Goal: Task Accomplishment & Management: Manage account settings

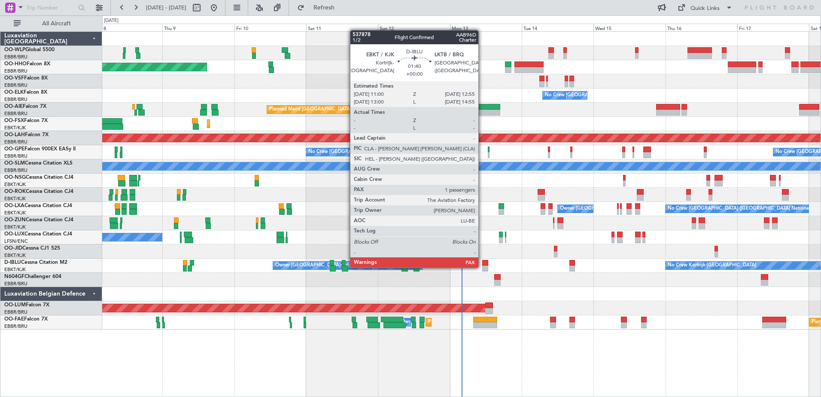
click at [482, 267] on div at bounding box center [485, 268] width 6 height 6
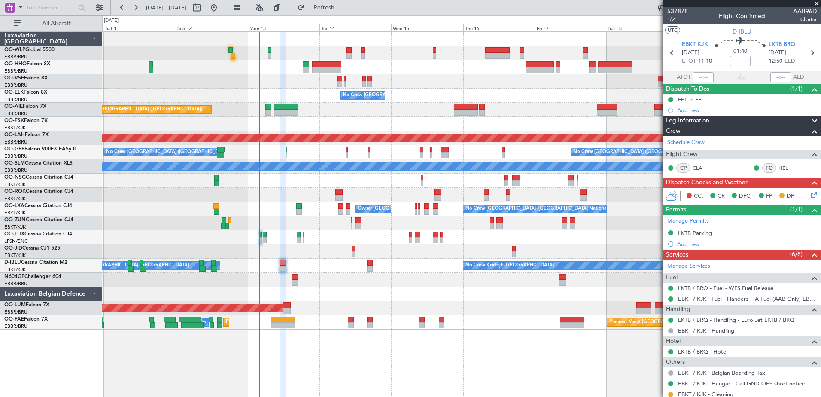
click at [248, 62] on div "Planned Maint Geneva (Cointrin) No Crew Brussels (Brussels National) Planned Ma…" at bounding box center [461, 181] width 719 height 298
click at [155, 55] on div "Planned Maint Geneva (Cointrin) No Crew Brussels (Brussels National) Planned Ma…" at bounding box center [461, 181] width 719 height 298
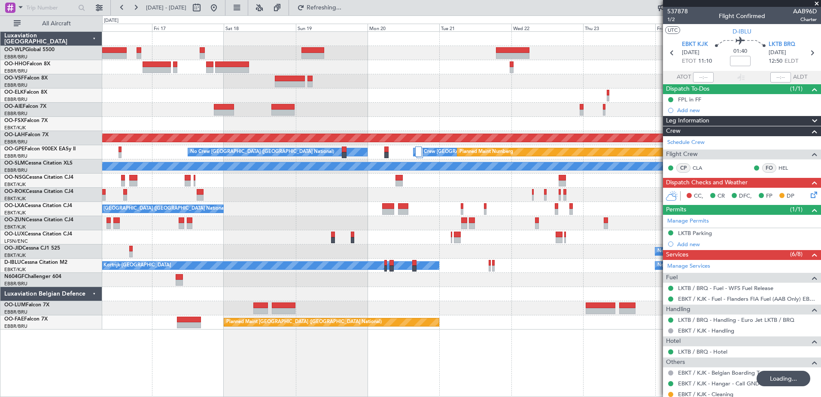
click at [487, 83] on div at bounding box center [461, 81] width 719 height 14
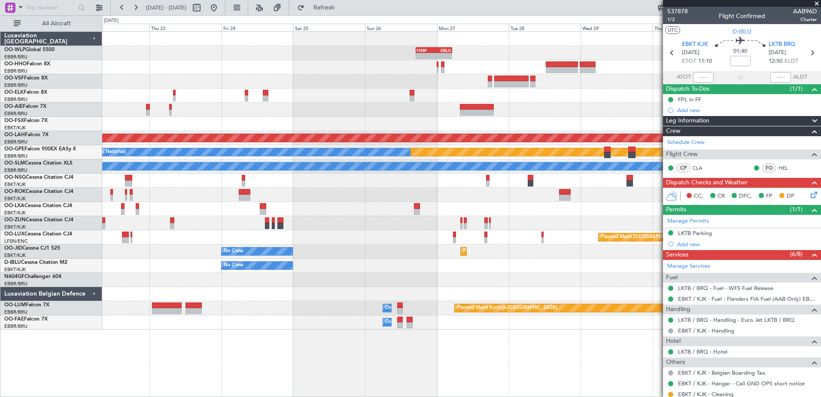
click at [145, 58] on div "- - FIMP 17:00 Z EBLG 05:10 Z Planned Maint Alton-st Louis (St Louis Regl) Plan…" at bounding box center [461, 181] width 719 height 298
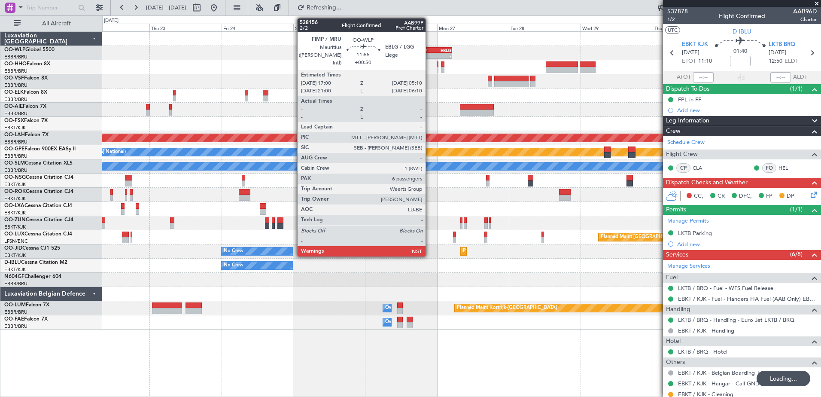
click at [430, 55] on div "-" at bounding box center [426, 55] width 18 height 5
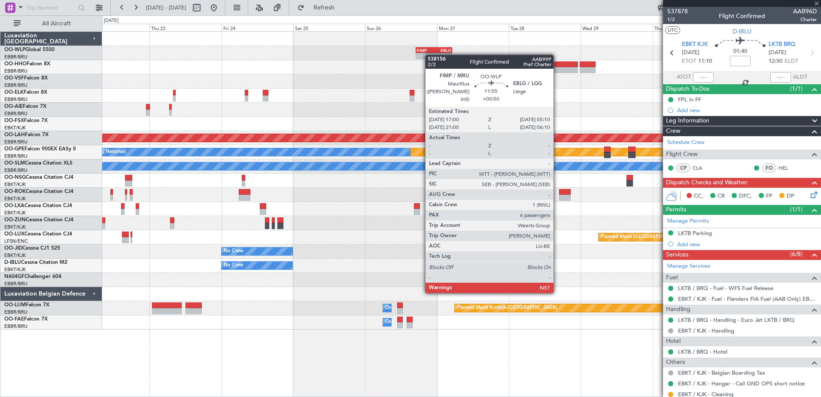
type input "+00:50"
type input "6"
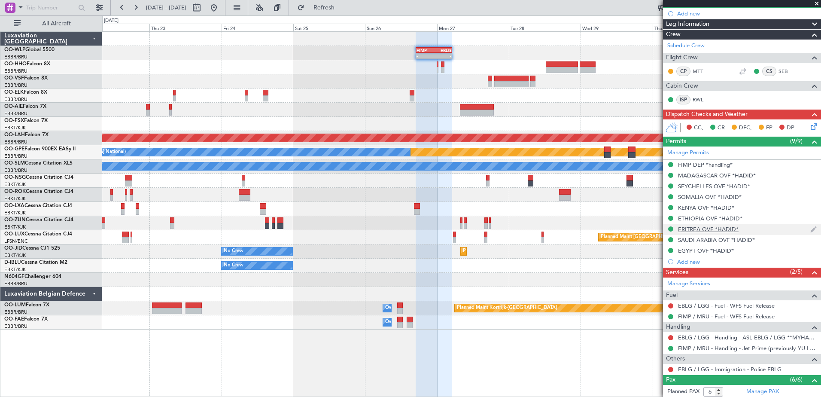
scroll to position [129, 0]
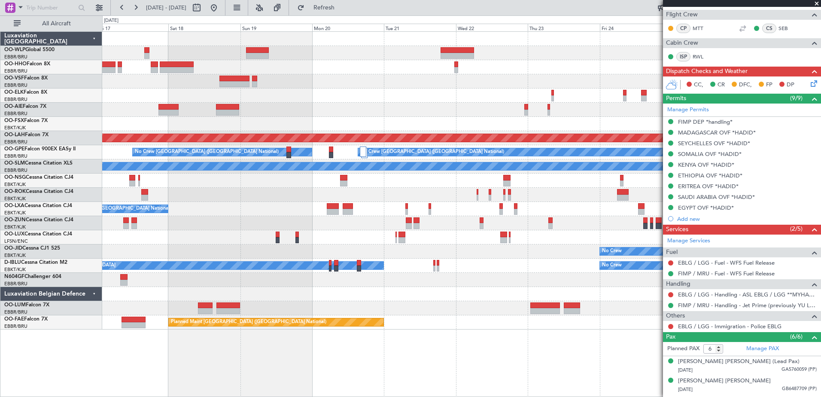
click at [664, 305] on fb-app "22 Oct 2025 - 01 Nov 2025 Refresh Quick Links All Aircraft - - FIMP 17:00 Z EBL…" at bounding box center [410, 201] width 821 height 391
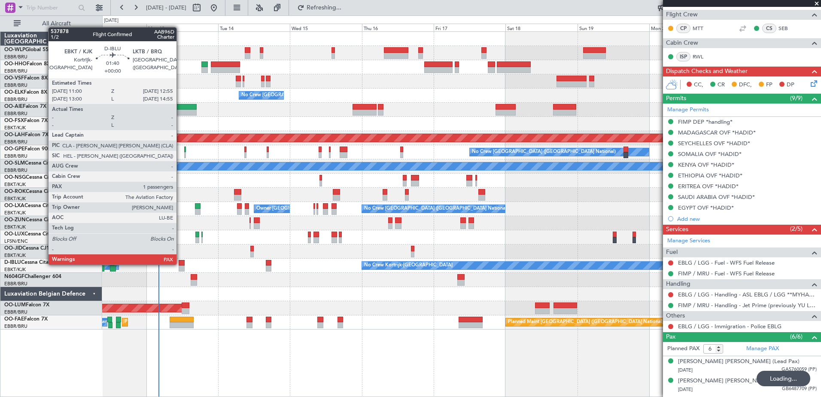
click at [180, 264] on div at bounding box center [182, 263] width 6 height 6
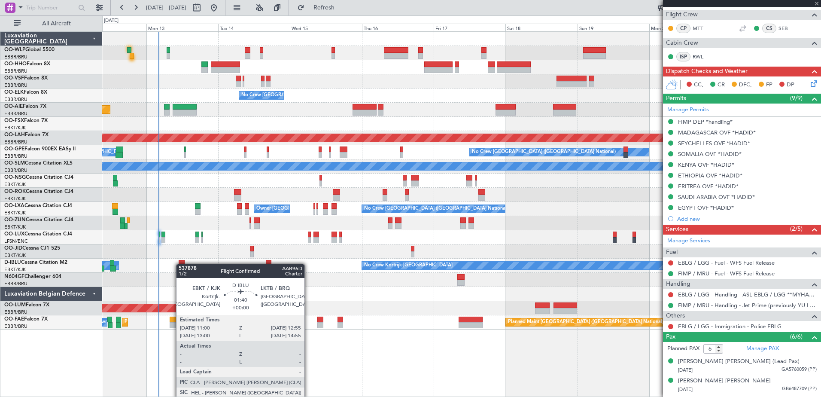
type input "2"
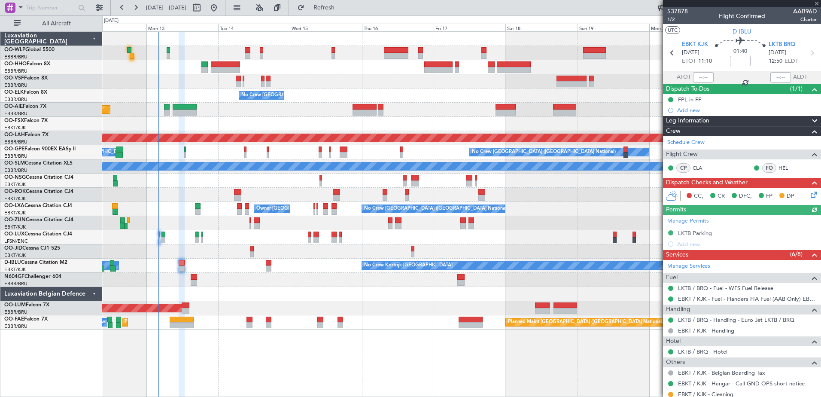
scroll to position [89, 0]
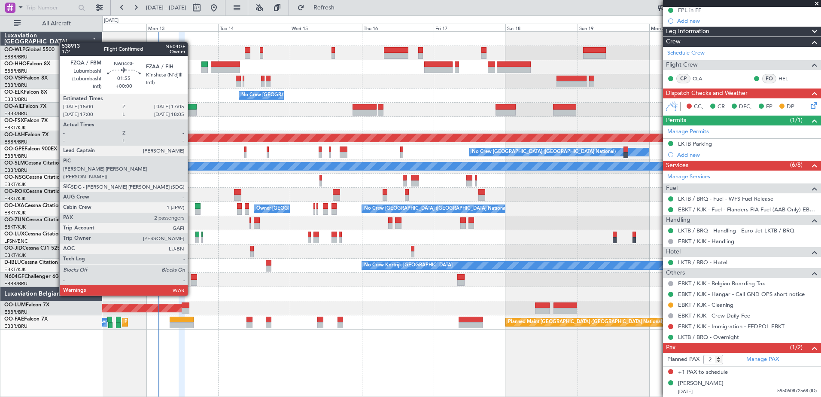
click at [192, 279] on div at bounding box center [194, 277] width 6 height 6
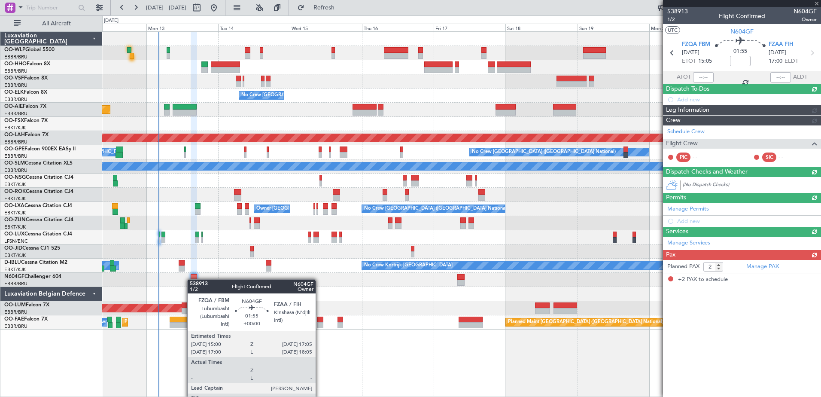
scroll to position [0, 0]
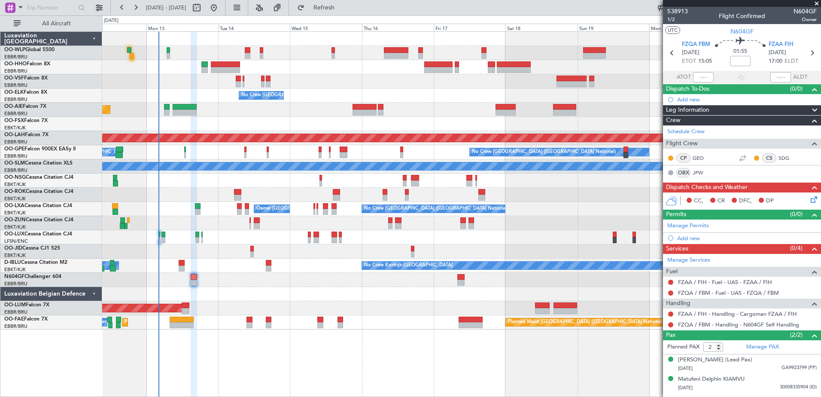
click at [248, 121] on div "No Crew Brussels (Brussels National) Planned Maint London (Farnborough) Planned…" at bounding box center [461, 181] width 719 height 298
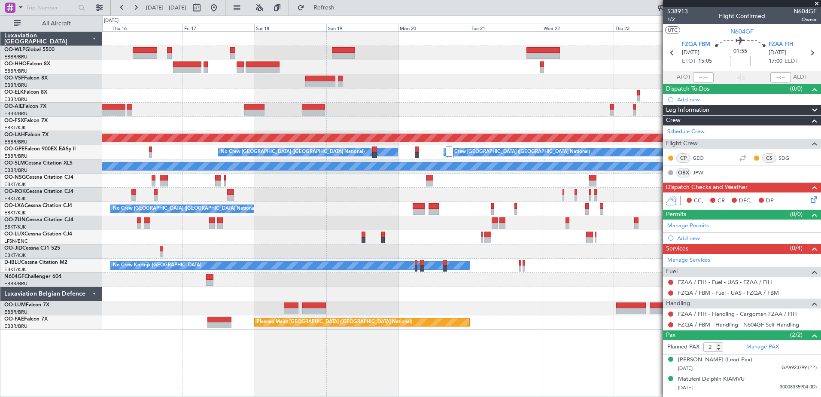
click at [205, 121] on div at bounding box center [461, 124] width 719 height 14
click at [243, 109] on div "- - FIMP 17:00 Z EBLG 05:10 Z No Crew Brussels (Brussels National) Planned Main…" at bounding box center [461, 181] width 719 height 298
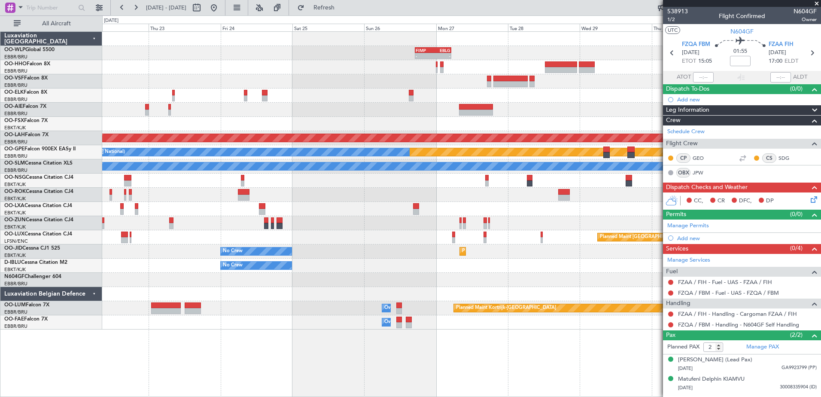
click at [336, 112] on div "- - FIMP 17:00 Z EBLG 05:10 Z Planned Maint Alton-st Louis (St Louis Regl) Plan…" at bounding box center [461, 181] width 719 height 298
click at [221, 6] on button at bounding box center [214, 8] width 14 height 14
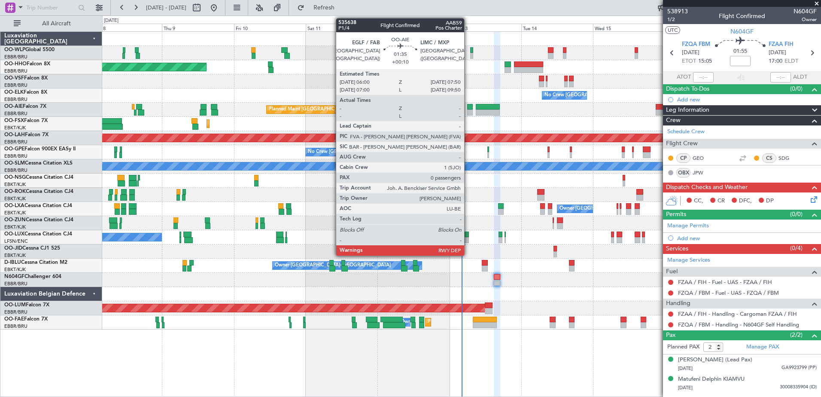
click at [468, 114] on div at bounding box center [470, 113] width 6 height 6
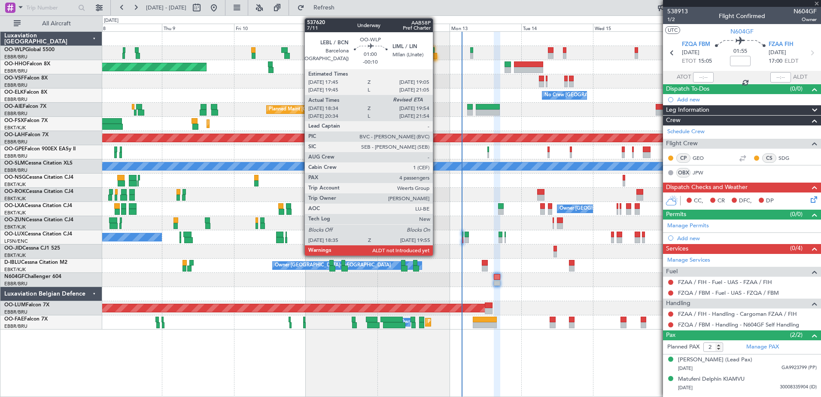
type input "+00:10"
type input "0"
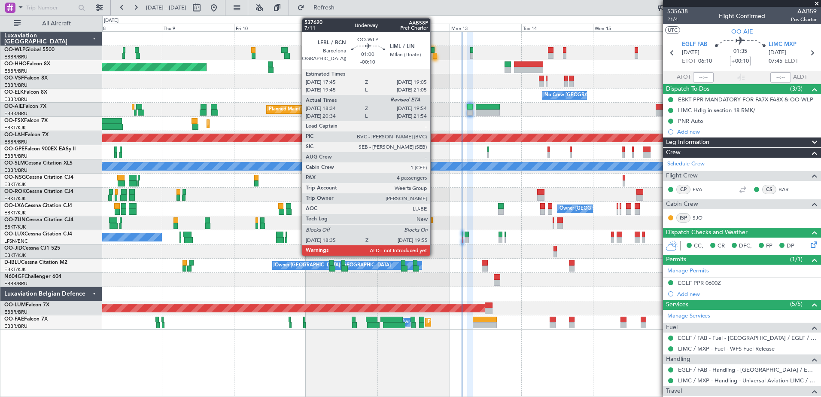
click at [434, 58] on div at bounding box center [435, 56] width 4 height 6
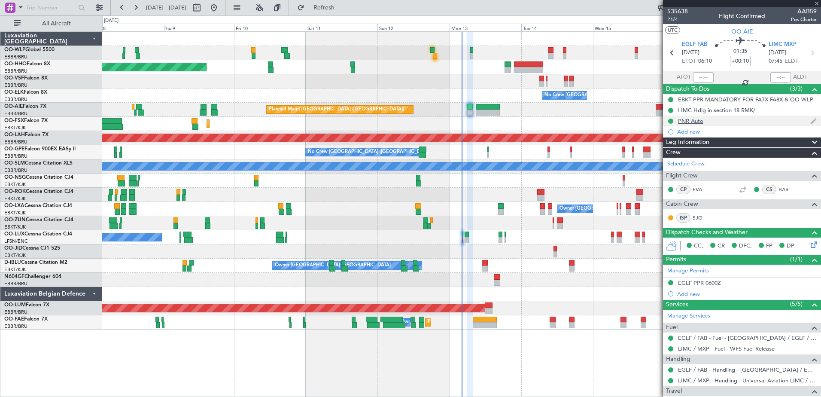
type input "-00:10"
type input "18:49"
type input "4"
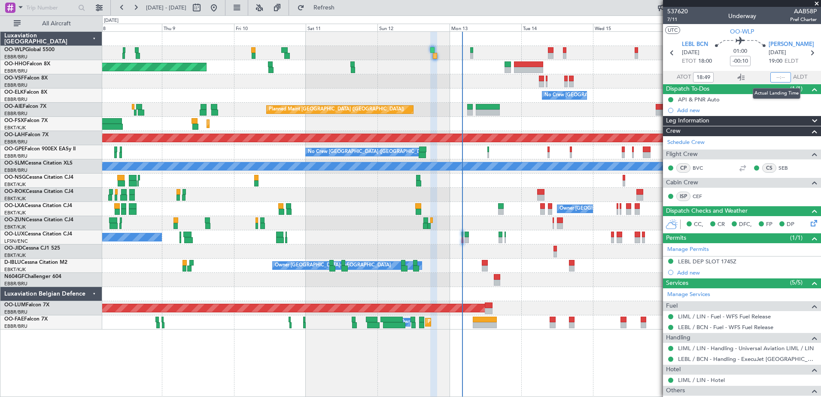
click at [771, 76] on input "text" at bounding box center [781, 77] width 21 height 10
type input "19:51"
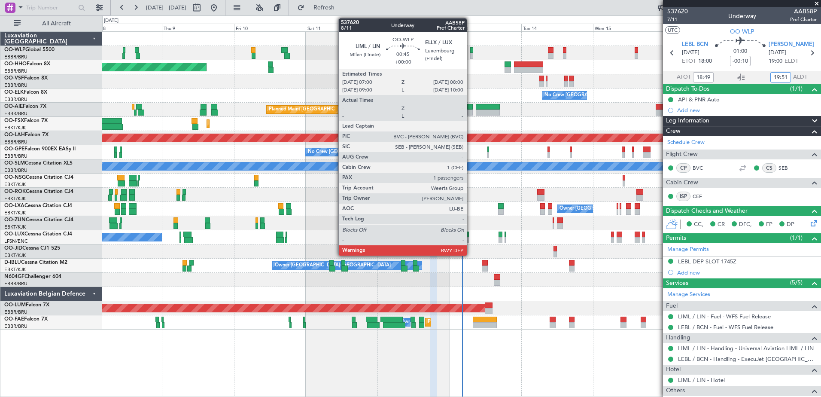
click at [471, 53] on div at bounding box center [471, 56] width 3 height 6
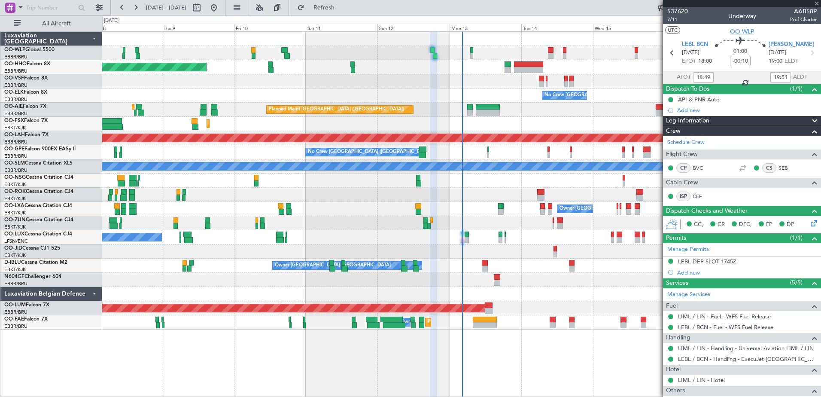
type input "1"
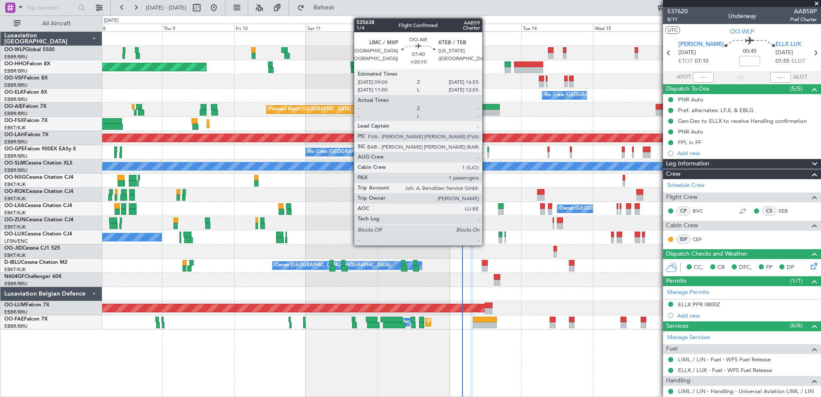
click at [486, 110] on div at bounding box center [488, 113] width 24 height 6
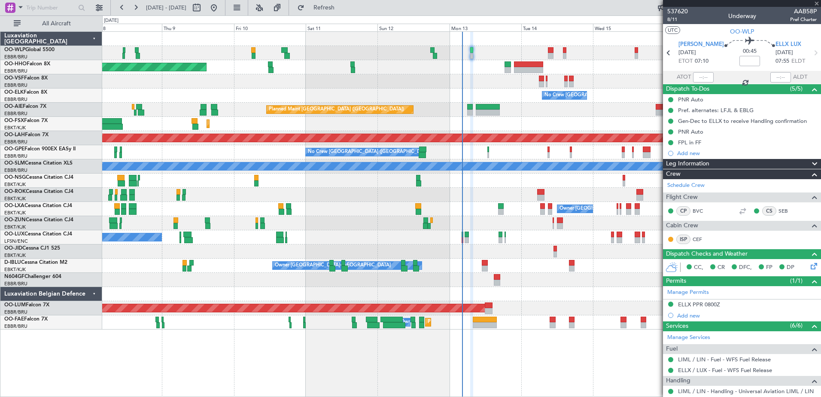
type input "+00:10"
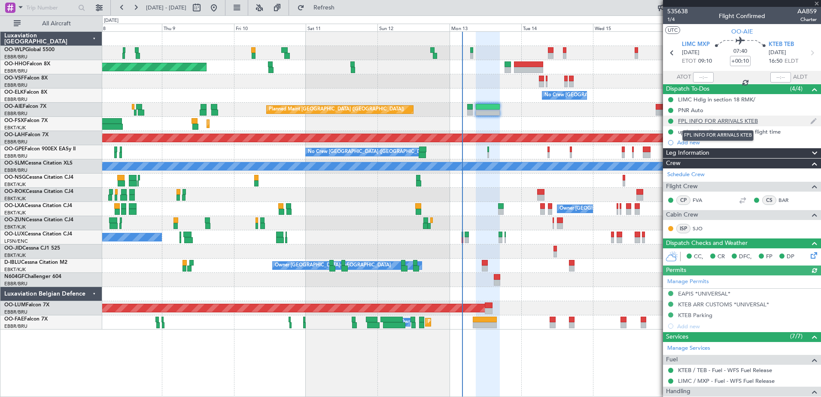
click at [716, 122] on div "FPL INFO FOR ARRIVALS KTEB" at bounding box center [718, 120] width 80 height 7
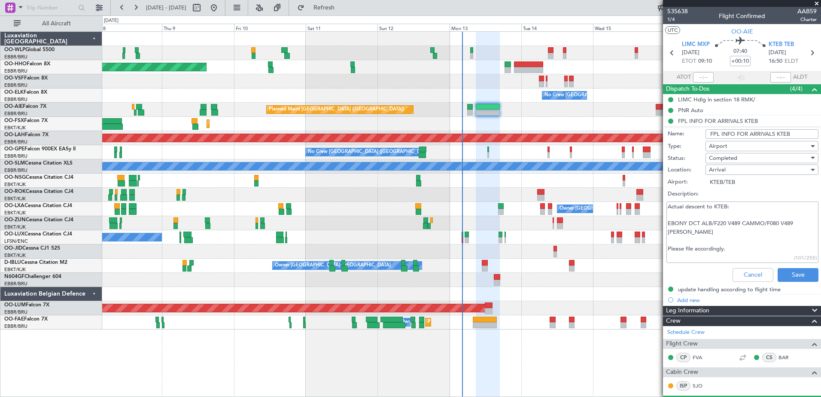
drag, startPoint x: 667, startPoint y: 223, endPoint x: 684, endPoint y: 235, distance: 21.0
click at [684, 235] on textarea "Actual descent to KTEB: EBONY DCT ALB/F220 V489 CAMMO/F080 V489 COATE Please fi…" at bounding box center [743, 231] width 152 height 61
click at [692, 233] on textarea "Actual descent to KTEB: EBONY DCT ALB/F220 V489 CAMMO/F080 V489 COATE Please fi…" at bounding box center [743, 231] width 152 height 61
drag, startPoint x: 692, startPoint y: 233, endPoint x: 669, endPoint y: 223, distance: 25.2
click at [669, 223] on textarea "Actual descent to KTEB: EBONY DCT ALB/F220 V489 CAMMO/F080 V489 COATE Please fi…" at bounding box center [743, 231] width 152 height 61
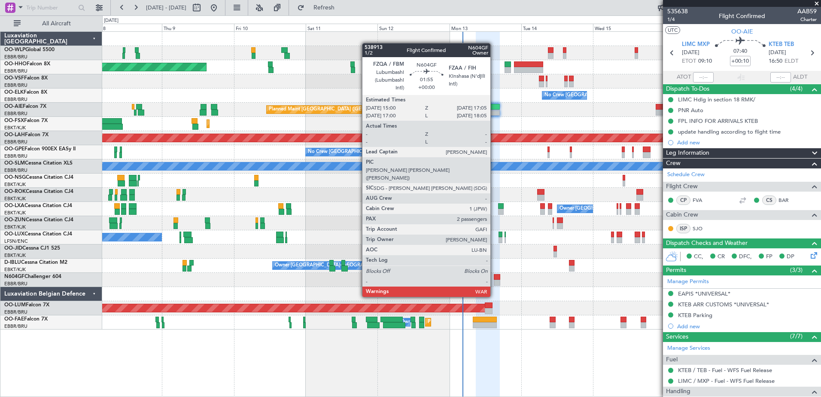
click at [494, 281] on div at bounding box center [497, 283] width 6 height 6
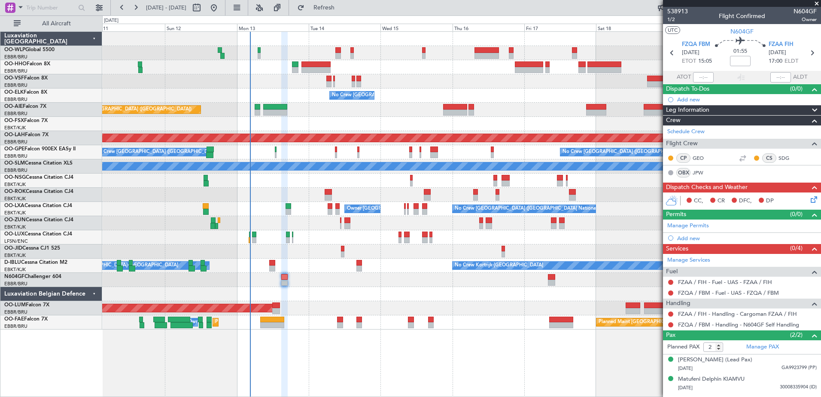
click at [384, 290] on div at bounding box center [461, 294] width 719 height 14
click at [713, 284] on link "FZAA / FIH - Fuel - UAS - FZAA / FIH" at bounding box center [725, 281] width 94 height 7
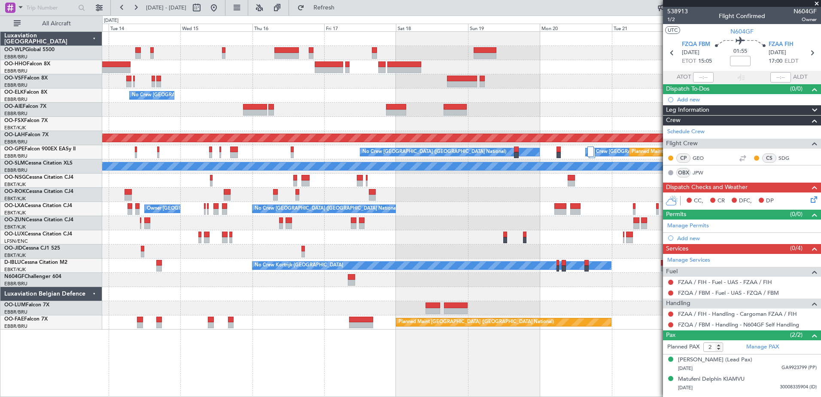
click at [322, 274] on div "No Crew Brussels (Brussels National) Planned Maint London (Farnborough) Planned…" at bounding box center [461, 181] width 719 height 298
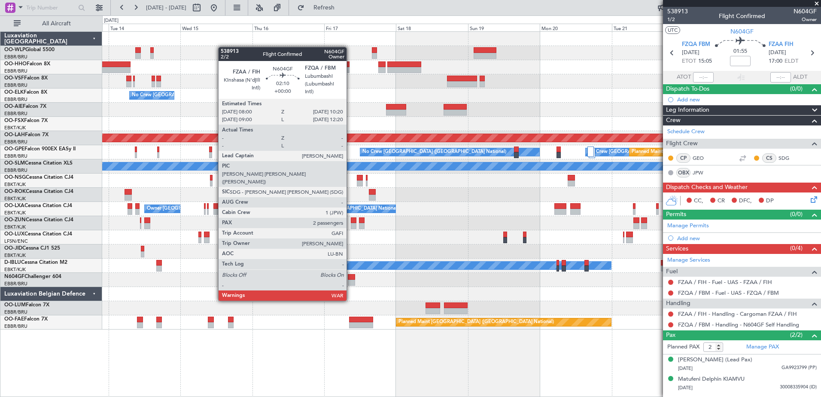
click at [350, 285] on div at bounding box center [351, 283] width 7 height 6
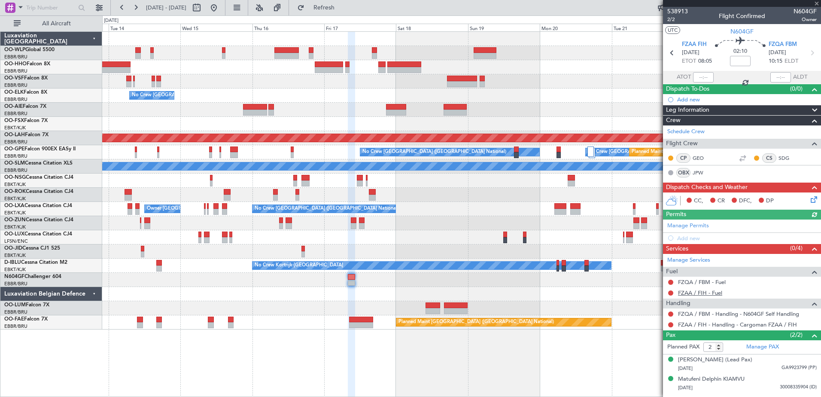
click at [710, 290] on link "FZAA / FIH - Fuel" at bounding box center [700, 292] width 44 height 7
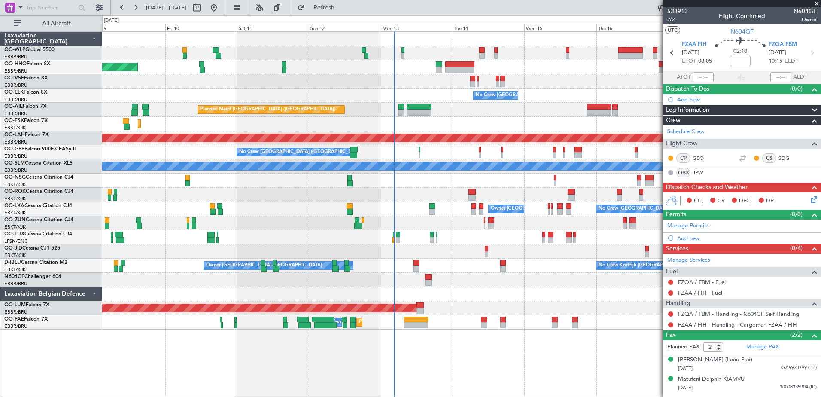
click at [591, 296] on div "Planned Maint Geneva (Cointrin) No Crew Brussels (Brussels National) Planned Ma…" at bounding box center [461, 181] width 719 height 298
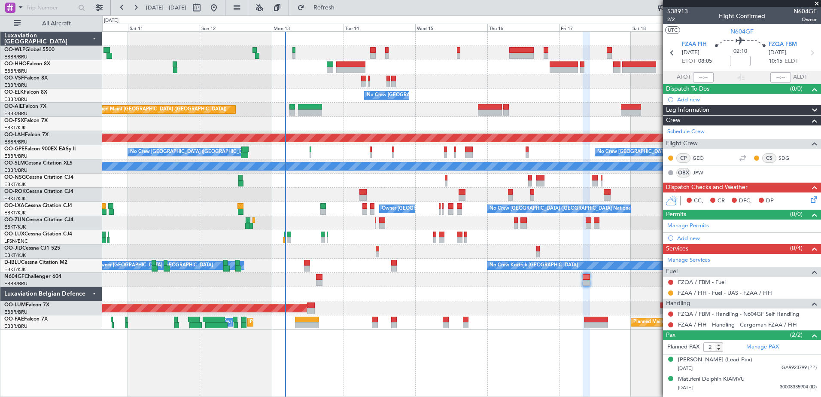
click at [415, 106] on div "Planned Maint [GEOGRAPHIC_DATA] ([GEOGRAPHIC_DATA])" at bounding box center [461, 110] width 719 height 14
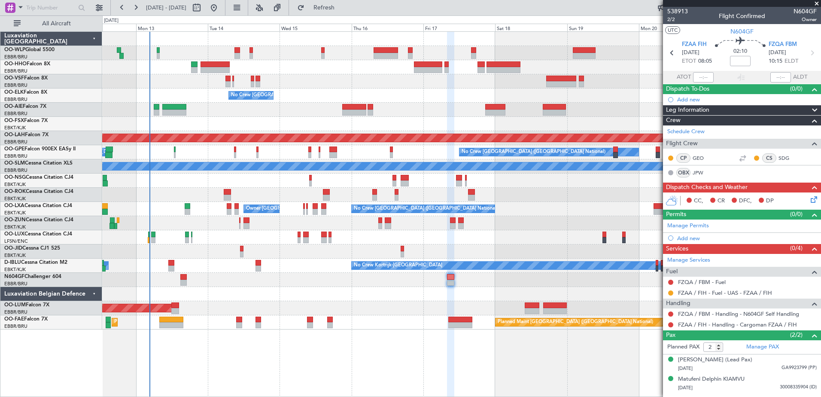
click at [438, 99] on div "No Crew [GEOGRAPHIC_DATA] ([GEOGRAPHIC_DATA] National)" at bounding box center [461, 95] width 719 height 14
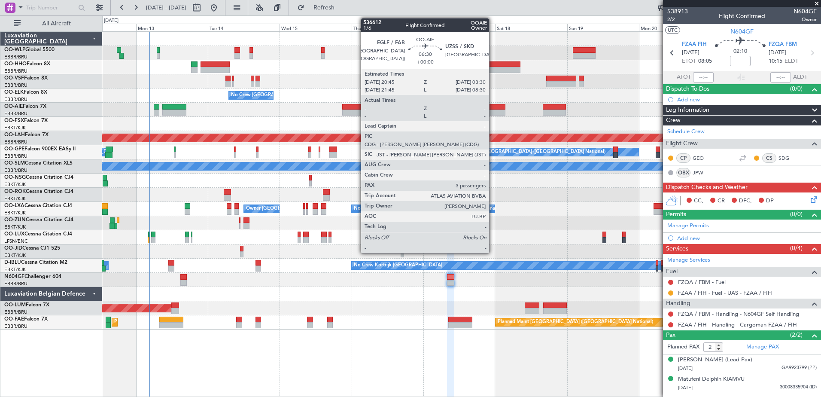
click at [493, 110] on div at bounding box center [495, 113] width 21 height 6
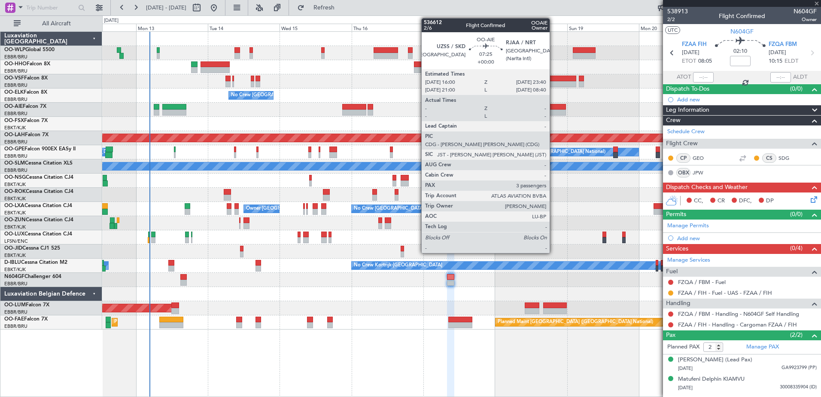
type input "3"
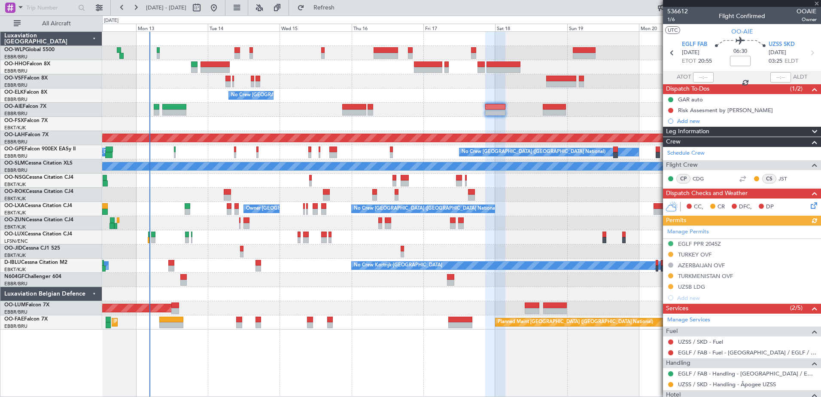
click at [669, 254] on div "Manage Permits EGLF PPR 2045Z TURKEY OVF AZERBAIJAN OVF TURKMENISTAN OVF UZSB L…" at bounding box center [742, 265] width 158 height 78
click at [669, 253] on button at bounding box center [670, 254] width 5 height 5
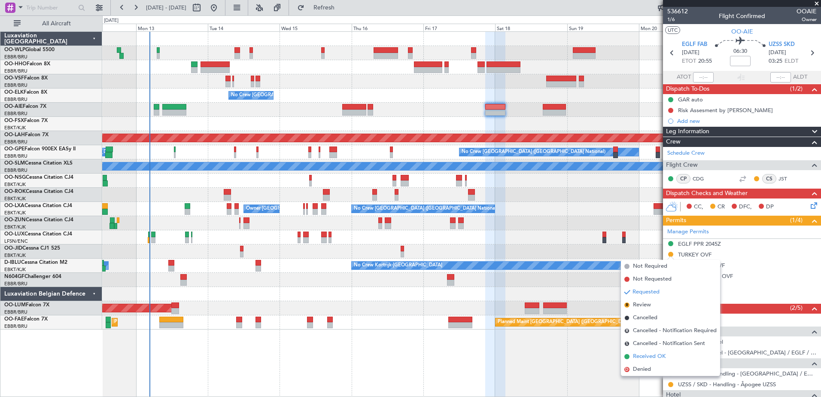
click at [647, 359] on span "Received OK" at bounding box center [649, 356] width 33 height 9
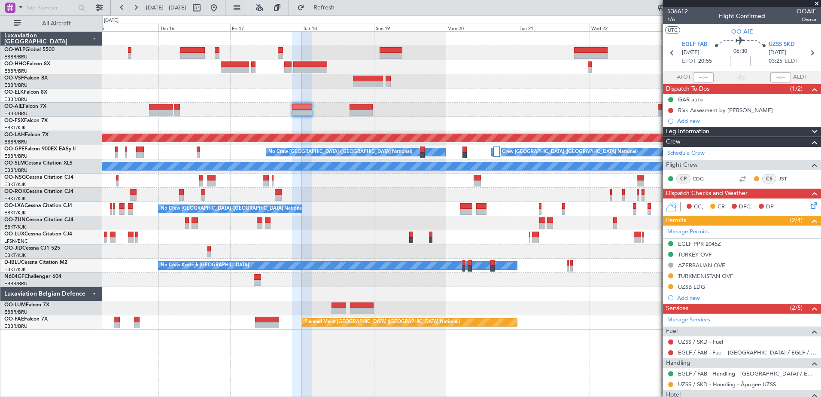
click at [401, 91] on div "No Crew [GEOGRAPHIC_DATA] ([GEOGRAPHIC_DATA] National)" at bounding box center [461, 95] width 719 height 14
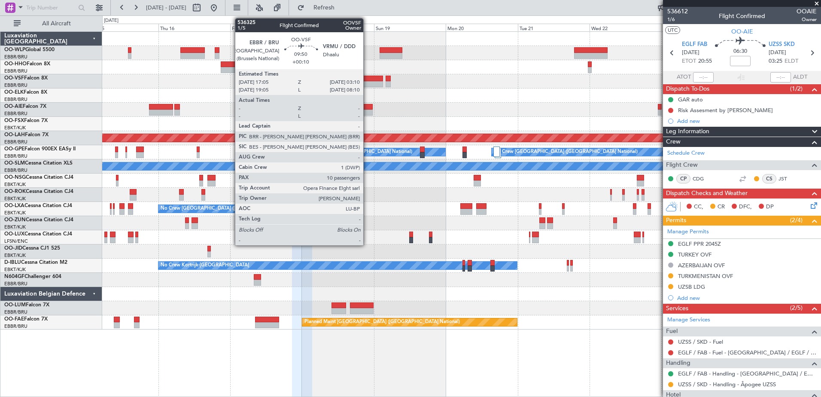
click at [367, 84] on div at bounding box center [368, 84] width 31 height 6
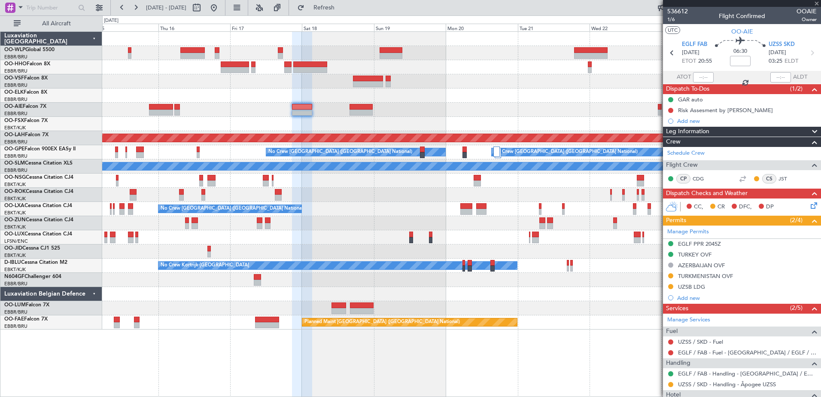
type input "+00:10"
type input "10"
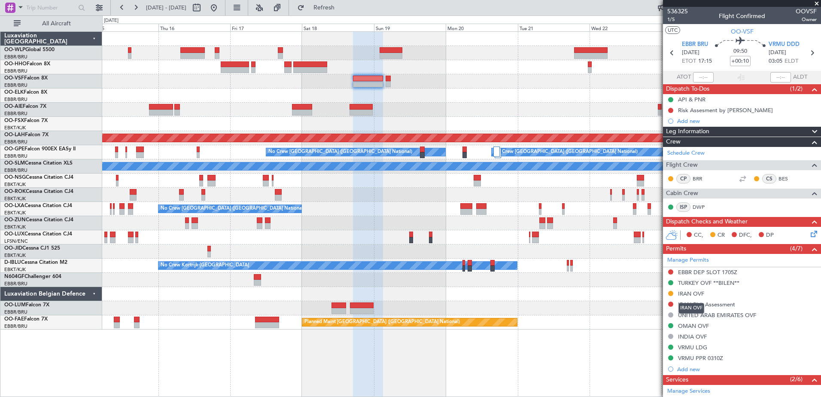
click at [684, 293] on div "IRAN OVF" at bounding box center [691, 293] width 26 height 7
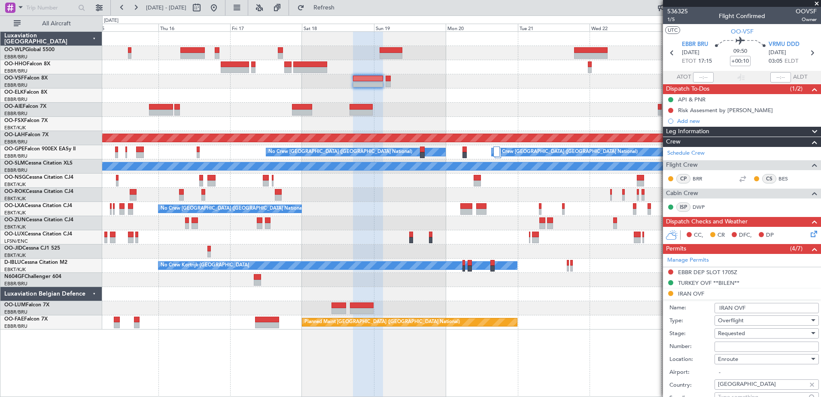
click at [758, 345] on input "Number:" at bounding box center [767, 347] width 104 height 10
paste input "YK/2B10N11318NSD"
type input "YK/2B10N11318NSD"
click at [754, 332] on div "Requested" at bounding box center [764, 333] width 92 height 13
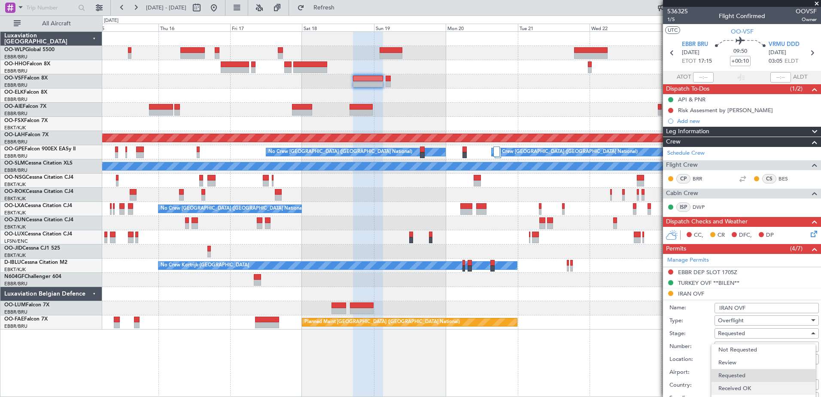
click at [769, 387] on span "Received OK" at bounding box center [764, 388] width 90 height 13
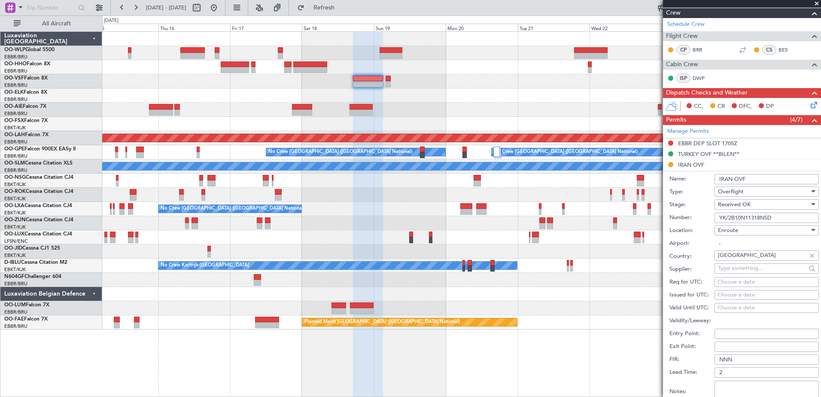
scroll to position [215, 0]
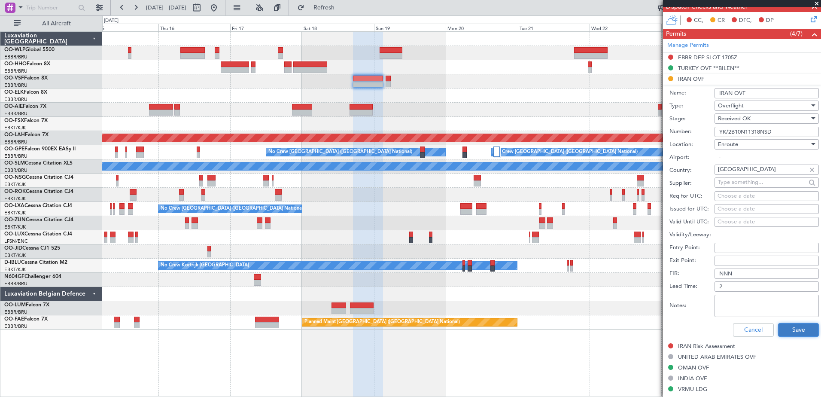
click at [793, 331] on button "Save" at bounding box center [798, 330] width 41 height 14
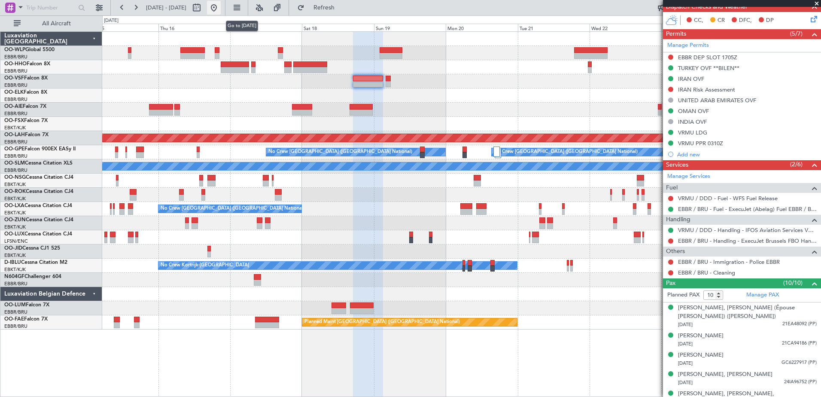
click at [221, 9] on button at bounding box center [214, 8] width 14 height 14
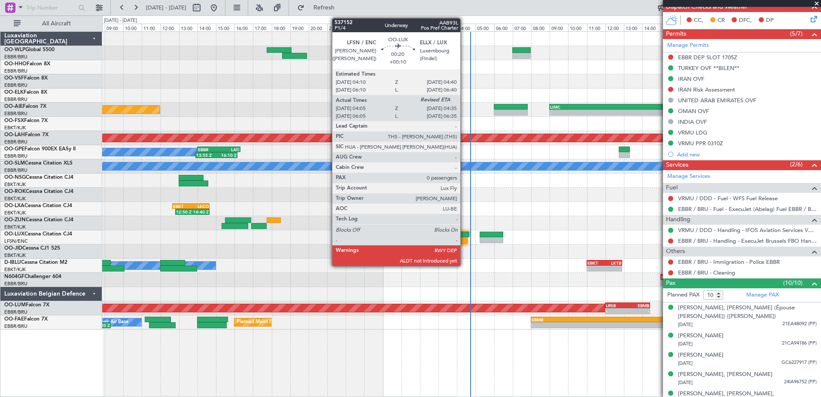
click at [464, 240] on div at bounding box center [462, 240] width 9 height 6
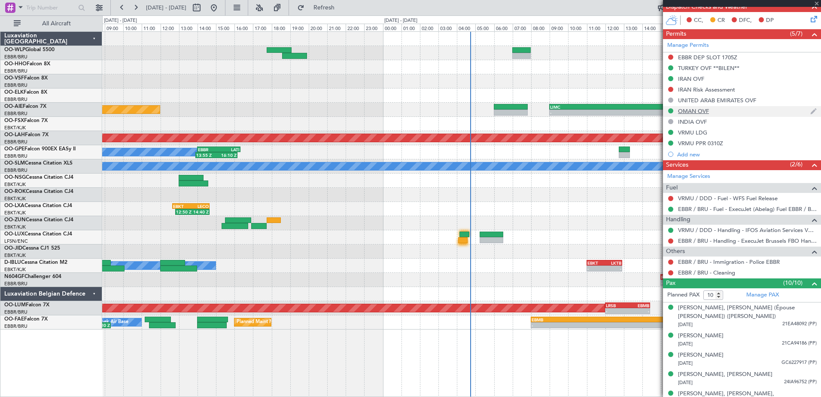
scroll to position [0, 0]
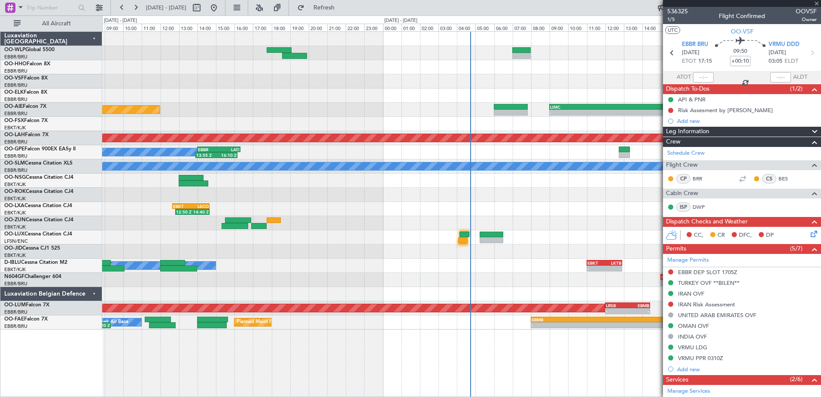
type input "04:10"
type input "0"
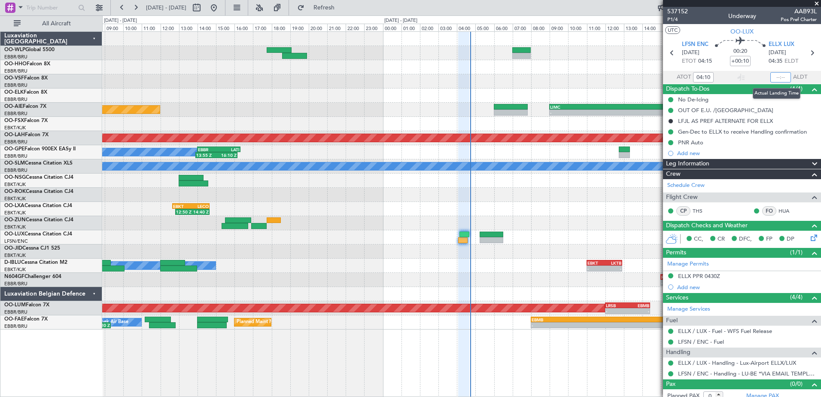
click at [775, 80] on input "text" at bounding box center [781, 77] width 21 height 10
type input "04:27"
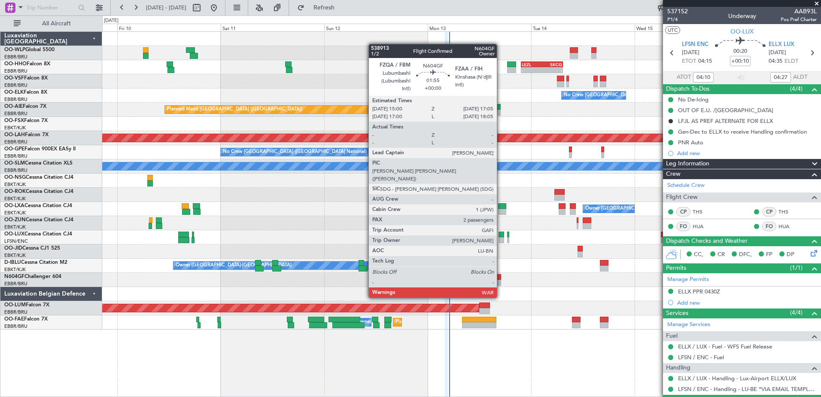
click at [501, 281] on div at bounding box center [496, 283] width 9 height 6
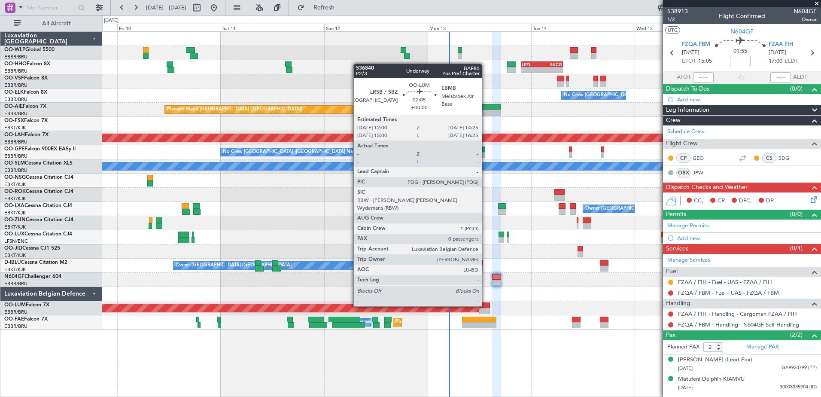
click at [486, 305] on div at bounding box center [484, 305] width 11 height 6
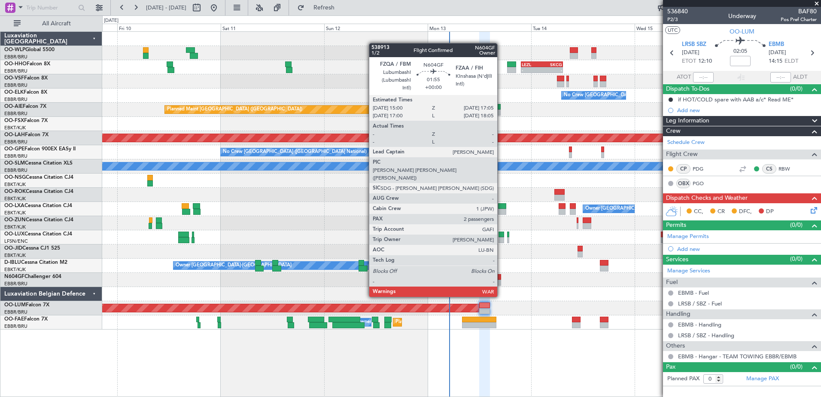
click at [501, 281] on div at bounding box center [496, 283] width 9 height 6
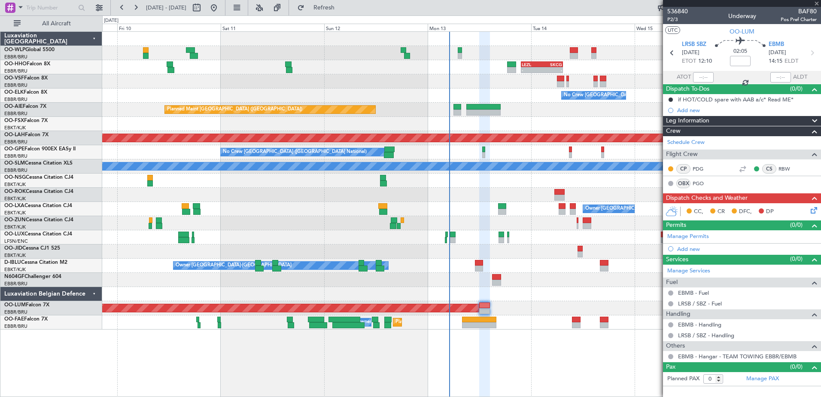
type input "2"
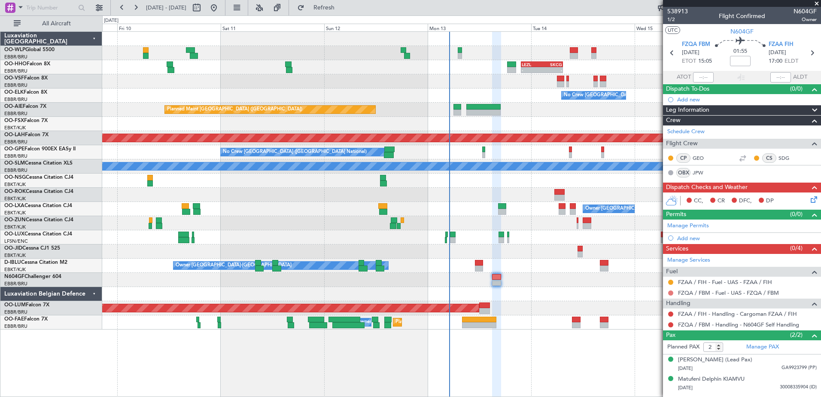
click at [668, 293] on button at bounding box center [670, 292] width 5 height 5
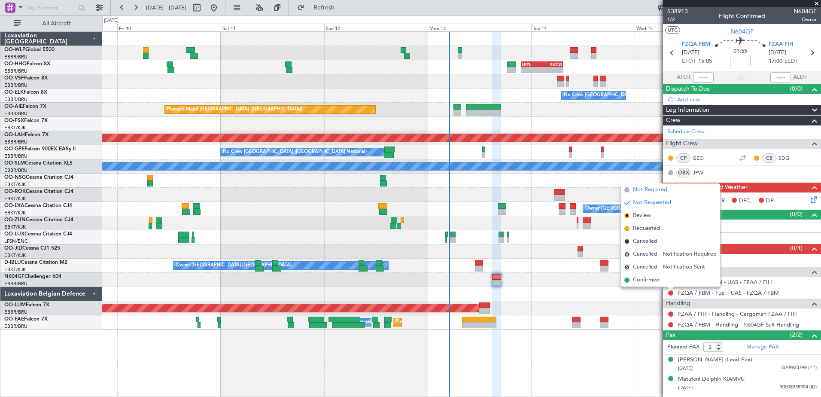
click at [651, 190] on span "Not Required" at bounding box center [650, 190] width 34 height 9
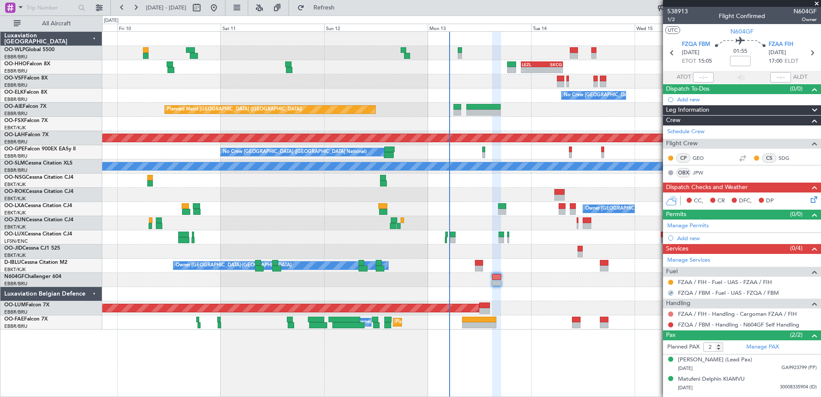
click at [671, 314] on button at bounding box center [670, 313] width 5 height 5
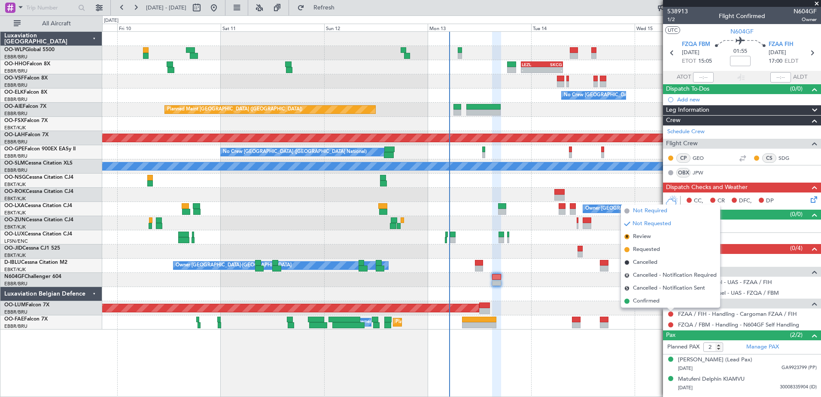
click at [650, 210] on span "Not Required" at bounding box center [650, 211] width 34 height 9
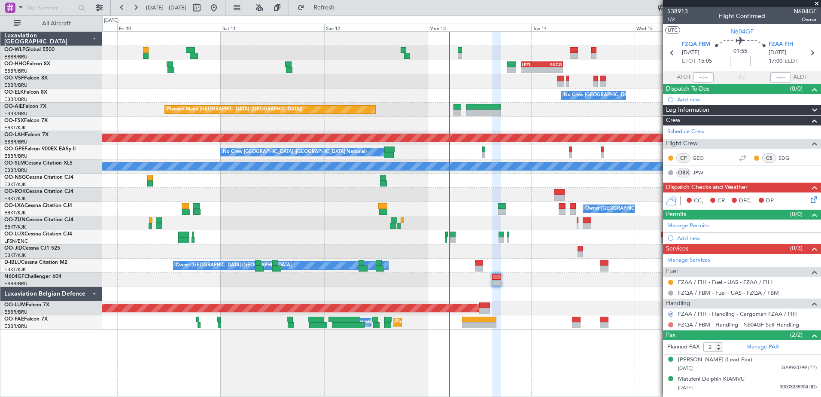
click at [672, 326] on button at bounding box center [670, 324] width 5 height 5
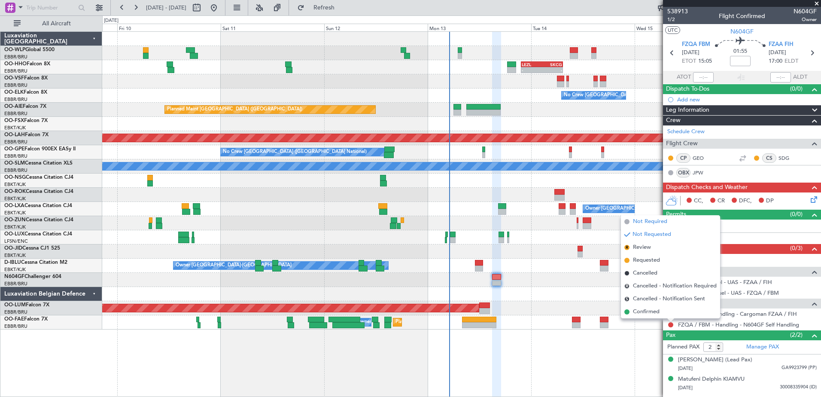
click at [659, 219] on span "Not Required" at bounding box center [650, 221] width 34 height 9
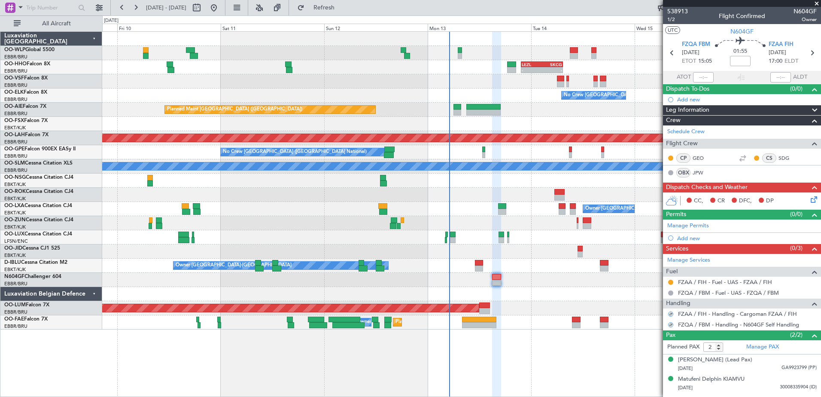
click at [813, 201] on icon at bounding box center [812, 198] width 7 height 7
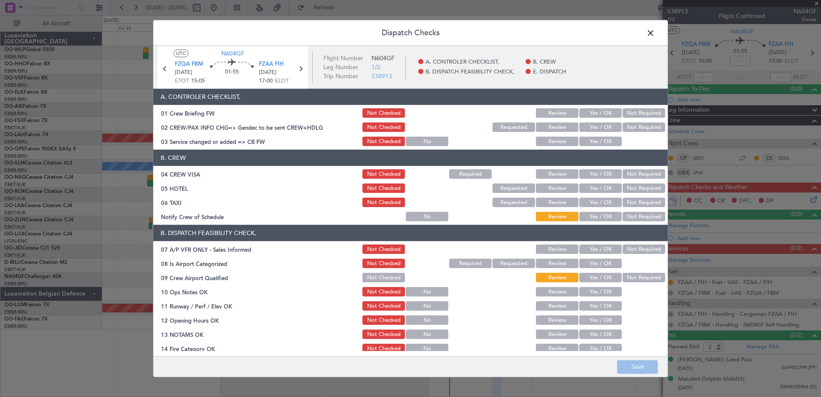
click at [633, 214] on button "Not Required" at bounding box center [644, 216] width 43 height 9
click at [633, 202] on button "Not Required" at bounding box center [644, 202] width 43 height 9
click at [636, 188] on button "Not Required" at bounding box center [644, 188] width 43 height 9
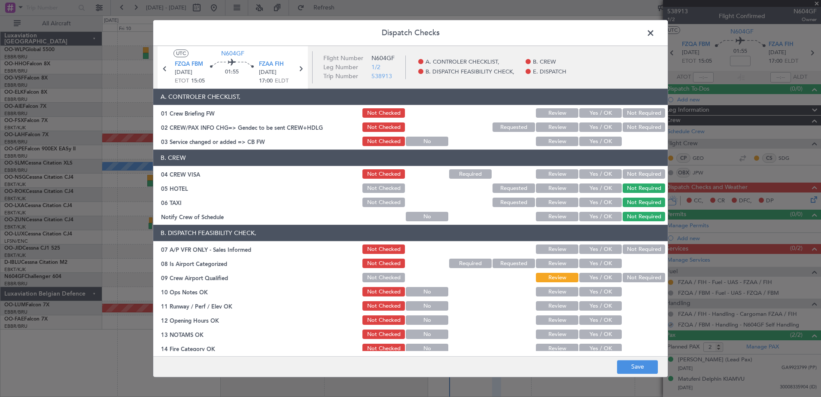
click at [638, 176] on button "Not Required" at bounding box center [644, 174] width 43 height 9
click at [604, 143] on button "Yes / OK" at bounding box center [601, 141] width 43 height 9
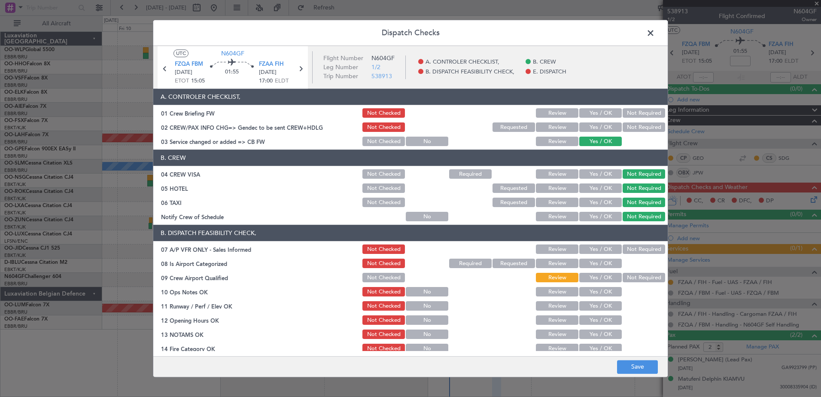
click at [632, 129] on button "Not Required" at bounding box center [644, 127] width 43 height 9
click at [642, 113] on button "Not Required" at bounding box center [644, 113] width 43 height 9
click at [595, 212] on button "Yes / OK" at bounding box center [601, 216] width 43 height 9
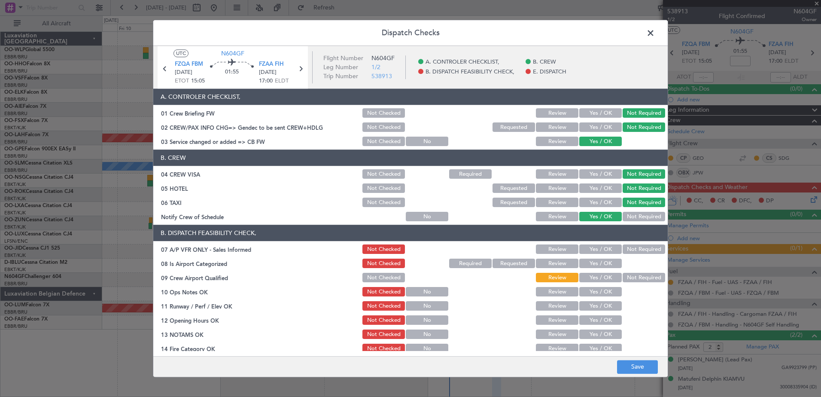
click at [632, 247] on button "Not Required" at bounding box center [644, 249] width 43 height 9
click at [605, 265] on button "Yes / OK" at bounding box center [601, 263] width 43 height 9
click at [623, 276] on button "Not Required" at bounding box center [644, 277] width 43 height 9
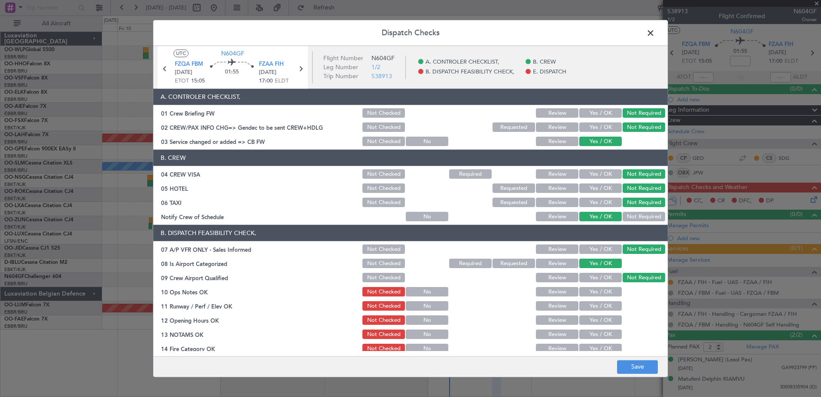
click at [602, 291] on button "Yes / OK" at bounding box center [601, 291] width 43 height 9
click at [603, 308] on button "Yes / OK" at bounding box center [601, 306] width 43 height 9
drag, startPoint x: 604, startPoint y: 320, endPoint x: 604, endPoint y: 330, distance: 10.3
click at [604, 321] on button "Yes / OK" at bounding box center [601, 320] width 43 height 9
click at [604, 336] on button "Yes / OK" at bounding box center [601, 334] width 43 height 9
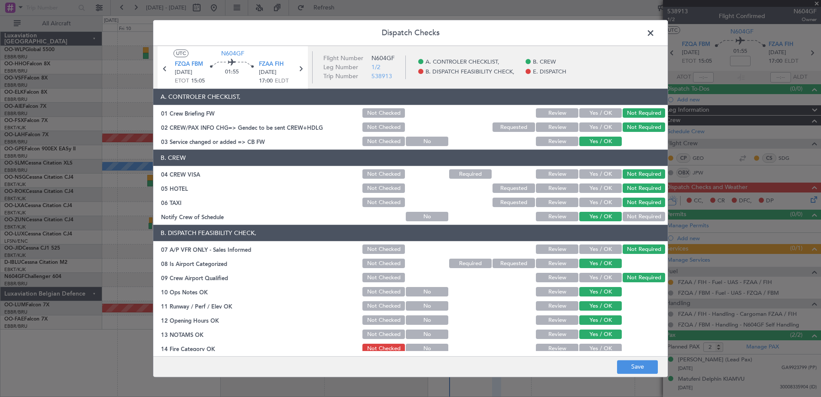
click at [602, 347] on button "Yes / OK" at bounding box center [601, 348] width 43 height 9
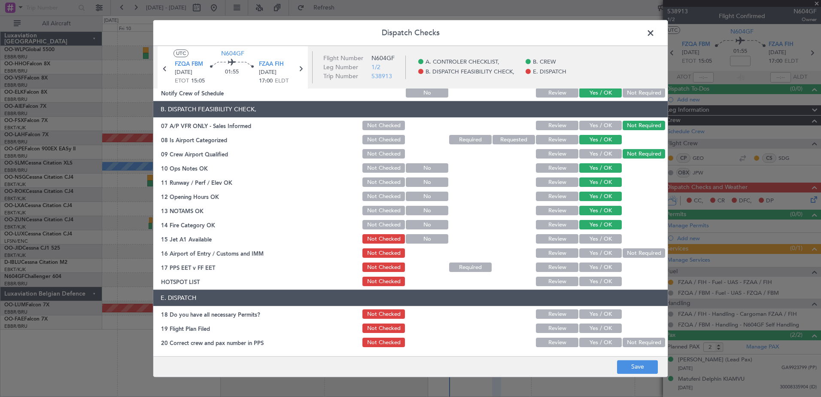
click at [596, 242] on button "Yes / OK" at bounding box center [601, 239] width 43 height 9
click at [601, 257] on button "Yes / OK" at bounding box center [601, 253] width 43 height 9
click at [601, 268] on button "Yes / OK" at bounding box center [601, 267] width 43 height 9
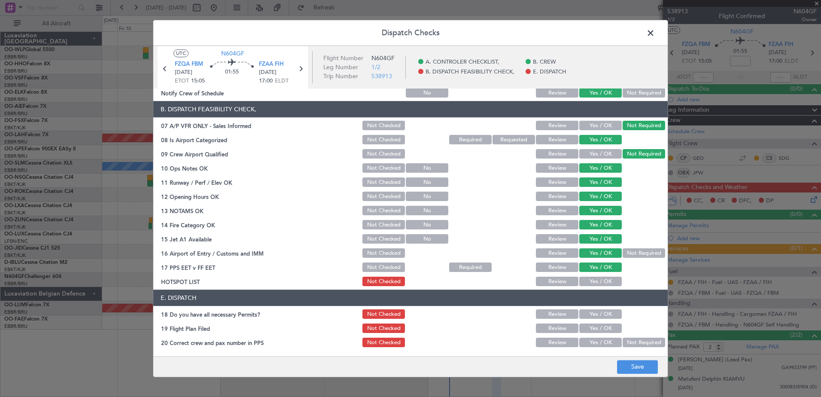
click at [604, 283] on button "Yes / OK" at bounding box center [601, 281] width 43 height 9
drag, startPoint x: 604, startPoint y: 302, endPoint x: 604, endPoint y: 309, distance: 6.9
click at [604, 309] on section "E. DISPATCH 18 Do you have all necessary Permits? Not Checked Review Yes / OK 1…" at bounding box center [410, 319] width 515 height 59
drag, startPoint x: 604, startPoint y: 309, endPoint x: 604, endPoint y: 314, distance: 5.6
click at [604, 312] on button "Yes / OK" at bounding box center [601, 314] width 43 height 9
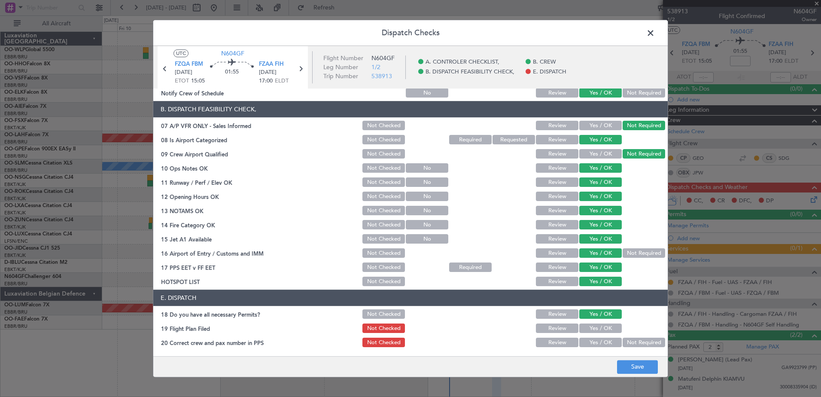
click at [606, 327] on button "Yes / OK" at bounding box center [601, 328] width 43 height 9
drag, startPoint x: 608, startPoint y: 344, endPoint x: 613, endPoint y: 348, distance: 6.4
click at [608, 344] on button "Yes / OK" at bounding box center [601, 342] width 43 height 9
click at [635, 363] on button "Save" at bounding box center [637, 367] width 41 height 14
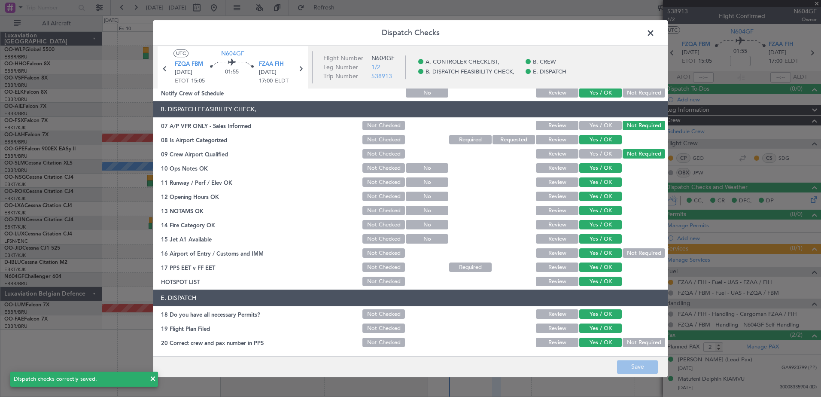
click at [655, 34] on span at bounding box center [655, 35] width 0 height 17
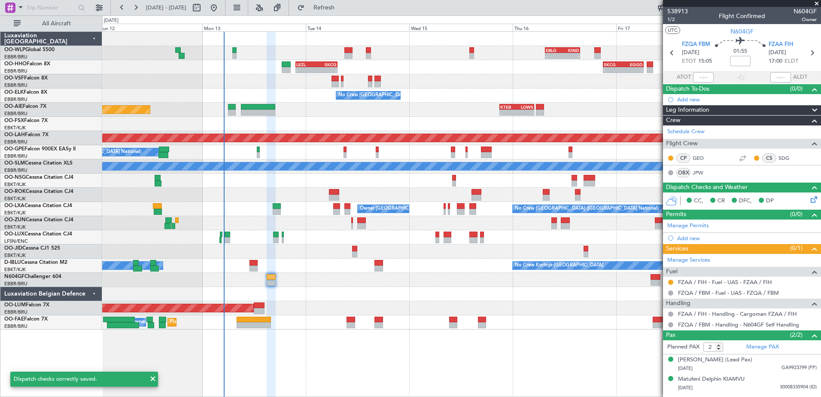
click at [282, 268] on div "- - EBLG 07:30 Z KIND 15:40 Z - - LEZL 21:40 Z SKCG 07:25 Z SKCG 21:00 Z EGGD 0…" at bounding box center [461, 181] width 719 height 298
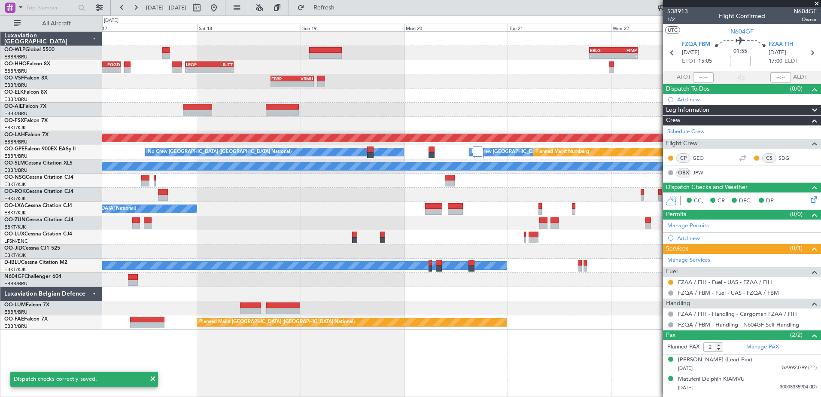
click at [0, 241] on html "09 Oct 2025 - 16 Oct 2025 Refresh Quick Links All Aircraft - - EBLG 19:00 Z FIM…" at bounding box center [410, 198] width 821 height 397
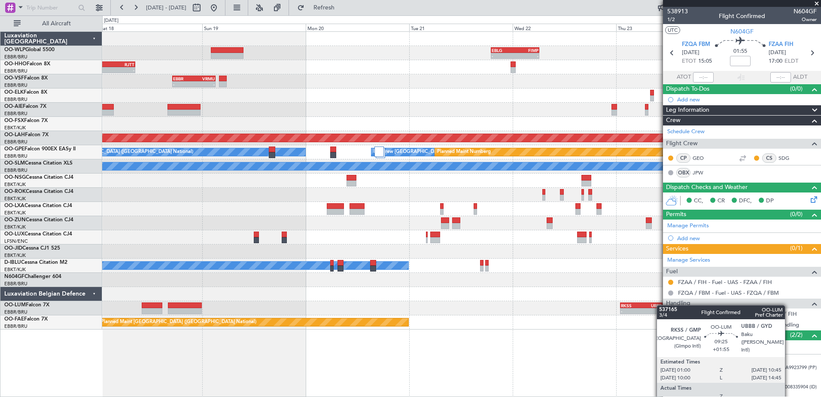
click at [661, 305] on div "EBLG 19:00 Z FIMP 06:10 Z - - - - EBLG 07:30 Z KIND 15:40 Z - - FIMP 17:00 Z EB…" at bounding box center [461, 181] width 719 height 298
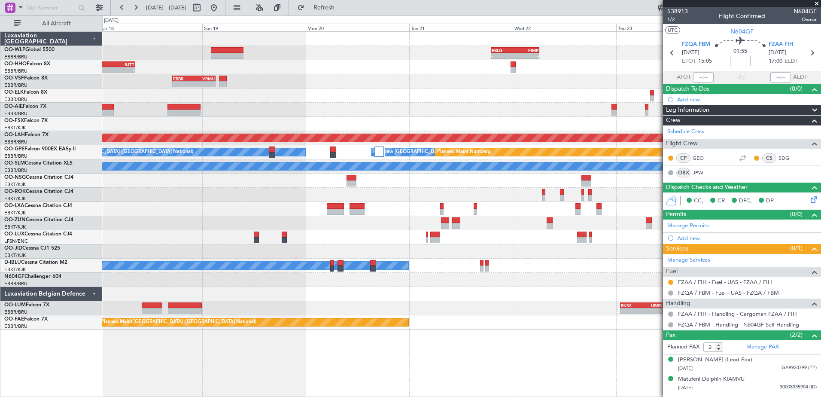
click at [226, 214] on div "No Crew [GEOGRAPHIC_DATA] ([GEOGRAPHIC_DATA] National)" at bounding box center [461, 209] width 719 height 14
click at [221, 2] on button at bounding box center [214, 8] width 14 height 14
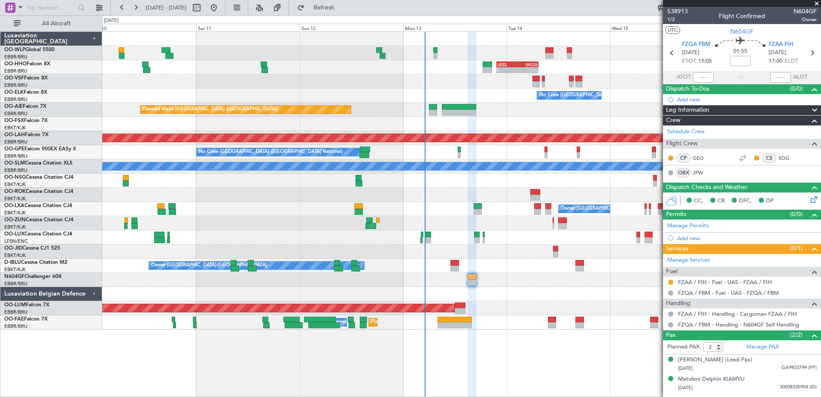
click at [513, 293] on div "- - EBLG 07:30 Z KIND 15:40 Z LEZL 21:40 Z SKCG 07:25 Z - - SKCG 21:00 Z EGGD 0…" at bounding box center [461, 181] width 719 height 298
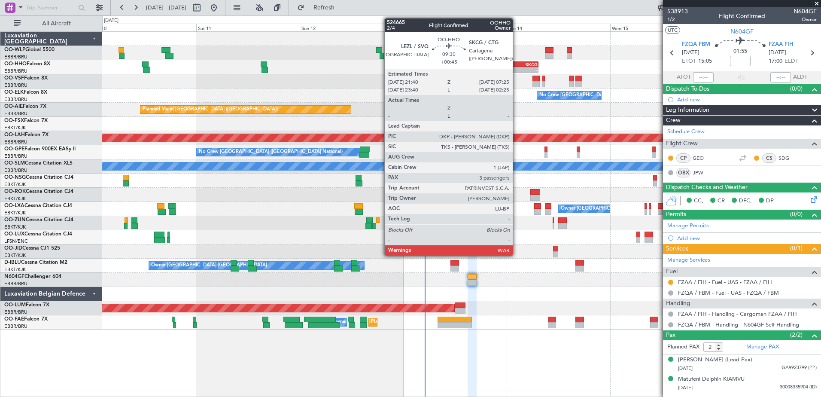
click at [517, 71] on div "-" at bounding box center [507, 69] width 20 height 5
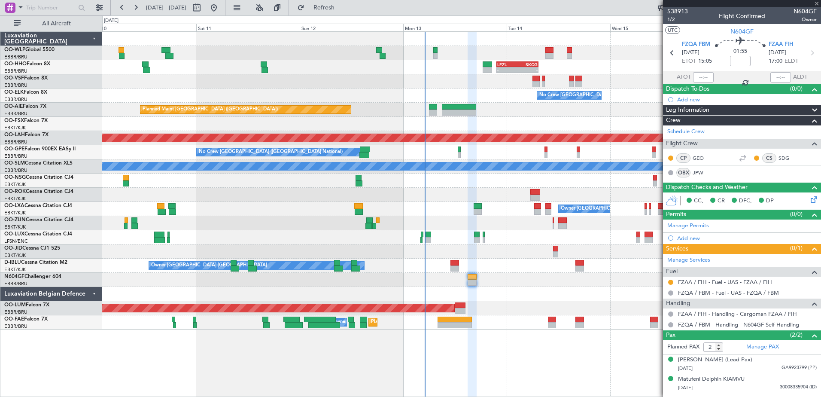
type input "+00:45"
type input "3"
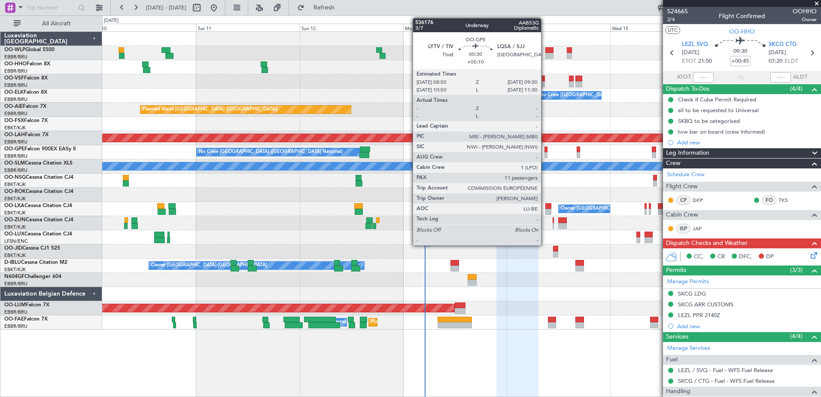
click at [545, 153] on div at bounding box center [546, 155] width 3 height 6
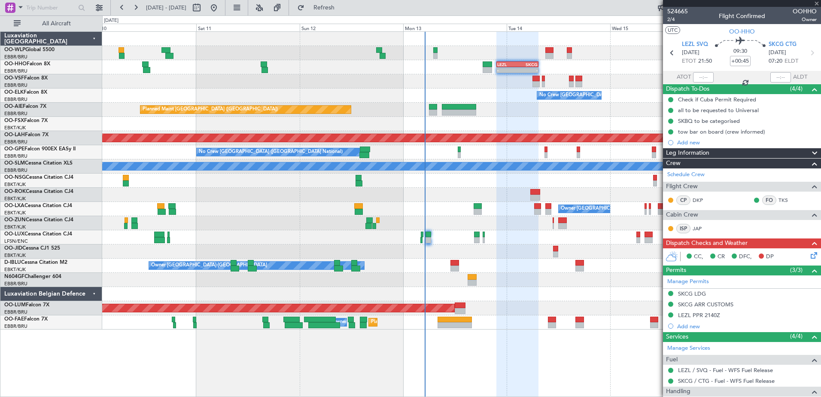
type input "+00:10"
type input "11"
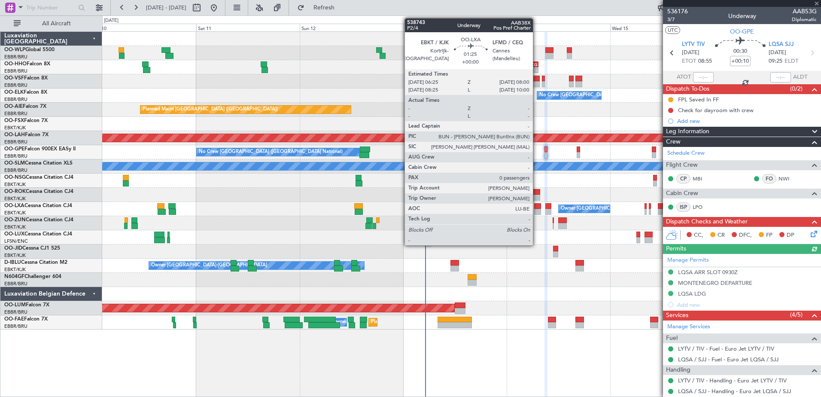
click at [537, 210] on div at bounding box center [537, 212] width 7 height 6
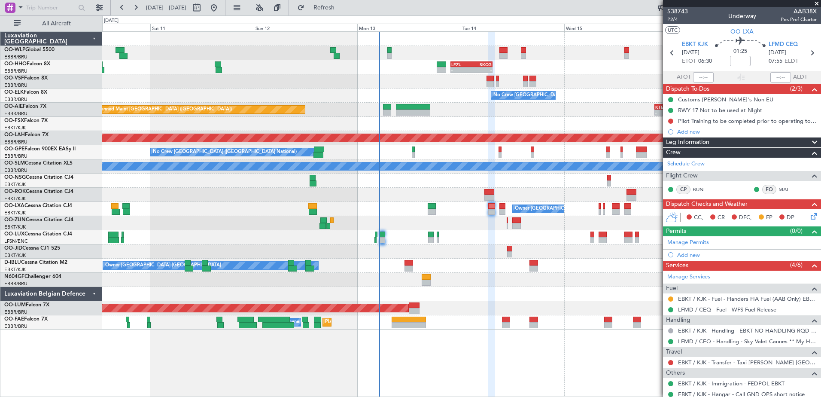
click at [586, 228] on div at bounding box center [461, 223] width 719 height 14
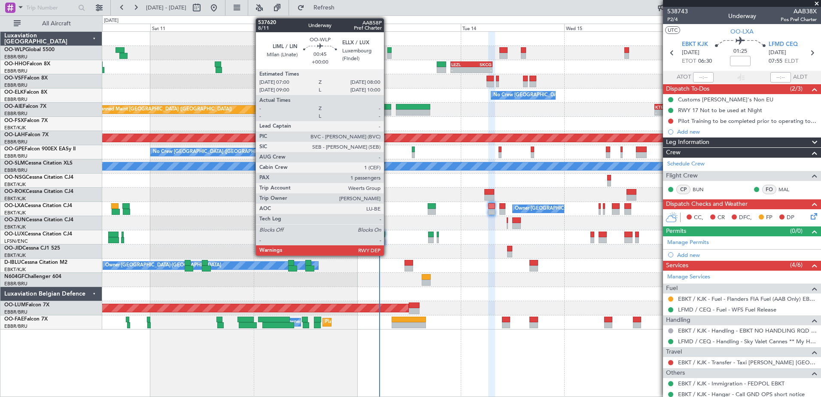
click at [388, 54] on div at bounding box center [389, 56] width 5 height 6
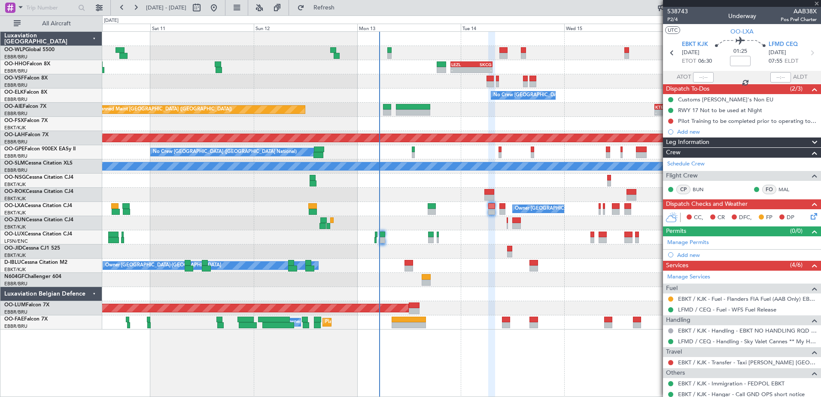
type input "1"
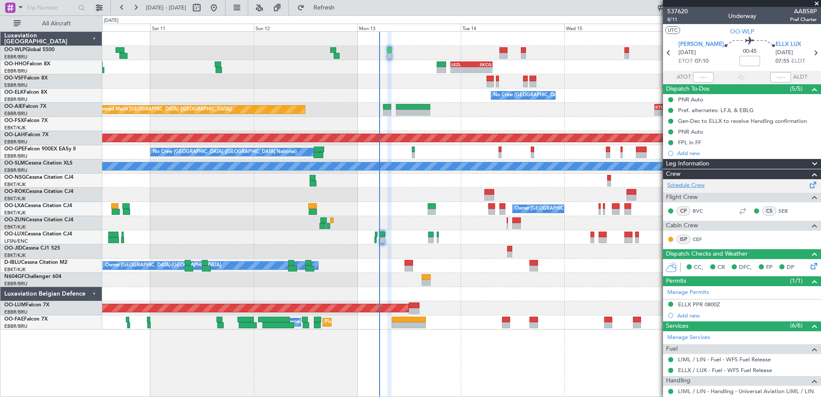
click at [695, 187] on link "Schedule Crew" at bounding box center [686, 185] width 37 height 9
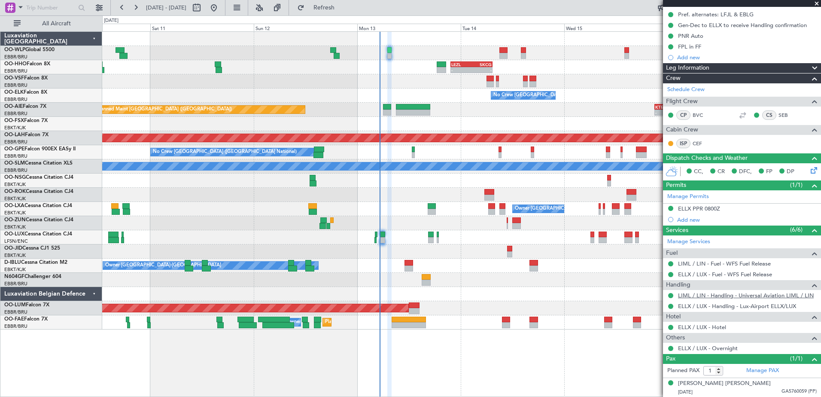
click at [766, 294] on link "LIML / LIN - Handling - Universal Aviation LIML / LIN" at bounding box center [746, 295] width 136 height 7
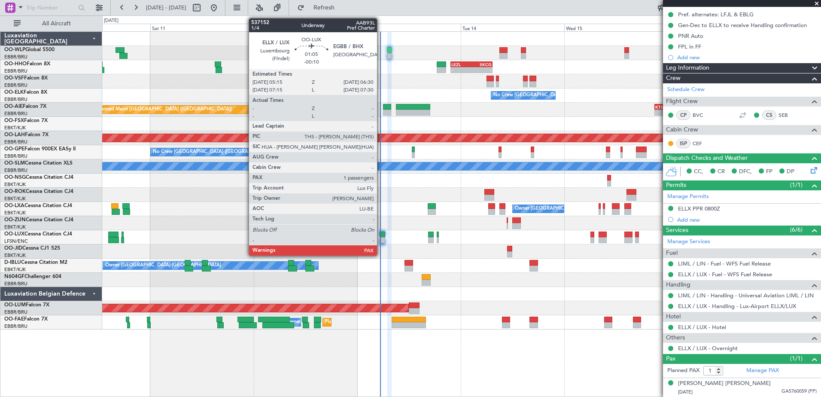
click at [381, 238] on div at bounding box center [383, 240] width 6 height 6
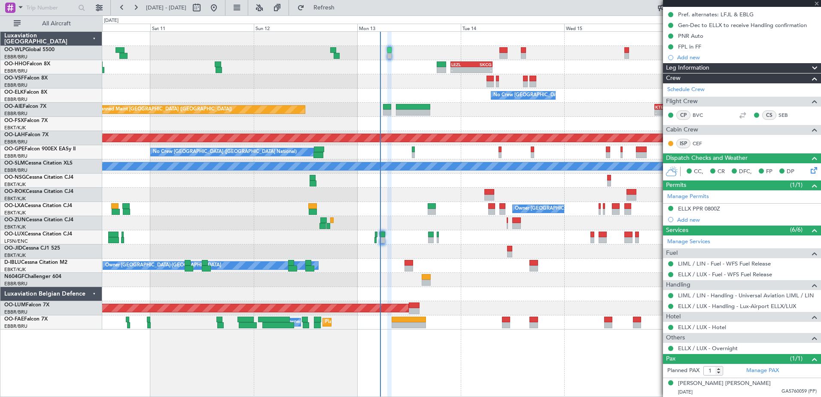
type input "-00:10"
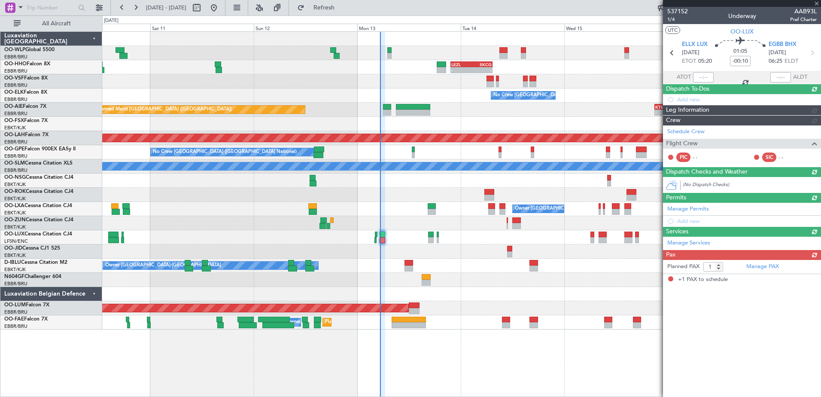
scroll to position [0, 0]
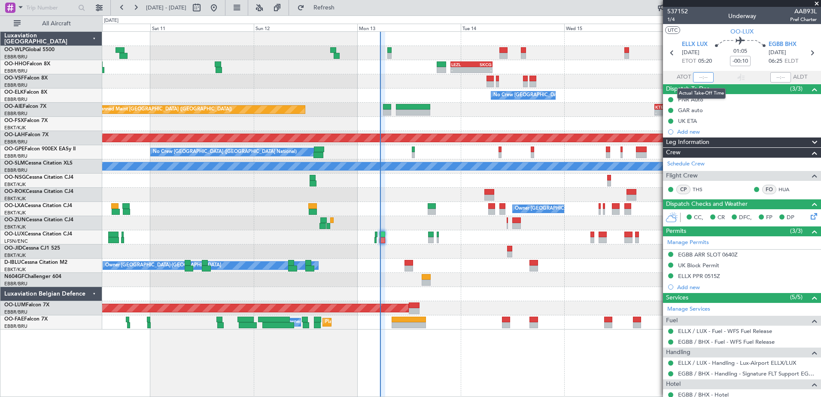
click at [699, 76] on input "text" at bounding box center [703, 77] width 21 height 10
type input "05:14"
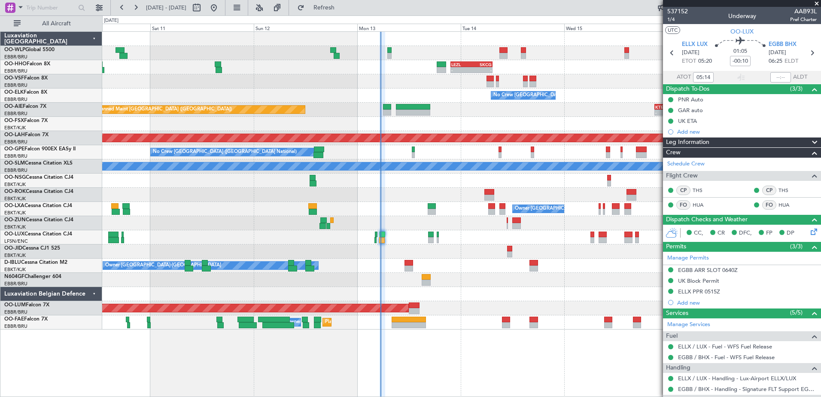
scroll to position [62, 0]
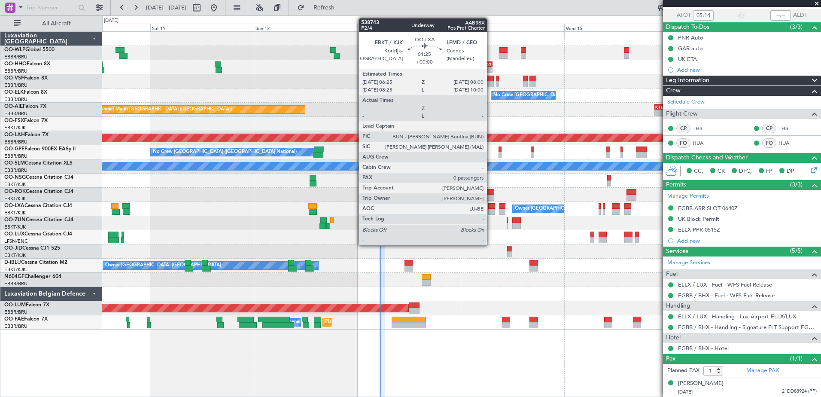
click at [491, 210] on div at bounding box center [491, 212] width 7 height 6
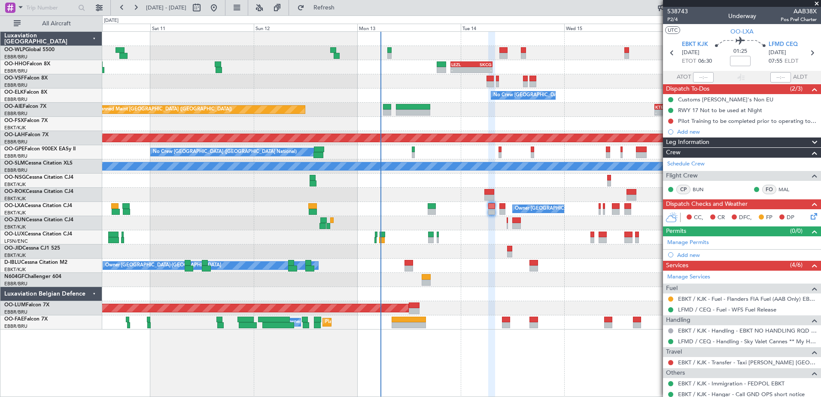
scroll to position [27, 0]
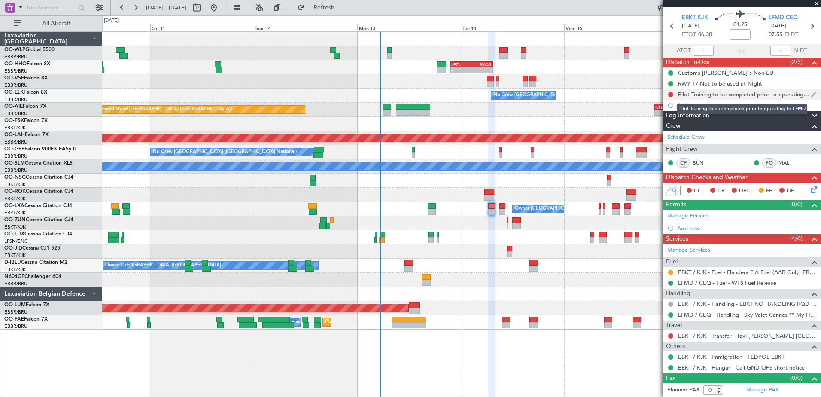
click at [695, 91] on div "Pilot Training to be completed prior to operating to LFMD" at bounding box center [744, 94] width 132 height 7
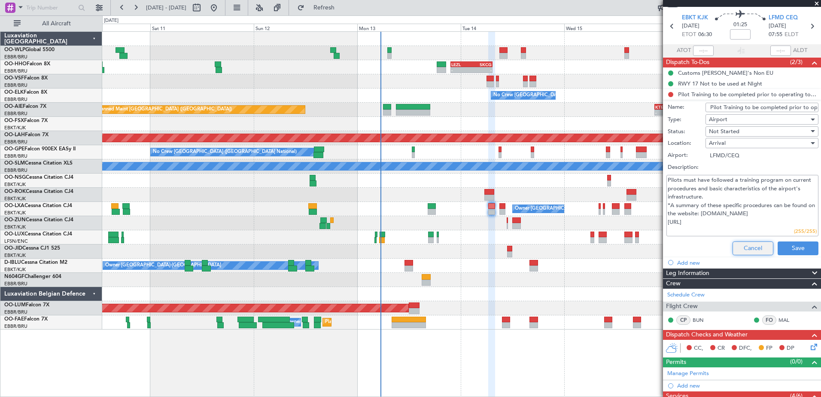
click at [742, 253] on button "Cancel" at bounding box center [753, 248] width 41 height 14
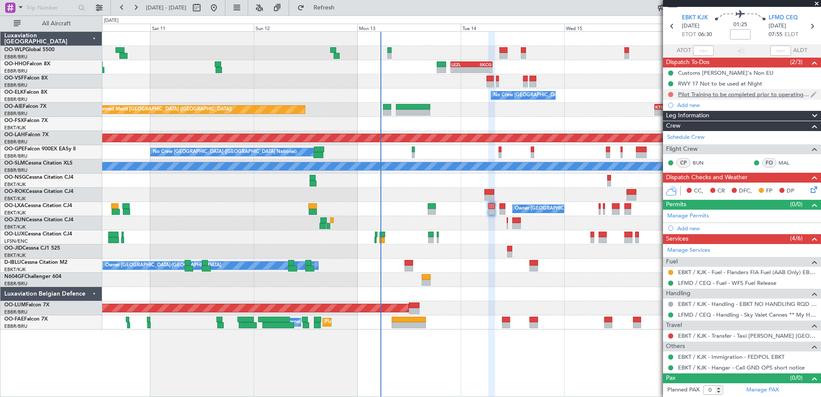
click at [671, 93] on button at bounding box center [670, 94] width 5 height 5
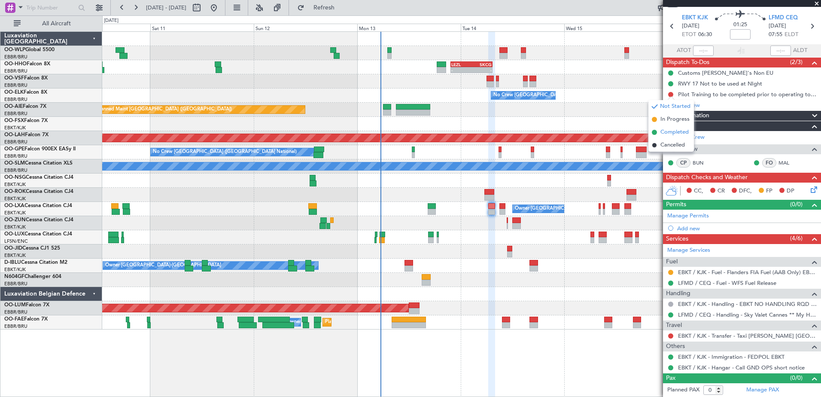
click at [672, 130] on span "Completed" at bounding box center [675, 132] width 28 height 9
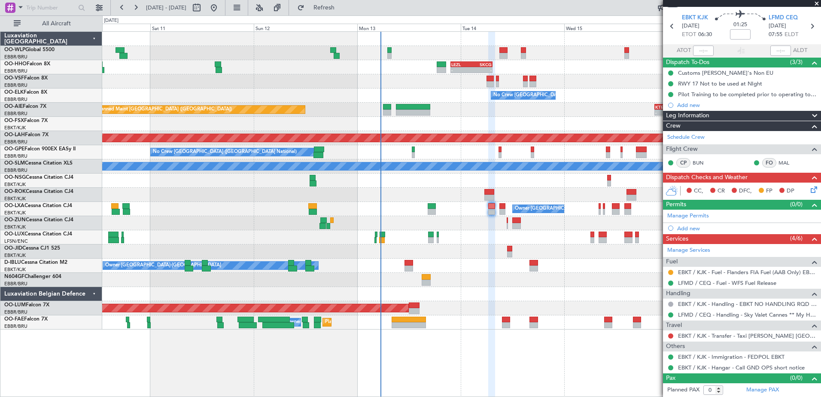
click at [809, 186] on icon at bounding box center [812, 188] width 7 height 7
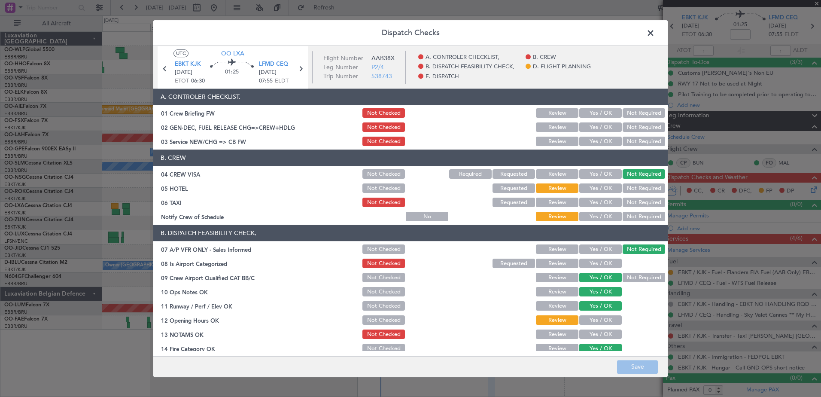
click at [598, 215] on button "Yes / OK" at bounding box center [601, 216] width 43 height 9
click at [646, 201] on button "Not Required" at bounding box center [644, 202] width 43 height 9
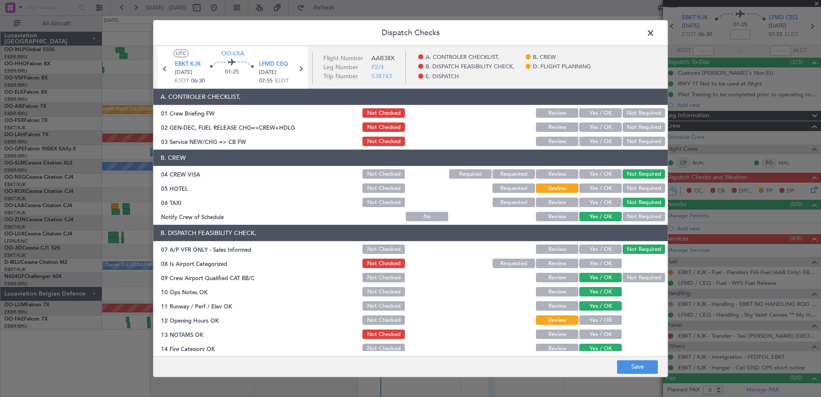
click at [640, 189] on button "Not Required" at bounding box center [644, 188] width 43 height 9
click at [603, 144] on button "Yes / OK" at bounding box center [601, 141] width 43 height 9
click at [599, 265] on button "Yes / OK" at bounding box center [601, 263] width 43 height 9
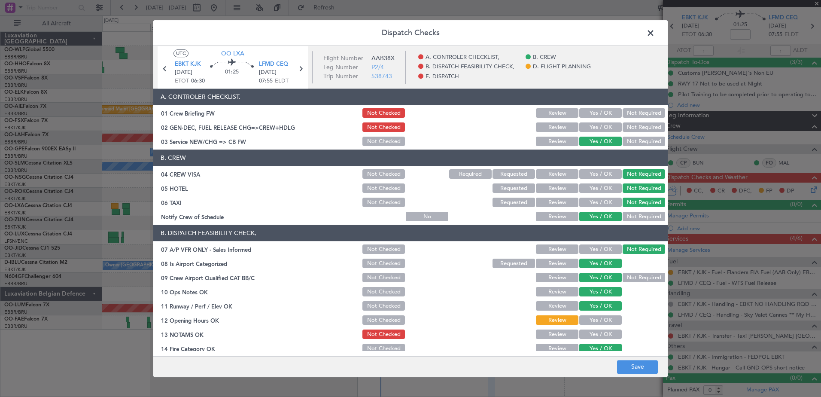
click at [634, 279] on button "Not Required" at bounding box center [644, 277] width 43 height 9
click at [603, 280] on button "Yes / OK" at bounding box center [601, 277] width 43 height 9
drag, startPoint x: 604, startPoint y: 320, endPoint x: 602, endPoint y: 330, distance: 10.2
click at [604, 320] on button "Yes / OK" at bounding box center [601, 320] width 43 height 9
click at [601, 337] on button "Yes / OK" at bounding box center [601, 334] width 43 height 9
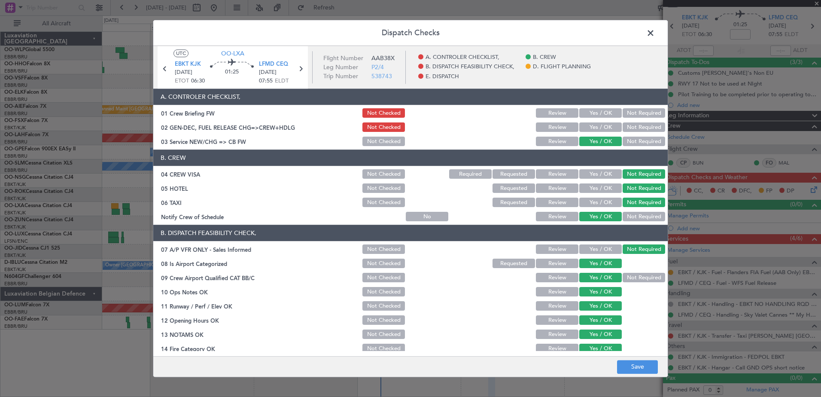
scroll to position [171, 0]
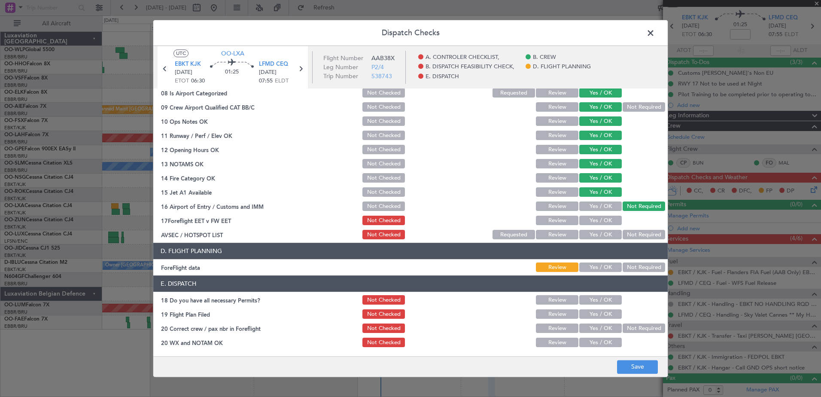
click at [592, 222] on button "Yes / OK" at bounding box center [601, 220] width 43 height 9
click at [649, 235] on button "Not Required" at bounding box center [644, 234] width 43 height 9
click at [592, 272] on button "Yes / OK" at bounding box center [601, 267] width 43 height 9
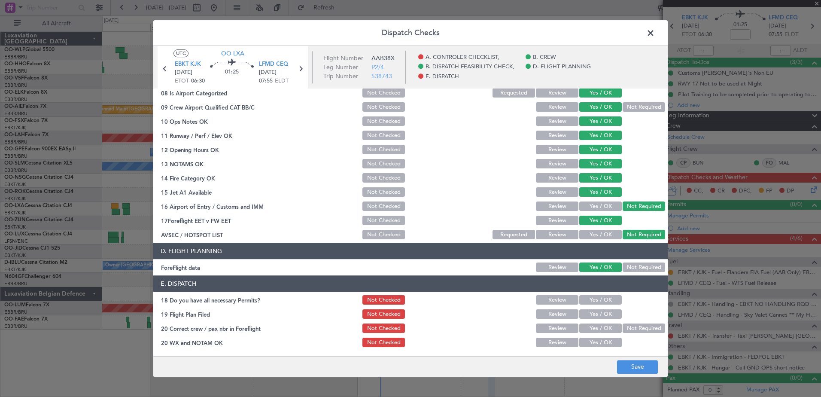
click at [597, 303] on button "Yes / OK" at bounding box center [601, 300] width 43 height 9
click at [599, 314] on button "Yes / OK" at bounding box center [601, 314] width 43 height 9
click at [601, 326] on button "Yes / OK" at bounding box center [601, 328] width 43 height 9
click at [601, 340] on button "Yes / OK" at bounding box center [601, 342] width 43 height 9
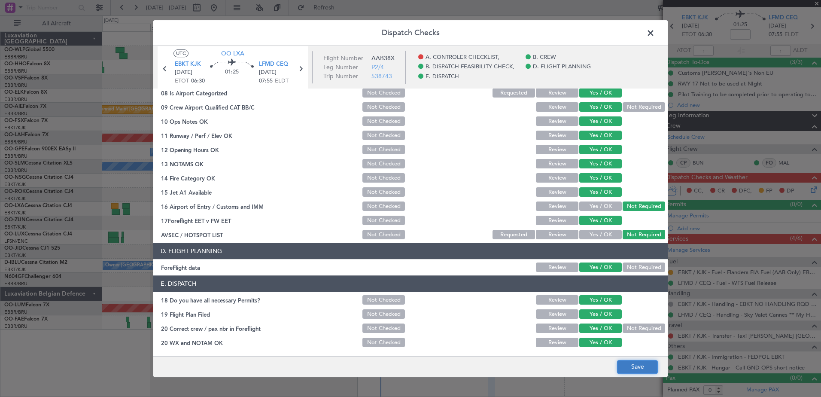
click at [636, 366] on button "Save" at bounding box center [637, 367] width 41 height 14
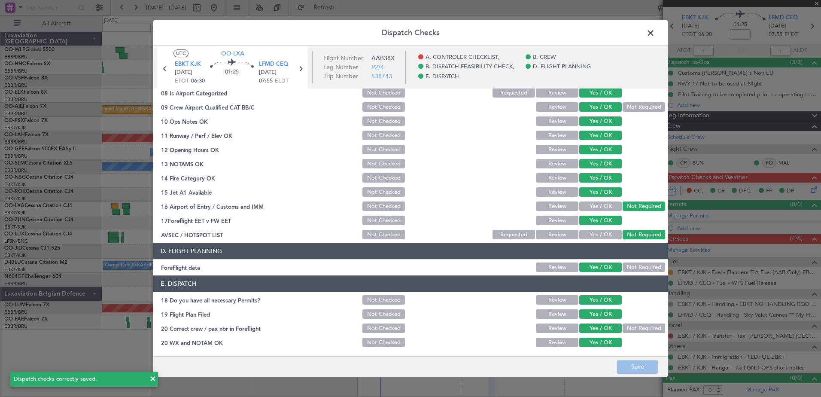
click at [655, 38] on span at bounding box center [655, 35] width 0 height 17
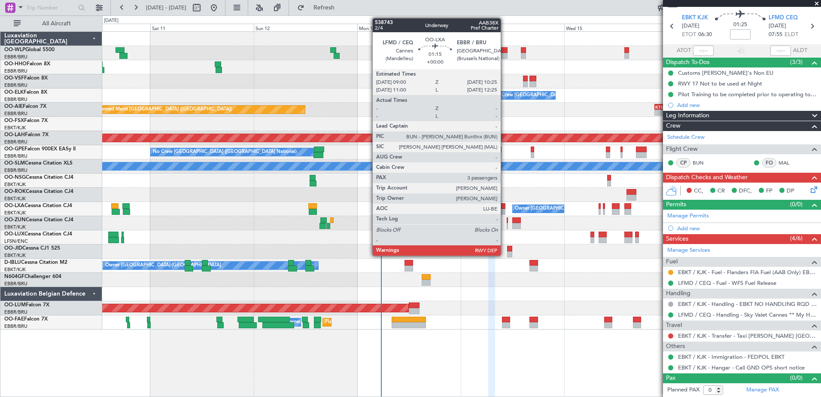
click at [505, 210] on div at bounding box center [503, 212] width 6 height 6
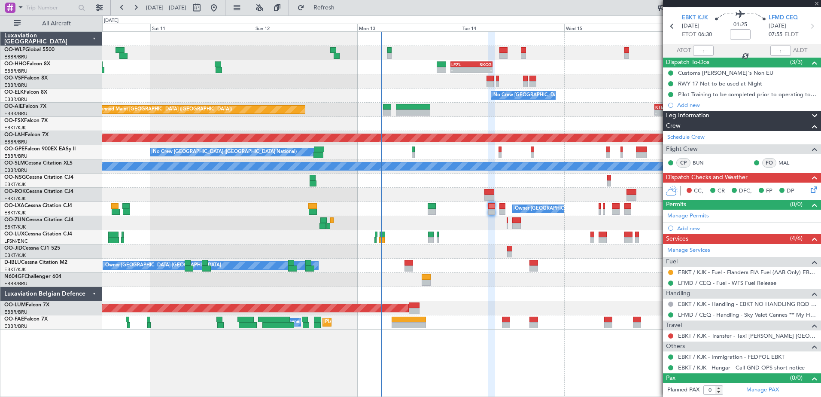
type input "3"
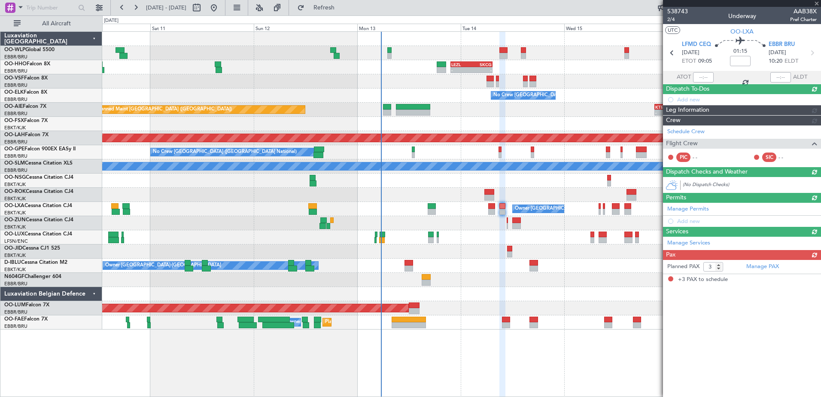
scroll to position [0, 0]
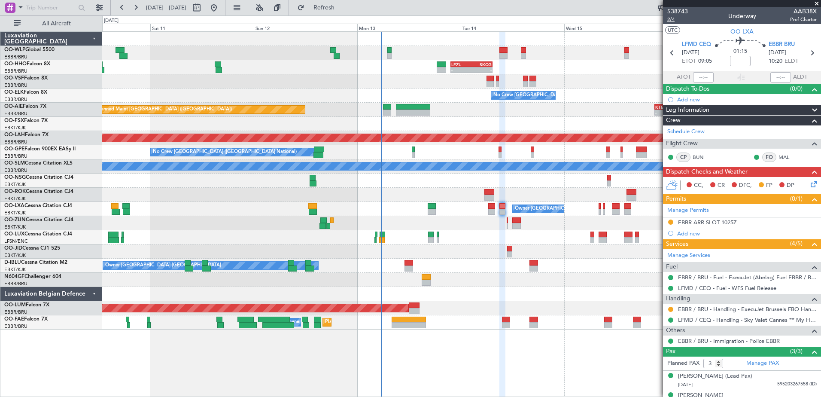
click at [671, 20] on span "2/4" at bounding box center [678, 19] width 21 height 7
click at [809, 184] on icon at bounding box center [812, 182] width 7 height 7
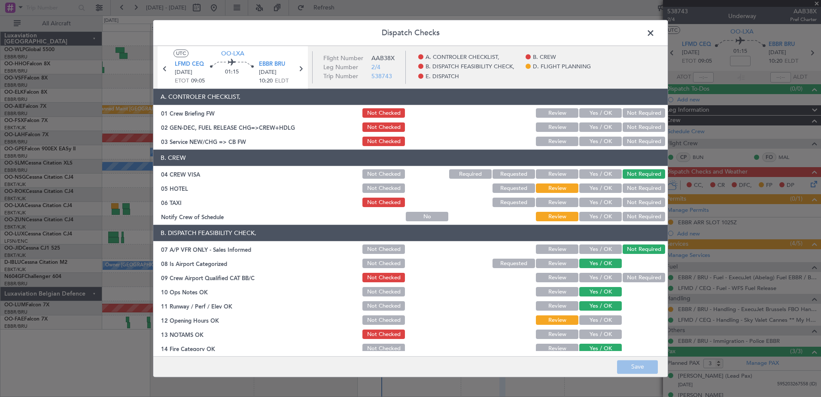
click at [602, 214] on button "Yes / OK" at bounding box center [601, 216] width 43 height 9
click at [623, 204] on button "Not Required" at bounding box center [644, 202] width 43 height 9
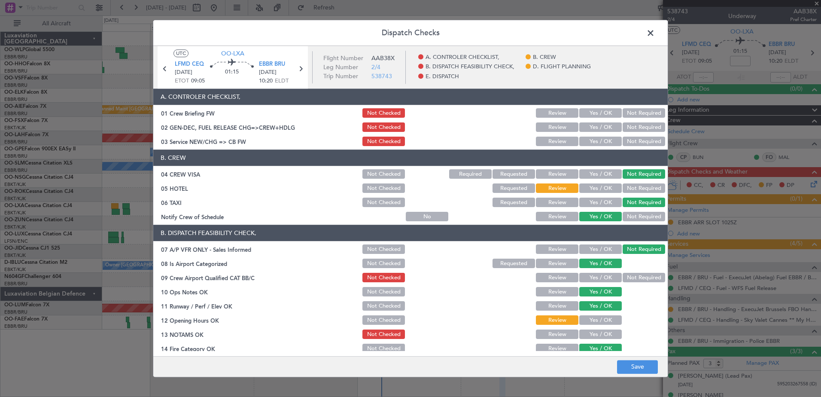
click at [637, 185] on button "Not Required" at bounding box center [644, 188] width 43 height 9
click at [595, 145] on button "Yes / OK" at bounding box center [601, 141] width 43 height 9
click at [626, 275] on button "Not Required" at bounding box center [644, 277] width 43 height 9
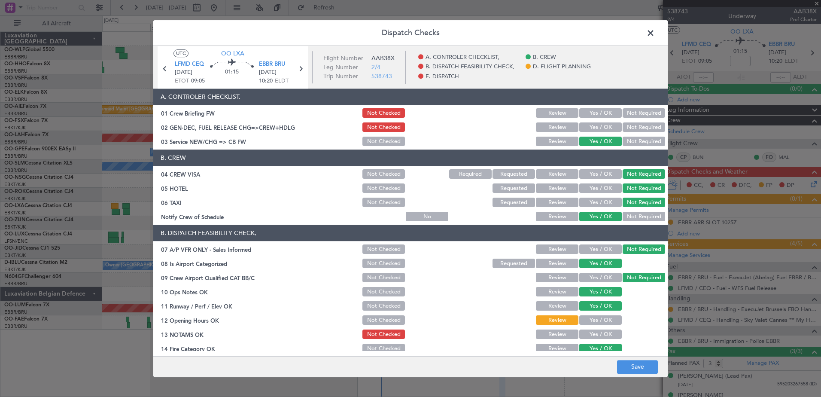
click at [610, 319] on button "Yes / OK" at bounding box center [601, 320] width 43 height 9
click at [606, 335] on button "Yes / OK" at bounding box center [601, 334] width 43 height 9
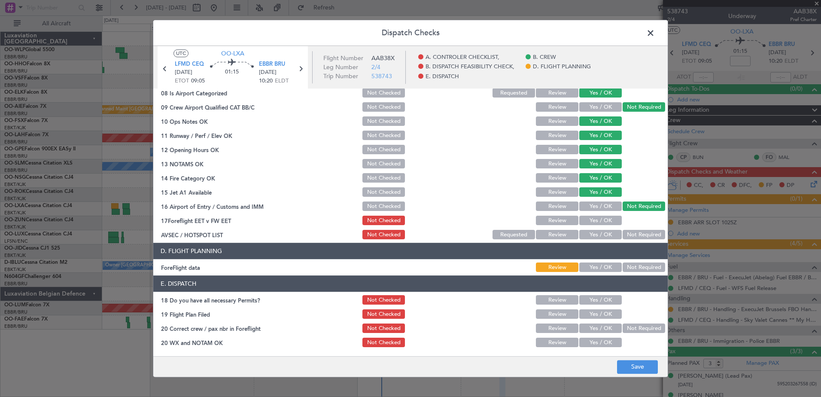
click at [608, 223] on button "Yes / OK" at bounding box center [601, 220] width 43 height 9
click at [604, 235] on button "Yes / OK" at bounding box center [601, 234] width 43 height 9
click at [605, 265] on button "Yes / OK" at bounding box center [601, 267] width 43 height 9
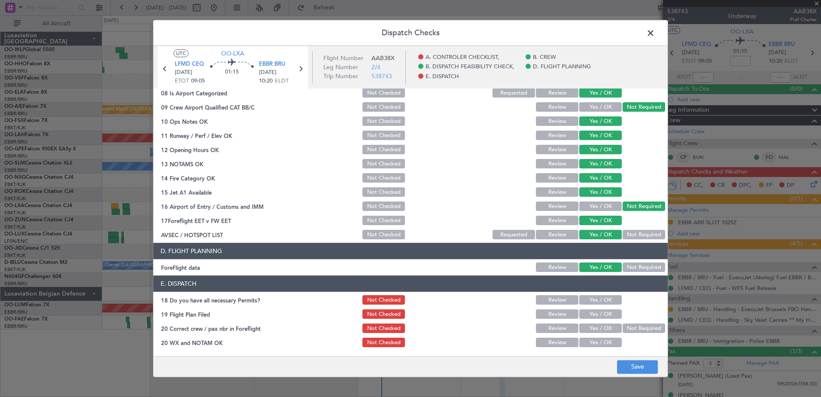
click at [604, 302] on button "Yes / OK" at bounding box center [601, 300] width 43 height 9
click at [605, 327] on button "Yes / OK" at bounding box center [601, 328] width 43 height 9
click at [604, 343] on button "Yes / OK" at bounding box center [601, 342] width 43 height 9
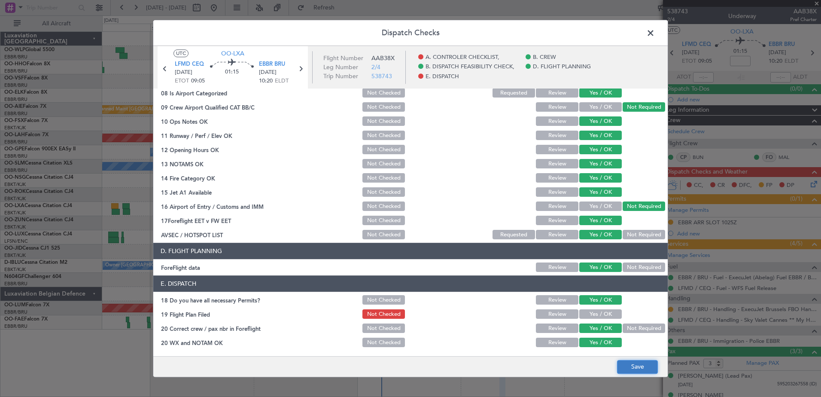
click at [647, 372] on button "Save" at bounding box center [637, 367] width 41 height 14
click at [655, 34] on span at bounding box center [655, 35] width 0 height 17
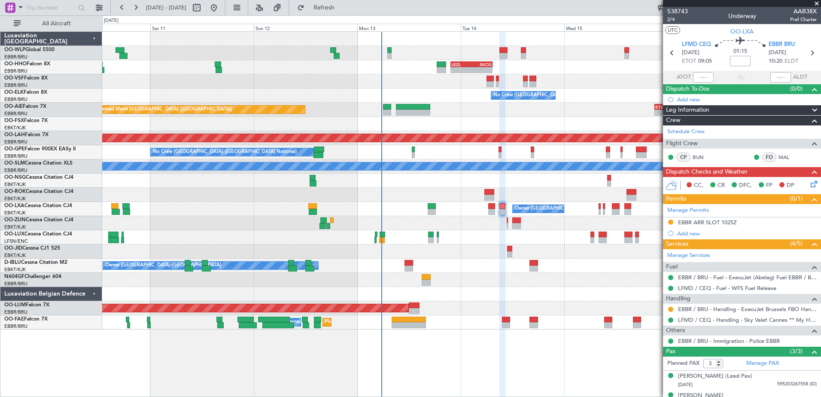
click at [735, 59] on input at bounding box center [740, 61] width 21 height 10
type input "+00:05"
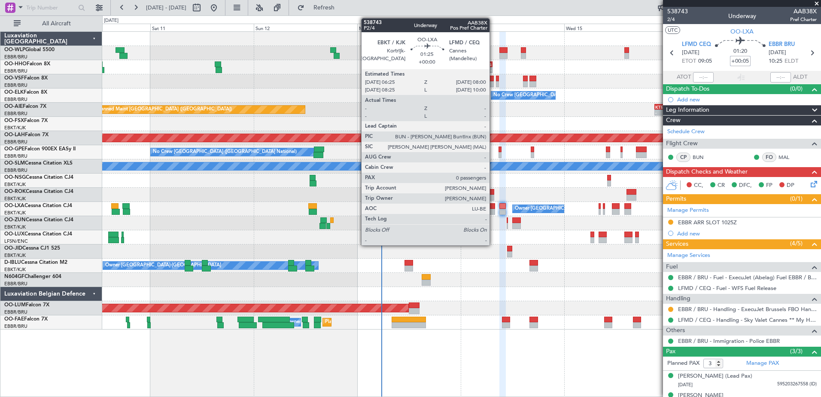
click at [494, 210] on div at bounding box center [491, 212] width 7 height 6
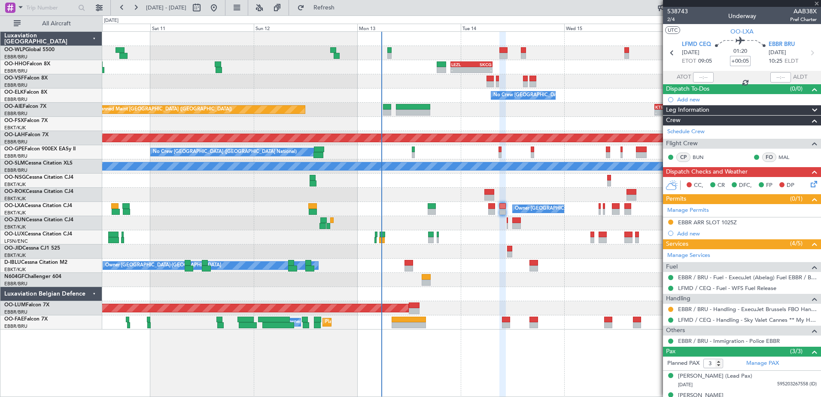
type input "0"
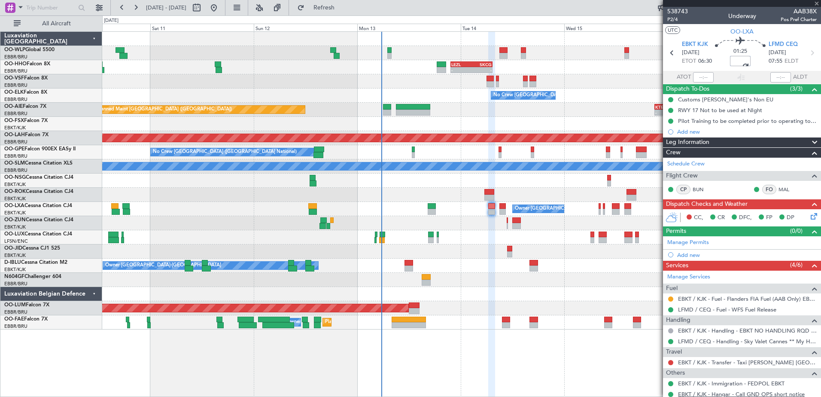
type input "+00:05"
click at [743, 361] on link "EBKT / KJK - Transfer - Taxi Sam Kortrijk" at bounding box center [747, 362] width 139 height 7
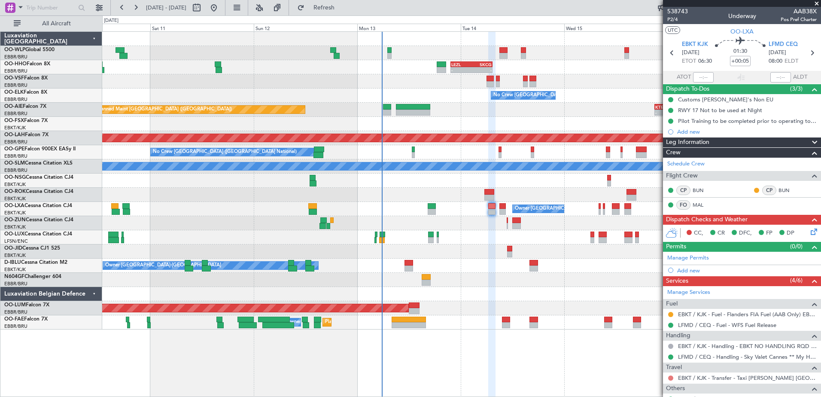
click at [671, 377] on button at bounding box center [670, 377] width 5 height 5
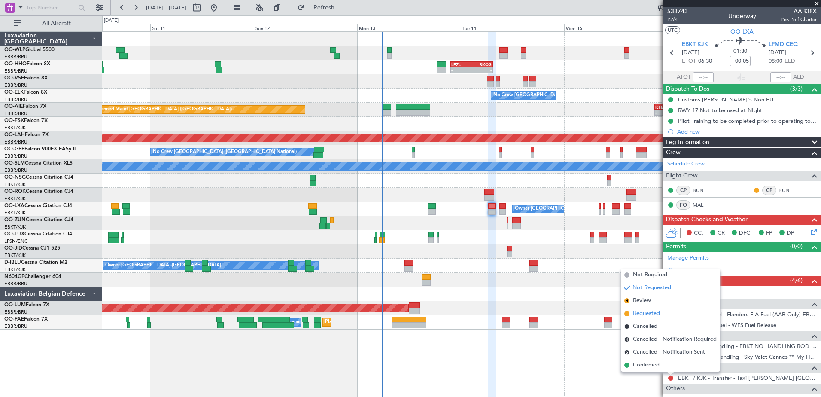
click at [651, 314] on span "Requested" at bounding box center [646, 313] width 27 height 9
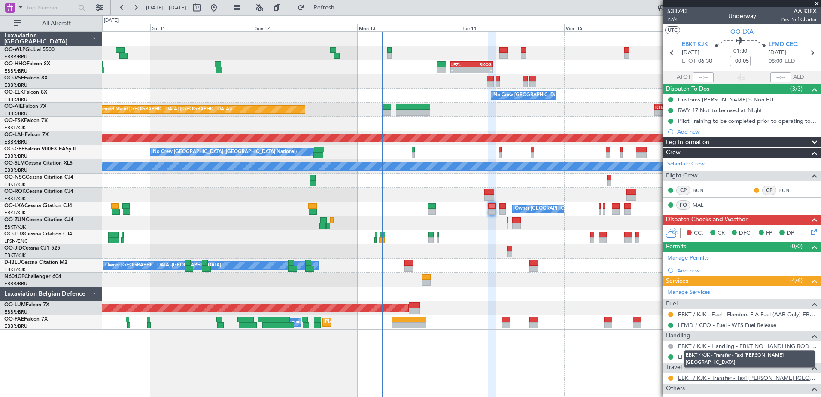
click at [708, 378] on link "EBKT / KJK - Transfer - Taxi Sam Kortrijk" at bounding box center [747, 377] width 139 height 7
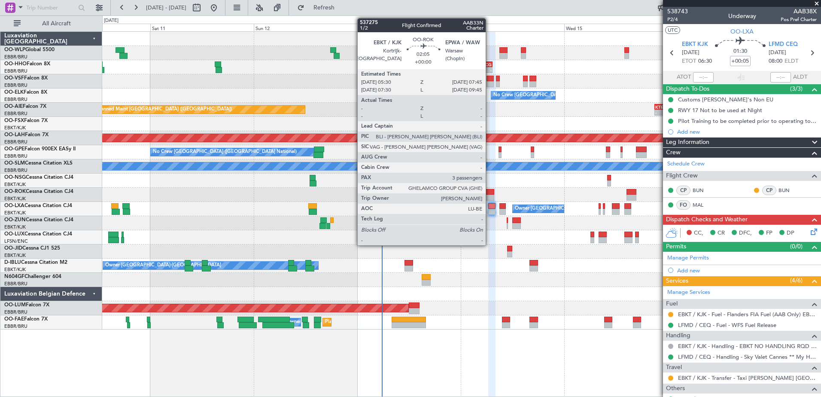
click at [490, 192] on div at bounding box center [490, 192] width 10 height 6
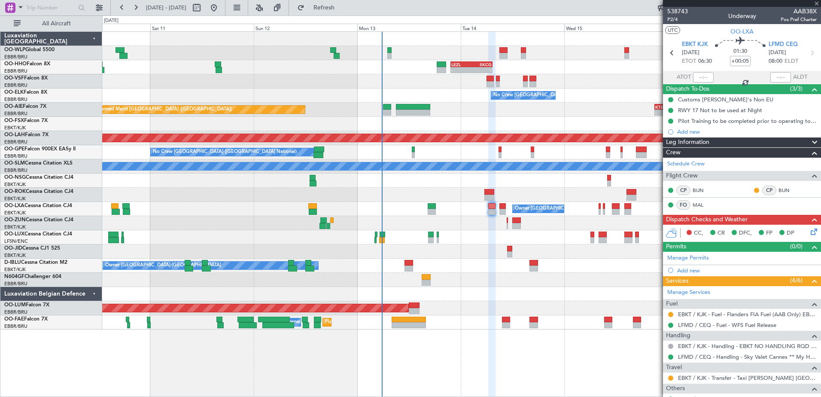
type input "3"
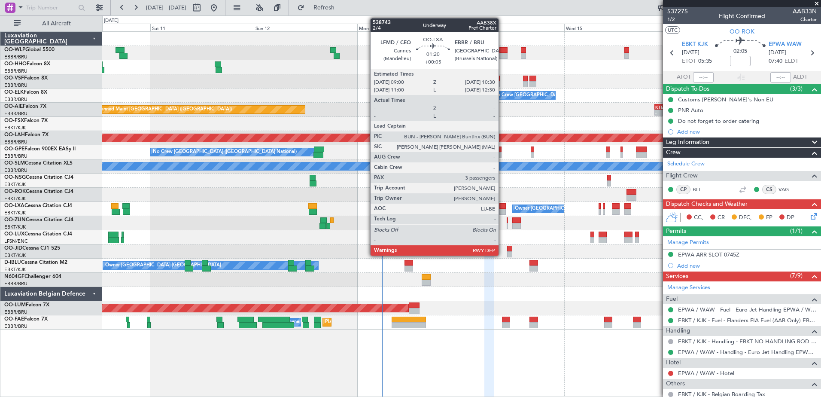
click at [503, 212] on div at bounding box center [503, 212] width 7 height 6
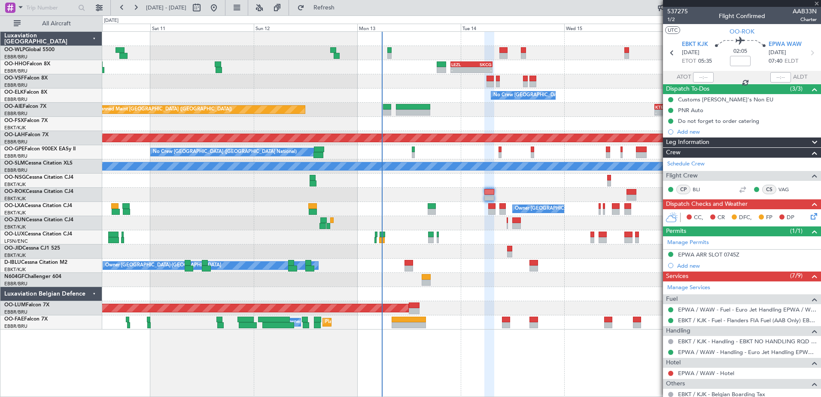
type input "+00:05"
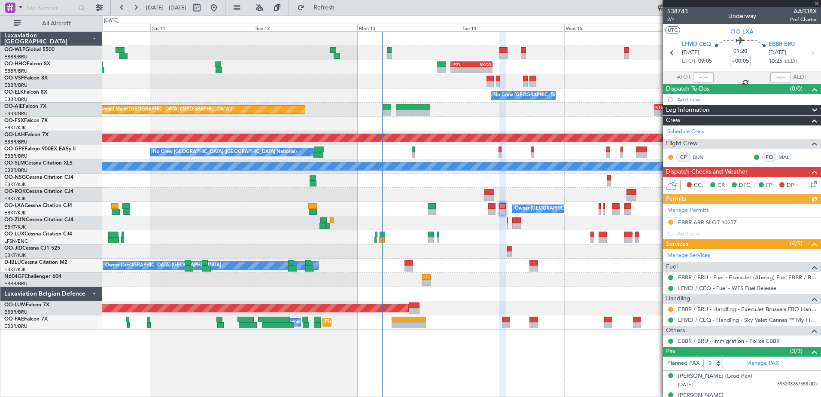
click at [719, 223] on div "Manage Permits EBBR ARR SLOT 1025Z Add new" at bounding box center [742, 221] width 158 height 35
click at [717, 223] on div "EBBR ARR SLOT 1025Z" at bounding box center [707, 222] width 59 height 7
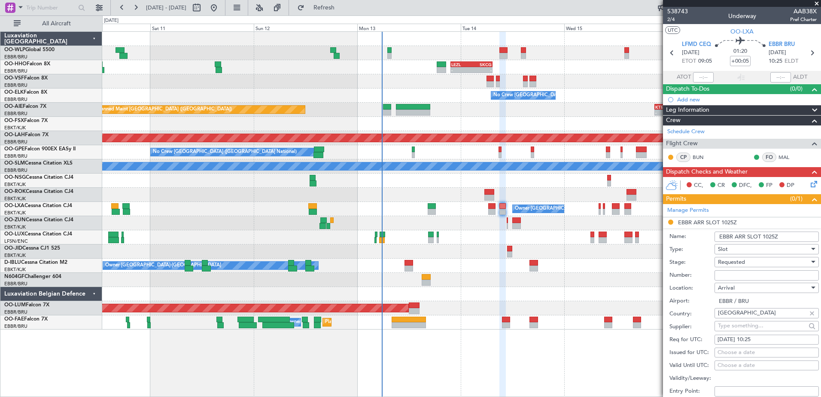
click at [741, 275] on input "Number:" at bounding box center [767, 275] width 104 height 10
paste input "EBBRAAB6427A"
type input "EBBRAAB6427A00"
click at [753, 263] on div "Requested" at bounding box center [764, 262] width 92 height 13
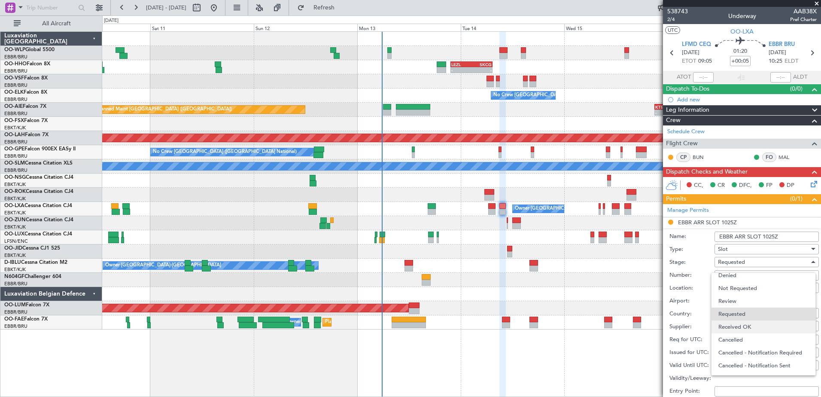
click at [746, 322] on span "Received OK" at bounding box center [764, 326] width 90 height 13
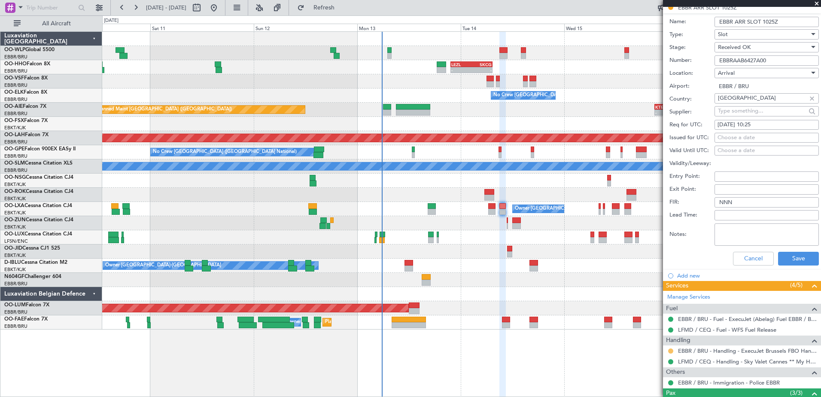
click at [672, 351] on button at bounding box center [670, 350] width 5 height 5
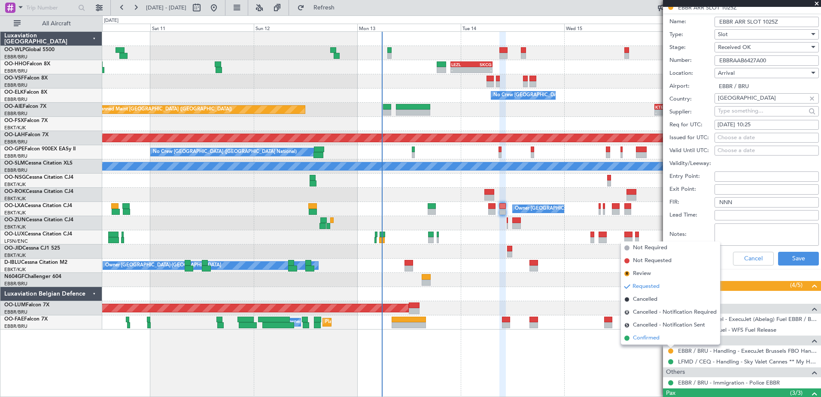
click at [647, 339] on span "Confirmed" at bounding box center [646, 338] width 27 height 9
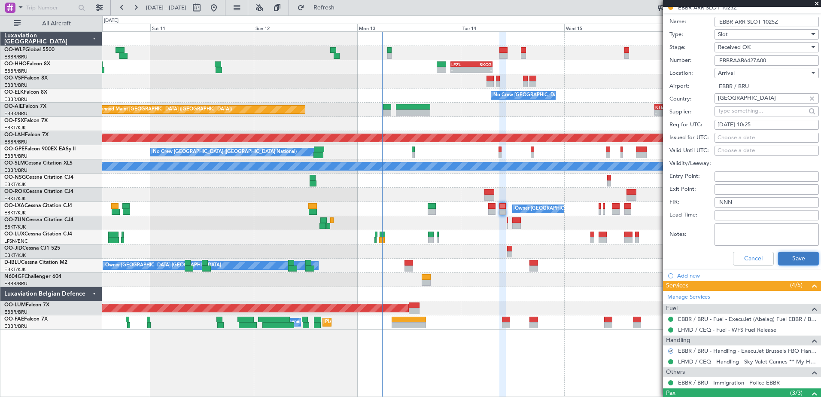
click at [793, 261] on button "Save" at bounding box center [798, 259] width 41 height 14
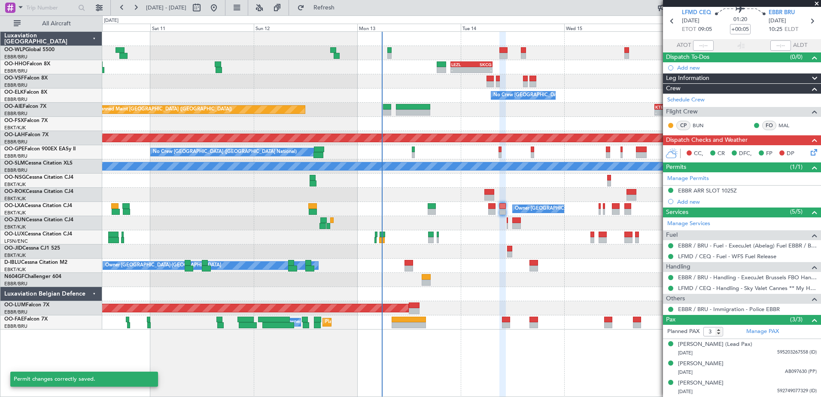
scroll to position [0, 0]
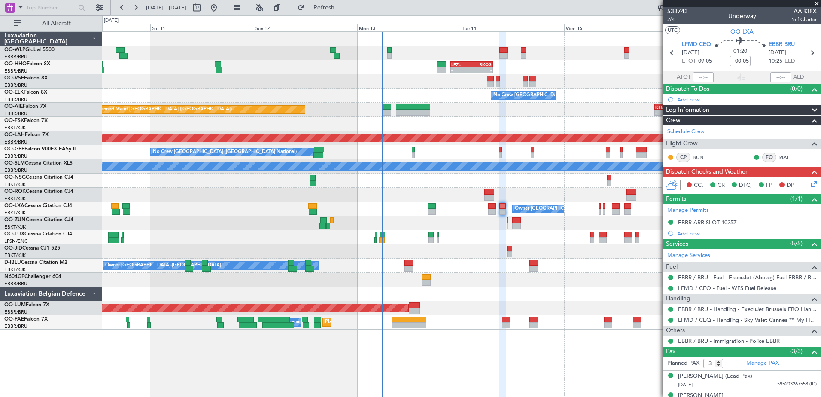
click at [809, 183] on icon at bounding box center [812, 182] width 7 height 7
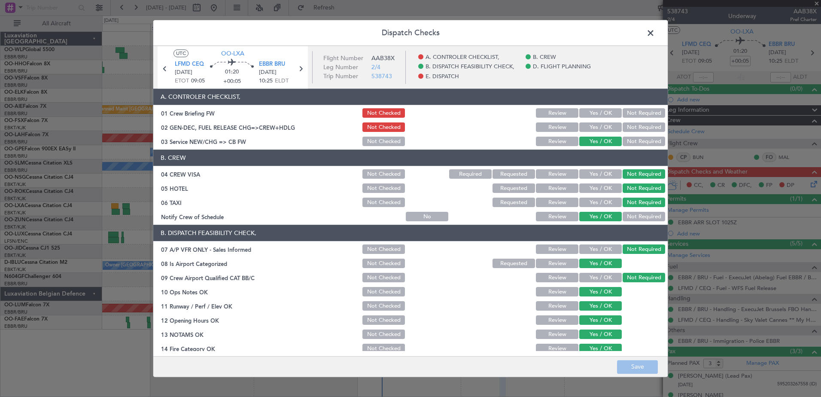
scroll to position [171, 0]
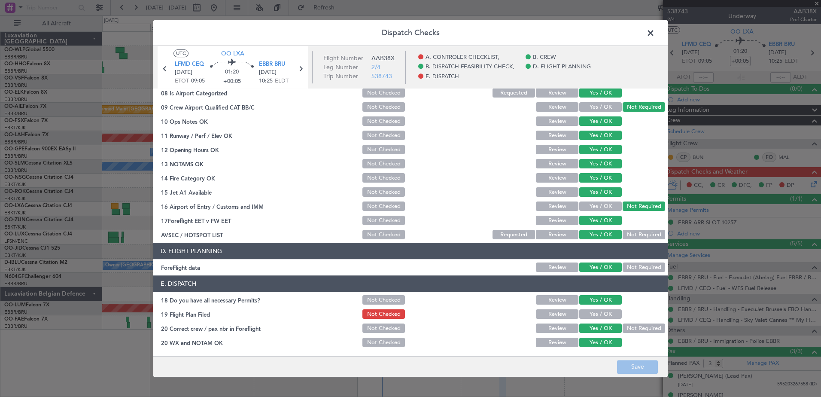
click at [598, 314] on button "Yes / OK" at bounding box center [601, 314] width 43 height 9
click at [638, 368] on button "Save" at bounding box center [637, 367] width 41 height 14
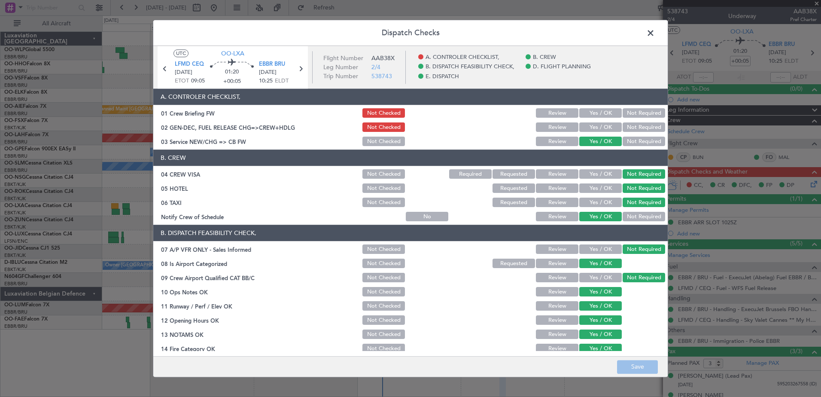
click at [603, 129] on button "Yes / OK" at bounding box center [601, 127] width 43 height 9
click at [602, 115] on button "Yes / OK" at bounding box center [601, 113] width 43 height 9
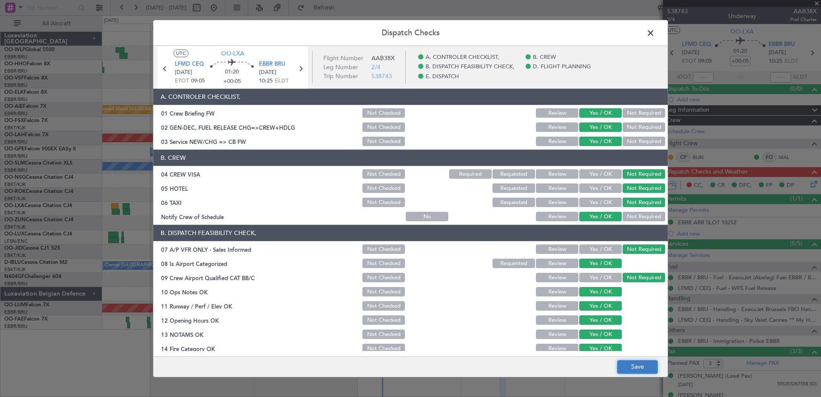
click at [644, 366] on button "Save" at bounding box center [637, 367] width 41 height 14
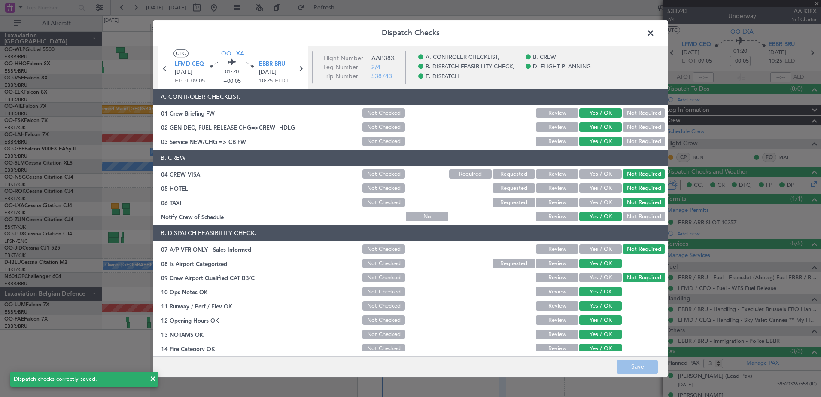
click at [655, 32] on span at bounding box center [655, 35] width 0 height 17
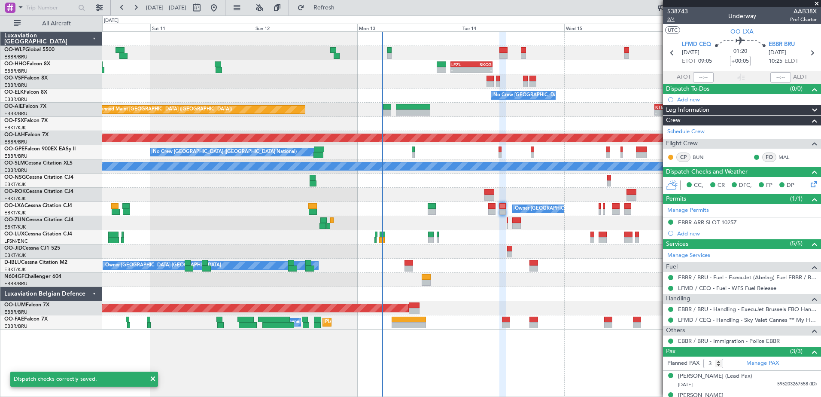
click at [672, 19] on span "2/4" at bounding box center [678, 19] width 21 height 7
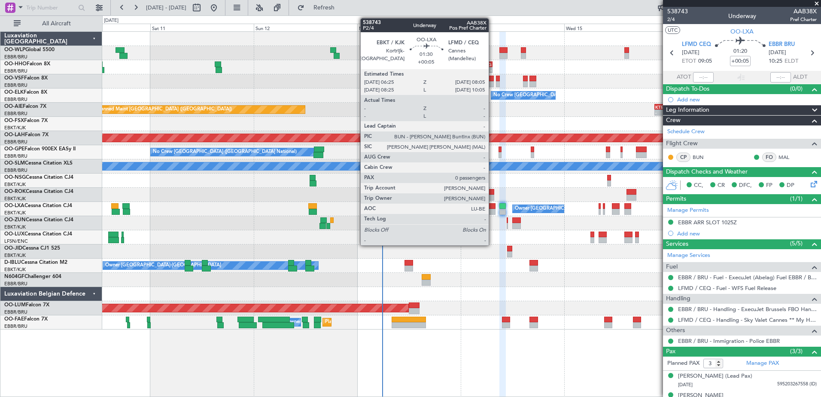
click at [493, 207] on div at bounding box center [491, 206] width 7 height 6
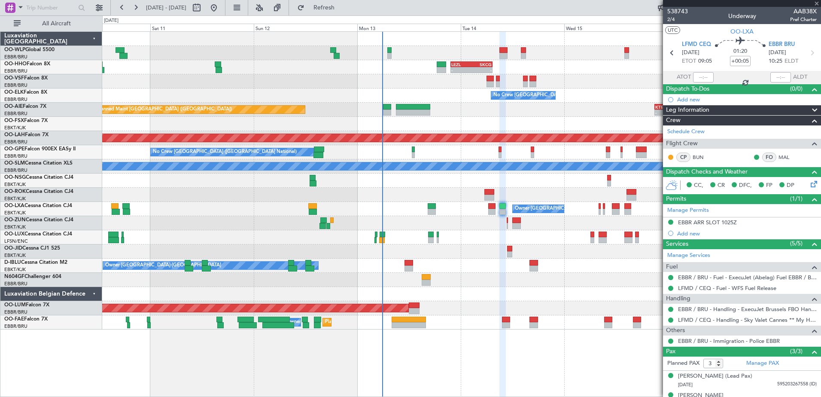
type input "0"
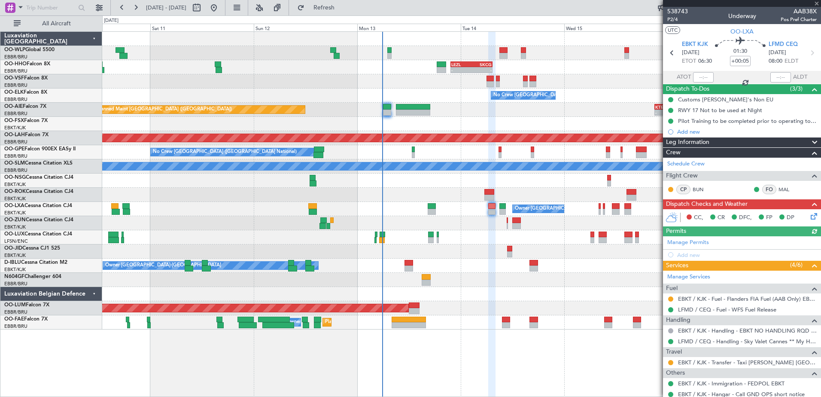
click at [809, 217] on icon at bounding box center [812, 214] width 7 height 7
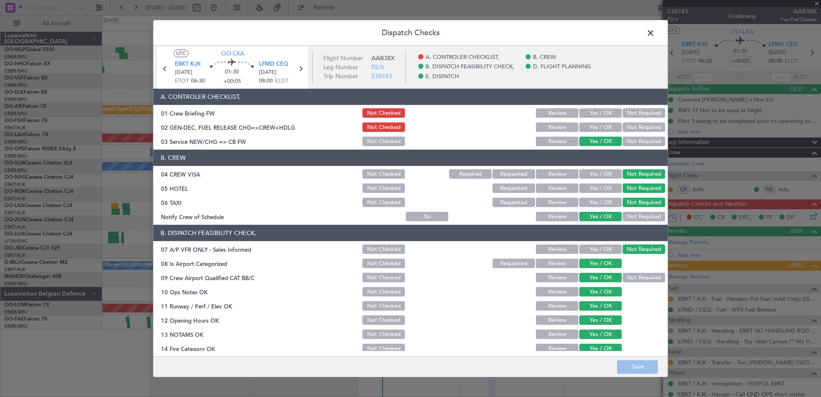
click at [604, 127] on button "Yes / OK" at bounding box center [601, 127] width 43 height 9
click at [602, 116] on button "Yes / OK" at bounding box center [601, 113] width 43 height 9
click at [647, 358] on footer "Save" at bounding box center [410, 366] width 515 height 21
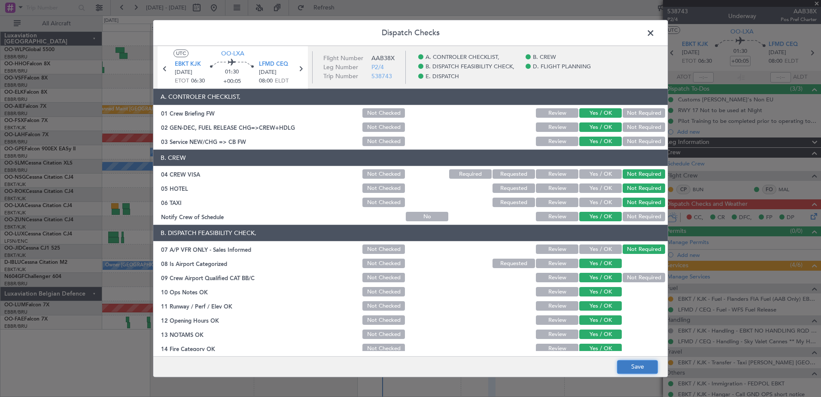
click at [647, 363] on button "Save" at bounding box center [637, 367] width 41 height 14
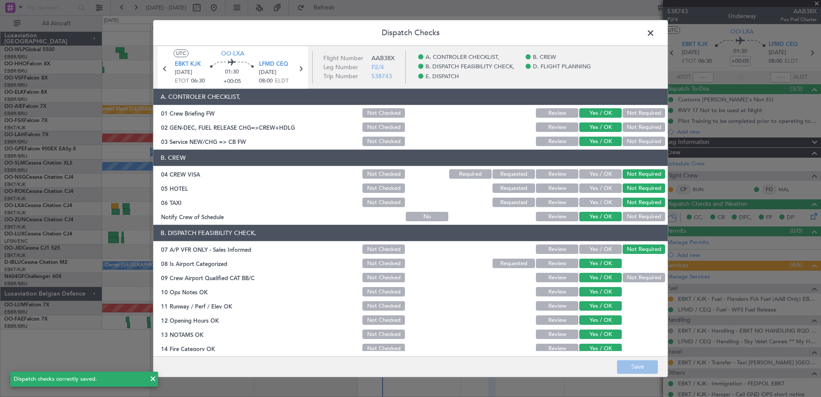
click at [655, 34] on span at bounding box center [655, 35] width 0 height 17
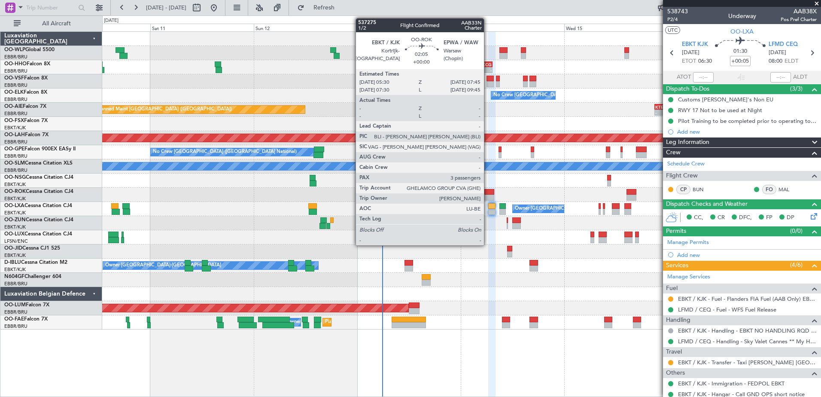
click at [488, 197] on div at bounding box center [490, 198] width 10 height 6
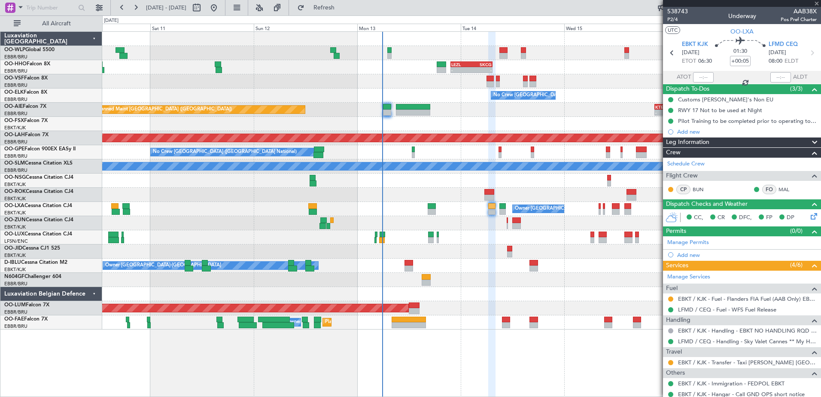
type input "3"
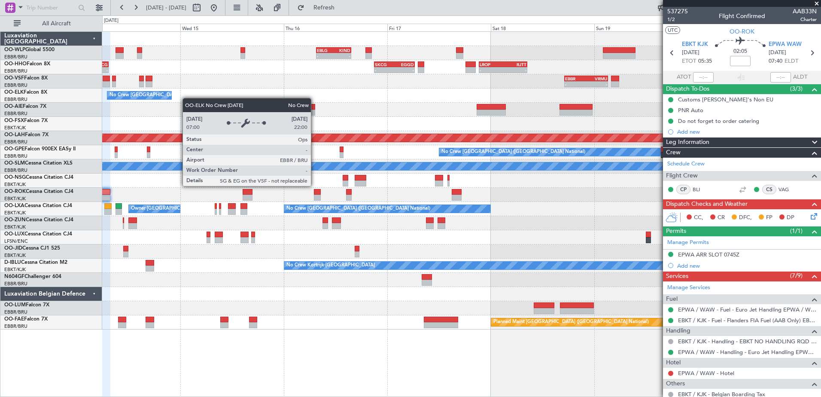
click at [159, 98] on div "- - EBLG 07:30 Z KIND 15:40 Z - - EBLG 19:00 Z FIMP 06:10 Z - - LEZL 21:40 Z SK…" at bounding box center [461, 181] width 719 height 298
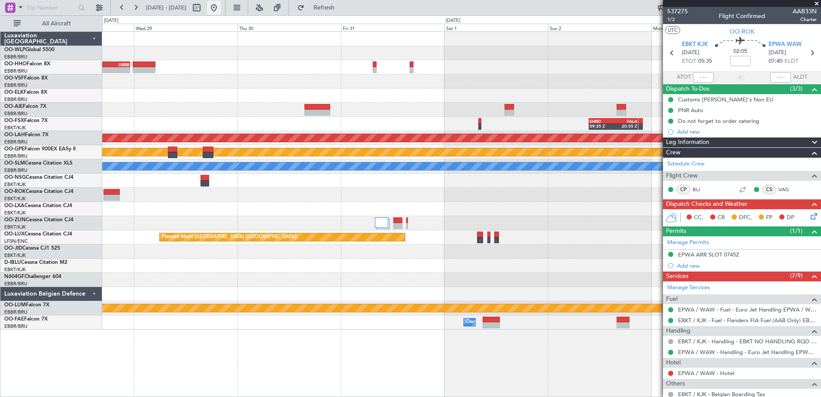
click at [221, 11] on button at bounding box center [214, 8] width 14 height 14
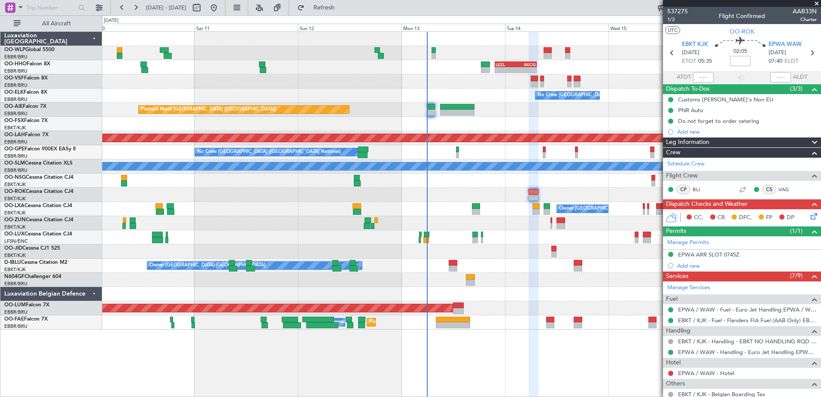
click at [521, 256] on div at bounding box center [461, 251] width 719 height 14
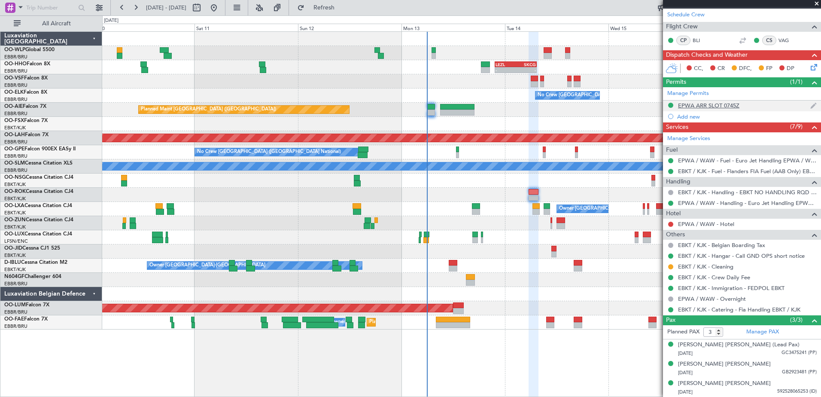
click at [719, 106] on div "EPWA ARR SLOT 0745Z" at bounding box center [708, 105] width 61 height 7
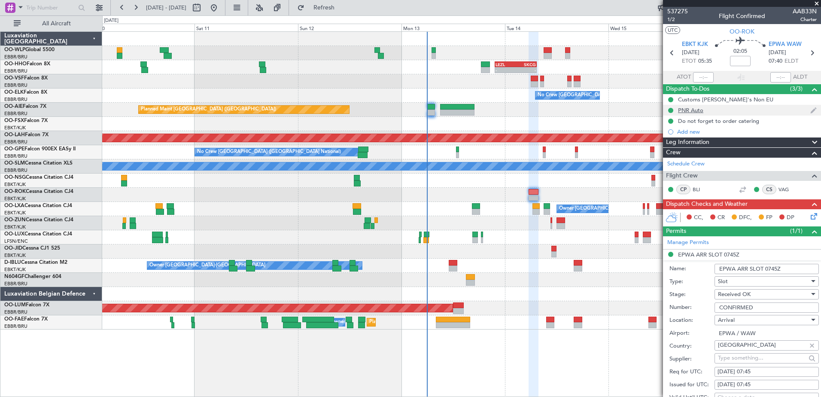
scroll to position [301, 0]
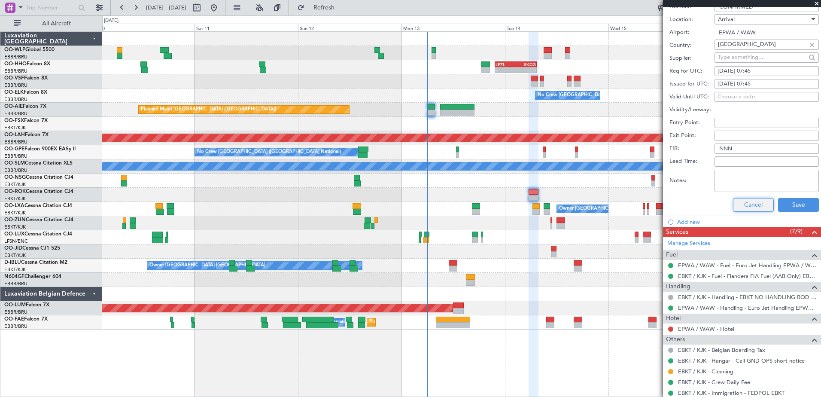
click at [753, 203] on button "Cancel" at bounding box center [753, 205] width 41 height 14
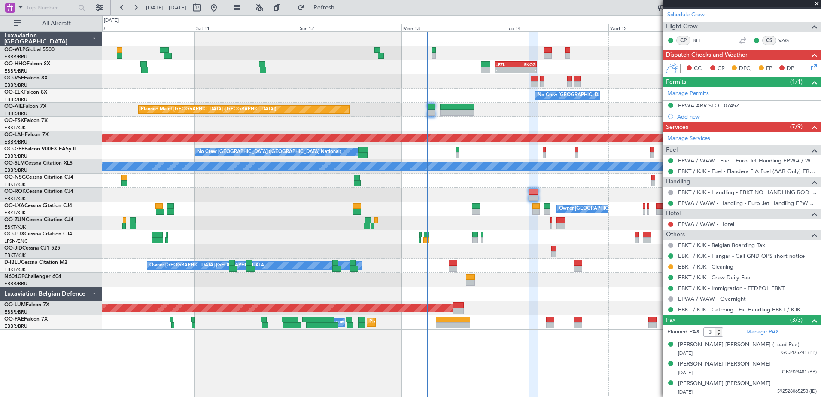
click at [809, 67] on icon at bounding box center [812, 65] width 7 height 7
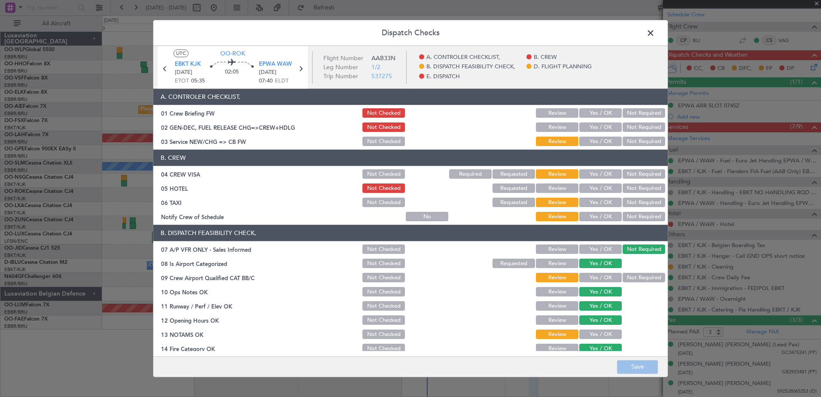
click at [599, 213] on button "Yes / OK" at bounding box center [601, 216] width 43 height 9
click at [636, 199] on button "Not Required" at bounding box center [644, 202] width 43 height 9
click at [637, 184] on button "Not Required" at bounding box center [644, 188] width 43 height 9
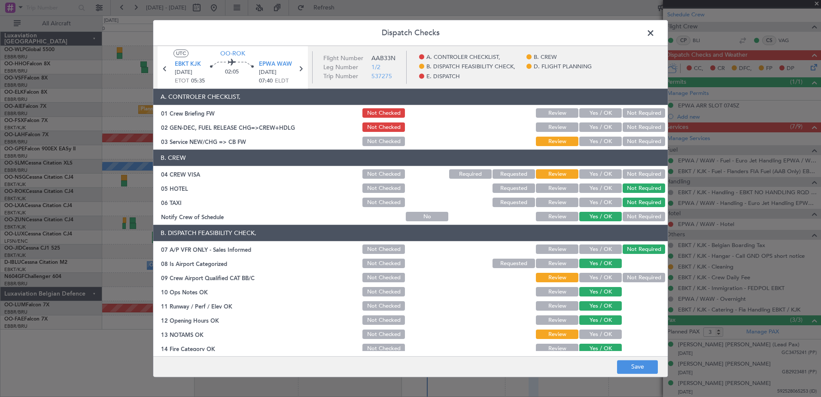
click at [637, 171] on button "Not Required" at bounding box center [644, 174] width 43 height 9
click at [597, 138] on button "Yes / OK" at bounding box center [601, 141] width 43 height 9
click at [628, 277] on button "Not Required" at bounding box center [644, 277] width 43 height 9
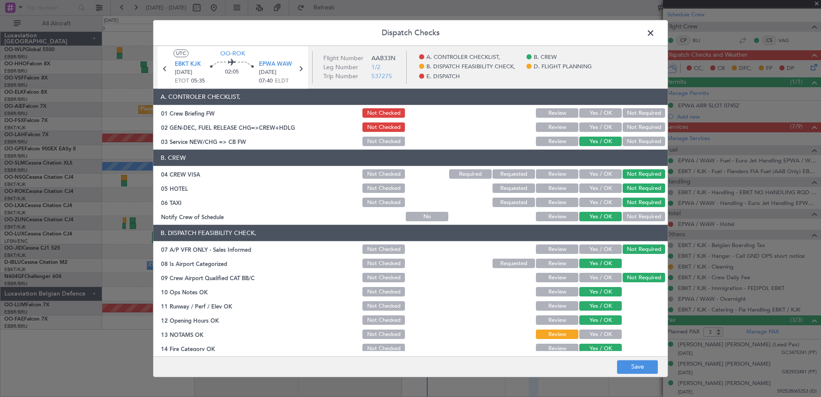
click at [592, 335] on button "Yes / OK" at bounding box center [601, 334] width 43 height 9
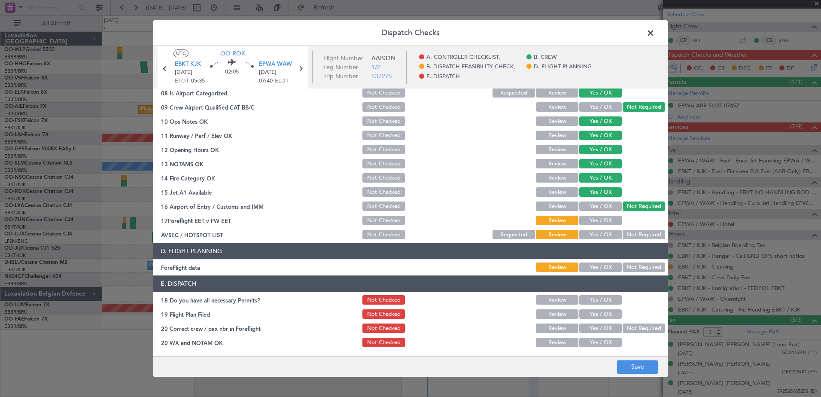
click at [628, 229] on div "Not Required" at bounding box center [643, 235] width 43 height 12
click at [601, 220] on button "Yes / OK" at bounding box center [601, 220] width 43 height 9
click at [637, 240] on div "Not Required" at bounding box center [643, 235] width 43 height 12
click at [632, 234] on button "Not Required" at bounding box center [644, 234] width 43 height 9
click at [603, 271] on button "Yes / OK" at bounding box center [601, 267] width 43 height 9
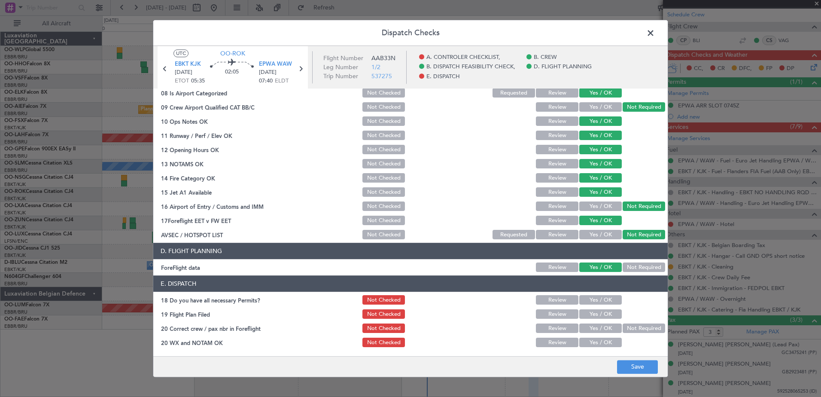
click at [601, 304] on button "Yes / OK" at bounding box center [601, 300] width 43 height 9
click at [600, 314] on button "Yes / OK" at bounding box center [601, 314] width 43 height 9
click at [602, 331] on button "Yes / OK" at bounding box center [601, 328] width 43 height 9
click at [601, 344] on button "Yes / OK" at bounding box center [601, 342] width 43 height 9
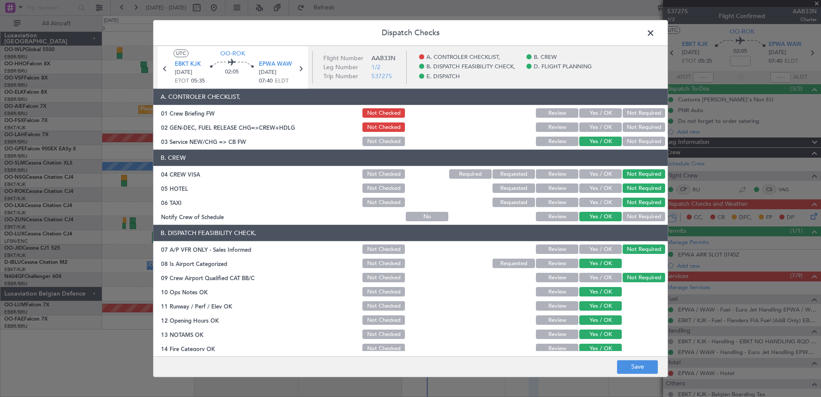
scroll to position [171, 0]
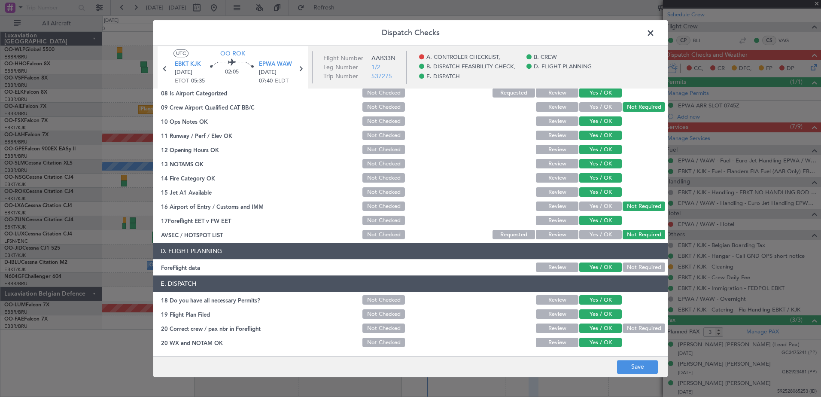
click at [655, 35] on span at bounding box center [655, 35] width 0 height 17
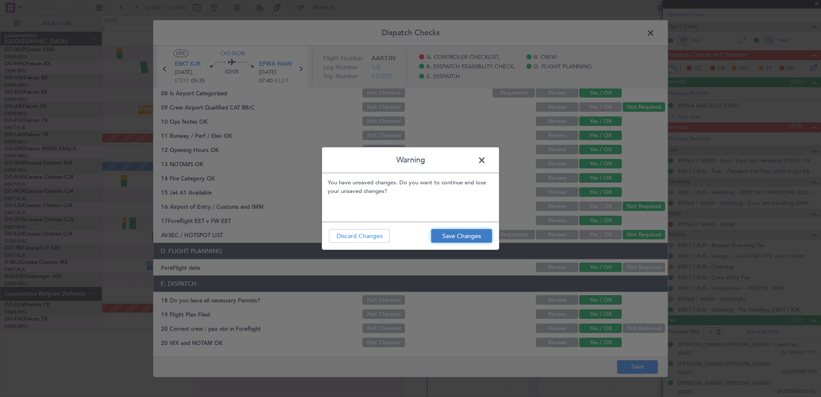
click at [466, 235] on button "Save Changes" at bounding box center [461, 236] width 61 height 14
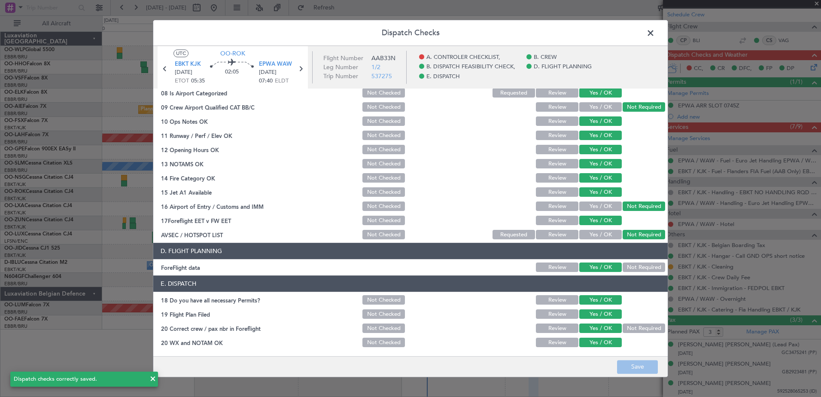
click at [655, 35] on span at bounding box center [655, 35] width 0 height 17
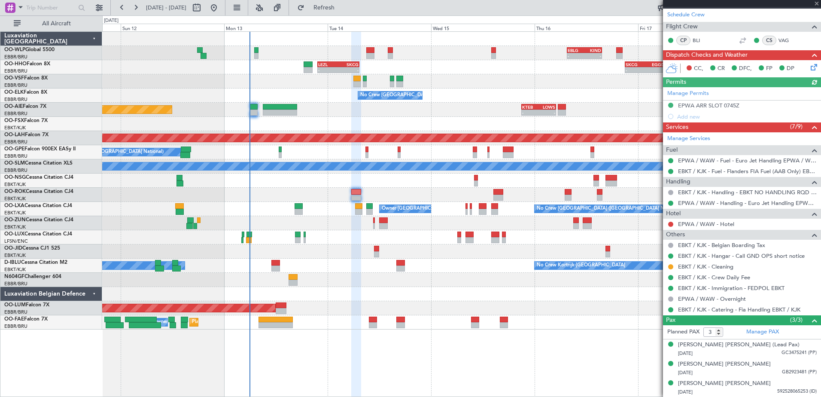
click at [444, 201] on div at bounding box center [461, 195] width 719 height 14
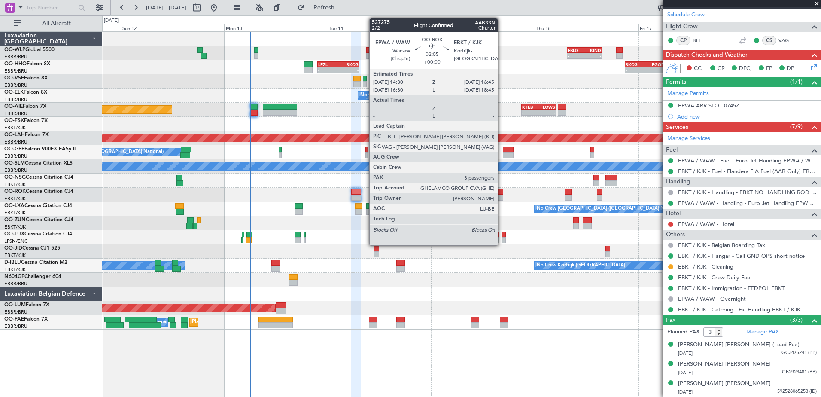
click at [502, 194] on div at bounding box center [499, 192] width 10 height 6
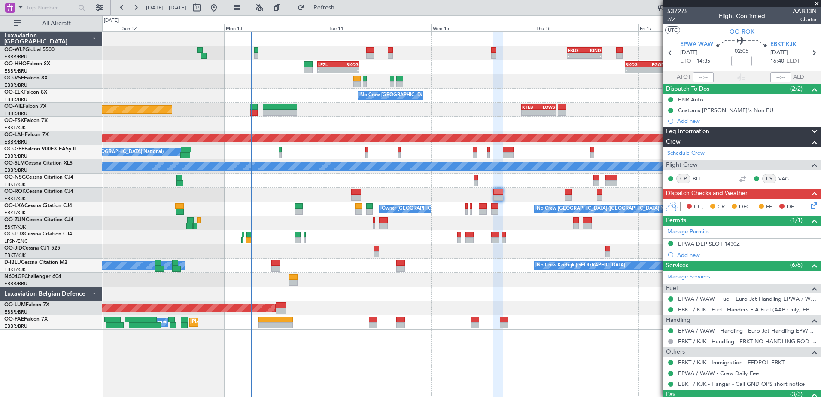
scroll to position [74, 0]
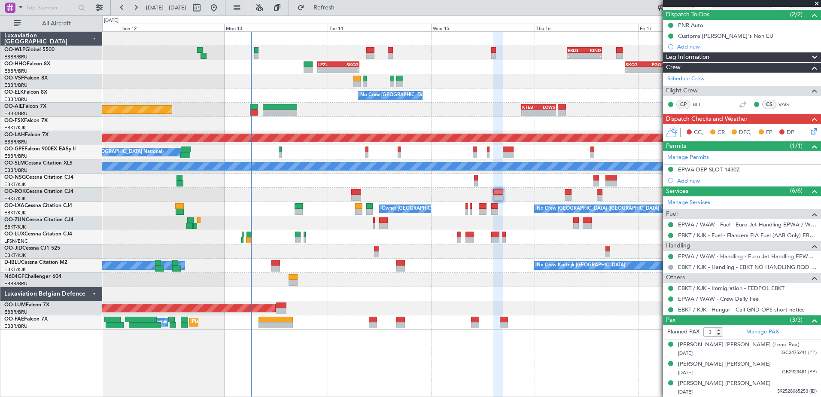
click at [809, 132] on icon at bounding box center [812, 129] width 7 height 7
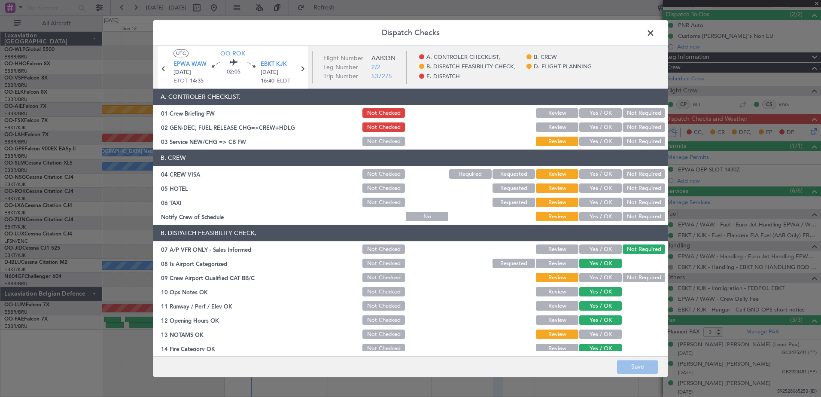
click at [603, 215] on button "Yes / OK" at bounding box center [601, 216] width 43 height 9
drag, startPoint x: 639, startPoint y: 202, endPoint x: 639, endPoint y: 183, distance: 19.8
click at [639, 202] on button "Not Required" at bounding box center [644, 202] width 43 height 9
click at [639, 183] on div "Not Required" at bounding box center [643, 189] width 43 height 12
click at [635, 188] on button "Not Required" at bounding box center [644, 188] width 43 height 9
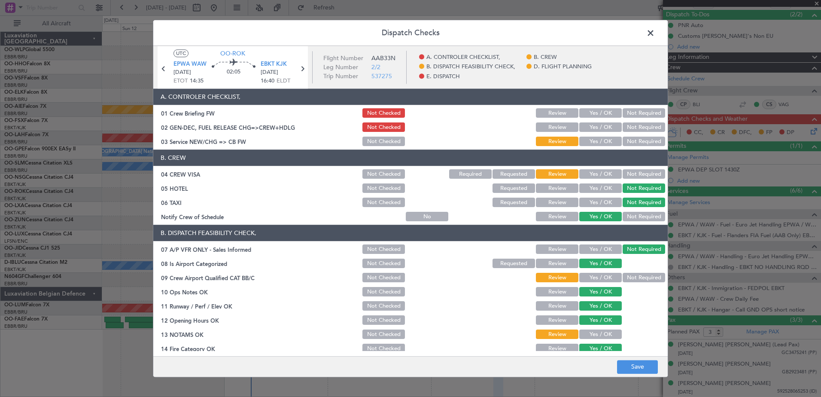
drag, startPoint x: 635, startPoint y: 174, endPoint x: 630, endPoint y: 165, distance: 10.6
click at [635, 172] on button "Not Required" at bounding box center [644, 174] width 43 height 9
click at [583, 140] on button "Yes / OK" at bounding box center [601, 141] width 43 height 9
click at [633, 274] on button "Not Required" at bounding box center [644, 277] width 43 height 9
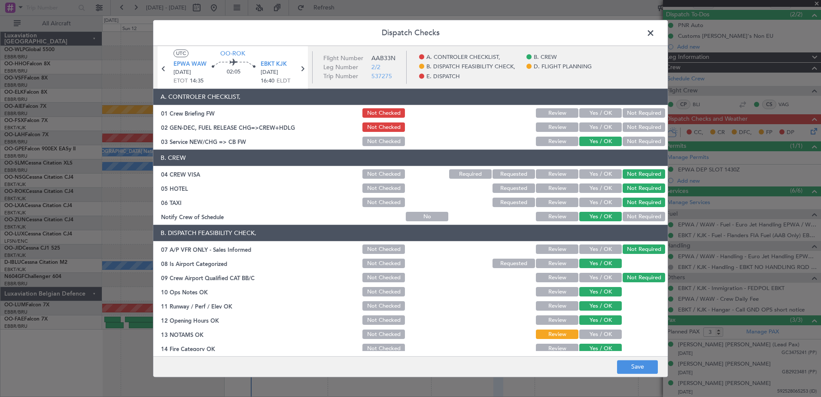
click at [583, 330] on button "Yes / OK" at bounding box center [601, 334] width 43 height 9
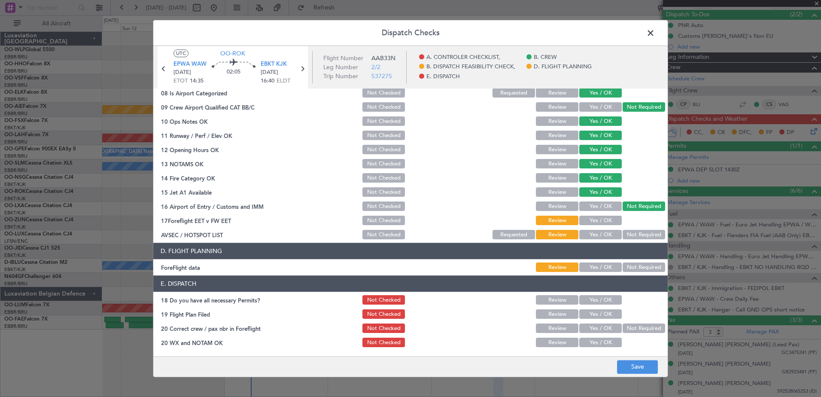
click at [605, 223] on button "Yes / OK" at bounding box center [601, 220] width 43 height 9
click at [597, 237] on button "Yes / OK" at bounding box center [601, 234] width 43 height 9
click at [605, 268] on button "Yes / OK" at bounding box center [601, 267] width 43 height 9
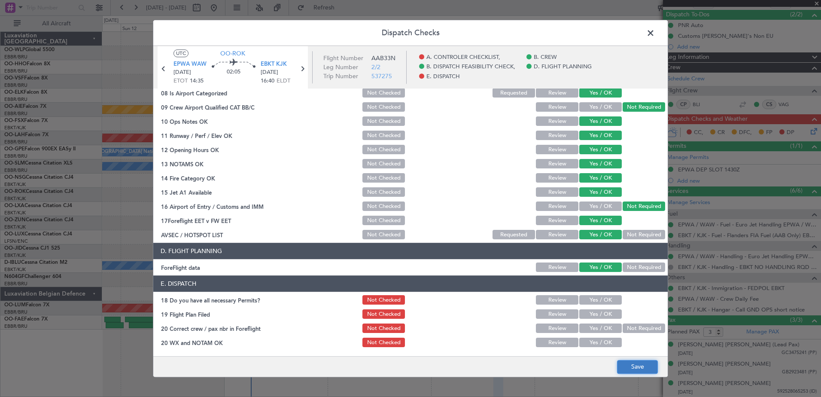
click at [651, 360] on button "Save" at bounding box center [637, 367] width 41 height 14
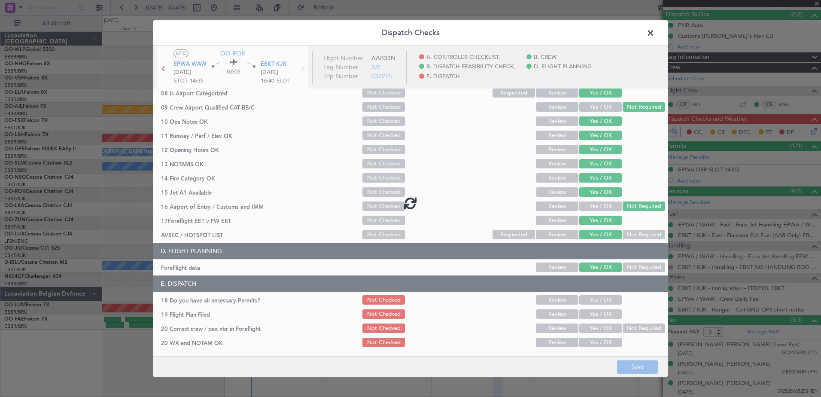
click at [655, 36] on span at bounding box center [655, 35] width 0 height 17
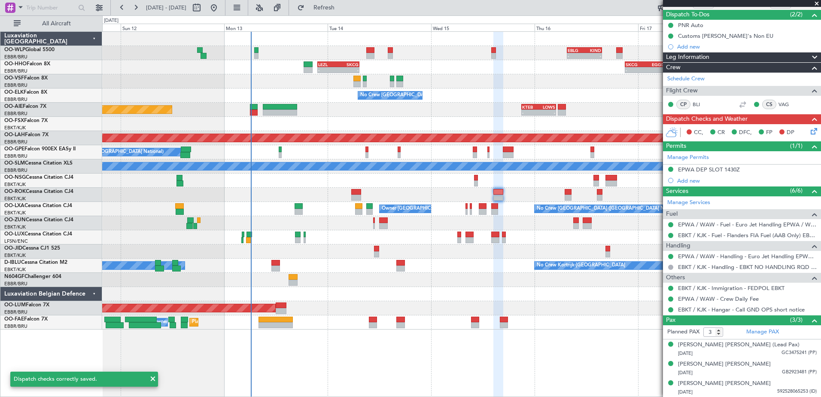
scroll to position [0, 0]
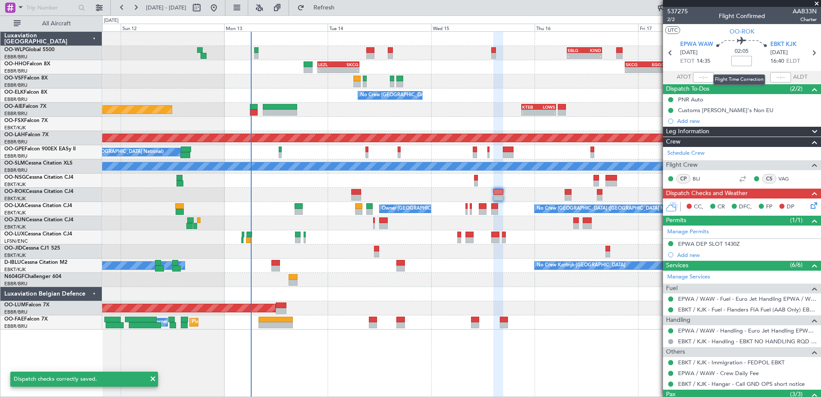
click at [735, 64] on input at bounding box center [742, 61] width 21 height 10
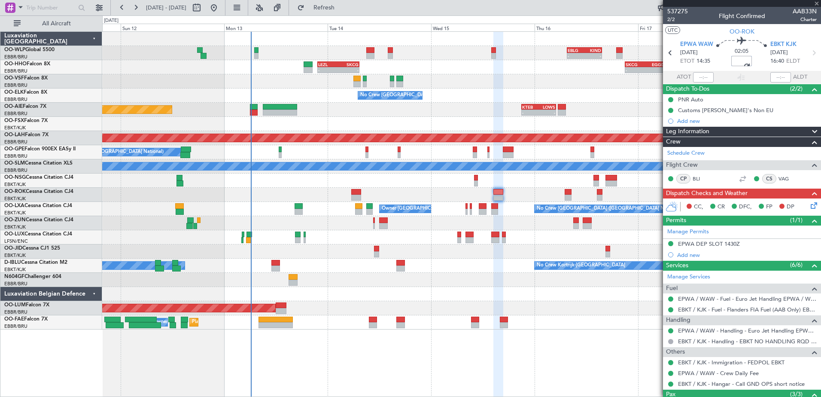
type input "-00:20"
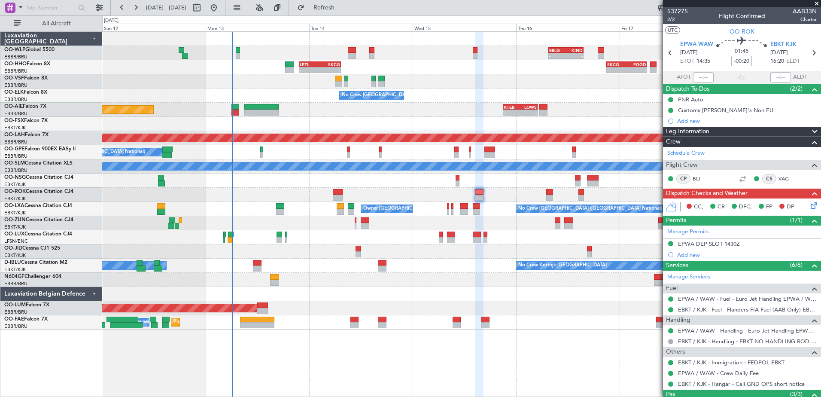
click at [502, 77] on div "- - EBBR 17:05 Z VRMU 03:10 Z" at bounding box center [461, 81] width 719 height 14
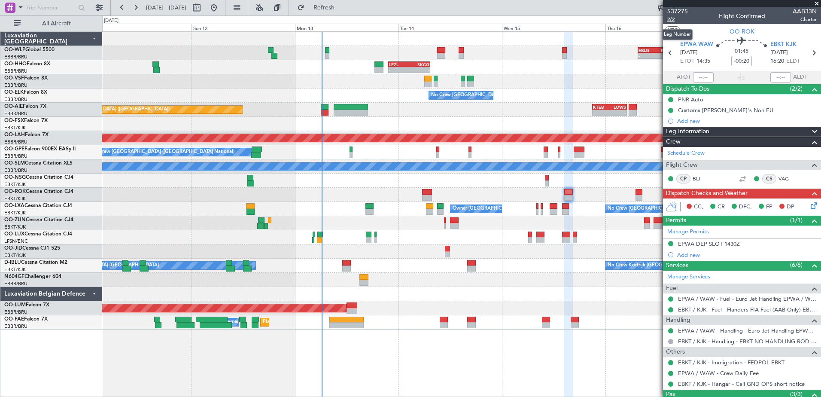
click at [674, 22] on span "2/2" at bounding box center [678, 19] width 21 height 7
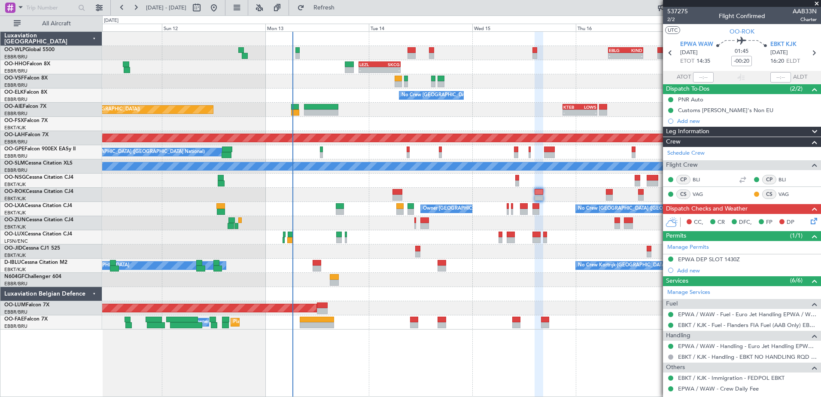
click at [512, 225] on div at bounding box center [461, 223] width 719 height 14
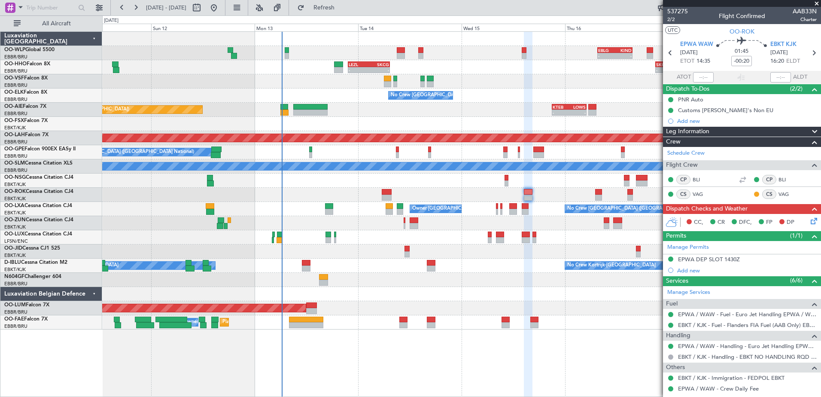
click at [498, 225] on div at bounding box center [461, 223] width 719 height 14
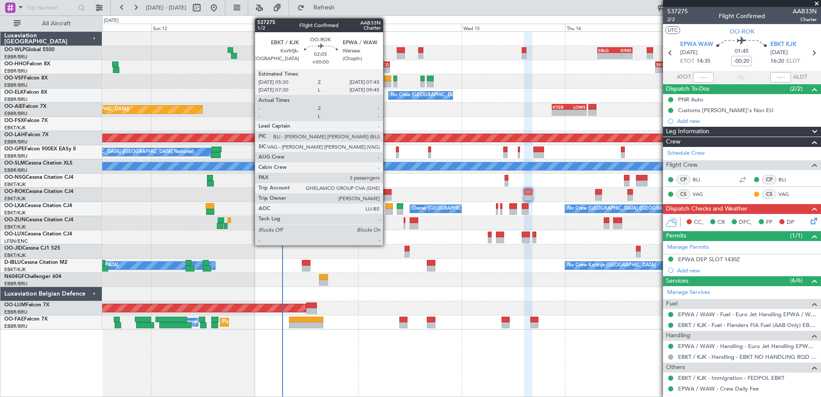
click at [387, 198] on div at bounding box center [387, 198] width 10 height 6
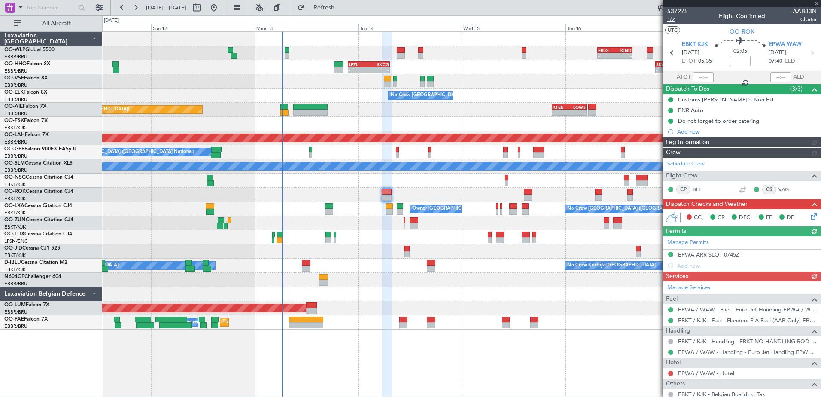
click at [676, 18] on span "1/2" at bounding box center [678, 19] width 21 height 7
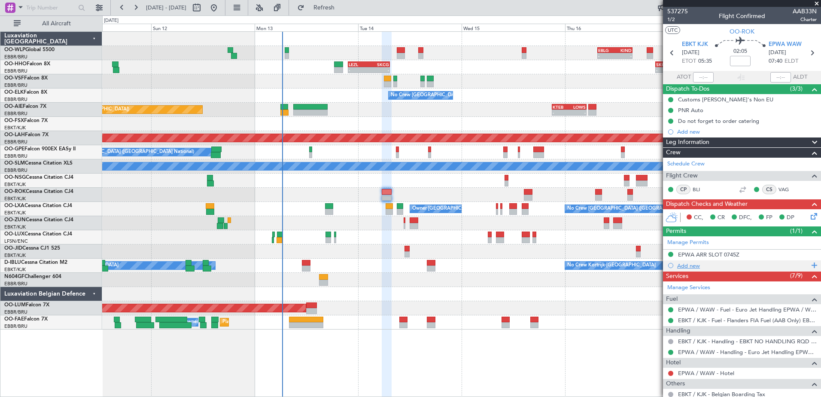
scroll to position [149, 0]
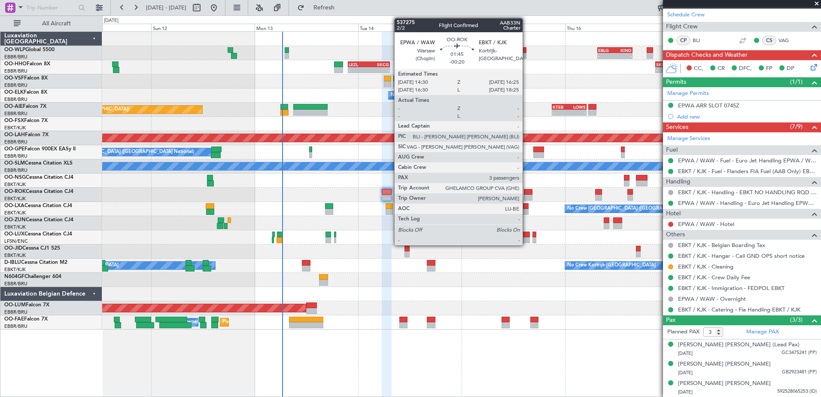
click at [527, 192] on div at bounding box center [528, 192] width 9 height 6
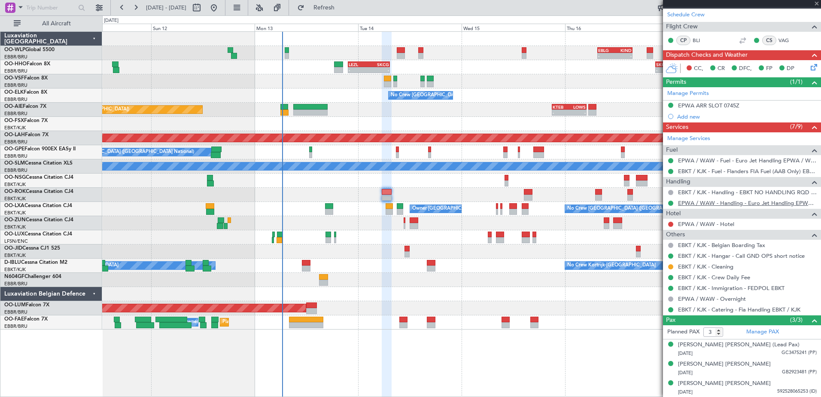
type input "-00:20"
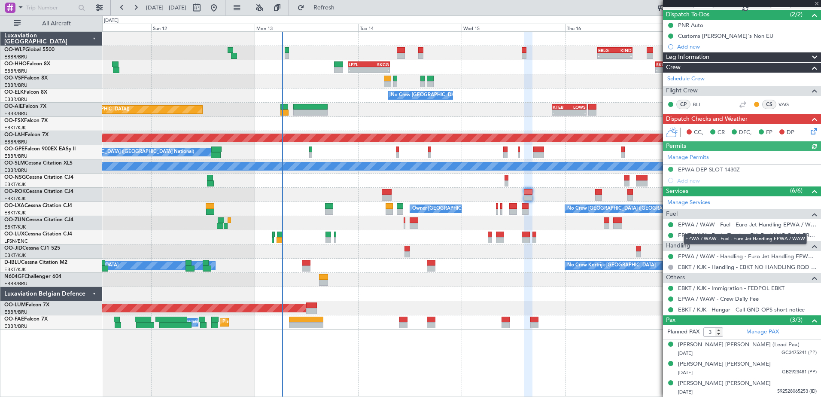
scroll to position [0, 0]
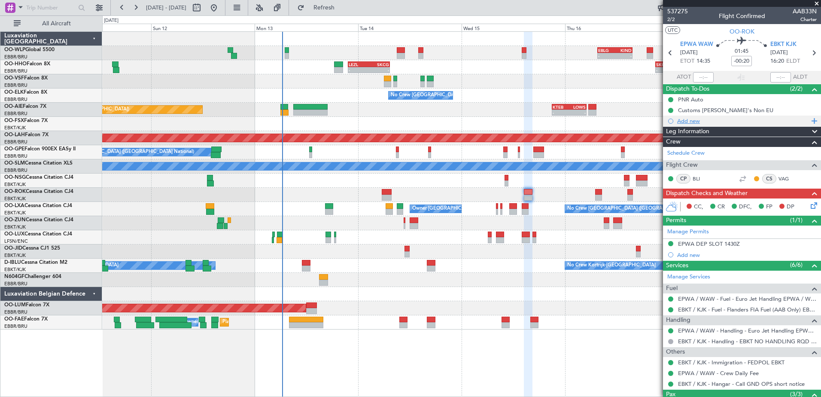
click at [693, 119] on div "Add new" at bounding box center [743, 120] width 132 height 7
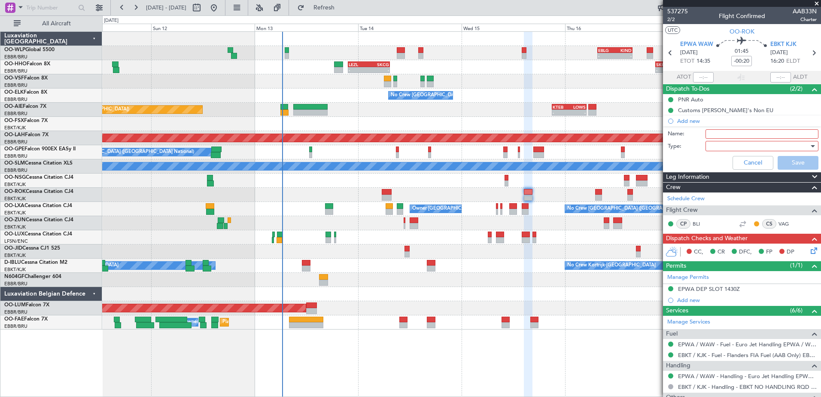
click at [722, 131] on input "Name:" at bounding box center [762, 133] width 113 height 9
type input "FPL in FF and release to the crew"
click at [734, 144] on div at bounding box center [759, 146] width 100 height 13
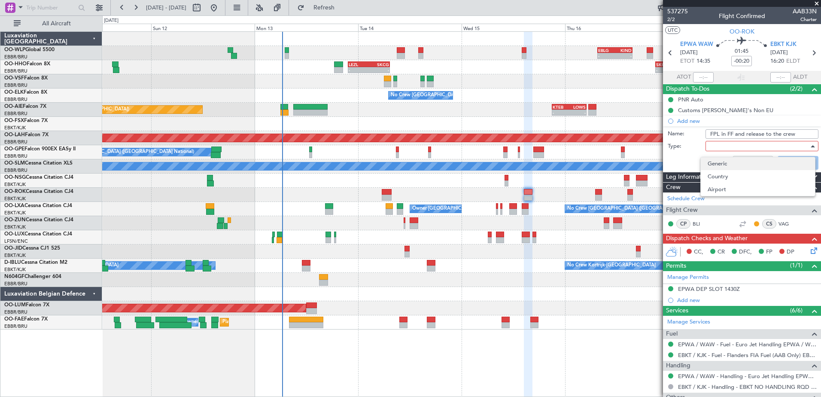
click at [737, 164] on span "Generic" at bounding box center [758, 163] width 101 height 13
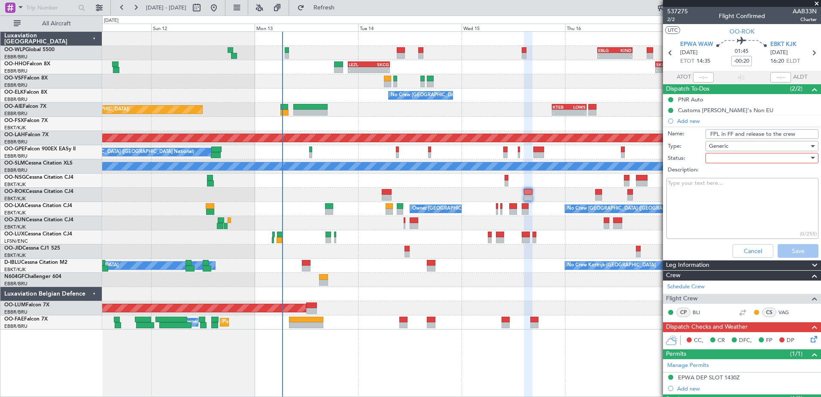
click at [730, 156] on div at bounding box center [759, 158] width 100 height 13
click at [737, 185] on span "In Progress" at bounding box center [758, 188] width 101 height 13
click at [794, 253] on button "Save" at bounding box center [798, 251] width 41 height 14
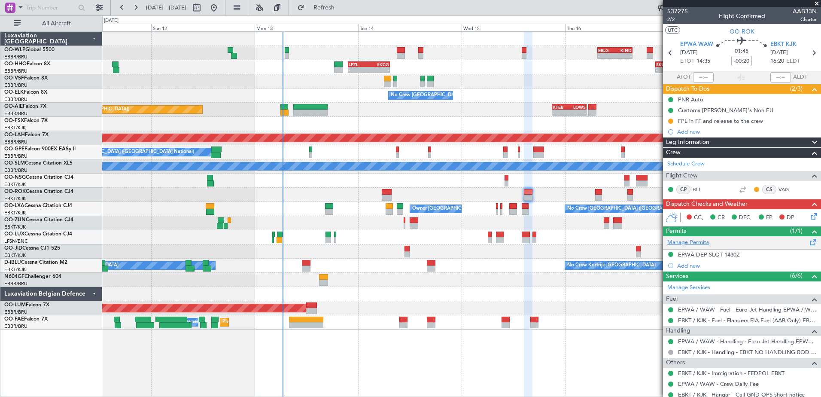
scroll to position [85, 0]
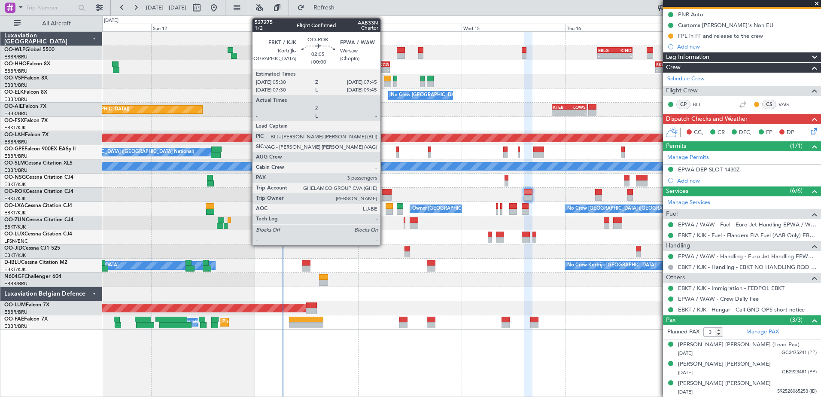
click at [384, 192] on div at bounding box center [387, 192] width 10 height 6
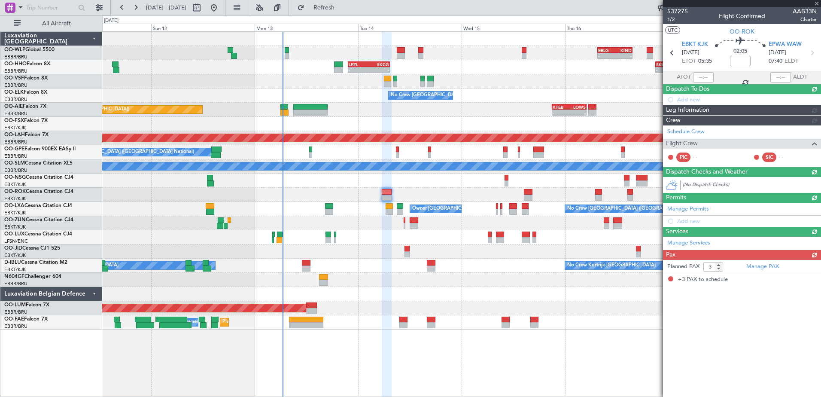
scroll to position [0, 0]
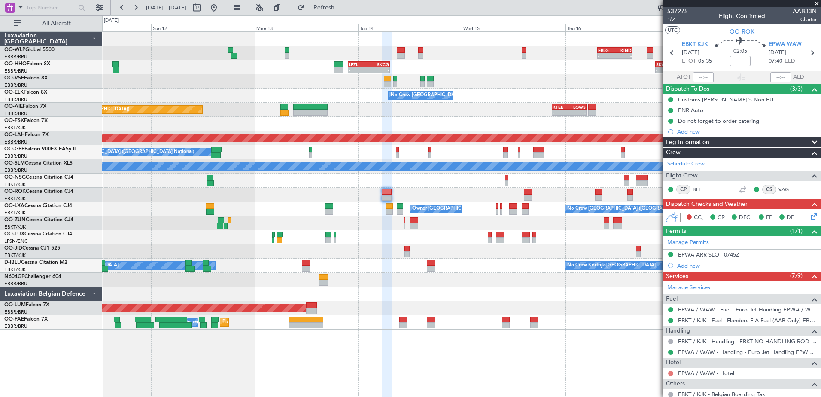
click at [672, 373] on button at bounding box center [670, 373] width 5 height 5
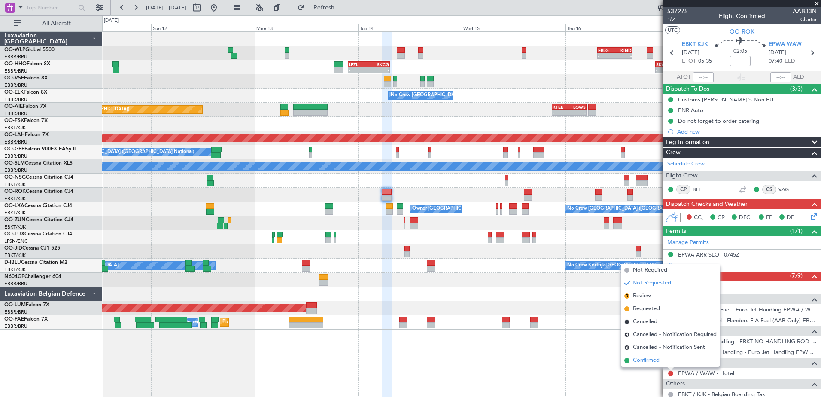
click at [641, 357] on span "Confirmed" at bounding box center [646, 360] width 27 height 9
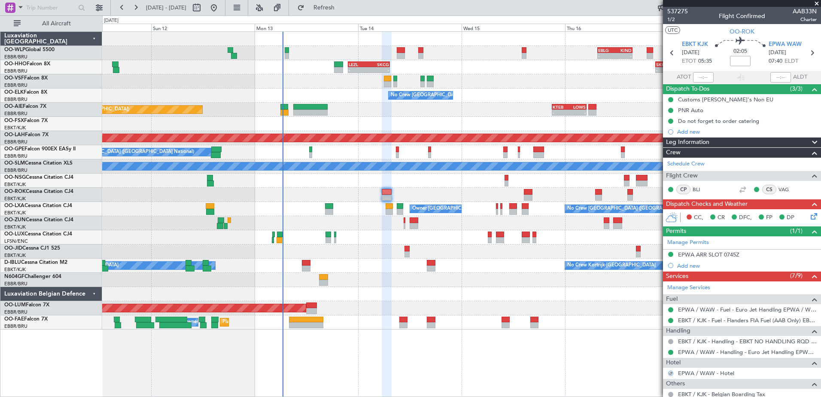
click at [809, 217] on icon at bounding box center [812, 214] width 7 height 7
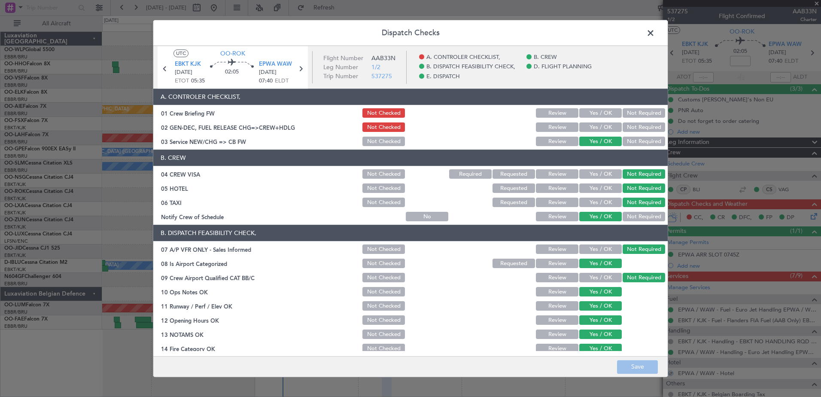
click at [603, 125] on button "Yes / OK" at bounding box center [601, 127] width 43 height 9
click at [602, 112] on button "Yes / OK" at bounding box center [601, 113] width 43 height 9
click at [636, 365] on button "Save" at bounding box center [637, 367] width 41 height 14
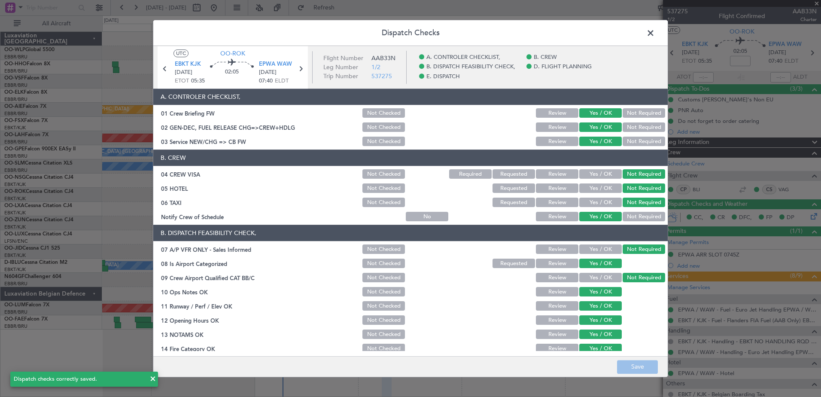
click at [655, 33] on span at bounding box center [655, 35] width 0 height 17
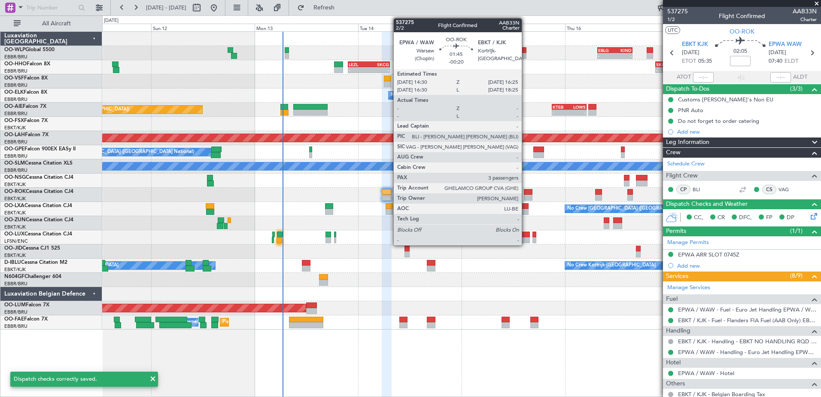
click at [526, 193] on div at bounding box center [528, 192] width 9 height 6
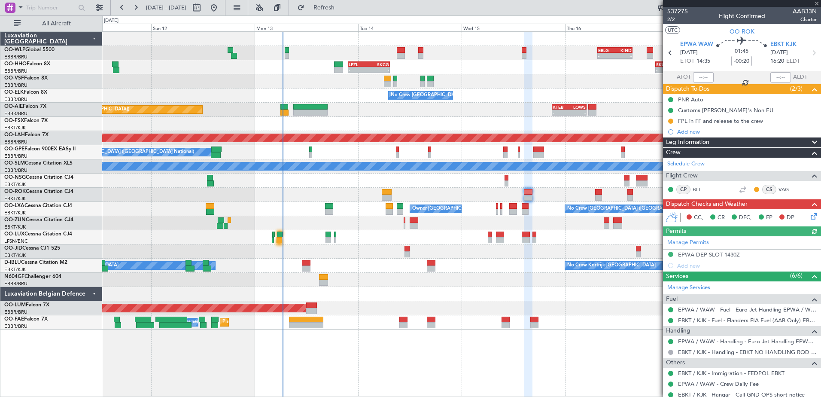
click at [809, 218] on icon at bounding box center [812, 214] width 7 height 7
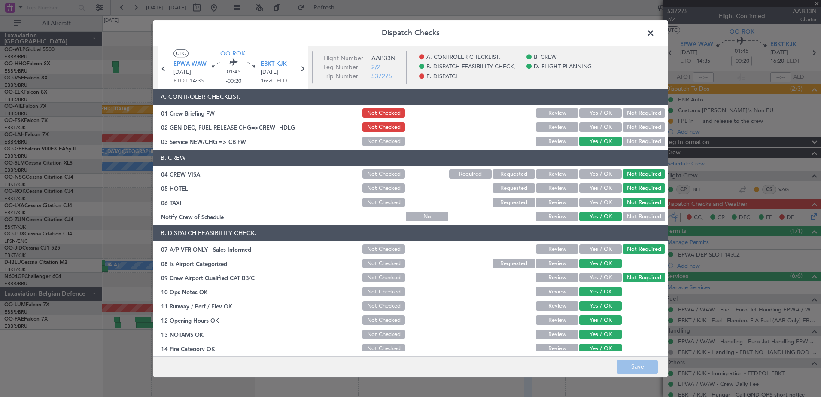
click at [602, 130] on button "Yes / OK" at bounding box center [601, 127] width 43 height 9
click at [603, 113] on button "Yes / OK" at bounding box center [601, 113] width 43 height 9
click at [632, 370] on button "Save" at bounding box center [637, 367] width 41 height 14
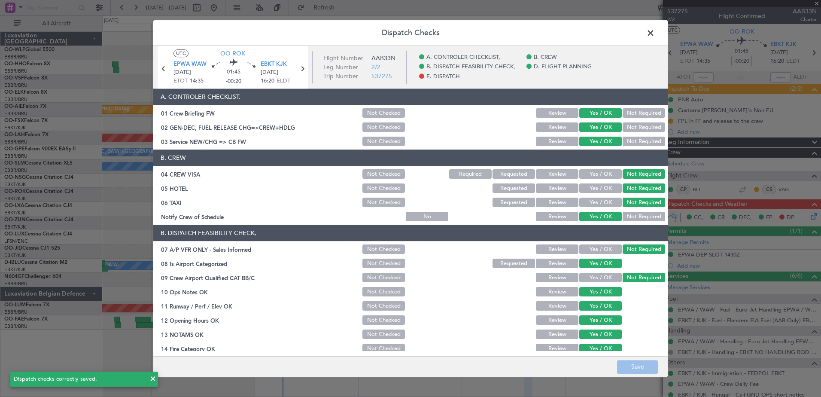
click at [655, 33] on span at bounding box center [655, 35] width 0 height 17
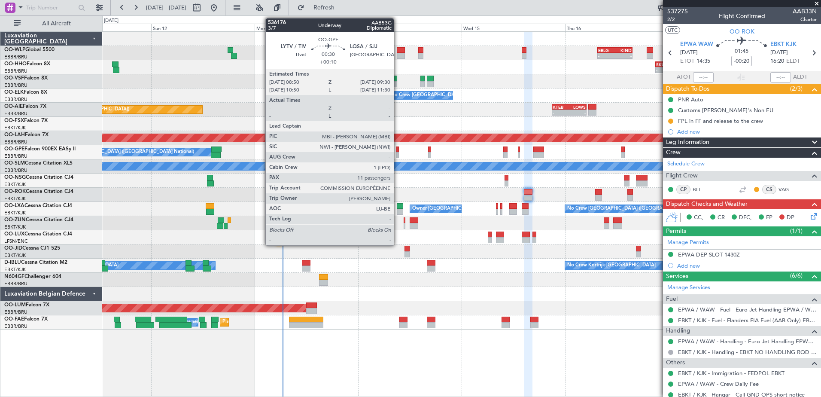
click at [398, 154] on div at bounding box center [397, 155] width 3 height 6
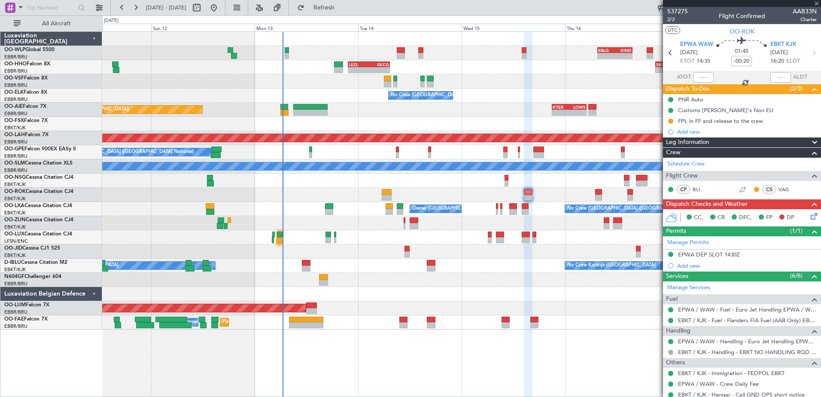
type input "+00:10"
type input "11"
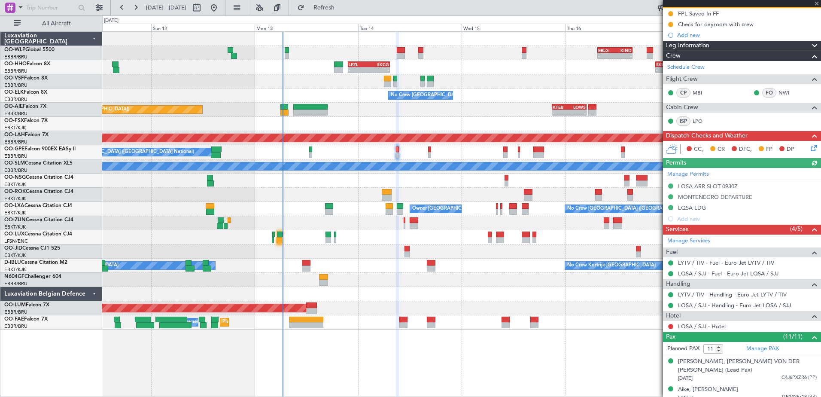
scroll to position [129, 0]
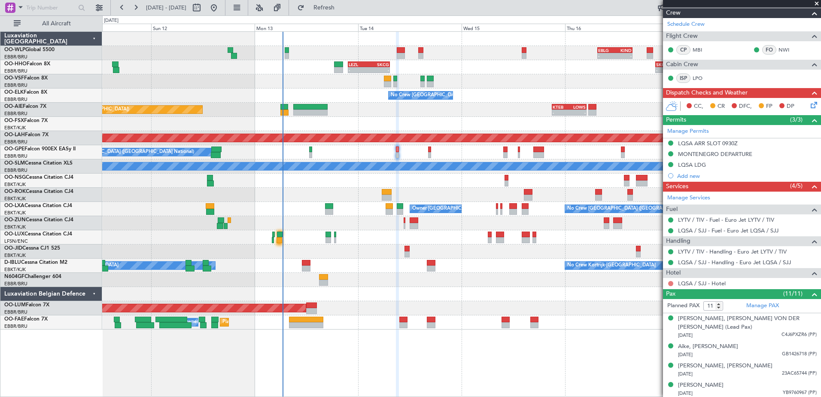
click at [670, 284] on button at bounding box center [670, 283] width 5 height 5
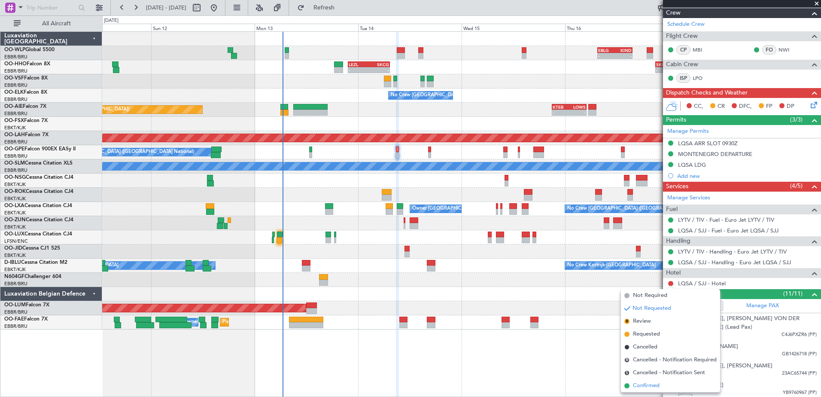
click at [636, 385] on span "Confirmed" at bounding box center [646, 385] width 27 height 9
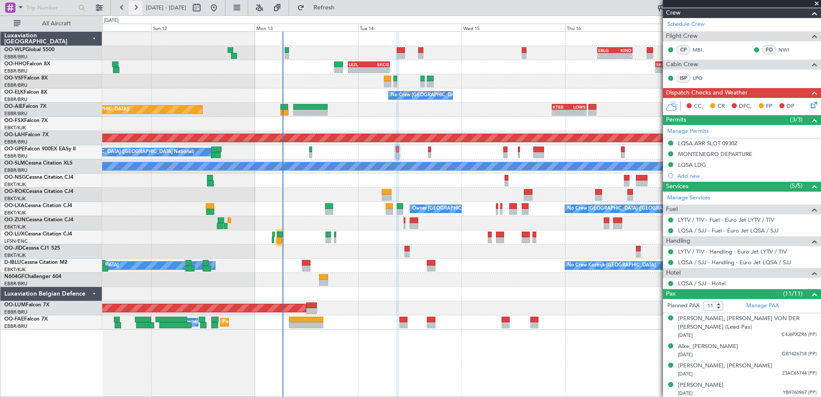
click at [133, 9] on button at bounding box center [136, 8] width 14 height 14
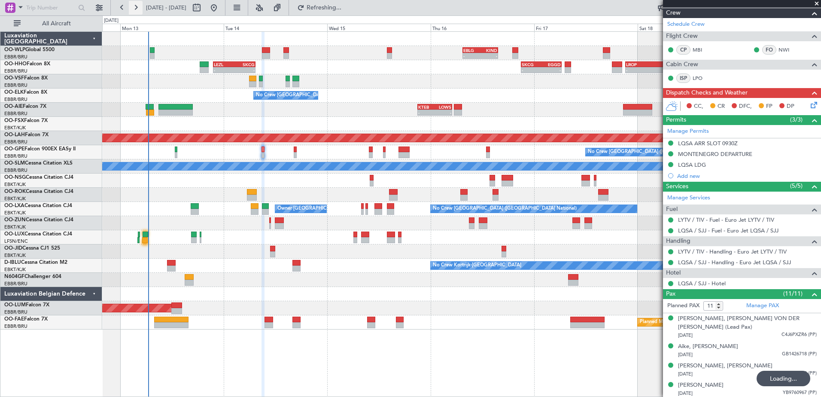
click at [133, 9] on button at bounding box center [136, 8] width 14 height 14
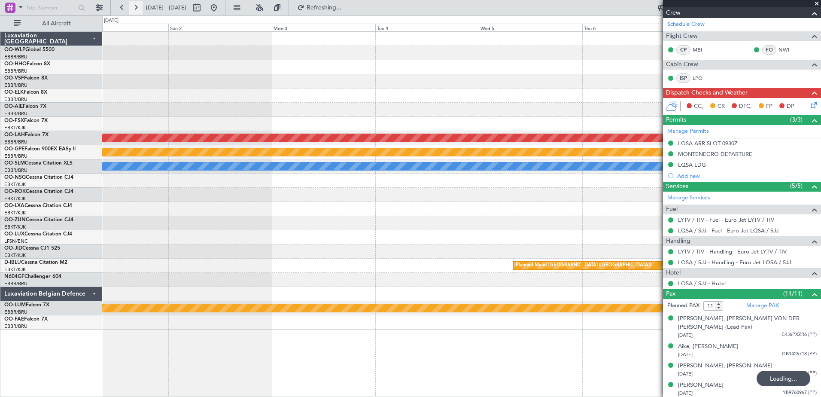
click at [133, 9] on button at bounding box center [136, 8] width 14 height 14
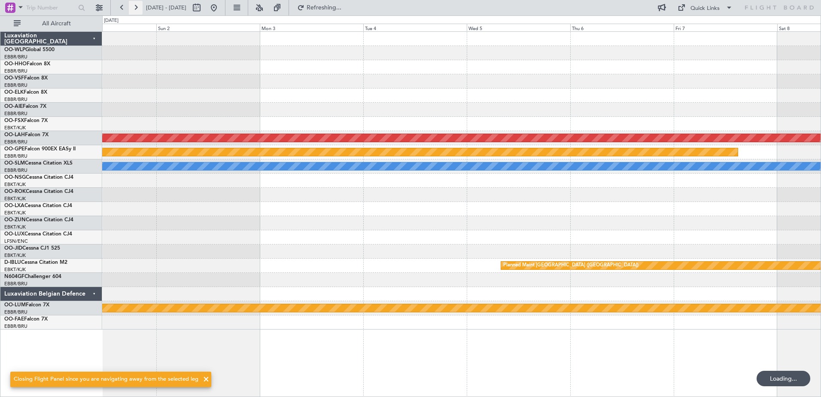
scroll to position [0, 0]
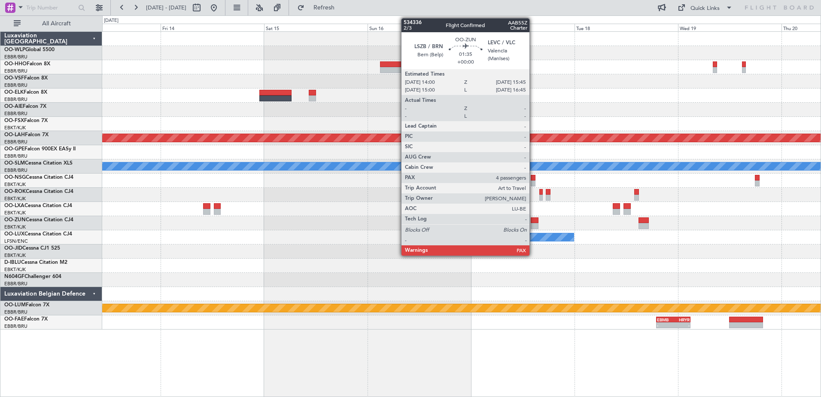
click at [534, 223] on div at bounding box center [535, 220] width 8 height 6
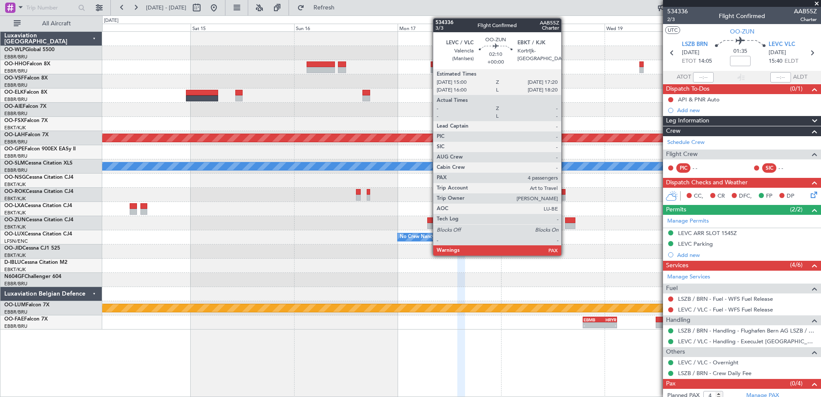
click at [565, 223] on div at bounding box center [570, 226] width 10 height 6
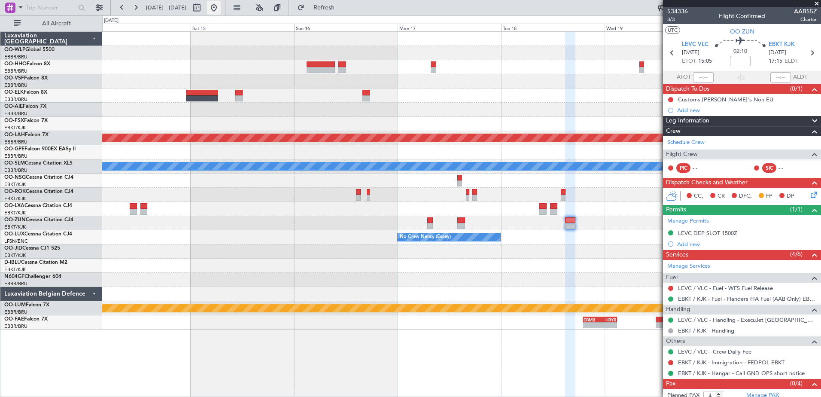
click at [221, 10] on button at bounding box center [214, 8] width 14 height 14
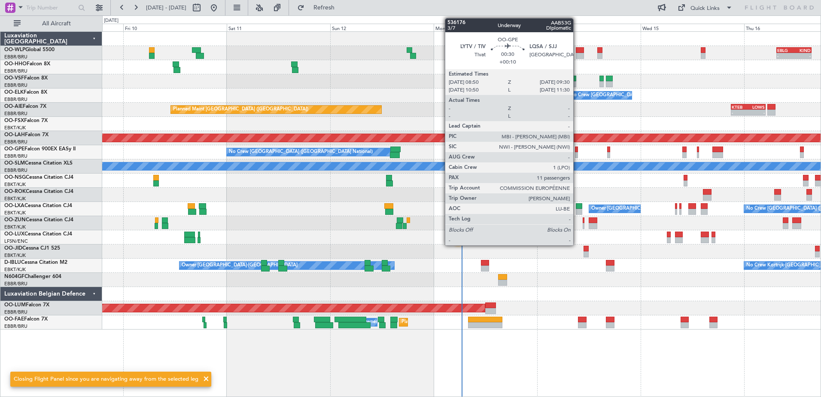
click at [577, 156] on div at bounding box center [576, 155] width 3 height 6
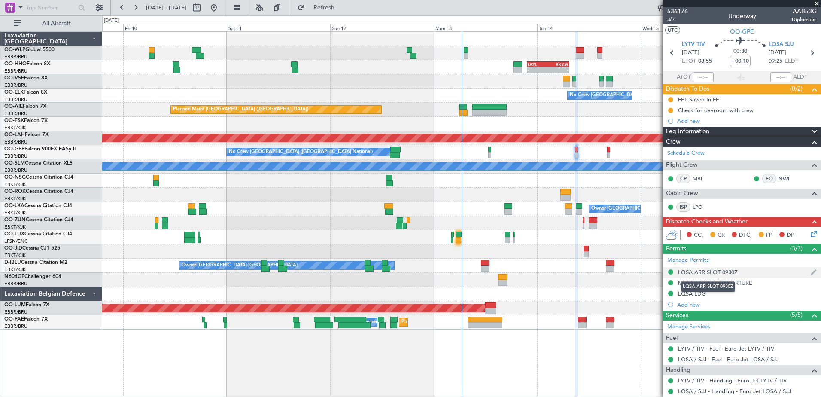
click at [722, 273] on div "LQSA ARR SLOT 0930Z" at bounding box center [708, 271] width 60 height 7
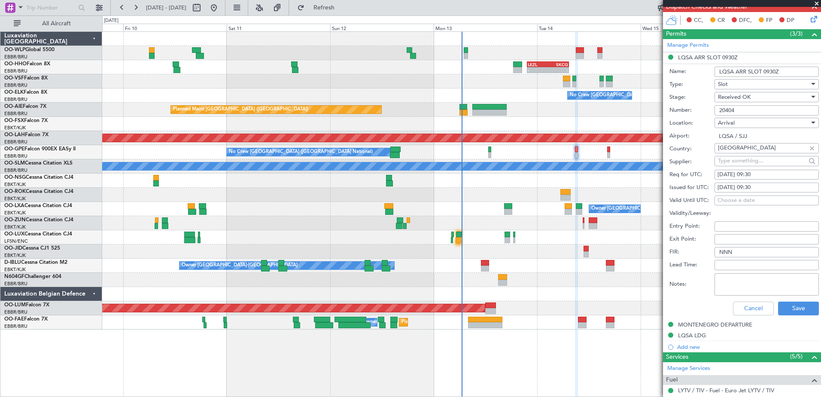
scroll to position [258, 0]
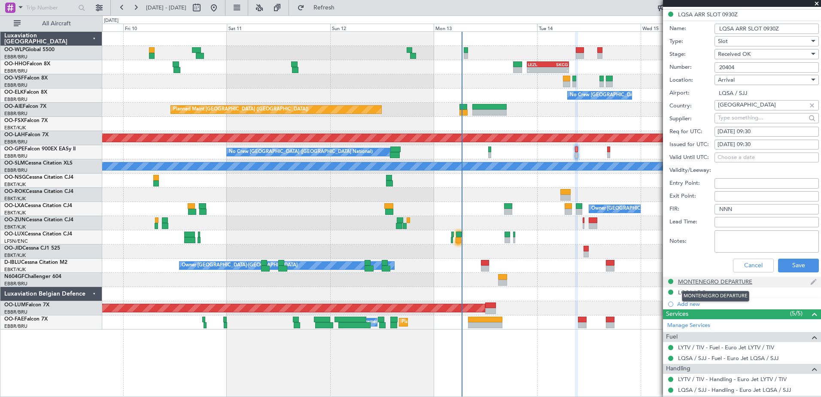
click at [717, 281] on div "MONTENEGRO DEPARTURE" at bounding box center [715, 281] width 74 height 7
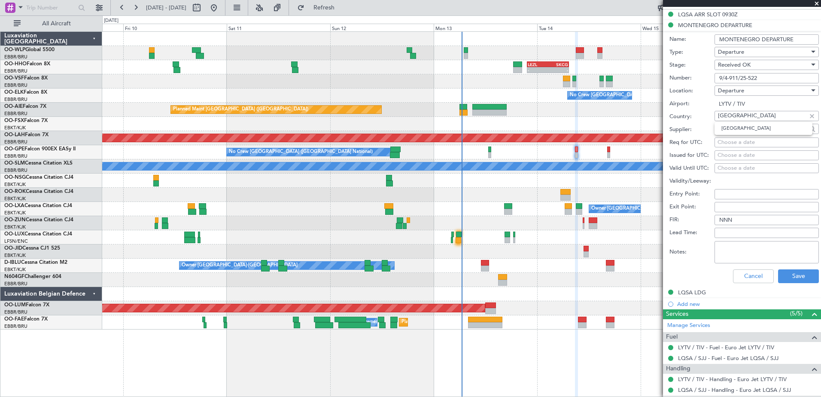
drag, startPoint x: 763, startPoint y: 116, endPoint x: 709, endPoint y: 112, distance: 53.4
click at [709, 112] on div "Country: [GEOGRAPHIC_DATA]" at bounding box center [744, 116] width 149 height 13
click at [769, 76] on input "9/4-911/25-522" at bounding box center [767, 78] width 104 height 10
drag, startPoint x: 769, startPoint y: 76, endPoint x: 713, endPoint y: 77, distance: 55.9
click at [713, 77] on div "Number: 9/4-911/25-522" at bounding box center [744, 78] width 149 height 13
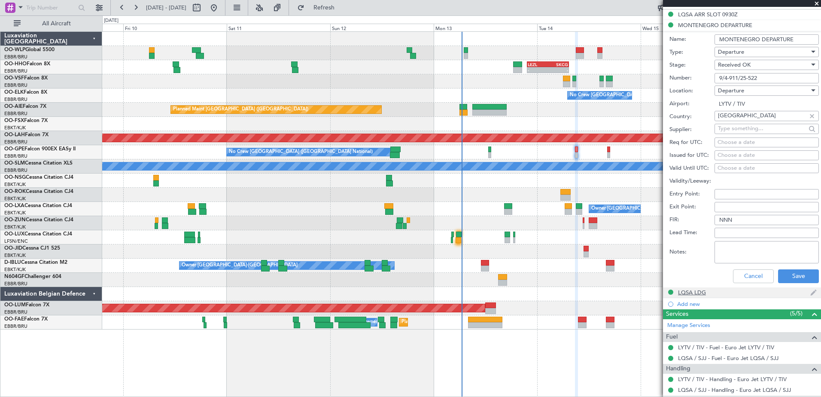
click at [685, 291] on div "LQSA LDG" at bounding box center [692, 292] width 28 height 7
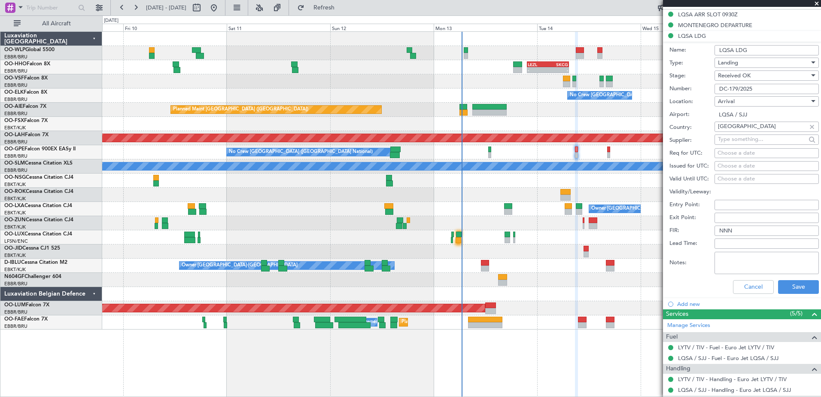
drag, startPoint x: 763, startPoint y: 88, endPoint x: 707, endPoint y: 89, distance: 55.9
click at [707, 89] on div "Number: DC-179/2025" at bounding box center [744, 88] width 149 height 13
click at [781, 126] on input "[GEOGRAPHIC_DATA]" at bounding box center [762, 126] width 88 height 13
drag, startPoint x: 781, startPoint y: 126, endPoint x: 709, endPoint y: 126, distance: 72.2
click at [709, 126] on div "Country: [GEOGRAPHIC_DATA]" at bounding box center [744, 127] width 149 height 13
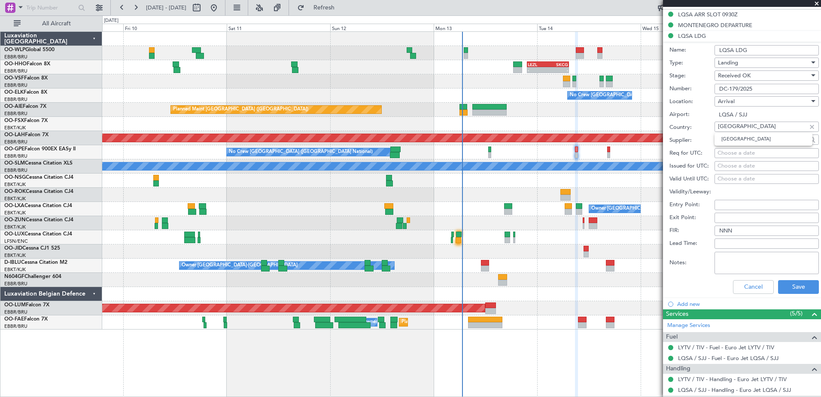
drag, startPoint x: 768, startPoint y: 90, endPoint x: 717, endPoint y: 90, distance: 50.7
click at [717, 90] on input "DC-179/2025" at bounding box center [767, 89] width 104 height 10
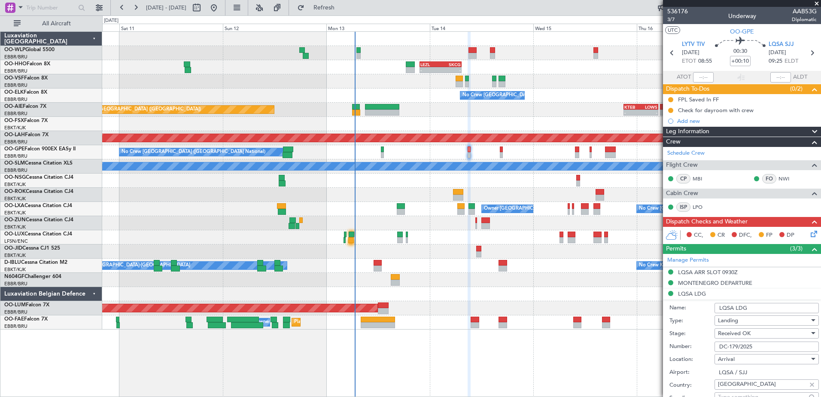
click at [521, 150] on div "No Crew [GEOGRAPHIC_DATA] ([GEOGRAPHIC_DATA] National) No Crew [GEOGRAPHIC_DATA…" at bounding box center [461, 152] width 719 height 14
click at [809, 230] on icon at bounding box center [812, 232] width 7 height 7
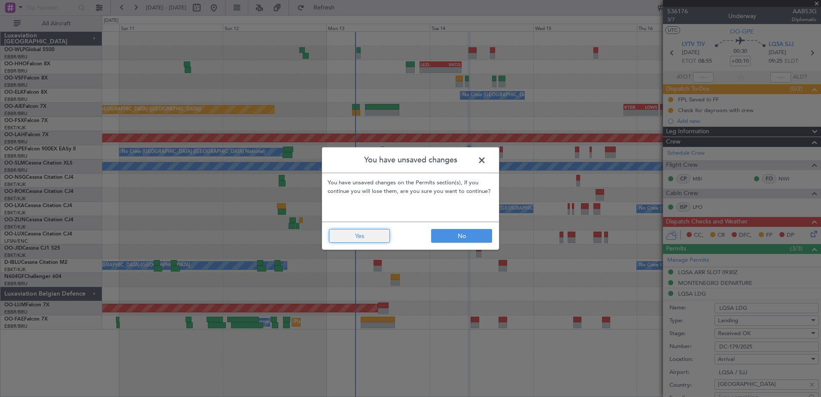
click at [369, 238] on button "Yes" at bounding box center [359, 236] width 61 height 14
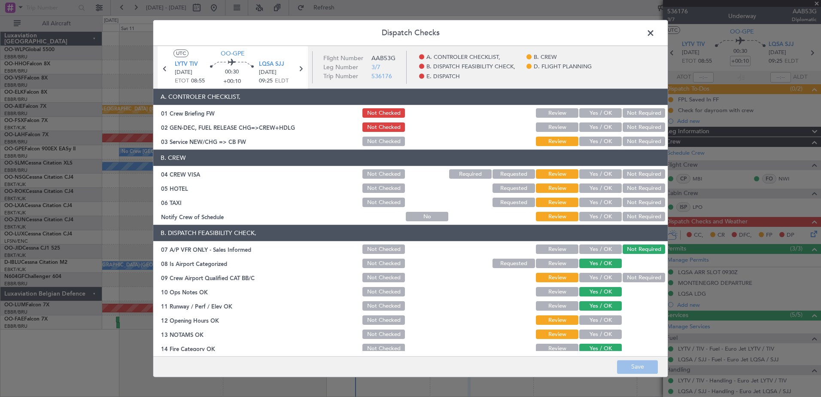
click at [603, 214] on button "Yes / OK" at bounding box center [601, 216] width 43 height 9
click at [623, 206] on button "Not Required" at bounding box center [644, 202] width 43 height 9
click at [631, 188] on button "Not Required" at bounding box center [644, 188] width 43 height 9
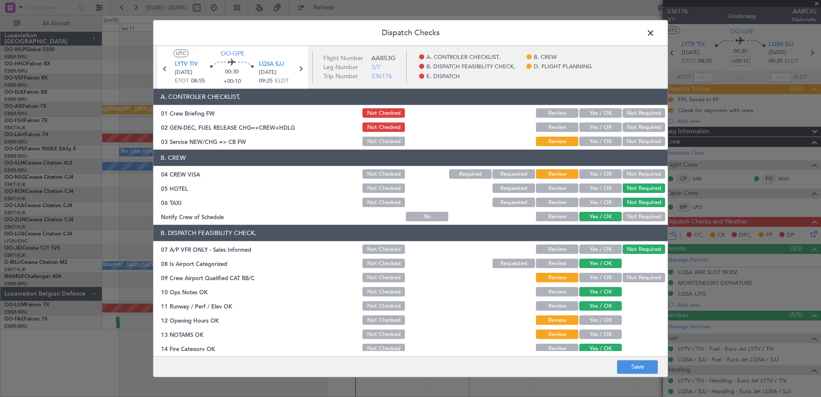
click at [634, 173] on button "Not Required" at bounding box center [644, 174] width 43 height 9
click at [608, 140] on button "Yes / OK" at bounding box center [601, 141] width 43 height 9
click at [638, 280] on button "Not Required" at bounding box center [644, 277] width 43 height 9
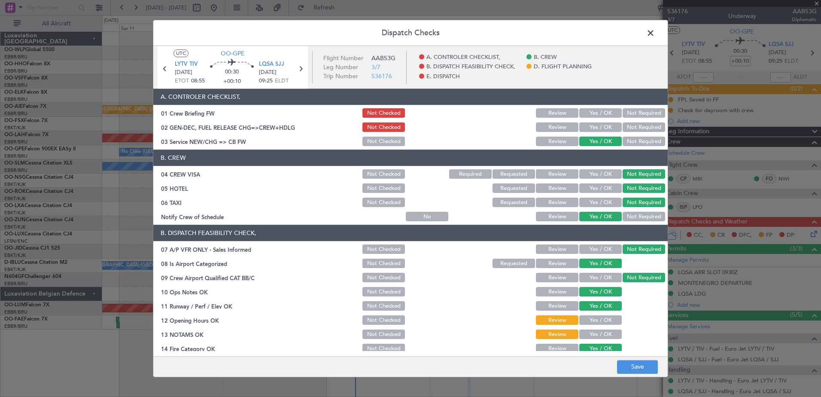
click at [603, 320] on button "Yes / OK" at bounding box center [601, 320] width 43 height 9
click at [600, 334] on button "Yes / OK" at bounding box center [601, 334] width 43 height 9
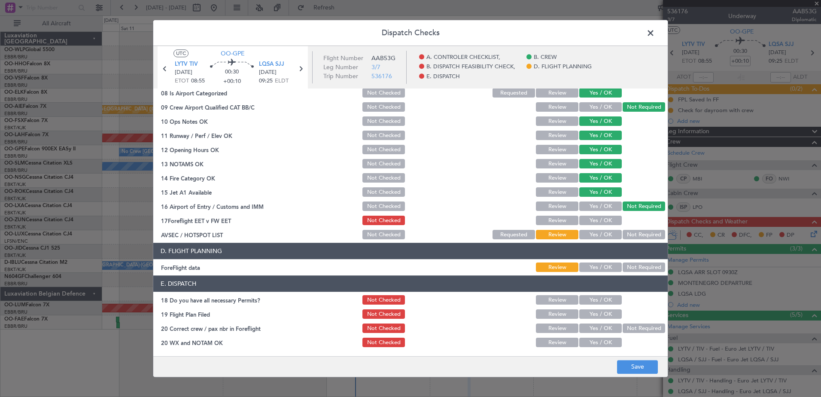
click at [597, 222] on button "Yes / OK" at bounding box center [601, 220] width 43 height 9
click at [598, 238] on button "Yes / OK" at bounding box center [601, 234] width 43 height 9
click at [601, 267] on button "Yes / OK" at bounding box center [601, 267] width 43 height 9
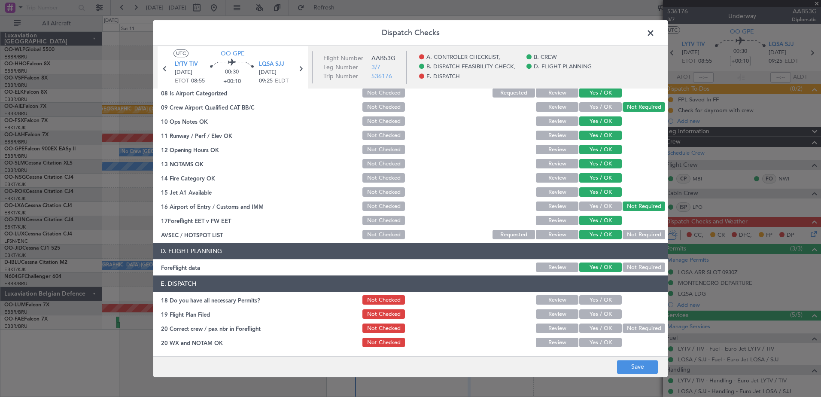
click at [602, 299] on button "Yes / OK" at bounding box center [601, 300] width 43 height 9
click at [604, 315] on button "Yes / OK" at bounding box center [601, 314] width 43 height 9
click at [604, 325] on button "Yes / OK" at bounding box center [601, 328] width 43 height 9
click at [605, 345] on button "Yes / OK" at bounding box center [601, 342] width 43 height 9
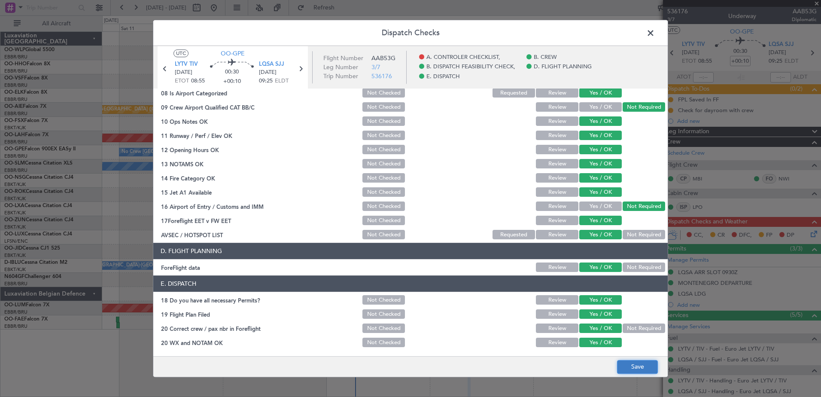
click at [637, 369] on button "Save" at bounding box center [637, 367] width 41 height 14
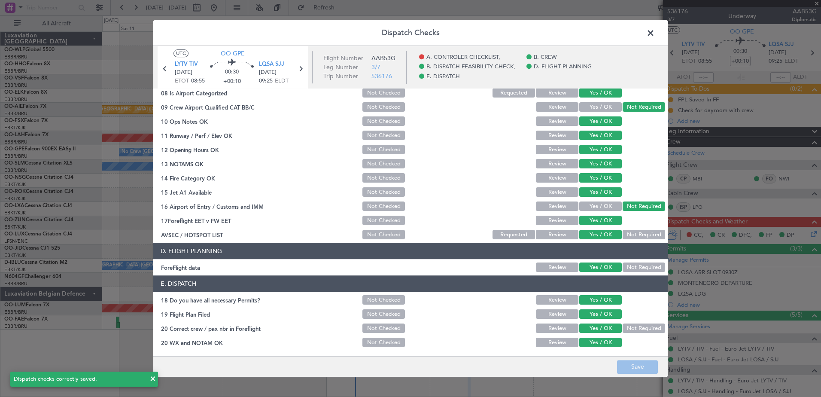
click at [655, 34] on span at bounding box center [655, 35] width 0 height 17
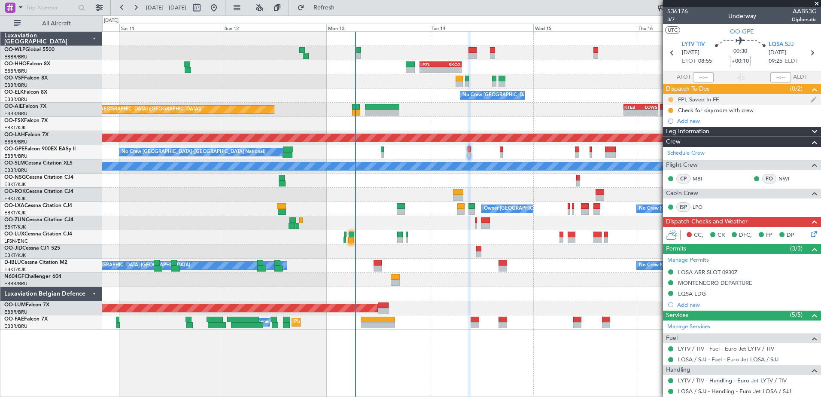
click at [673, 98] on button at bounding box center [670, 99] width 5 height 5
click at [667, 138] on span "Completed" at bounding box center [674, 137] width 28 height 9
click at [671, 110] on button at bounding box center [670, 110] width 5 height 5
click at [674, 146] on span "Completed" at bounding box center [674, 148] width 28 height 9
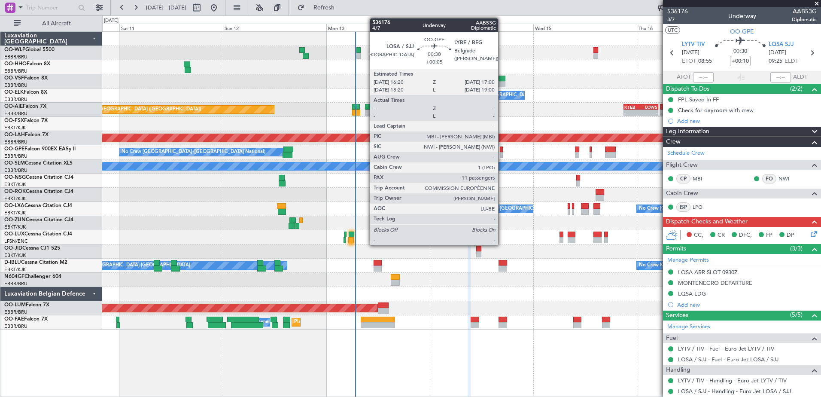
click at [502, 153] on div at bounding box center [501, 155] width 3 height 6
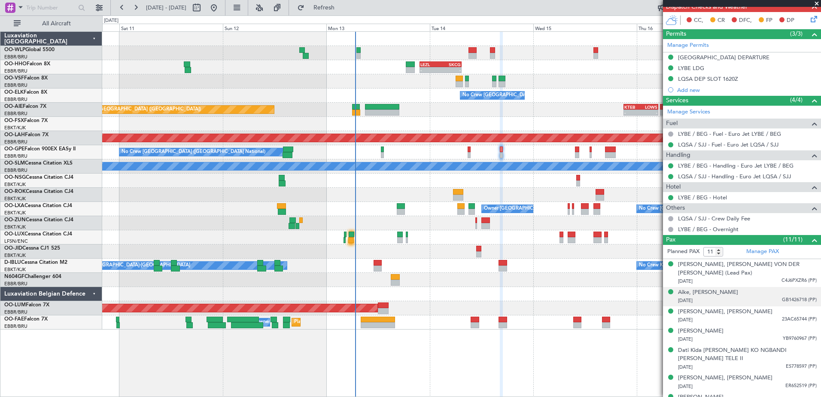
scroll to position [289, 0]
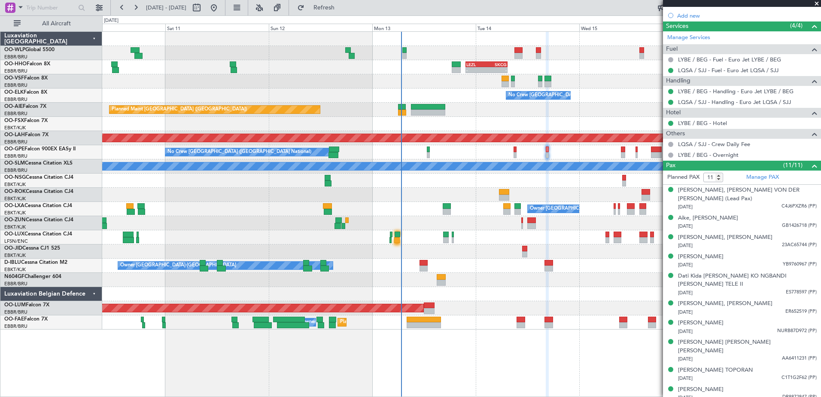
click at [423, 353] on div "- - EBLG 07:30 Z KIND 15:40 Z - - LEZL 21:40 Z SKCG 07:25 Z - - SKCG 21:00 Z EG…" at bounding box center [461, 214] width 719 height 366
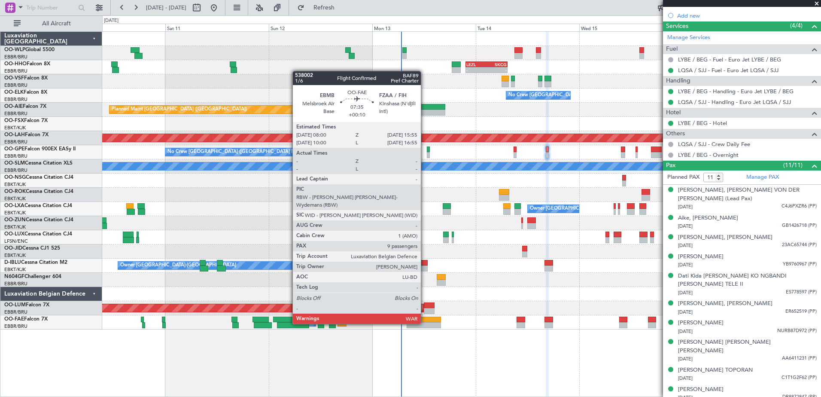
click at [425, 323] on div at bounding box center [424, 325] width 34 height 6
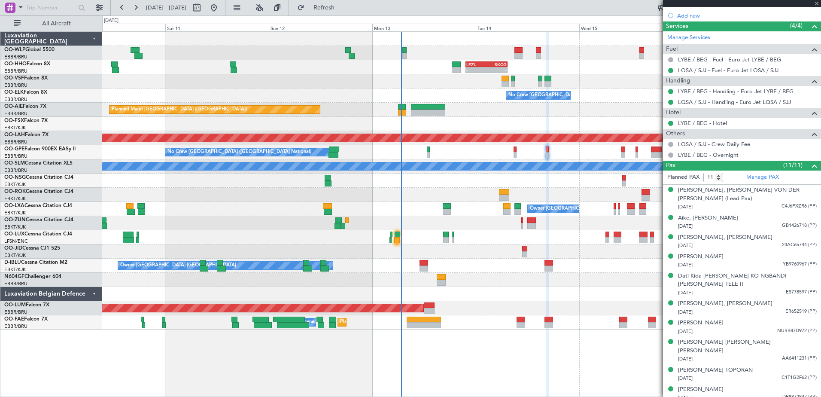
type input "+00:10"
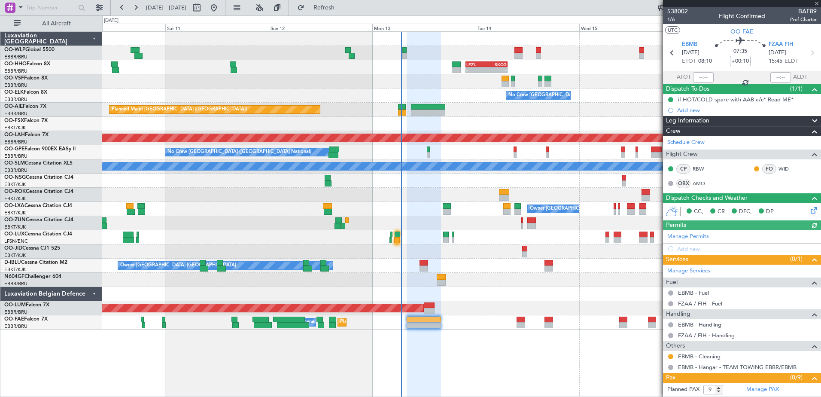
scroll to position [162, 0]
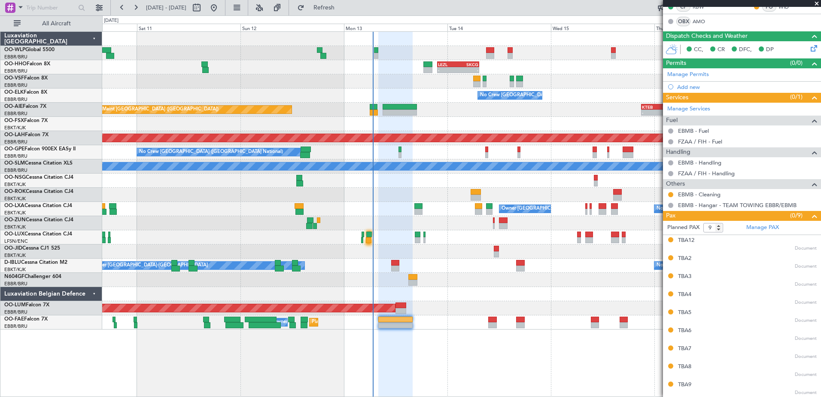
click at [430, 361] on div "- - EBLG 07:30 Z KIND 15:40 Z - - LEZL 21:40 Z SKCG 07:25 Z - - SKCG 21:00 Z EG…" at bounding box center [461, 214] width 719 height 366
click at [757, 228] on link "Manage PAX" at bounding box center [763, 227] width 33 height 9
click at [333, 10] on button "Refresh" at bounding box center [319, 8] width 52 height 14
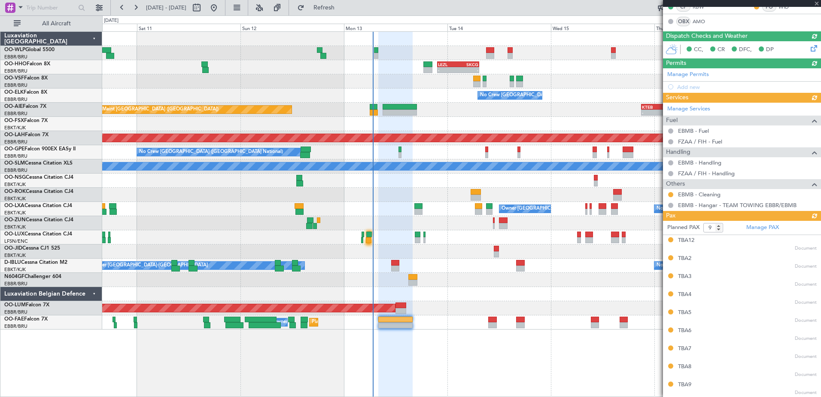
scroll to position [155, 0]
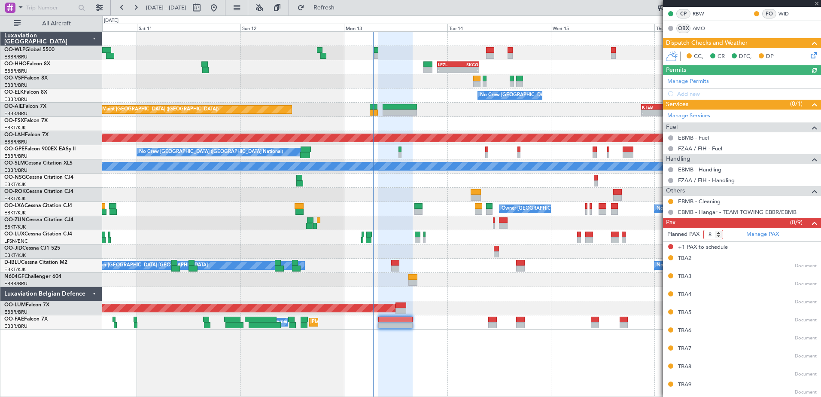
type input "8"
click at [718, 236] on input "8" at bounding box center [714, 234] width 20 height 9
click at [569, 269] on div "No Crew Kortrijk-Wevelgem Owner Kortrijk-Wevelgem" at bounding box center [461, 266] width 719 height 14
click at [729, 233] on form "Planned PAX" at bounding box center [702, 235] width 79 height 14
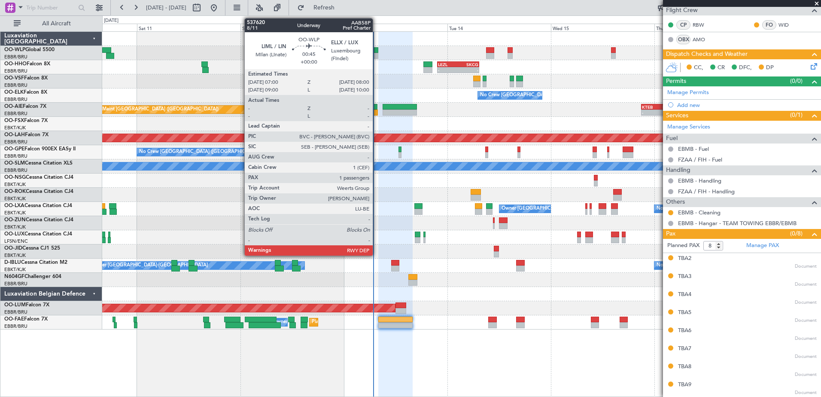
click at [377, 56] on div at bounding box center [376, 56] width 5 height 6
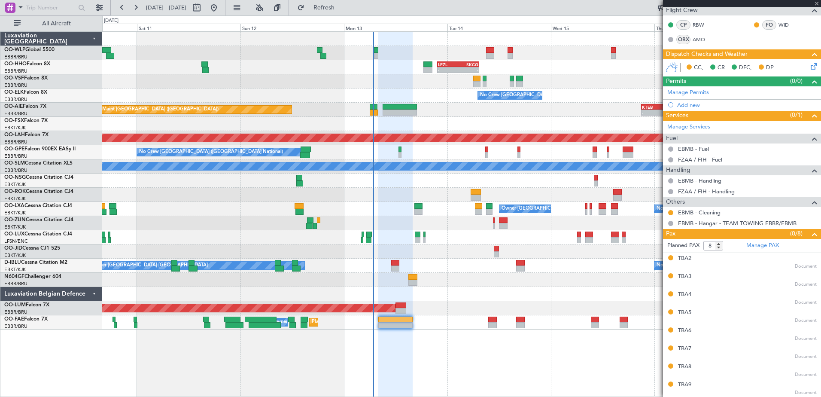
type input "1"
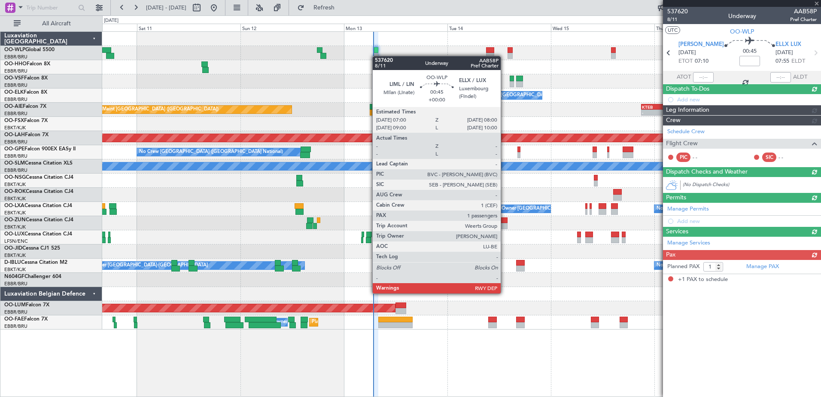
scroll to position [0, 0]
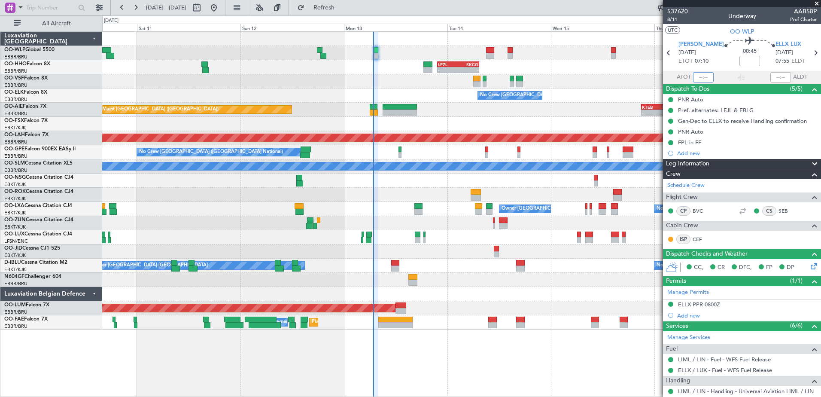
click at [703, 79] on input "text" at bounding box center [703, 77] width 21 height 10
type input "06:46"
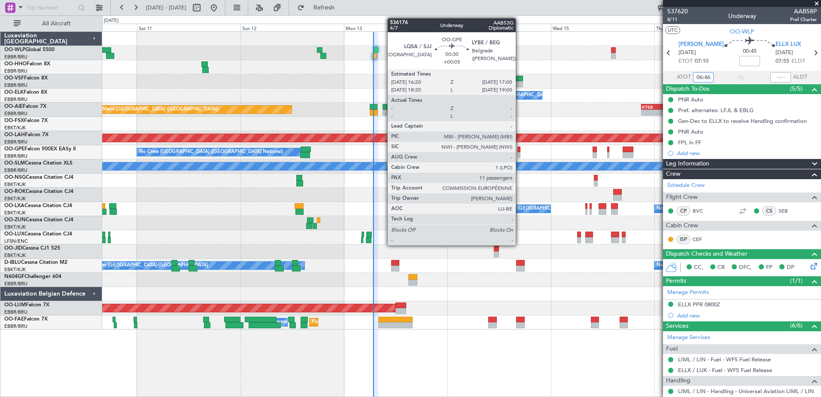
click at [520, 153] on div at bounding box center [519, 155] width 3 height 6
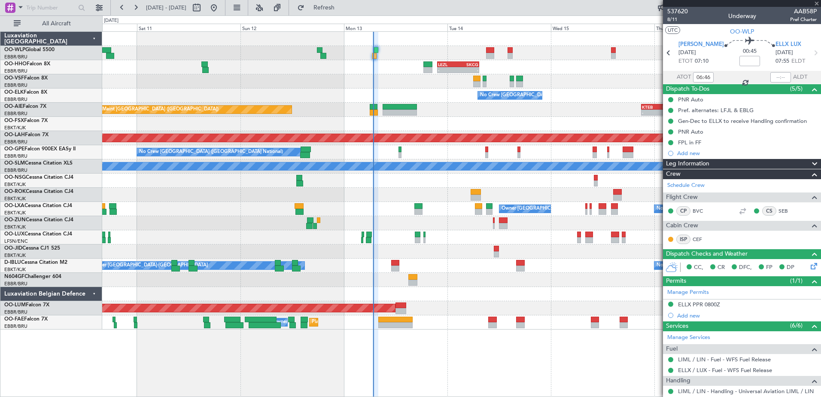
type input "+00:05"
type input "11"
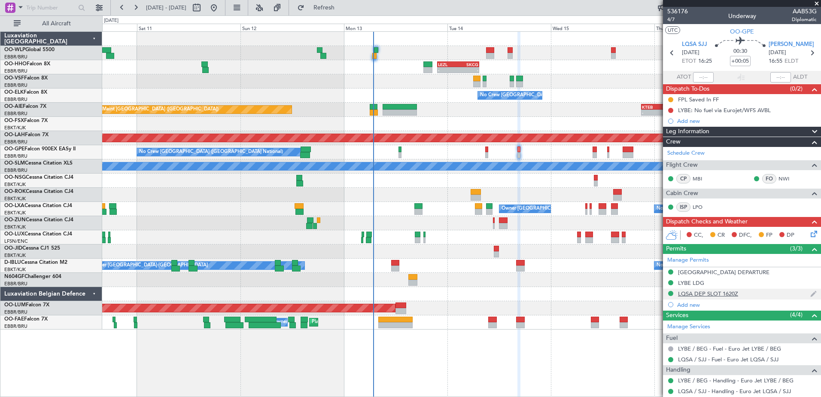
click at [729, 293] on div "LQSA DEP SLOT 1620Z" at bounding box center [708, 293] width 60 height 7
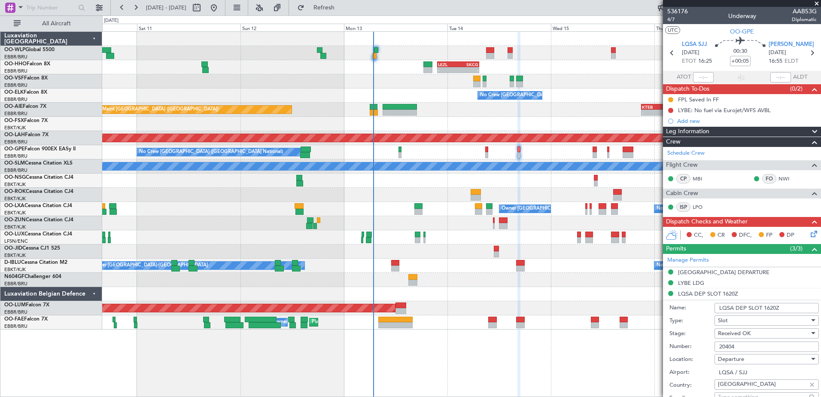
drag, startPoint x: 752, startPoint y: 345, endPoint x: 710, endPoint y: 346, distance: 41.7
click at [711, 346] on div "Number: 20404" at bounding box center [744, 346] width 149 height 13
click at [691, 284] on div "LYBE LDG" at bounding box center [691, 282] width 26 height 7
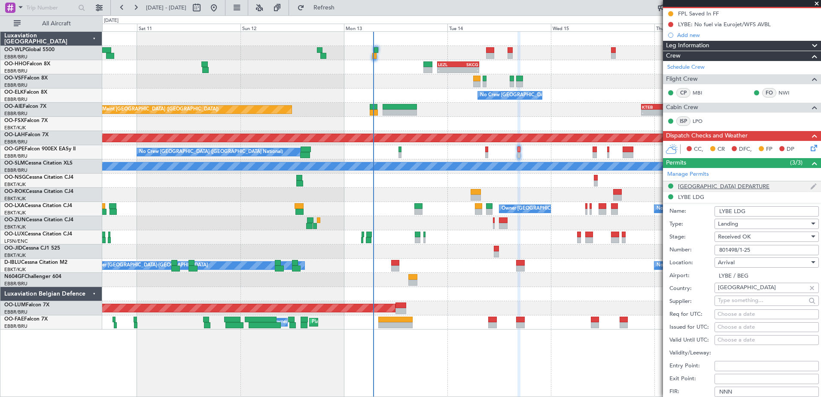
click at [742, 189] on div "[GEOGRAPHIC_DATA] DEPARTURE" at bounding box center [724, 186] width 92 height 7
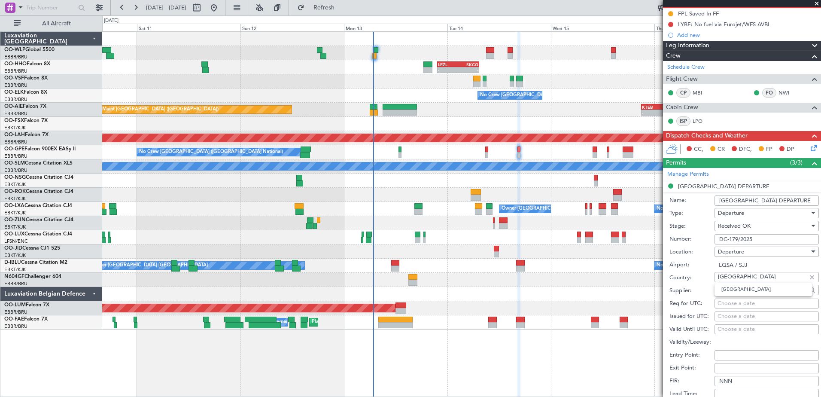
drag, startPoint x: 783, startPoint y: 275, endPoint x: 706, endPoint y: 276, distance: 76.5
click at [706, 276] on div "Country: [GEOGRAPHIC_DATA]" at bounding box center [744, 278] width 149 height 13
drag, startPoint x: 756, startPoint y: 237, endPoint x: 713, endPoint y: 239, distance: 43.5
click at [713, 239] on div "Number: DC-179/2025" at bounding box center [744, 239] width 149 height 13
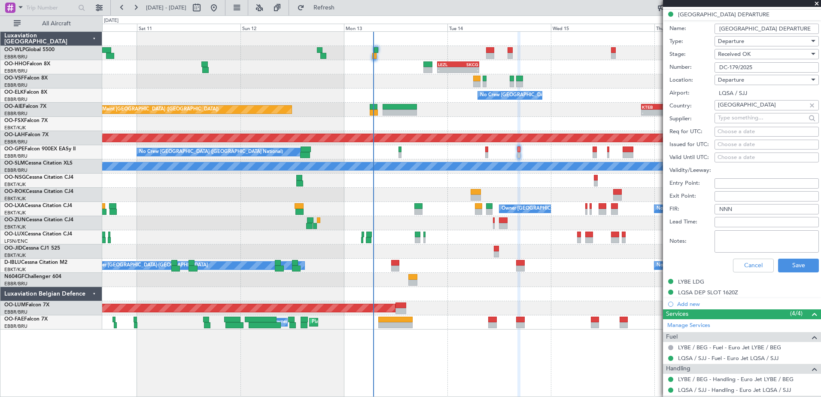
scroll to position [344, 0]
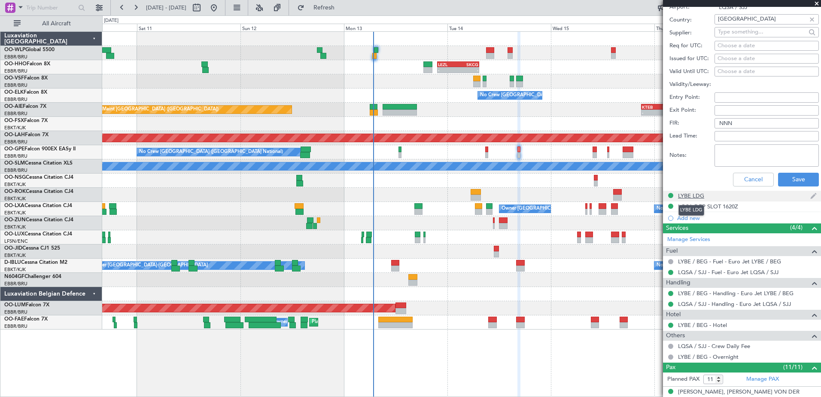
click at [695, 197] on div "LYBE LDG" at bounding box center [691, 195] width 26 height 7
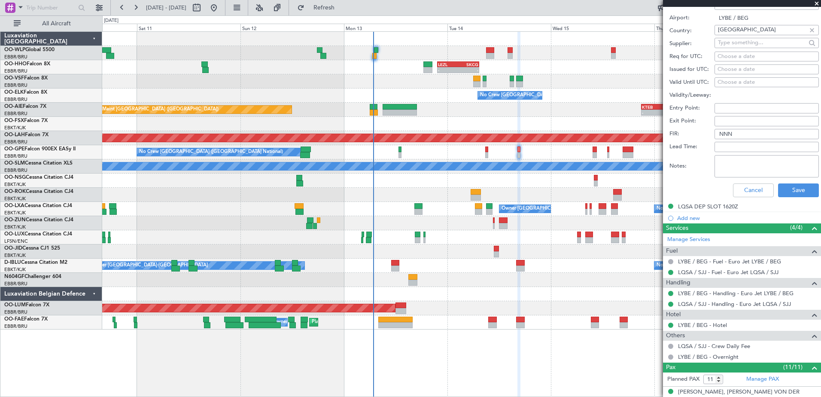
scroll to position [215, 0]
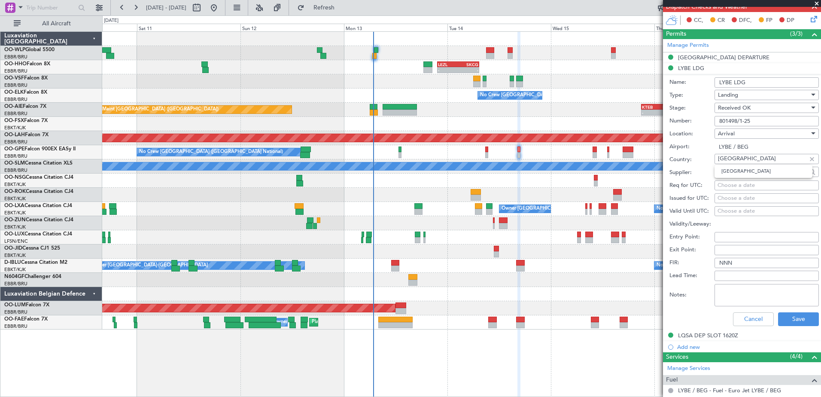
drag, startPoint x: 740, startPoint y: 157, endPoint x: 719, endPoint y: 157, distance: 21.1
click at [719, 157] on input "Serbia" at bounding box center [762, 158] width 88 height 13
drag, startPoint x: 761, startPoint y: 119, endPoint x: 713, endPoint y: 121, distance: 48.2
click at [713, 121] on div "Number: 801498/1-25" at bounding box center [744, 121] width 149 height 13
click at [754, 318] on button "Cancel" at bounding box center [753, 319] width 41 height 14
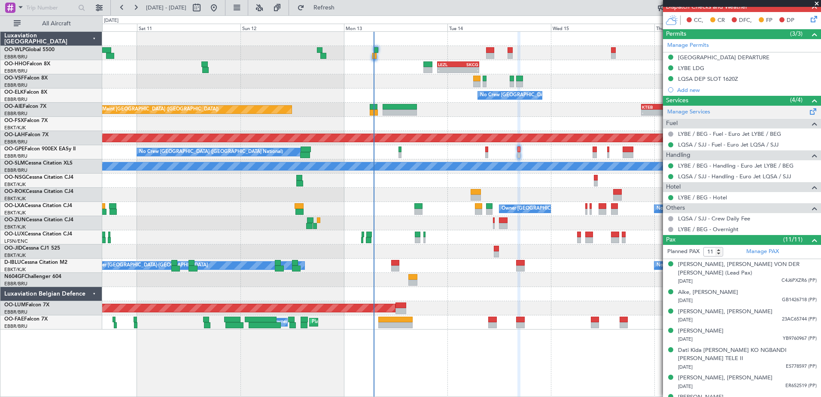
scroll to position [0, 0]
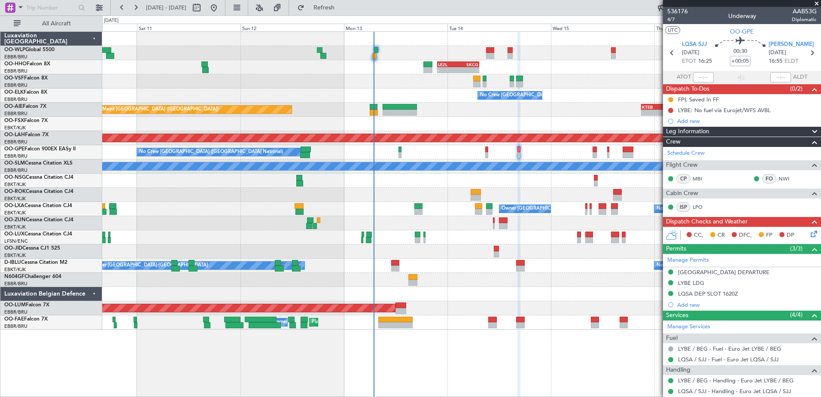
click at [809, 232] on icon at bounding box center [812, 232] width 7 height 7
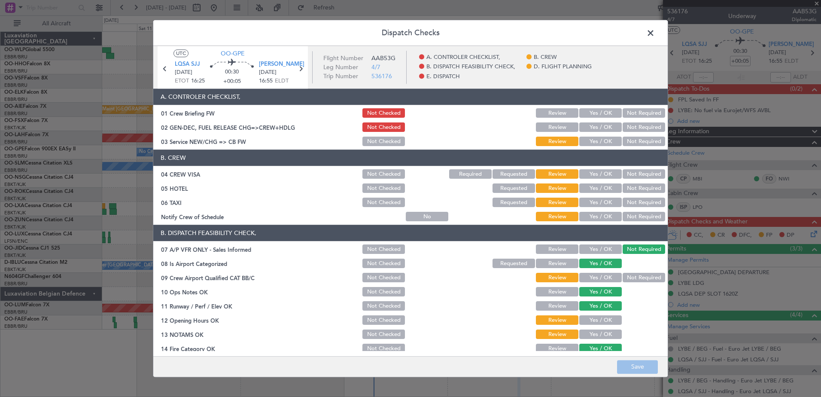
click at [604, 140] on button "Yes / OK" at bounding box center [601, 141] width 43 height 9
click at [636, 170] on button "Not Required" at bounding box center [644, 174] width 43 height 9
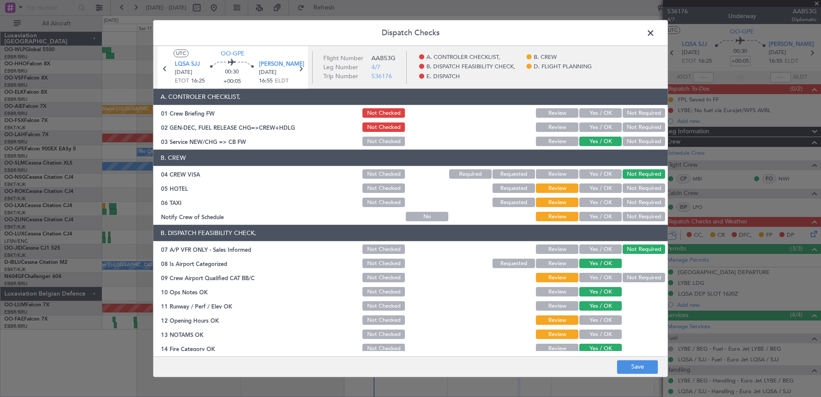
drag, startPoint x: 631, startPoint y: 190, endPoint x: 631, endPoint y: 205, distance: 15.0
click at [631, 190] on button "Not Required" at bounding box center [644, 188] width 43 height 9
click at [632, 200] on button "Not Required" at bounding box center [644, 202] width 43 height 9
click at [605, 216] on button "Yes / OK" at bounding box center [601, 216] width 43 height 9
click at [623, 273] on button "Not Required" at bounding box center [644, 277] width 43 height 9
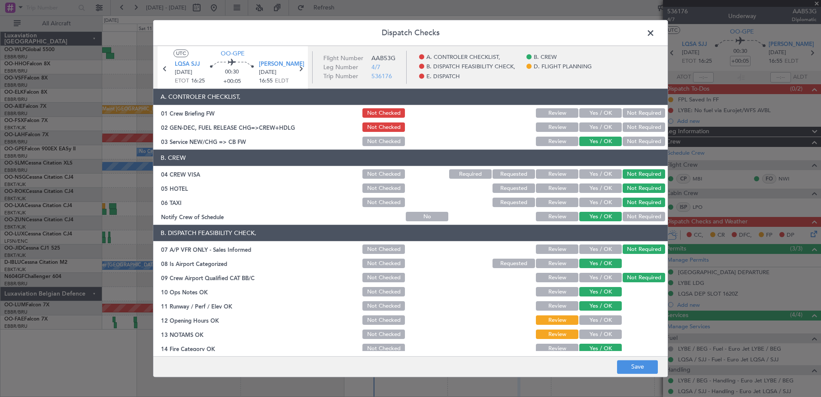
click at [605, 322] on button "Yes / OK" at bounding box center [601, 320] width 43 height 9
click at [605, 331] on button "Yes / OK" at bounding box center [601, 334] width 43 height 9
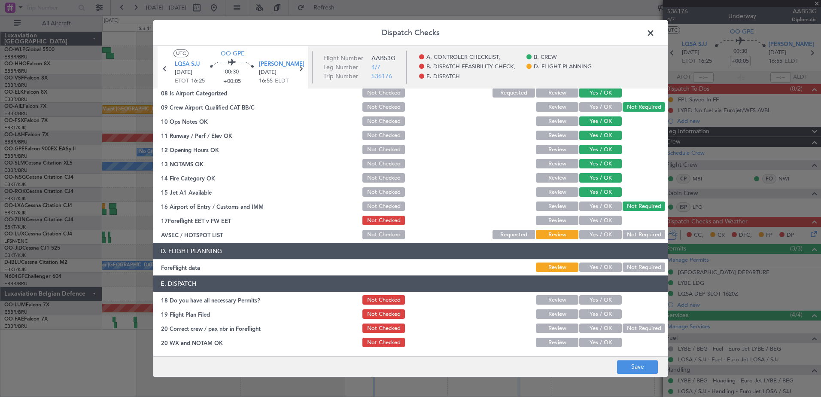
drag, startPoint x: 603, startPoint y: 238, endPoint x: 604, endPoint y: 226, distance: 11.2
click at [603, 237] on button "Yes / OK" at bounding box center [601, 234] width 43 height 9
click at [604, 225] on button "Yes / OK" at bounding box center [601, 220] width 43 height 9
click at [600, 268] on button "Yes / OK" at bounding box center [601, 267] width 43 height 9
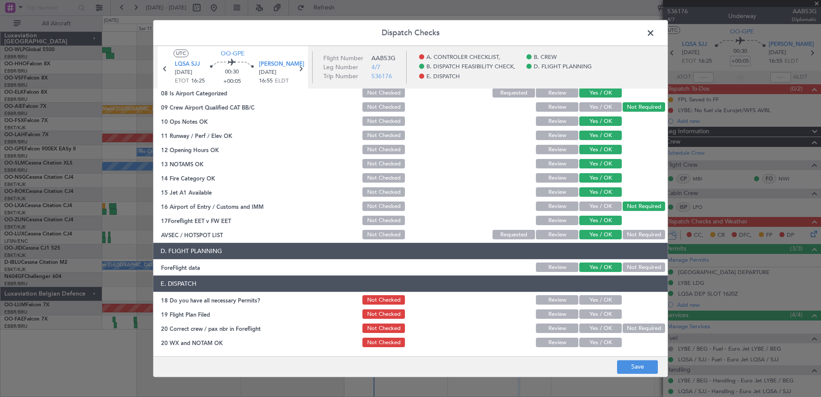
drag, startPoint x: 598, startPoint y: 296, endPoint x: 603, endPoint y: 308, distance: 13.3
click at [599, 297] on button "Yes / OK" at bounding box center [601, 300] width 43 height 9
click at [602, 316] on button "Yes / OK" at bounding box center [601, 314] width 43 height 9
click at [604, 329] on button "Yes / OK" at bounding box center [601, 328] width 43 height 9
click at [609, 339] on button "Yes / OK" at bounding box center [601, 342] width 43 height 9
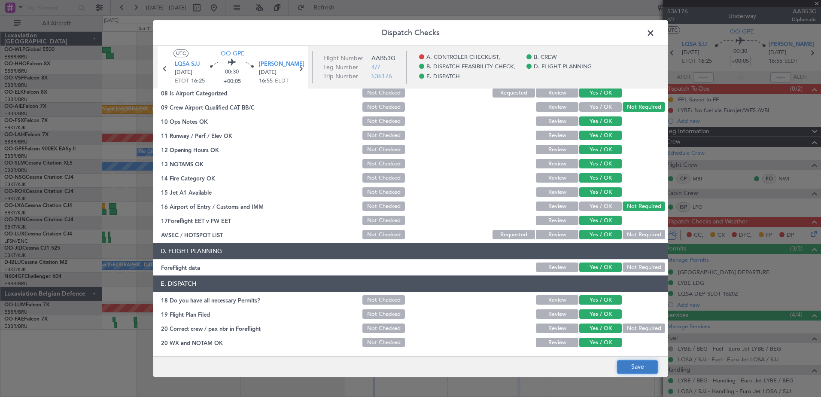
click at [627, 360] on button "Save" at bounding box center [637, 367] width 41 height 14
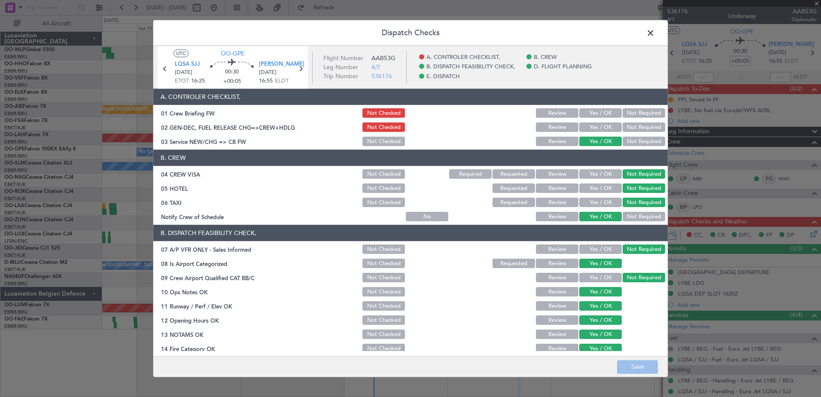
click at [655, 30] on span at bounding box center [655, 35] width 0 height 17
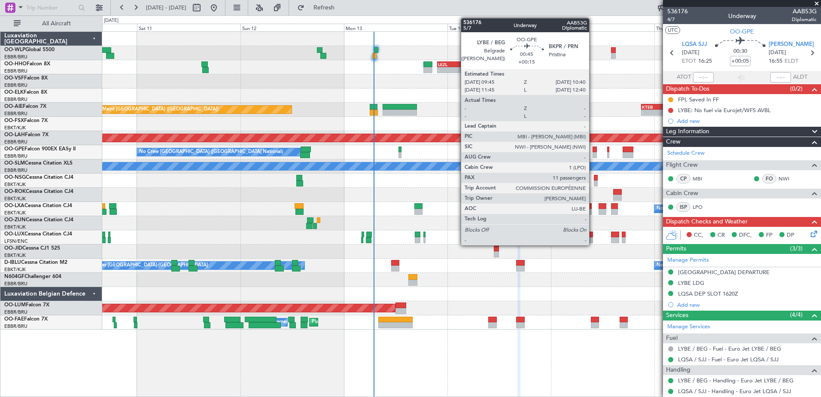
click at [593, 150] on div at bounding box center [595, 149] width 4 height 6
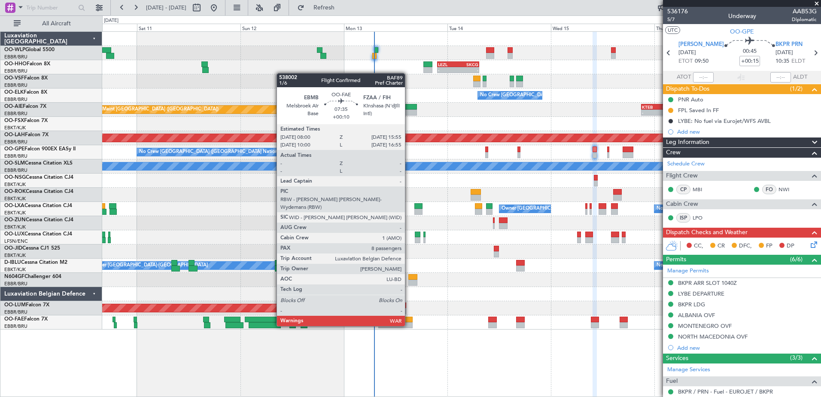
click at [409, 325] on div at bounding box center [395, 325] width 34 height 6
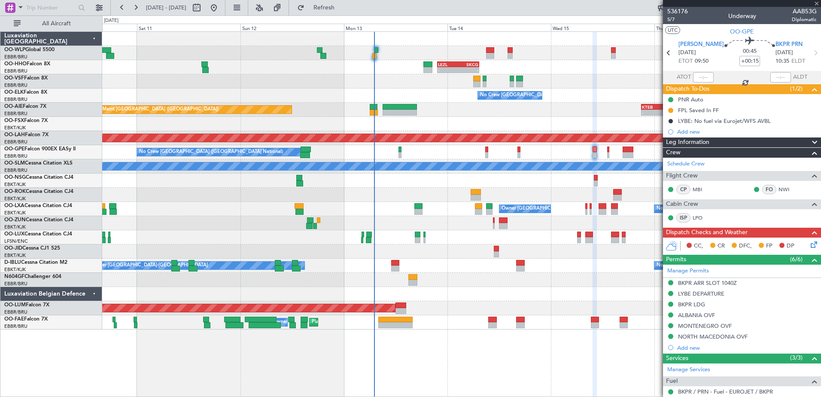
type input "+00:10"
type input "8"
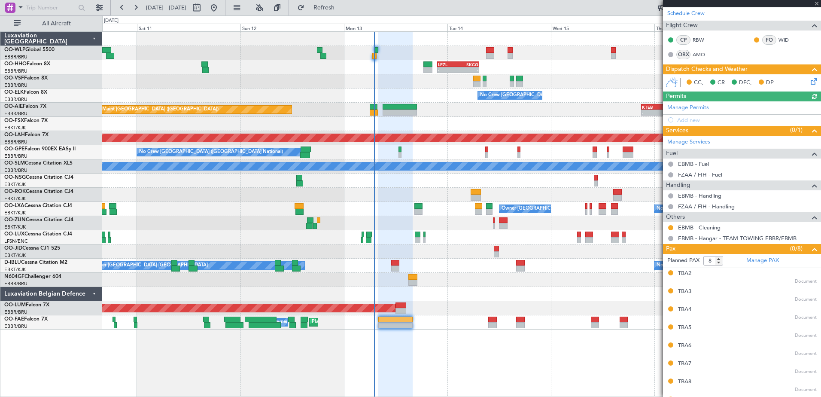
scroll to position [144, 0]
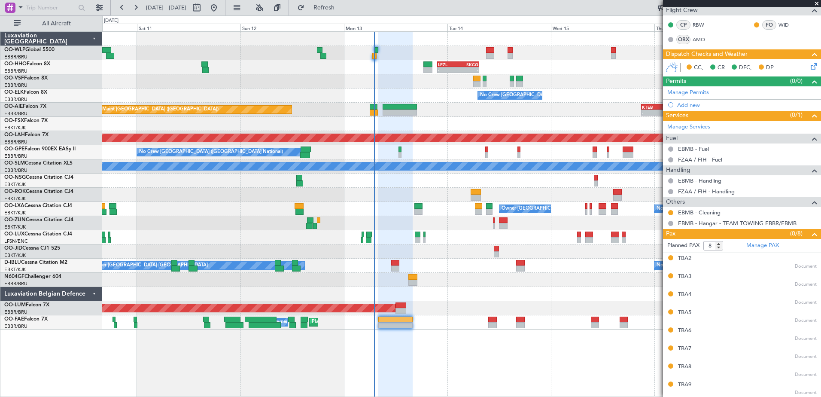
click at [809, 66] on icon at bounding box center [812, 64] width 7 height 7
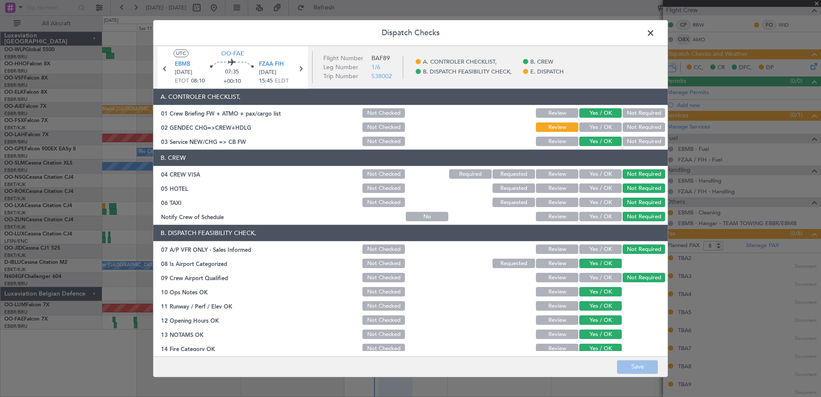
click at [630, 128] on button "Not Required" at bounding box center [644, 127] width 43 height 9
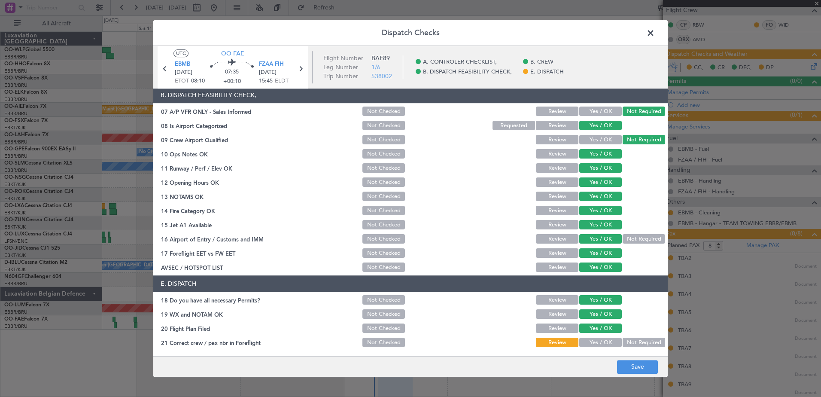
click at [597, 345] on button "Yes / OK" at bounding box center [601, 342] width 43 height 9
click at [637, 363] on button "Save" at bounding box center [637, 367] width 41 height 14
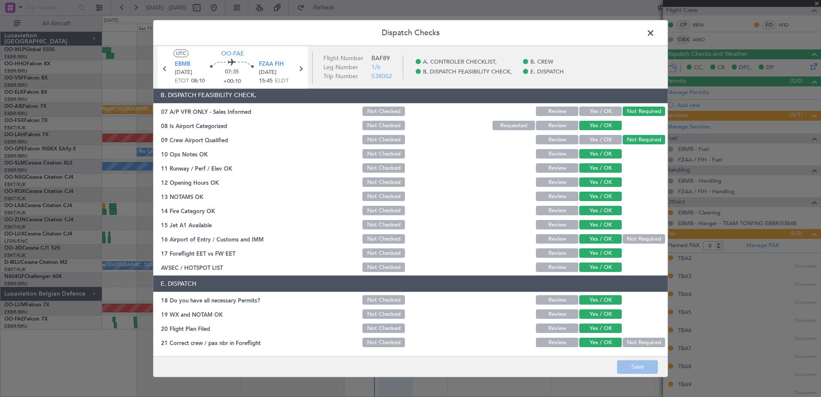
scroll to position [0, 0]
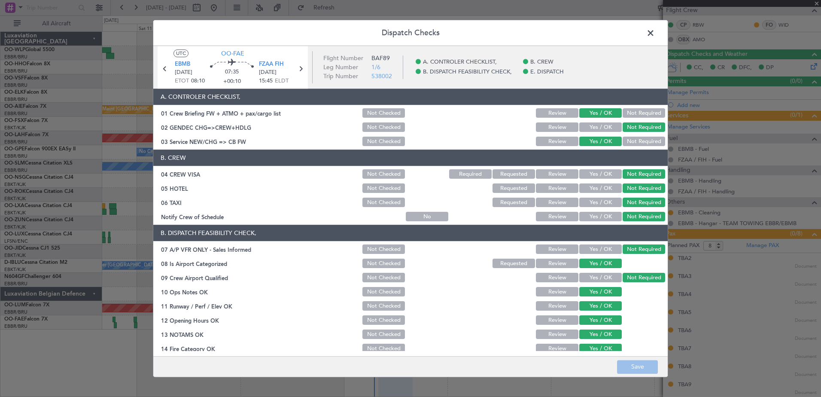
click at [655, 31] on span at bounding box center [655, 35] width 0 height 17
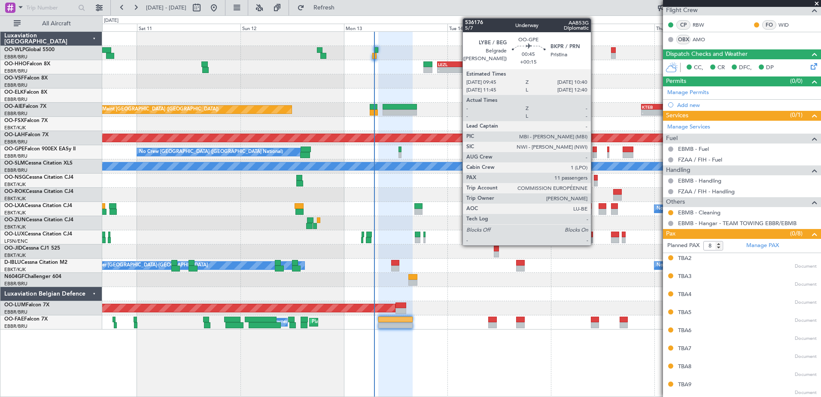
click at [595, 153] on div at bounding box center [595, 155] width 4 height 6
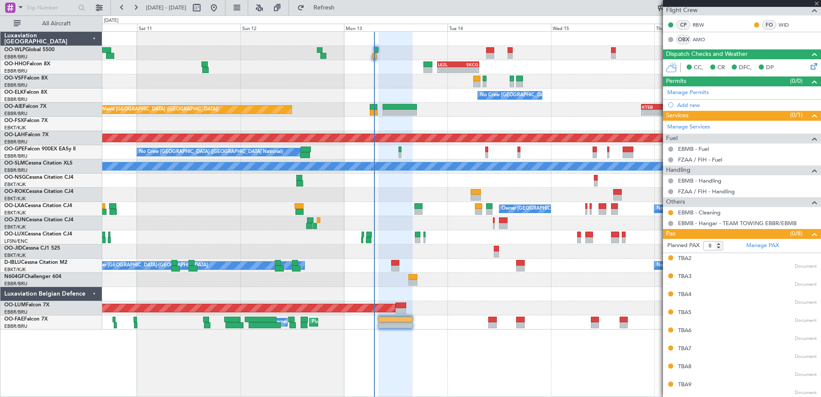
type input "+00:15"
type input "11"
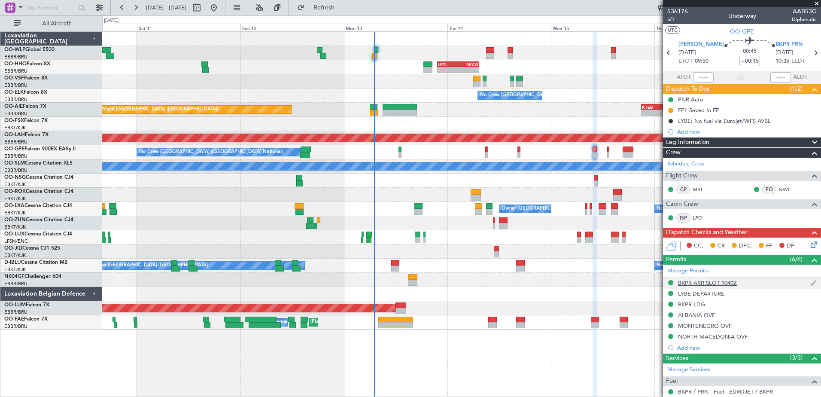
click at [721, 287] on div "BKPR ARR SLOT 1040Z" at bounding box center [742, 283] width 158 height 11
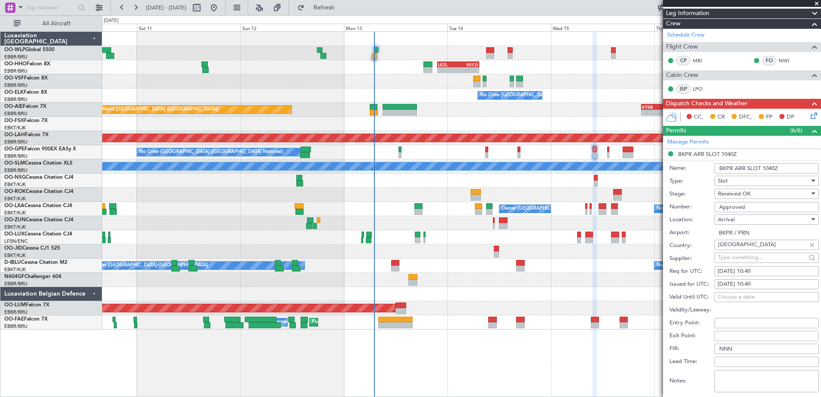
scroll to position [301, 0]
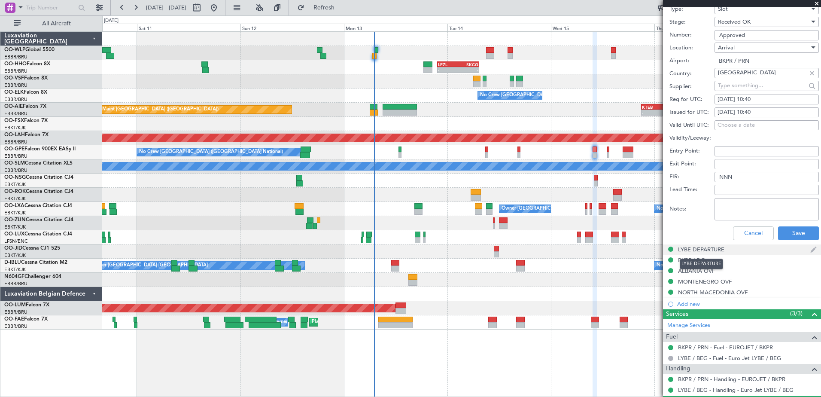
click at [707, 246] on div "LYBE DEPARTURE" at bounding box center [701, 249] width 46 height 7
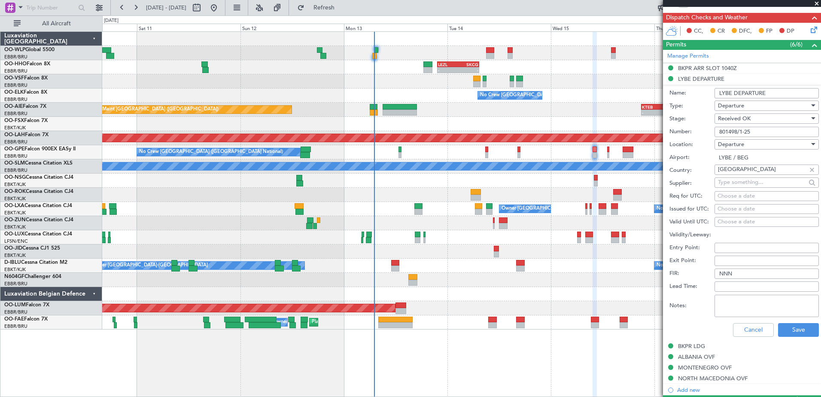
scroll to position [172, 0]
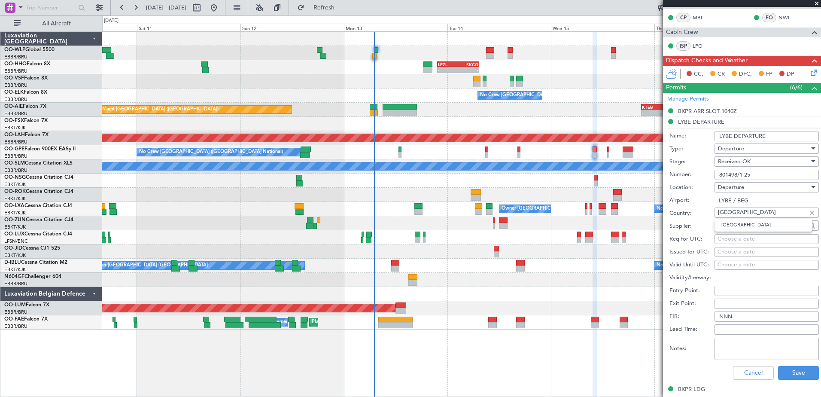
drag, startPoint x: 735, startPoint y: 214, endPoint x: 714, endPoint y: 213, distance: 20.6
click at [714, 213] on div "Country: Serbia" at bounding box center [744, 213] width 149 height 13
drag, startPoint x: 762, startPoint y: 174, endPoint x: 713, endPoint y: 174, distance: 49.0
click at [713, 174] on div "Number: 801498/1-25" at bounding box center [744, 174] width 149 height 13
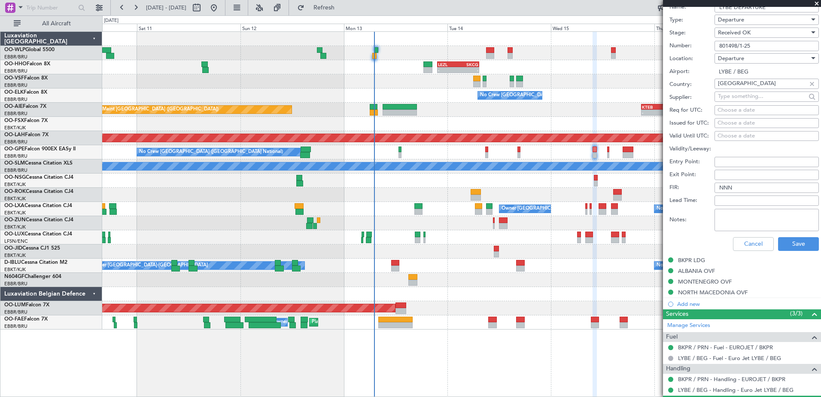
scroll to position [344, 0]
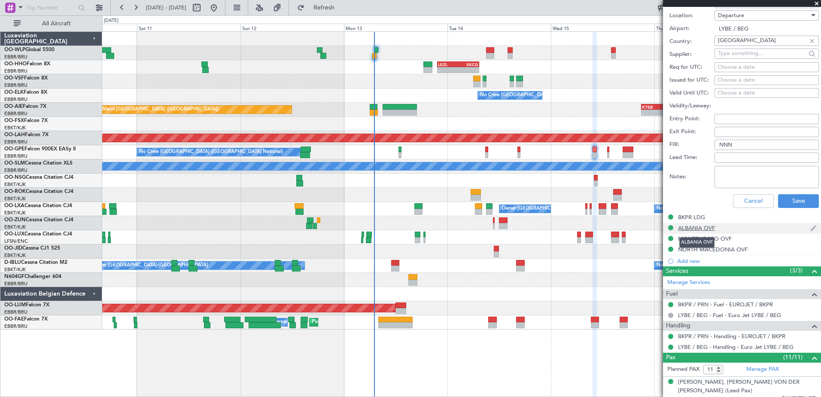
click at [712, 224] on div "ALBANIA OVF" at bounding box center [696, 227] width 37 height 7
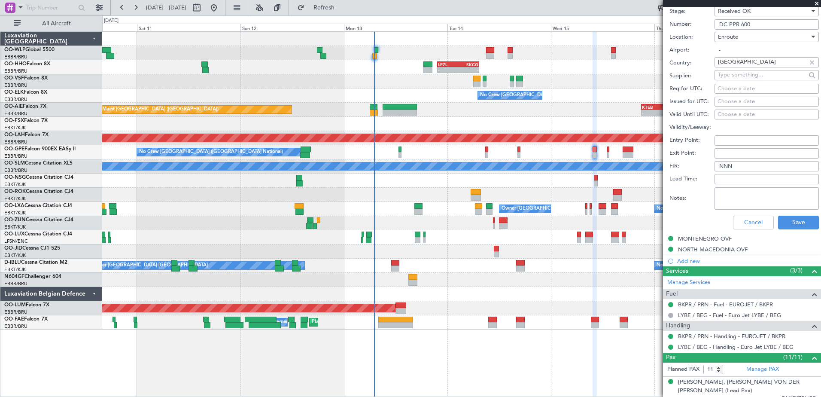
scroll to position [258, 0]
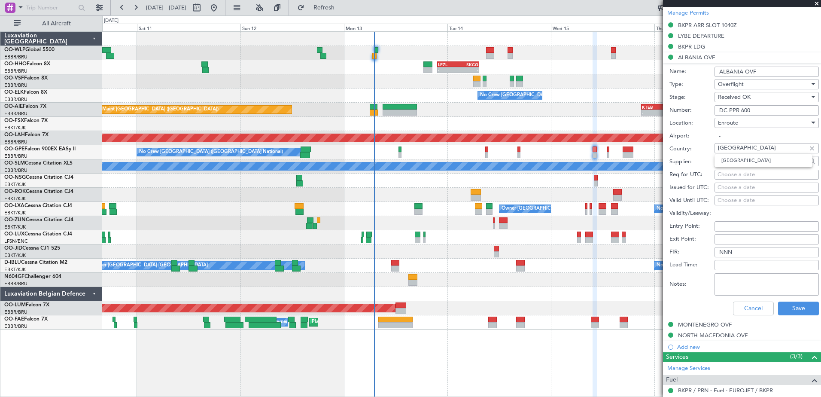
drag, startPoint x: 744, startPoint y: 150, endPoint x: 717, endPoint y: 150, distance: 27.1
click at [717, 150] on div "Albania" at bounding box center [767, 148] width 104 height 10
drag, startPoint x: 750, startPoint y: 107, endPoint x: 715, endPoint y: 109, distance: 34.8
click at [715, 109] on input "DC PPR 600" at bounding box center [767, 110] width 104 height 10
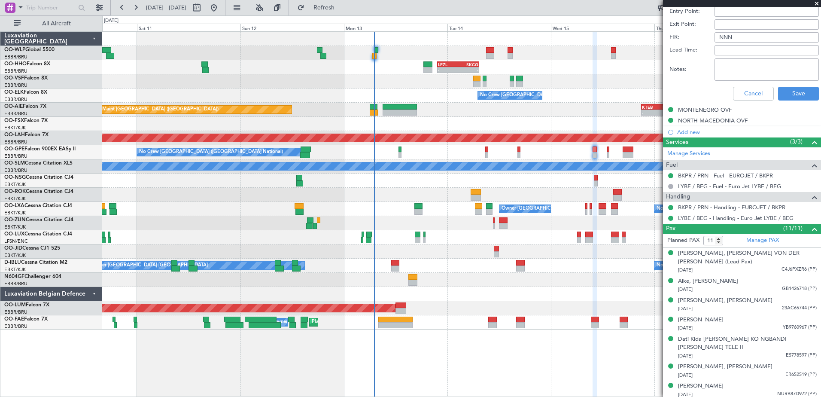
scroll to position [516, 0]
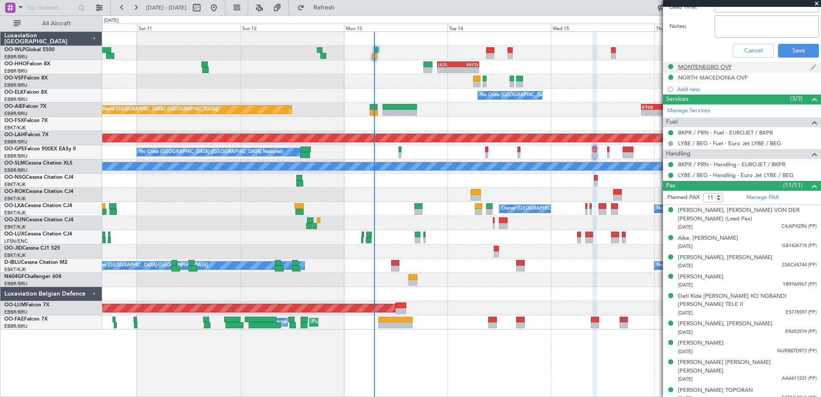
click at [708, 65] on div "MONTENEGRO OVF" at bounding box center [705, 66] width 54 height 7
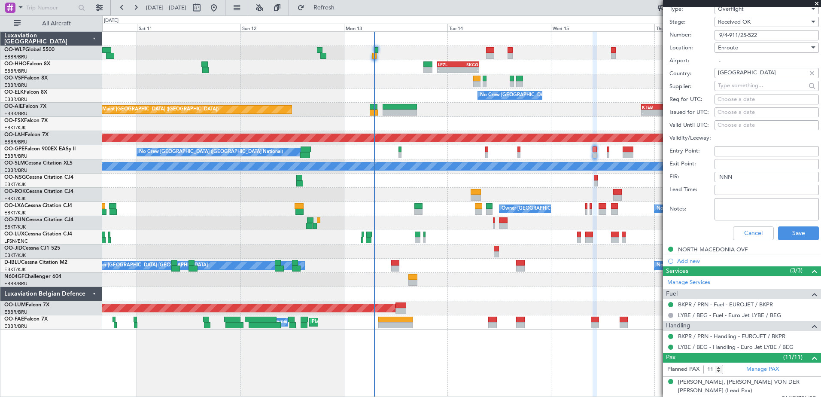
scroll to position [301, 0]
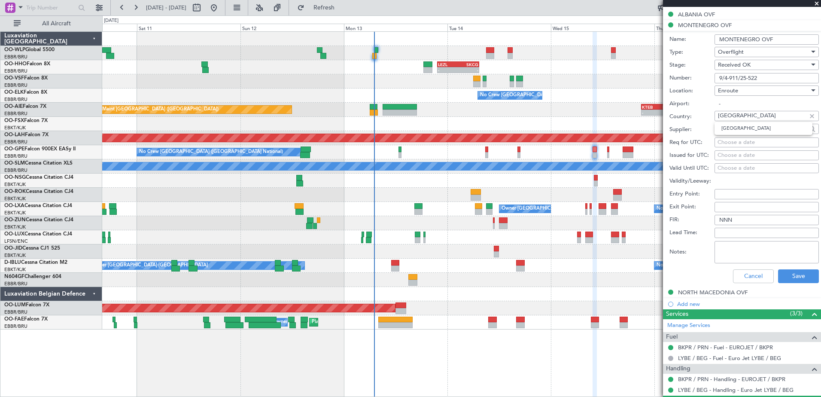
drag, startPoint x: 754, startPoint y: 116, endPoint x: 697, endPoint y: 109, distance: 57.5
click at [697, 109] on form "Name: MONTENEGRO OVF Type: Overflight Stage: Received OK Number: 9/4-911/25-522…" at bounding box center [742, 159] width 158 height 256
drag, startPoint x: 766, startPoint y: 77, endPoint x: 714, endPoint y: 78, distance: 51.6
click at [714, 78] on div "Number: 9/4-911/25-522" at bounding box center [744, 78] width 149 height 13
click at [707, 289] on div "NORTH MACEDONIA OVF" at bounding box center [713, 292] width 70 height 7
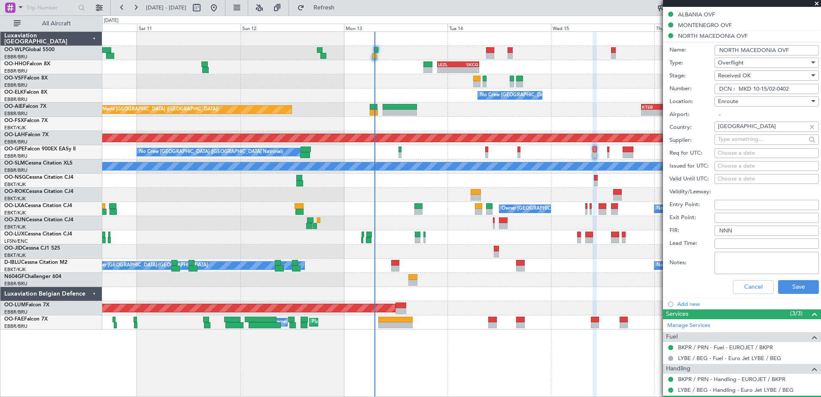
drag, startPoint x: 797, startPoint y: 88, endPoint x: 736, endPoint y: 92, distance: 61.1
click at [736, 92] on input "DCN : MKD 10-15/02-0402" at bounding box center [767, 89] width 104 height 10
drag, startPoint x: 762, startPoint y: 130, endPoint x: 705, endPoint y: 128, distance: 57.2
click at [705, 128] on div "Country: North Macedonia" at bounding box center [744, 127] width 149 height 13
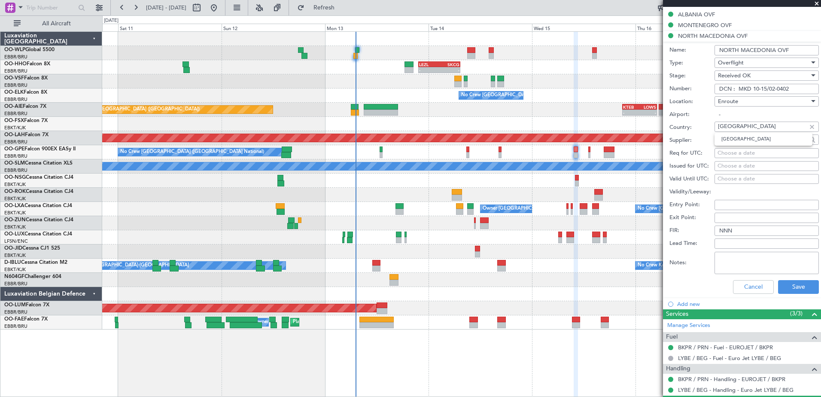
click at [378, 85] on div "- - EBBR 17:05 Z VRMU 03:10 Z" at bounding box center [461, 81] width 719 height 14
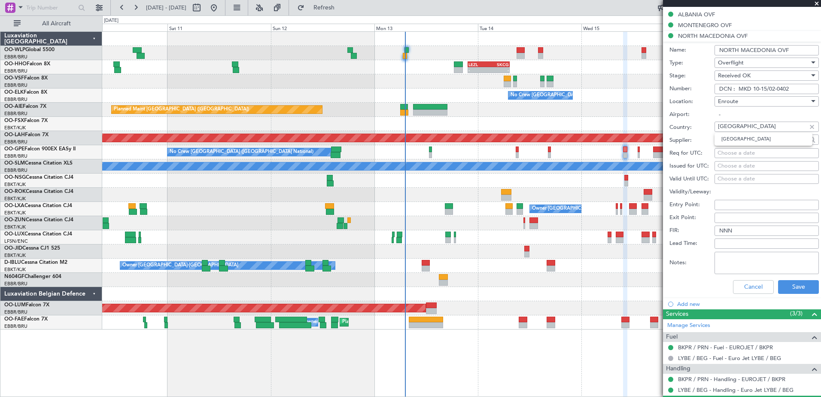
click at [320, 345] on div "- - EBLG 07:30 Z KIND 15:40 Z - - LEZL 21:40 Z SKCG 07:25 Z - - SKCG 21:00 Z EG…" at bounding box center [461, 214] width 719 height 366
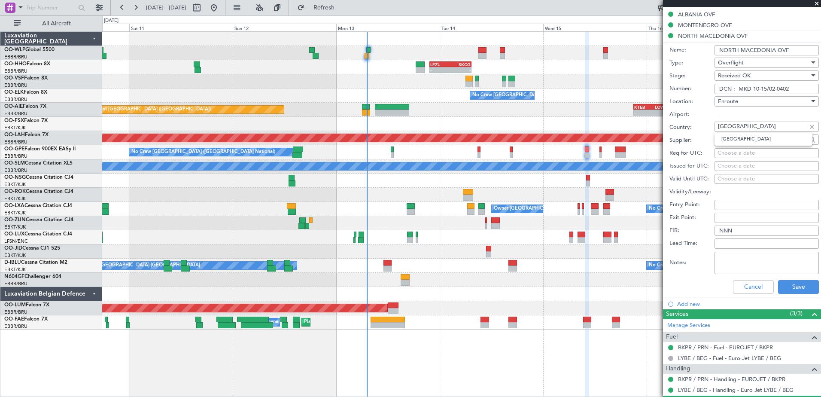
drag, startPoint x: 793, startPoint y: 90, endPoint x: 738, endPoint y: 90, distance: 55.4
click at [738, 90] on input "DCN : MKD 10-15/02-0402" at bounding box center [767, 89] width 104 height 10
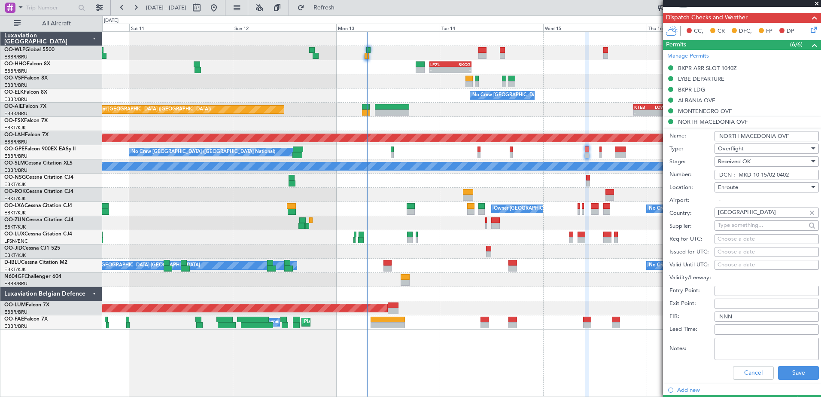
click at [692, 90] on div "BKPR LDG" at bounding box center [691, 89] width 27 height 7
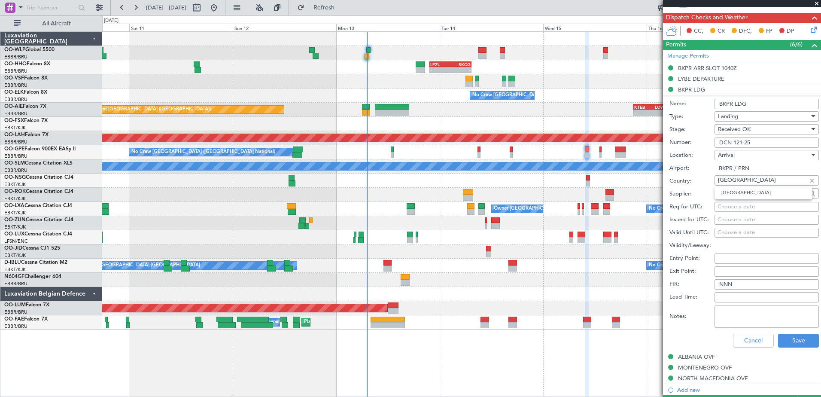
drag, startPoint x: 759, startPoint y: 183, endPoint x: 706, endPoint y: 180, distance: 53.0
click at [706, 180] on div "Country: Kosovo" at bounding box center [744, 181] width 149 height 13
drag, startPoint x: 761, startPoint y: 141, endPoint x: 714, endPoint y: 144, distance: 46.9
click at [714, 144] on div "Number: DCN 121-25" at bounding box center [744, 142] width 149 height 13
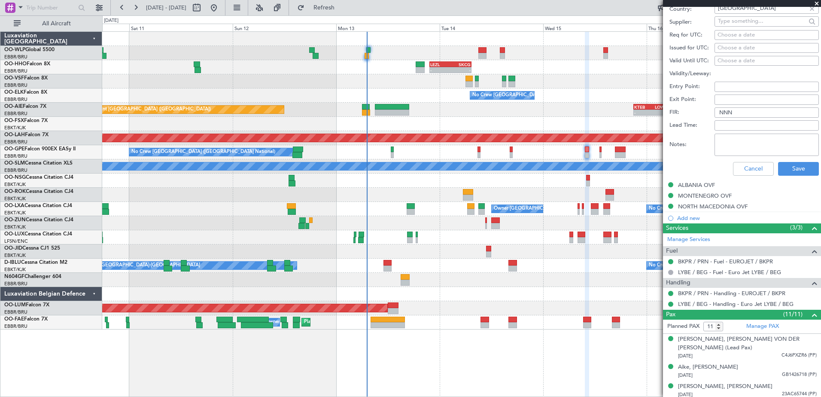
scroll to position [473, 0]
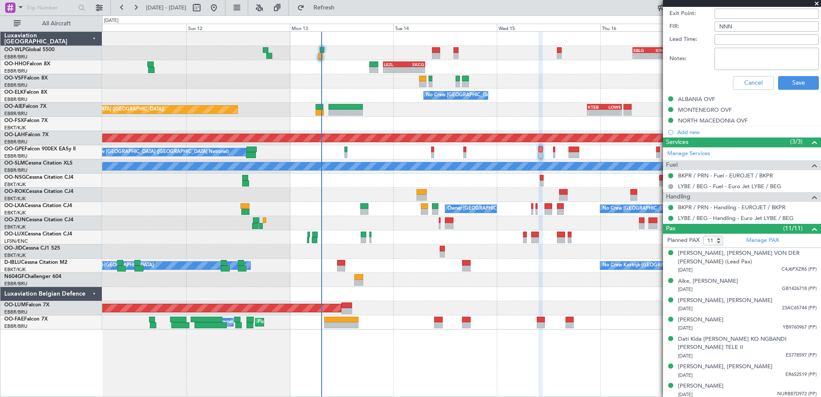
click at [514, 118] on div "- - EBLG 07:30 Z KIND 15:40 Z - - LEZL 21:40 Z SKCG 07:25 Z - - SKCG 21:00 Z EG…" at bounding box center [461, 181] width 719 height 298
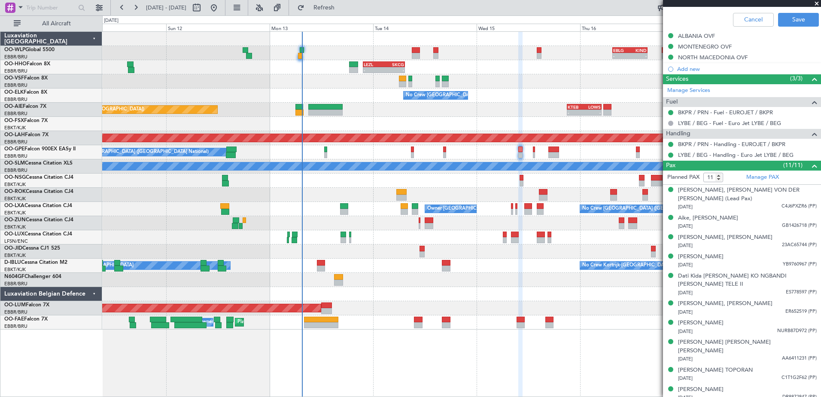
click at [499, 112] on div "Planned Maint London (Farnborough) - - KTEB 21:00 Z LOWS 05:00 Z" at bounding box center [461, 110] width 719 height 14
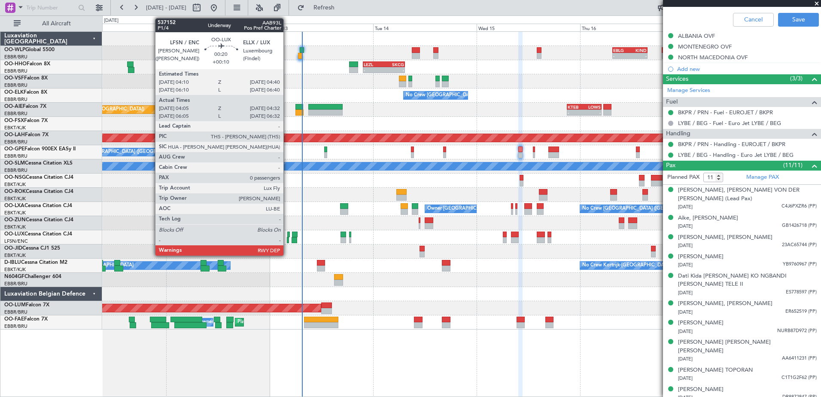
click at [287, 239] on div at bounding box center [288, 240] width 2 height 6
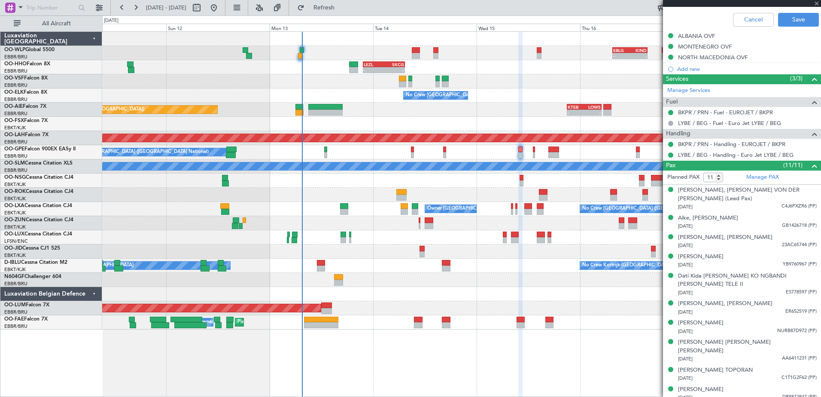
type input "+00:10"
type input "04:10"
type input "04:27"
type input "0"
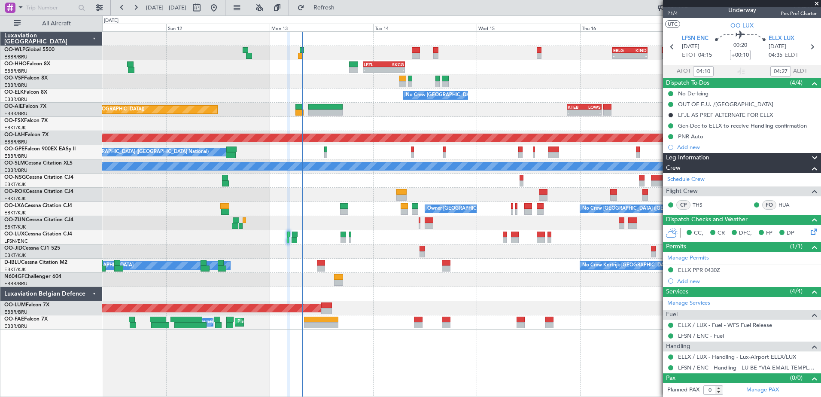
scroll to position [0, 0]
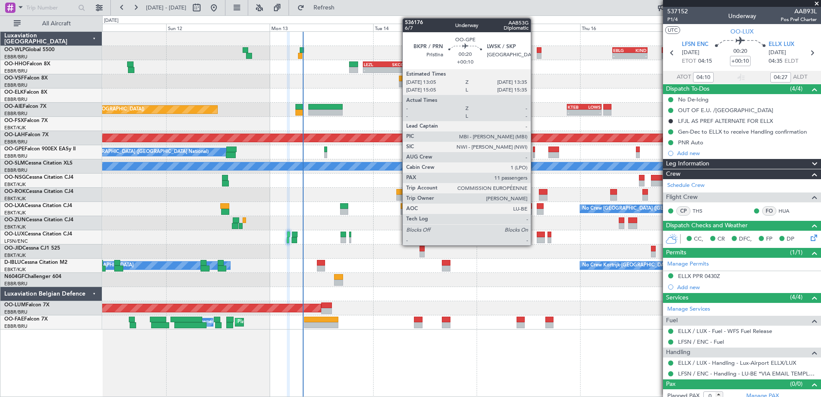
click at [535, 153] on div at bounding box center [534, 155] width 3 height 6
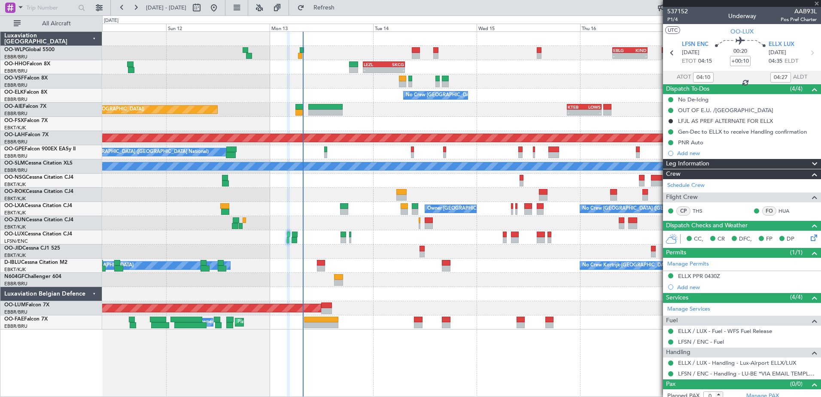
type input "11"
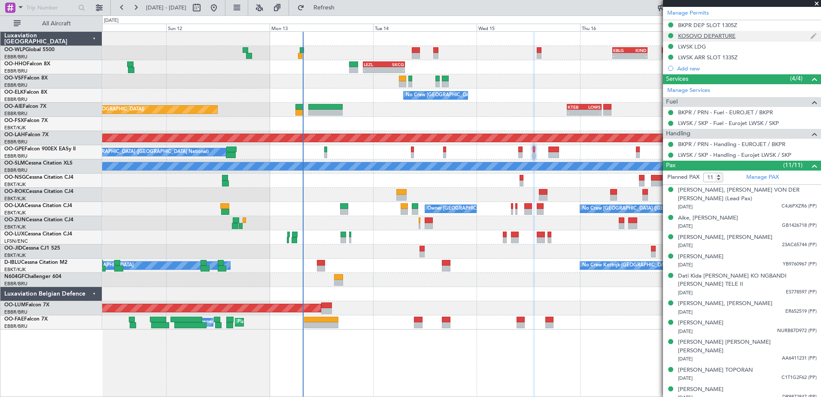
scroll to position [86, 0]
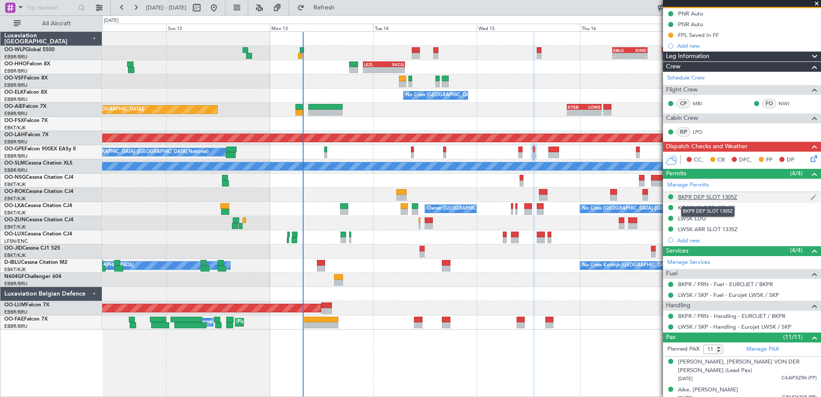
click at [720, 196] on div "BKPR DEP SLOT 1305Z" at bounding box center [707, 196] width 59 height 7
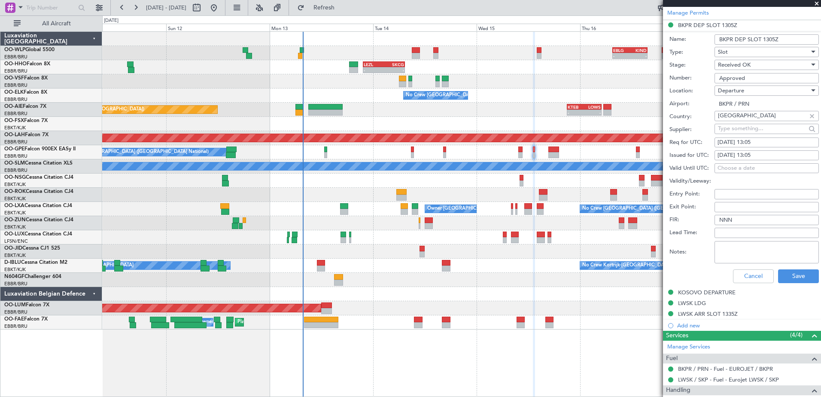
scroll to position [301, 0]
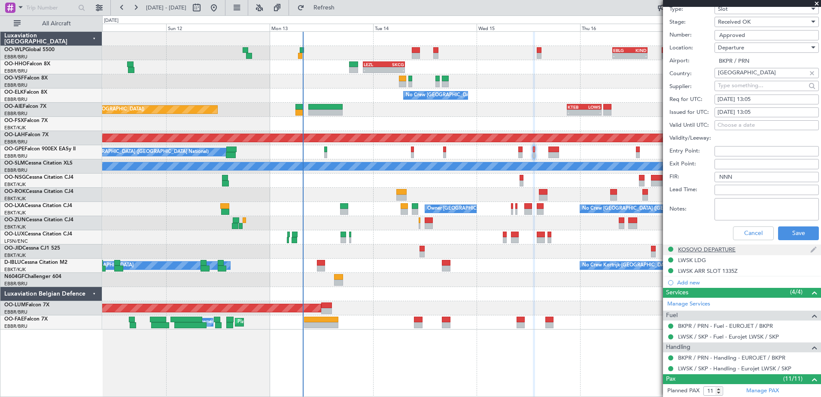
click at [712, 250] on div "KOSOVO DEPARTURE" at bounding box center [707, 249] width 58 height 7
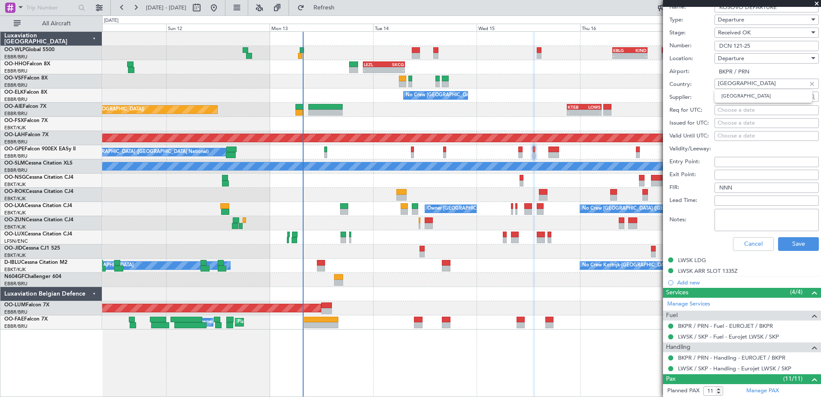
drag, startPoint x: 759, startPoint y: 85, endPoint x: 697, endPoint y: 85, distance: 62.3
click at [697, 85] on div "Country: Kosovo" at bounding box center [744, 84] width 149 height 13
drag, startPoint x: 766, startPoint y: 44, endPoint x: 714, endPoint y: 46, distance: 51.6
click at [714, 46] on div "Number: DCN 121-25" at bounding box center [744, 46] width 149 height 13
click at [695, 260] on div "LWSK LDG" at bounding box center [692, 259] width 28 height 7
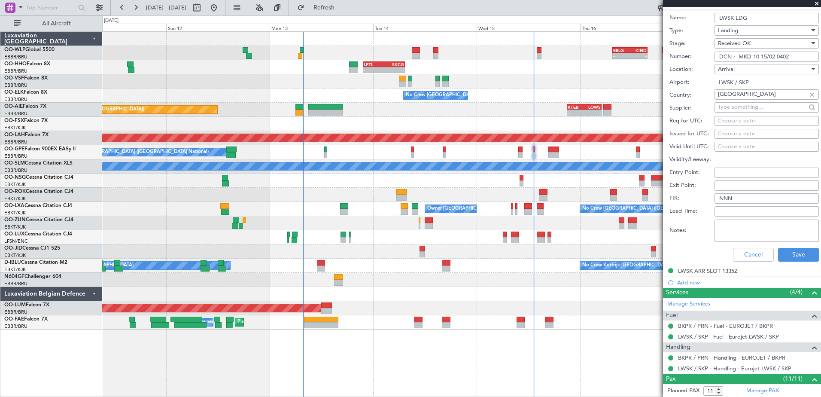
drag, startPoint x: 791, startPoint y: 56, endPoint x: 713, endPoint y: 58, distance: 78.6
click at [713, 58] on div "Number: DCN : MKD 10-15/02-0402" at bounding box center [744, 56] width 149 height 13
drag, startPoint x: 769, startPoint y: 95, endPoint x: 699, endPoint y: 95, distance: 70.5
click at [699, 95] on div "Country: North Macedonia" at bounding box center [744, 95] width 149 height 13
drag, startPoint x: 795, startPoint y: 53, endPoint x: 705, endPoint y: 57, distance: 90.7
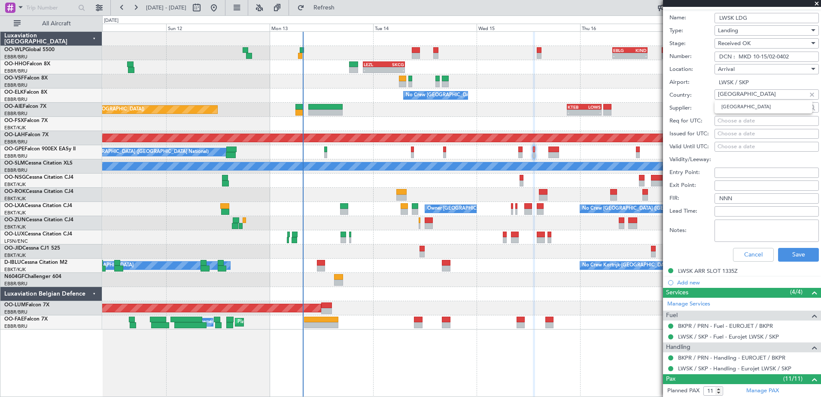
click at [705, 57] on div "Number: DCN : MKD 10-15/02-0402" at bounding box center [744, 56] width 149 height 13
click at [753, 249] on button "Cancel" at bounding box center [753, 255] width 41 height 14
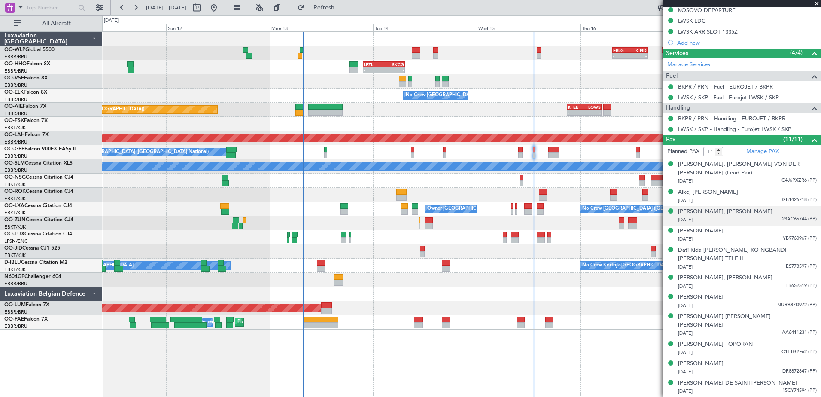
scroll to position [258, 0]
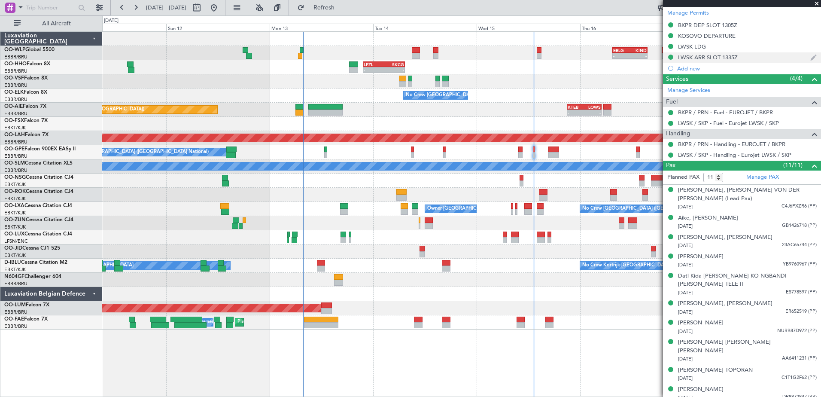
click at [716, 59] on div "LWSK ARR SLOT 1335Z" at bounding box center [708, 57] width 60 height 7
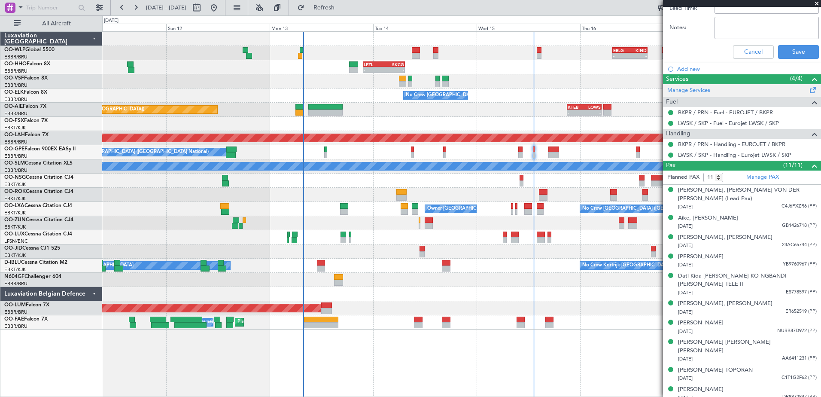
scroll to position [299, 0]
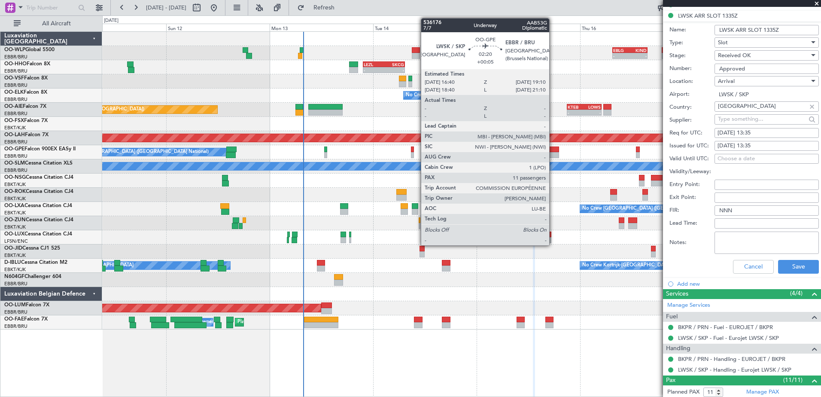
click at [553, 153] on div at bounding box center [554, 155] width 11 height 6
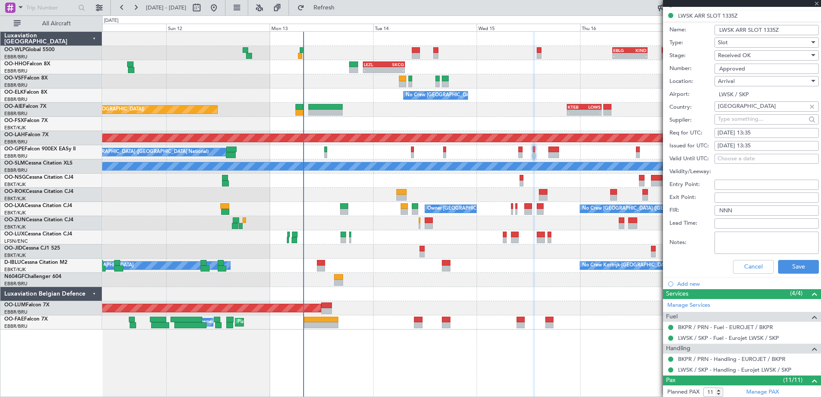
scroll to position [0, 0]
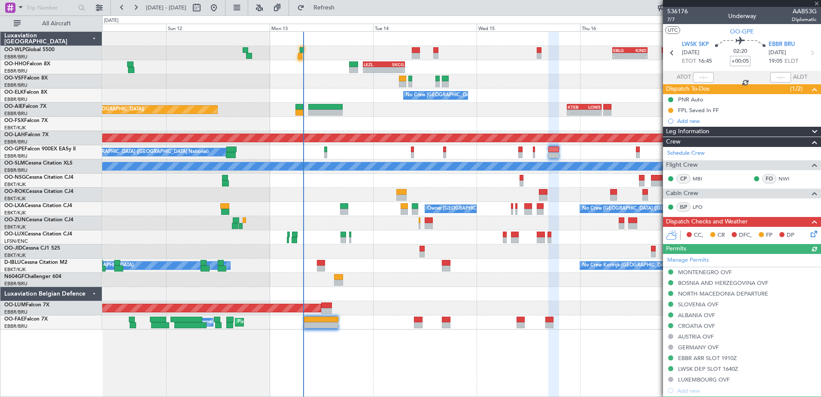
drag, startPoint x: 741, startPoint y: 63, endPoint x: 746, endPoint y: 63, distance: 5.2
click at [741, 63] on input "+00:05" at bounding box center [740, 61] width 21 height 10
type input "+00:00"
click at [809, 232] on icon at bounding box center [812, 232] width 7 height 7
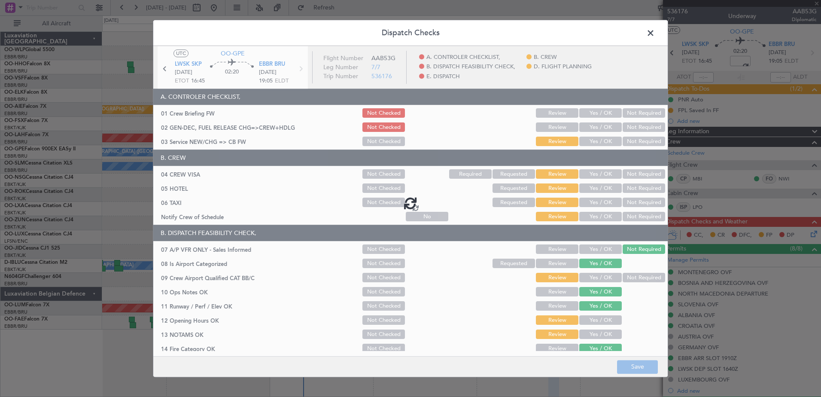
click at [655, 34] on span at bounding box center [655, 35] width 0 height 17
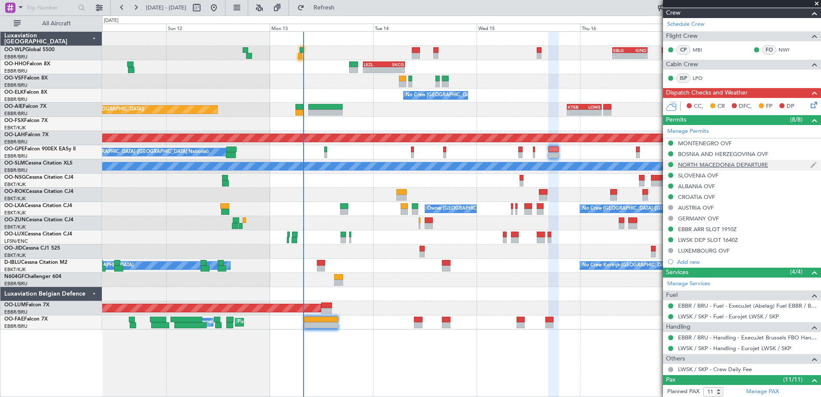
scroll to position [215, 0]
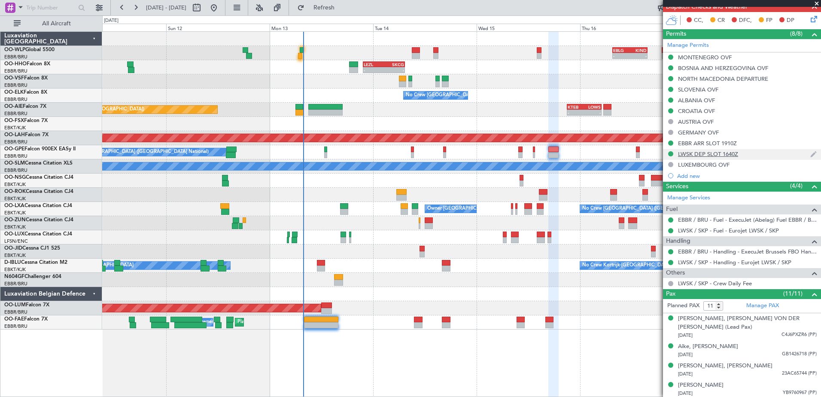
click at [718, 154] on div "LWSK DEP SLOT 1640Z" at bounding box center [708, 153] width 60 height 7
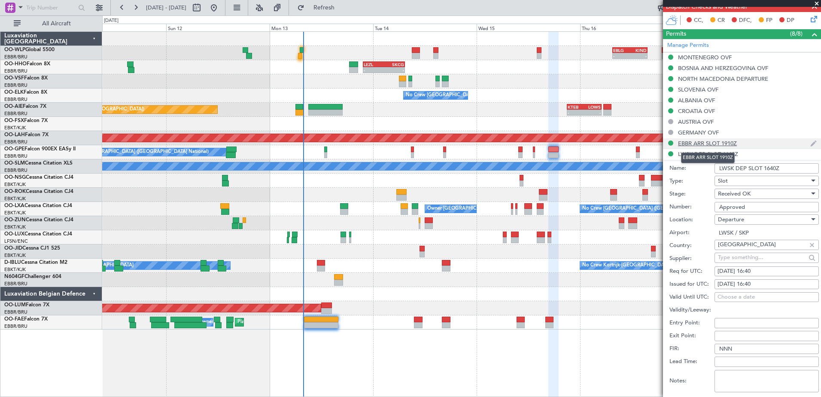
click at [717, 143] on div "EBBR ARR SLOT 1910Z" at bounding box center [707, 143] width 59 height 7
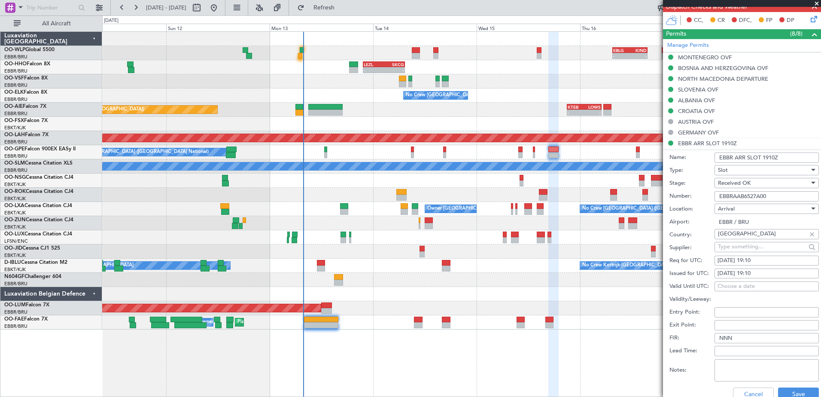
drag, startPoint x: 775, startPoint y: 198, endPoint x: 706, endPoint y: 197, distance: 68.7
click at [706, 197] on div "Number: EBBRAAB6527A00" at bounding box center [744, 196] width 149 height 13
click at [708, 60] on div "MONTENEGRO OVF" at bounding box center [705, 57] width 54 height 7
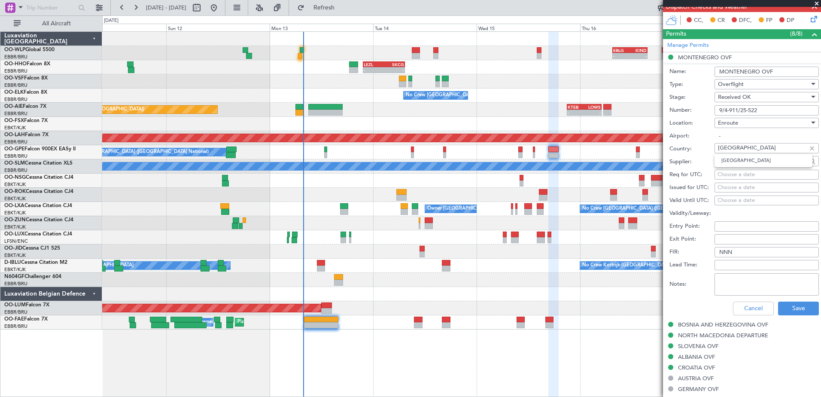
drag, startPoint x: 757, startPoint y: 148, endPoint x: 712, endPoint y: 149, distance: 45.1
click at [712, 149] on div "Country: Montenegro" at bounding box center [744, 149] width 149 height 13
drag, startPoint x: 765, startPoint y: 109, endPoint x: 721, endPoint y: 109, distance: 43.4
click at [721, 109] on input "9/4-911/25-522" at bounding box center [767, 110] width 104 height 10
click at [767, 110] on input "9/4-911/25-522" at bounding box center [767, 110] width 104 height 10
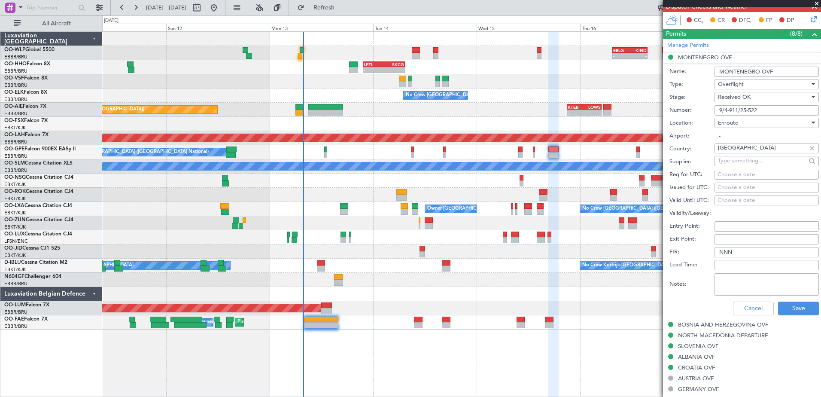
drag, startPoint x: 767, startPoint y: 110, endPoint x: 702, endPoint y: 110, distance: 65.3
click at [702, 110] on div "Number: 9/4-911/25-522" at bounding box center [744, 110] width 149 height 13
click at [708, 326] on div "BOSNIA AND HERZEGOVINA OVF" at bounding box center [723, 324] width 90 height 7
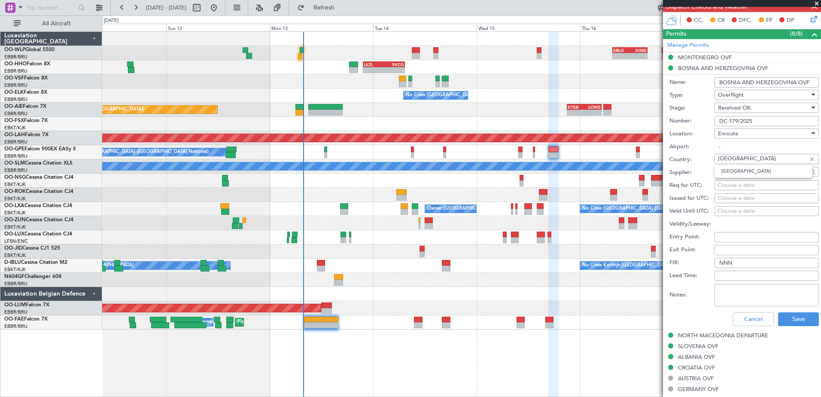
drag, startPoint x: 787, startPoint y: 161, endPoint x: 712, endPoint y: 161, distance: 75.6
click at [712, 161] on div "Country: Bosnia and Herzegovina" at bounding box center [744, 159] width 149 height 13
drag, startPoint x: 760, startPoint y: 122, endPoint x: 692, endPoint y: 122, distance: 68.3
click at [692, 122] on div "Number: DC-179/2025" at bounding box center [744, 121] width 149 height 13
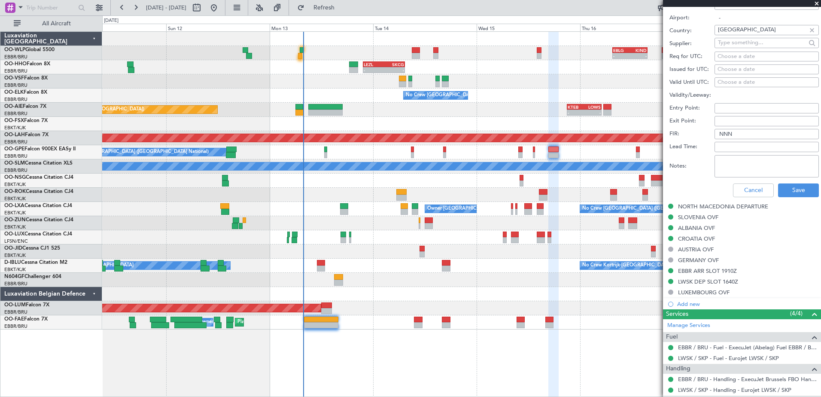
scroll to position [387, 0]
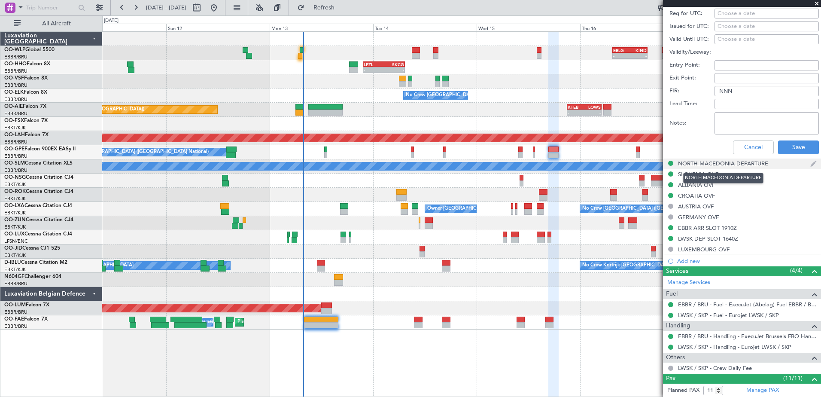
click at [704, 163] on div "NORTH MACEDONIA DEPARTURE" at bounding box center [723, 163] width 90 height 7
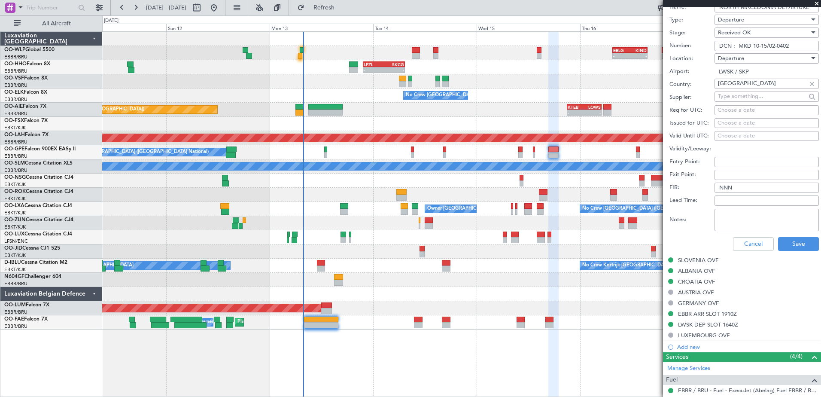
scroll to position [258, 0]
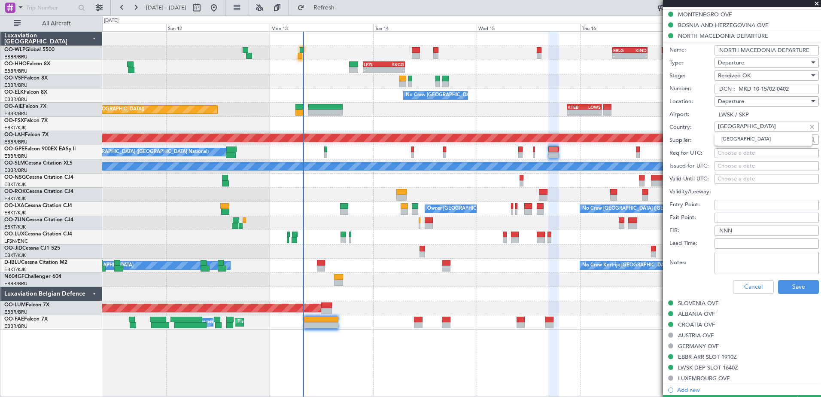
drag, startPoint x: 768, startPoint y: 127, endPoint x: 713, endPoint y: 128, distance: 55.0
click at [713, 128] on div "Country: North Macedonia" at bounding box center [744, 127] width 149 height 13
drag, startPoint x: 794, startPoint y: 88, endPoint x: 717, endPoint y: 88, distance: 76.9
click at [717, 88] on input "DCN : MKD 10-15/02-0402" at bounding box center [767, 89] width 104 height 10
click at [711, 301] on div "SLOVENIA OVF" at bounding box center [698, 302] width 40 height 7
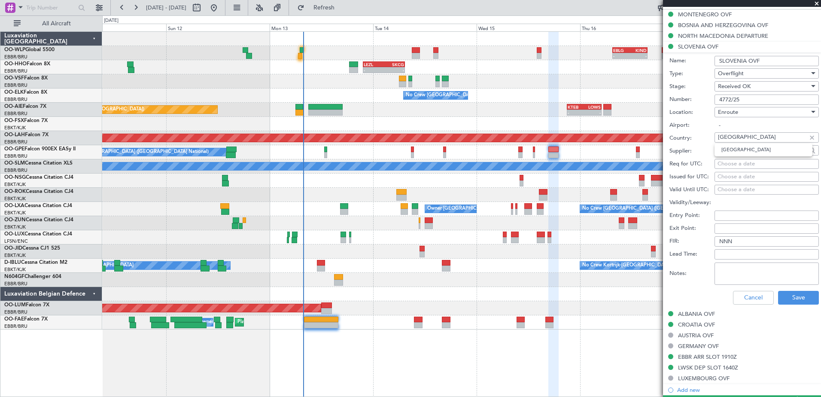
drag, startPoint x: 747, startPoint y: 137, endPoint x: 712, endPoint y: 139, distance: 35.7
click at [712, 139] on div "Country: Slovenia" at bounding box center [744, 138] width 149 height 13
drag, startPoint x: 737, startPoint y: 100, endPoint x: 707, endPoint y: 98, distance: 29.7
click at [707, 98] on div "Number: 4772/25" at bounding box center [744, 99] width 149 height 13
click at [707, 314] on div "ALBANIA OVF" at bounding box center [696, 313] width 37 height 7
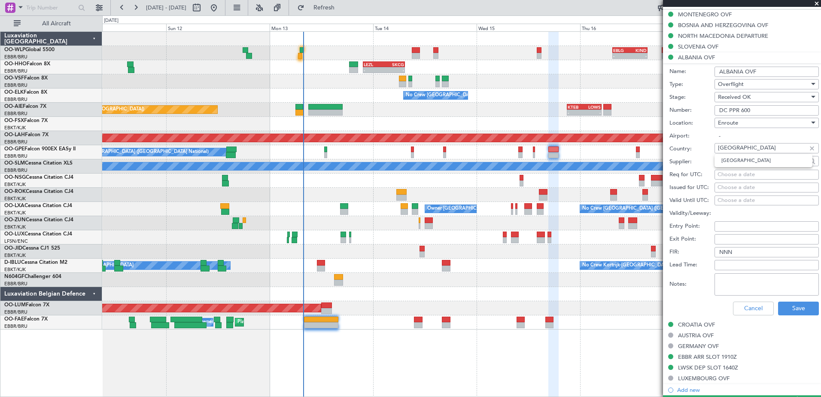
drag, startPoint x: 744, startPoint y: 150, endPoint x: 712, endPoint y: 148, distance: 31.4
click at [712, 148] on div "Country: Albania" at bounding box center [744, 149] width 149 height 13
drag, startPoint x: 757, startPoint y: 113, endPoint x: 697, endPoint y: 110, distance: 60.2
click at [698, 110] on div "Number: DC PPR 600" at bounding box center [744, 110] width 149 height 13
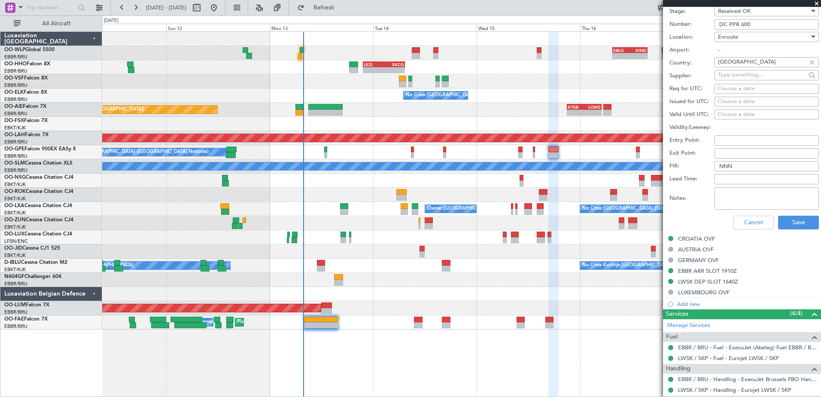
scroll to position [387, 0]
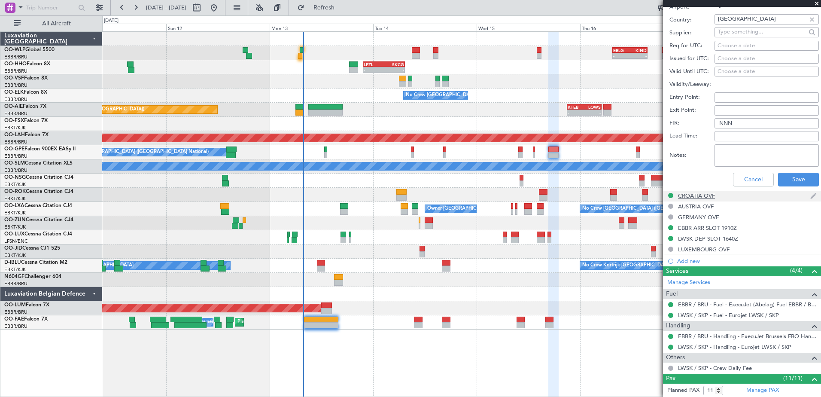
click at [704, 195] on div "CROATIA OVF" at bounding box center [696, 195] width 37 height 7
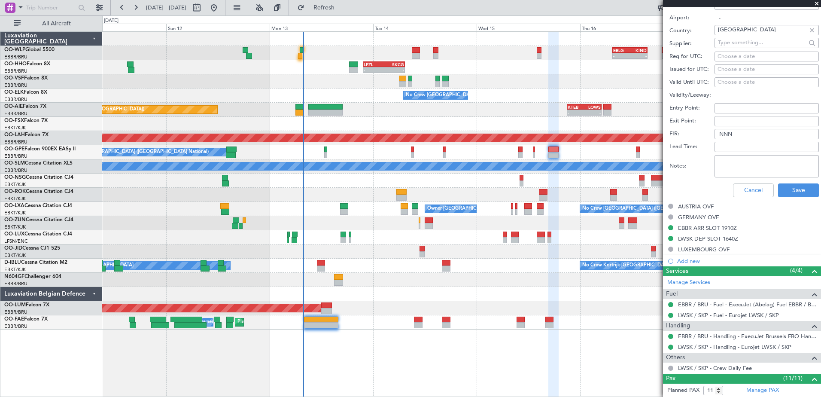
scroll to position [258, 0]
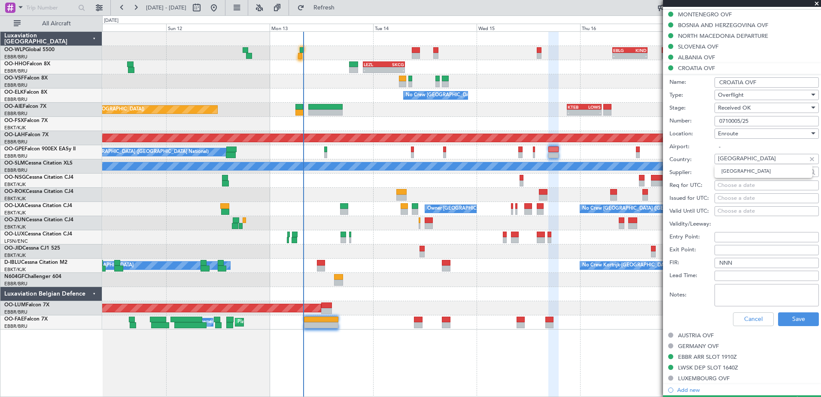
drag, startPoint x: 744, startPoint y: 159, endPoint x: 719, endPoint y: 159, distance: 24.9
click at [719, 159] on input "Croatia" at bounding box center [762, 158] width 88 height 13
drag, startPoint x: 764, startPoint y: 123, endPoint x: 700, endPoint y: 123, distance: 64.0
click at [700, 123] on div "Number: 0710005/25" at bounding box center [744, 121] width 149 height 13
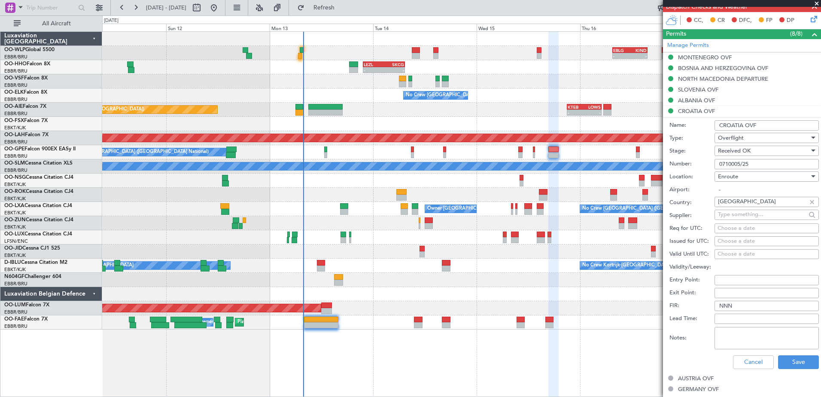
scroll to position [43, 0]
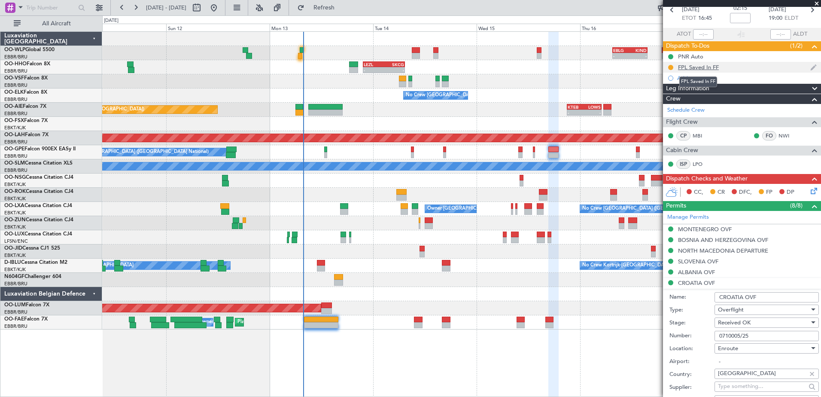
click at [703, 66] on div "FPL Saved In FF" at bounding box center [698, 67] width 41 height 7
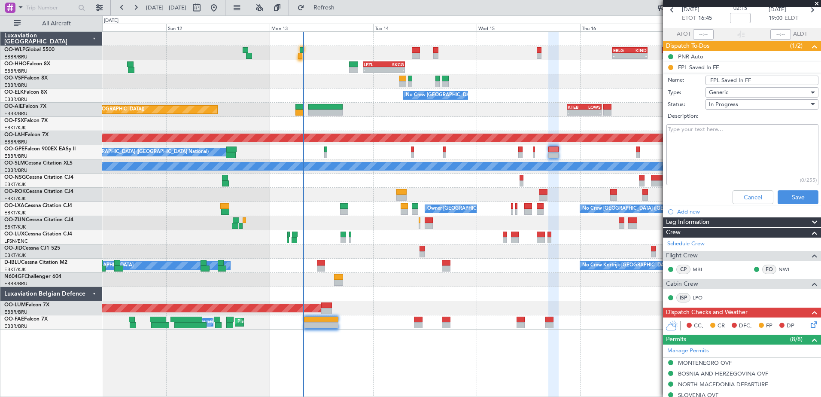
click at [767, 79] on input "FPL Saved In FF" at bounding box center [762, 80] width 113 height 9
drag, startPoint x: 767, startPoint y: 79, endPoint x: 698, endPoint y: 80, distance: 69.2
click at [698, 80] on div "Name: FPL Saved In FF" at bounding box center [742, 80] width 167 height 13
type input "FPL in FF and release to the crew"
click at [778, 195] on button "Save" at bounding box center [798, 197] width 41 height 14
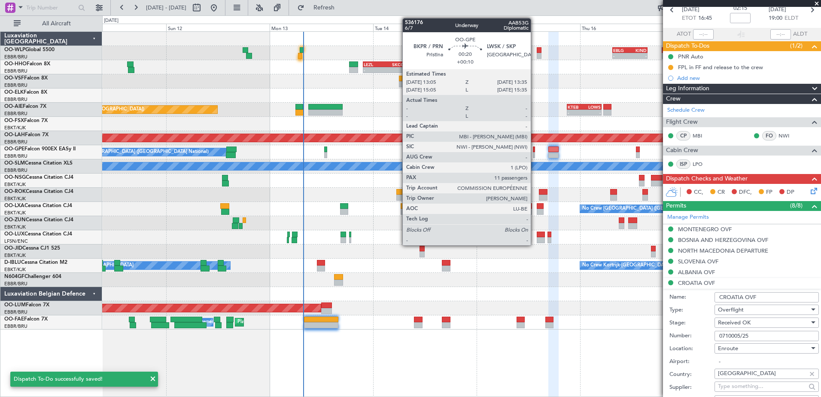
click at [535, 153] on div at bounding box center [534, 155] width 3 height 6
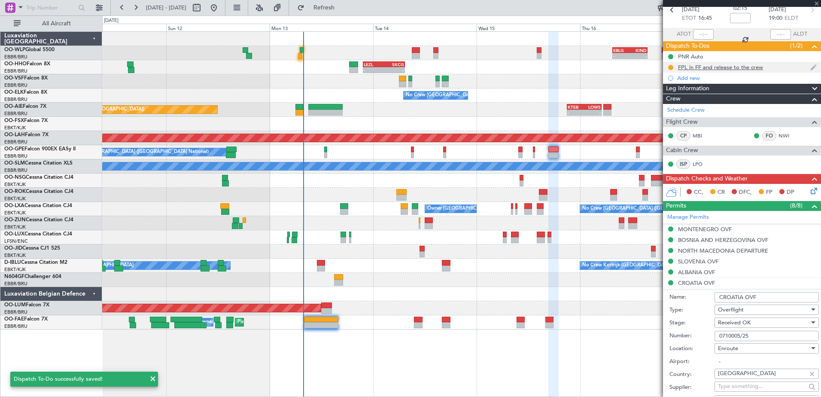
type input "+00:10"
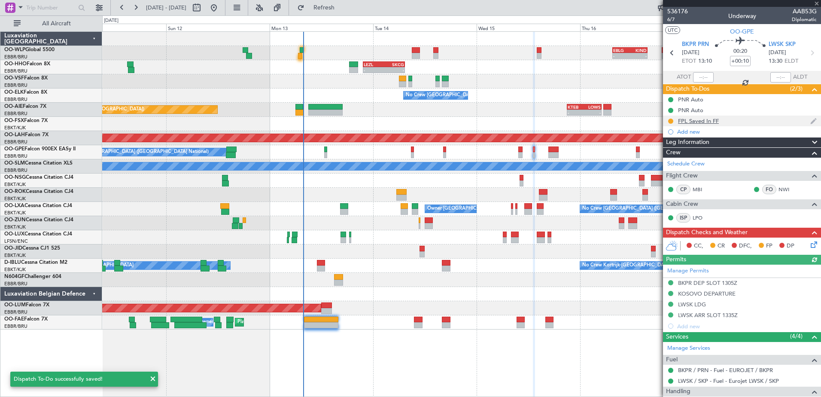
click at [703, 119] on div "FPL Saved In FF" at bounding box center [698, 120] width 41 height 7
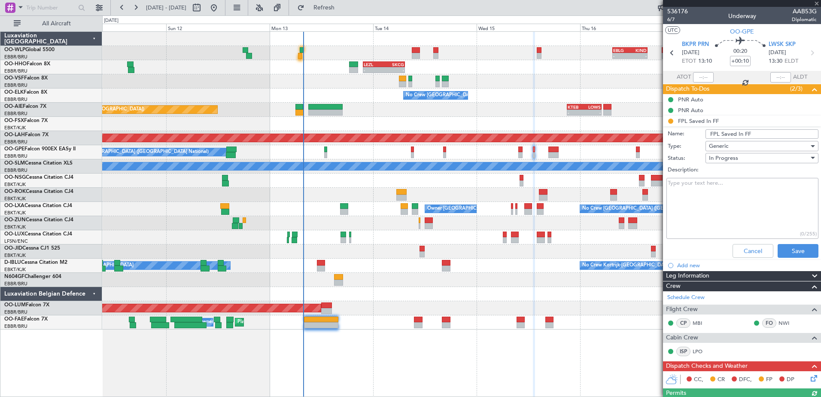
drag, startPoint x: 760, startPoint y: 133, endPoint x: 686, endPoint y: 132, distance: 73.5
click at [686, 132] on div "Name: FPL Saved In FF" at bounding box center [742, 134] width 167 height 13
type input "FPL in FF and release to the crew"
click at [799, 247] on button "Save" at bounding box center [798, 251] width 41 height 14
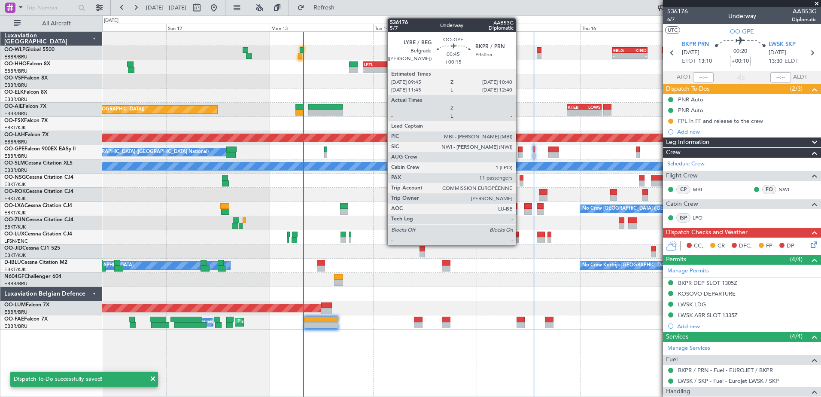
click at [520, 153] on div at bounding box center [521, 155] width 4 height 6
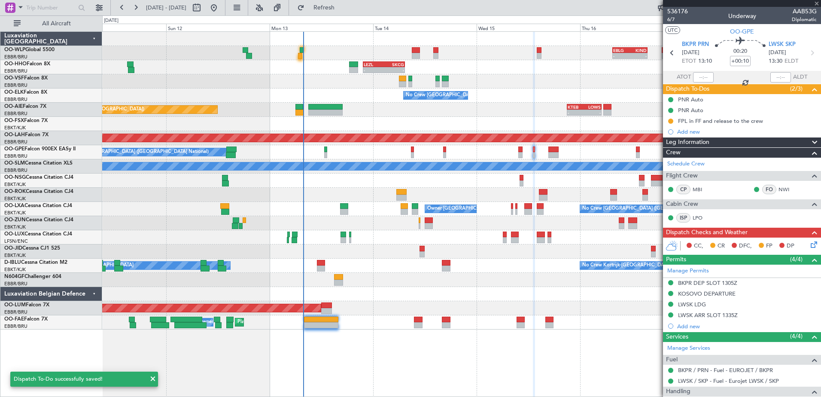
type input "+00:15"
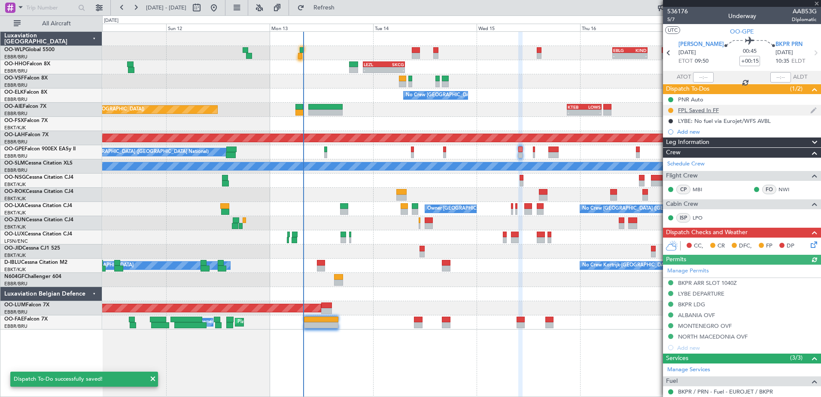
click at [711, 111] on div "FPL Saved In FF" at bounding box center [698, 110] width 41 height 7
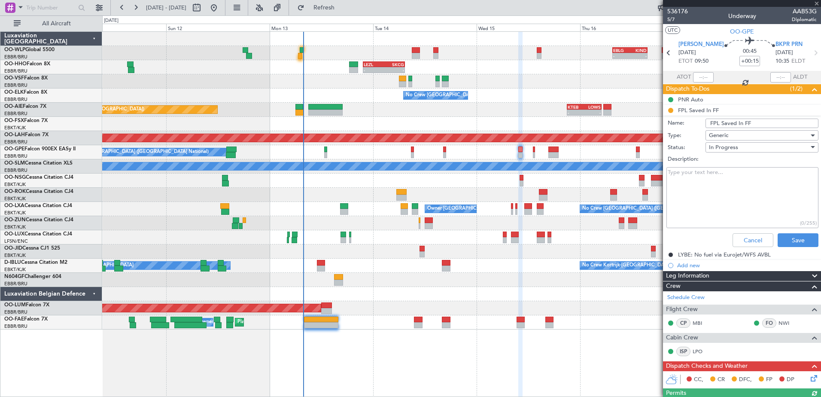
drag, startPoint x: 770, startPoint y: 124, endPoint x: 690, endPoint y: 123, distance: 79.9
click at [690, 123] on div "Name: FPL Saved In FF" at bounding box center [742, 123] width 167 height 13
paste input "0710005/25"
drag, startPoint x: 762, startPoint y: 122, endPoint x: 683, endPoint y: 119, distance: 78.7
click at [683, 119] on div "Name: 0710005/25" at bounding box center [742, 123] width 167 height 13
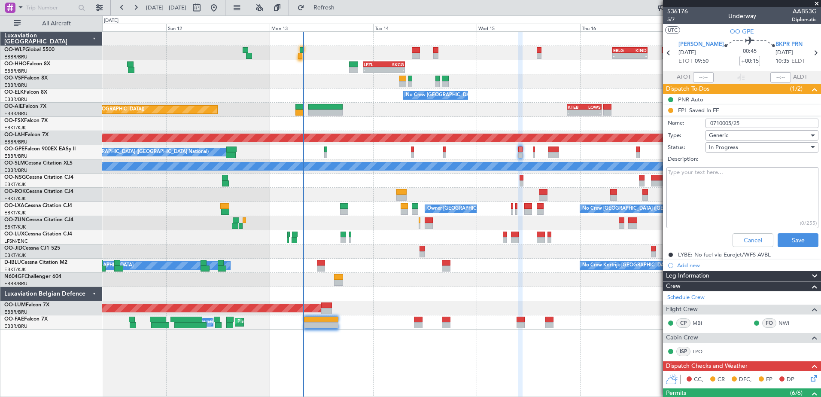
type input "d"
type input "FPL in FF and release to the crew"
click at [794, 235] on button "Save" at bounding box center [798, 240] width 41 height 14
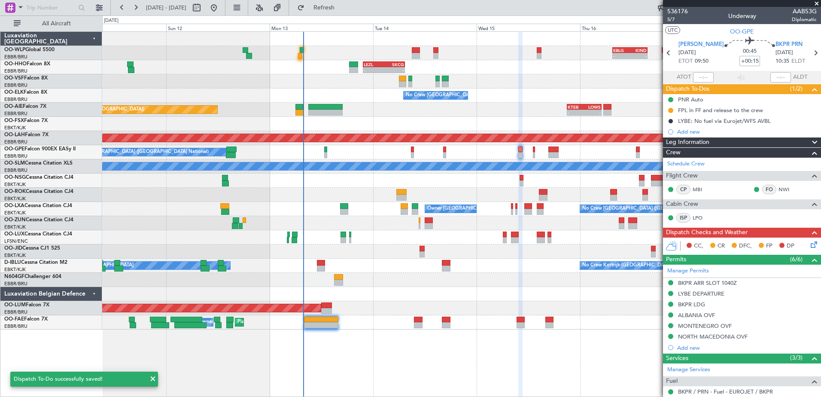
click at [810, 242] on icon at bounding box center [812, 243] width 7 height 7
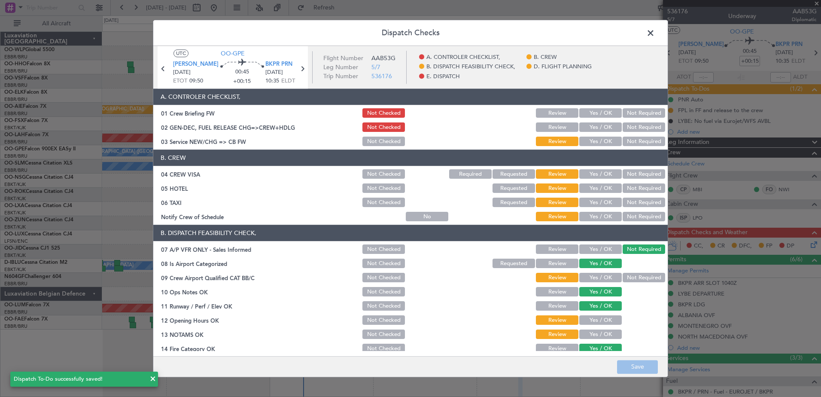
click at [586, 217] on button "Yes / OK" at bounding box center [601, 216] width 43 height 9
click at [631, 201] on button "Not Required" at bounding box center [644, 202] width 43 height 9
drag, startPoint x: 633, startPoint y: 190, endPoint x: 629, endPoint y: 179, distance: 11.8
click at [633, 189] on button "Not Required" at bounding box center [644, 188] width 43 height 9
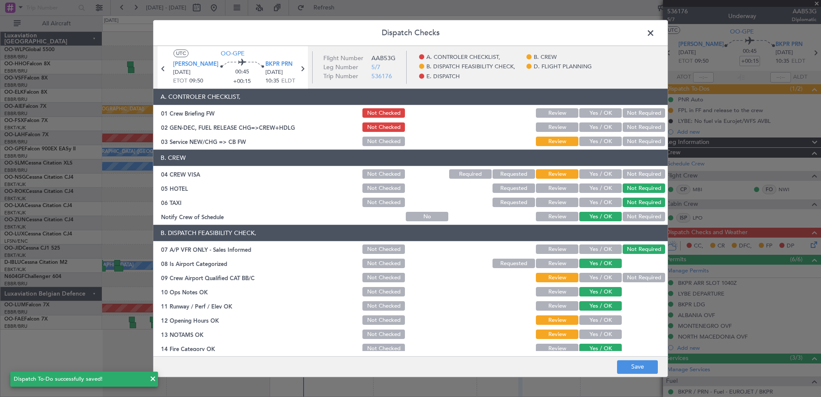
click at [628, 173] on button "Not Required" at bounding box center [644, 174] width 43 height 9
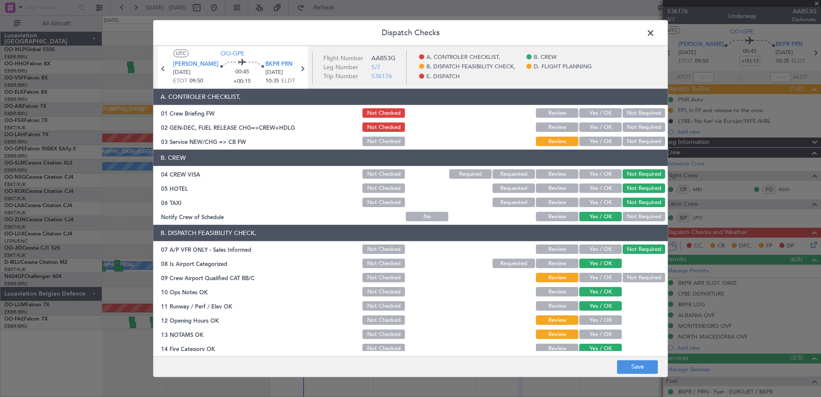
click at [581, 143] on button "Yes / OK" at bounding box center [601, 141] width 43 height 9
click at [640, 277] on button "Not Required" at bounding box center [644, 277] width 43 height 9
click at [599, 318] on button "Yes / OK" at bounding box center [601, 320] width 43 height 9
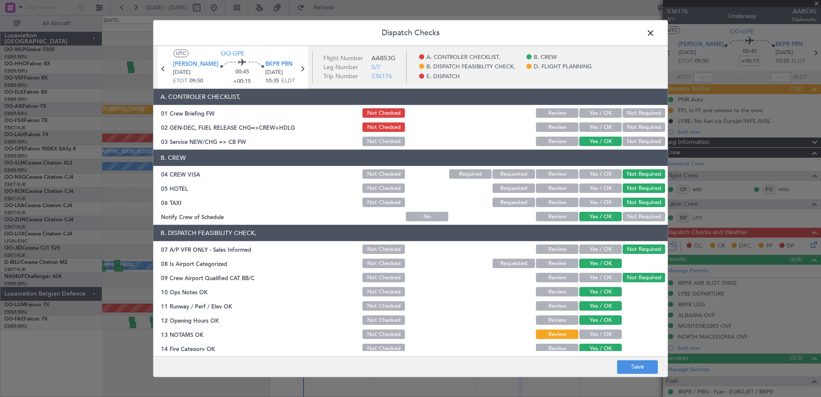
click at [602, 335] on button "Yes / OK" at bounding box center [601, 334] width 43 height 9
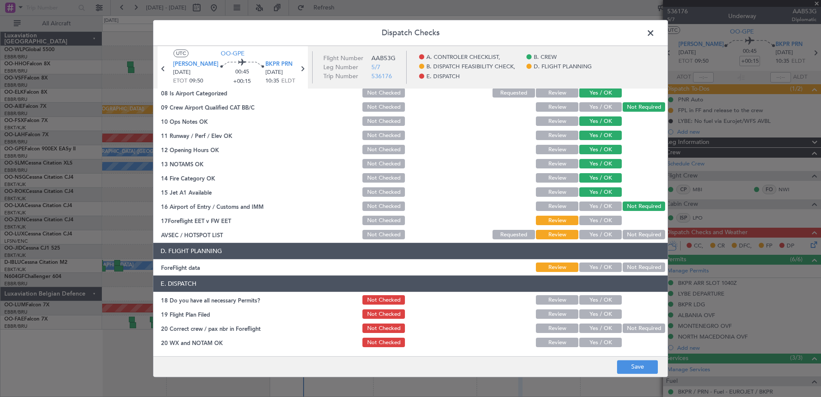
click at [610, 224] on button "Yes / OK" at bounding box center [601, 220] width 43 height 9
drag, startPoint x: 638, startPoint y: 237, endPoint x: 636, endPoint y: 256, distance: 19.4
click at [638, 237] on button "Not Required" at bounding box center [644, 234] width 43 height 9
click at [608, 269] on button "Yes / OK" at bounding box center [601, 267] width 43 height 9
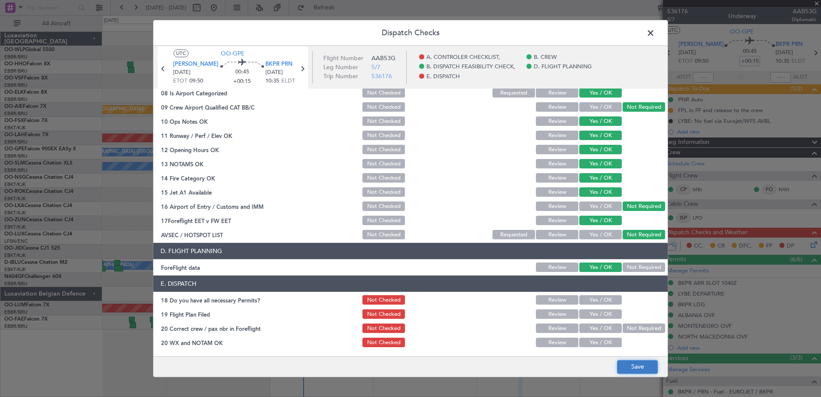
click at [633, 367] on button "Save" at bounding box center [637, 367] width 41 height 14
click at [655, 33] on span at bounding box center [655, 35] width 0 height 17
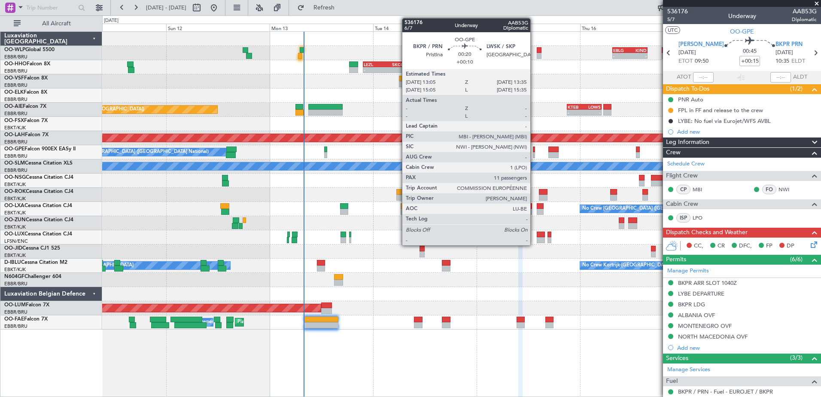
click at [534, 153] on div at bounding box center [534, 155] width 3 height 6
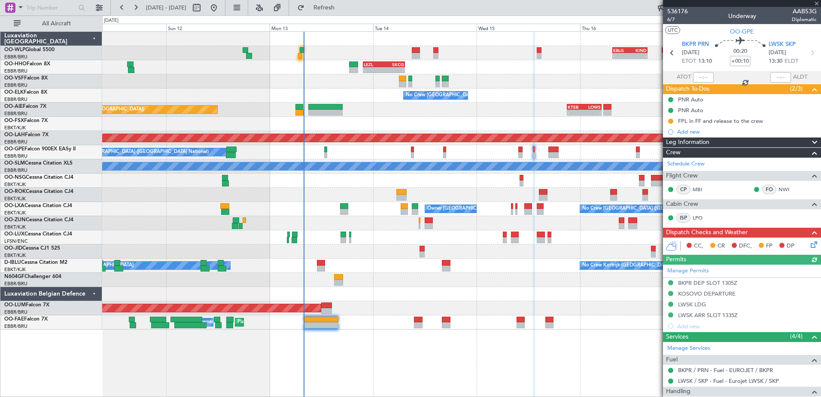
click at [809, 243] on icon at bounding box center [812, 243] width 7 height 7
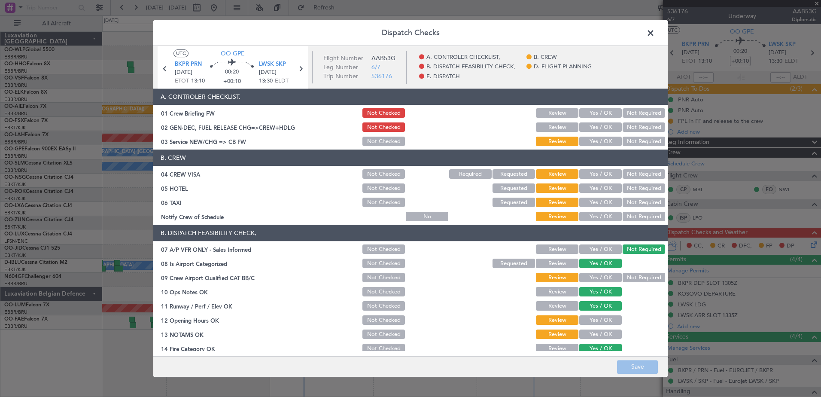
click at [592, 216] on button "Yes / OK" at bounding box center [601, 216] width 43 height 9
click at [643, 198] on button "Not Required" at bounding box center [644, 202] width 43 height 9
click at [643, 192] on button "Not Required" at bounding box center [644, 188] width 43 height 9
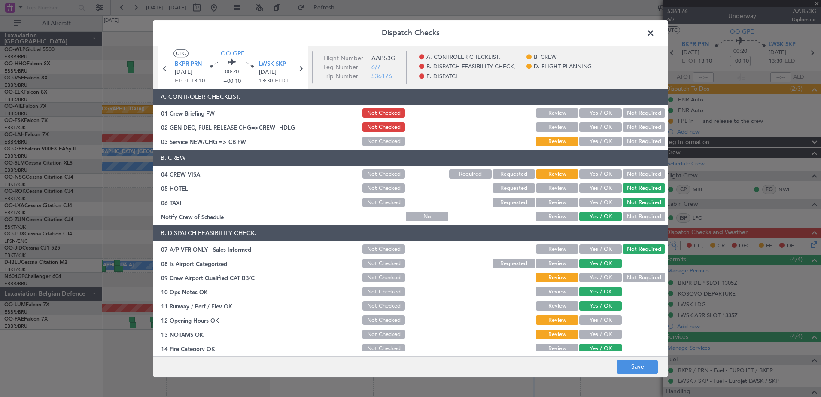
click at [640, 174] on button "Not Required" at bounding box center [644, 174] width 43 height 9
click at [593, 141] on button "Yes / OK" at bounding box center [601, 141] width 43 height 9
drag, startPoint x: 637, startPoint y: 276, endPoint x: 593, endPoint y: 320, distance: 62.3
click at [636, 276] on button "Not Required" at bounding box center [644, 277] width 43 height 9
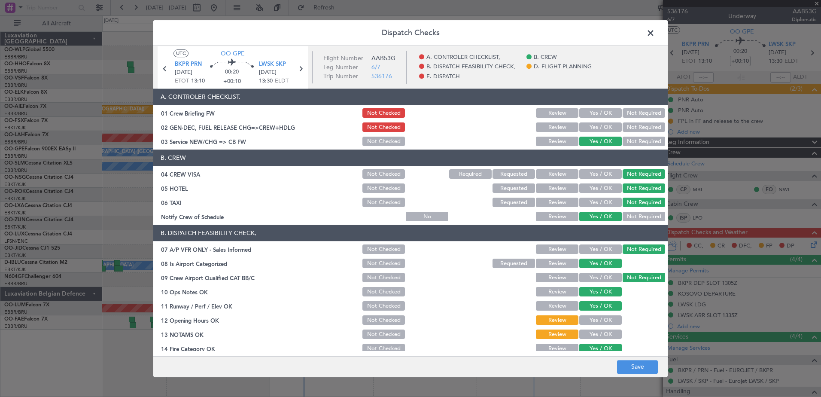
click at [592, 321] on button "Yes / OK" at bounding box center [601, 320] width 43 height 9
click at [595, 335] on button "Yes / OK" at bounding box center [601, 334] width 43 height 9
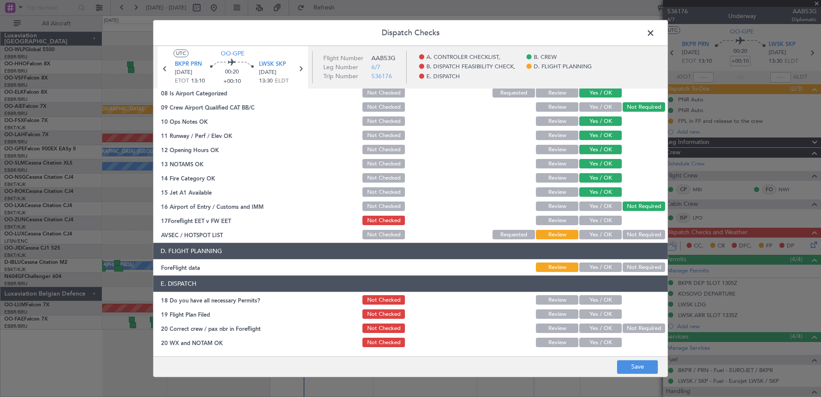
click at [598, 218] on button "Yes / OK" at bounding box center [601, 220] width 43 height 9
click at [623, 235] on button "Not Required" at bounding box center [644, 234] width 43 height 9
click at [592, 266] on button "Yes / OK" at bounding box center [601, 267] width 43 height 9
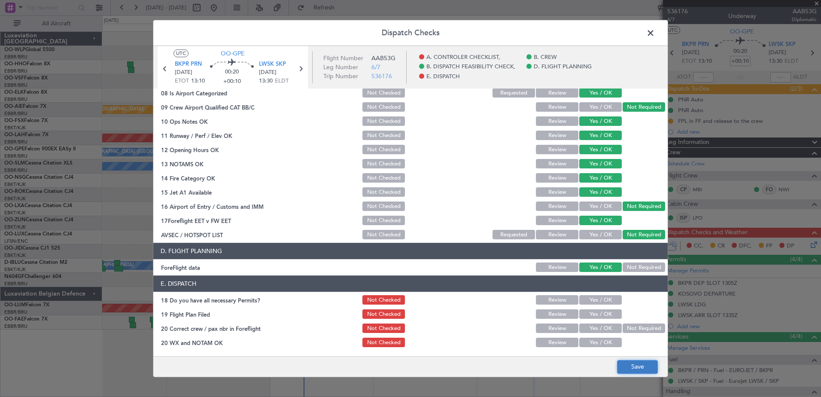
click at [648, 365] on button "Save" at bounding box center [637, 367] width 41 height 14
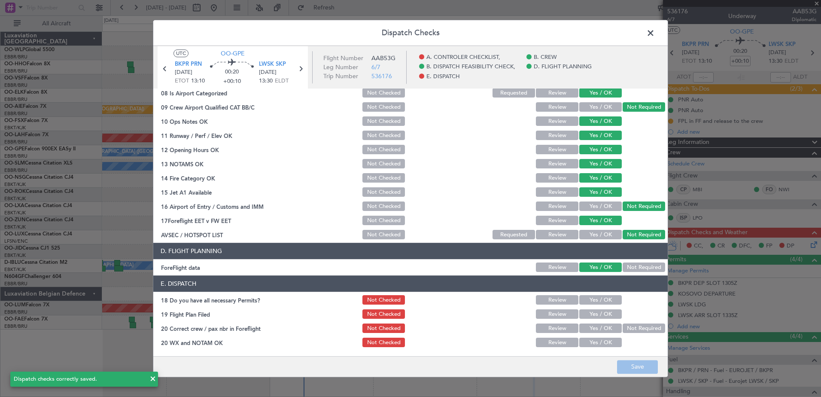
click at [655, 37] on span at bounding box center [655, 35] width 0 height 17
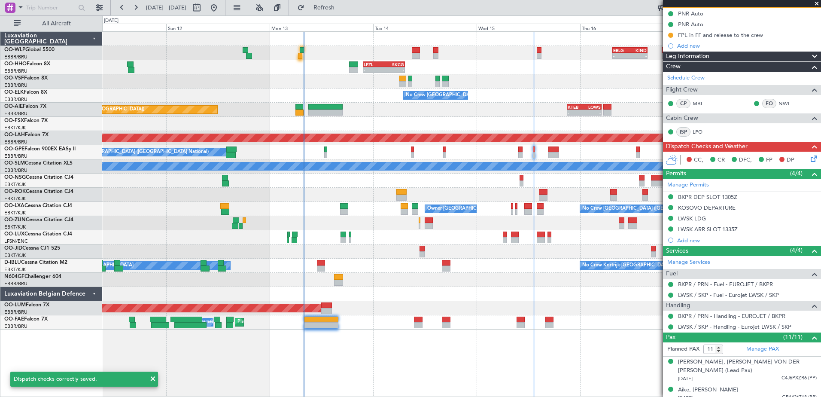
scroll to position [0, 0]
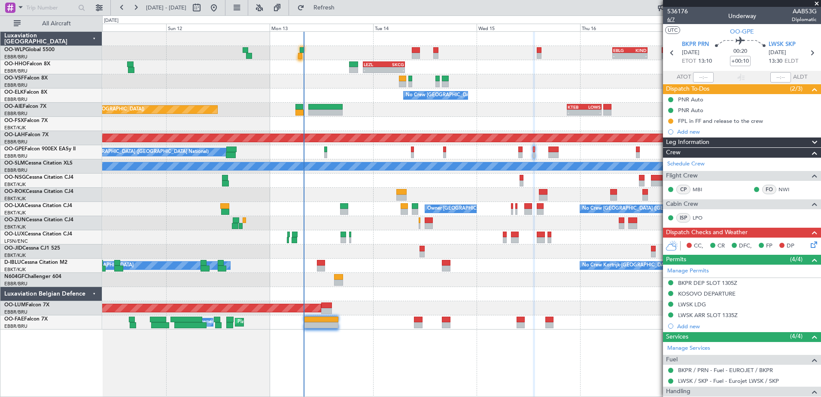
click at [671, 21] on span "6/7" at bounding box center [678, 19] width 21 height 7
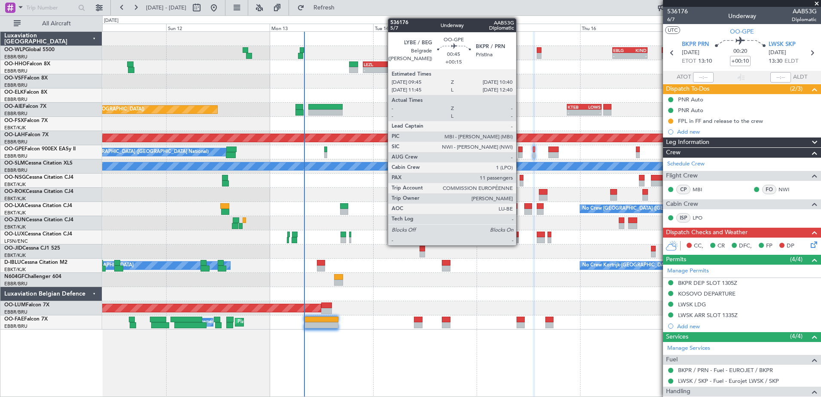
click at [520, 154] on div at bounding box center [521, 155] width 4 height 6
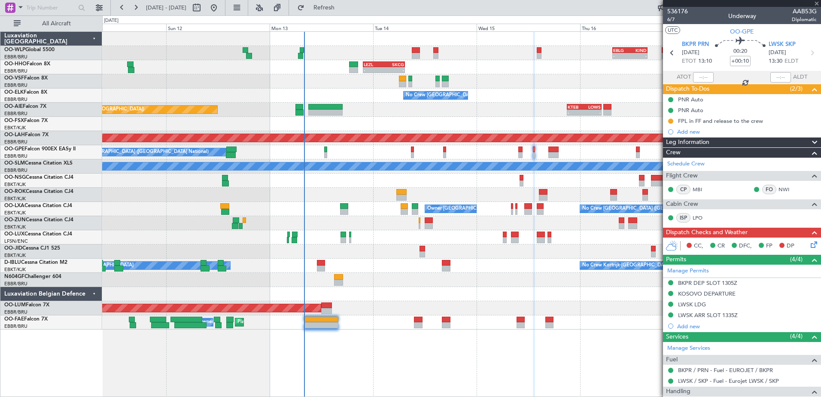
type input "+00:15"
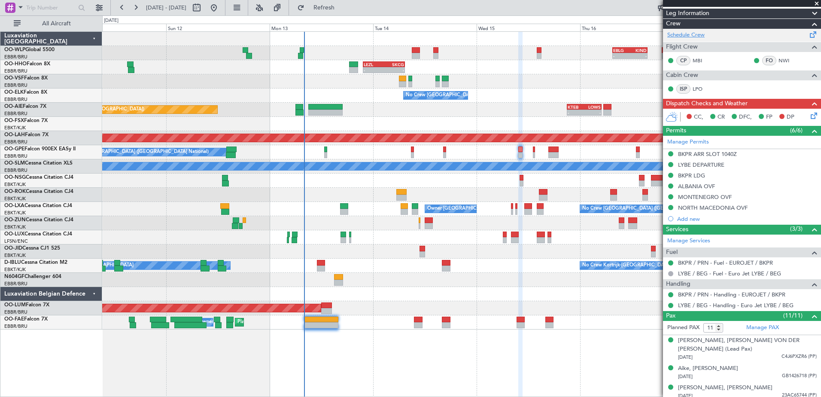
scroll to position [279, 0]
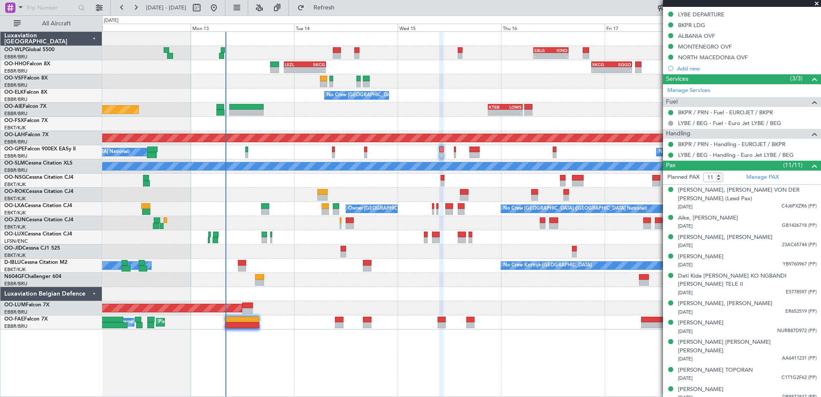
click at [379, 112] on div "- - EBLG 07:30 Z KIND 15:40 Z - - LEZL 21:40 Z SKCG 07:25 Z - - SKCG 21:00 Z EG…" at bounding box center [461, 181] width 719 height 298
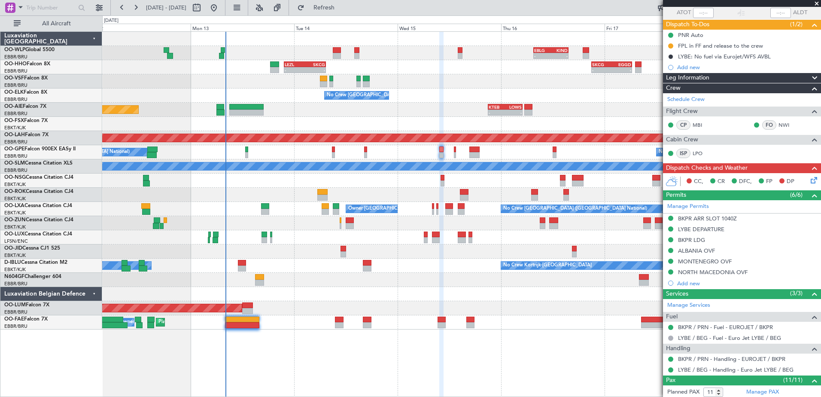
scroll to position [0, 0]
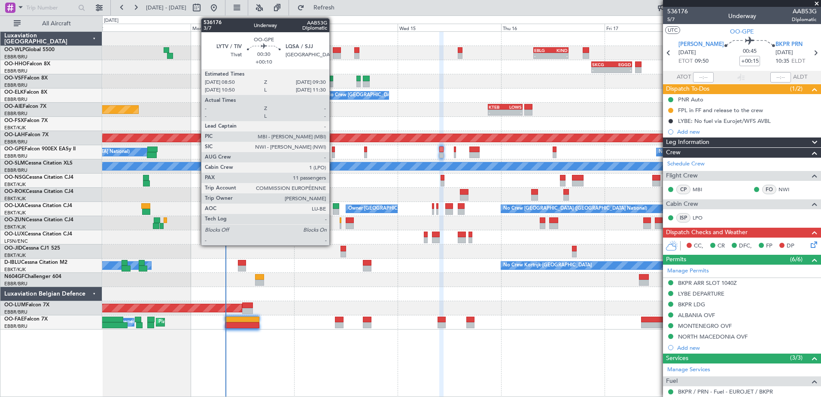
click at [333, 152] on div at bounding box center [333, 149] width 3 height 6
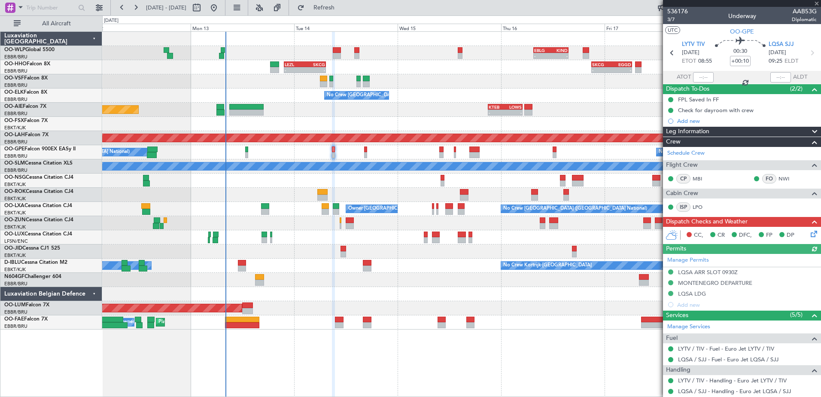
click at [809, 235] on icon at bounding box center [812, 232] width 7 height 7
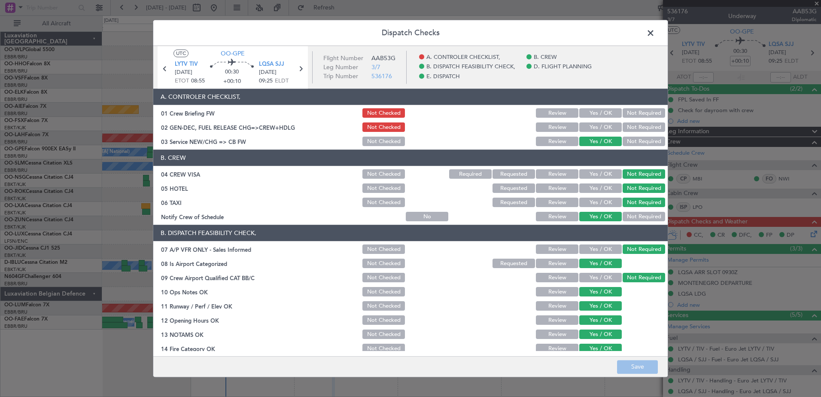
click at [599, 114] on button "Yes / OK" at bounding box center [601, 113] width 43 height 9
click at [641, 366] on button "Save" at bounding box center [637, 367] width 41 height 14
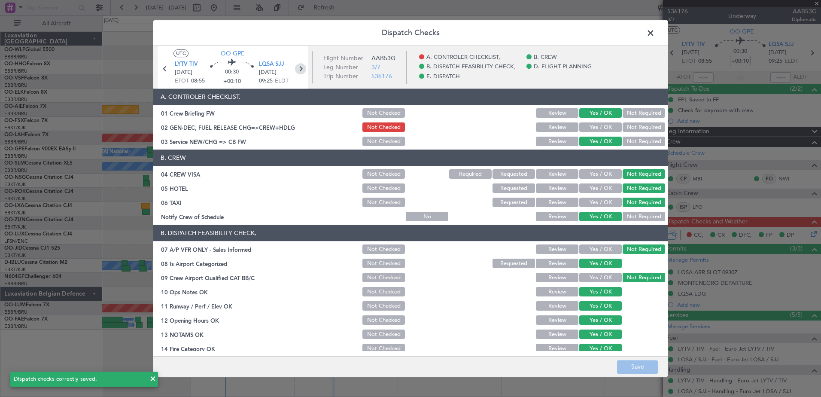
click at [303, 71] on icon at bounding box center [300, 68] width 11 height 11
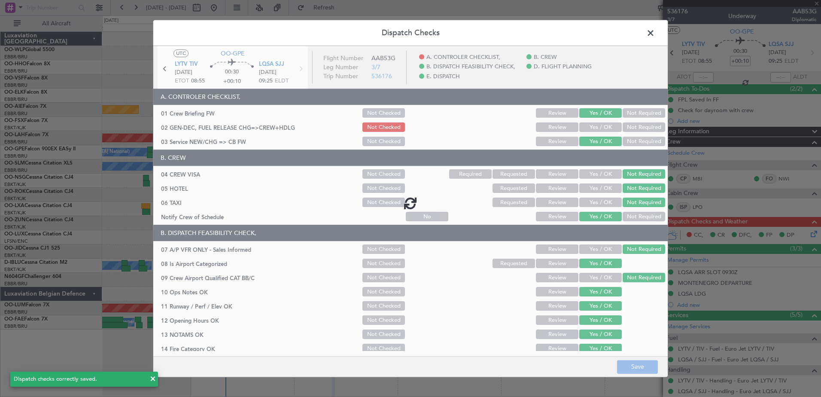
type input "+00:05"
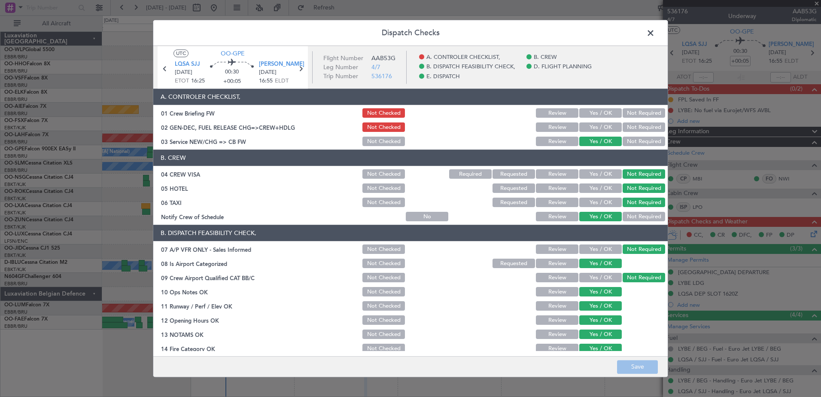
click at [603, 113] on button "Yes / OK" at bounding box center [601, 113] width 43 height 9
click at [641, 368] on button "Save" at bounding box center [637, 367] width 41 height 14
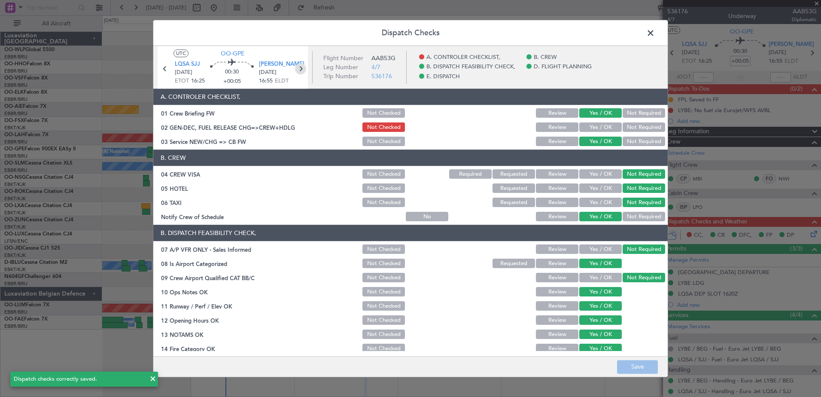
click at [299, 68] on icon at bounding box center [300, 68] width 11 height 11
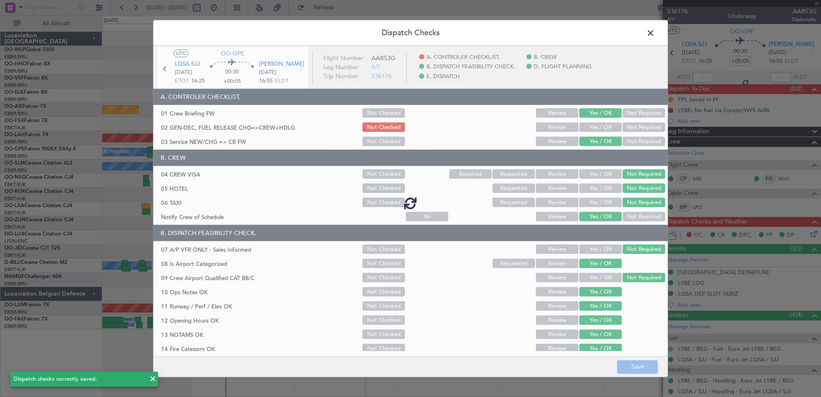
type input "+00:15"
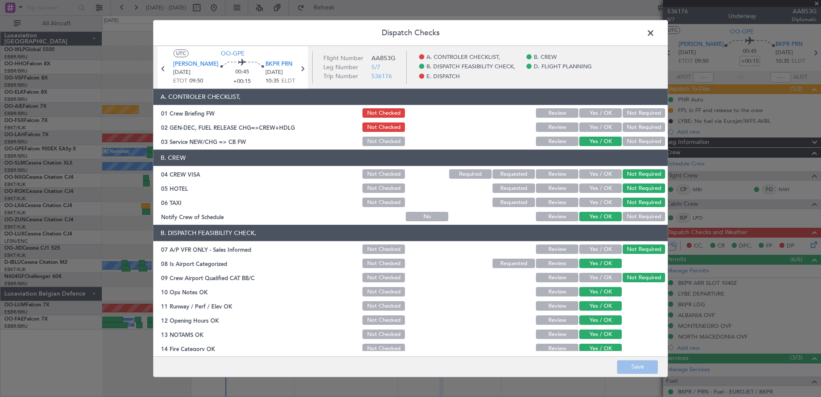
click at [589, 112] on button "Yes / OK" at bounding box center [601, 113] width 43 height 9
click at [639, 361] on button "Save" at bounding box center [637, 367] width 41 height 14
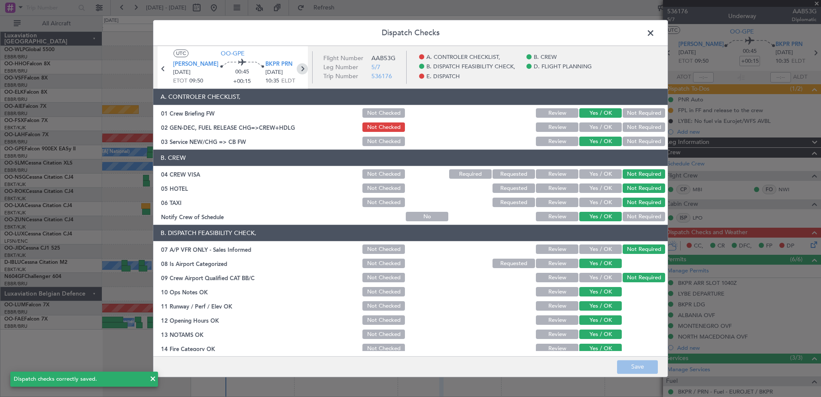
click at [299, 64] on icon at bounding box center [302, 68] width 11 height 11
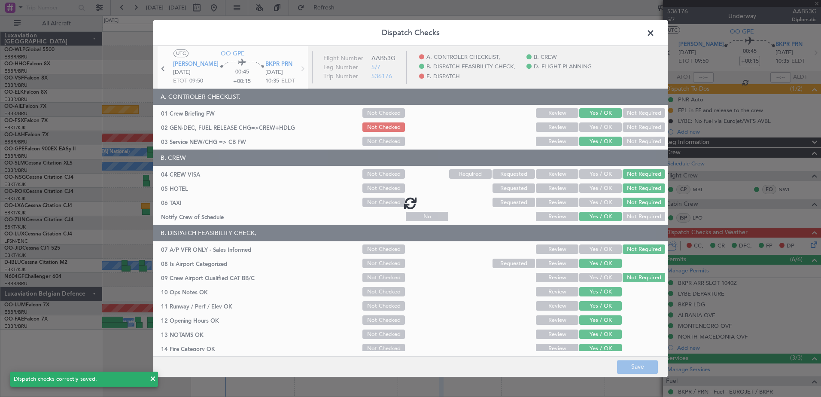
type input "+00:10"
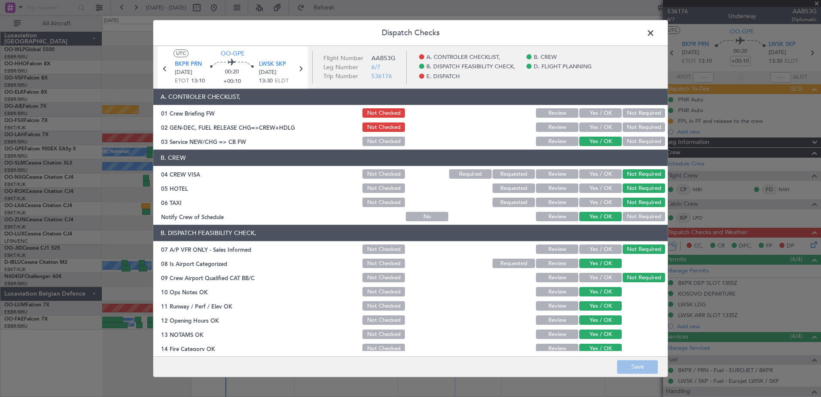
click at [595, 112] on button "Yes / OK" at bounding box center [601, 113] width 43 height 9
click at [635, 368] on button "Save" at bounding box center [637, 367] width 41 height 14
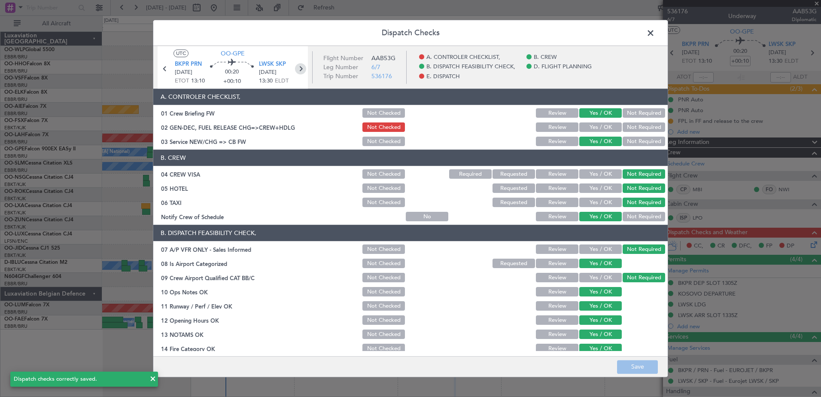
click at [299, 66] on icon at bounding box center [300, 68] width 11 height 11
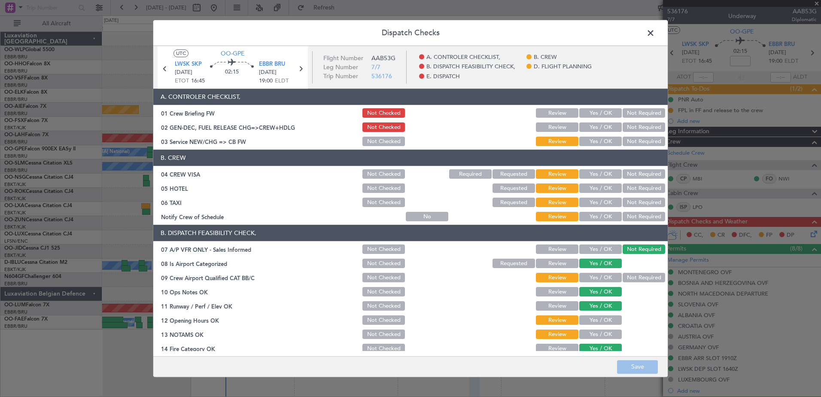
click at [606, 216] on button "Yes / OK" at bounding box center [601, 216] width 43 height 9
click at [623, 200] on button "Not Required" at bounding box center [644, 202] width 43 height 9
click at [631, 190] on button "Not Required" at bounding box center [644, 188] width 43 height 9
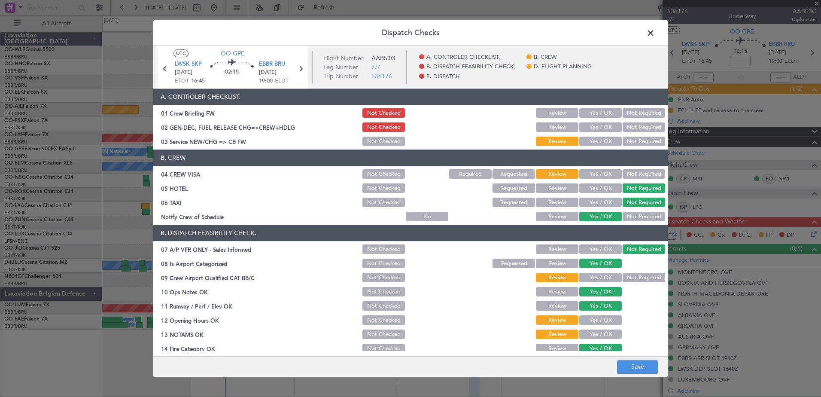
click at [632, 171] on button "Not Required" at bounding box center [644, 174] width 43 height 9
click at [604, 141] on button "Yes / OK" at bounding box center [601, 141] width 43 height 9
click at [606, 113] on button "Yes / OK" at bounding box center [601, 113] width 43 height 9
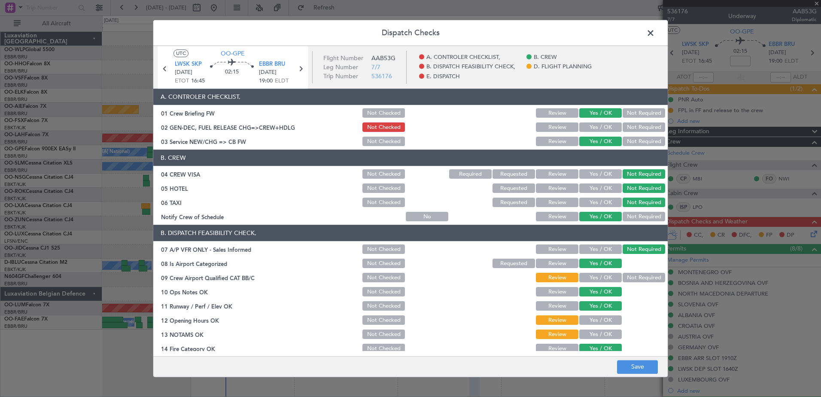
click at [630, 275] on button "Not Required" at bounding box center [644, 277] width 43 height 9
click at [606, 312] on div "Yes / OK" at bounding box center [599, 306] width 43 height 12
click at [605, 314] on section "B. DISPATCH FEASIBILITY CHECK, 07 A/P VFR ONLY - Sales Informed Not Checked Rev…" at bounding box center [410, 318] width 515 height 186
click at [603, 320] on button "Yes / OK" at bounding box center [601, 320] width 43 height 9
click at [601, 333] on button "Yes / OK" at bounding box center [601, 334] width 43 height 9
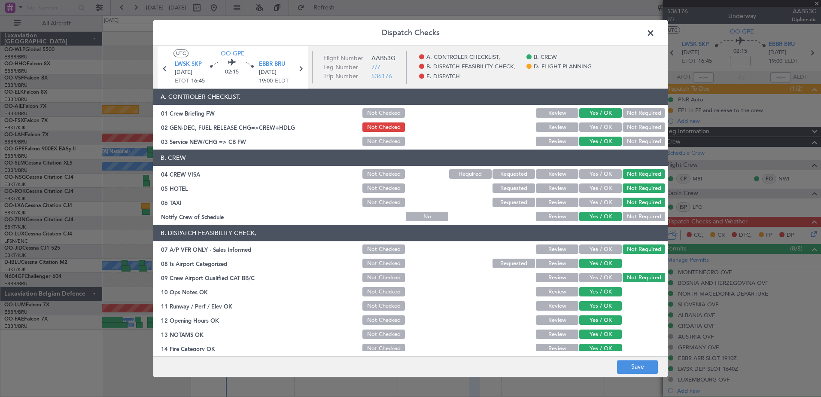
scroll to position [171, 0]
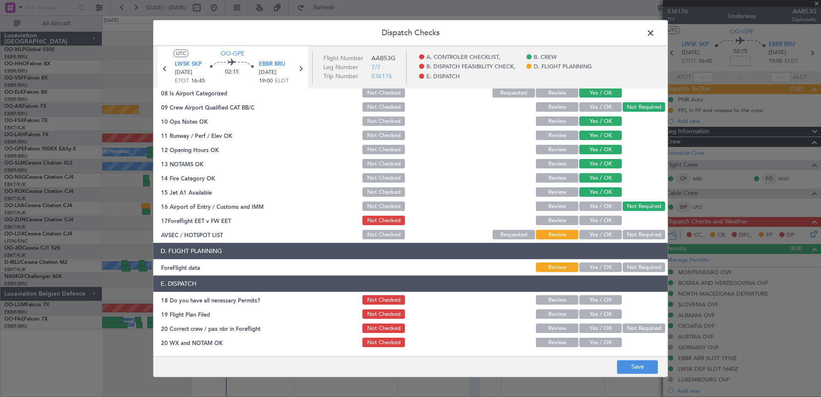
click at [596, 220] on button "Yes / OK" at bounding box center [601, 220] width 43 height 9
click at [627, 230] on button "Not Required" at bounding box center [644, 234] width 43 height 9
click at [595, 268] on button "Yes / OK" at bounding box center [601, 267] width 43 height 9
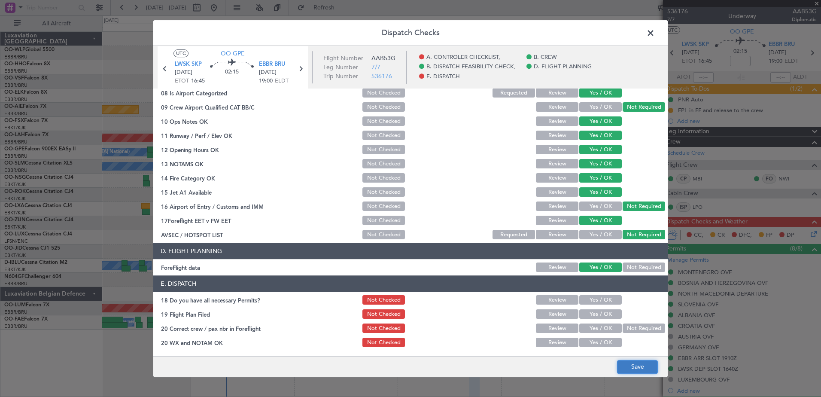
click at [642, 371] on button "Save" at bounding box center [637, 367] width 41 height 14
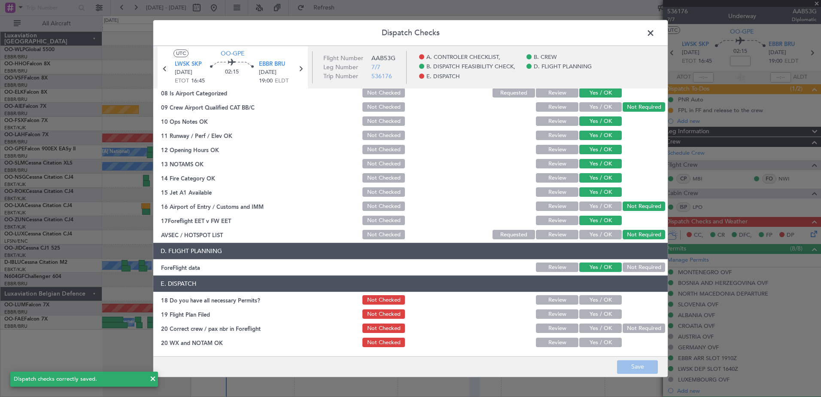
click at [655, 33] on span at bounding box center [655, 35] width 0 height 17
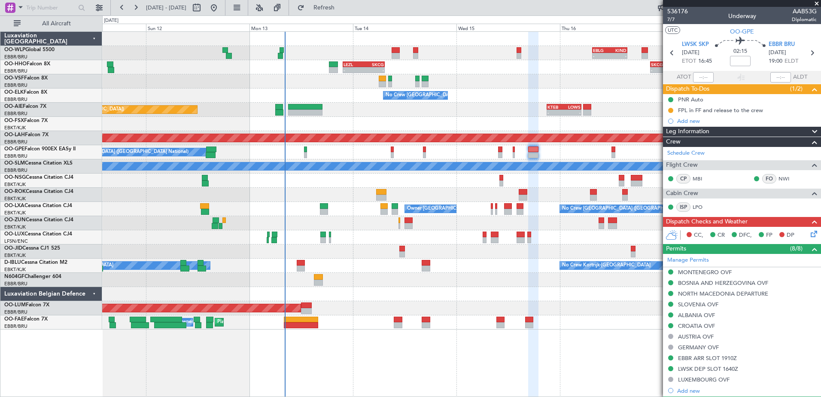
click at [334, 306] on div "AOG Maint [GEOGRAPHIC_DATA]" at bounding box center [461, 308] width 719 height 14
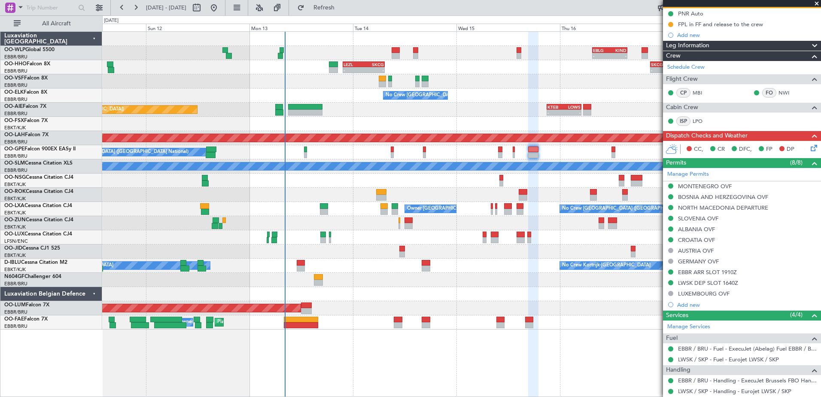
scroll to position [0, 0]
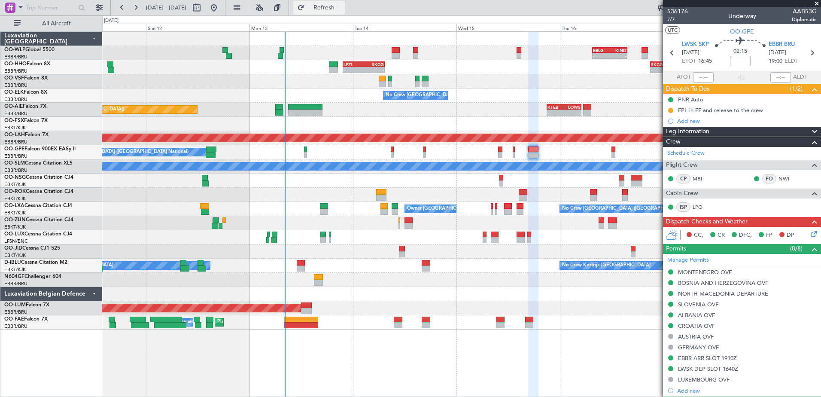
click at [342, 5] on span "Refresh" at bounding box center [324, 8] width 36 height 6
click at [344, 12] on button "Refresh" at bounding box center [319, 8] width 52 height 14
click at [336, 10] on span "Refresh" at bounding box center [324, 8] width 36 height 6
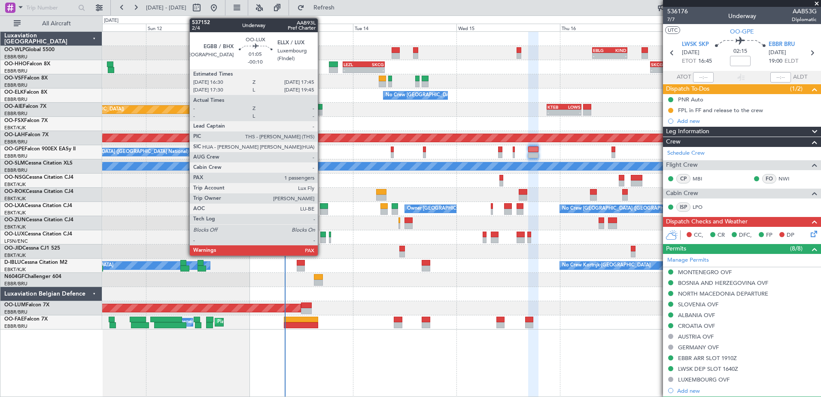
click at [322, 240] on div at bounding box center [323, 240] width 6 height 6
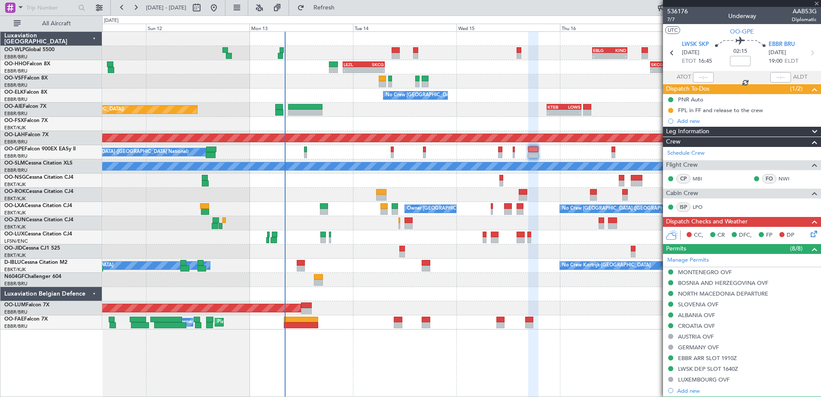
type input "-00:10"
type input "1"
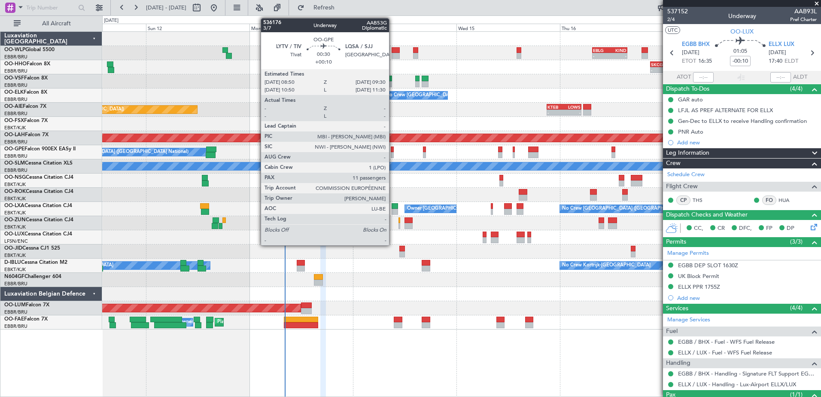
click at [393, 153] on div at bounding box center [392, 155] width 3 height 6
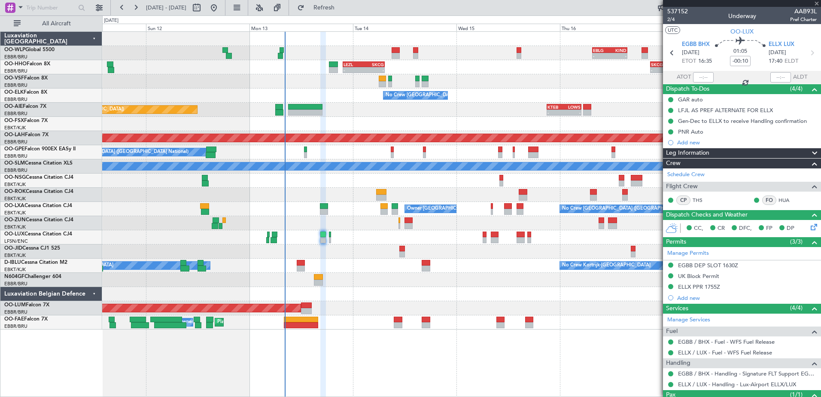
type input "+00:10"
type input "11"
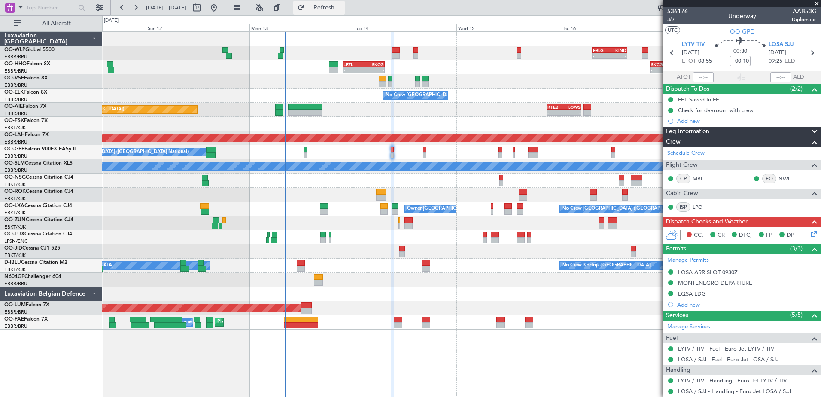
click at [345, 1] on button "Refresh" at bounding box center [319, 8] width 52 height 14
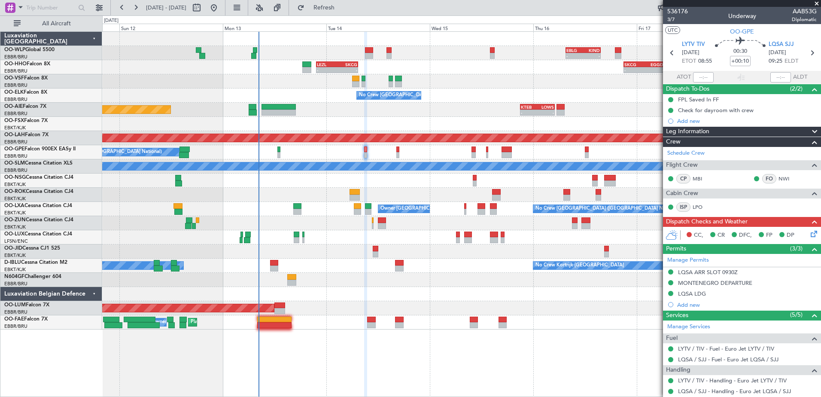
click at [488, 221] on div at bounding box center [461, 223] width 719 height 14
click at [342, 16] on div "0 0 Sat 11 Sun 12 Mon 13 Tue 14 Wed 15 Thu 16 [DATE] Sat 18" at bounding box center [462, 23] width 718 height 15
click at [342, 13] on button "Refresh" at bounding box center [319, 8] width 52 height 14
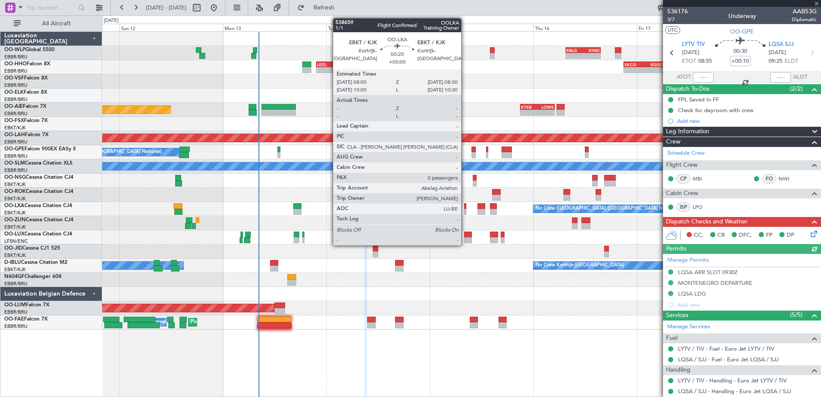
click at [465, 210] on div at bounding box center [465, 212] width 3 height 6
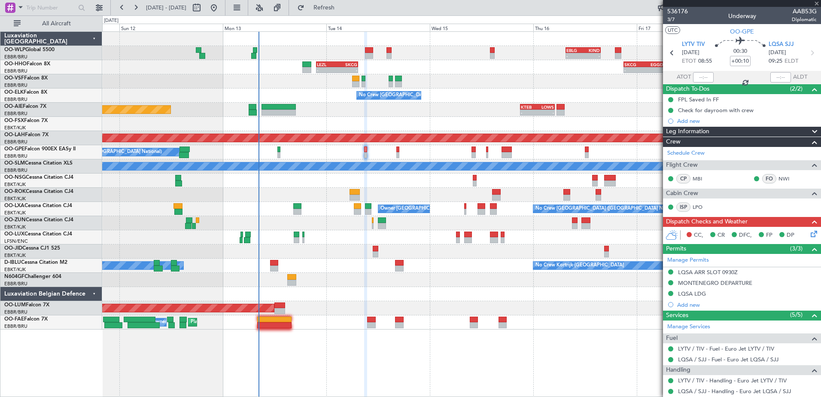
type input "0"
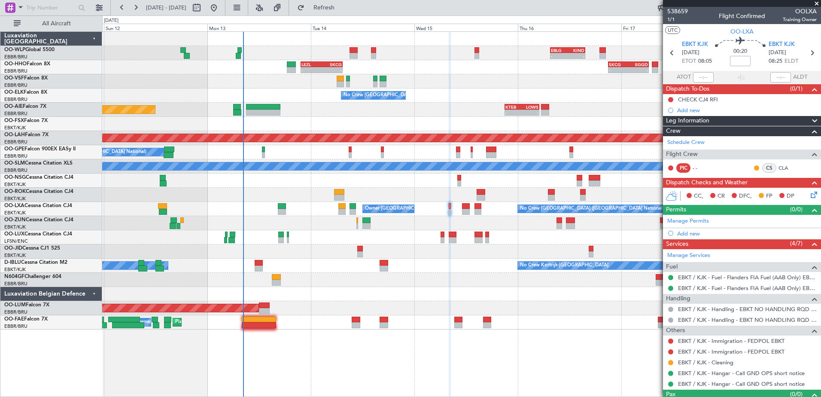
click at [501, 225] on div at bounding box center [461, 223] width 719 height 14
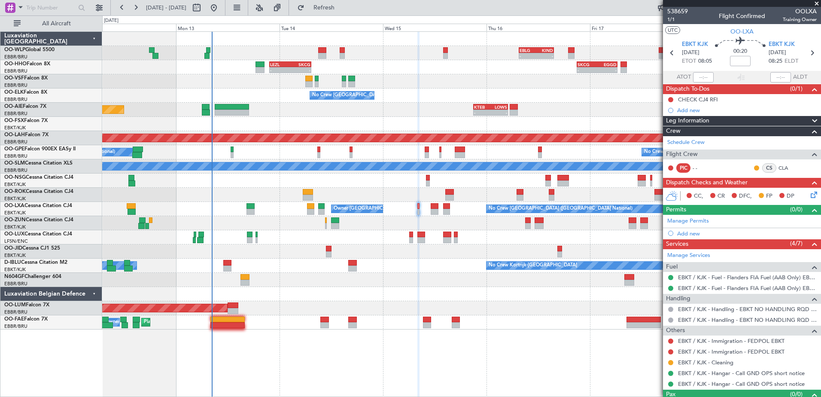
click at [421, 224] on div at bounding box center [461, 223] width 719 height 14
click at [342, 10] on span "Refresh" at bounding box center [324, 8] width 36 height 6
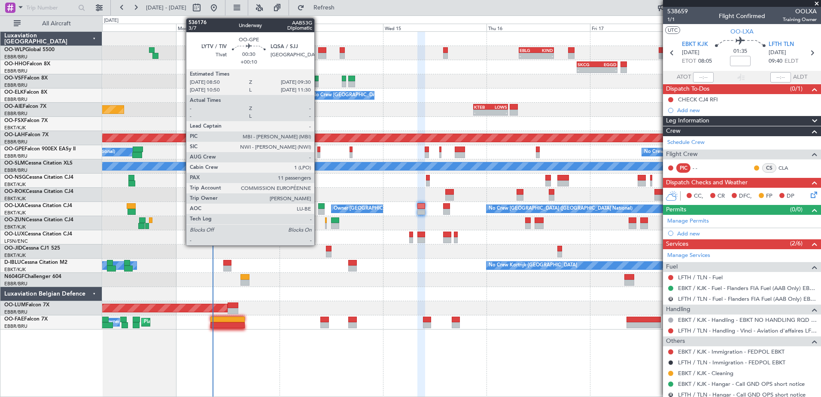
click at [318, 148] on div at bounding box center [318, 149] width 3 height 6
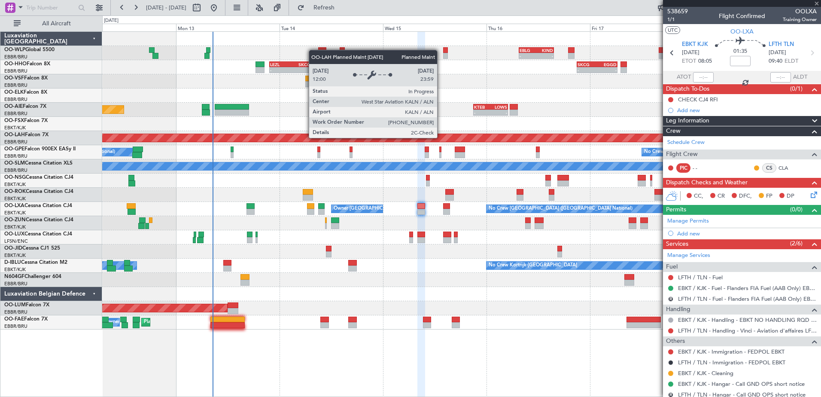
type input "+00:10"
type input "11"
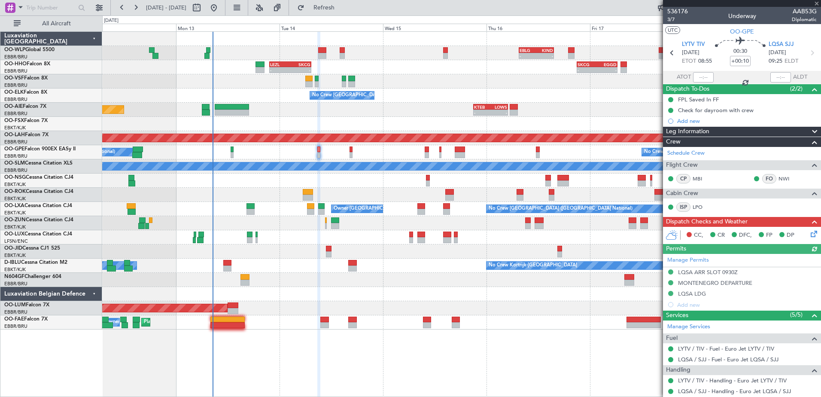
click at [809, 232] on icon at bounding box center [812, 232] width 7 height 7
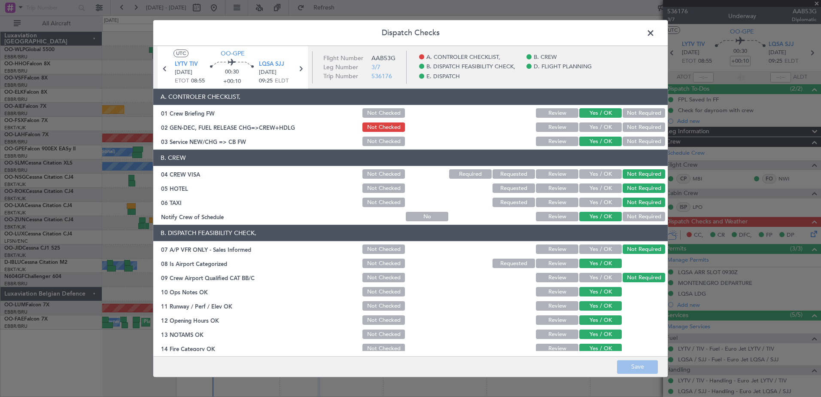
click at [580, 126] on button "Yes / OK" at bounding box center [601, 127] width 43 height 9
click at [635, 363] on button "Save" at bounding box center [637, 367] width 41 height 14
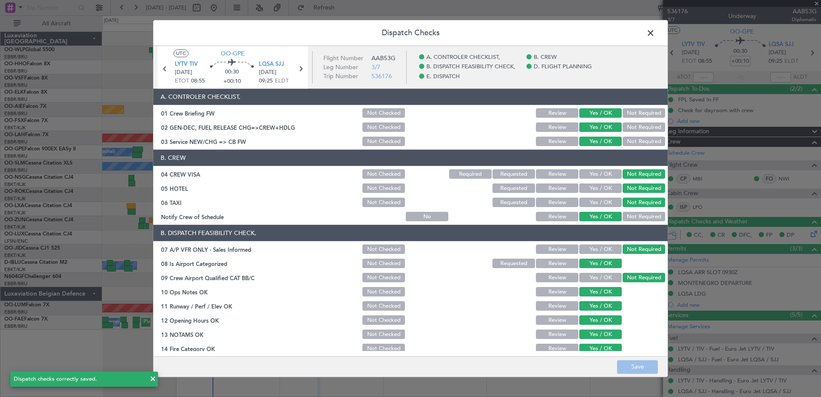
click at [300, 69] on icon at bounding box center [300, 68] width 11 height 11
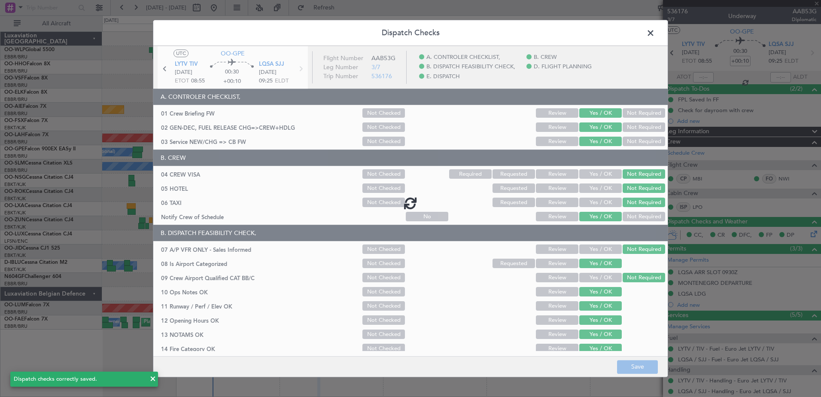
type input "+00:05"
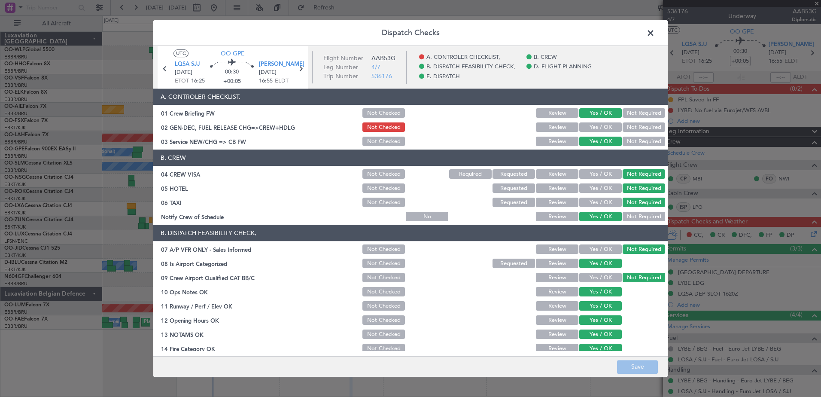
click at [602, 125] on button "Yes / OK" at bounding box center [601, 127] width 43 height 9
click at [638, 364] on button "Save" at bounding box center [637, 367] width 41 height 14
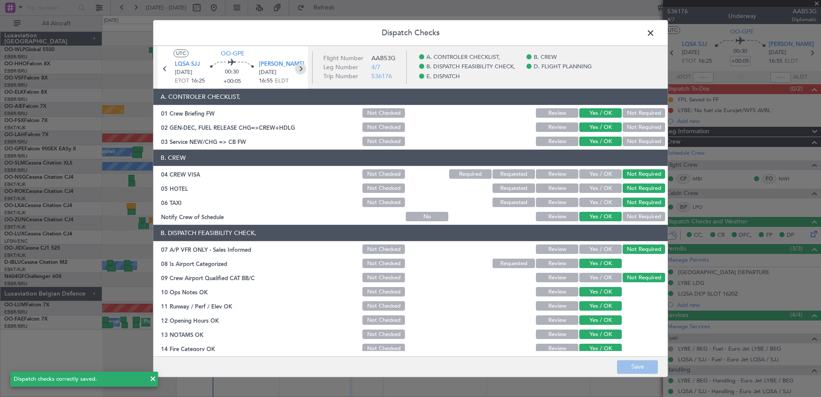
click at [301, 70] on icon at bounding box center [300, 68] width 11 height 11
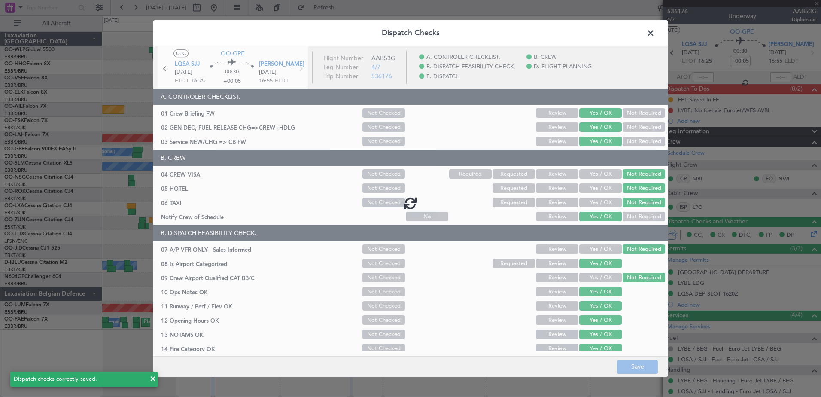
type input "+00:15"
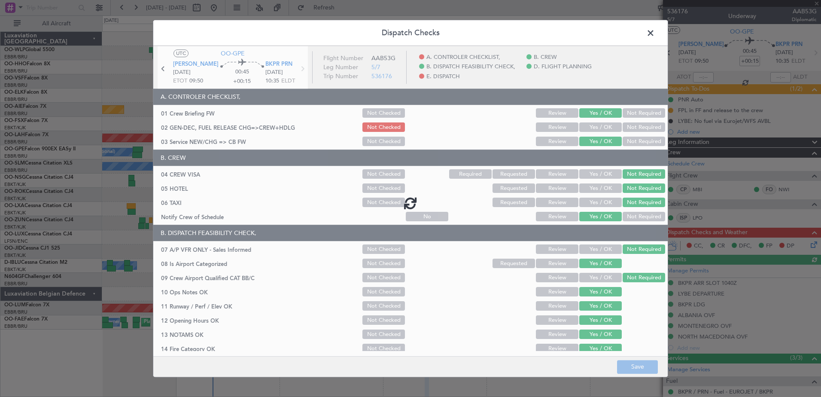
click at [582, 125] on div at bounding box center [410, 203] width 515 height 314
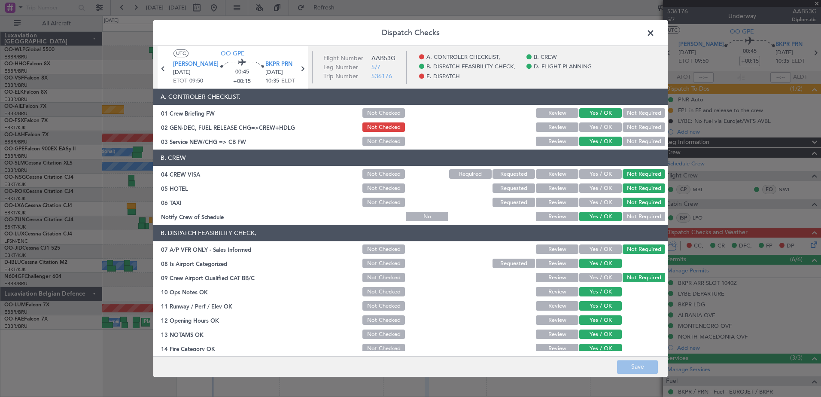
click at [587, 129] on button "Yes / OK" at bounding box center [601, 127] width 43 height 9
click at [628, 366] on button "Save" at bounding box center [637, 367] width 41 height 14
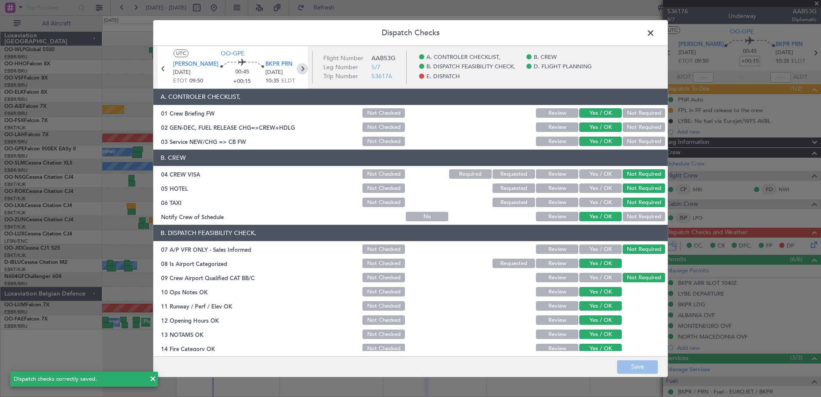
click at [301, 69] on icon at bounding box center [302, 68] width 11 height 11
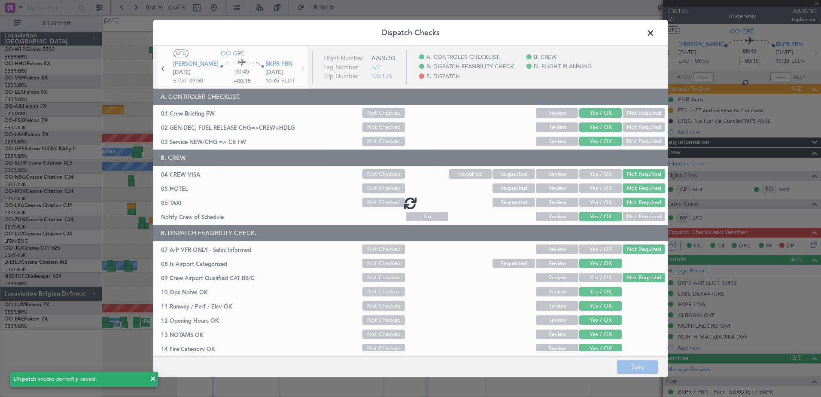
type input "+00:10"
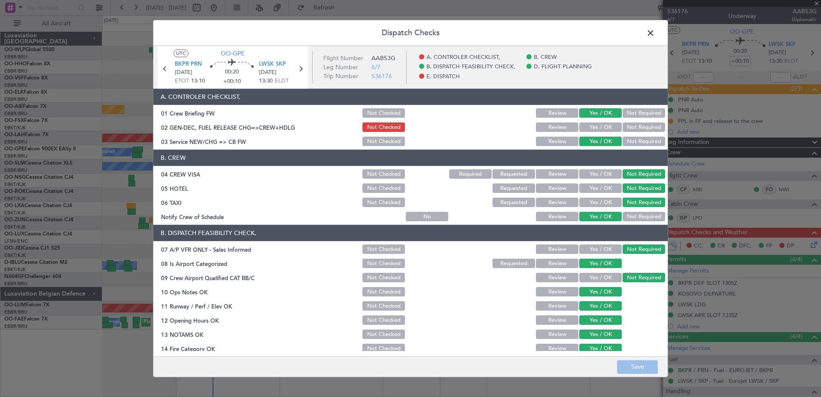
click at [595, 126] on button "Yes / OK" at bounding box center [601, 127] width 43 height 9
click at [644, 365] on button "Save" at bounding box center [637, 367] width 41 height 14
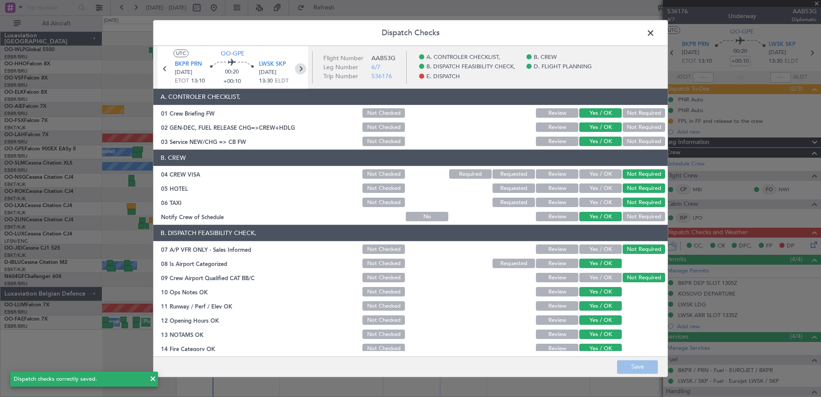
click at [299, 69] on icon at bounding box center [300, 68] width 11 height 11
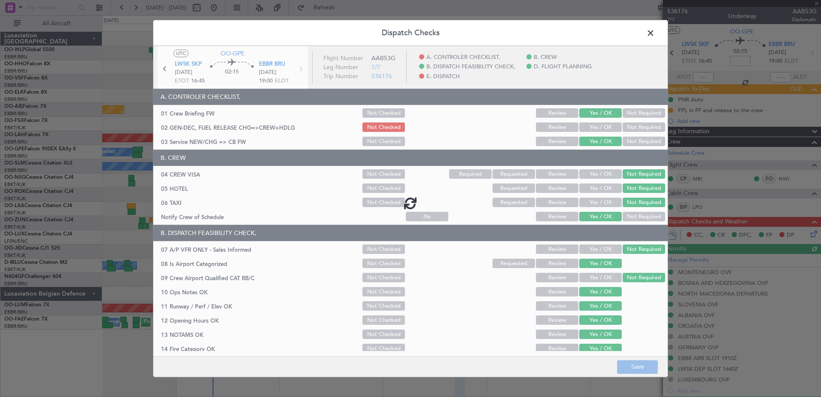
click at [600, 126] on div at bounding box center [410, 203] width 515 height 314
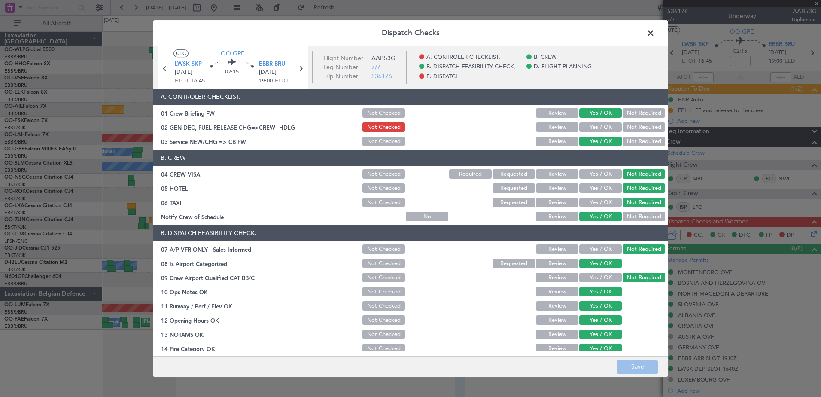
click at [598, 123] on button "Yes / OK" at bounding box center [601, 127] width 43 height 9
click at [647, 366] on button "Save" at bounding box center [637, 367] width 41 height 14
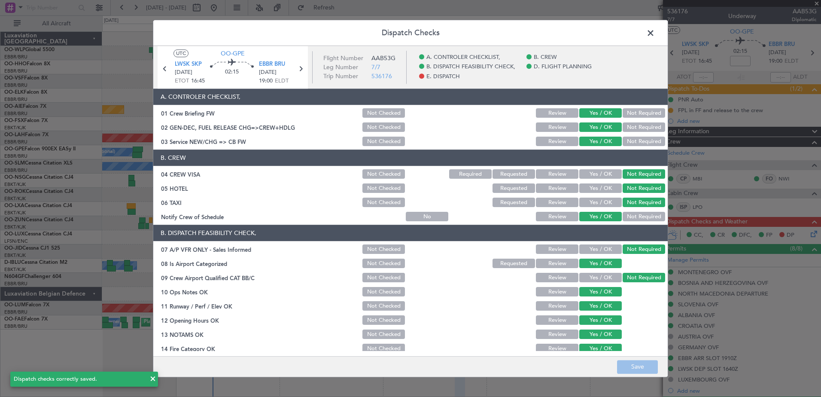
click at [655, 30] on span at bounding box center [655, 35] width 0 height 17
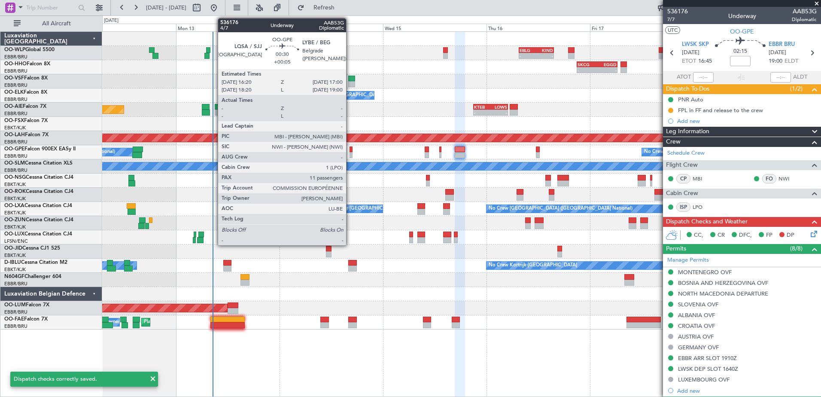
click at [350, 155] on div at bounding box center [351, 155] width 3 height 6
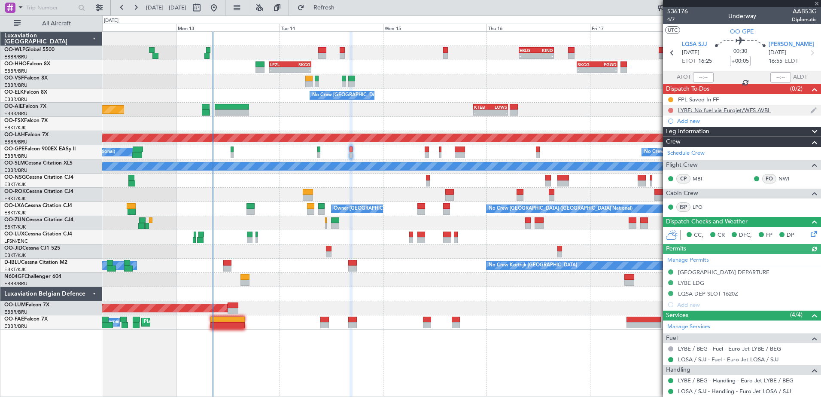
click at [671, 110] on button at bounding box center [670, 110] width 5 height 5
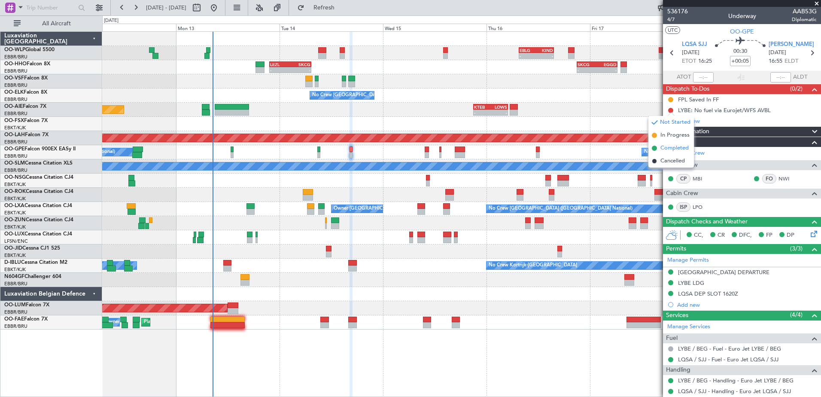
click at [663, 149] on span "Completed" at bounding box center [675, 148] width 28 height 9
click at [669, 97] on button at bounding box center [670, 99] width 5 height 5
click at [668, 134] on span "Completed" at bounding box center [674, 137] width 28 height 9
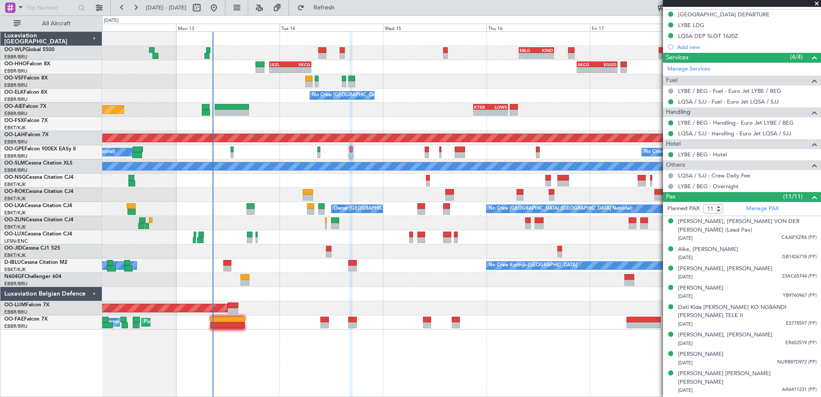
scroll to position [289, 0]
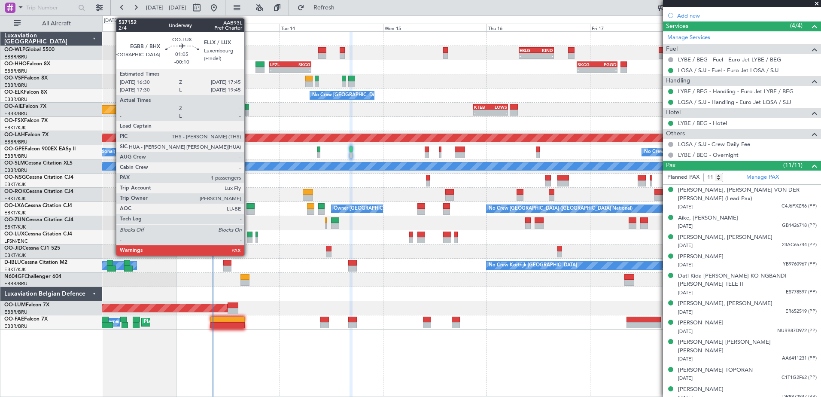
click at [248, 242] on div at bounding box center [250, 240] width 6 height 6
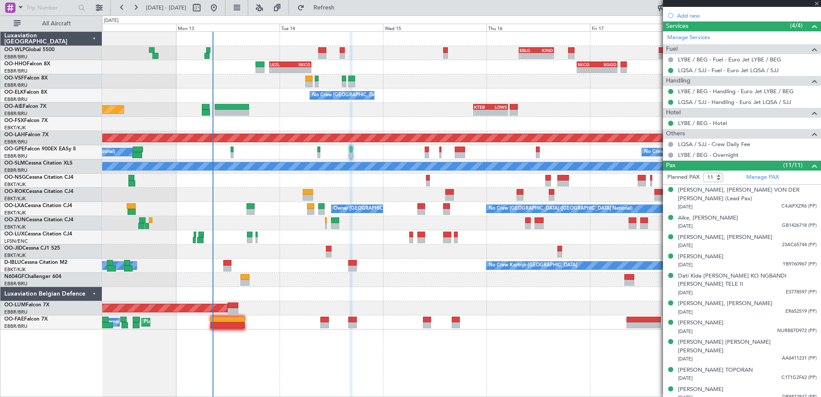
type input "-00:10"
type input "1"
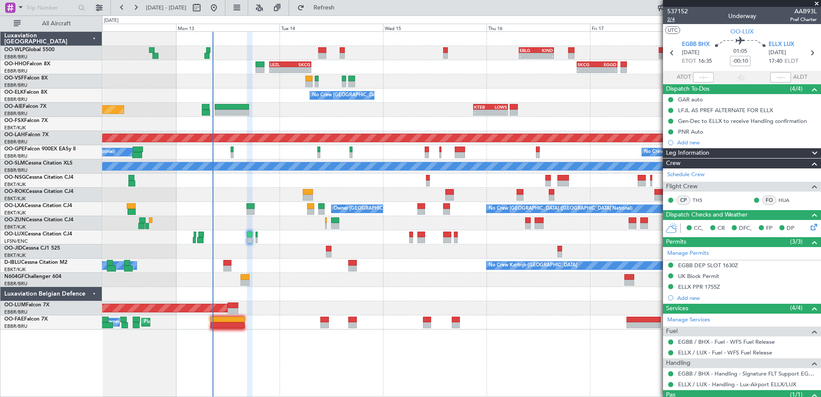
click at [669, 18] on span "2/4" at bounding box center [678, 19] width 21 height 7
click at [342, 8] on span "Refreshing..." at bounding box center [324, 8] width 36 height 6
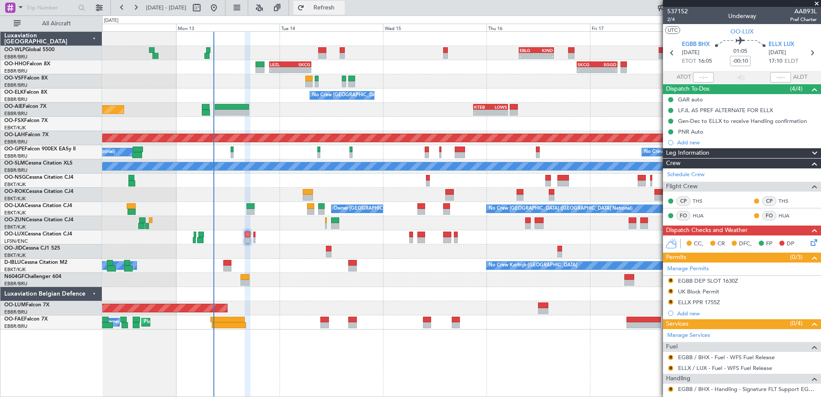
click at [342, 11] on span "Refresh" at bounding box center [324, 8] width 36 height 6
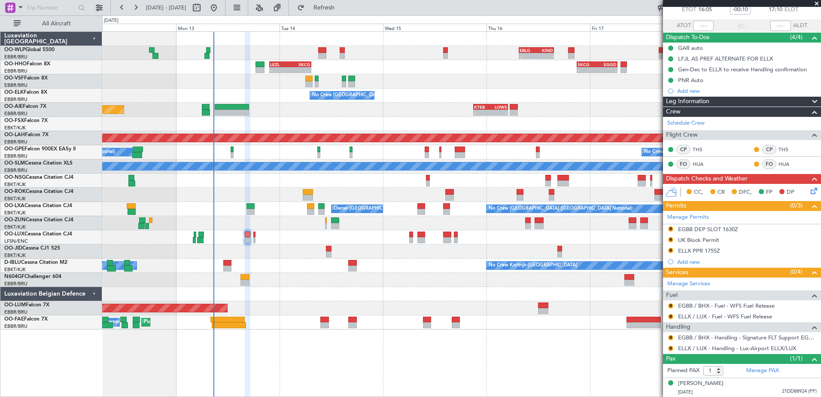
scroll to position [9, 0]
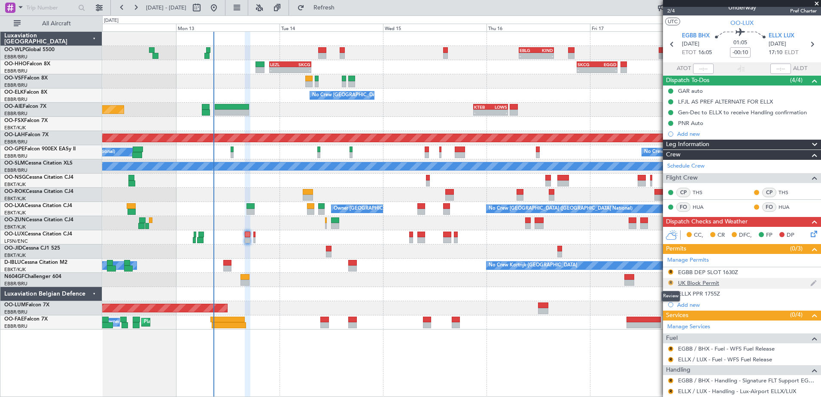
click at [669, 282] on button "R" at bounding box center [670, 282] width 5 height 5
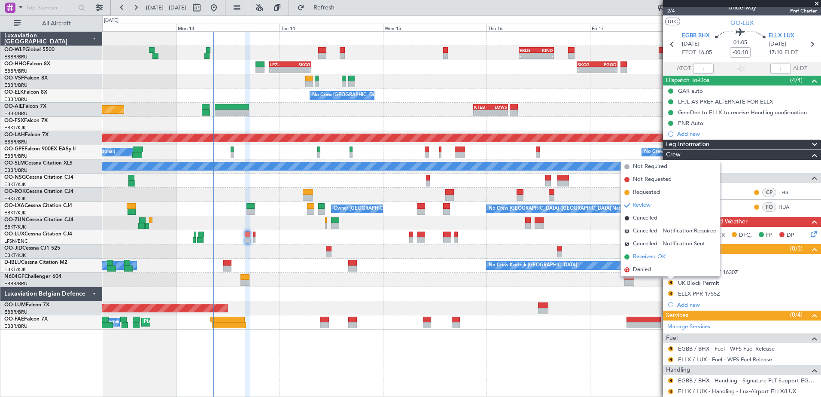
click at [655, 258] on span "Received OK" at bounding box center [649, 257] width 33 height 9
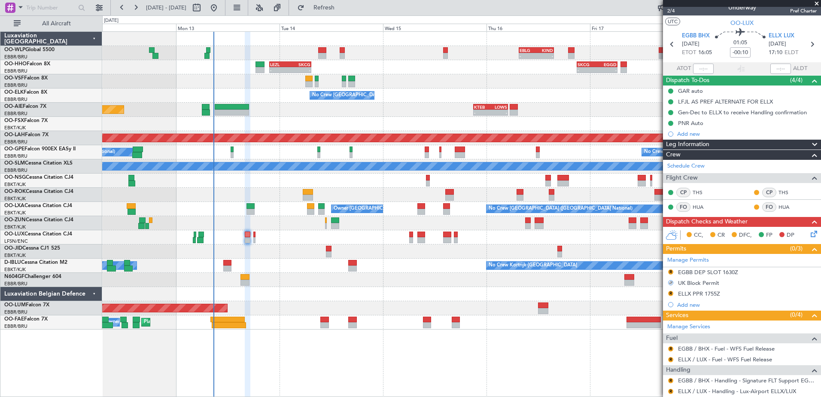
scroll to position [52, 0]
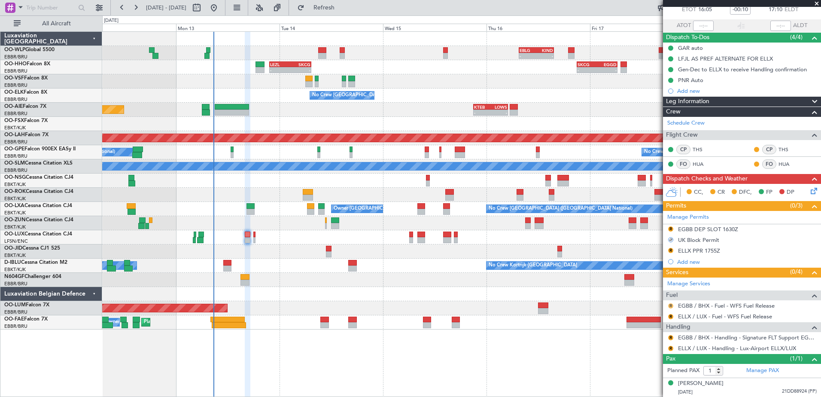
click at [670, 304] on button "R" at bounding box center [670, 305] width 5 height 5
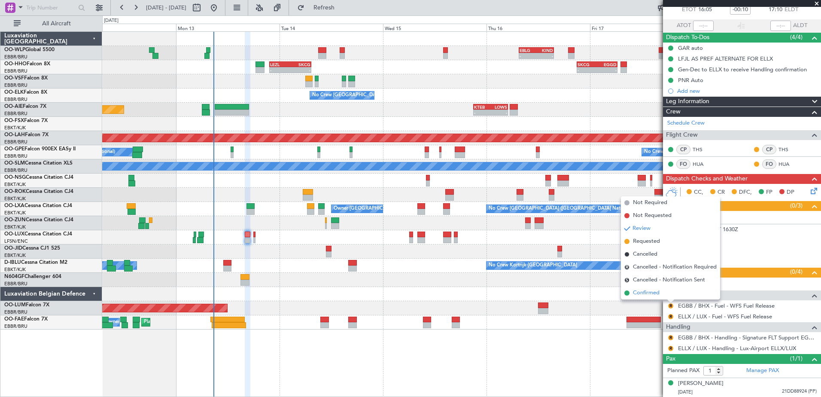
click at [646, 296] on span "Confirmed" at bounding box center [646, 293] width 27 height 9
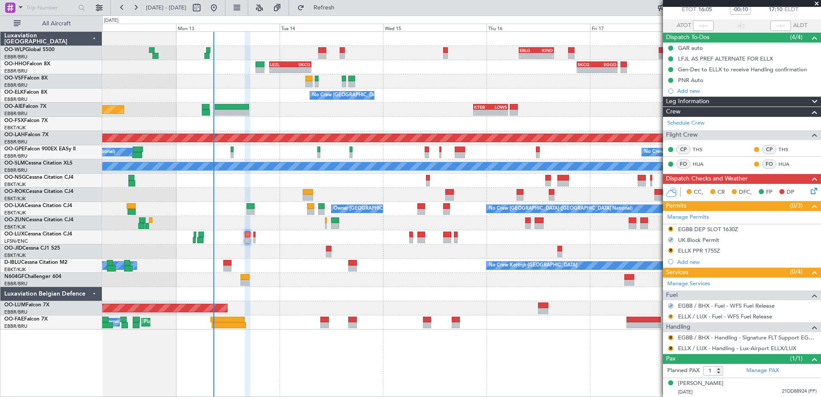
click at [671, 315] on button "R" at bounding box center [670, 316] width 5 height 5
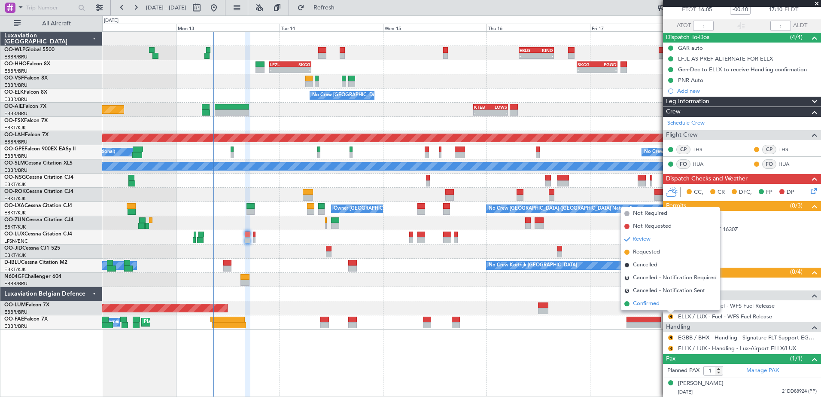
click at [646, 304] on span "Confirmed" at bounding box center [646, 303] width 27 height 9
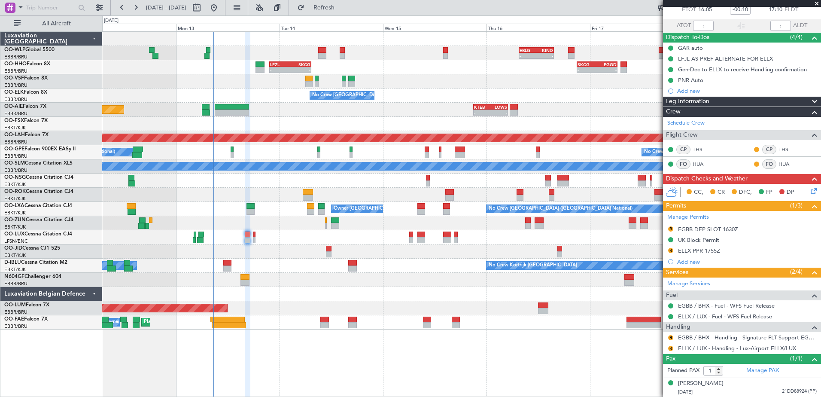
click at [696, 336] on link "EGBB / BHX - Handling - Signature FLT Support EGBB / BHX" at bounding box center [747, 337] width 139 height 7
click at [670, 337] on button "R" at bounding box center [670, 337] width 5 height 5
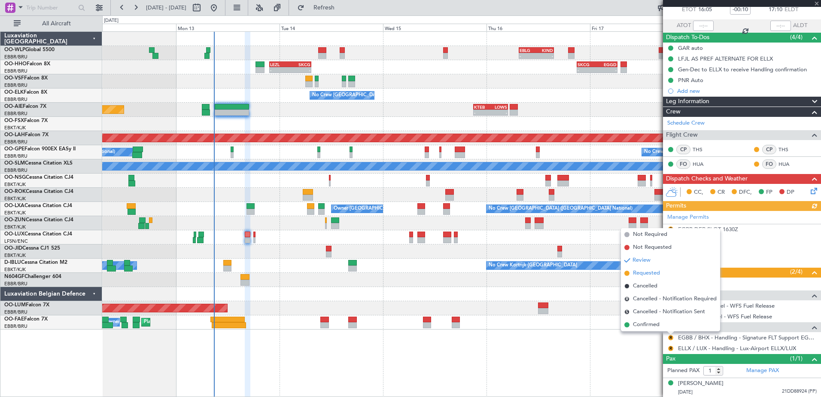
click at [646, 274] on span "Requested" at bounding box center [646, 273] width 27 height 9
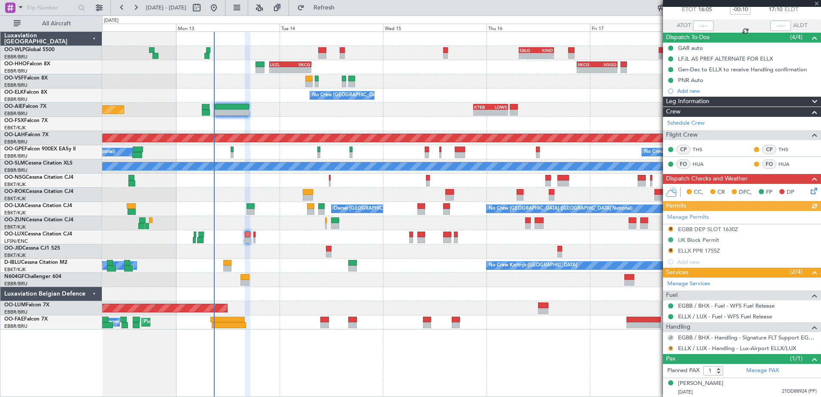
click at [672, 348] on button "R" at bounding box center [670, 348] width 5 height 5
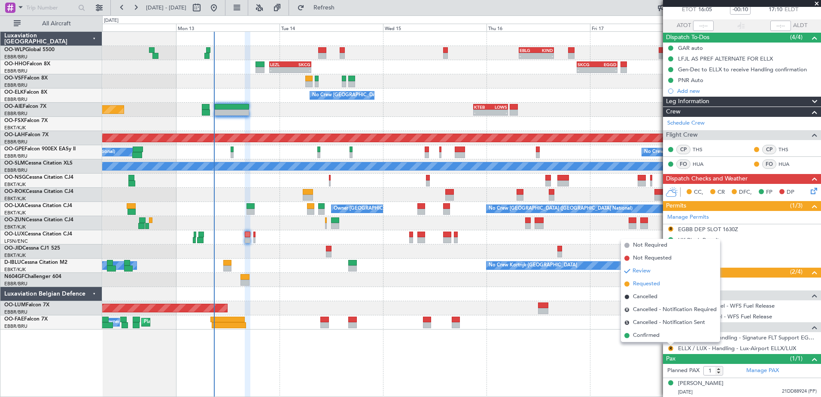
click at [644, 283] on span "Requested" at bounding box center [646, 284] width 27 height 9
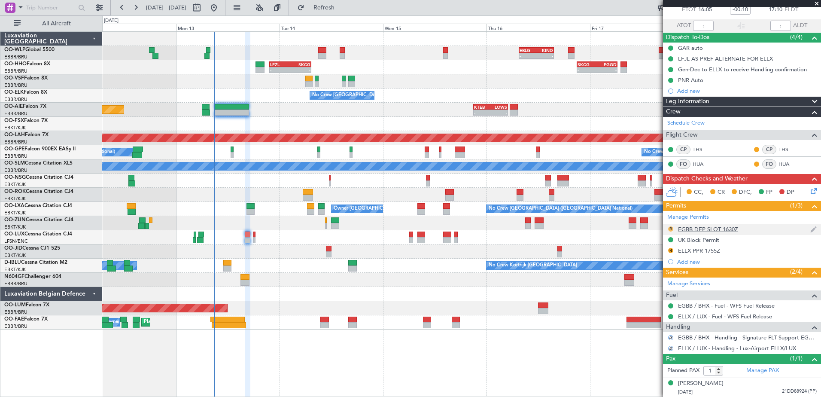
click at [671, 230] on button "R" at bounding box center [670, 228] width 5 height 5
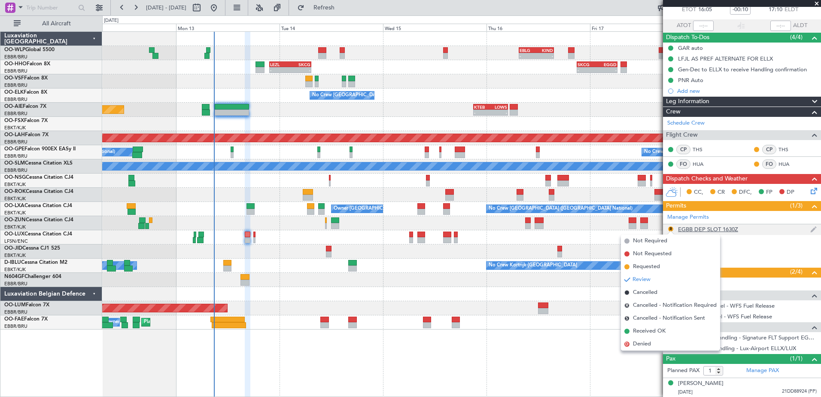
click at [729, 229] on div "EGBB DEP SLOT 1630Z" at bounding box center [708, 229] width 60 height 7
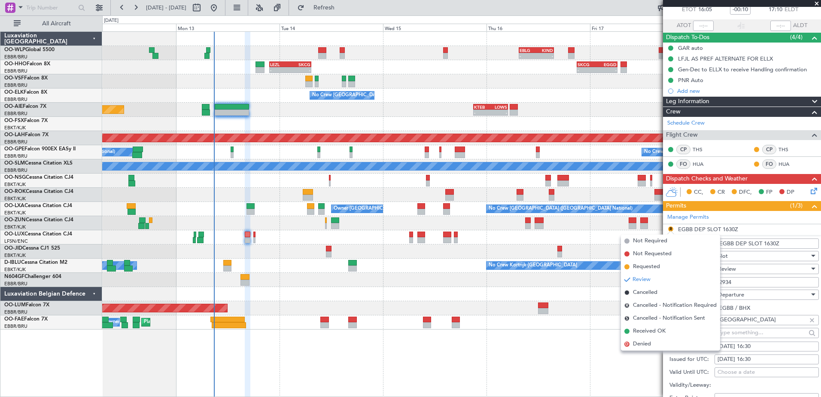
click at [756, 348] on div "13/10/2025 16:30" at bounding box center [767, 346] width 98 height 9
select select "10"
select select "2025"
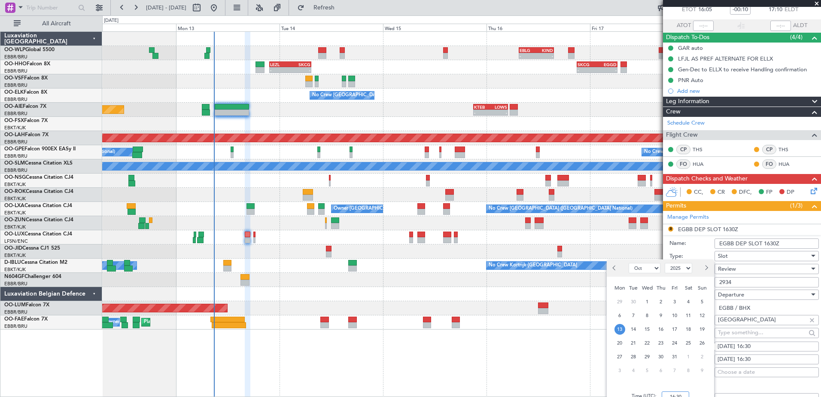
click at [677, 393] on input "16:30" at bounding box center [675, 396] width 27 height 10
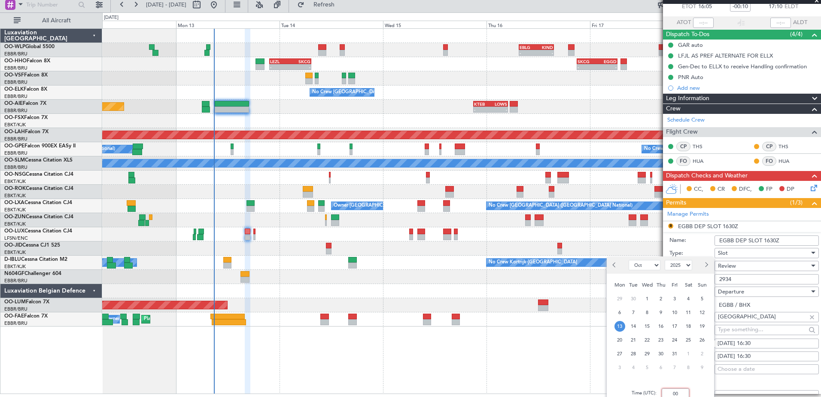
type input "0"
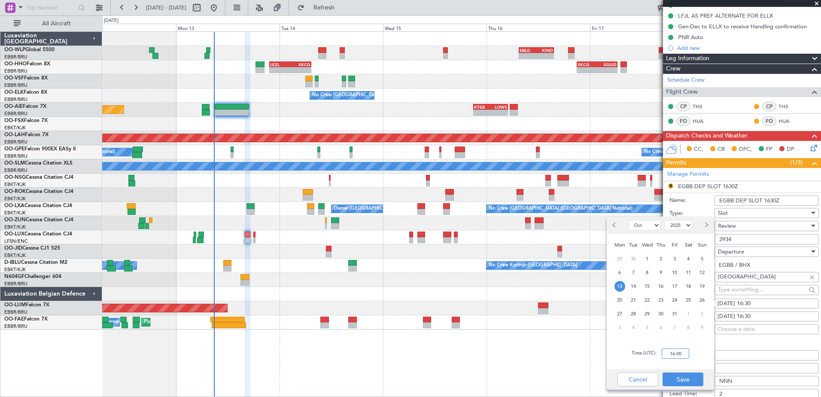
scroll to position [0, 0]
type input "16:00"
click at [684, 376] on button "Save" at bounding box center [683, 379] width 41 height 14
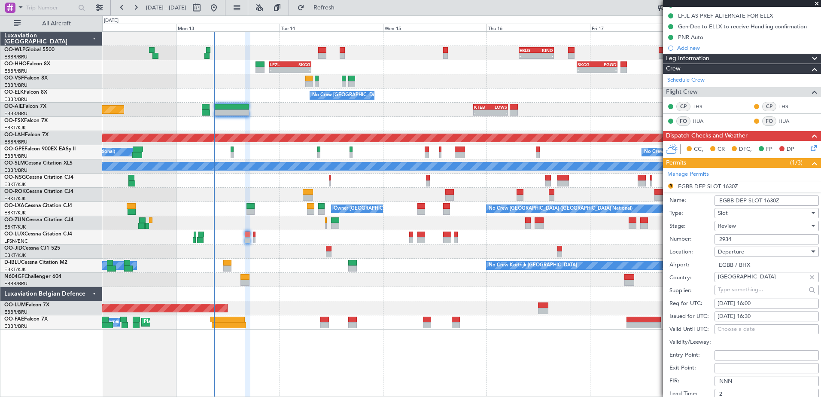
click at [766, 315] on div "13/10/2025 16:30" at bounding box center [767, 316] width 98 height 9
select select "10"
select select "2025"
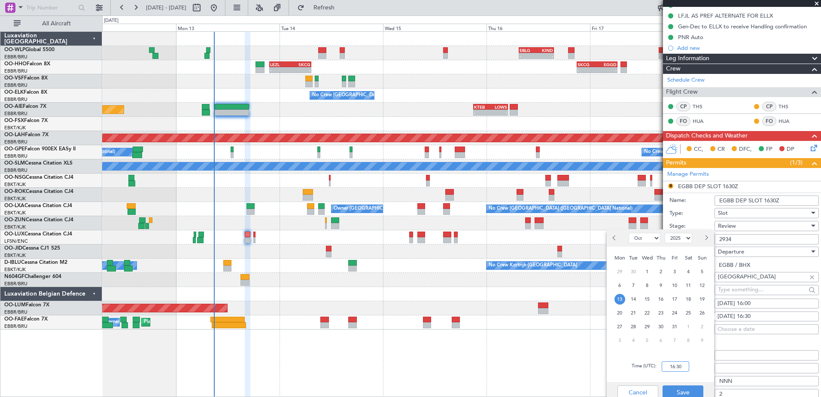
click at [674, 365] on input "16:30" at bounding box center [675, 366] width 27 height 10
type input "16:00"
click at [688, 391] on button "Save" at bounding box center [683, 392] width 41 height 14
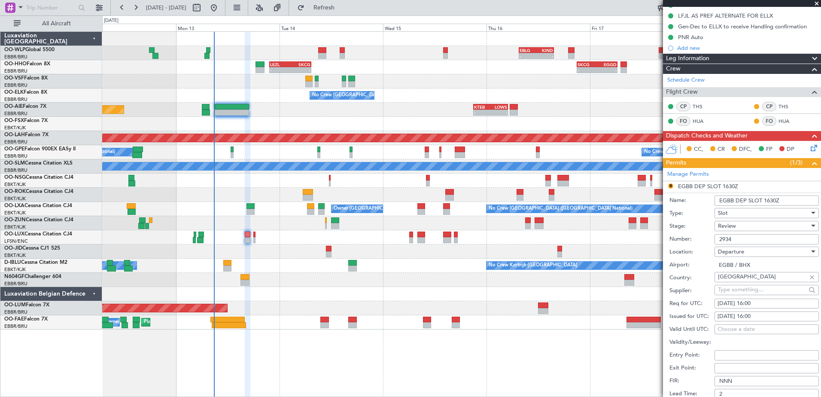
click at [751, 225] on div "Review" at bounding box center [764, 226] width 92 height 13
click at [745, 281] on span "Requested" at bounding box center [764, 281] width 90 height 13
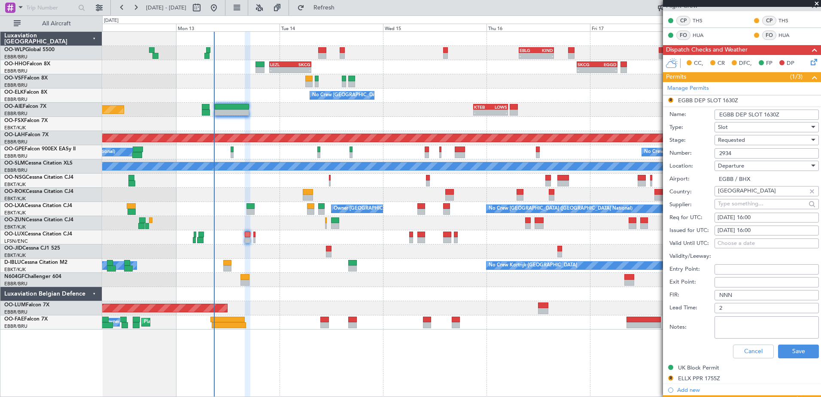
scroll to position [223, 0]
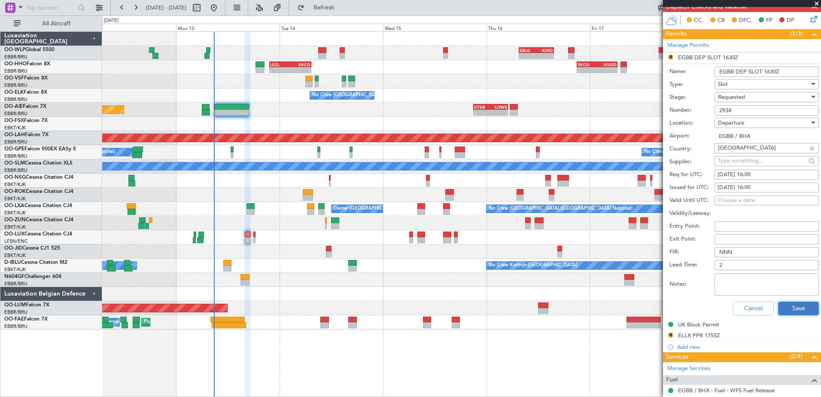
click at [787, 310] on button "Save" at bounding box center [798, 309] width 41 height 14
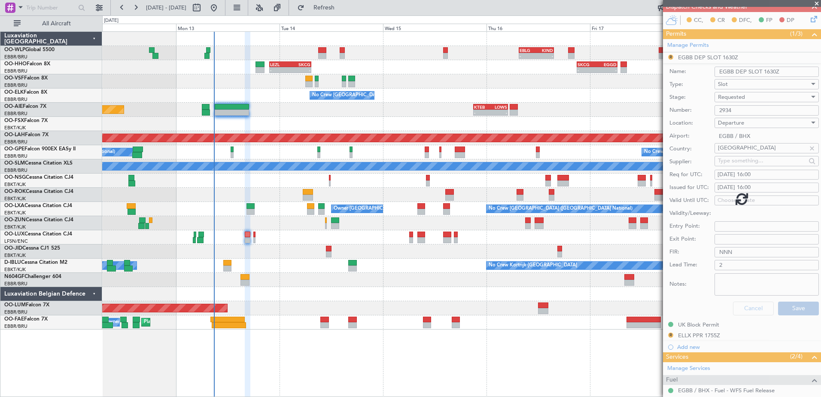
scroll to position [52, 0]
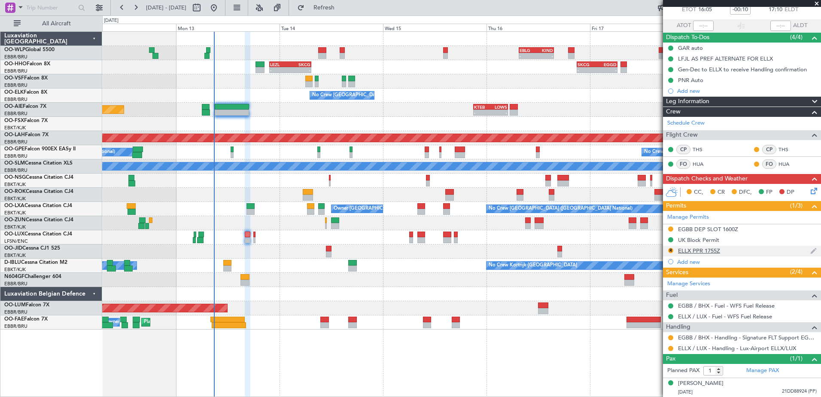
click at [694, 252] on div "ELLX PPR 1755Z" at bounding box center [699, 250] width 42 height 7
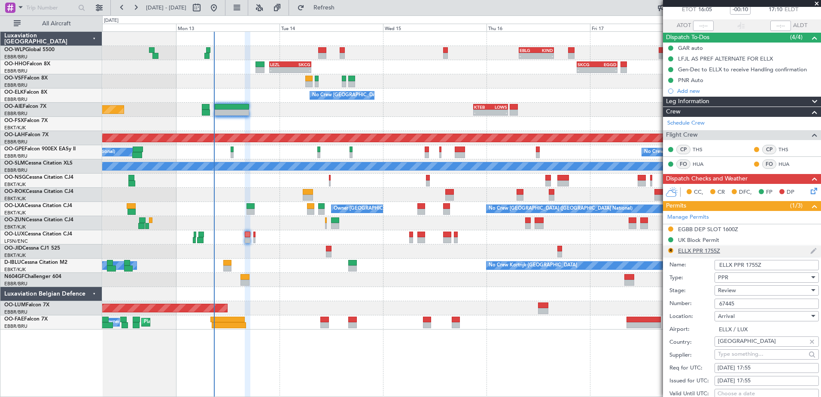
scroll to position [223, 0]
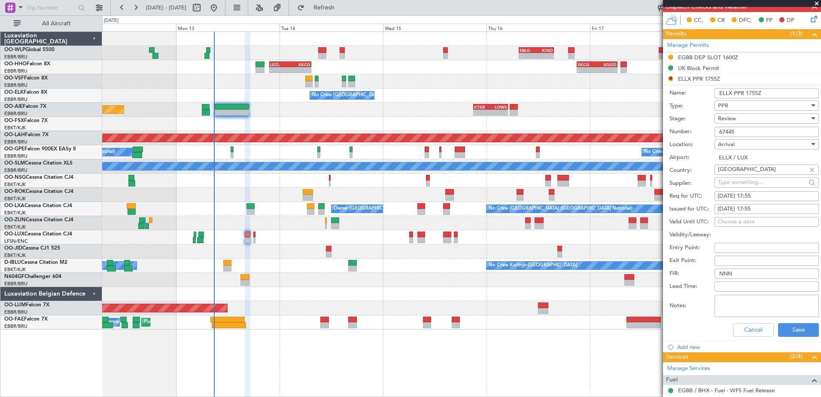
click at [772, 198] on div "13/10/2025 17:55" at bounding box center [767, 196] width 98 height 9
select select "10"
select select "2025"
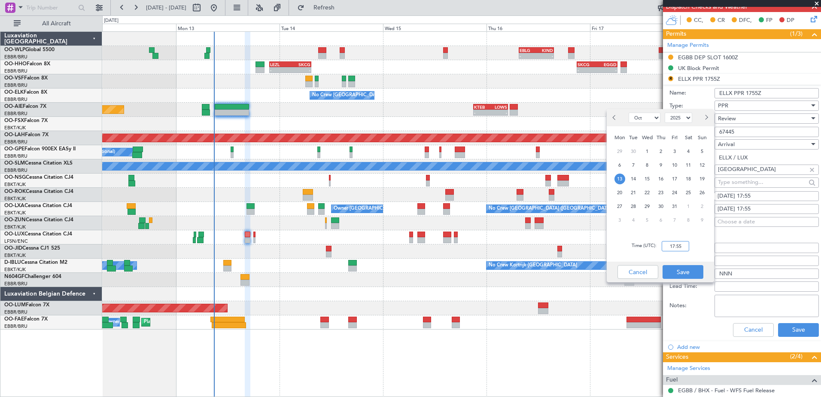
click at [669, 245] on input "17:55" at bounding box center [675, 246] width 27 height 10
type input "17:15"
click at [693, 273] on button "Save" at bounding box center [683, 272] width 41 height 14
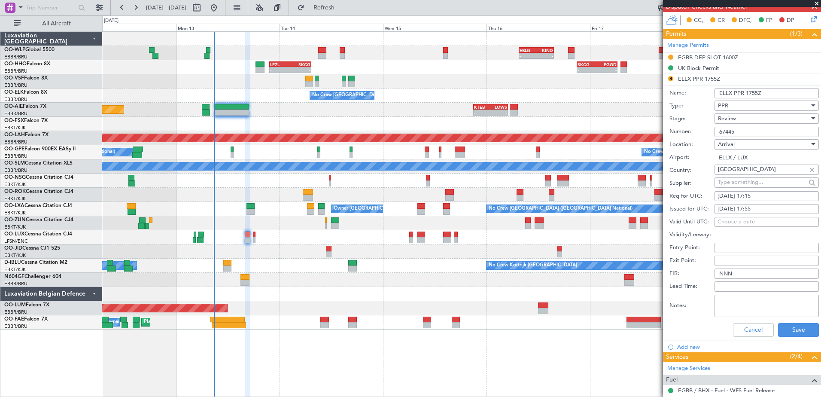
click at [757, 207] on div "13/10/2025 17:55" at bounding box center [767, 209] width 98 height 9
select select "10"
select select "2025"
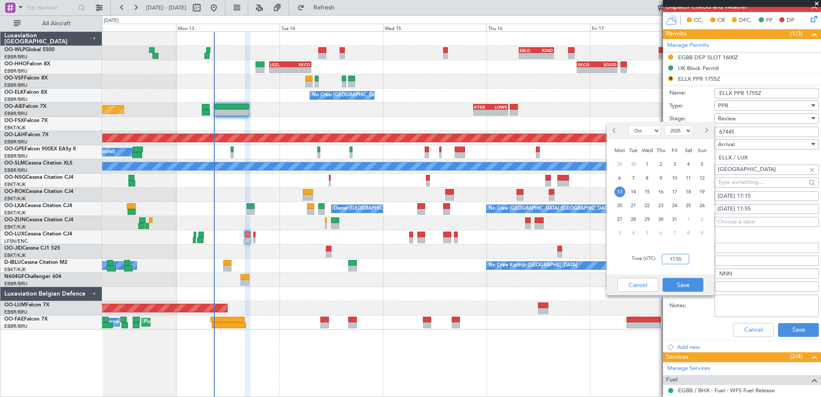
click at [672, 257] on input "17:55" at bounding box center [675, 259] width 27 height 10
type input "17:15"
click at [679, 288] on button "Save" at bounding box center [683, 285] width 41 height 14
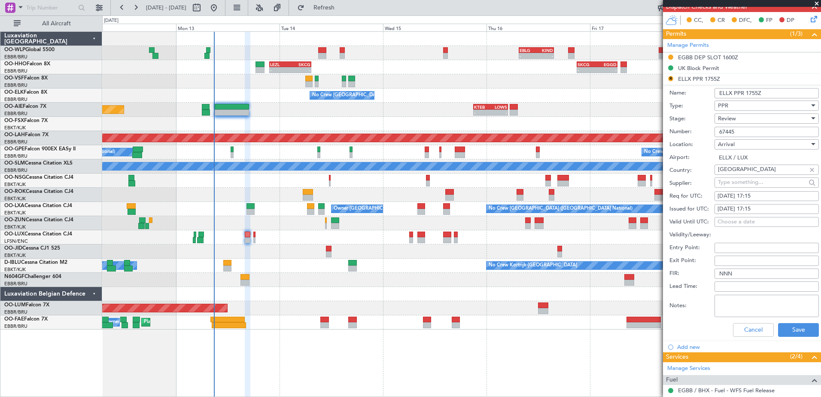
click at [738, 118] on div "Review" at bounding box center [764, 118] width 92 height 13
click at [737, 172] on span "Requested" at bounding box center [764, 174] width 90 height 13
click at [803, 330] on button "Save" at bounding box center [798, 330] width 41 height 14
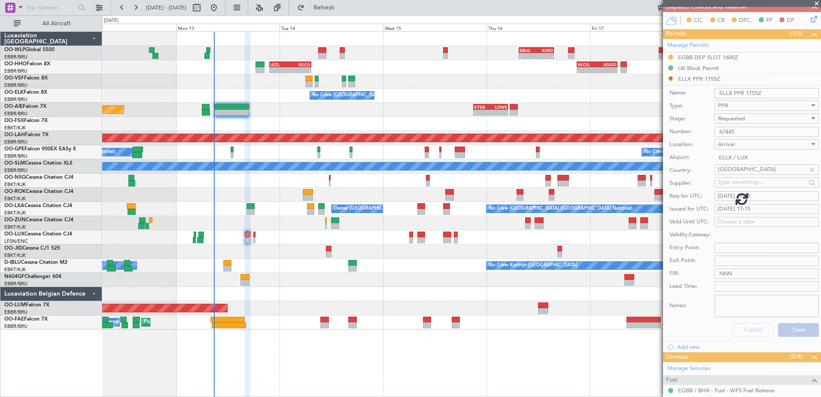
scroll to position [52, 0]
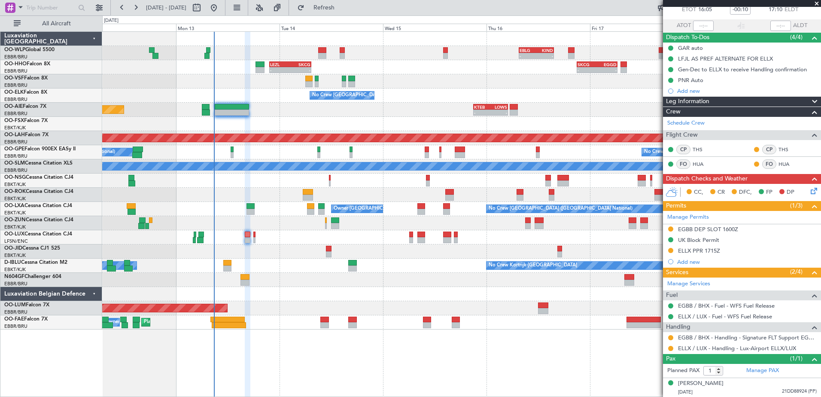
click at [809, 192] on icon at bounding box center [812, 189] width 7 height 7
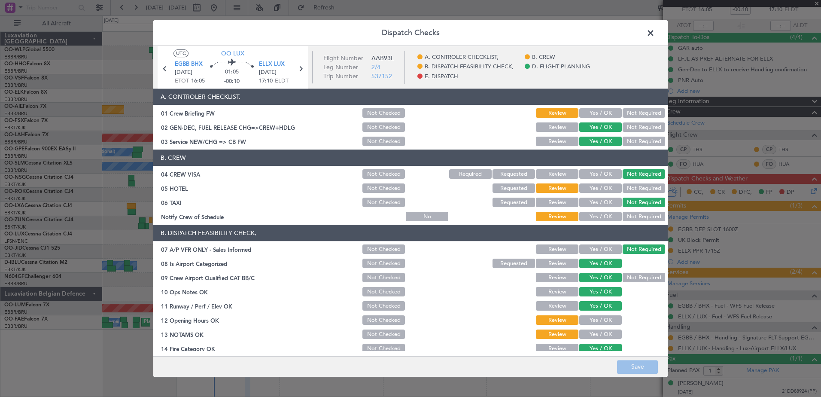
click at [592, 217] on button "Yes / OK" at bounding box center [601, 216] width 43 height 9
click at [641, 185] on button "Not Required" at bounding box center [644, 188] width 43 height 9
click at [611, 317] on button "Yes / OK" at bounding box center [601, 320] width 43 height 9
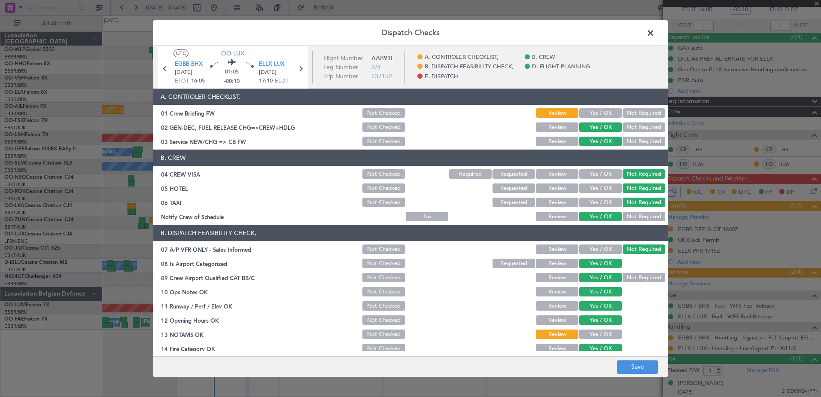
click at [601, 336] on button "Yes / OK" at bounding box center [601, 334] width 43 height 9
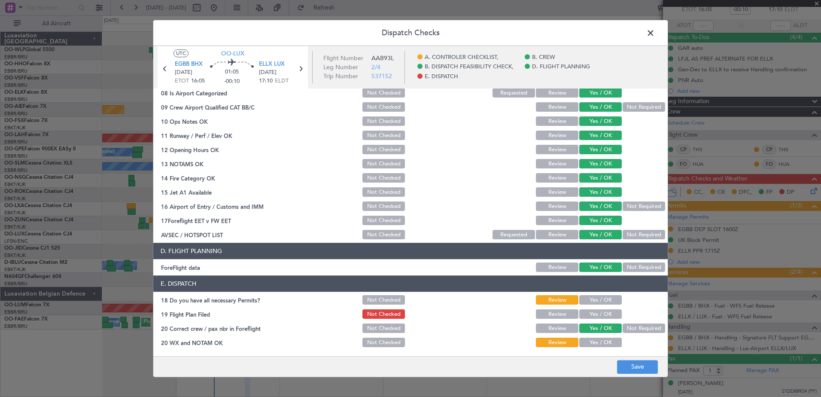
click at [608, 302] on button "Yes / OK" at bounding box center [601, 300] width 43 height 9
click at [605, 314] on button "Yes / OK" at bounding box center [601, 314] width 43 height 9
click at [604, 343] on button "Yes / OK" at bounding box center [601, 342] width 43 height 9
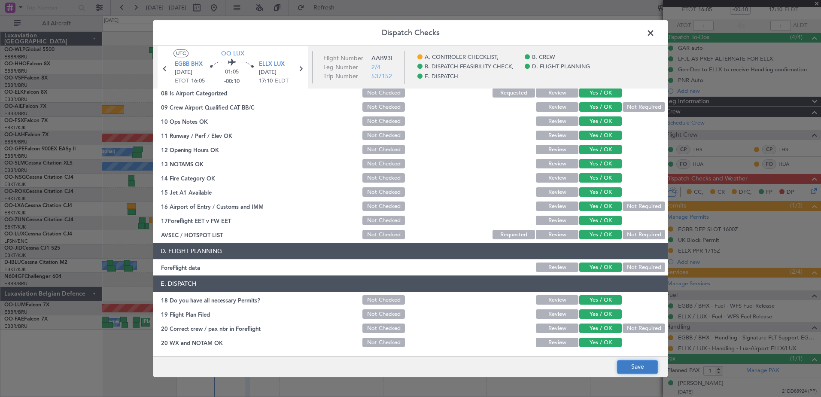
click at [638, 368] on button "Save" at bounding box center [637, 367] width 41 height 14
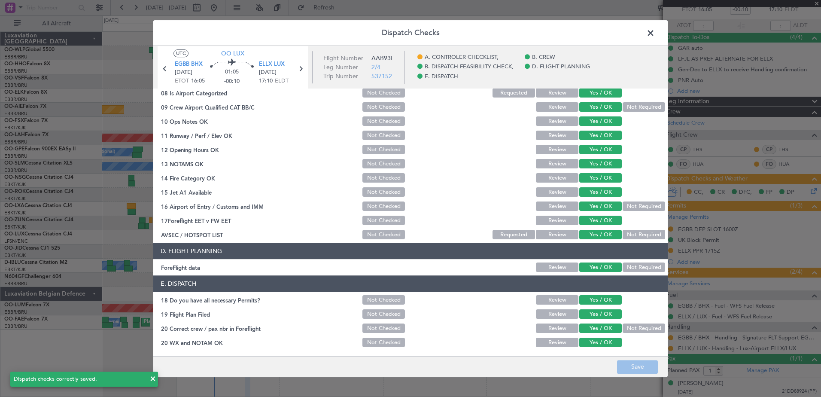
click at [655, 37] on span at bounding box center [655, 35] width 0 height 17
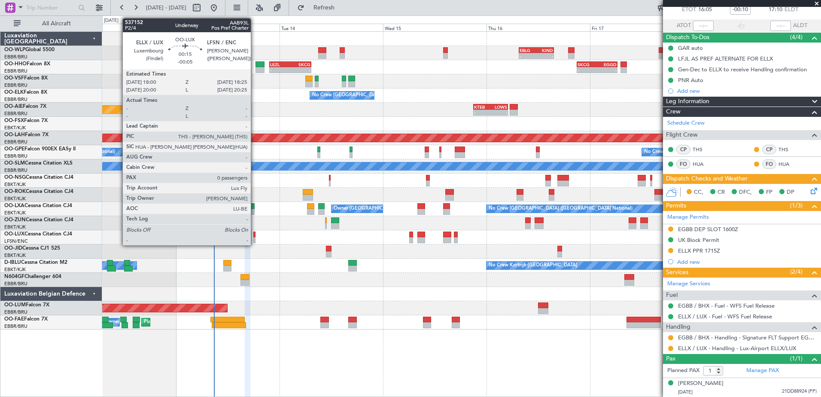
click at [255, 239] on div at bounding box center [254, 240] width 2 height 6
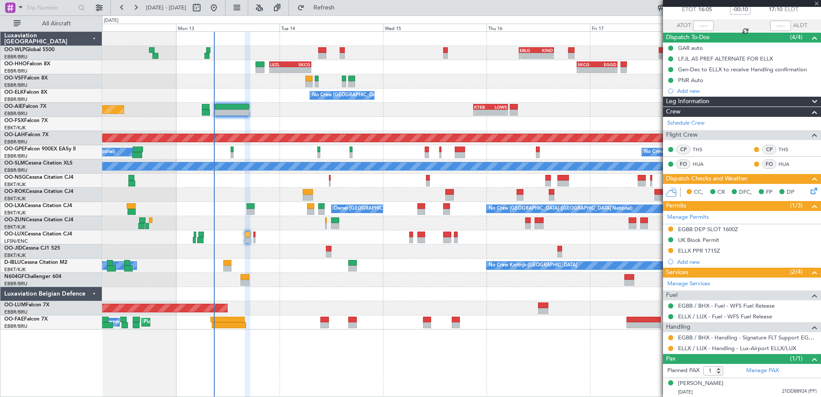
type input "-00:05"
type input "0"
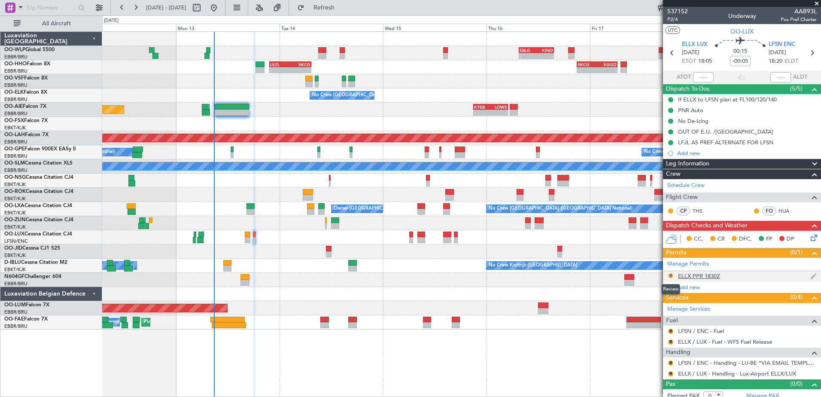
click at [671, 275] on button "R" at bounding box center [670, 275] width 5 height 5
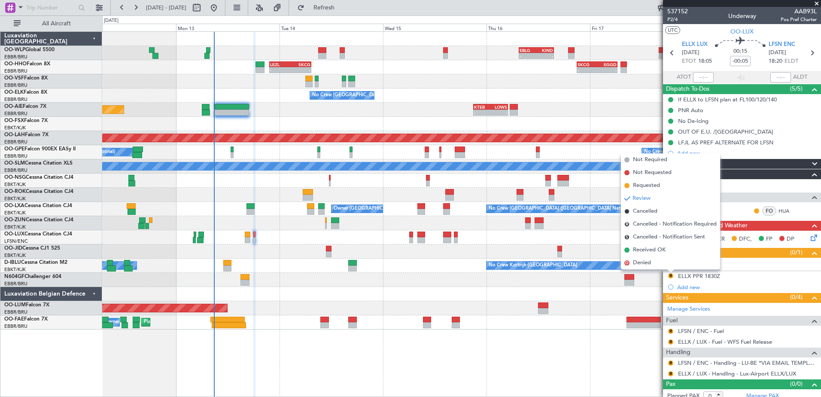
click at [565, 320] on div "Planned Maint [GEOGRAPHIC_DATA] ([GEOGRAPHIC_DATA] National) Planned Maint [GEO…" at bounding box center [461, 322] width 719 height 14
click at [715, 279] on mat-tooltip-component "ELLX PPR 1830Z" at bounding box center [700, 290] width 52 height 23
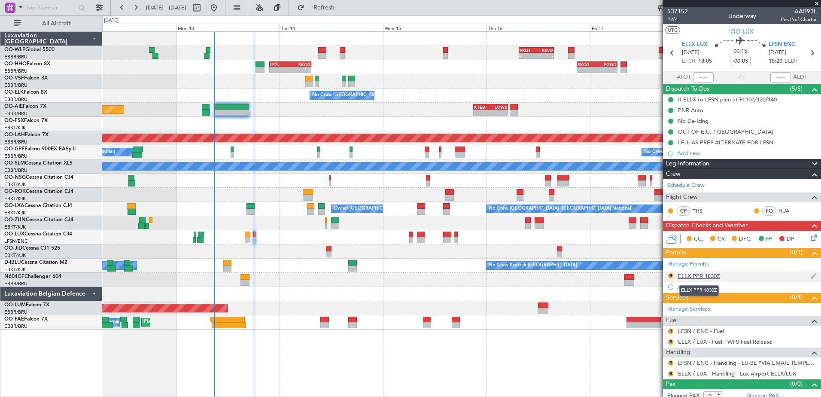
click at [713, 275] on div "ELLX PPR 1830Z" at bounding box center [699, 275] width 42 height 7
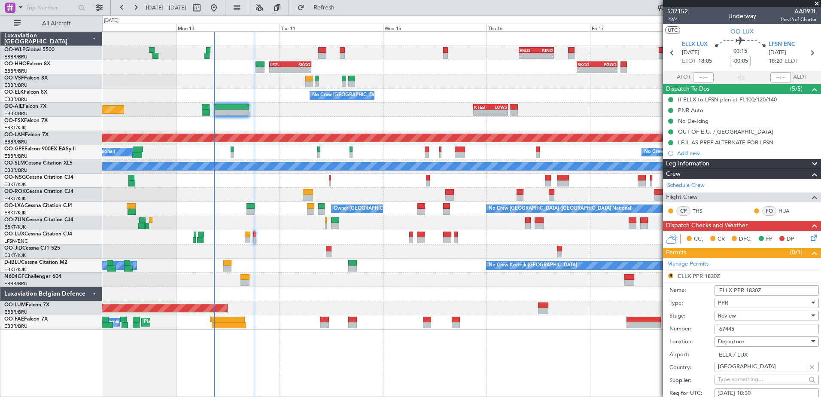
scroll to position [262, 0]
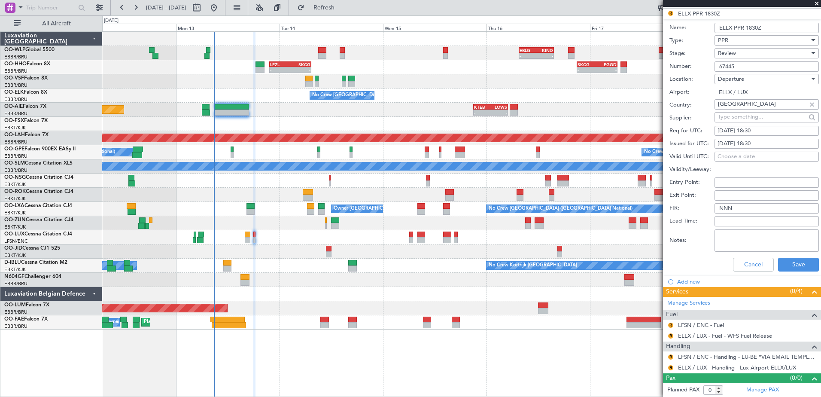
click at [775, 131] on div "[DATE] 18:30" at bounding box center [767, 131] width 98 height 9
select select "10"
select select "2025"
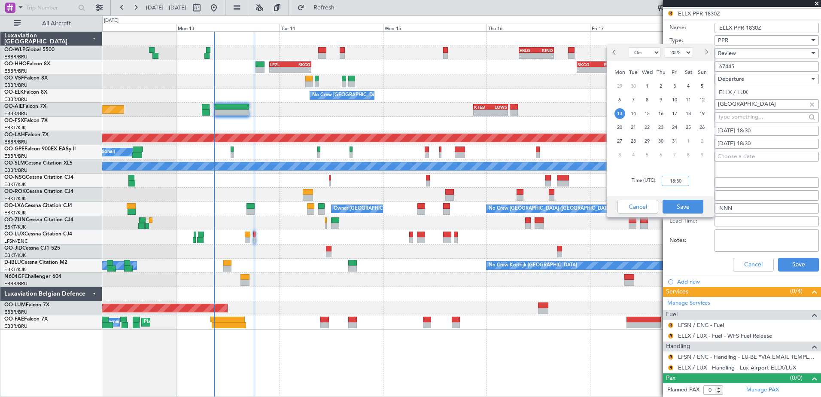
click at [670, 178] on input "18:30" at bounding box center [675, 181] width 27 height 10
type input "18:00"
click at [676, 204] on button "Save" at bounding box center [683, 207] width 41 height 14
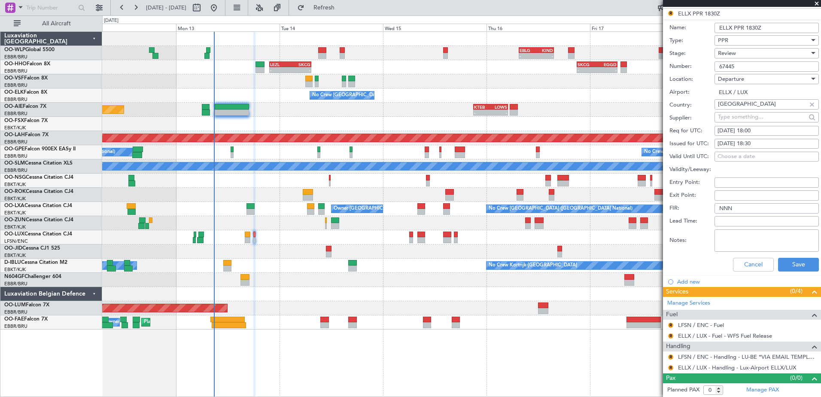
click at [778, 145] on div "13/10/2025 18:30" at bounding box center [767, 144] width 98 height 9
select select "10"
select select "2025"
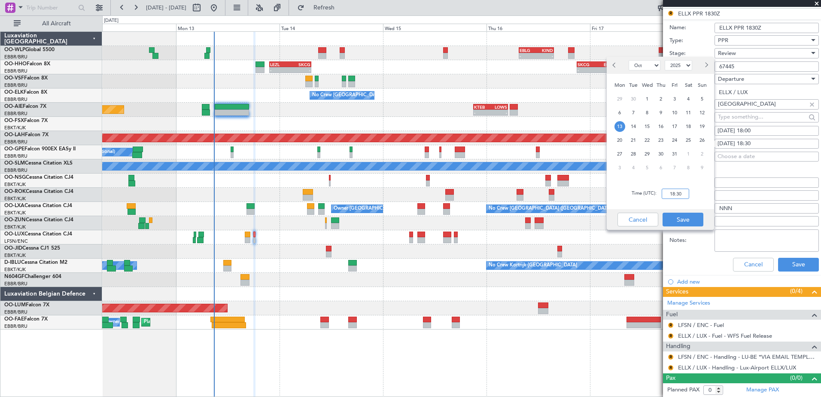
click at [683, 197] on input "18:30" at bounding box center [675, 194] width 27 height 10
type input "18:00"
click at [680, 214] on button "Save" at bounding box center [683, 220] width 41 height 14
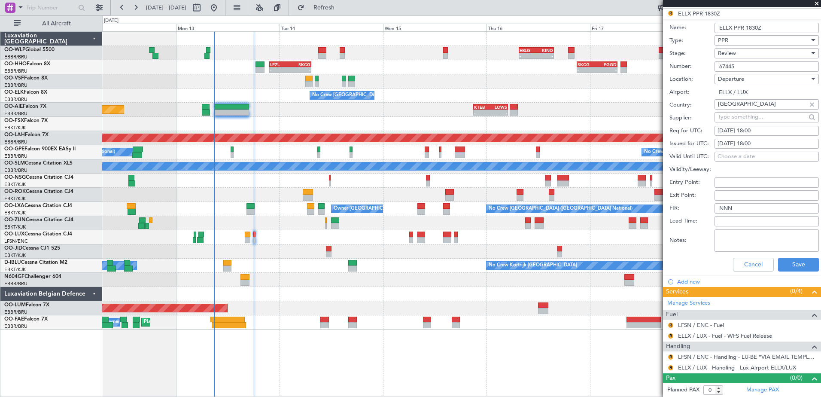
click at [747, 51] on div "Review" at bounding box center [764, 53] width 92 height 13
click at [741, 113] on span "Requested" at bounding box center [764, 109] width 90 height 13
click at [803, 259] on button "Save" at bounding box center [798, 265] width 41 height 14
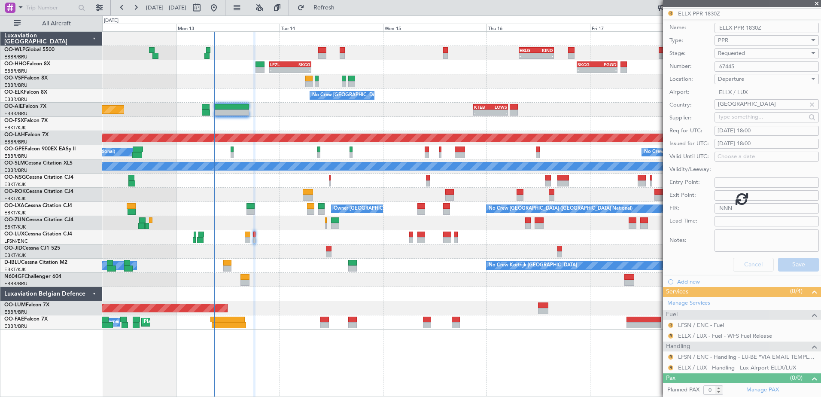
scroll to position [6, 0]
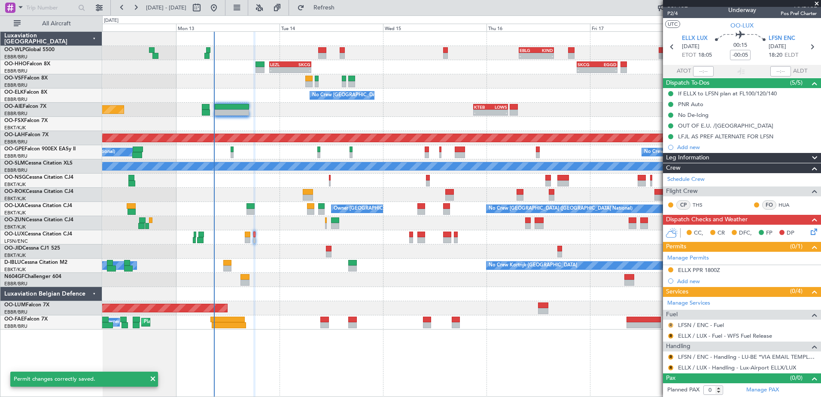
click at [672, 324] on button "R" at bounding box center [670, 325] width 5 height 5
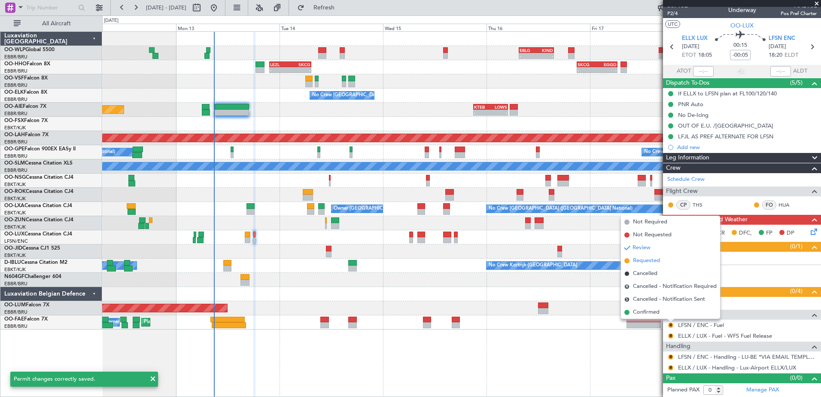
click at [643, 260] on span "Requested" at bounding box center [646, 260] width 27 height 9
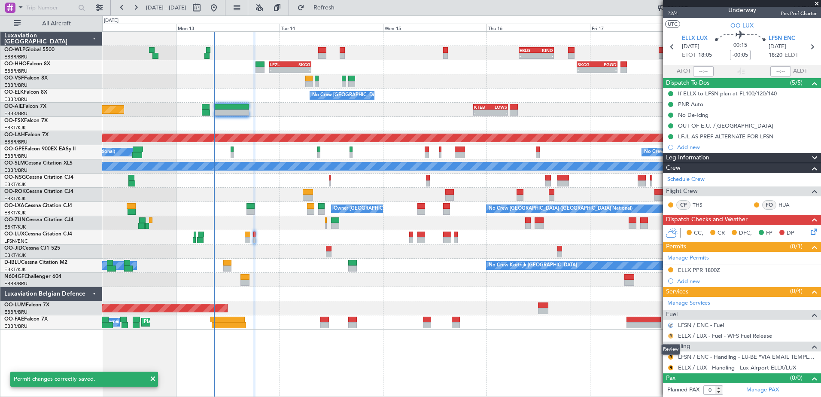
click at [670, 335] on button "R" at bounding box center [670, 335] width 5 height 5
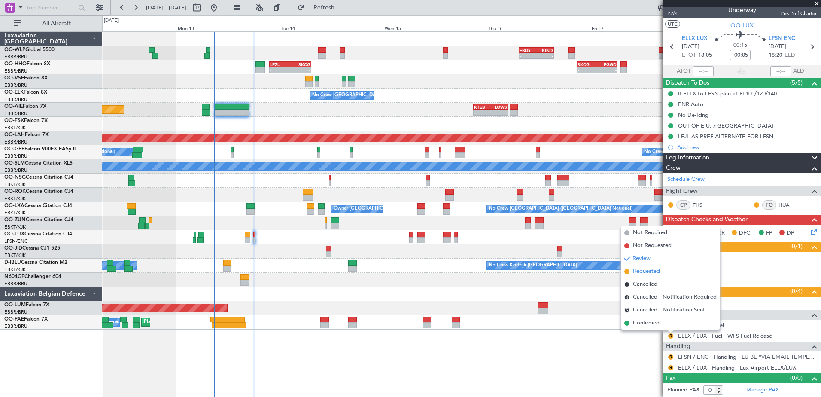
click at [650, 272] on span "Requested" at bounding box center [646, 271] width 27 height 9
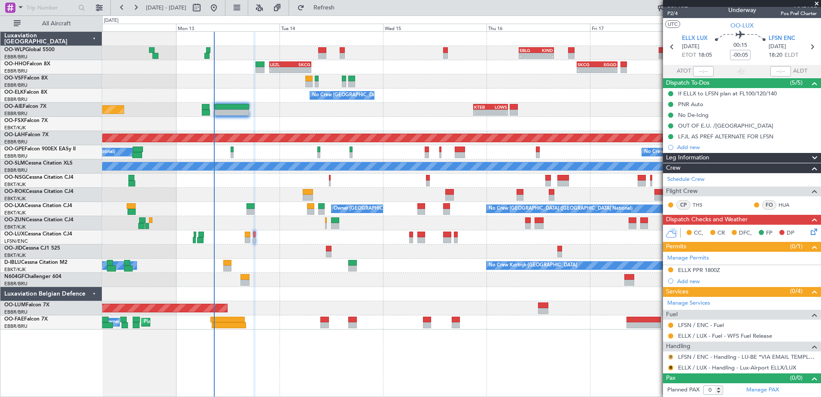
click at [673, 356] on button "R" at bounding box center [670, 356] width 5 height 5
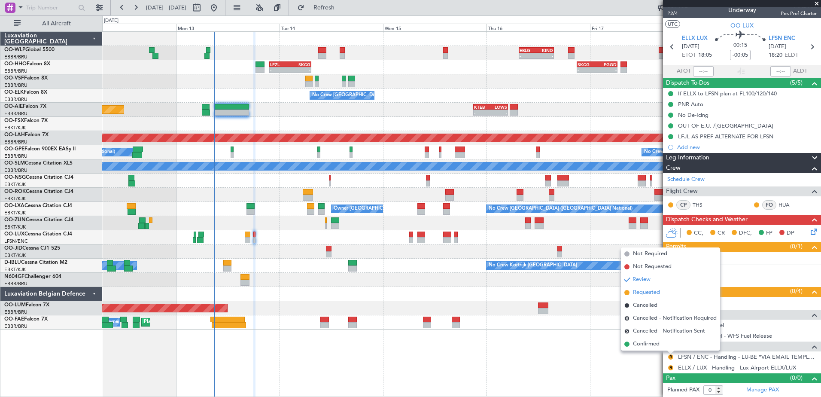
click at [656, 293] on span "Requested" at bounding box center [646, 292] width 27 height 9
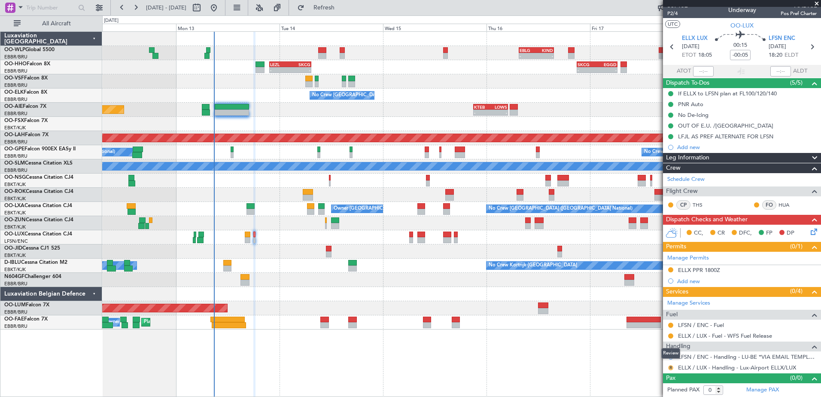
click at [673, 368] on button "R" at bounding box center [670, 367] width 5 height 5
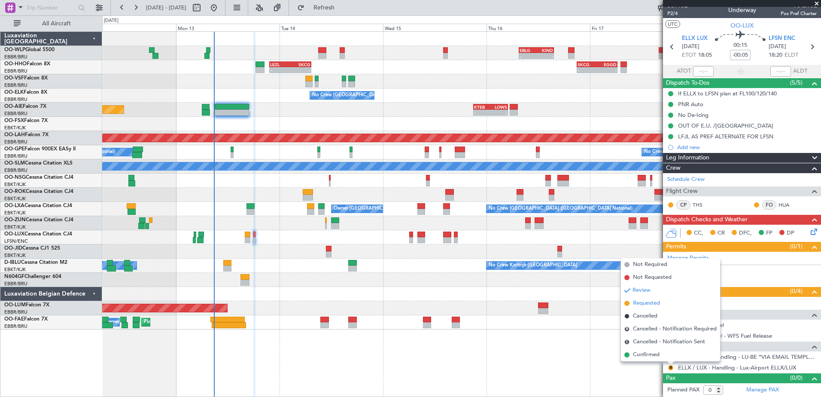
click at [654, 304] on span "Requested" at bounding box center [646, 303] width 27 height 9
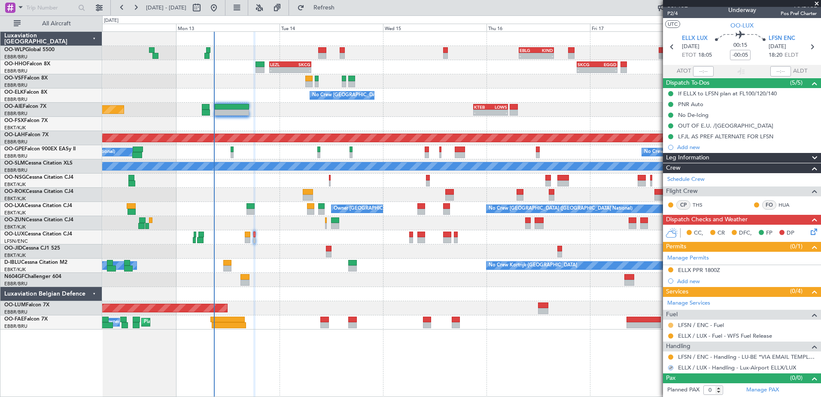
click at [669, 323] on button at bounding box center [670, 325] width 5 height 5
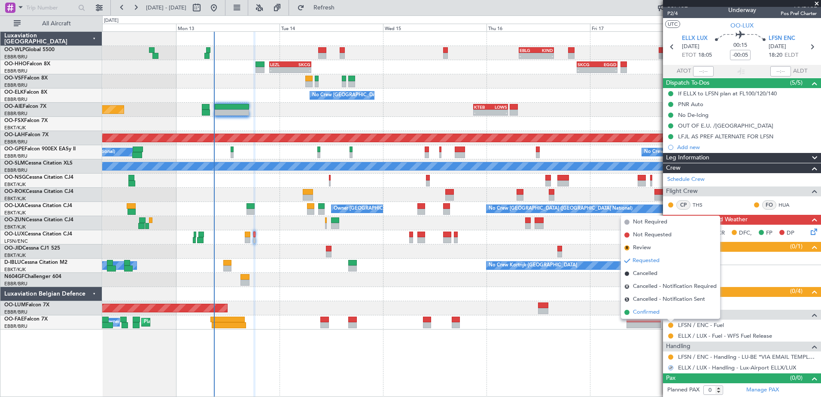
click at [653, 315] on span "Confirmed" at bounding box center [646, 312] width 27 height 9
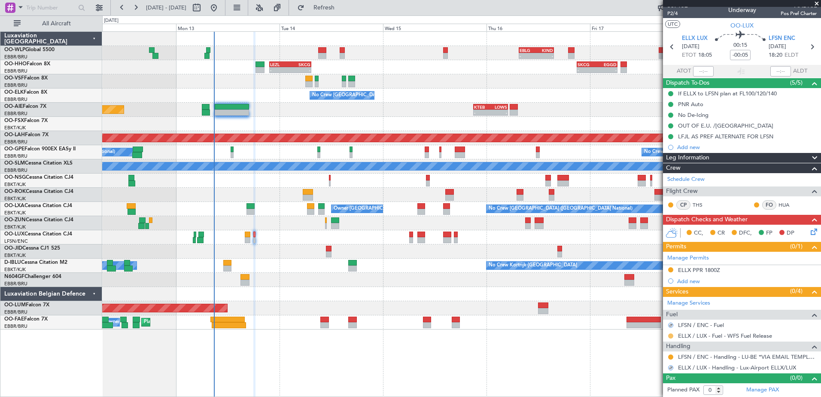
click at [671, 335] on button at bounding box center [670, 335] width 5 height 5
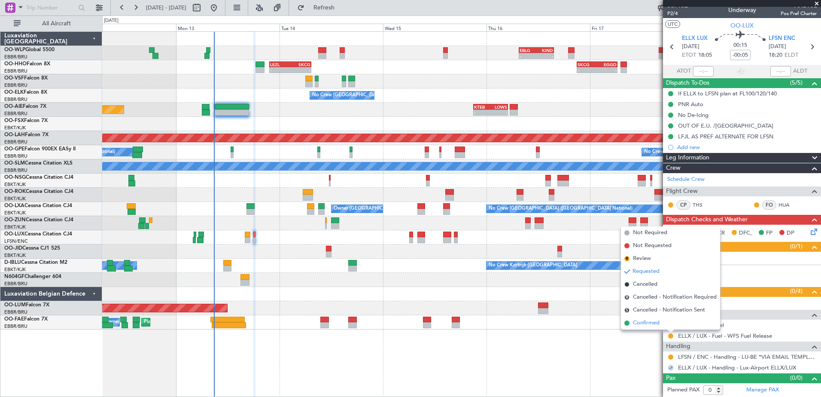
click at [661, 326] on li "Confirmed" at bounding box center [670, 323] width 99 height 13
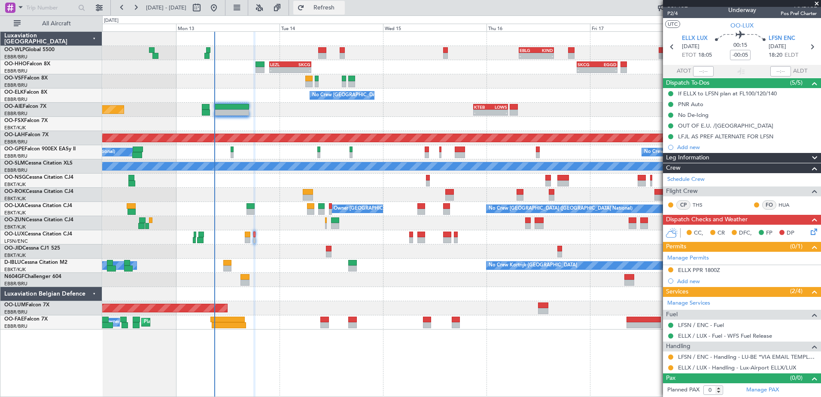
click at [342, 6] on span "Refresh" at bounding box center [324, 8] width 36 height 6
click at [811, 229] on icon at bounding box center [812, 230] width 7 height 7
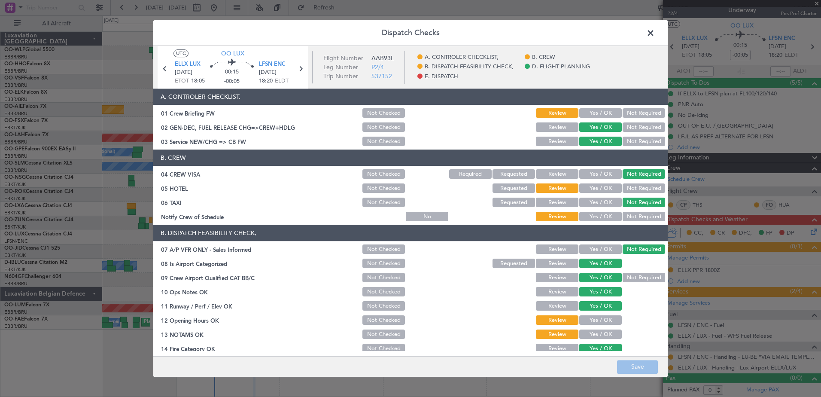
click at [602, 313] on section "B. DISPATCH FEASIBILITY CHECK, 07 A/P VFR ONLY - Sales Informed Not Checked Rev…" at bounding box center [410, 318] width 515 height 186
click at [599, 319] on button "Yes / OK" at bounding box center [601, 320] width 43 height 9
click at [595, 332] on button "Yes / OK" at bounding box center [601, 334] width 43 height 9
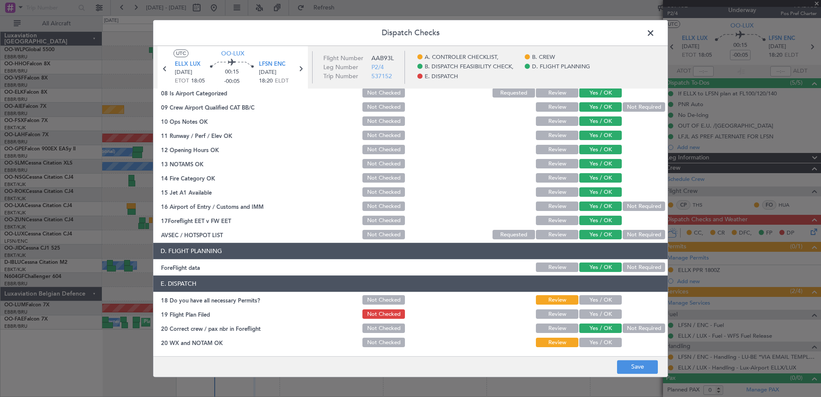
click at [601, 302] on button "Yes / OK" at bounding box center [601, 300] width 43 height 9
click at [601, 313] on button "Yes / OK" at bounding box center [601, 314] width 43 height 9
click at [603, 342] on button "Yes / OK" at bounding box center [601, 342] width 43 height 9
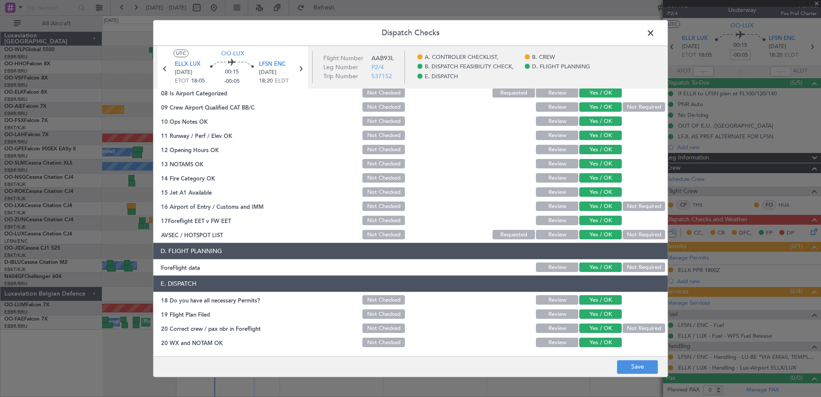
scroll to position [0, 0]
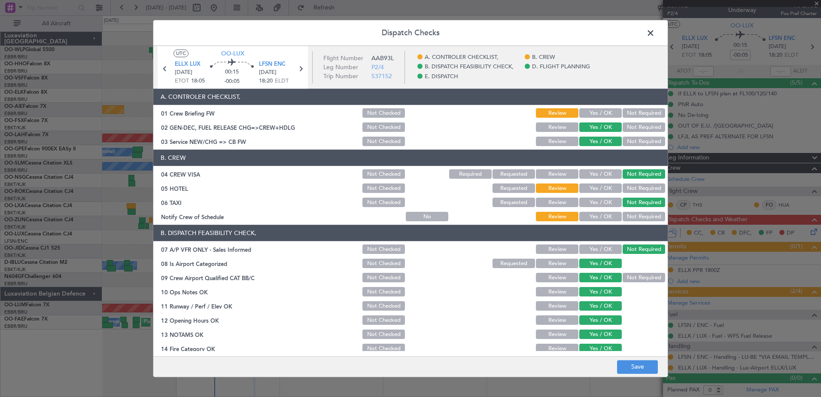
drag, startPoint x: 594, startPoint y: 218, endPoint x: 636, endPoint y: 188, distance: 52.1
click at [594, 218] on button "Yes / OK" at bounding box center [601, 216] width 43 height 9
click at [640, 184] on button "Not Required" at bounding box center [644, 188] width 43 height 9
click at [625, 110] on button "Not Required" at bounding box center [644, 113] width 43 height 9
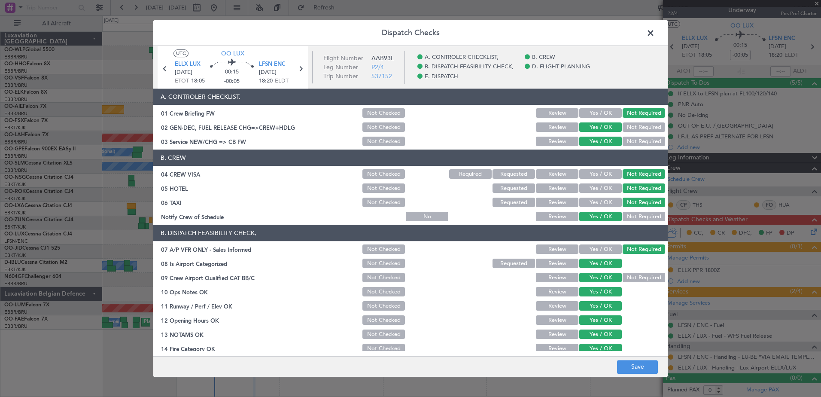
click at [590, 112] on button "Yes / OK" at bounding box center [601, 113] width 43 height 9
click at [633, 373] on button "Save" at bounding box center [637, 367] width 41 height 14
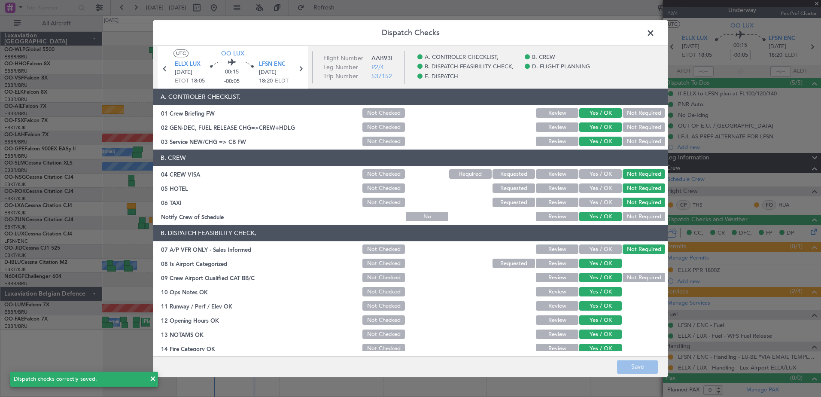
click at [655, 29] on span at bounding box center [655, 35] width 0 height 17
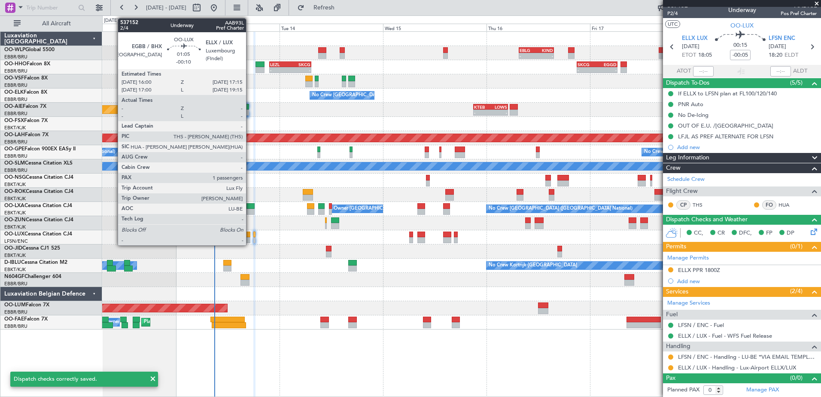
click at [250, 241] on div at bounding box center [248, 240] width 6 height 6
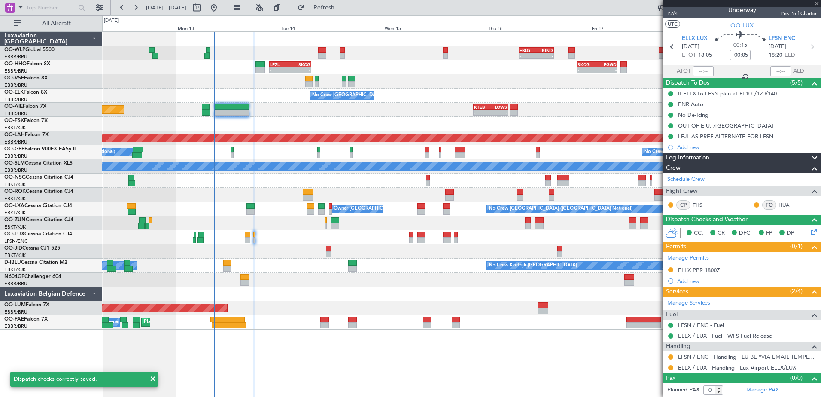
type input "-00:10"
type input "1"
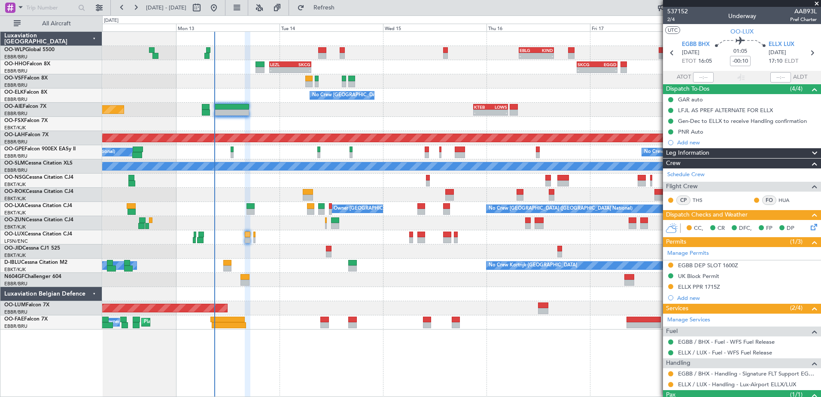
click at [809, 224] on icon at bounding box center [812, 225] width 7 height 7
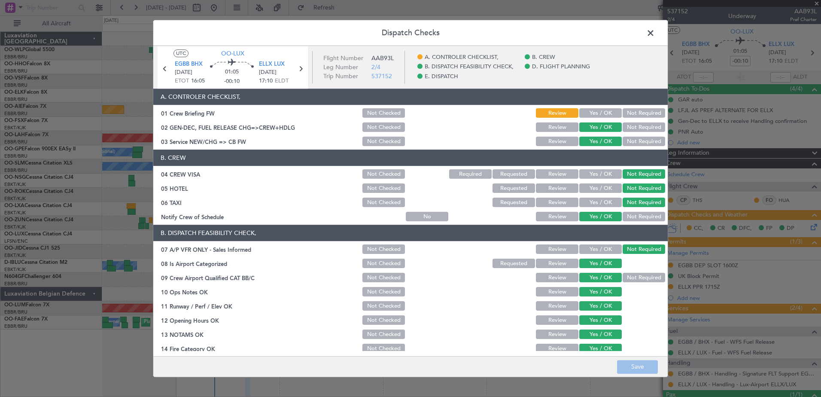
click at [591, 113] on button "Yes / OK" at bounding box center [601, 113] width 43 height 9
click at [636, 365] on button "Save" at bounding box center [637, 367] width 41 height 14
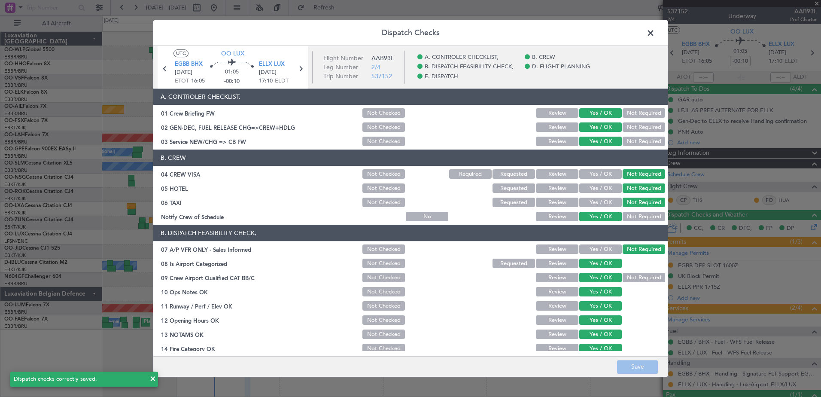
click at [655, 32] on span at bounding box center [655, 35] width 0 height 17
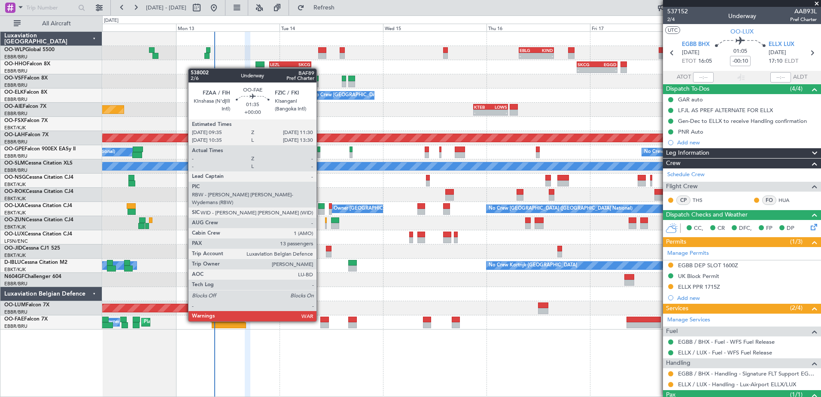
click at [320, 320] on div at bounding box center [324, 320] width 9 height 6
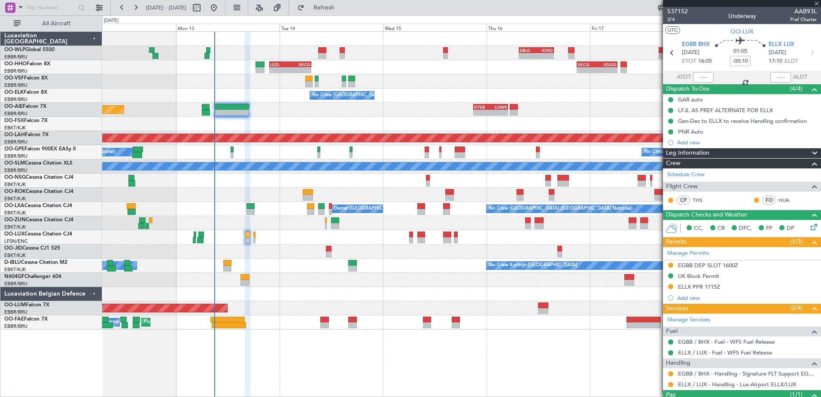
type input "13"
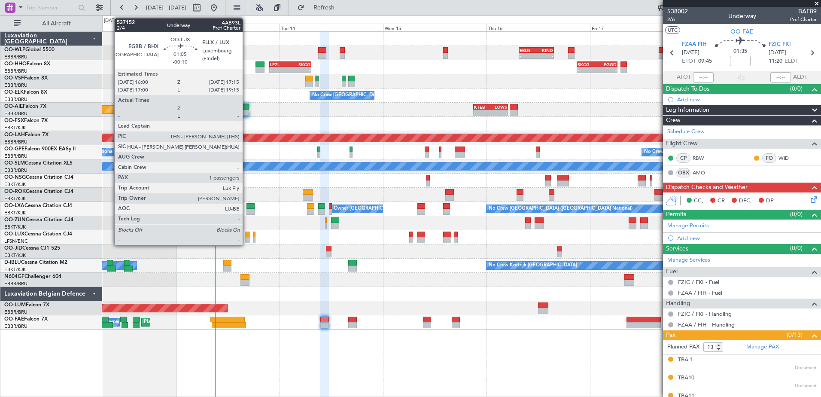
click at [247, 241] on div at bounding box center [248, 240] width 6 height 6
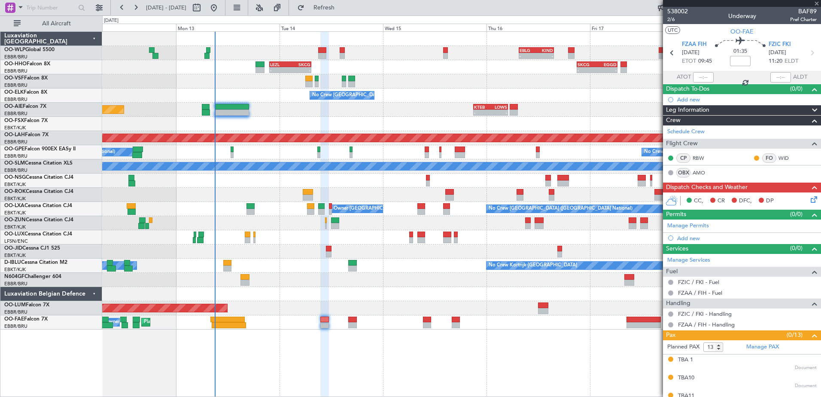
type input "-00:10"
type input "1"
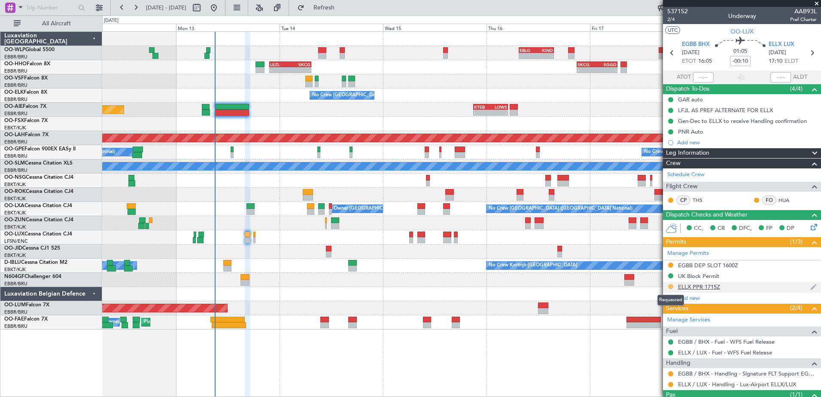
click at [671, 287] on button at bounding box center [670, 286] width 5 height 5
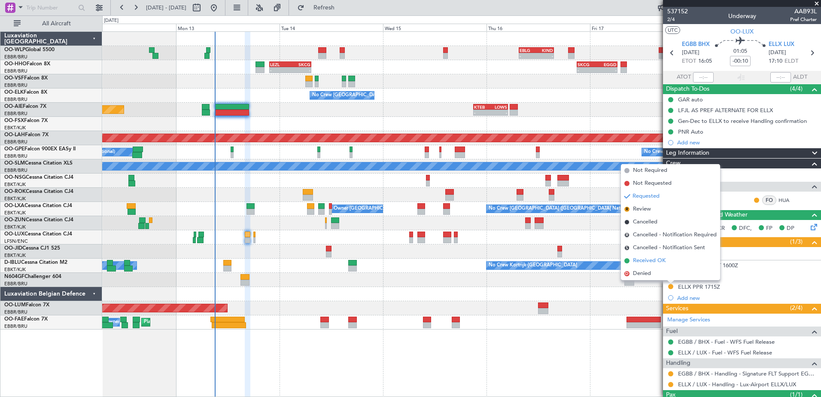
click at [658, 261] on span "Received OK" at bounding box center [649, 260] width 33 height 9
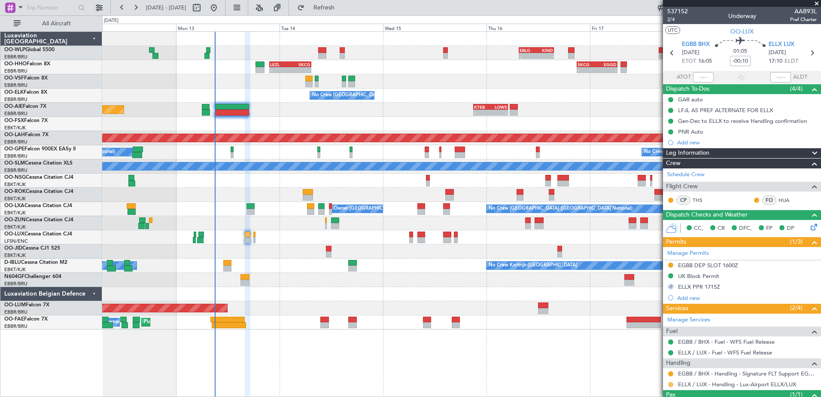
click at [671, 383] on button at bounding box center [670, 384] width 5 height 5
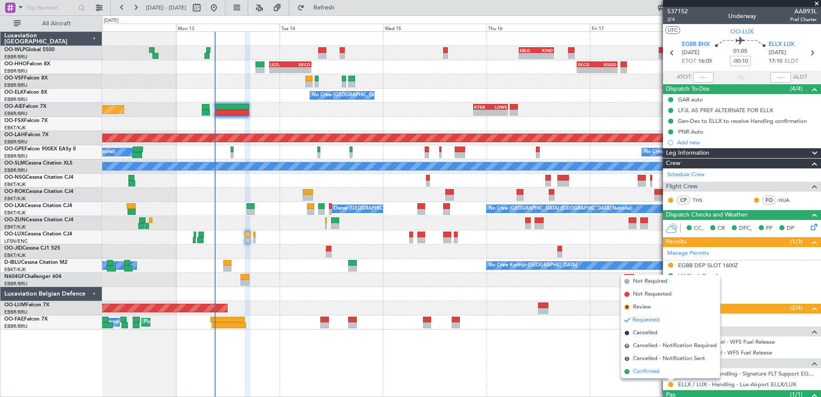
click at [643, 367] on span "Confirmed" at bounding box center [646, 371] width 27 height 9
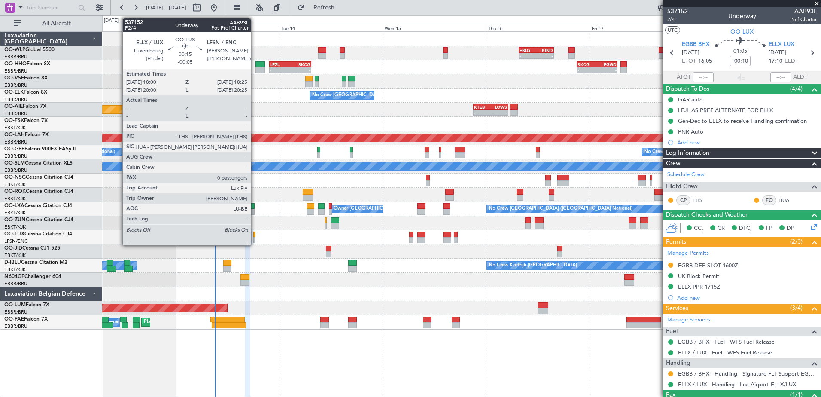
click at [255, 237] on div at bounding box center [254, 235] width 2 height 6
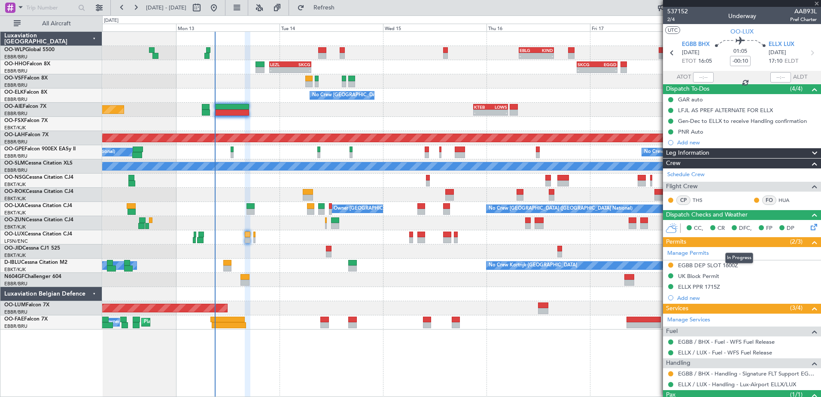
type input "-00:05"
type input "0"
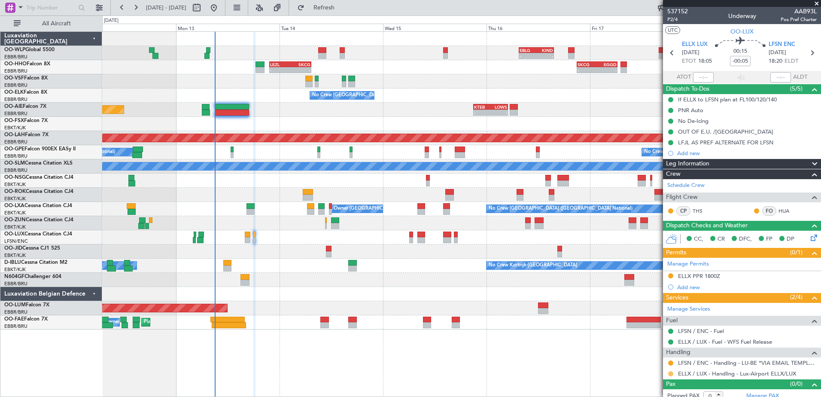
click at [671, 373] on button at bounding box center [670, 373] width 5 height 5
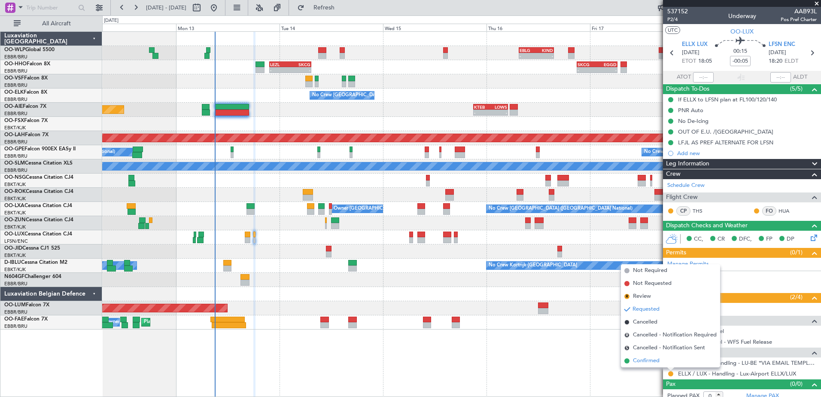
click at [648, 360] on span "Confirmed" at bounding box center [646, 361] width 27 height 9
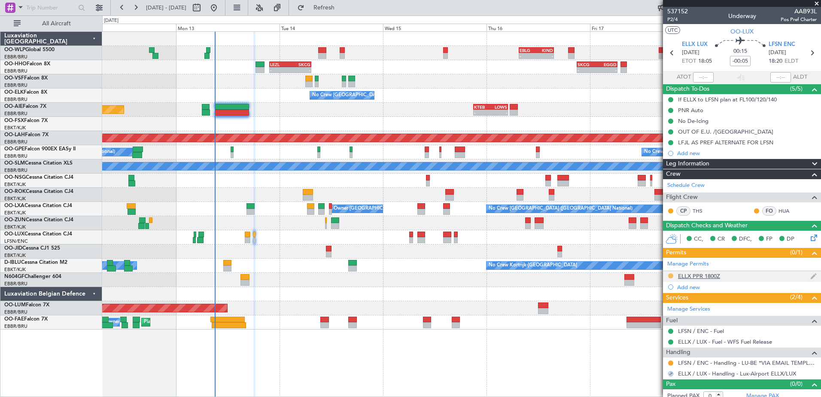
click at [668, 275] on button at bounding box center [670, 275] width 5 height 5
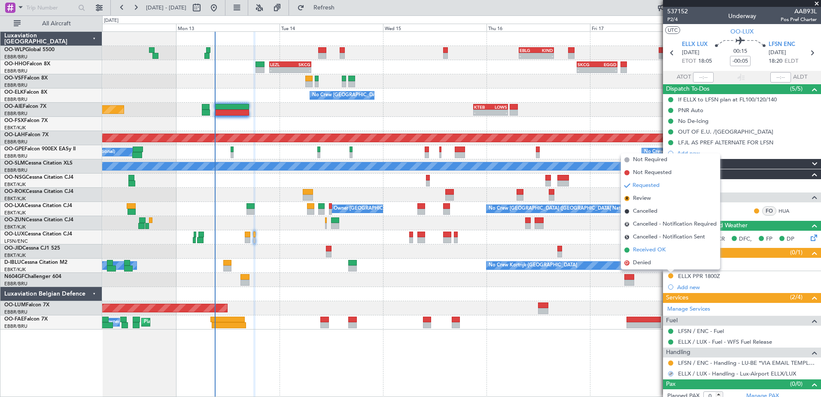
click at [656, 254] on li "Received OK" at bounding box center [670, 250] width 99 height 13
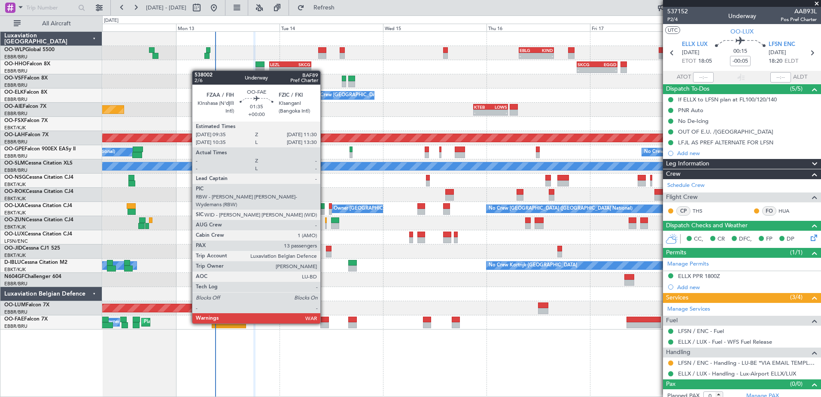
click at [324, 323] on div at bounding box center [324, 325] width 9 height 6
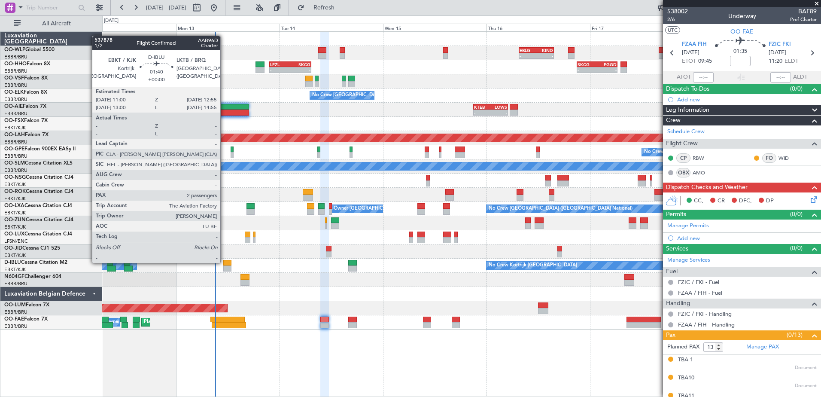
click at [224, 262] on div at bounding box center [227, 263] width 9 height 6
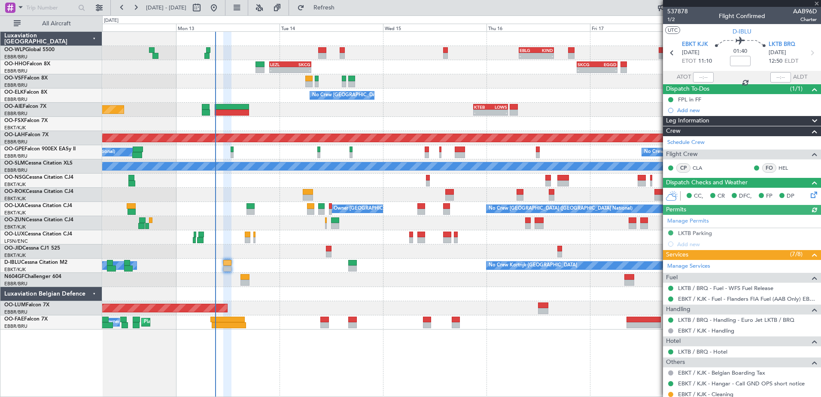
scroll to position [98, 0]
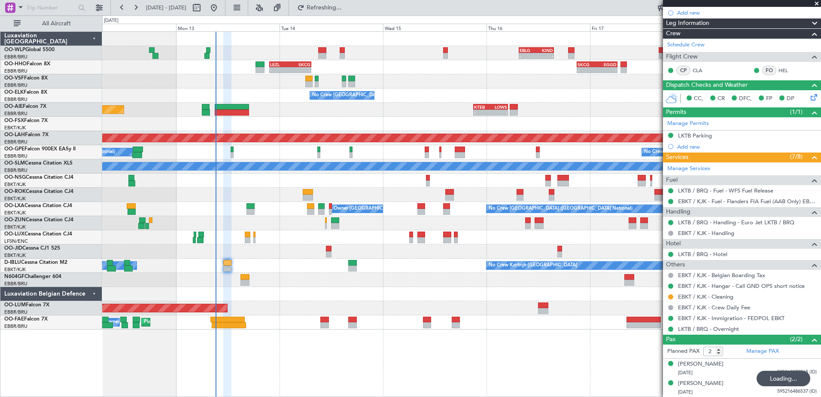
click at [495, 369] on div "- - EBLG 07:30 Z KIND 15:40 Z - - LEZL 21:40 Z SKCG 07:25 Z - - SKCG 21:00 Z EG…" at bounding box center [461, 214] width 719 height 366
click at [342, 5] on span "Refresh" at bounding box center [324, 8] width 36 height 6
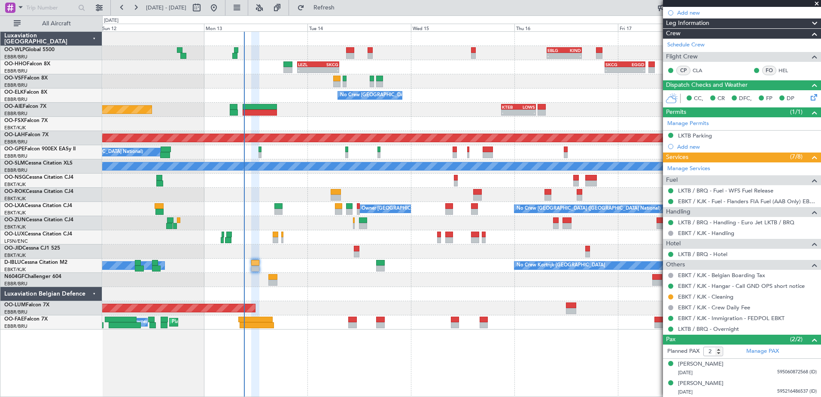
click at [323, 232] on div "- - EBLG 07:30 Z KIND 15:40 Z - - LEZL 21:40 Z SKCG 07:25 Z - - SKCG 21:00 Z EG…" at bounding box center [461, 181] width 719 height 298
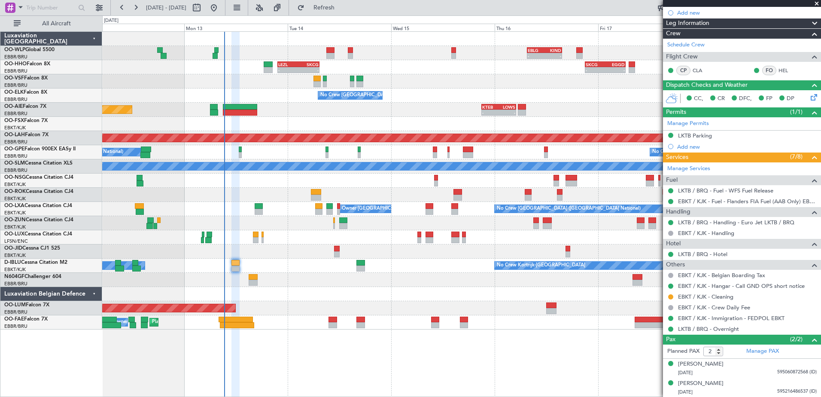
click at [384, 239] on div at bounding box center [461, 237] width 719 height 14
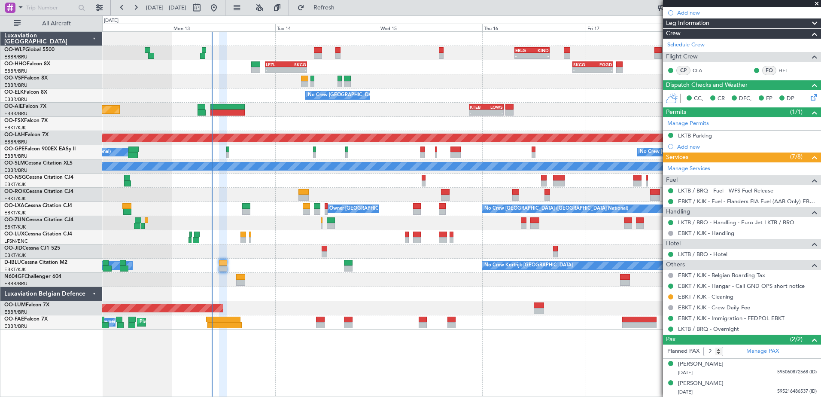
click at [366, 229] on div at bounding box center [461, 223] width 719 height 14
click at [342, 10] on span "Refresh" at bounding box center [324, 8] width 36 height 6
click at [342, 8] on span "Refresh" at bounding box center [324, 8] width 36 height 6
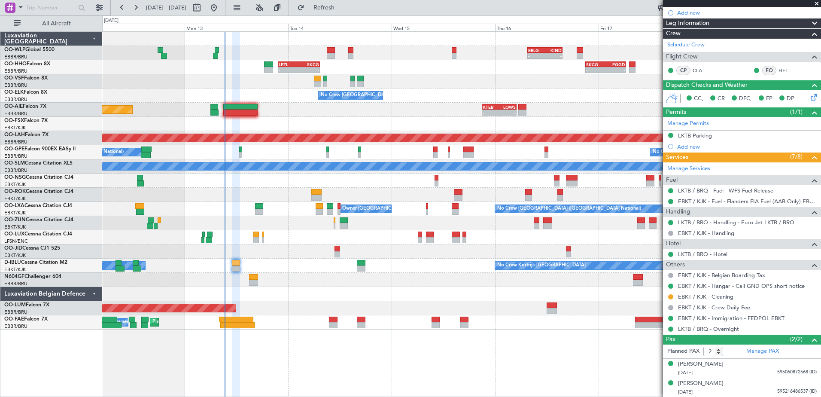
click at [410, 220] on div at bounding box center [461, 223] width 719 height 14
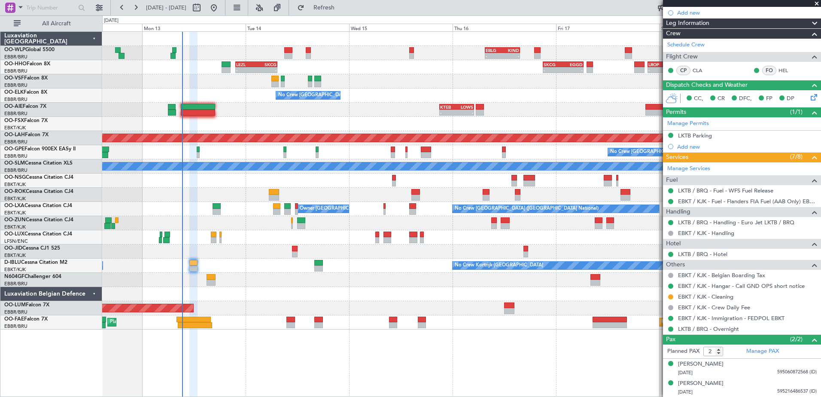
click at [386, 220] on div at bounding box center [461, 223] width 719 height 14
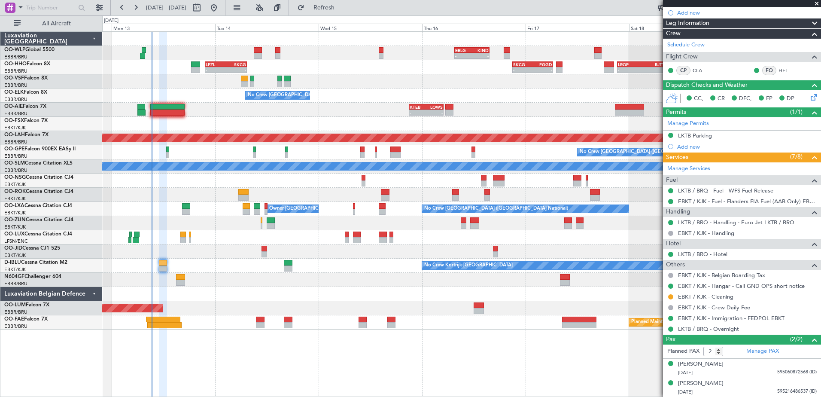
click at [356, 87] on div "- - EBBR 17:05 Z VRMU 03:10 Z" at bounding box center [461, 81] width 719 height 14
click at [335, 9] on span "Refresh" at bounding box center [324, 8] width 36 height 6
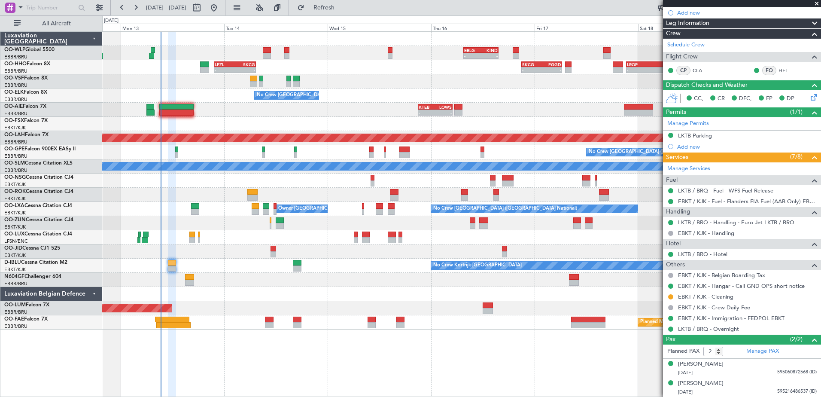
click at [357, 221] on div at bounding box center [461, 223] width 719 height 14
click at [336, 8] on span "Refresh" at bounding box center [324, 8] width 36 height 6
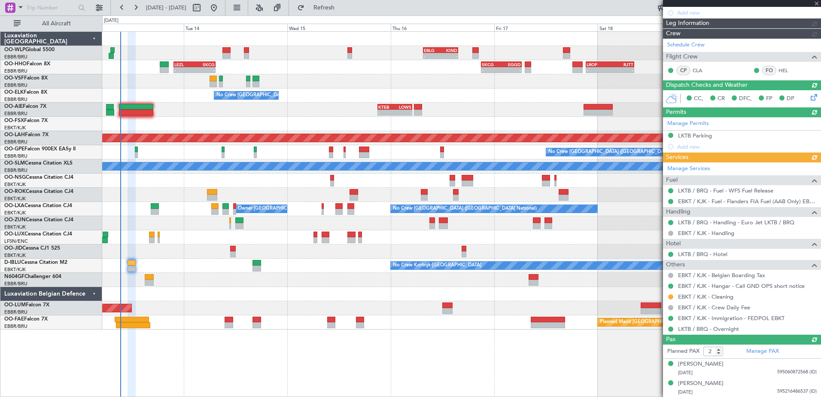
click at [350, 229] on div at bounding box center [461, 223] width 719 height 14
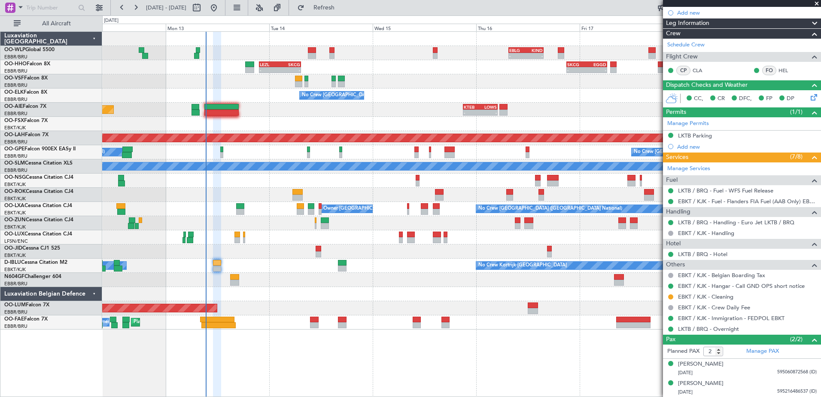
click at [288, 281] on div at bounding box center [461, 280] width 719 height 14
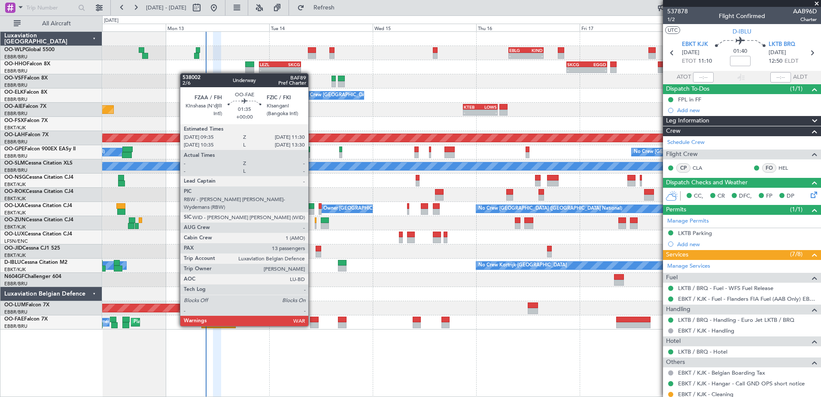
click at [312, 325] on div at bounding box center [314, 325] width 9 height 6
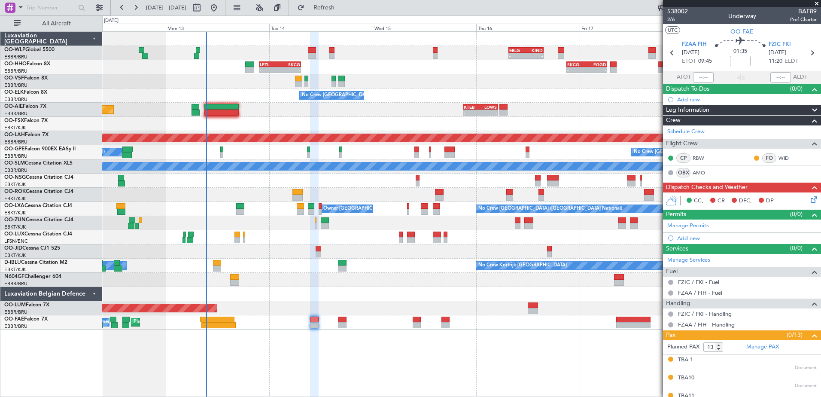
click at [586, 318] on div "Planned Maint Brussels (Brussels National) Planned Maint Melsbroek Air Base Own…" at bounding box center [461, 322] width 719 height 14
click at [809, 196] on icon at bounding box center [812, 198] width 7 height 7
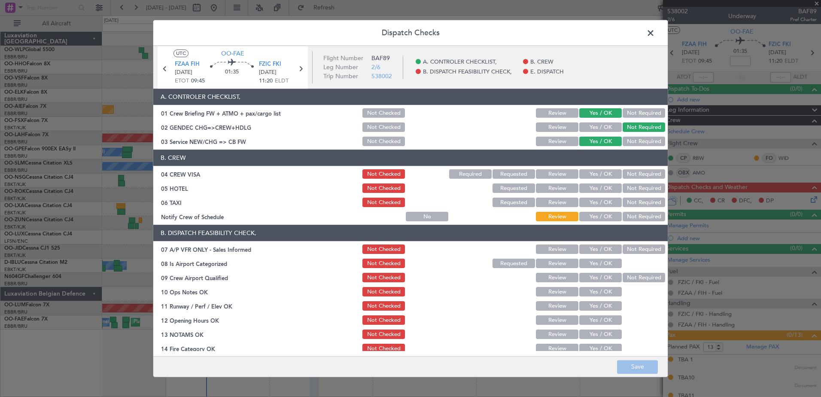
click at [600, 213] on button "Yes / OK" at bounding box center [601, 216] width 43 height 9
click at [636, 200] on button "Not Required" at bounding box center [644, 202] width 43 height 9
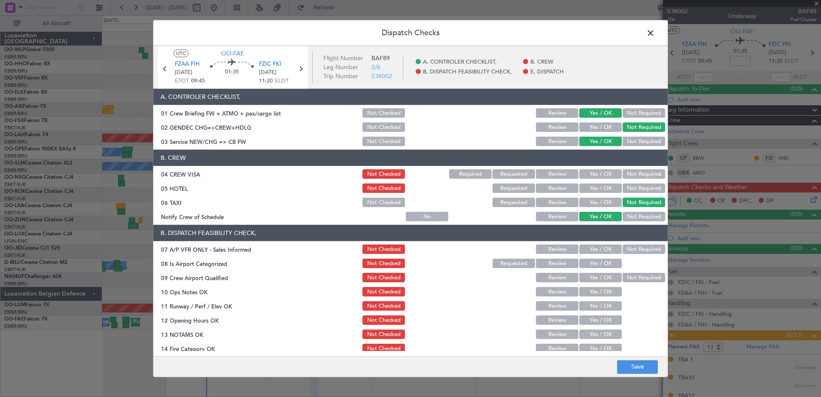
click at [643, 184] on button "Not Required" at bounding box center [644, 188] width 43 height 9
click at [641, 174] on button "Not Required" at bounding box center [644, 174] width 43 height 9
click at [629, 246] on button "Not Required" at bounding box center [644, 249] width 43 height 9
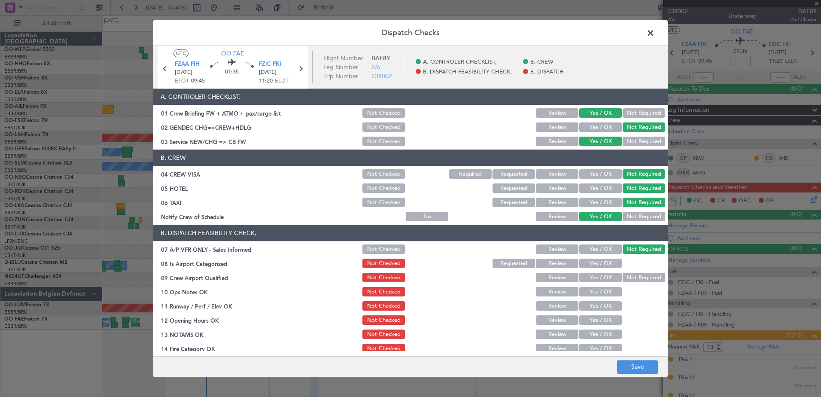
click at [607, 264] on button "Yes / OK" at bounding box center [601, 263] width 43 height 9
click at [644, 278] on button "Not Required" at bounding box center [644, 277] width 43 height 9
click at [597, 289] on button "Yes / OK" at bounding box center [601, 291] width 43 height 9
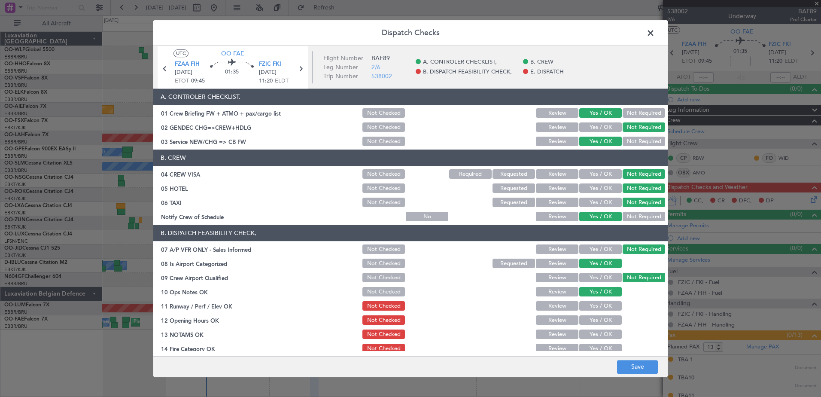
click at [598, 308] on button "Yes / OK" at bounding box center [601, 306] width 43 height 9
click at [597, 317] on button "Yes / OK" at bounding box center [601, 320] width 43 height 9
click at [596, 332] on button "Yes / OK" at bounding box center [601, 334] width 43 height 9
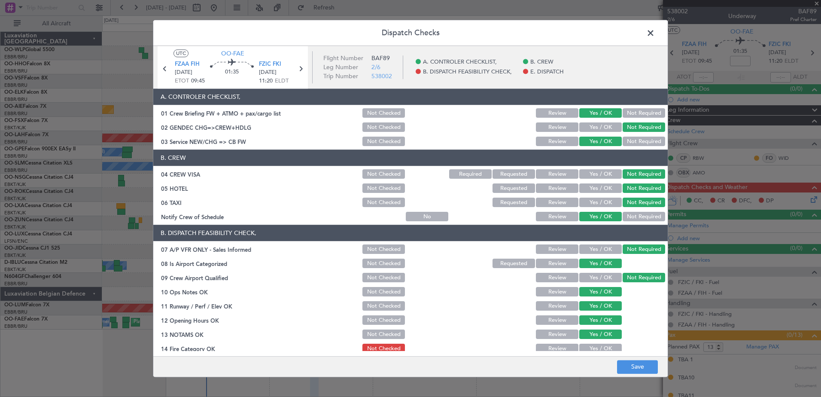
click at [596, 348] on button "Yes / OK" at bounding box center [601, 348] width 43 height 9
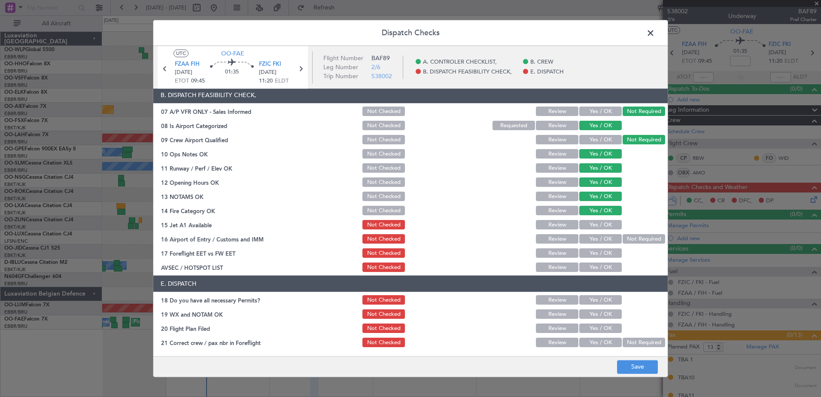
click at [598, 226] on button "Yes / OK" at bounding box center [601, 224] width 43 height 9
click at [600, 238] on button "Yes / OK" at bounding box center [601, 239] width 43 height 9
click at [598, 249] on button "Yes / OK" at bounding box center [601, 253] width 43 height 9
click at [596, 269] on button "Yes / OK" at bounding box center [601, 267] width 43 height 9
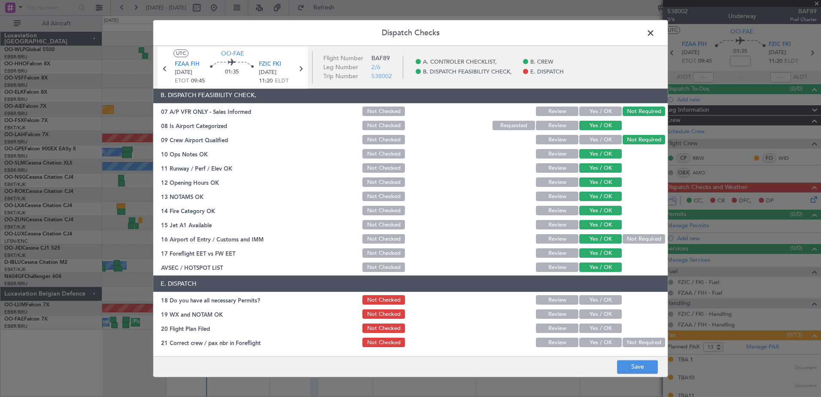
click at [590, 299] on button "Yes / OK" at bounding box center [601, 300] width 43 height 9
drag, startPoint x: 590, startPoint y: 311, endPoint x: 590, endPoint y: 317, distance: 5.2
click at [590, 311] on button "Yes / OK" at bounding box center [601, 314] width 43 height 9
click at [592, 331] on button "Yes / OK" at bounding box center [601, 328] width 43 height 9
click at [589, 344] on button "Yes / OK" at bounding box center [601, 342] width 43 height 9
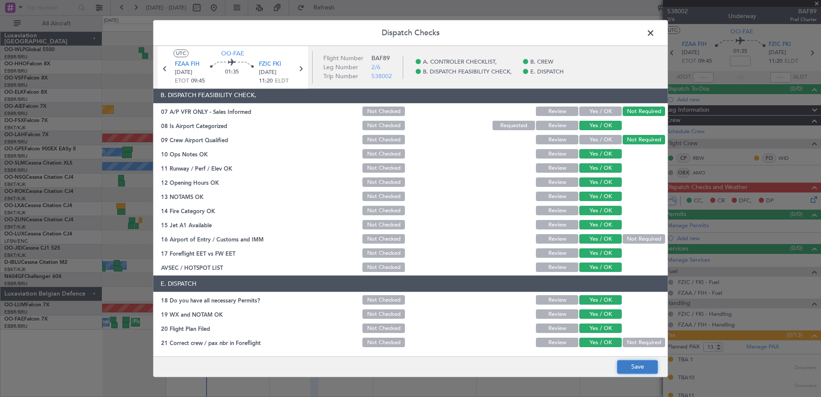
click at [627, 364] on button "Save" at bounding box center [637, 367] width 41 height 14
click at [655, 34] on span at bounding box center [655, 35] width 0 height 17
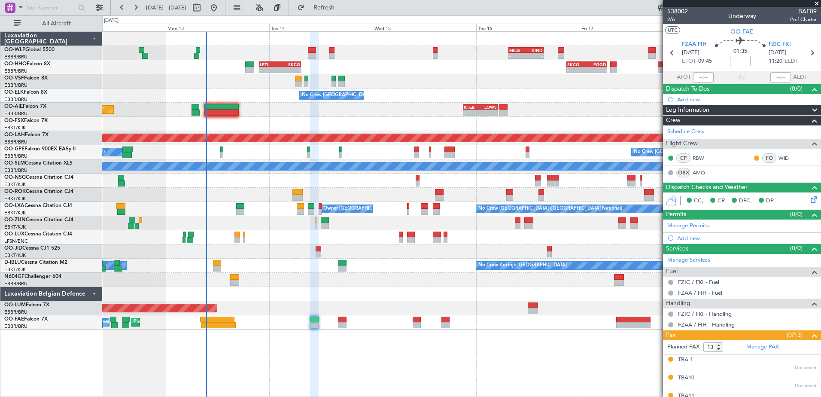
click at [364, 355] on div "- - EBLG 07:30 Z KIND 15:40 Z - - LEZL 21:40 Z SKCG 07:25 Z - - SKCG 21:00 Z EG…" at bounding box center [461, 214] width 719 height 366
click at [335, 6] on span "Refresh" at bounding box center [324, 8] width 36 height 6
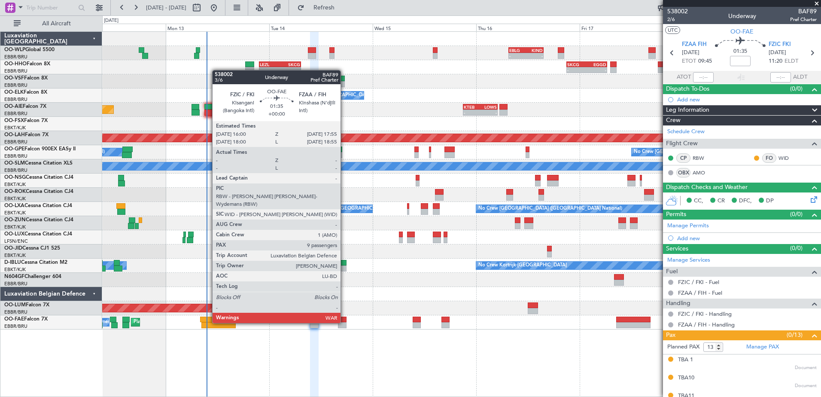
click at [345, 322] on div at bounding box center [342, 325] width 9 height 6
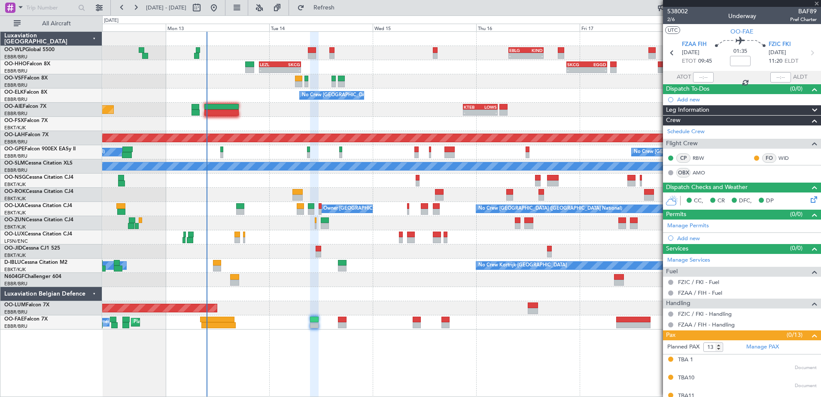
type input "9"
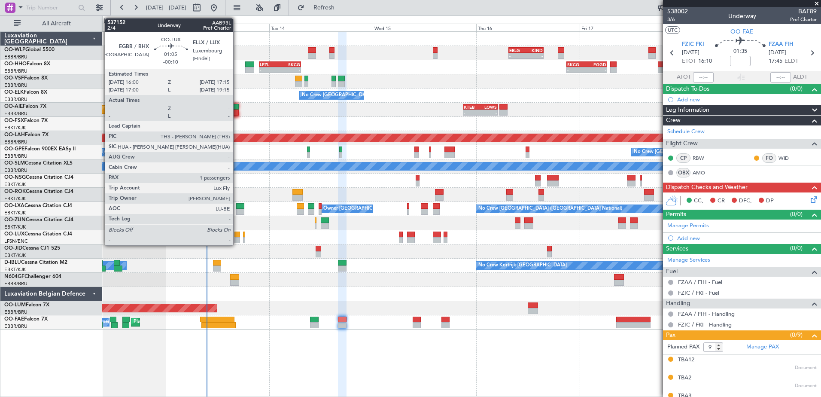
click at [237, 240] on div at bounding box center [238, 240] width 6 height 6
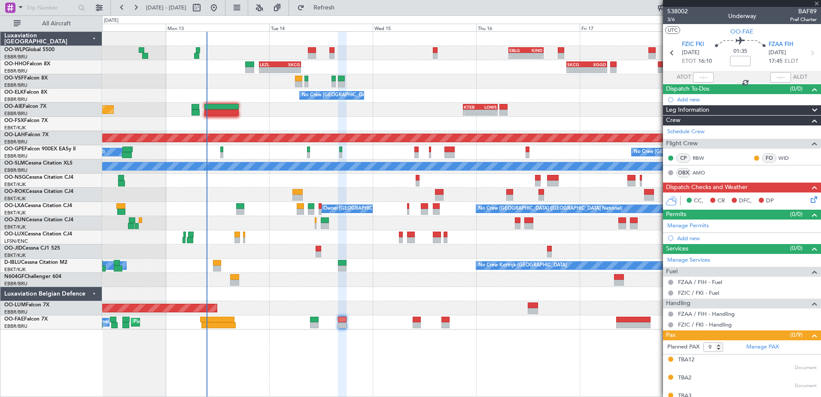
type input "-00:10"
type input "1"
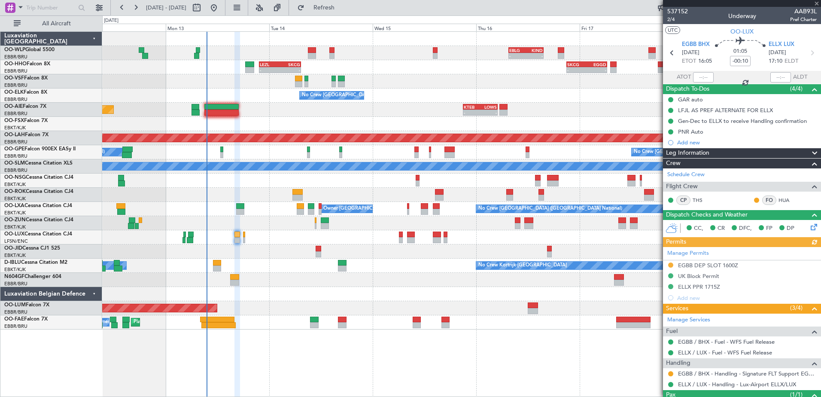
click at [673, 265] on div "Manage Permits EGBB DEP SLOT 1600Z UK Block Permit ELLX PPR 1715Z Add new" at bounding box center [742, 275] width 158 height 56
click at [671, 264] on button at bounding box center [670, 264] width 5 height 5
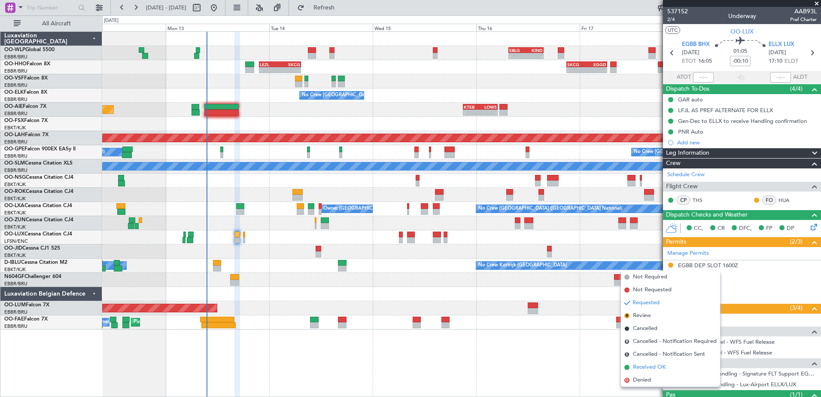
click at [652, 367] on span "Received OK" at bounding box center [649, 367] width 33 height 9
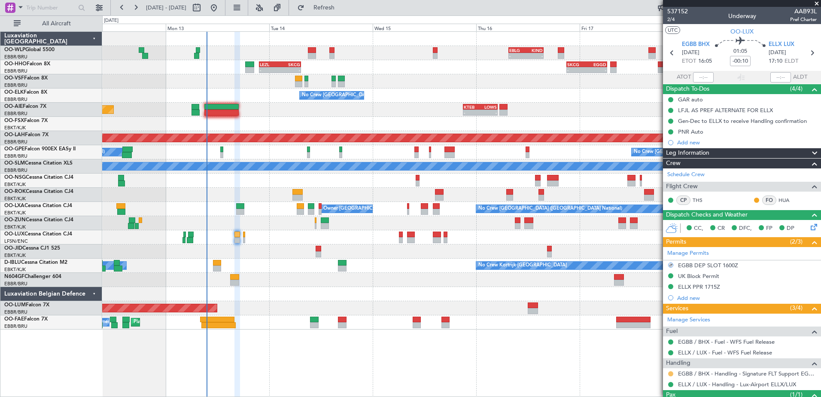
click at [671, 372] on button at bounding box center [670, 373] width 5 height 5
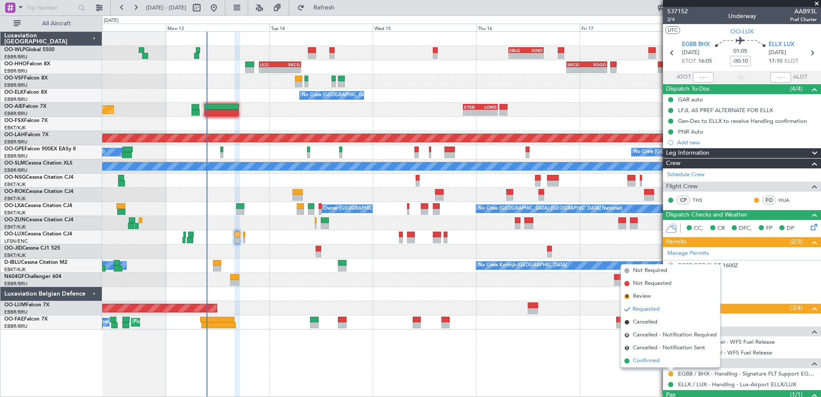
click at [643, 358] on span "Confirmed" at bounding box center [646, 361] width 27 height 9
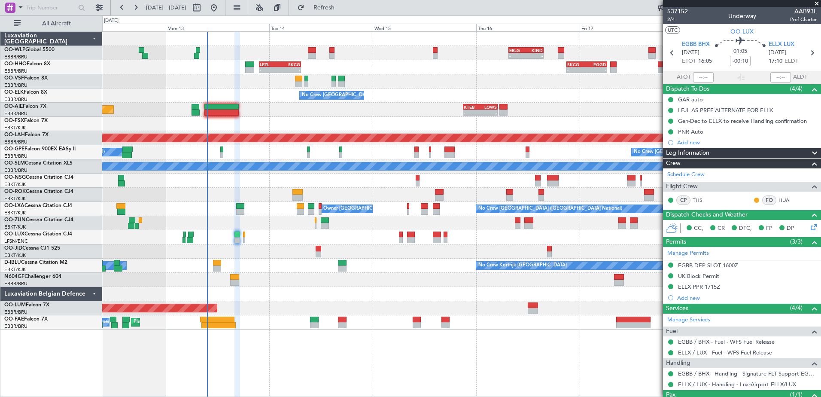
click at [245, 237] on div at bounding box center [461, 237] width 719 height 14
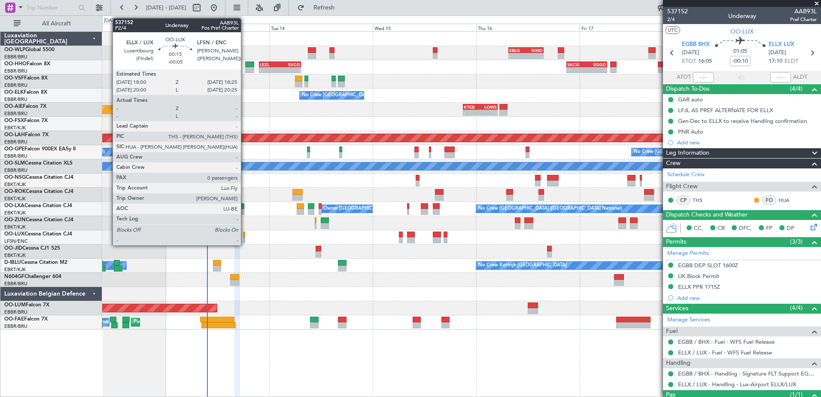
click at [245, 239] on div at bounding box center [244, 240] width 2 height 6
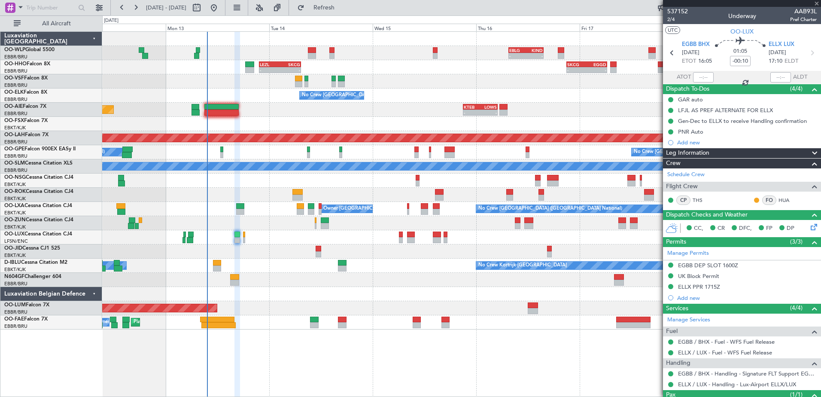
type input "-00:05"
type input "0"
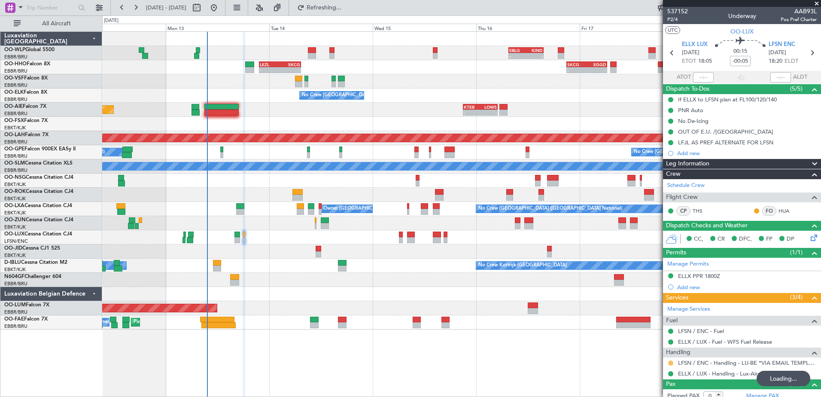
click at [672, 364] on button at bounding box center [670, 362] width 5 height 5
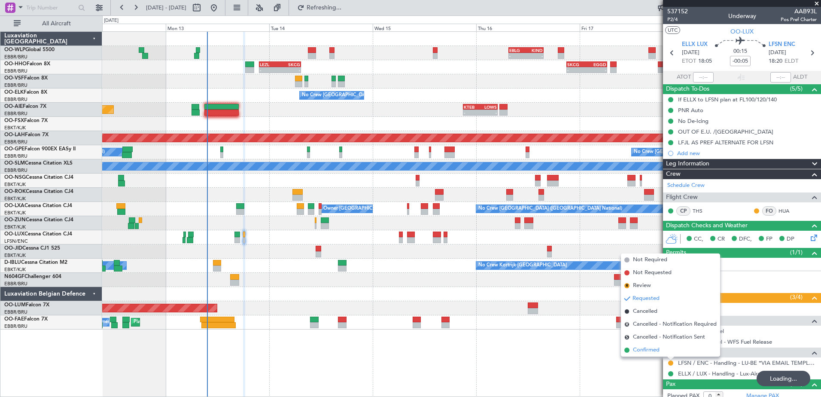
click at [647, 350] on span "Confirmed" at bounding box center [646, 350] width 27 height 9
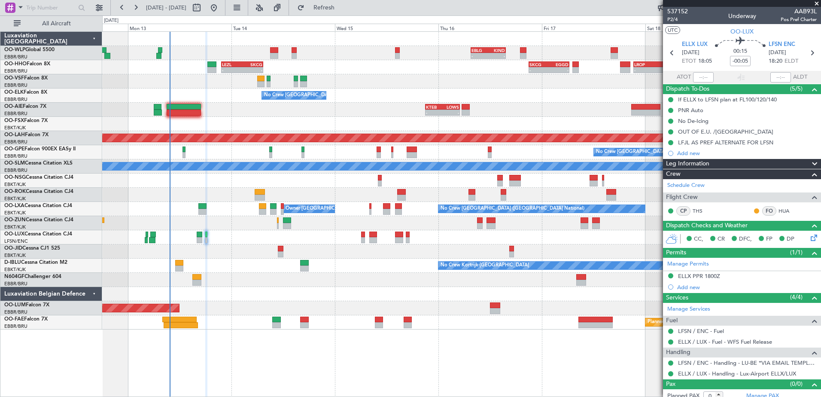
click at [162, 203] on div "No Crew Brussels (Brussels National) Owner Kortrijk-Wevelgem" at bounding box center [461, 209] width 719 height 14
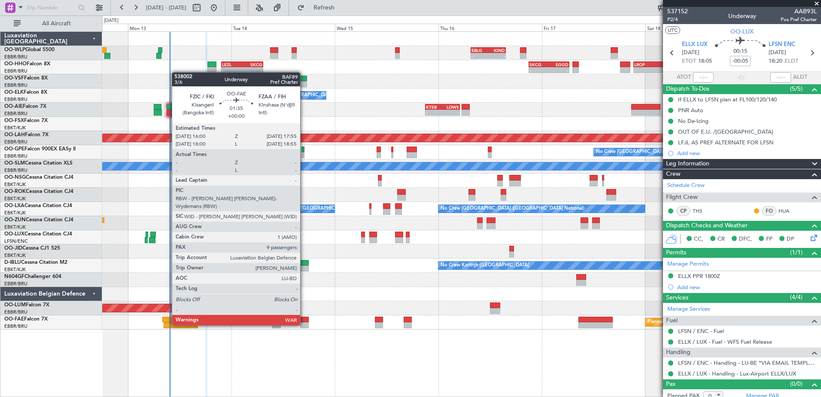
click at [304, 324] on div at bounding box center [304, 325] width 9 height 6
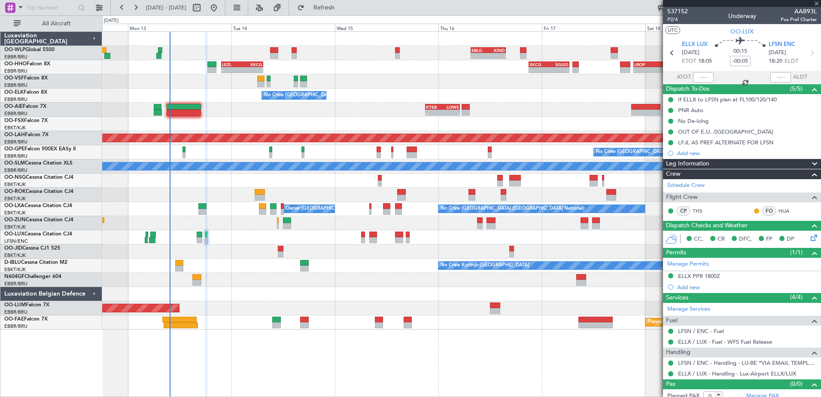
type input "9"
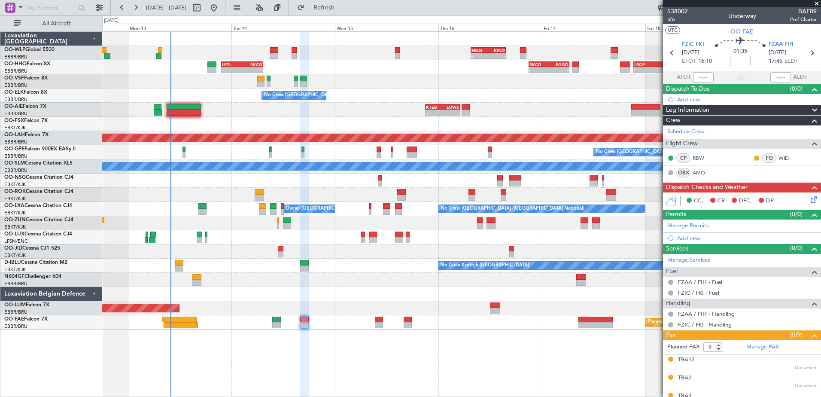
click at [113, 250] on div at bounding box center [461, 251] width 719 height 14
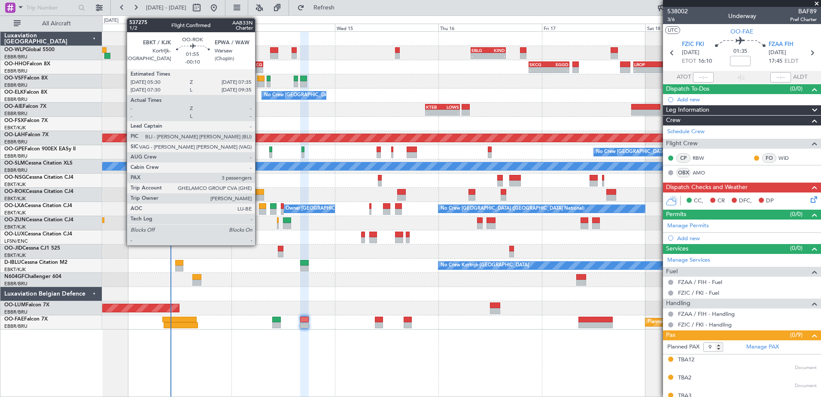
click at [259, 193] on div at bounding box center [259, 192] width 9 height 6
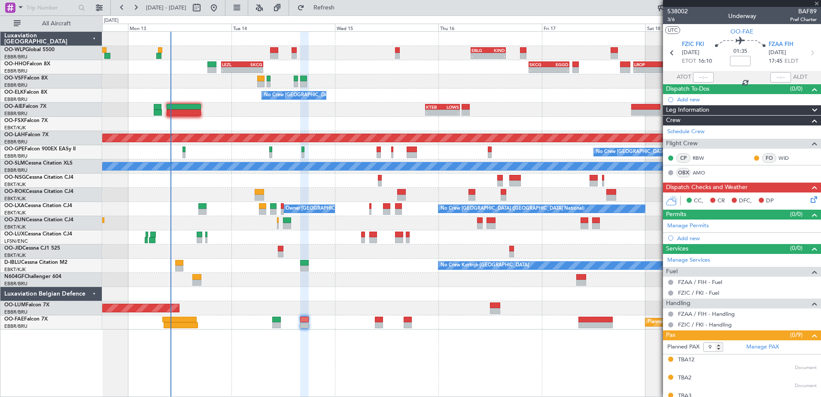
type input "-00:10"
type input "3"
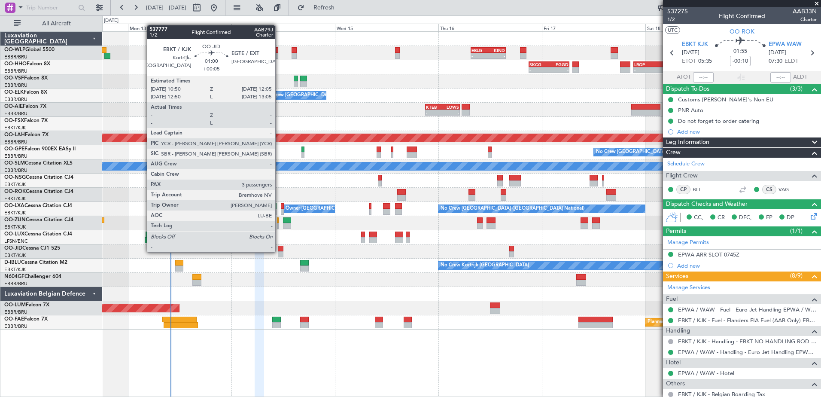
click at [279, 251] on div at bounding box center [281, 254] width 6 height 6
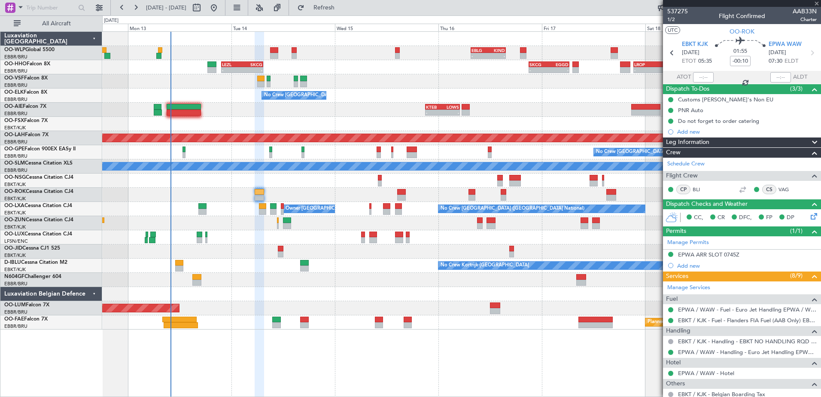
type input "+00:05"
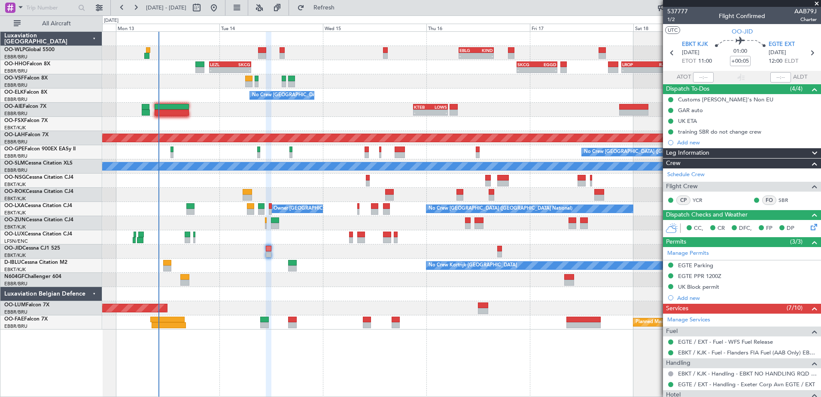
click at [354, 262] on div "- - EBLG 07:30 Z KIND 15:40 Z - - LEZL 21:40 Z SKCG 07:25 Z - - SKCG 21:00 Z EG…" at bounding box center [461, 181] width 719 height 298
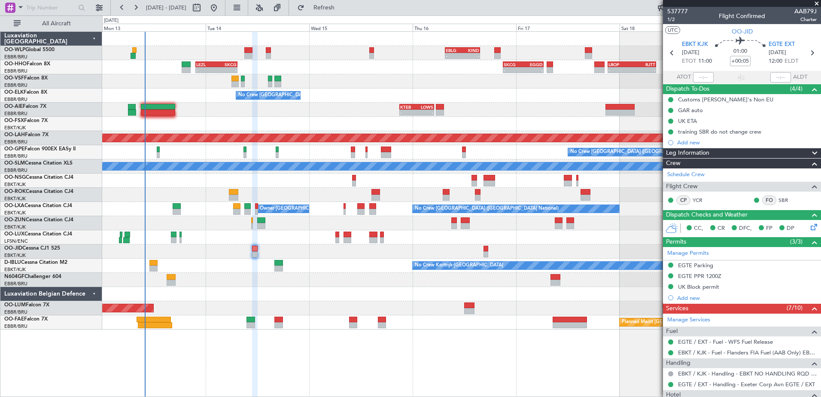
click at [302, 248] on div "- - EBLG 07:30 Z KIND 15:40 Z - - LEZL 21:40 Z SKCG 07:25 Z - - SKCG 21:00 Z EG…" at bounding box center [461, 181] width 719 height 298
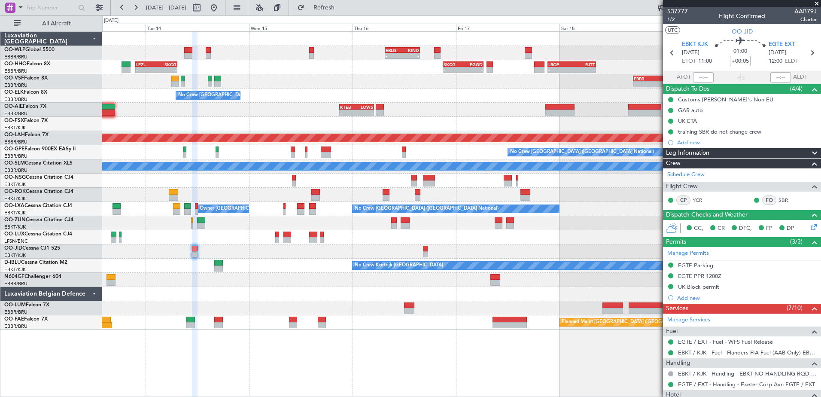
click at [520, 246] on div "- - EBLG 07:30 Z KIND 15:40 Z - - EBLG 19:00 Z FIMP 06:10 Z - - LEZL 21:40 Z SK…" at bounding box center [461, 181] width 719 height 298
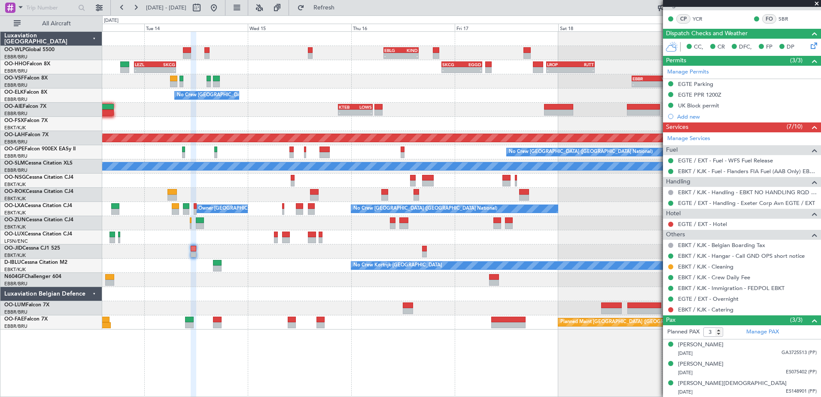
click at [556, 297] on div at bounding box center [461, 294] width 719 height 14
click at [251, 352] on div "- - EBLG 07:30 Z KIND 15:40 Z - - EBLG 19:00 Z FIMP 06:10 Z - - LEZL 21:40 Z SK…" at bounding box center [461, 214] width 719 height 366
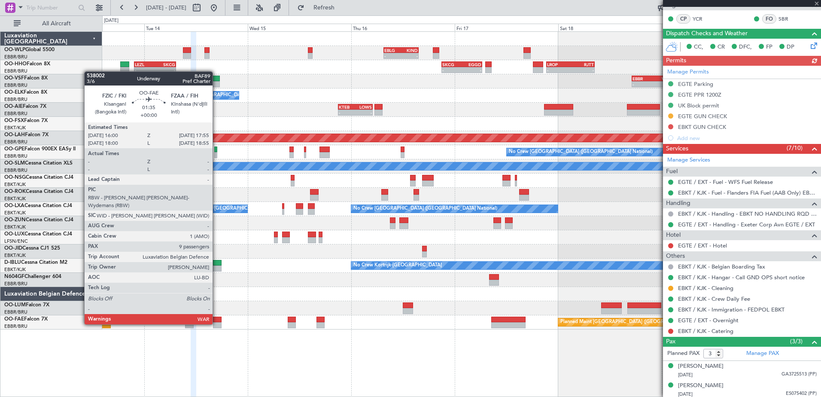
click at [217, 323] on div at bounding box center [217, 325] width 9 height 6
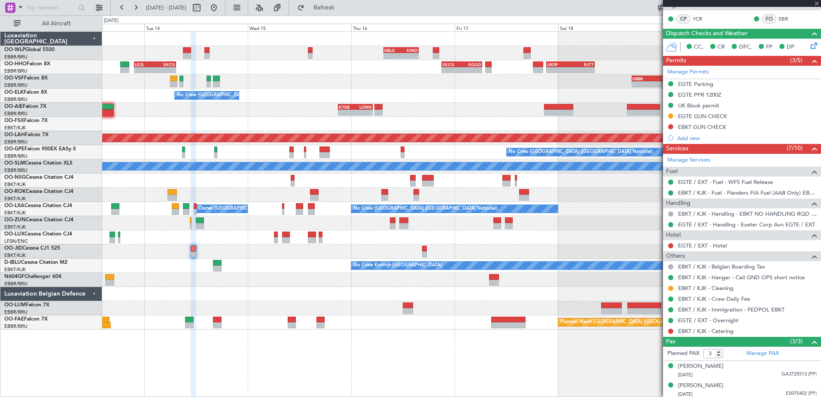
type input "9"
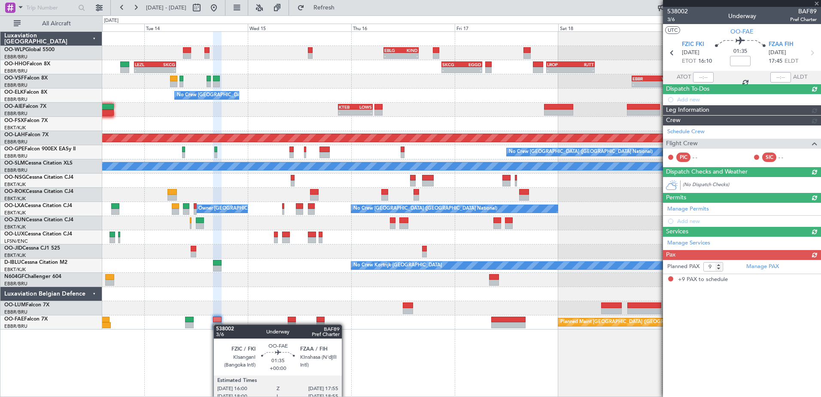
scroll to position [0, 0]
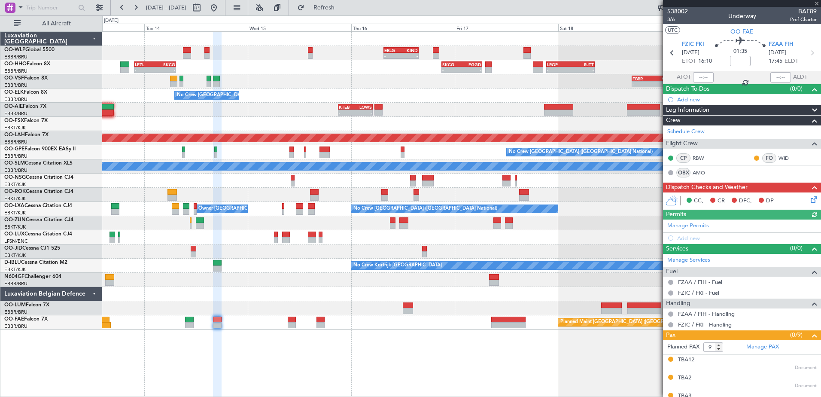
click at [738, 62] on div "Flight Time" at bounding box center [738, 62] width 0 height 0
click at [739, 56] on input at bounding box center [740, 61] width 21 height 10
type input "-00:05"
click at [809, 198] on icon at bounding box center [812, 198] width 7 height 7
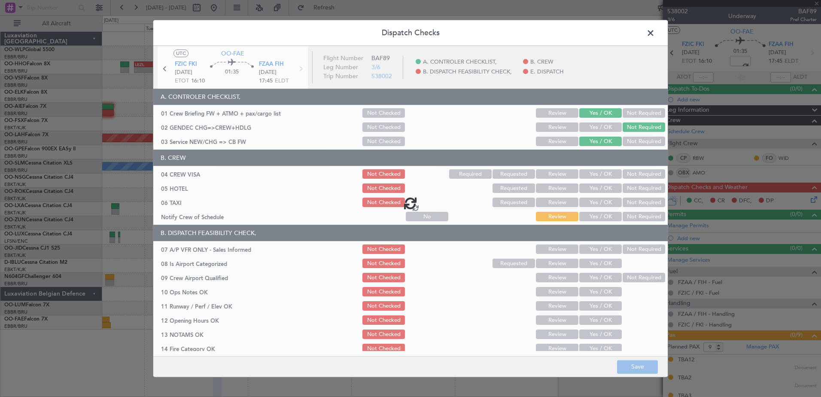
type input "-00:05"
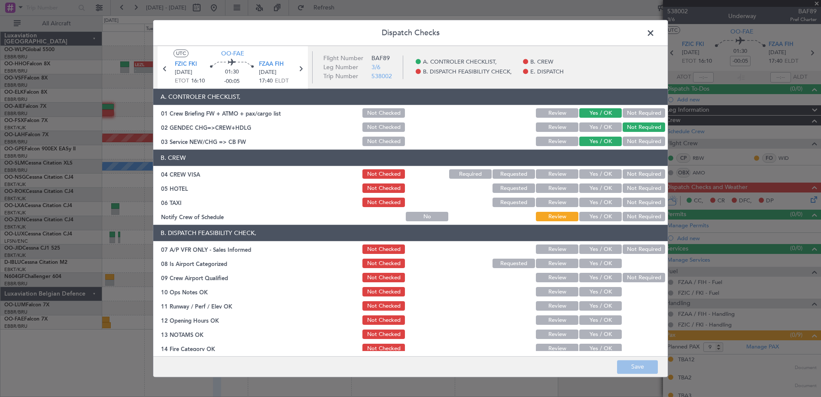
click at [601, 217] on button "Yes / OK" at bounding box center [601, 216] width 43 height 9
click at [625, 198] on button "Not Required" at bounding box center [644, 202] width 43 height 9
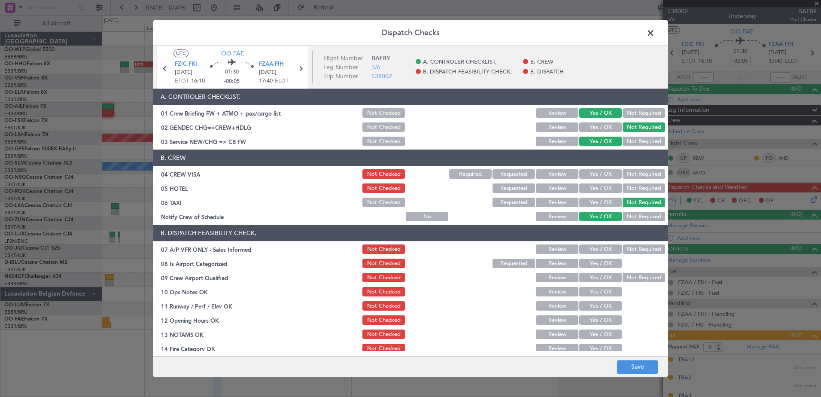
click at [629, 186] on button "Not Required" at bounding box center [644, 188] width 43 height 9
click at [631, 174] on button "Not Required" at bounding box center [644, 174] width 43 height 9
click at [640, 252] on button "Not Required" at bounding box center [644, 249] width 43 height 9
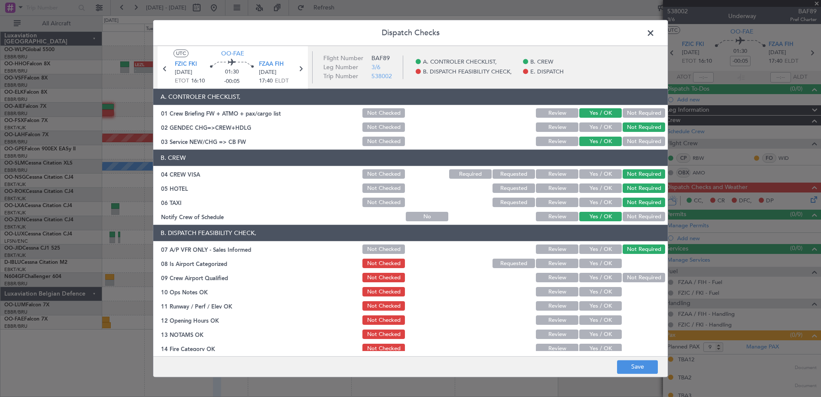
drag, startPoint x: 604, startPoint y: 262, endPoint x: 617, endPoint y: 269, distance: 15.0
click at [604, 263] on button "Yes / OK" at bounding box center [601, 263] width 43 height 9
click at [623, 278] on button "Not Required" at bounding box center [644, 277] width 43 height 9
click at [602, 294] on button "Yes / OK" at bounding box center [601, 291] width 43 height 9
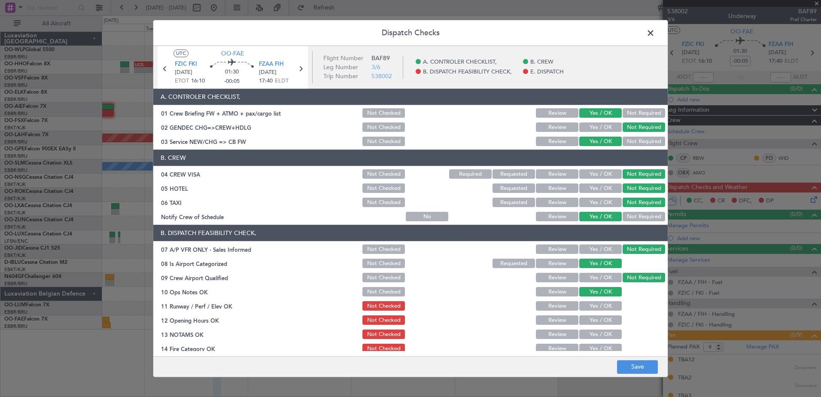
click at [601, 307] on button "Yes / OK" at bounding box center [601, 306] width 43 height 9
click at [602, 326] on div "Yes / OK" at bounding box center [599, 320] width 43 height 12
click at [602, 317] on button "Yes / OK" at bounding box center [601, 320] width 43 height 9
click at [605, 339] on button "Yes / OK" at bounding box center [601, 334] width 43 height 9
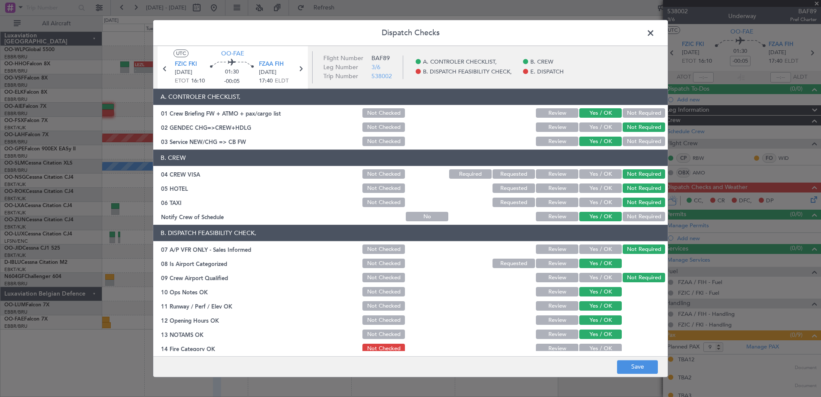
click at [602, 348] on button "Yes / OK" at bounding box center [601, 348] width 43 height 9
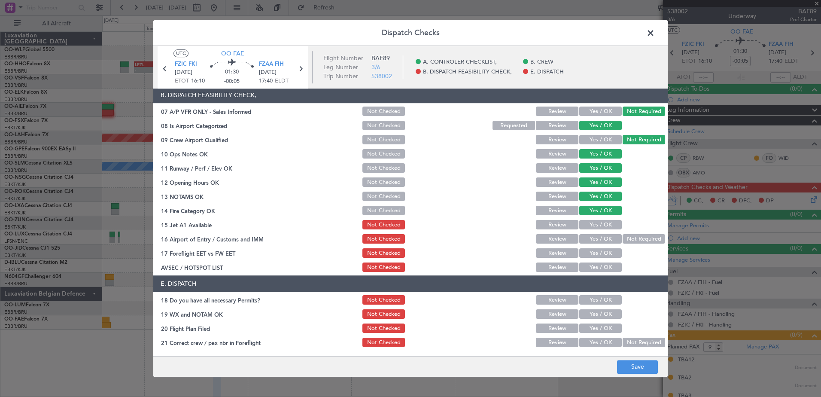
click at [595, 226] on button "Yes / OK" at bounding box center [601, 224] width 43 height 9
click at [598, 245] on div "Yes / OK" at bounding box center [599, 239] width 43 height 12
click at [601, 239] on button "Yes / OK" at bounding box center [601, 239] width 43 height 9
click at [603, 253] on button "Yes / OK" at bounding box center [601, 253] width 43 height 9
click at [601, 265] on button "Yes / OK" at bounding box center [601, 267] width 43 height 9
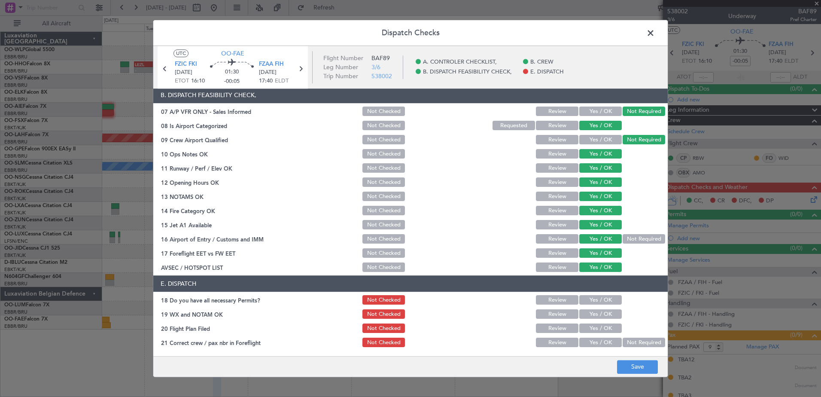
click at [597, 303] on button "Yes / OK" at bounding box center [601, 300] width 43 height 9
click at [595, 313] on button "Yes / OK" at bounding box center [601, 314] width 43 height 9
click at [596, 325] on button "Yes / OK" at bounding box center [601, 328] width 43 height 9
click at [595, 342] on button "Yes / OK" at bounding box center [601, 342] width 43 height 9
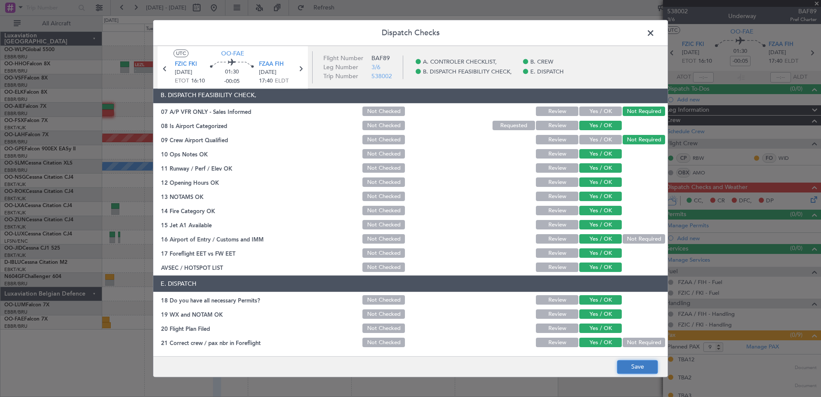
click at [630, 370] on button "Save" at bounding box center [637, 367] width 41 height 14
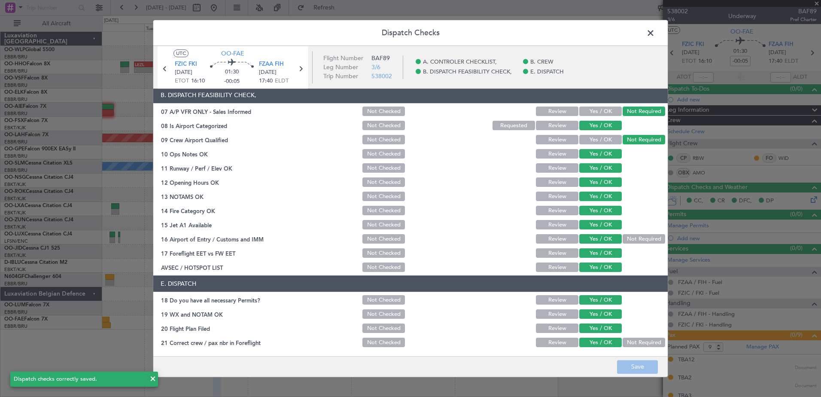
scroll to position [0, 0]
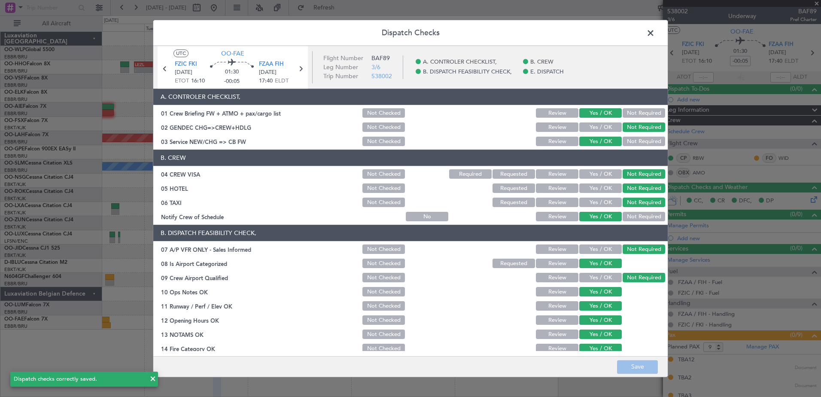
click at [655, 32] on span at bounding box center [655, 35] width 0 height 17
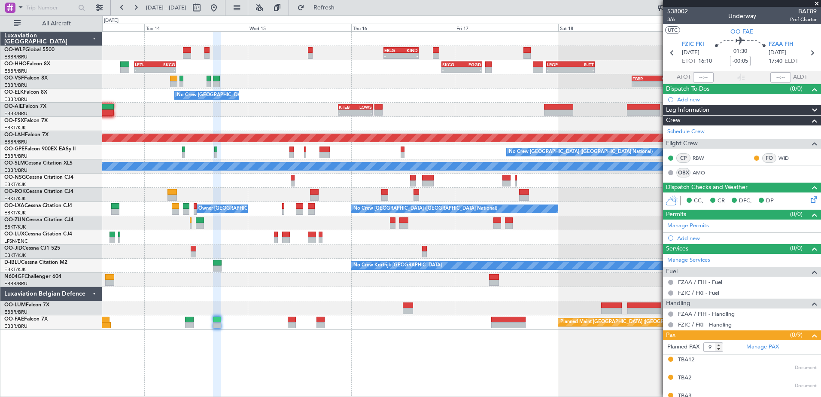
drag, startPoint x: 677, startPoint y: 98, endPoint x: 691, endPoint y: 102, distance: 14.9
click at [677, 98] on div "Add new" at bounding box center [742, 99] width 158 height 11
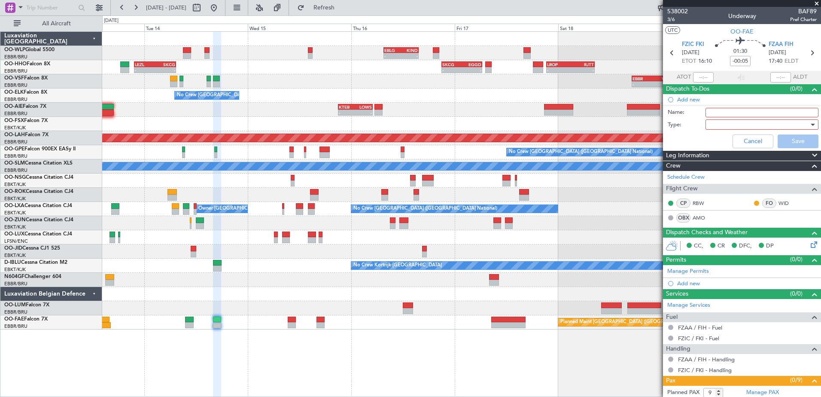
click at [729, 116] on input "Name:" at bounding box center [762, 112] width 113 height 9
click at [798, 111] on input "scheduled to be sent to ATC at [GEOGRAPHIC_DATA]" at bounding box center [762, 112] width 113 height 9
type input "scheduled to be sent to ATC at 1800Z"
click at [718, 123] on div at bounding box center [759, 124] width 100 height 13
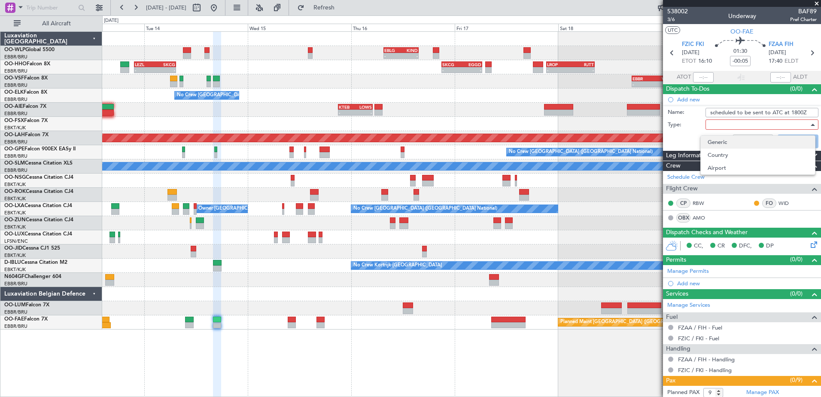
click at [720, 148] on span "Generic" at bounding box center [758, 142] width 101 height 13
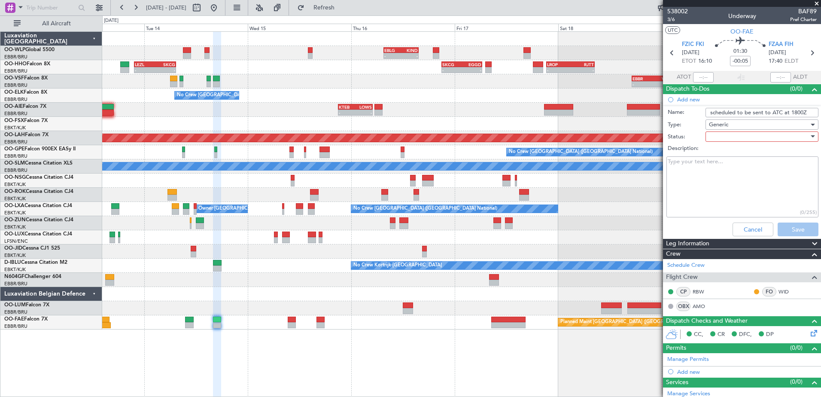
click at [722, 140] on div at bounding box center [759, 136] width 100 height 13
click at [725, 164] on span "In Progress" at bounding box center [758, 166] width 101 height 13
click at [797, 229] on button "Save" at bounding box center [798, 230] width 41 height 14
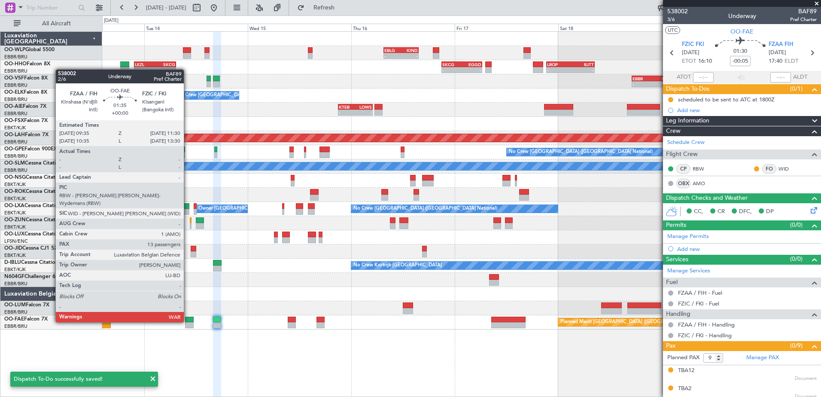
click at [188, 321] on div at bounding box center [189, 320] width 9 height 6
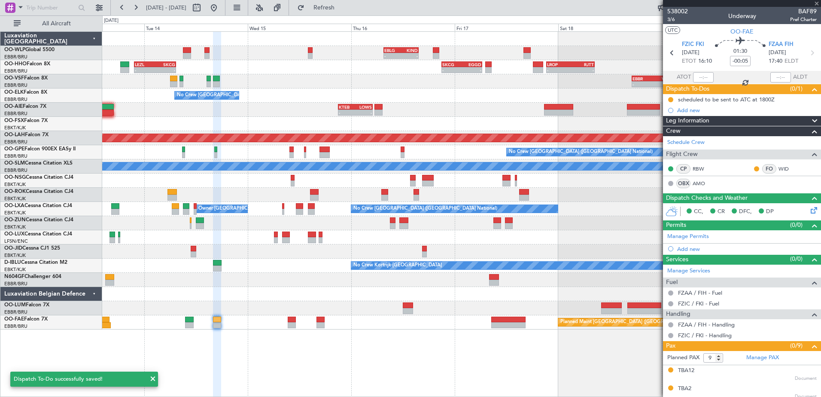
type input "13"
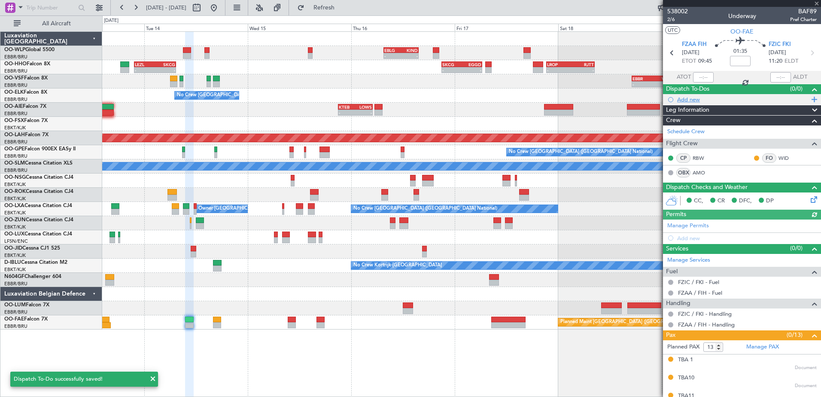
click at [698, 101] on div "Add new" at bounding box center [743, 99] width 132 height 7
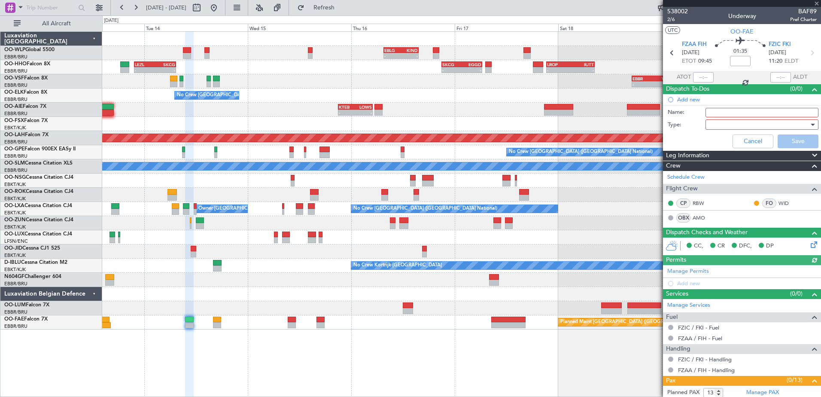
click at [744, 112] on input "Name:" at bounding box center [762, 112] width 113 height 9
click at [794, 112] on input "scheduled to be sent to ATC at [GEOGRAPHIC_DATA]" at bounding box center [762, 112] width 113 height 9
type input "scheduled to be sent to ATC at 1135Z"
click at [742, 125] on div at bounding box center [759, 124] width 100 height 13
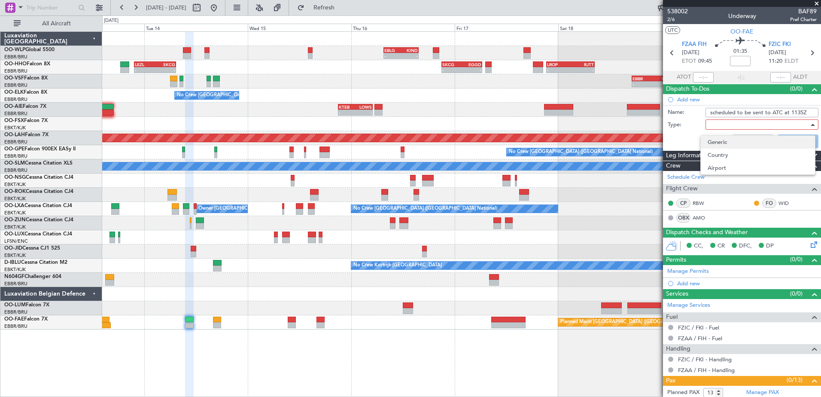
click at [736, 141] on span "Generic" at bounding box center [758, 142] width 101 height 13
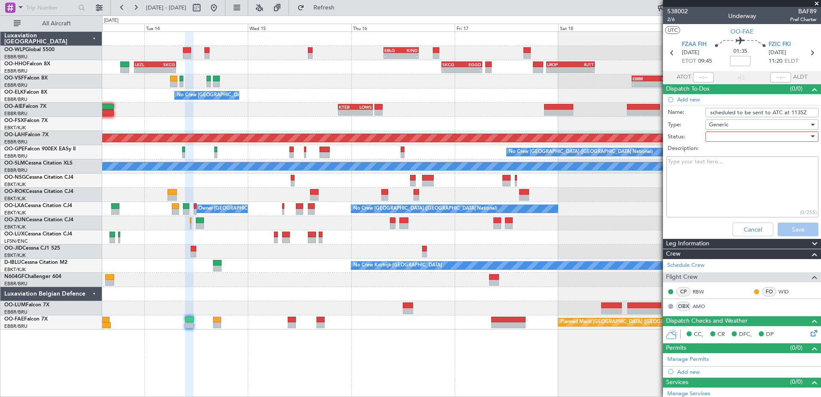
click at [735, 134] on div at bounding box center [759, 136] width 100 height 13
click at [737, 166] on span "In Progress" at bounding box center [758, 166] width 101 height 13
click at [794, 229] on button "Save" at bounding box center [798, 230] width 41 height 14
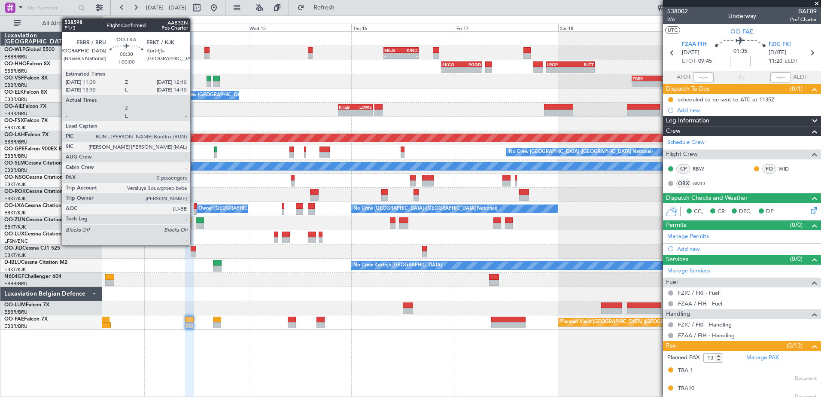
click at [194, 207] on div at bounding box center [195, 206] width 3 height 6
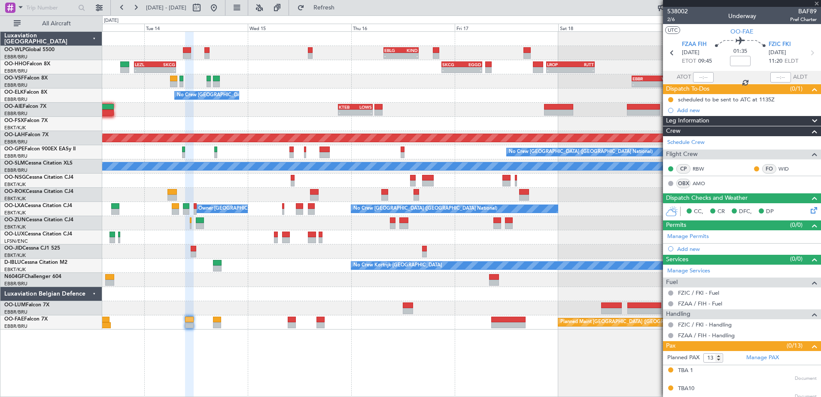
type input "0"
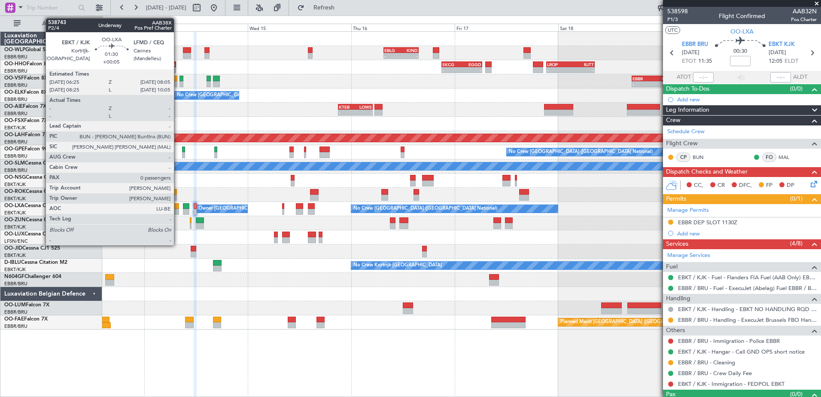
click at [178, 211] on div at bounding box center [175, 212] width 7 height 6
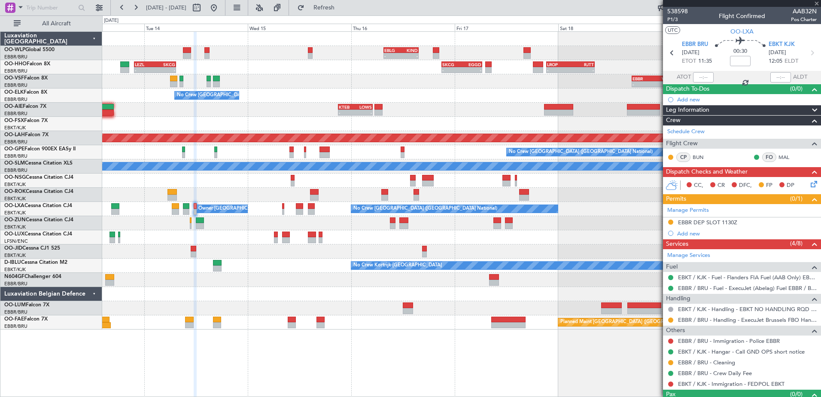
type input "+00:05"
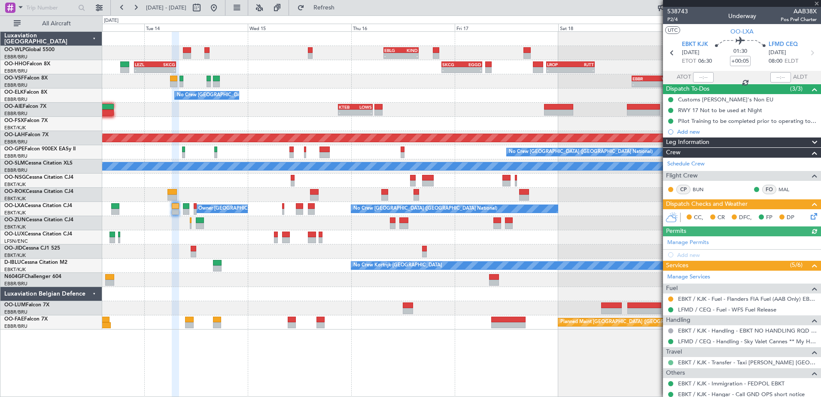
click at [669, 360] on button at bounding box center [670, 362] width 5 height 5
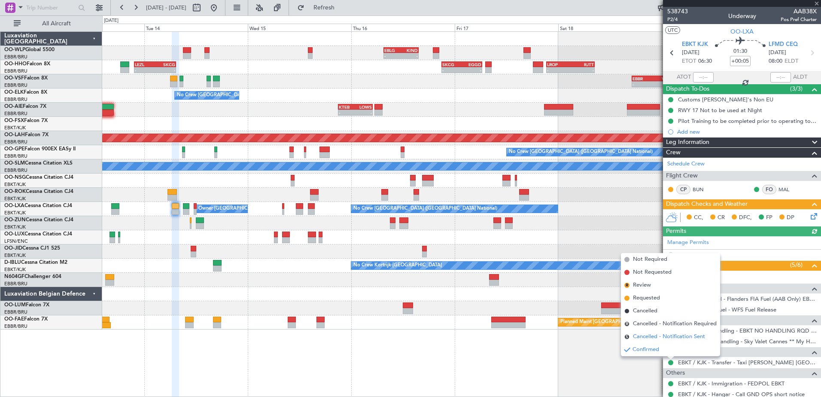
click at [650, 334] on span "Cancelled - Notification Sent" at bounding box center [669, 337] width 72 height 9
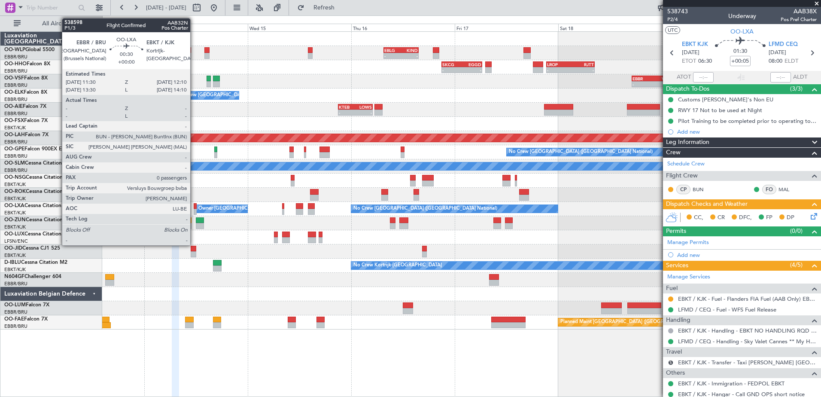
click at [194, 207] on div at bounding box center [195, 206] width 3 height 6
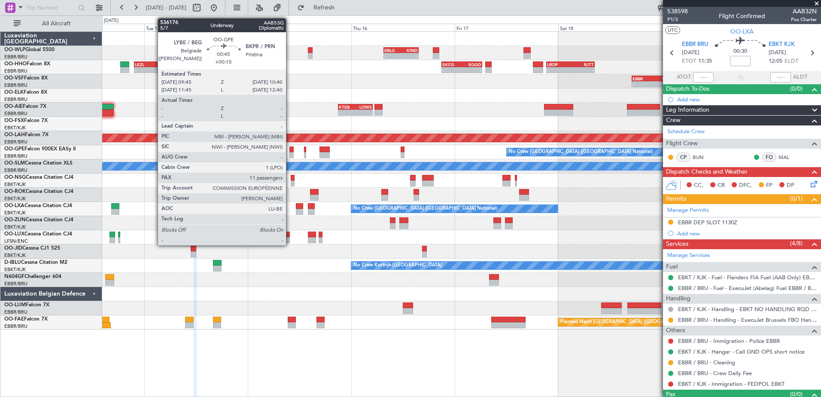
click at [290, 155] on div at bounding box center [292, 155] width 4 height 6
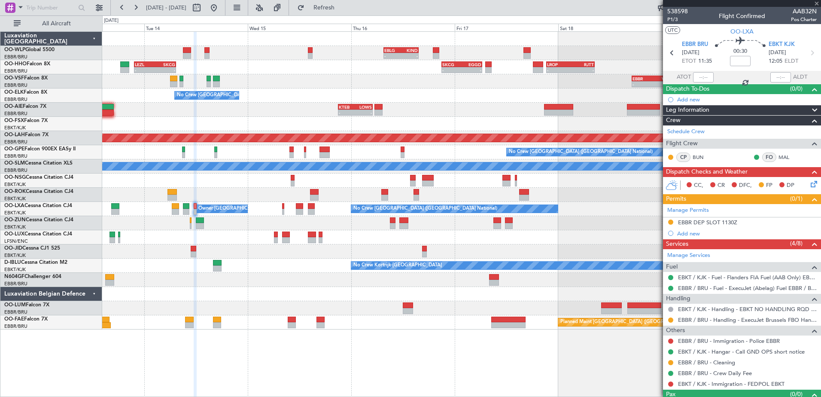
type input "+00:15"
type input "11"
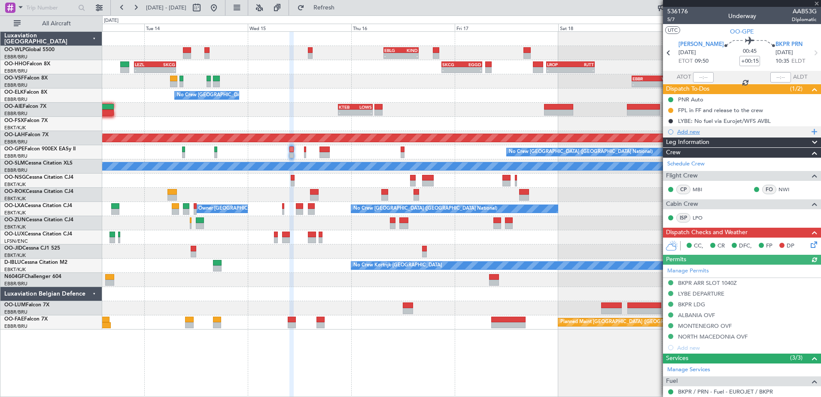
click at [694, 131] on div "Add new" at bounding box center [743, 131] width 132 height 7
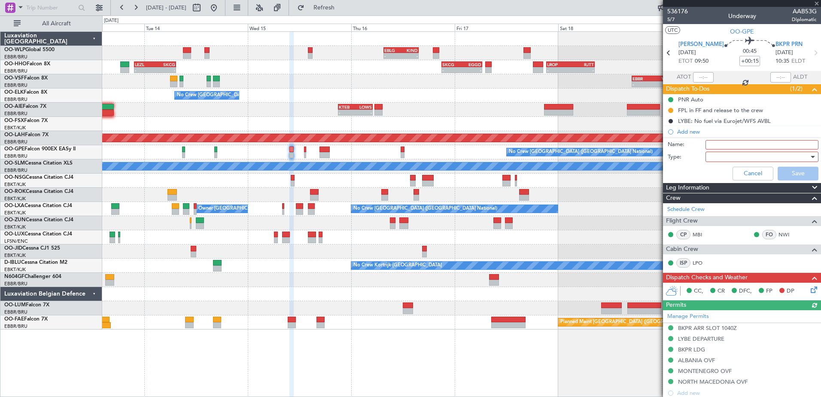
click at [721, 142] on input "Name:" at bounding box center [762, 144] width 113 height 9
click at [719, 154] on div at bounding box center [759, 156] width 100 height 13
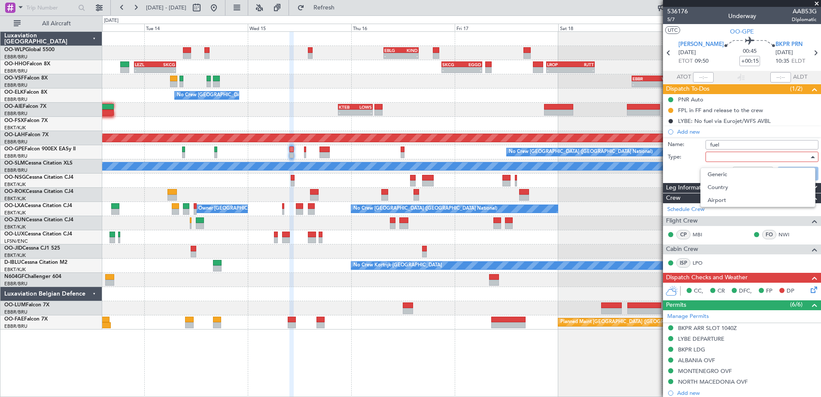
click at [727, 142] on div at bounding box center [410, 198] width 821 height 397
drag, startPoint x: 727, startPoint y: 142, endPoint x: 701, endPoint y: 142, distance: 26.2
click at [701, 142] on div "Name: fuel" at bounding box center [742, 144] width 167 height 13
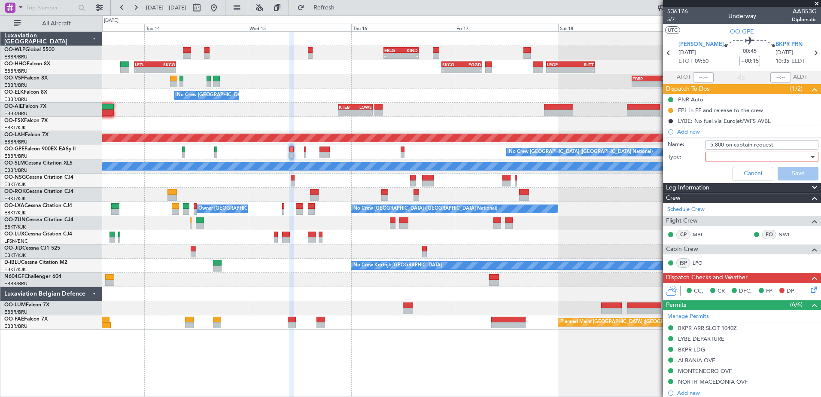
type input "5,800 on captain request"
click at [714, 157] on div at bounding box center [759, 156] width 100 height 13
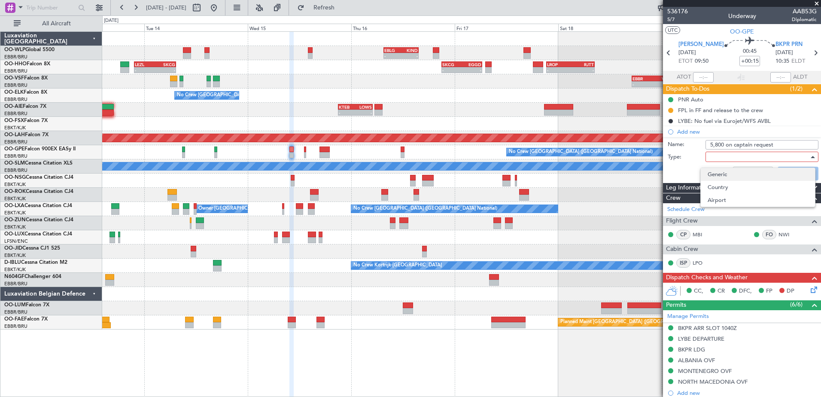
click at [725, 177] on span "Generic" at bounding box center [758, 174] width 101 height 13
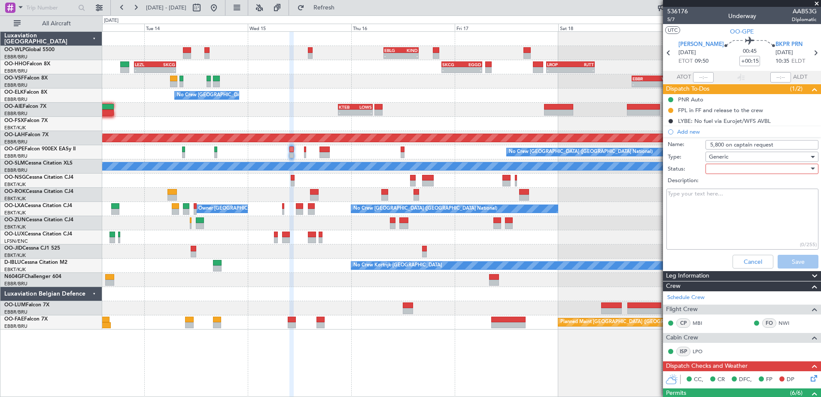
click at [733, 171] on div at bounding box center [759, 168] width 100 height 13
click at [725, 211] on span "Completed" at bounding box center [758, 211] width 101 height 13
click at [789, 261] on button "Save" at bounding box center [798, 262] width 41 height 14
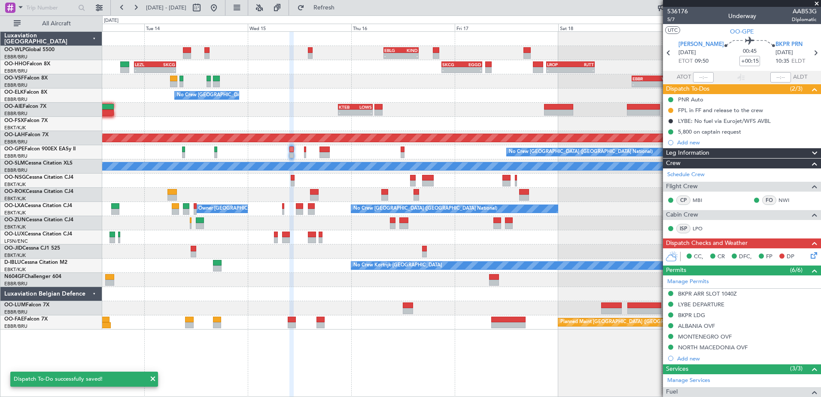
click at [725, 130] on div "LYBE: No fuel via Eurojet/WFS AVBL" at bounding box center [725, 130] width 0 height 0
click at [727, 133] on div "5,800 on captain request" at bounding box center [709, 131] width 63 height 7
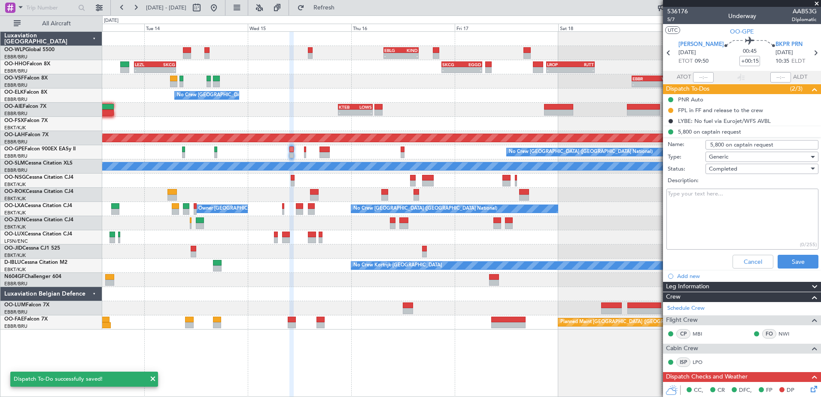
click at [730, 144] on input "5,800 on captain request" at bounding box center [762, 144] width 113 height 9
click at [723, 145] on input "5,800 on captain request" at bounding box center [762, 144] width 113 height 9
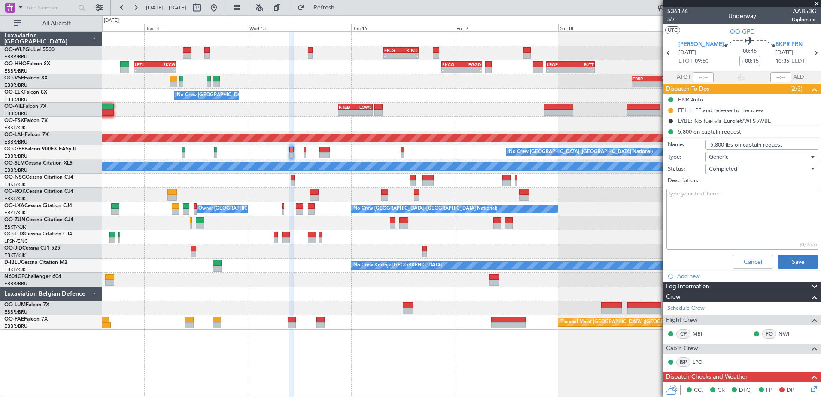
type input "5,800 lbs on captain request"
click at [799, 258] on button "Save" at bounding box center [798, 262] width 41 height 14
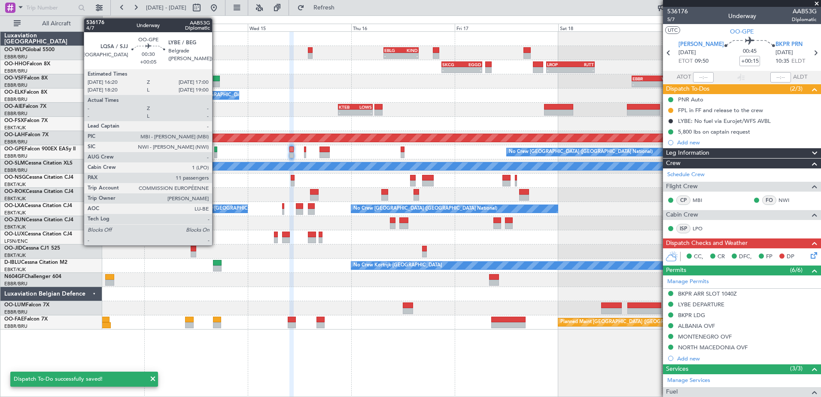
click at [216, 153] on div at bounding box center [215, 155] width 3 height 6
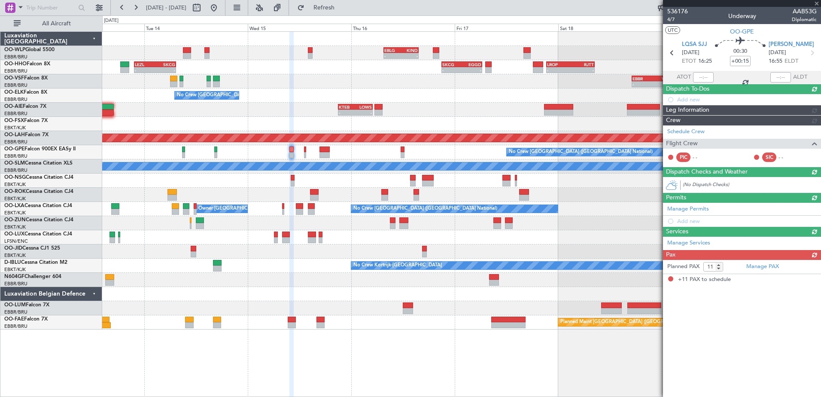
type input "+00:05"
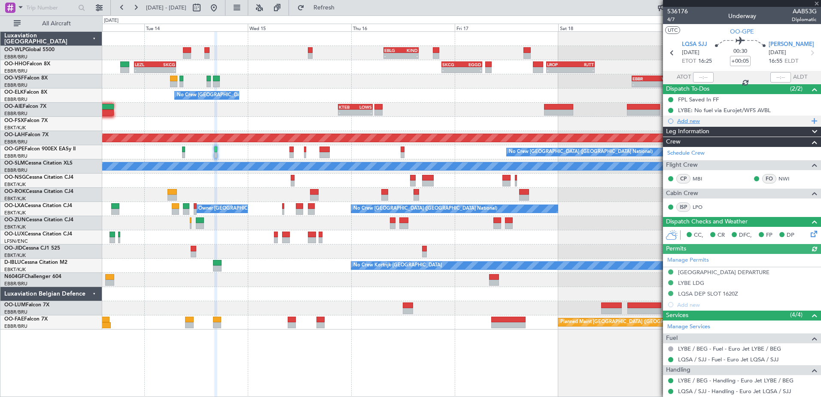
click at [694, 122] on div "Add new" at bounding box center [743, 120] width 132 height 7
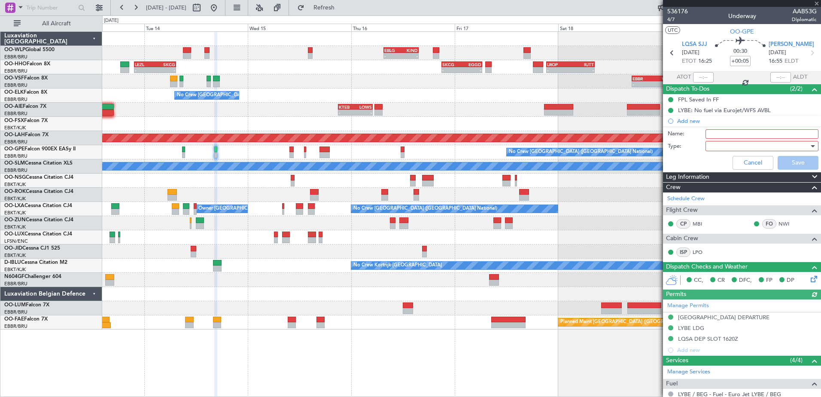
click at [735, 131] on input "Name:" at bounding box center [762, 133] width 113 height 9
type input "7,000 lbs on captain request"
click at [733, 144] on div at bounding box center [759, 146] width 100 height 13
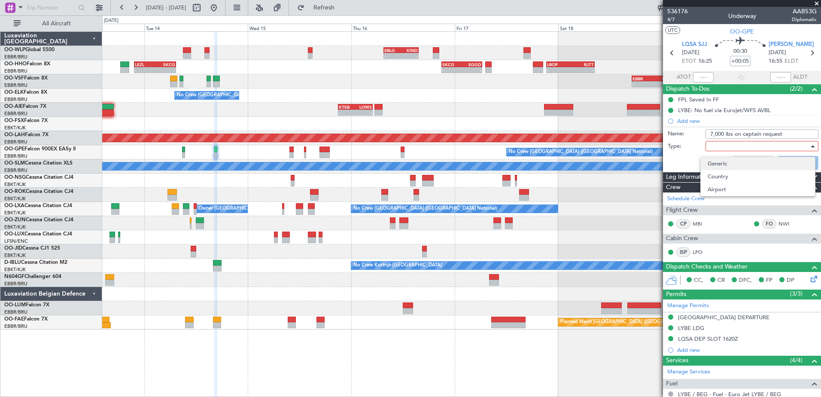
click at [720, 167] on span "Generic" at bounding box center [758, 163] width 101 height 13
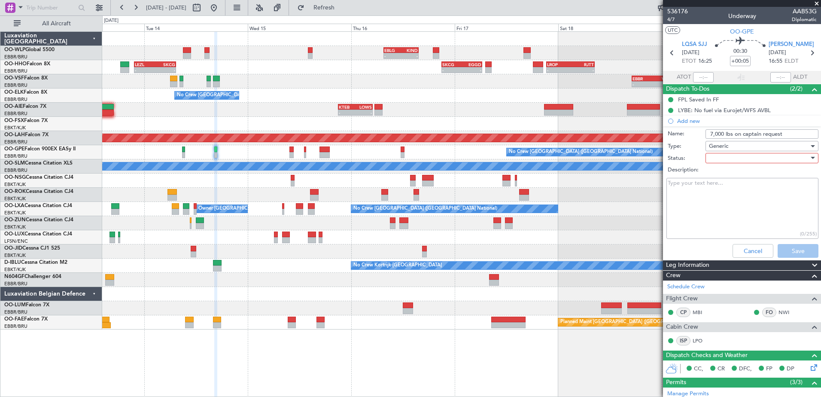
click at [721, 160] on div at bounding box center [759, 158] width 100 height 13
click at [725, 174] on span "Not Started" at bounding box center [758, 175] width 101 height 13
click at [732, 161] on span "Not Started" at bounding box center [724, 158] width 31 height 8
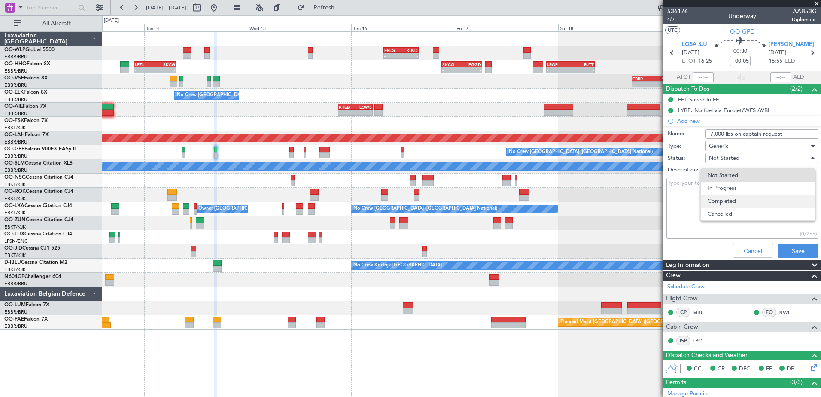
click at [734, 195] on span "Completed" at bounding box center [758, 201] width 101 height 13
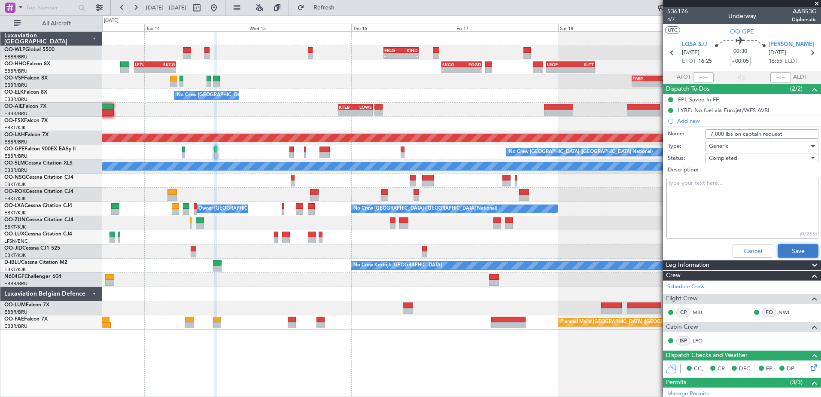
click at [789, 246] on button "Save" at bounding box center [798, 251] width 41 height 14
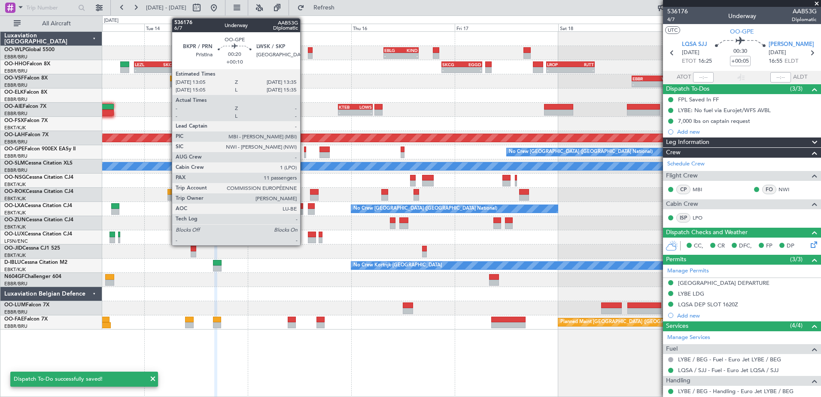
click at [304, 154] on div at bounding box center [305, 155] width 3 height 6
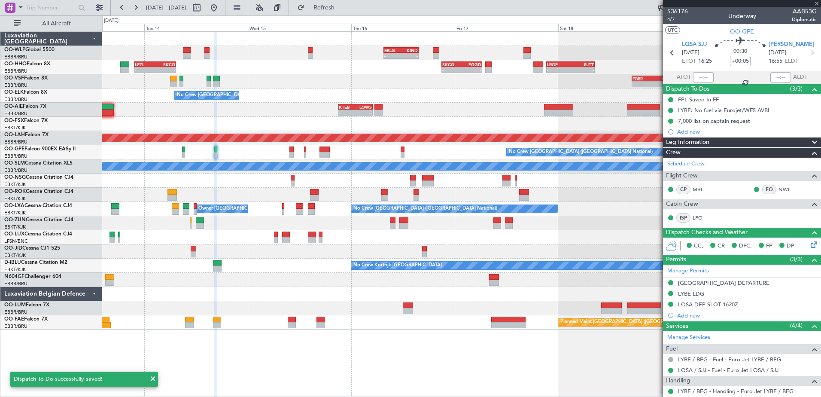
type input "+00:10"
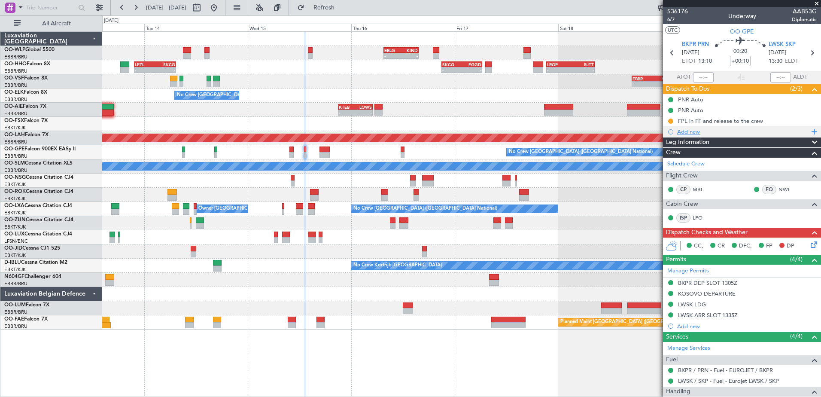
click at [690, 133] on div "Add new" at bounding box center [743, 131] width 132 height 7
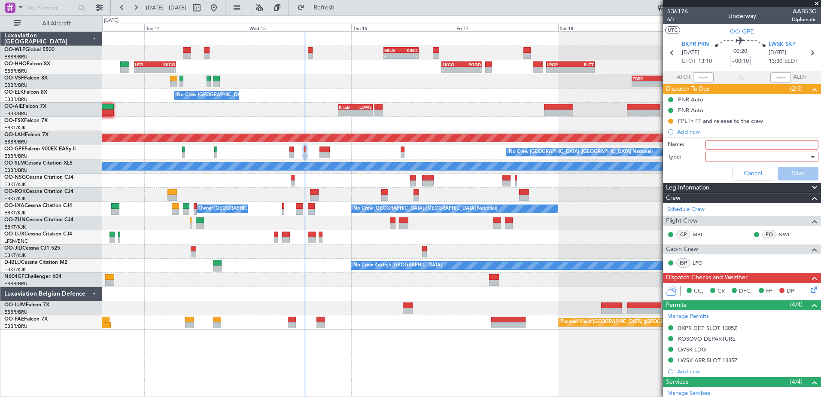
click at [727, 146] on input "Name:" at bounding box center [762, 144] width 113 height 9
type input "9,000 lbs on captain request"
click at [724, 147] on input "9,000 lbs on captain request" at bounding box center [762, 144] width 113 height 9
click at [729, 156] on div at bounding box center [759, 156] width 100 height 13
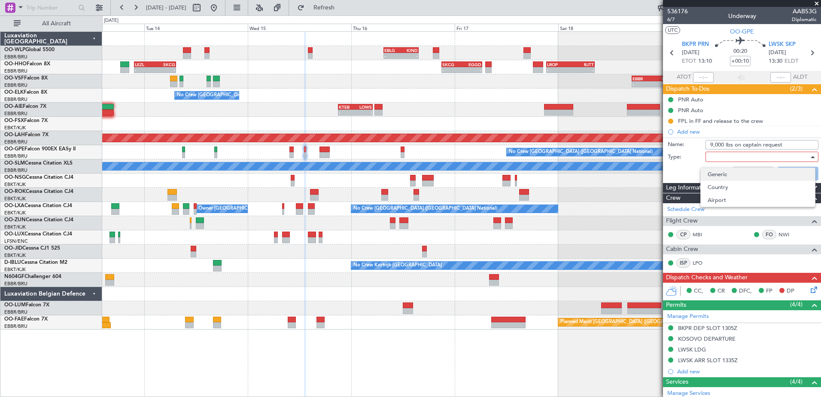
click at [726, 169] on span "Generic" at bounding box center [758, 174] width 101 height 13
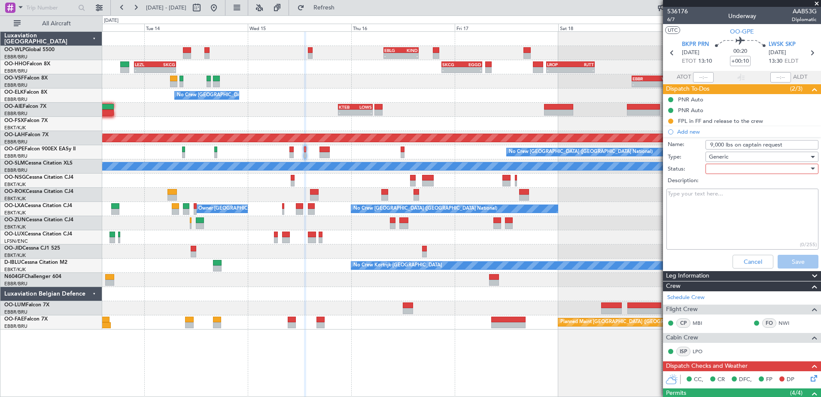
click at [721, 165] on div at bounding box center [759, 168] width 100 height 13
click at [729, 211] on span "Completed" at bounding box center [758, 211] width 101 height 13
click at [792, 256] on button "Save" at bounding box center [798, 262] width 41 height 14
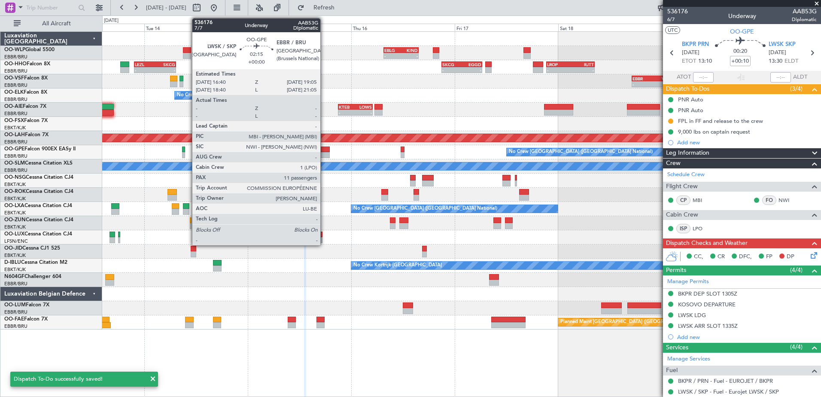
click at [324, 152] on div at bounding box center [325, 155] width 11 height 6
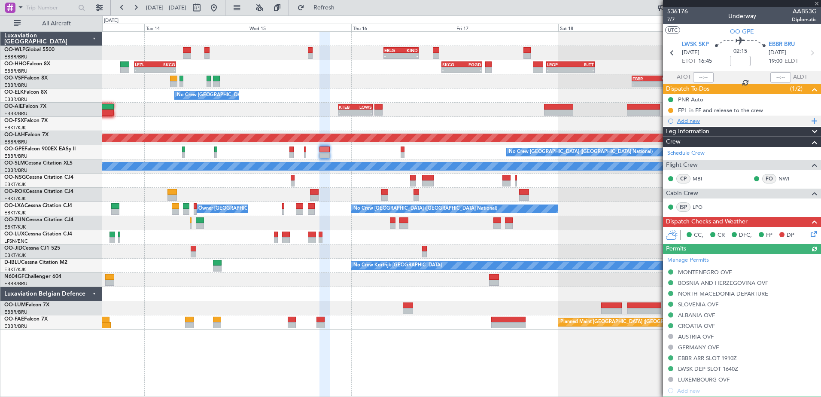
click at [697, 122] on div "Add new" at bounding box center [743, 120] width 132 height 7
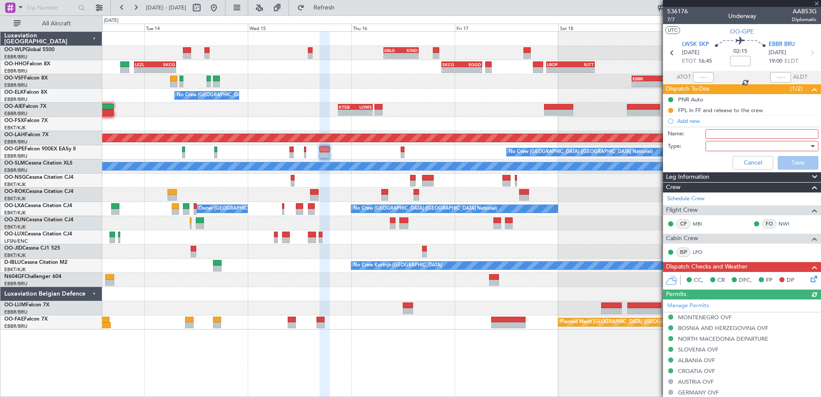
click at [722, 133] on input "Name:" at bounding box center [762, 133] width 113 height 9
type input "9"
type input "8,000 lbs on captain request"
click at [728, 150] on div at bounding box center [759, 146] width 100 height 13
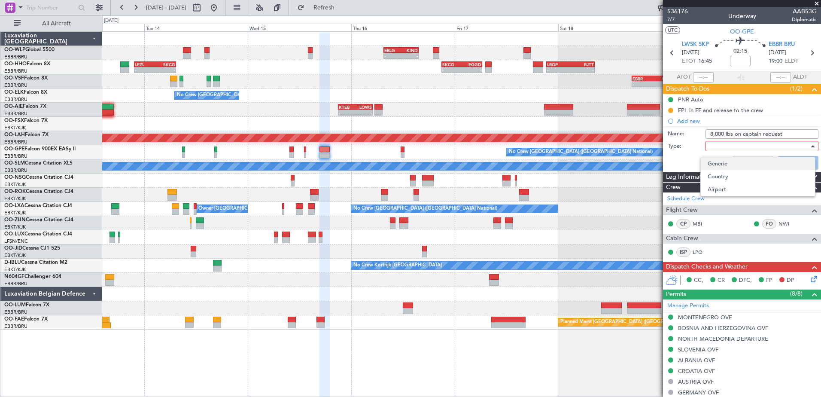
click at [728, 166] on span "Generic" at bounding box center [758, 163] width 101 height 13
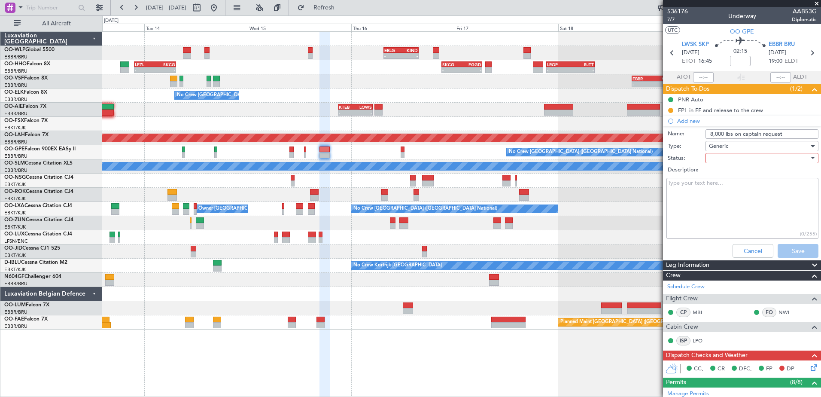
click at [729, 162] on div at bounding box center [759, 158] width 100 height 13
click at [736, 201] on span "Completed" at bounding box center [758, 201] width 101 height 13
click at [792, 250] on button "Save" at bounding box center [798, 251] width 41 height 14
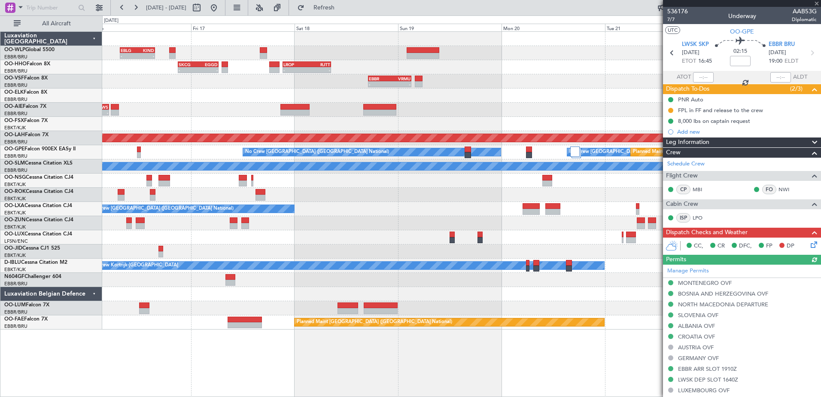
click at [229, 105] on div "- - KTEB 21:00 Z LOWS 05:00 Z" at bounding box center [461, 110] width 719 height 14
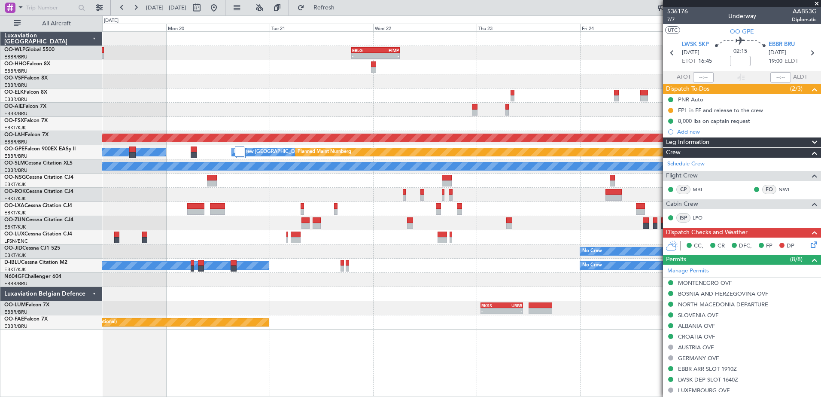
click at [165, 100] on div at bounding box center [461, 95] width 719 height 14
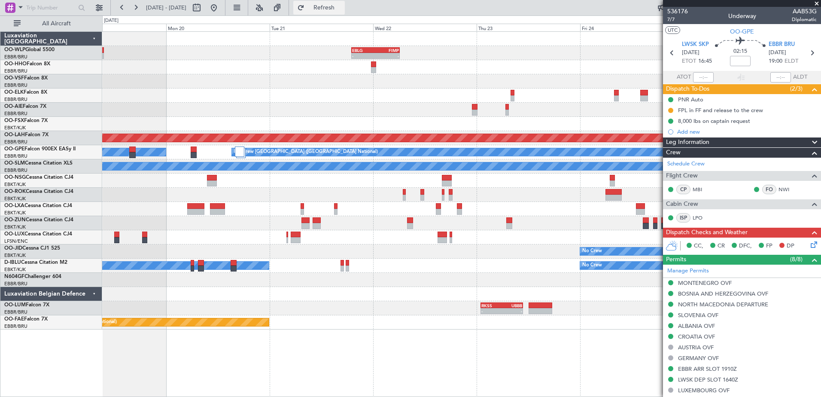
click at [340, 5] on span "Refresh" at bounding box center [324, 8] width 36 height 6
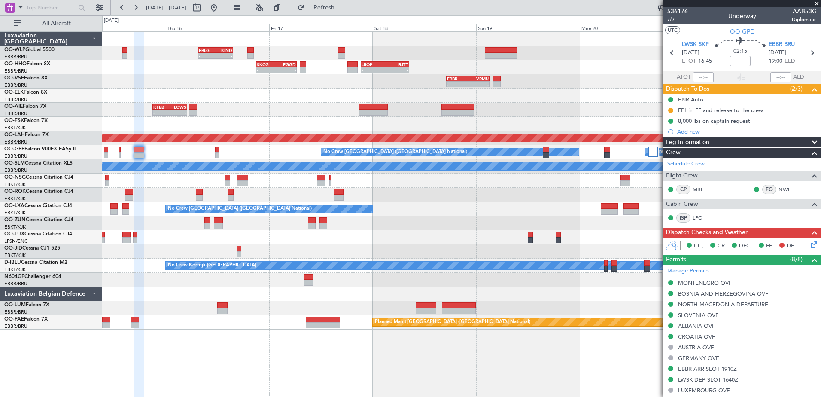
click at [636, 255] on div "- - EBLG 19:00 Z FIMP 06:10 Z - - EBLG 07:30 Z KIND 15:40 Z - - LROP 21:15 Z RJ…" at bounding box center [461, 181] width 719 height 298
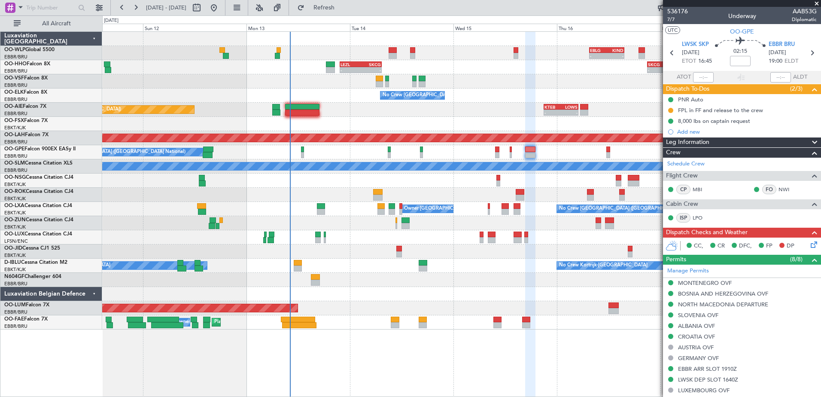
click at [540, 198] on div "- - EBLG 07:30 Z KIND 15:40 Z - - LROP 21:15 Z RJTT 08:30 Z SKCG 21:00 Z EGGD 0…" at bounding box center [461, 181] width 719 height 298
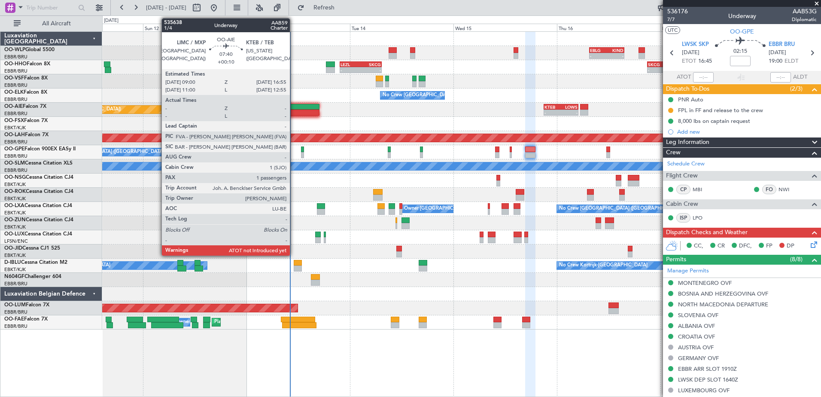
click at [294, 107] on div at bounding box center [302, 107] width 34 height 6
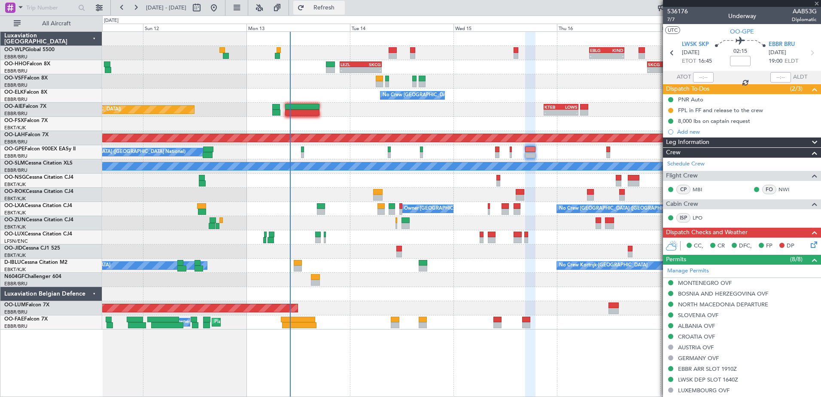
type input "+00:10"
type input "1"
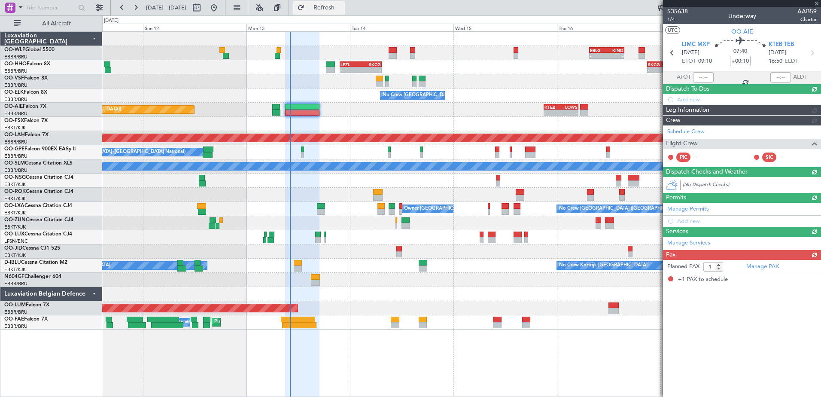
click at [342, 11] on span "Refresh" at bounding box center [324, 8] width 36 height 6
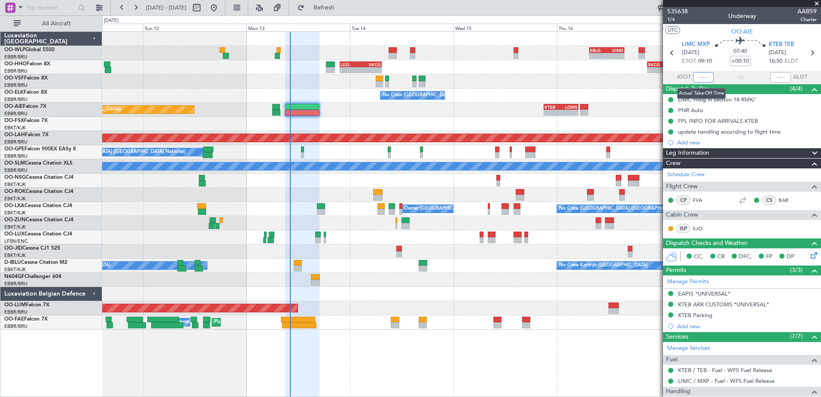
click at [697, 81] on input "text" at bounding box center [703, 77] width 21 height 10
click at [349, 250] on div at bounding box center [461, 251] width 719 height 14
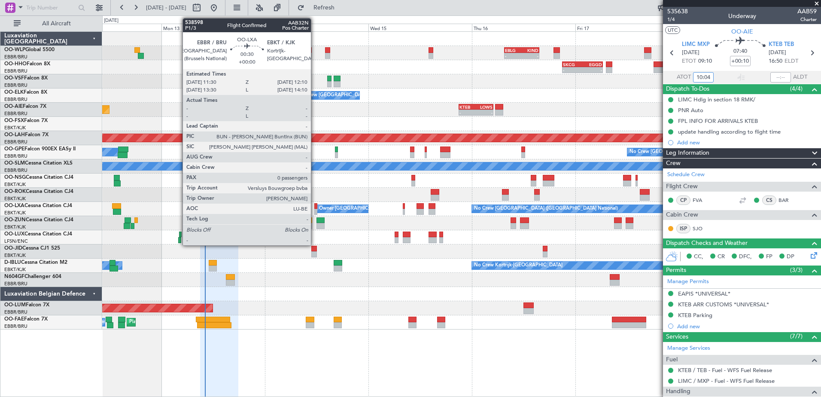
click at [315, 211] on div at bounding box center [315, 212] width 3 height 6
type input "10:04"
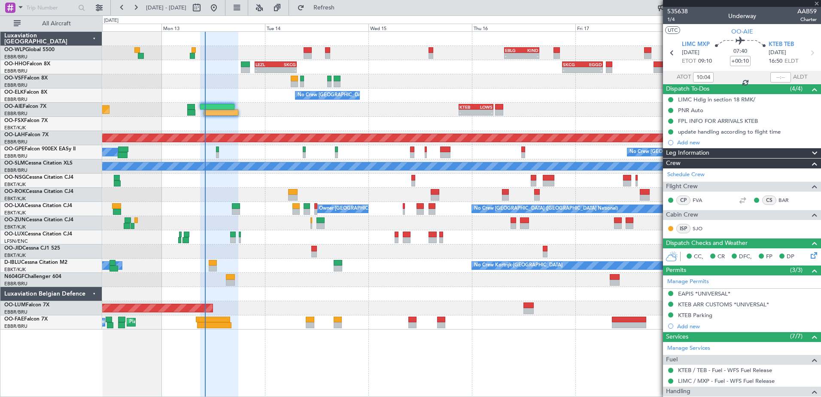
type input "0"
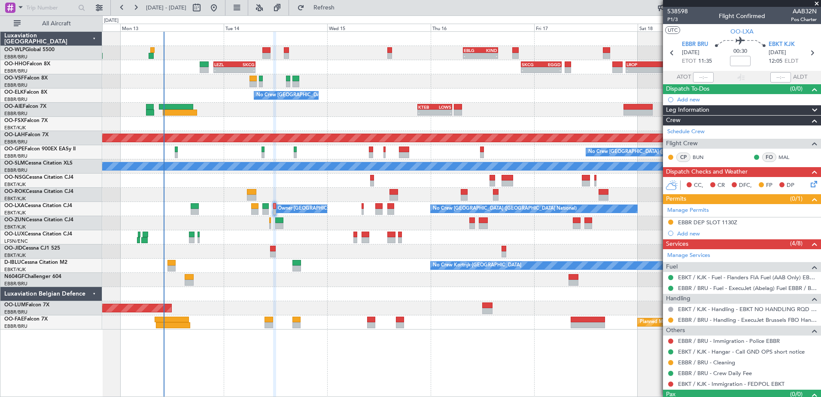
click at [327, 236] on div at bounding box center [461, 237] width 719 height 14
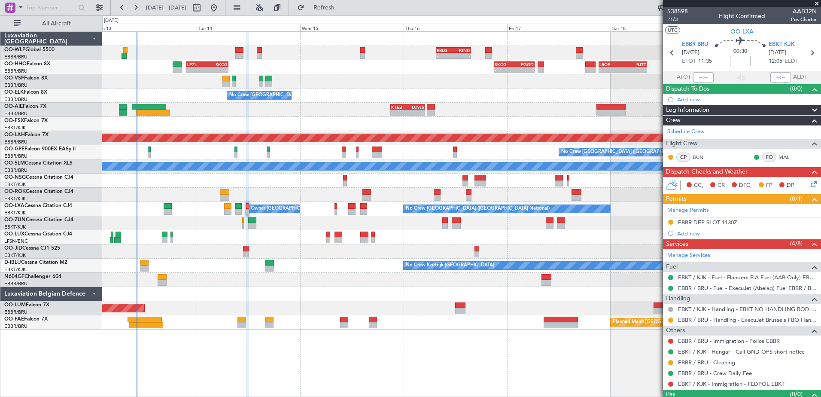
click at [283, 230] on div at bounding box center [461, 223] width 719 height 14
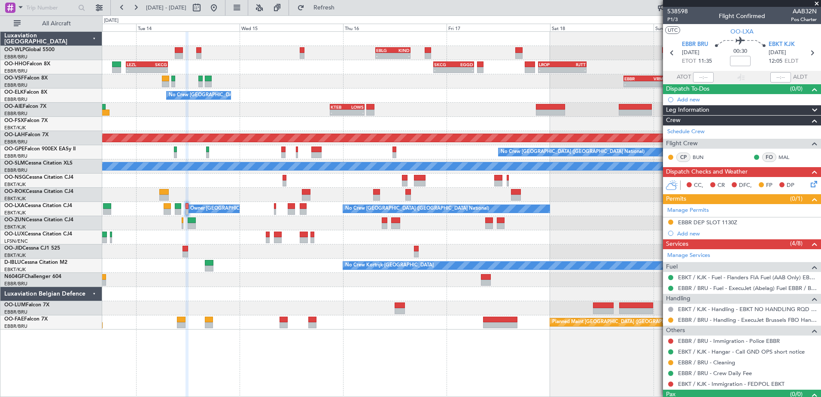
click at [244, 235] on div "- - EBLG 07:30 Z KIND 15:40 Z - - EBLG 19:00 Z FIMP 06:10 Z - - LEZL 21:40 Z SK…" at bounding box center [461, 181] width 719 height 298
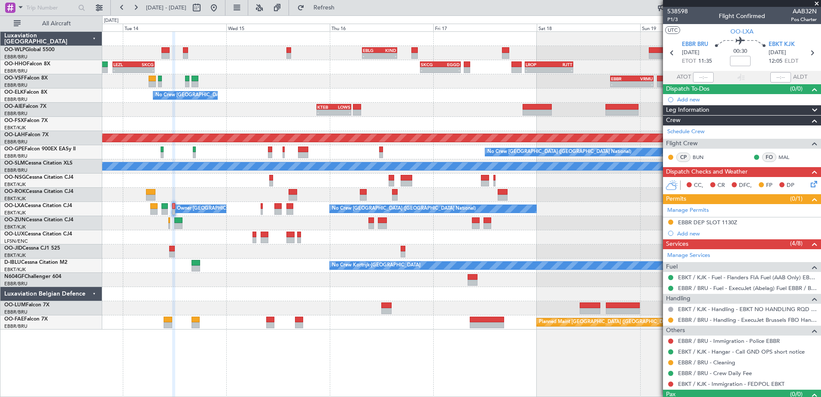
click at [246, 224] on div at bounding box center [461, 223] width 719 height 14
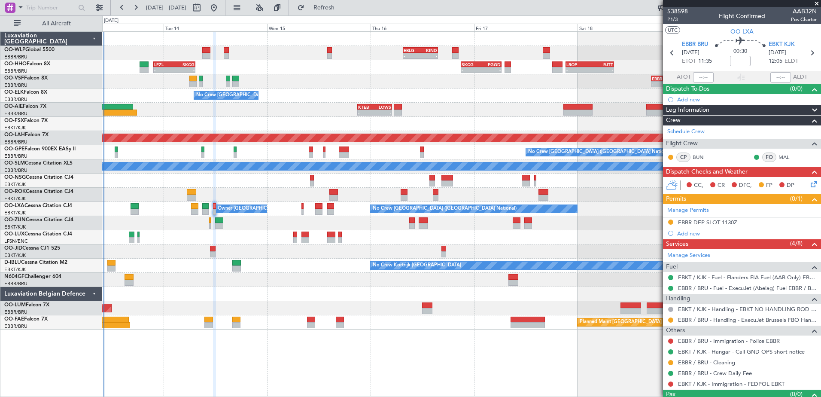
click at [275, 220] on div at bounding box center [461, 223] width 719 height 14
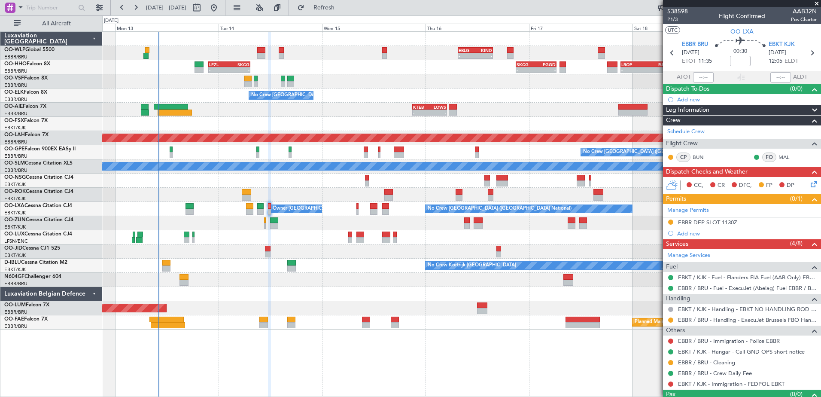
click at [367, 220] on div at bounding box center [461, 223] width 719 height 14
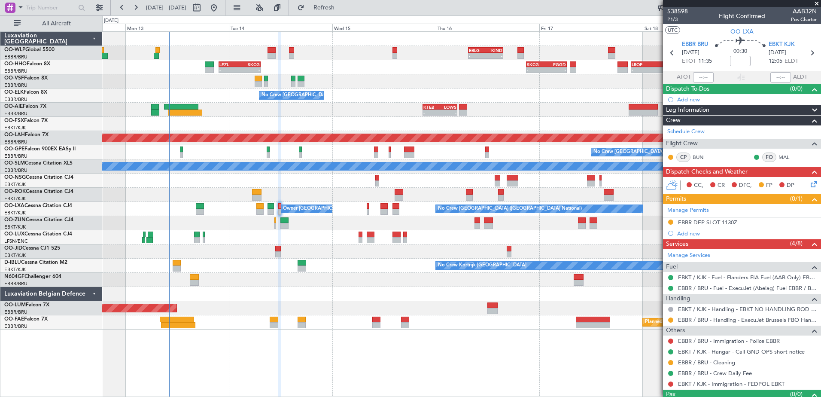
click at [372, 220] on div at bounding box center [461, 223] width 719 height 14
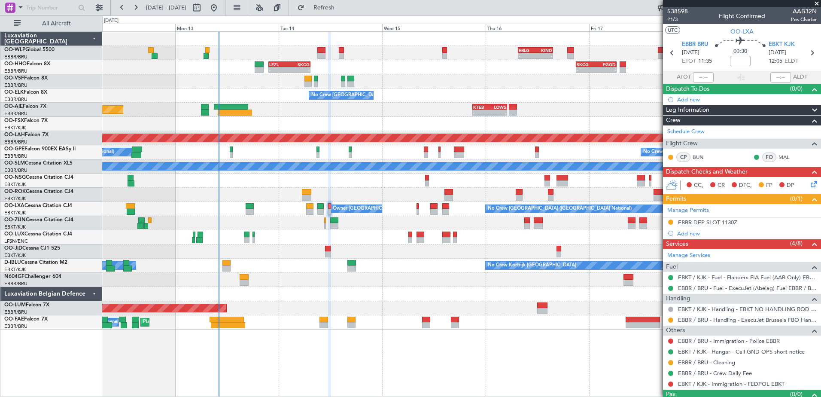
click at [354, 224] on div at bounding box center [461, 223] width 719 height 14
click at [735, 323] on mat-tooltip-component "EBBR / BRU - Handling - ExecuJet Brussels FBO Handling Abelag" at bounding box center [738, 334] width 156 height 23
click at [735, 320] on link "EBBR / BRU - Handling - ExecuJet Brussels FBO Handling Abelag" at bounding box center [747, 319] width 139 height 7
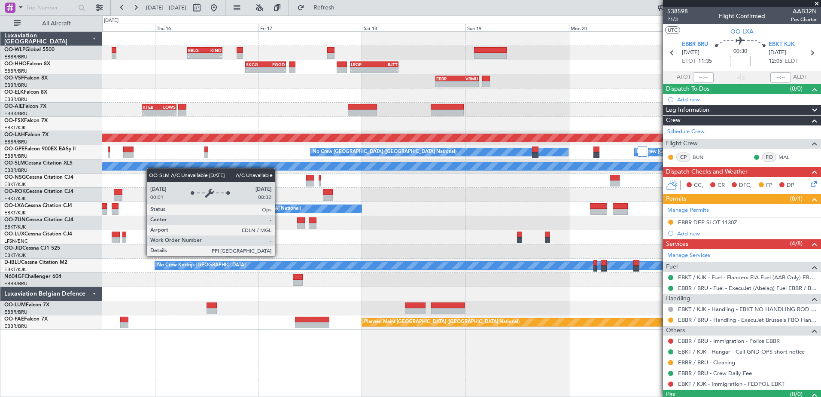
click at [140, 165] on div "- - EBLG 07:30 Z KIND 15:40 Z - - EBLG 19:00 Z FIMP 06:10 Z - - SKCG 21:00 Z EG…" at bounding box center [461, 181] width 719 height 298
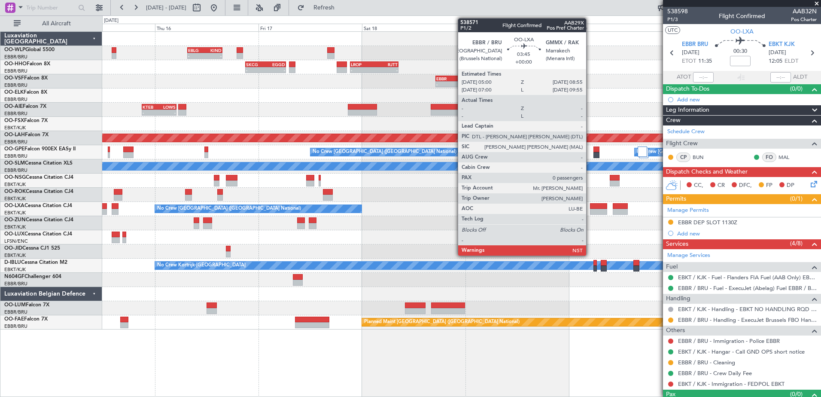
click at [591, 207] on div at bounding box center [598, 206] width 17 height 6
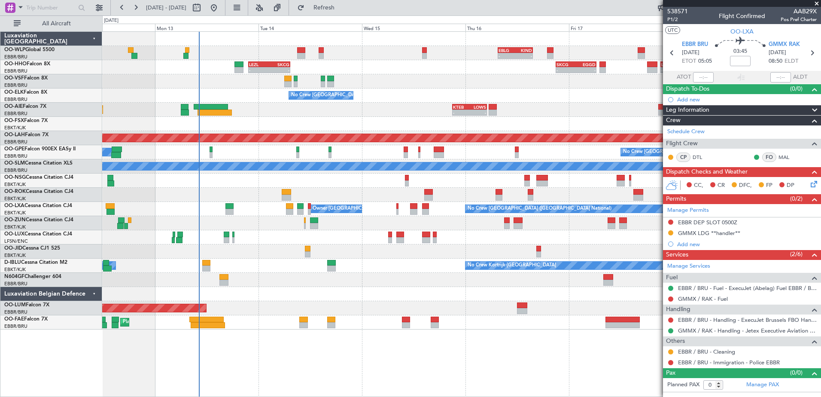
click at [438, 220] on div at bounding box center [461, 223] width 719 height 14
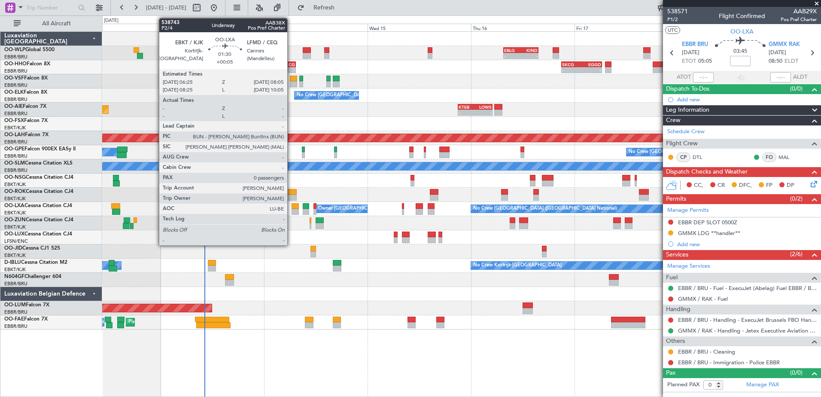
click at [291, 210] on div "No Crew Brussels (Brussels National) Owner Kortrijk-Wevelgem" at bounding box center [461, 209] width 719 height 14
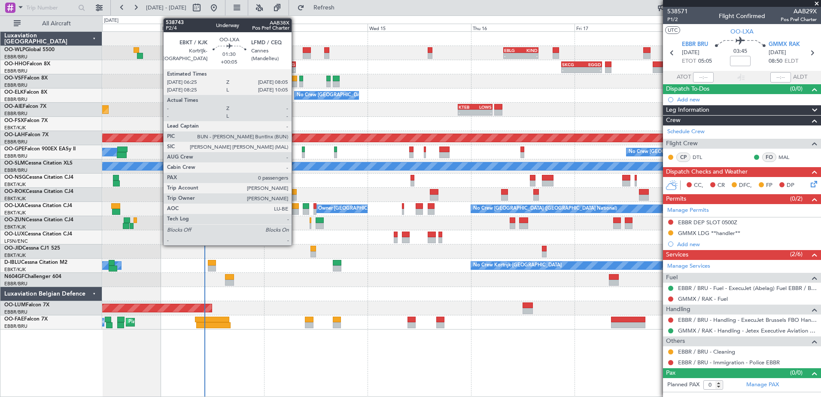
click at [296, 203] on div at bounding box center [295, 206] width 7 height 6
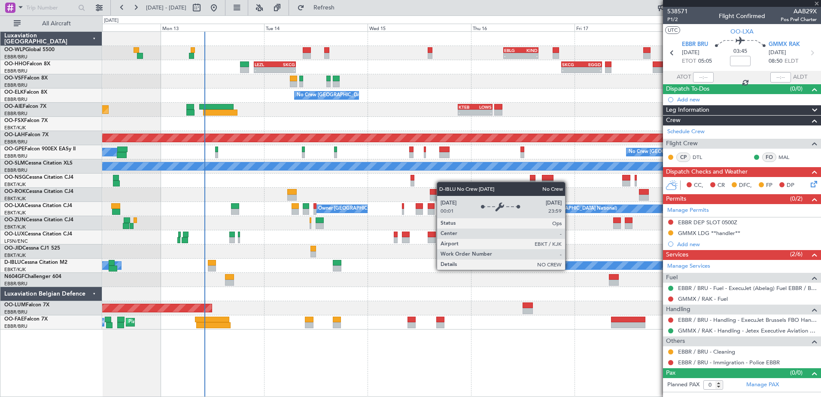
type input "+00:05"
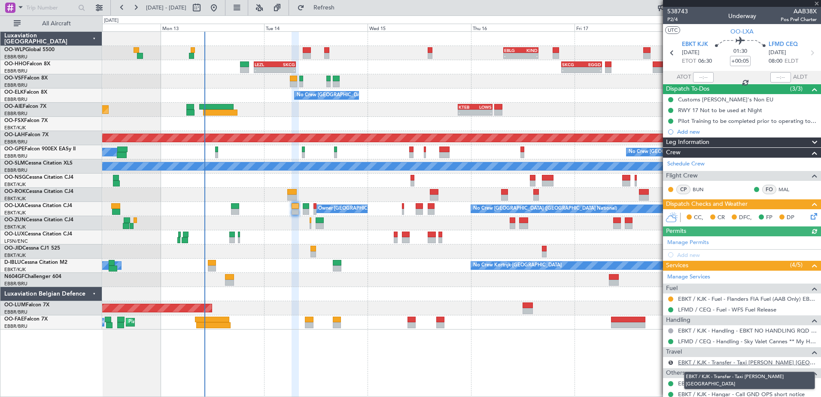
click at [754, 364] on link "EBKT / KJK - Transfer - Taxi Sam Kortrijk" at bounding box center [747, 362] width 139 height 7
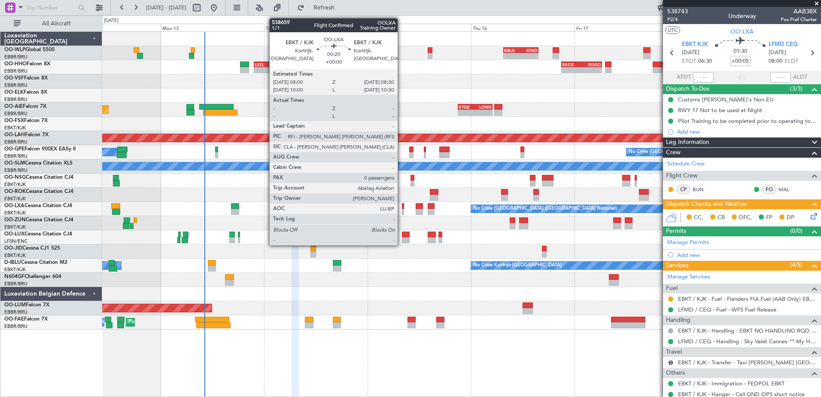
click at [402, 210] on div at bounding box center [403, 212] width 3 height 6
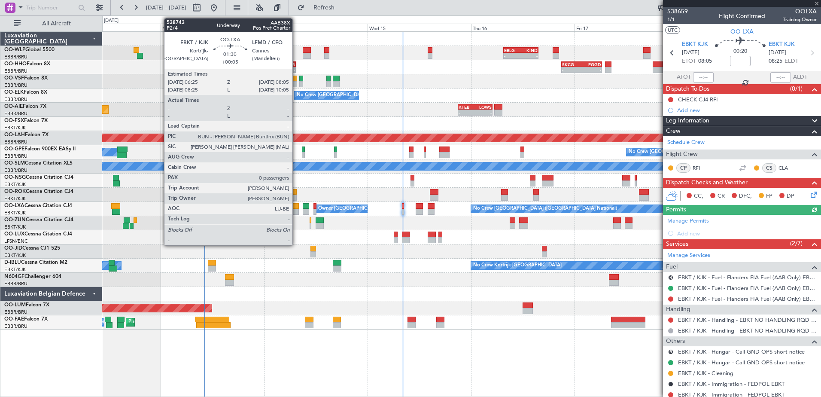
click at [296, 208] on div at bounding box center [295, 206] width 7 height 6
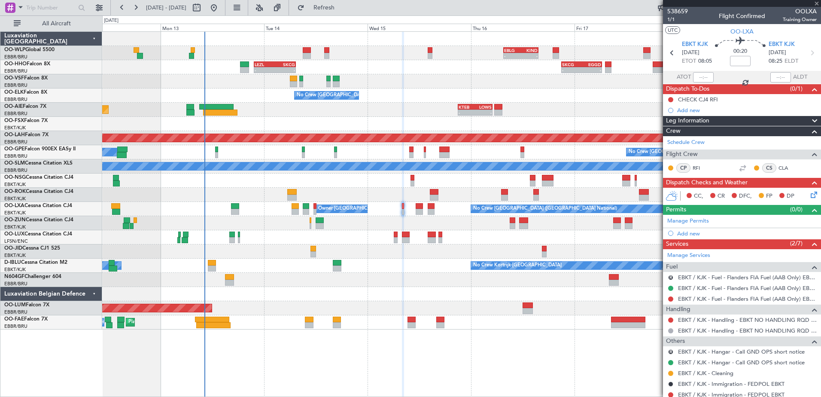
type input "+00:05"
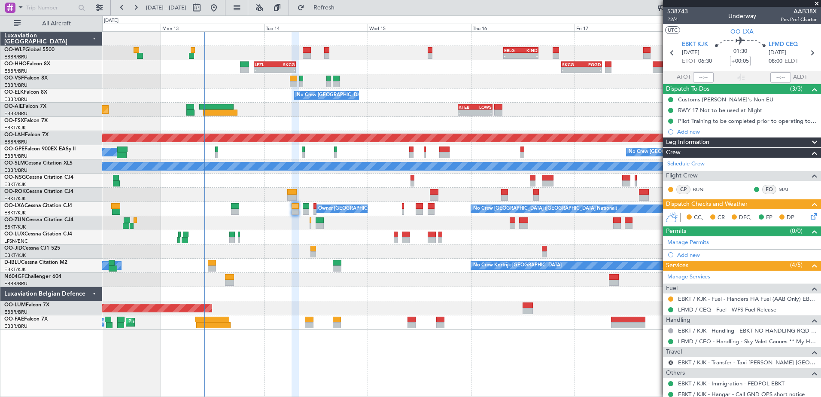
click at [809, 213] on icon at bounding box center [812, 214] width 7 height 7
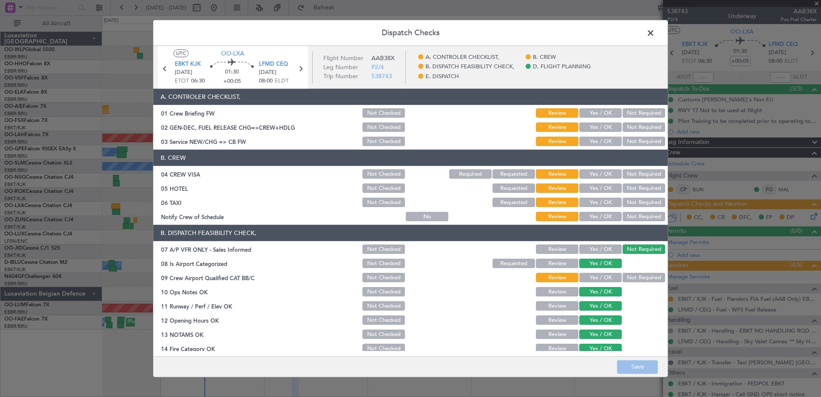
click at [596, 211] on div "Yes / OK" at bounding box center [599, 217] width 43 height 12
click at [629, 201] on button "Not Required" at bounding box center [644, 202] width 43 height 9
drag, startPoint x: 635, startPoint y: 191, endPoint x: 640, endPoint y: 177, distance: 14.0
click at [636, 190] on button "Not Required" at bounding box center [644, 188] width 43 height 9
click at [639, 173] on button "Not Required" at bounding box center [644, 174] width 43 height 9
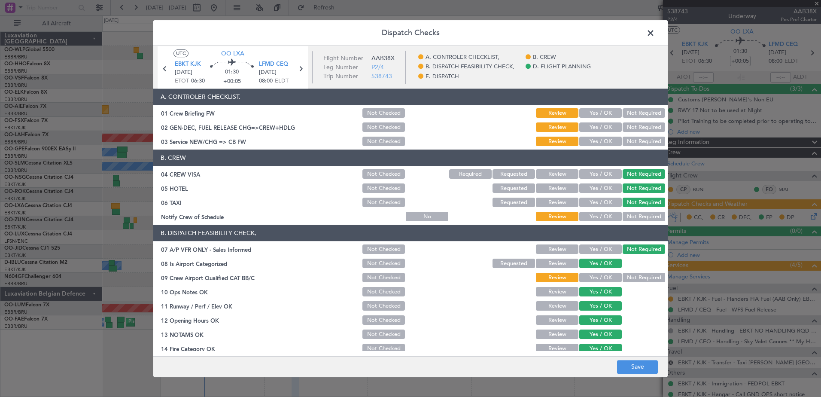
drag, startPoint x: 607, startPoint y: 141, endPoint x: 604, endPoint y: 129, distance: 12.2
click at [607, 140] on button "Yes / OK" at bounding box center [601, 141] width 43 height 9
drag, startPoint x: 604, startPoint y: 129, endPoint x: 604, endPoint y: 121, distance: 8.2
click at [604, 124] on button "Yes / OK" at bounding box center [601, 127] width 43 height 9
click at [600, 116] on button "Yes / OK" at bounding box center [601, 113] width 43 height 9
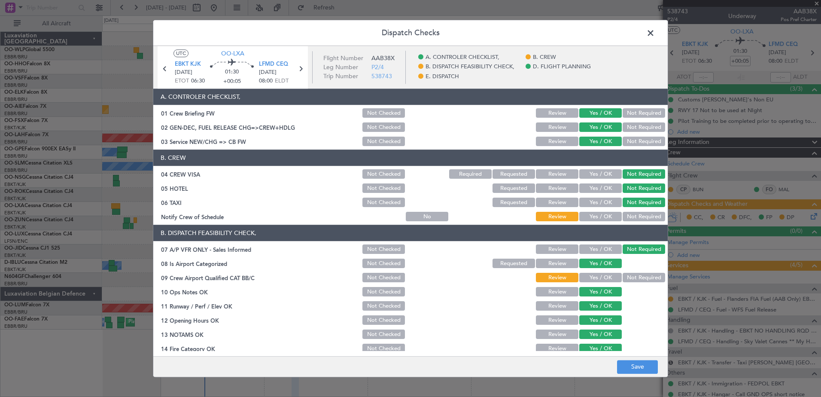
click at [630, 217] on button "Not Required" at bounding box center [644, 216] width 43 height 9
click at [604, 217] on button "Yes / OK" at bounding box center [601, 216] width 43 height 9
click at [628, 273] on button "Not Required" at bounding box center [644, 277] width 43 height 9
click at [604, 279] on button "Yes / OK" at bounding box center [601, 277] width 43 height 9
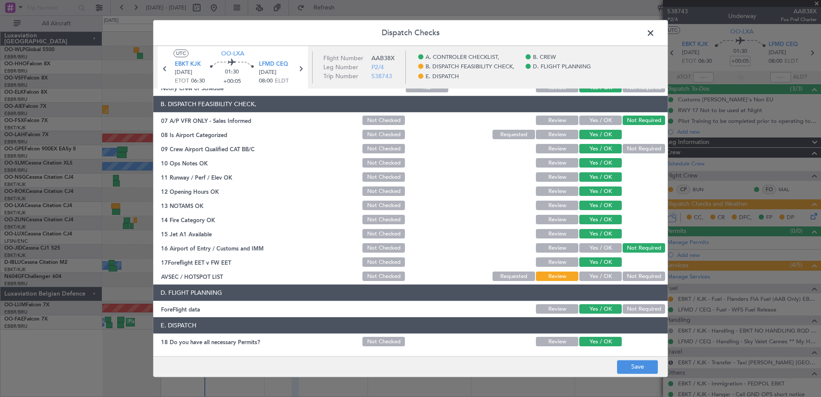
click at [604, 279] on button "Yes / OK" at bounding box center [601, 276] width 43 height 9
click at [633, 278] on button "Not Required" at bounding box center [644, 276] width 43 height 9
click at [643, 374] on footer "Save" at bounding box center [410, 366] width 515 height 21
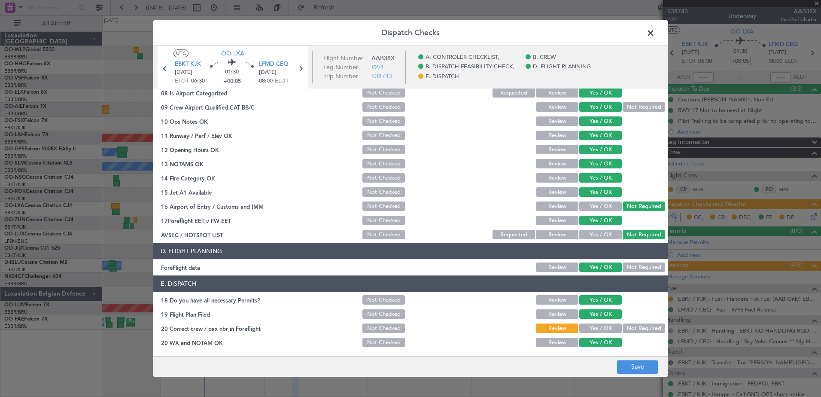
click at [601, 319] on div "Yes / OK" at bounding box center [599, 314] width 43 height 12
click at [602, 326] on button "Yes / OK" at bounding box center [601, 328] width 43 height 9
click at [630, 362] on button "Save" at bounding box center [637, 367] width 41 height 14
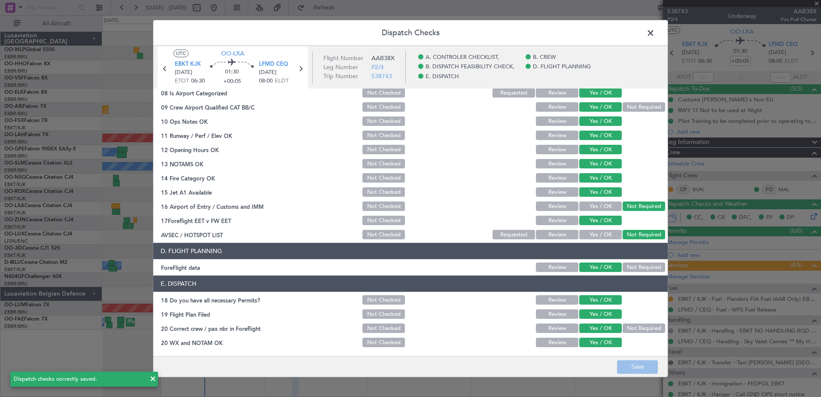
click at [655, 34] on span at bounding box center [655, 35] width 0 height 17
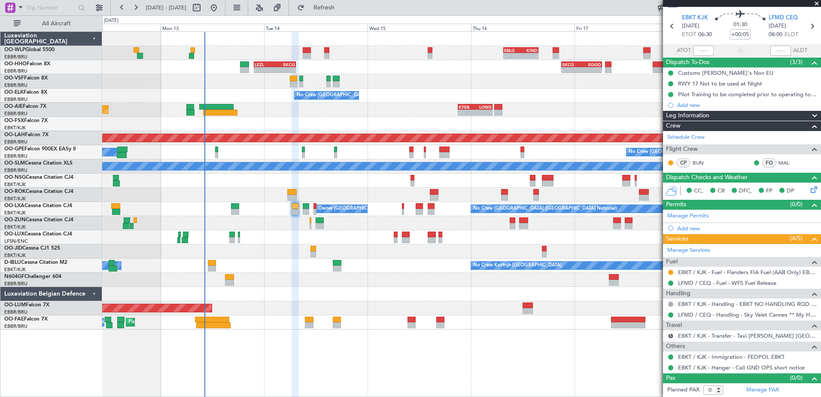
scroll to position [0, 0]
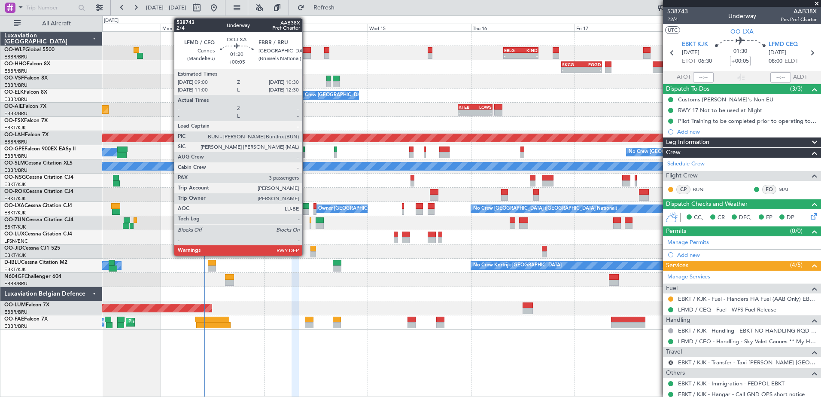
click at [306, 205] on div at bounding box center [306, 206] width 7 height 6
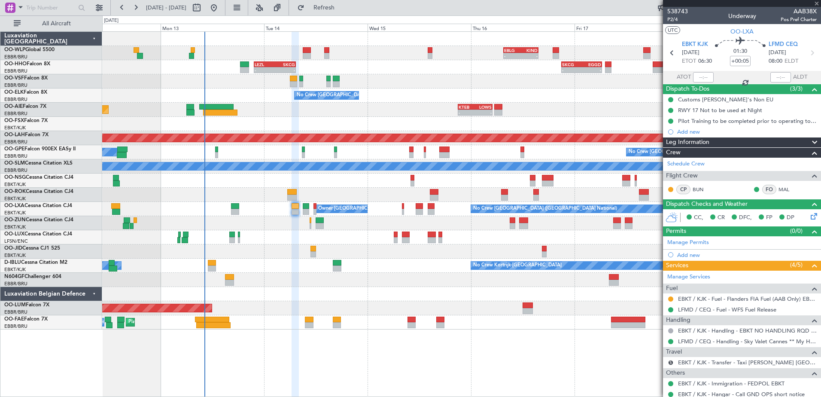
type input "3"
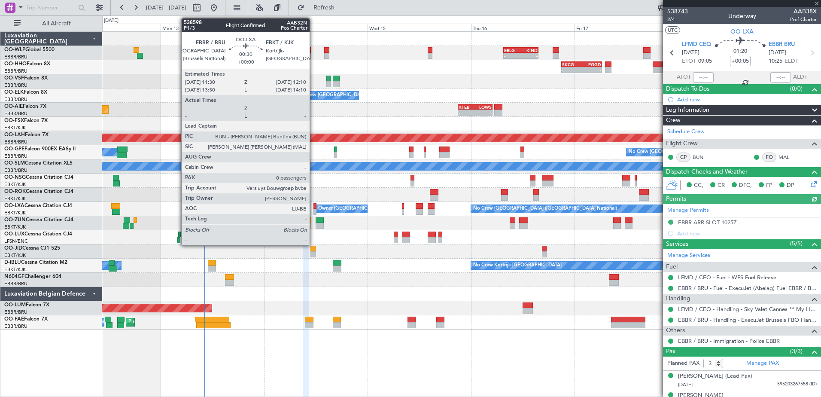
click at [314, 208] on div at bounding box center [315, 206] width 3 height 6
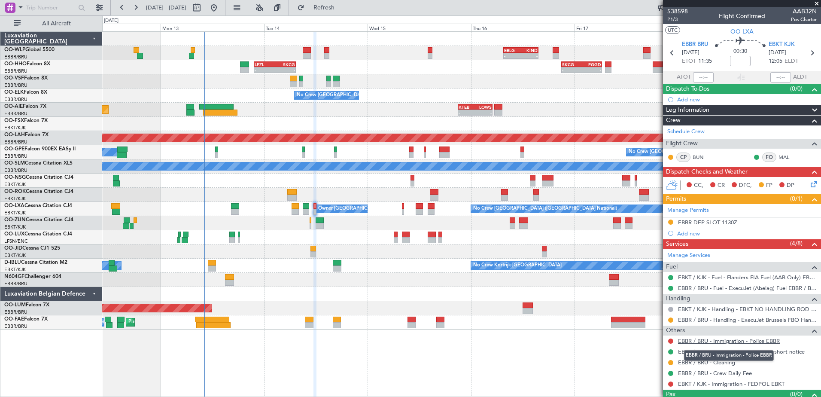
click at [741, 339] on link "EBBR / BRU - Immigration - Police EBBR" at bounding box center [729, 340] width 102 height 7
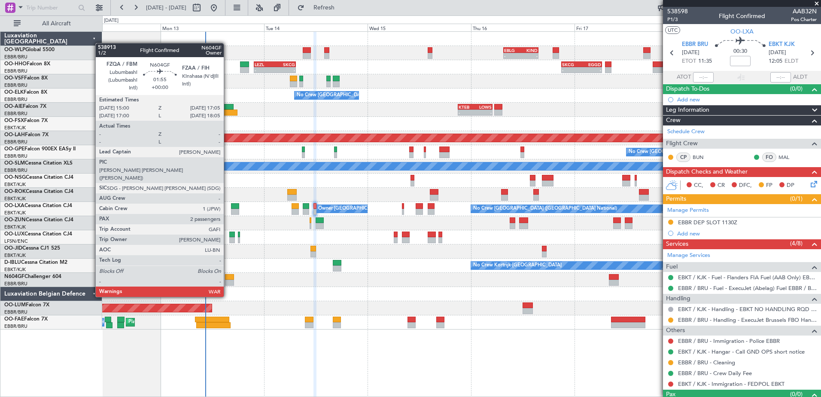
click at [228, 281] on div at bounding box center [229, 283] width 9 height 6
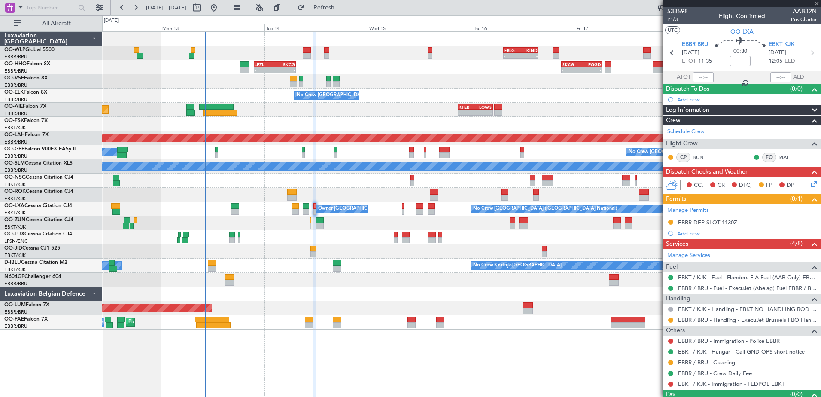
type input "2"
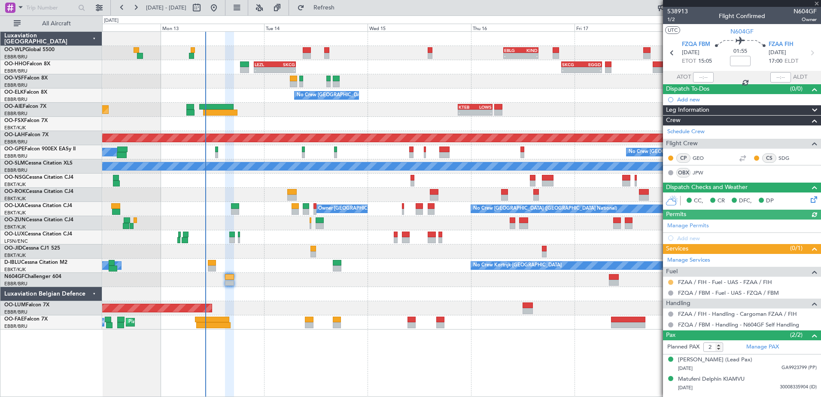
click at [671, 281] on button at bounding box center [670, 282] width 5 height 5
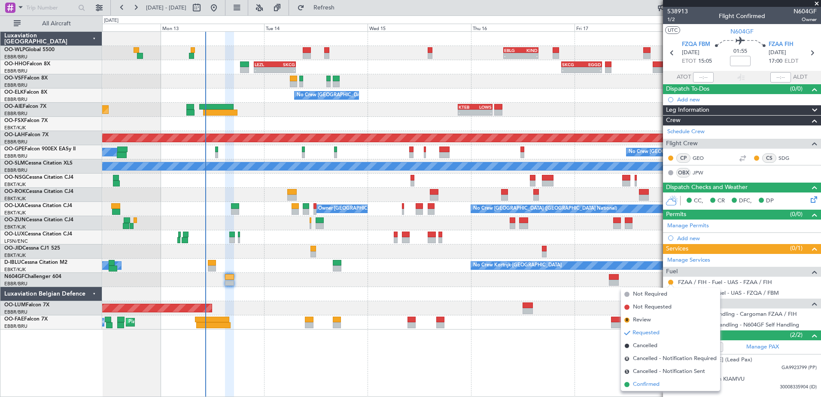
click at [635, 385] on span "Confirmed" at bounding box center [646, 384] width 27 height 9
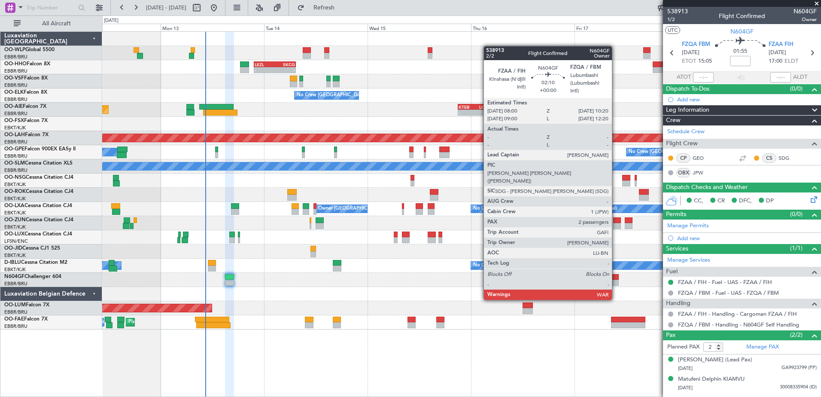
click at [616, 284] on div at bounding box center [614, 283] width 10 height 6
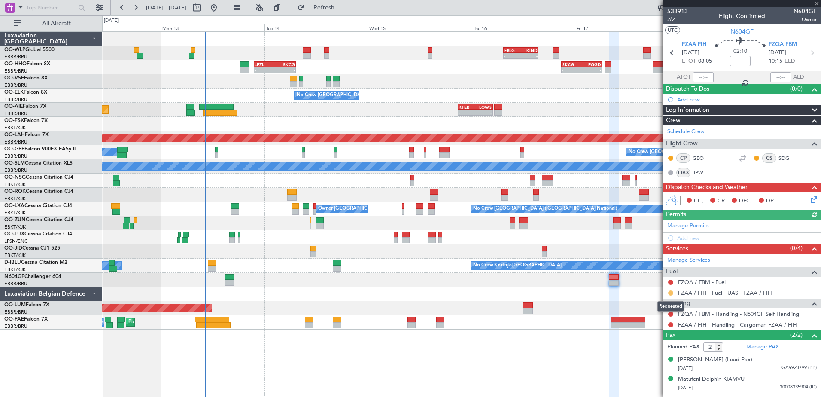
click at [671, 292] on button at bounding box center [670, 292] width 5 height 5
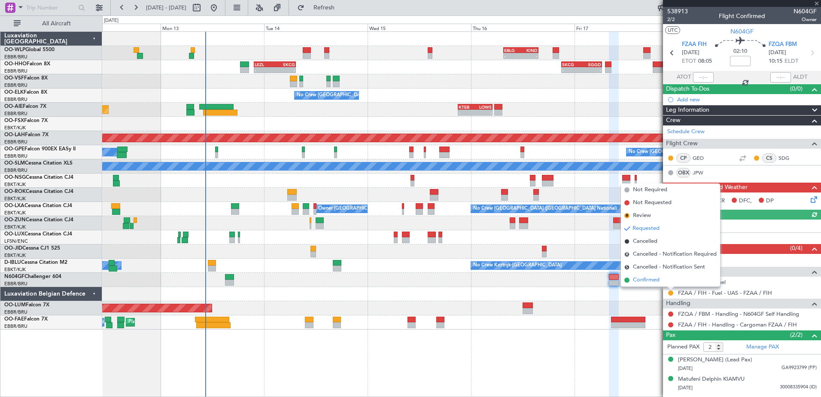
click at [649, 283] on span "Confirmed" at bounding box center [646, 280] width 27 height 9
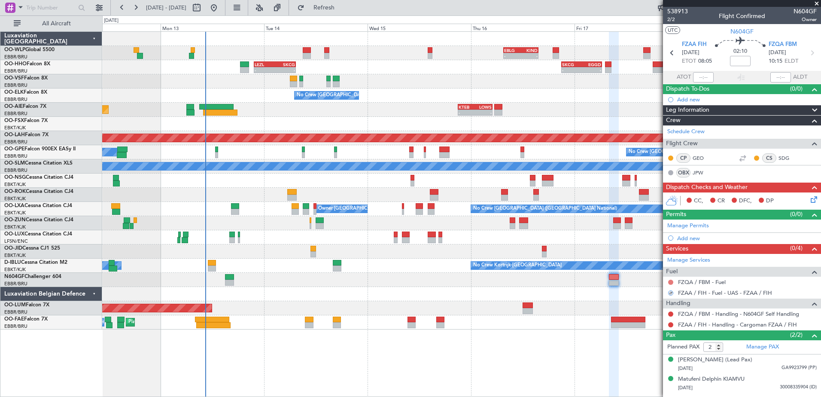
click at [671, 280] on button at bounding box center [670, 282] width 5 height 5
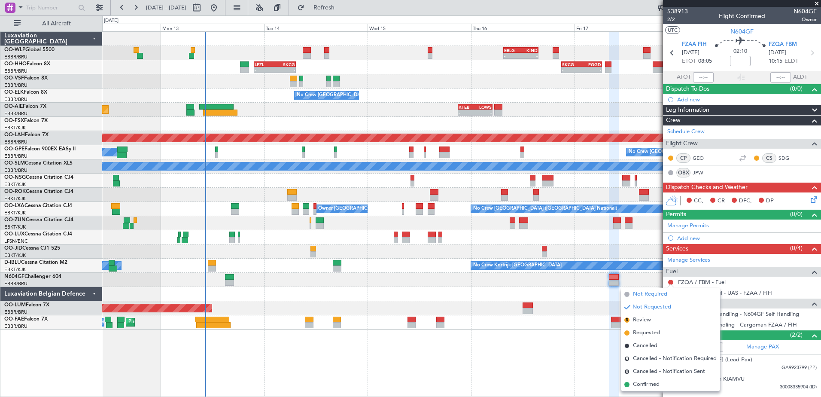
click at [652, 289] on li "Not Required" at bounding box center [670, 294] width 99 height 13
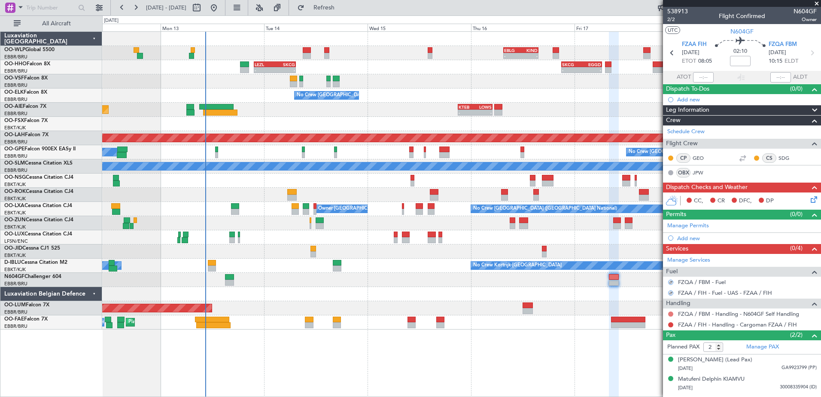
click at [672, 311] on button at bounding box center [670, 313] width 5 height 5
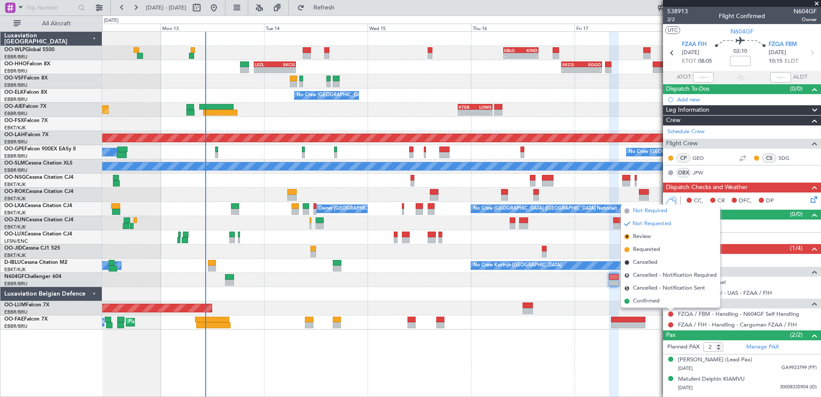
click at [653, 212] on span "Not Required" at bounding box center [650, 211] width 34 height 9
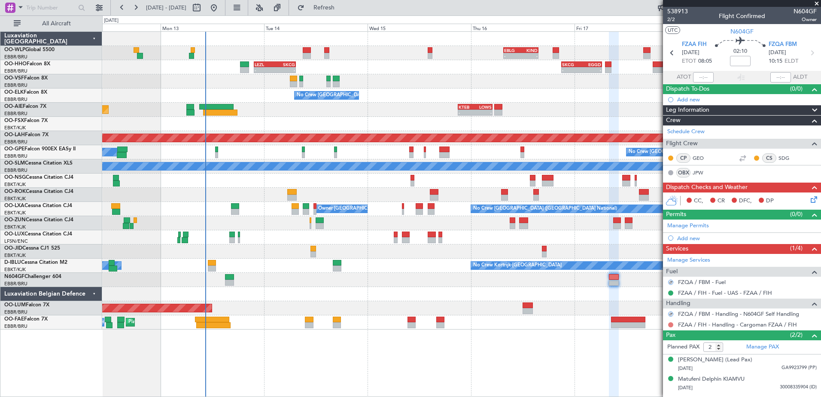
click at [671, 326] on button at bounding box center [670, 324] width 5 height 5
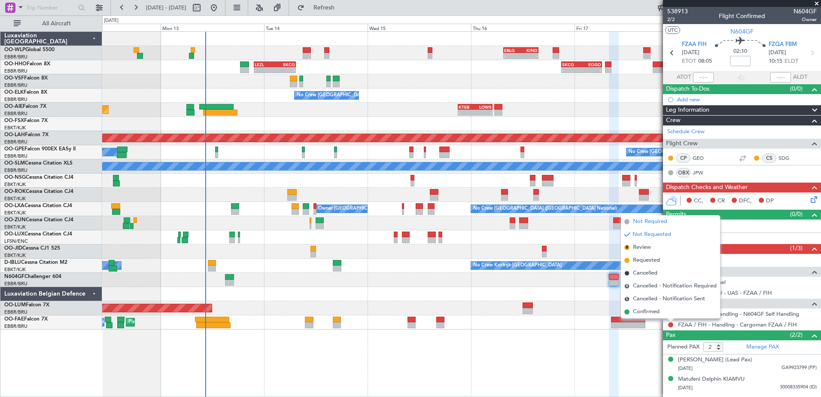
click at [660, 225] on span "Not Required" at bounding box center [650, 221] width 34 height 9
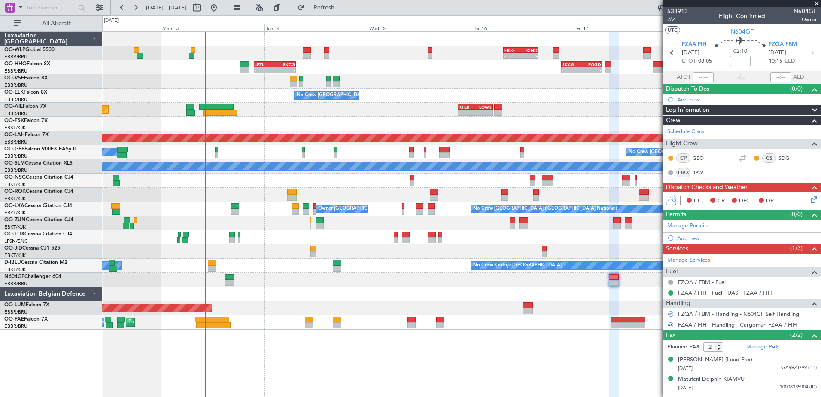
click at [812, 198] on icon at bounding box center [812, 198] width 7 height 7
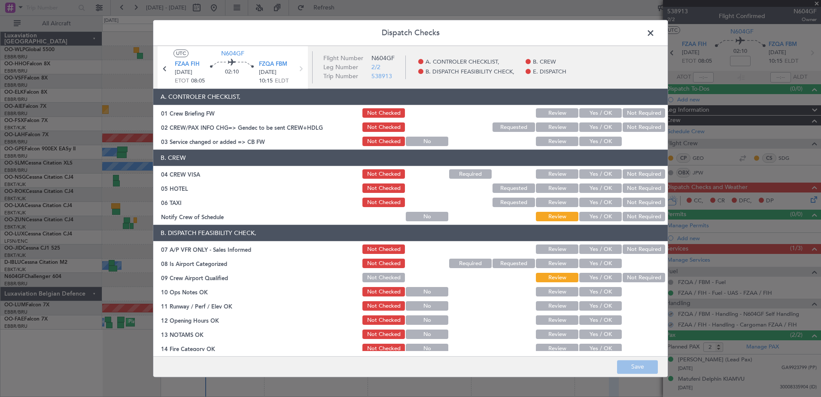
click at [626, 216] on button "Not Required" at bounding box center [644, 216] width 43 height 9
click at [626, 202] on button "Not Required" at bounding box center [644, 202] width 43 height 9
click at [629, 190] on button "Not Required" at bounding box center [644, 188] width 43 height 9
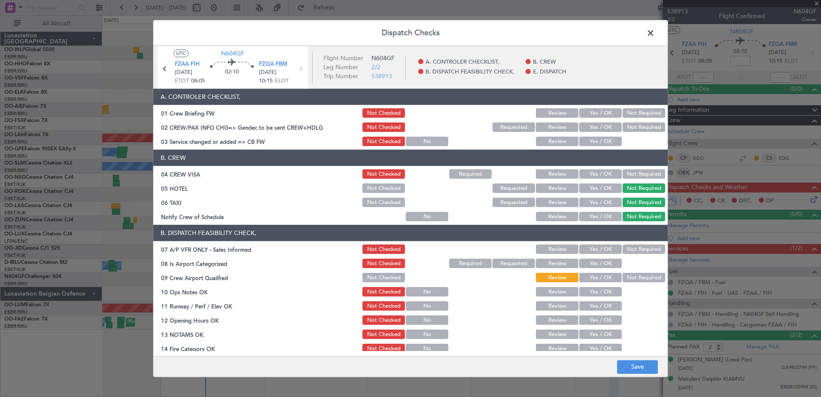
click at [632, 176] on button "Not Required" at bounding box center [644, 174] width 43 height 9
click at [601, 140] on button "Yes / OK" at bounding box center [601, 141] width 43 height 9
click at [623, 131] on button "Not Required" at bounding box center [644, 127] width 43 height 9
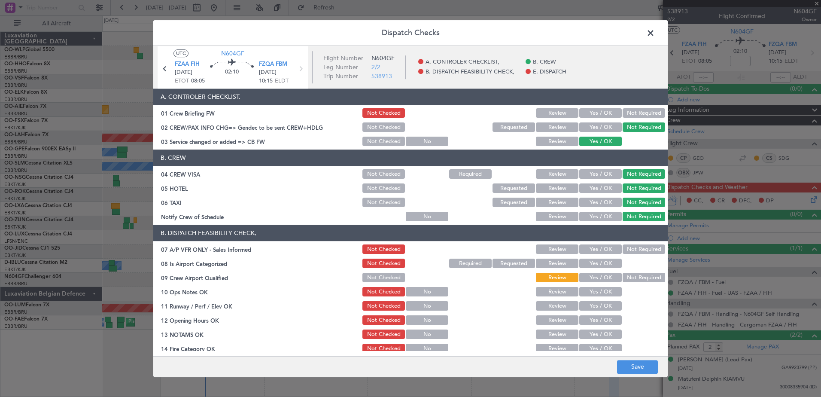
click at [636, 117] on button "Not Required" at bounding box center [644, 113] width 43 height 9
click at [643, 247] on button "Not Required" at bounding box center [644, 249] width 43 height 9
click at [604, 262] on button "Yes / OK" at bounding box center [601, 263] width 43 height 9
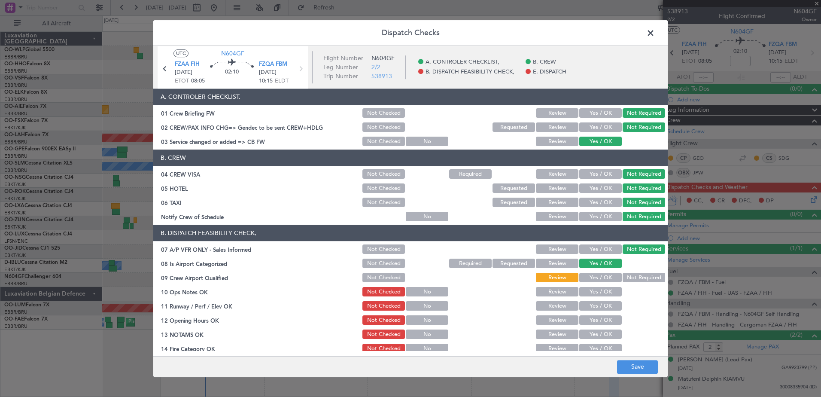
click at [626, 279] on button "Not Required" at bounding box center [644, 277] width 43 height 9
click at [604, 287] on button "Yes / OK" at bounding box center [601, 291] width 43 height 9
click at [595, 305] on button "Yes / OK" at bounding box center [601, 306] width 43 height 9
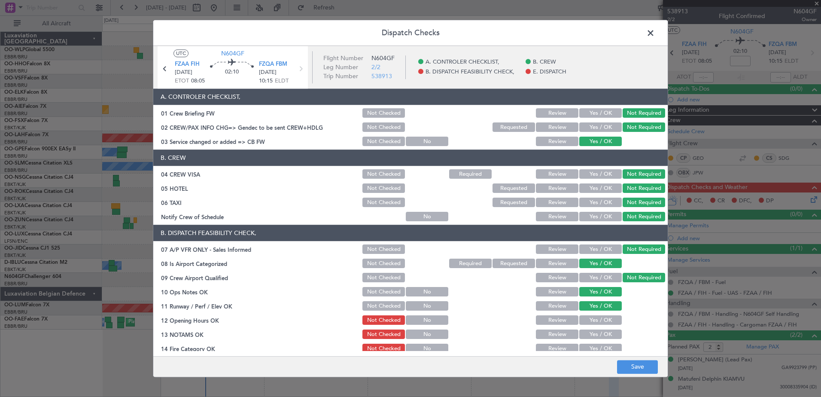
click at [592, 320] on button "Yes / OK" at bounding box center [601, 320] width 43 height 9
drag, startPoint x: 592, startPoint y: 334, endPoint x: 593, endPoint y: 346, distance: 12.2
click at [592, 335] on button "Yes / OK" at bounding box center [601, 334] width 43 height 9
click at [594, 347] on button "Yes / OK" at bounding box center [601, 348] width 43 height 9
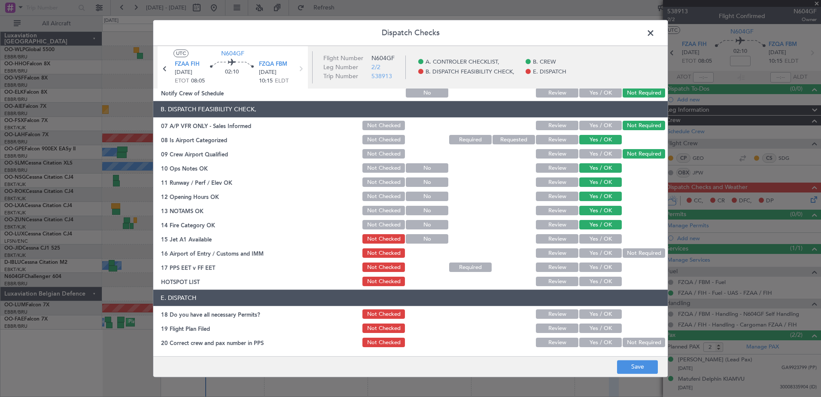
click at [607, 238] on button "Yes / OK" at bounding box center [601, 239] width 43 height 9
click at [607, 253] on button "Yes / OK" at bounding box center [601, 253] width 43 height 9
click at [605, 270] on button "Yes / OK" at bounding box center [601, 267] width 43 height 9
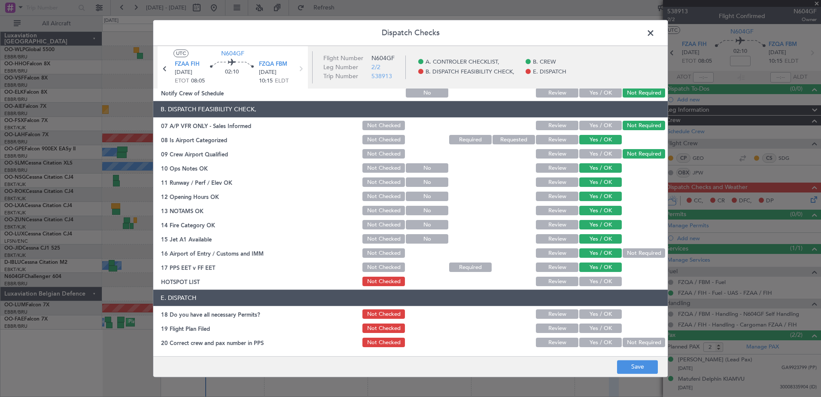
click at [603, 280] on button "Yes / OK" at bounding box center [601, 281] width 43 height 9
click at [603, 308] on div "Yes / OK" at bounding box center [599, 314] width 43 height 12
click at [604, 316] on button "Yes / OK" at bounding box center [601, 314] width 43 height 9
click at [603, 329] on button "Yes / OK" at bounding box center [601, 328] width 43 height 9
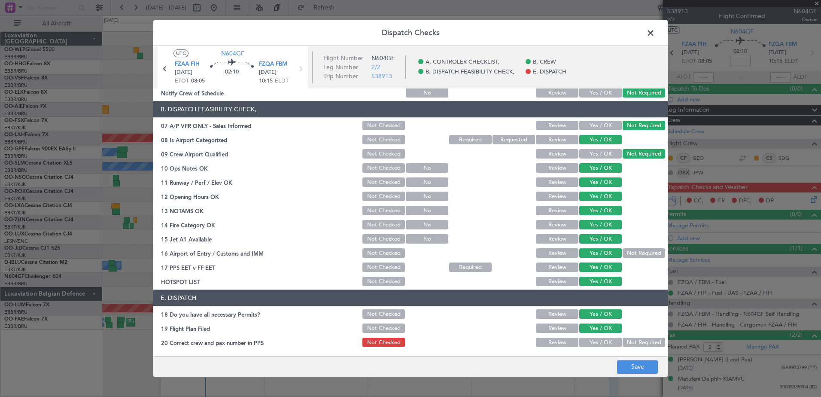
click at [603, 344] on button "Yes / OK" at bounding box center [601, 342] width 43 height 9
click at [556, 329] on button "Review" at bounding box center [557, 328] width 43 height 9
click at [385, 328] on button "Not Checked" at bounding box center [384, 328] width 43 height 9
click at [625, 368] on button "Save" at bounding box center [637, 367] width 41 height 14
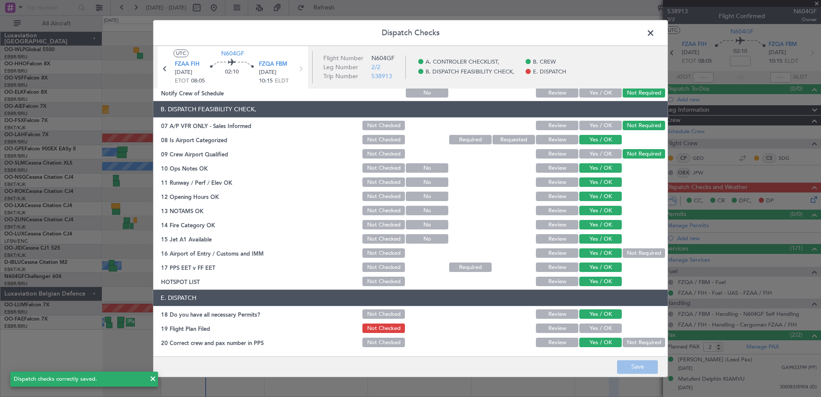
click at [655, 31] on span at bounding box center [655, 35] width 0 height 17
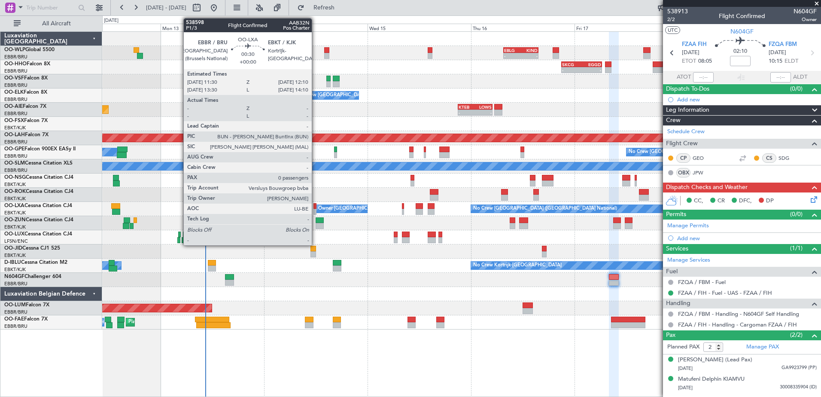
click at [316, 210] on div at bounding box center [315, 212] width 3 height 6
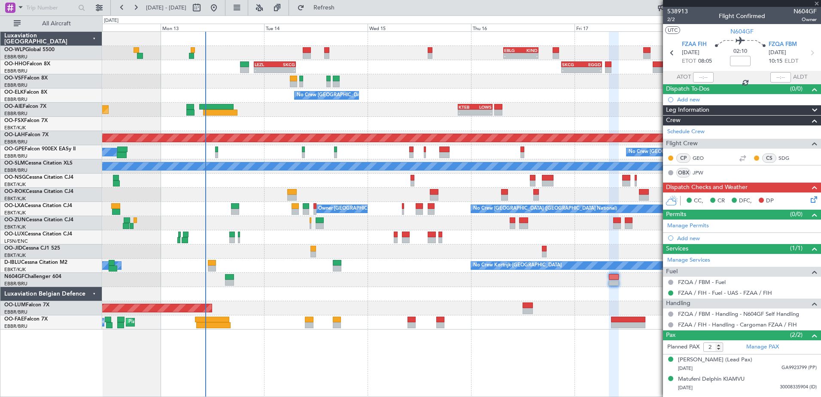
type input "0"
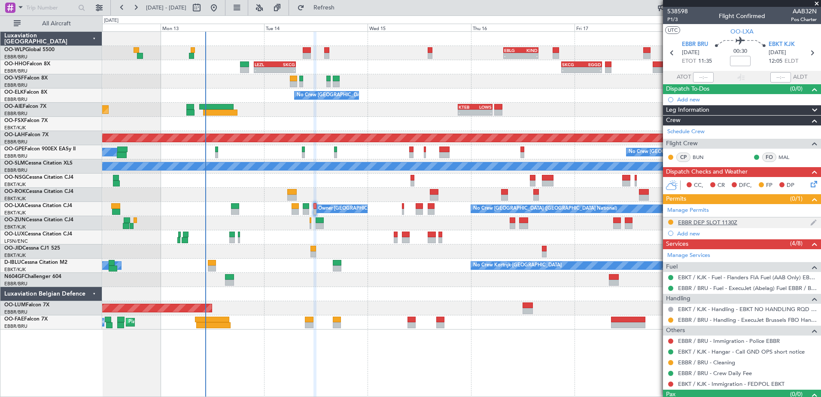
click at [722, 222] on div "EBBR DEP SLOT 1130Z" at bounding box center [707, 222] width 59 height 7
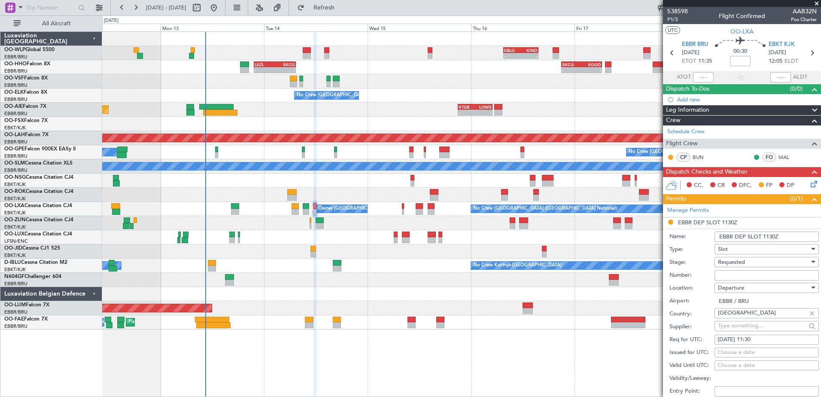
click at [763, 277] on input "Number:" at bounding box center [767, 275] width 104 height 10
paste input "EBBRAAB6428D"
click at [773, 272] on input "EBBRAAB6428D" at bounding box center [767, 275] width 104 height 10
type input "EBBRAAB6428D00"
click at [784, 260] on div "Requested" at bounding box center [764, 262] width 92 height 13
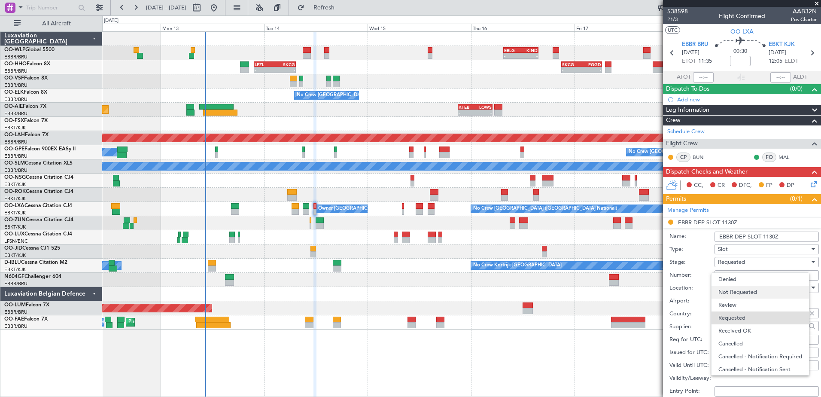
scroll to position [4, 0]
click at [744, 325] on span "Received OK" at bounding box center [764, 326] width 90 height 13
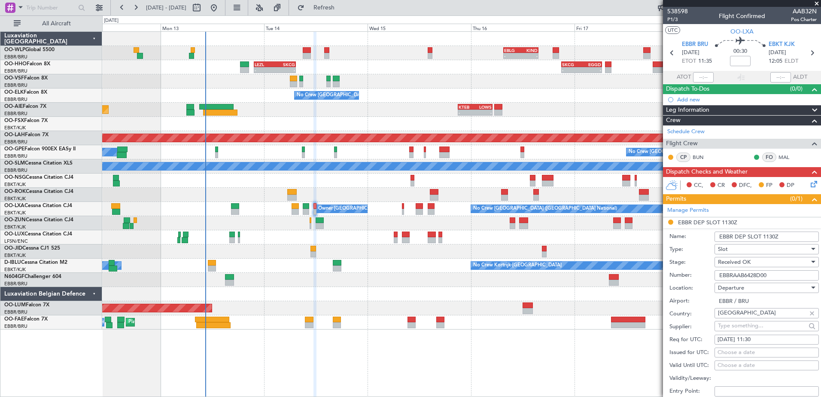
scroll to position [258, 0]
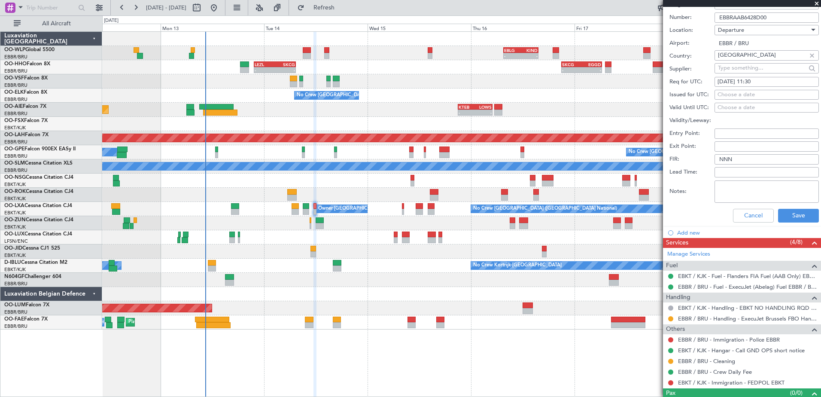
click at [672, 321] on div at bounding box center [671, 318] width 7 height 7
click at [670, 319] on button at bounding box center [670, 318] width 5 height 5
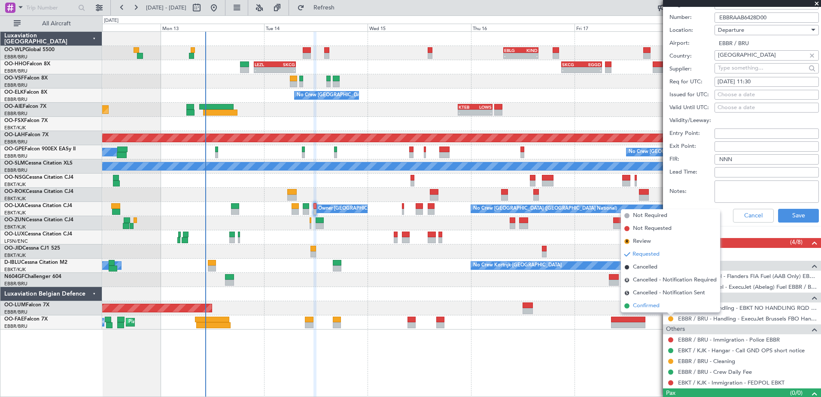
click at [648, 306] on span "Confirmed" at bounding box center [646, 306] width 27 height 9
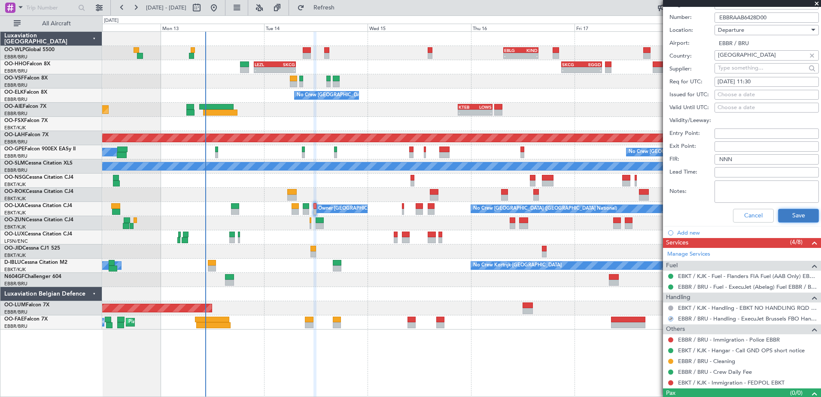
click at [793, 218] on button "Save" at bounding box center [798, 216] width 41 height 14
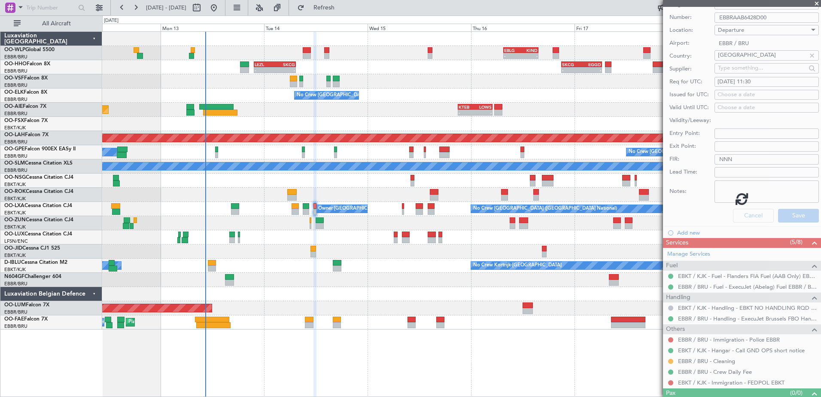
scroll to position [1, 0]
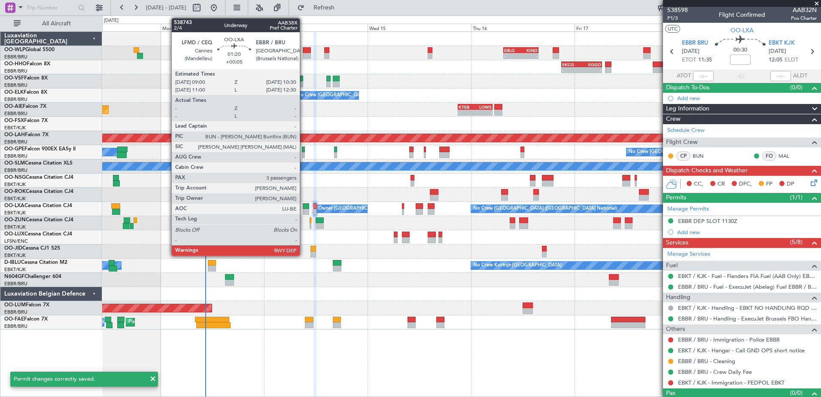
click at [304, 207] on div at bounding box center [306, 206] width 7 height 6
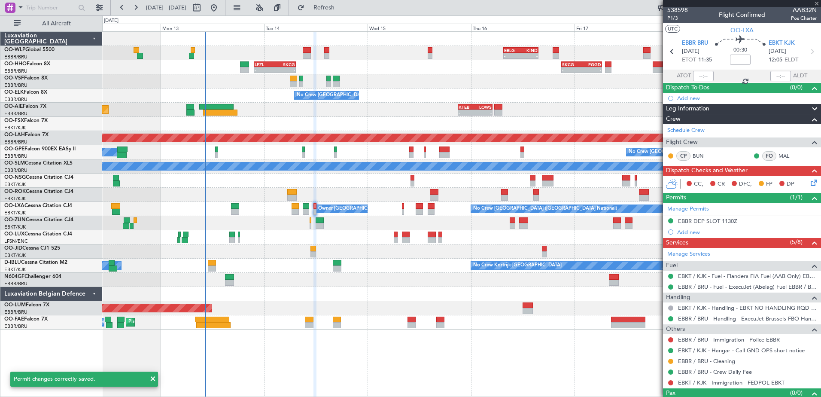
type input "+00:05"
type input "3"
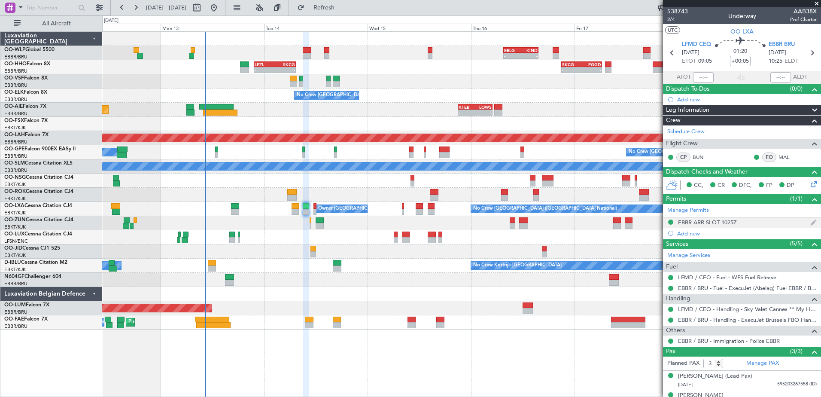
click at [706, 226] on div "EBBR ARR SLOT 1025Z" at bounding box center [742, 222] width 158 height 11
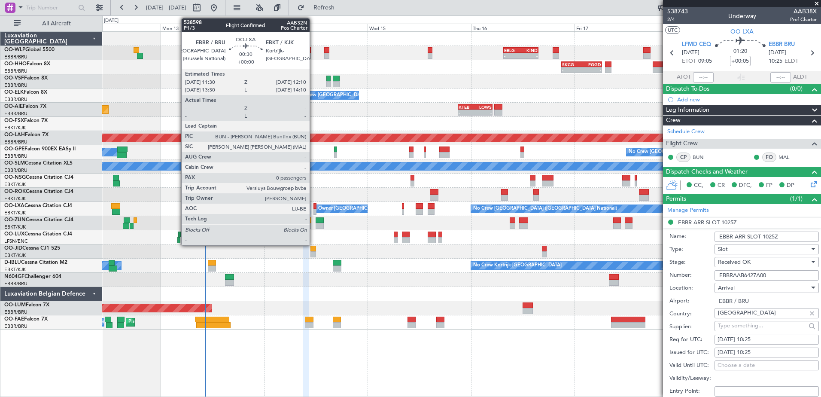
click at [314, 211] on div at bounding box center [315, 212] width 3 height 6
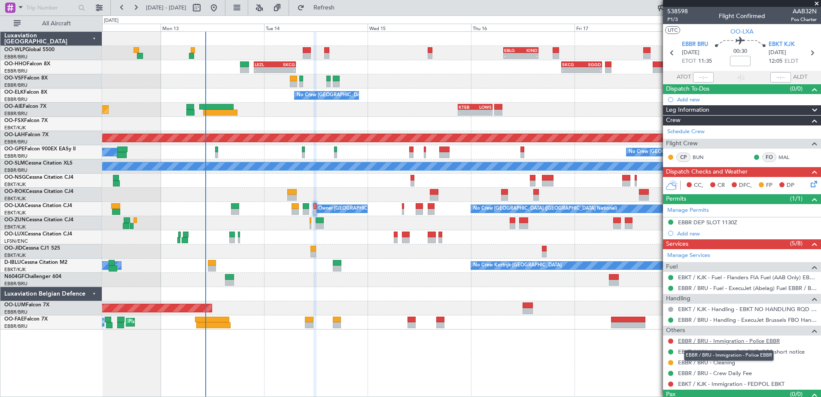
click at [699, 342] on link "EBBR / BRU - Immigration - Police EBBR" at bounding box center [729, 340] width 102 height 7
click at [770, 383] on link "EBKT / KJK - Immigration - FEDPOL EBKT" at bounding box center [731, 383] width 107 height 7
click at [345, 12] on button "Refresh" at bounding box center [319, 8] width 52 height 14
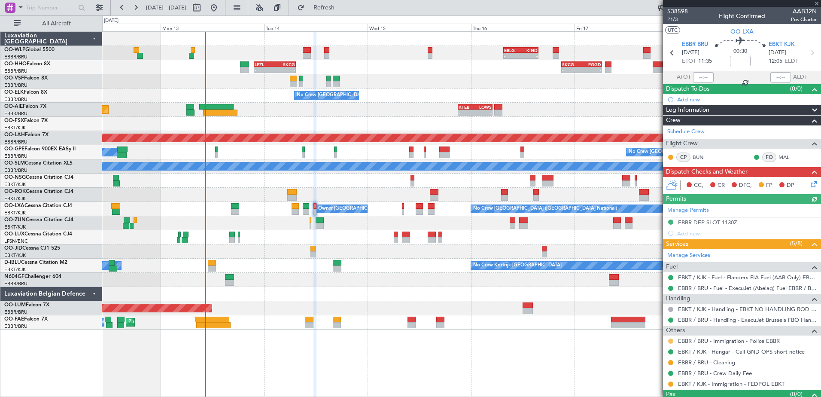
click at [670, 341] on button at bounding box center [670, 341] width 5 height 5
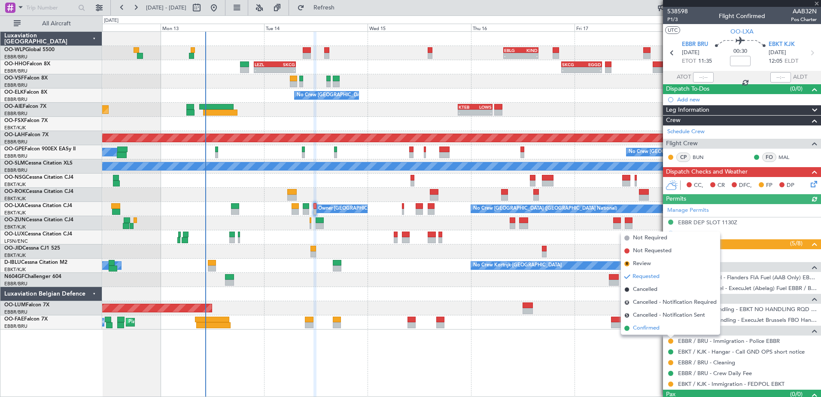
click at [640, 330] on span "Confirmed" at bounding box center [646, 328] width 27 height 9
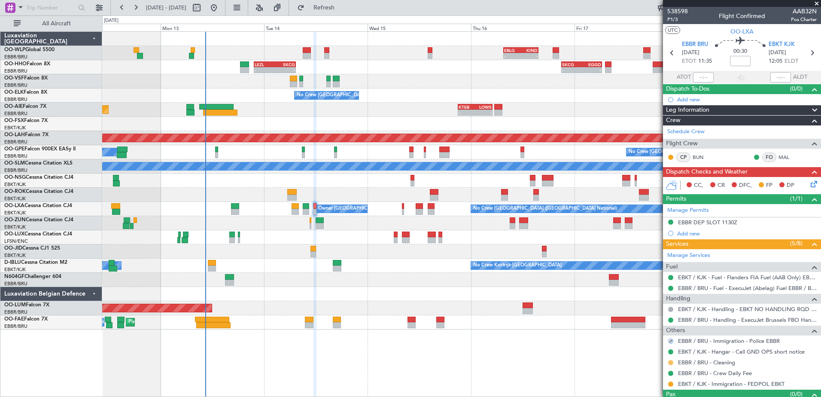
click at [669, 362] on button at bounding box center [670, 362] width 5 height 5
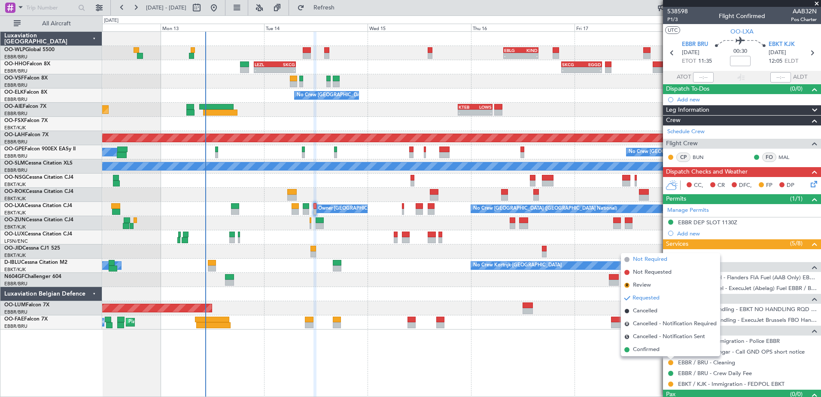
click at [655, 261] on span "Not Required" at bounding box center [650, 259] width 34 height 9
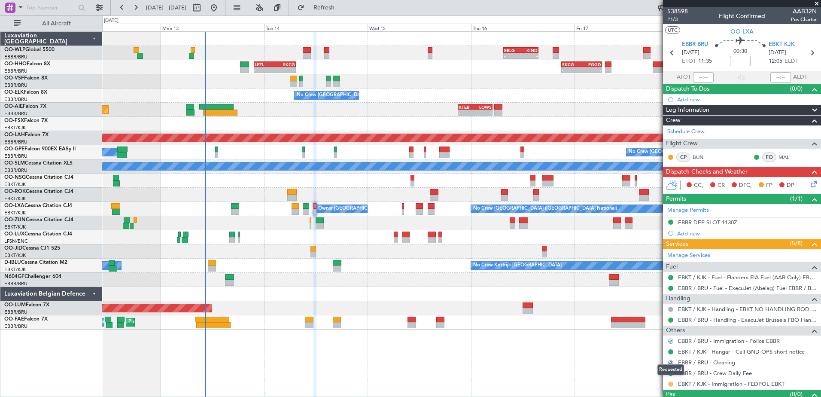
click at [672, 385] on button at bounding box center [670, 383] width 5 height 5
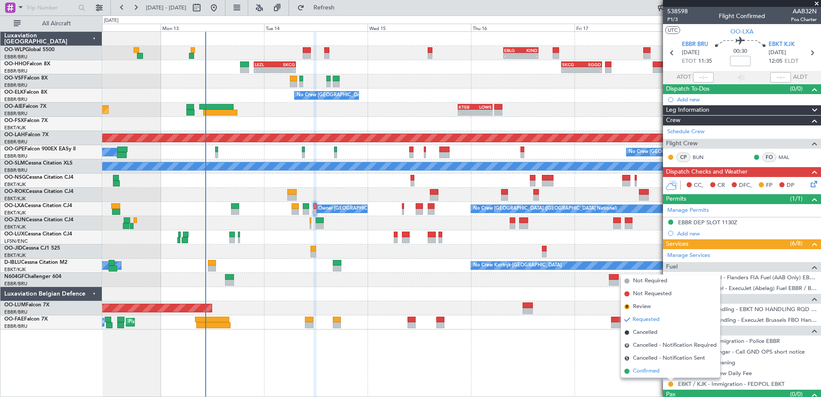
click at [638, 369] on span "Confirmed" at bounding box center [646, 371] width 27 height 9
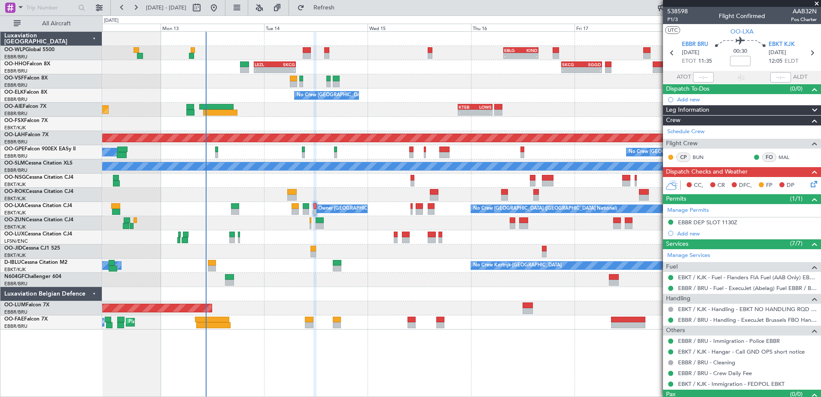
click at [222, 372] on div "- - EBLG 07:30 Z KIND 15:40 Z - - LEZL 21:40 Z SKCG 07:25 Z - - SKCG 21:00 Z EG…" at bounding box center [461, 214] width 719 height 366
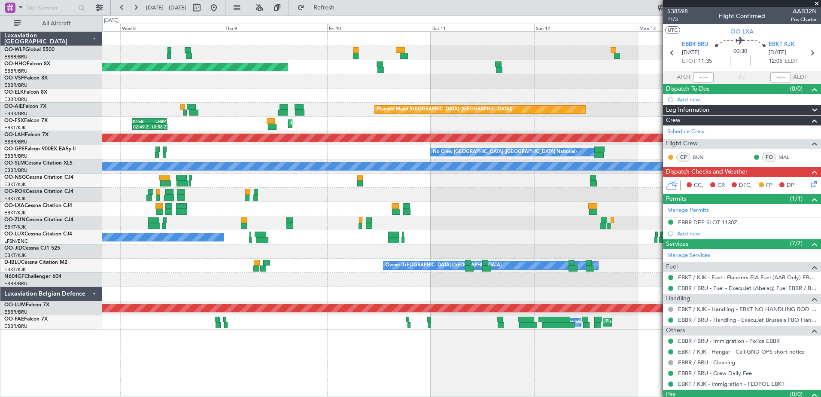
click at [636, 313] on div "- - EBLG 07:30 Z KIND 15:40 Z - - LEZL 21:40 Z SKCG 07:25 Z Planned Maint Genev…" at bounding box center [461, 181] width 719 height 298
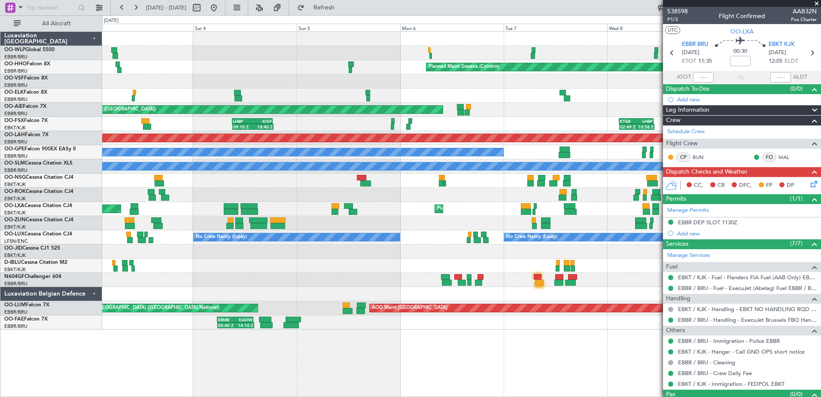
click at [671, 280] on fb-app "[DATE] - [DATE] Refresh Quick Links All Aircraft Planned Maint Milan ([GEOGRAPH…" at bounding box center [410, 201] width 821 height 391
click at [221, 3] on button at bounding box center [214, 8] width 14 height 14
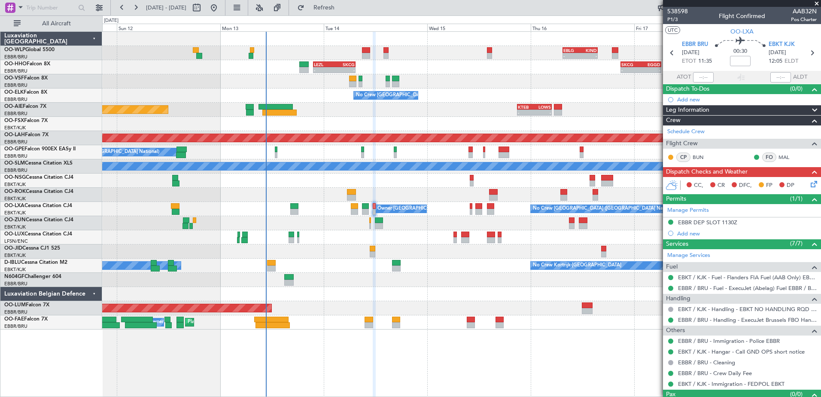
click at [394, 190] on div at bounding box center [461, 195] width 719 height 14
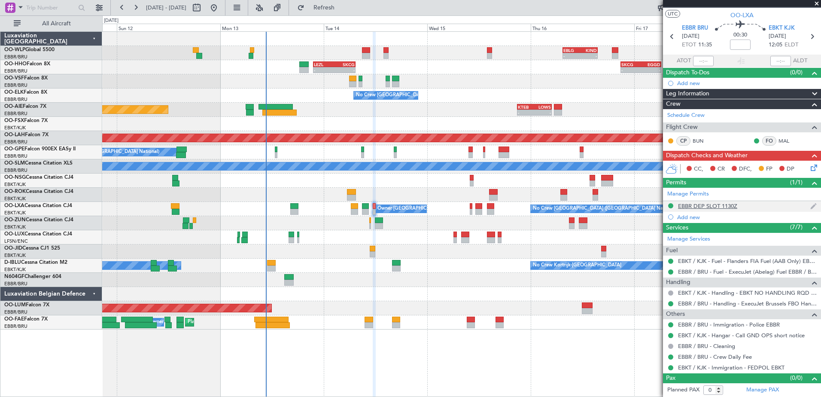
click at [712, 205] on div "EBBR DEP SLOT 1130Z" at bounding box center [707, 205] width 59 height 7
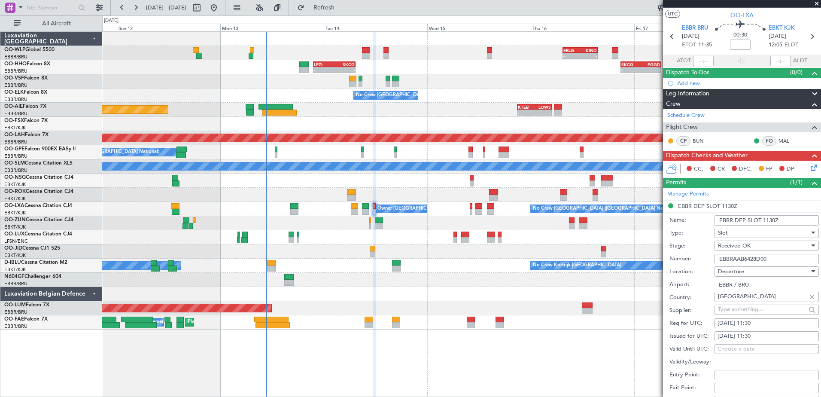
drag, startPoint x: 774, startPoint y: 254, endPoint x: 688, endPoint y: 256, distance: 85.9
click at [688, 256] on div "Number: EBBRAAB6428D00" at bounding box center [744, 259] width 149 height 13
click at [809, 168] on icon at bounding box center [812, 166] width 7 height 7
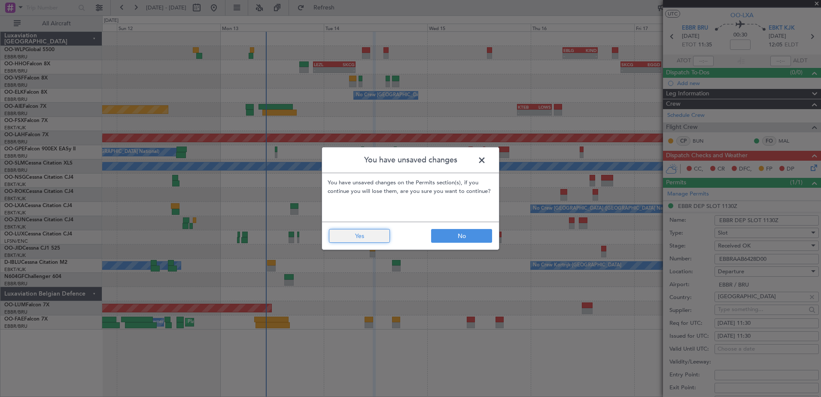
click at [333, 239] on button "Yes" at bounding box center [359, 236] width 61 height 14
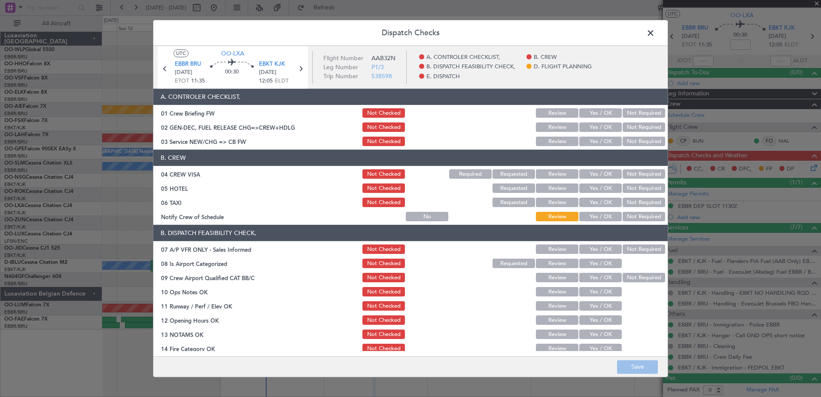
click at [604, 214] on button "Yes / OK" at bounding box center [601, 216] width 43 height 9
click at [624, 204] on button "Not Required" at bounding box center [644, 202] width 43 height 9
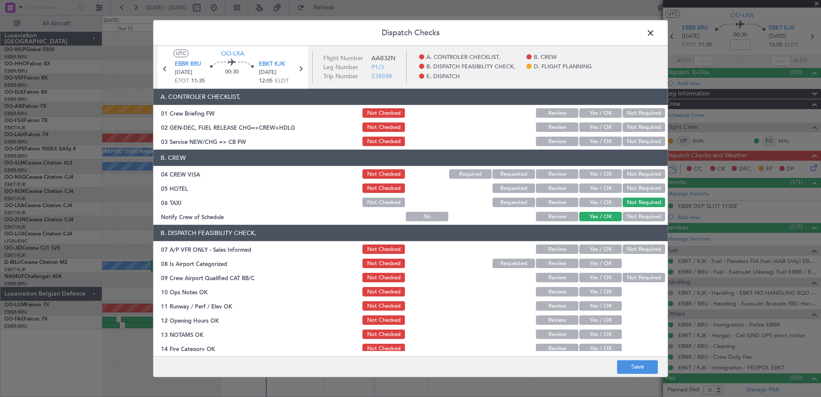
click at [632, 184] on button "Not Required" at bounding box center [644, 188] width 43 height 9
click at [635, 171] on button "Not Required" at bounding box center [644, 174] width 43 height 9
click at [596, 140] on button "Yes / OK" at bounding box center [601, 141] width 43 height 9
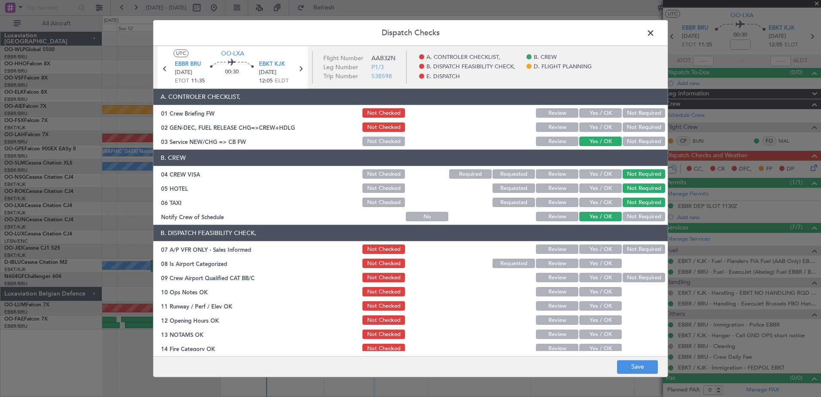
click at [627, 246] on button "Not Required" at bounding box center [644, 249] width 43 height 9
click at [604, 262] on button "Yes / OK" at bounding box center [601, 263] width 43 height 9
click at [623, 277] on button "Not Required" at bounding box center [644, 277] width 43 height 9
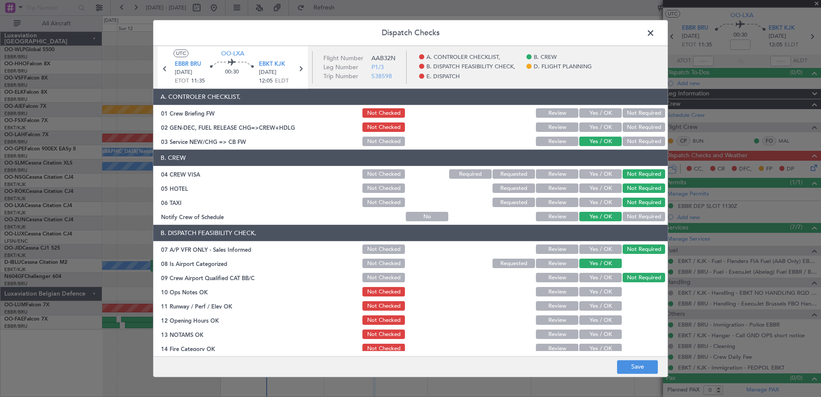
click at [608, 285] on section "B. DISPATCH FEASIBILITY CHECK, 07 A/P VFR ONLY - Sales Informed Not Checked Rev…" at bounding box center [410, 318] width 515 height 186
click at [607, 292] on button "Yes / OK" at bounding box center [601, 291] width 43 height 9
click at [603, 304] on button "Yes / OK" at bounding box center [601, 306] width 43 height 9
drag, startPoint x: 603, startPoint y: 325, endPoint x: 603, endPoint y: 330, distance: 5.2
click at [604, 325] on button "Yes / OK" at bounding box center [601, 320] width 43 height 9
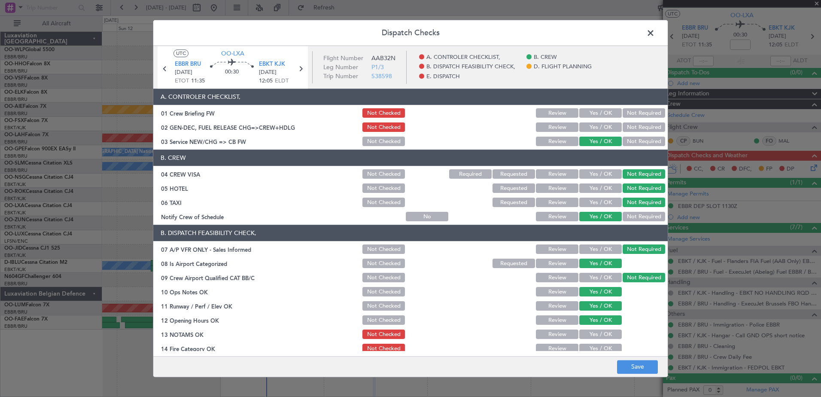
click at [602, 333] on button "Yes / OK" at bounding box center [601, 334] width 43 height 9
click at [602, 345] on button "Yes / OK" at bounding box center [601, 348] width 43 height 9
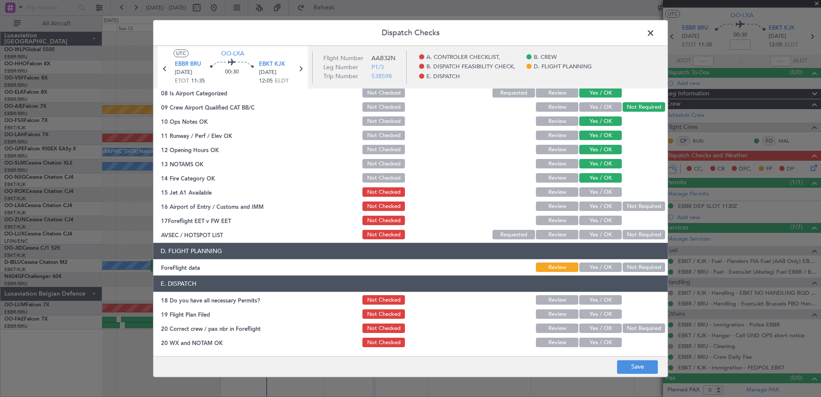
click at [600, 190] on button "Yes / OK" at bounding box center [601, 192] width 43 height 9
click at [598, 203] on button "Yes / OK" at bounding box center [601, 206] width 43 height 9
click at [598, 219] on button "Yes / OK" at bounding box center [601, 220] width 43 height 9
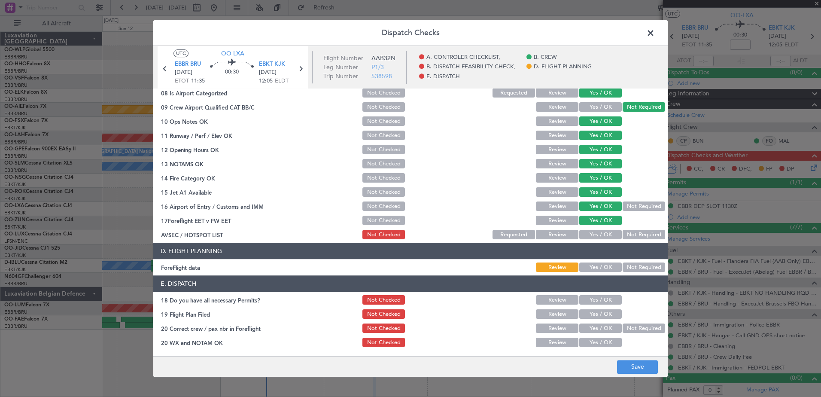
click at [598, 235] on button "Yes / OK" at bounding box center [601, 234] width 43 height 9
click at [603, 271] on button "Yes / OK" at bounding box center [601, 267] width 43 height 9
click at [601, 302] on button "Yes / OK" at bounding box center [601, 300] width 43 height 9
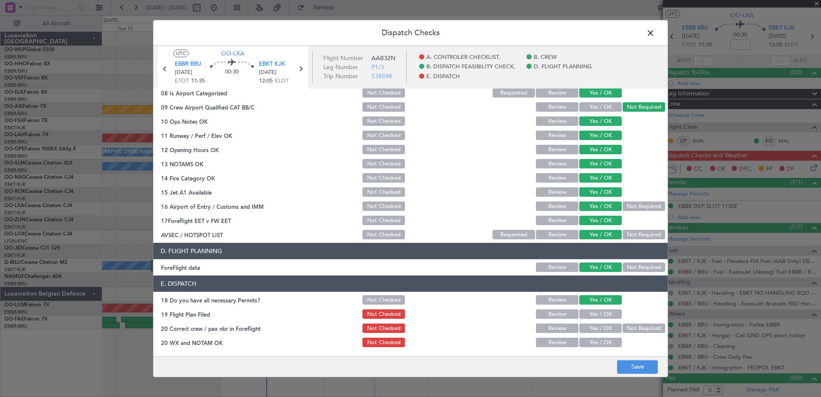
click at [599, 320] on div "Yes / OK" at bounding box center [599, 314] width 43 height 12
click at [598, 314] on button "Yes / OK" at bounding box center [601, 314] width 43 height 9
click at [598, 329] on button "Yes / OK" at bounding box center [601, 328] width 43 height 9
click at [600, 344] on button "Yes / OK" at bounding box center [601, 342] width 43 height 9
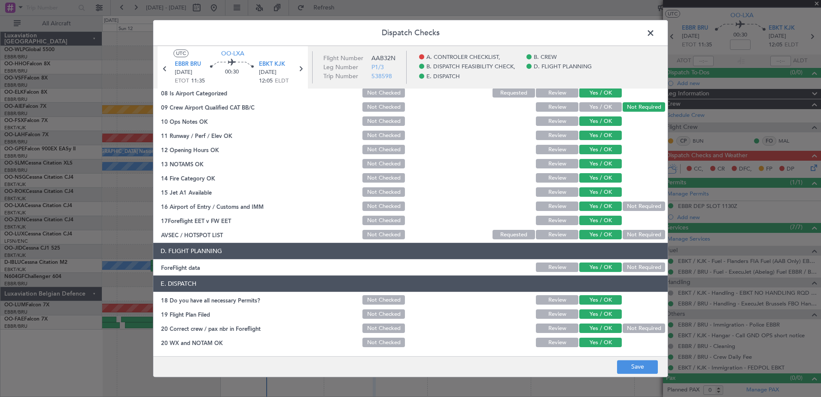
drag, startPoint x: 645, startPoint y: 235, endPoint x: 645, endPoint y: 219, distance: 16.3
click at [645, 235] on button "Not Required" at bounding box center [644, 234] width 43 height 9
click at [643, 208] on button "Not Required" at bounding box center [644, 206] width 43 height 9
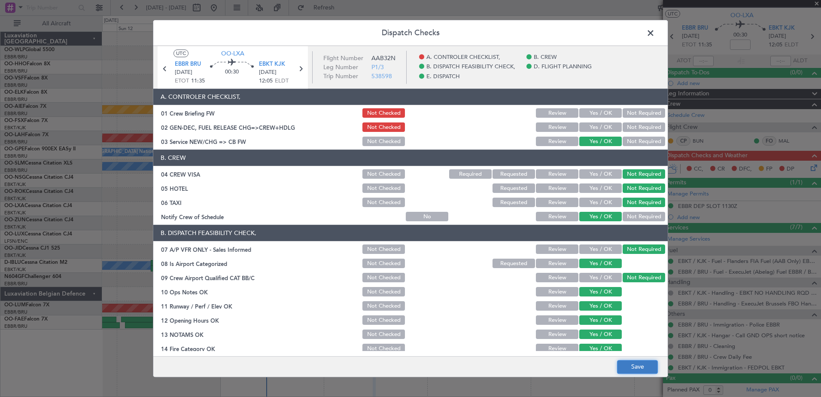
click at [638, 369] on button "Save" at bounding box center [637, 367] width 41 height 14
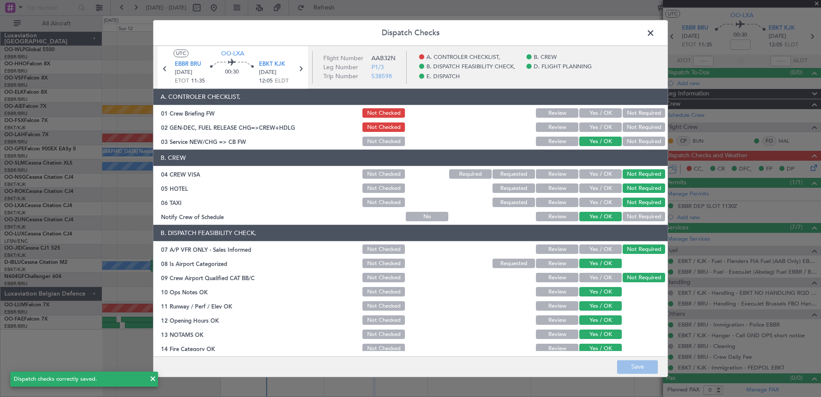
click at [655, 34] on span at bounding box center [655, 35] width 0 height 17
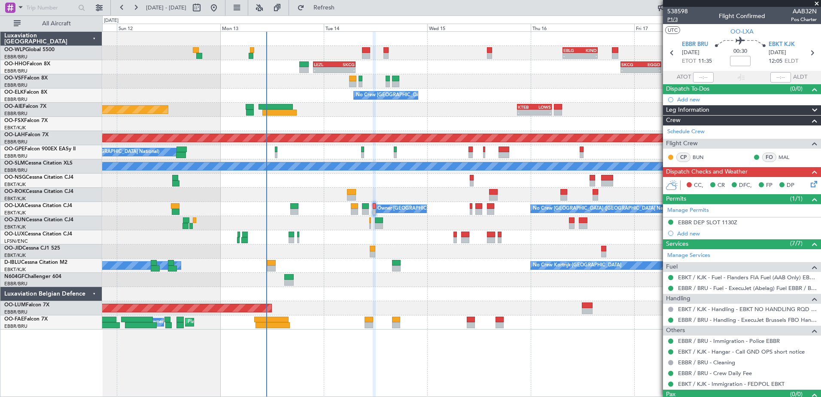
click at [672, 18] on span "P1/3" at bounding box center [678, 19] width 21 height 7
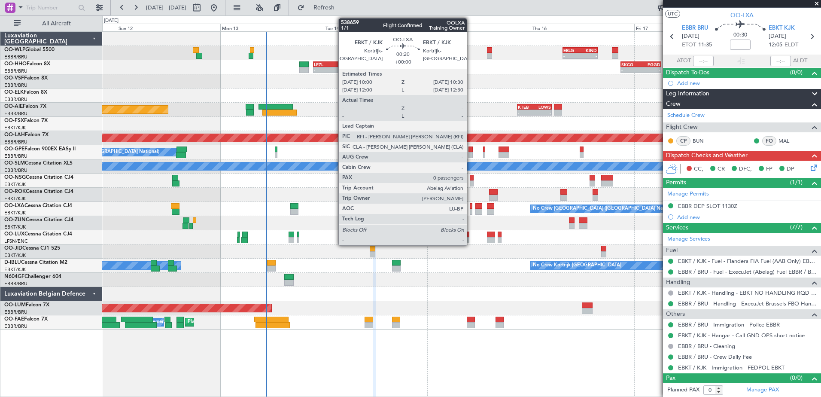
click at [471, 213] on div at bounding box center [471, 212] width 3 height 6
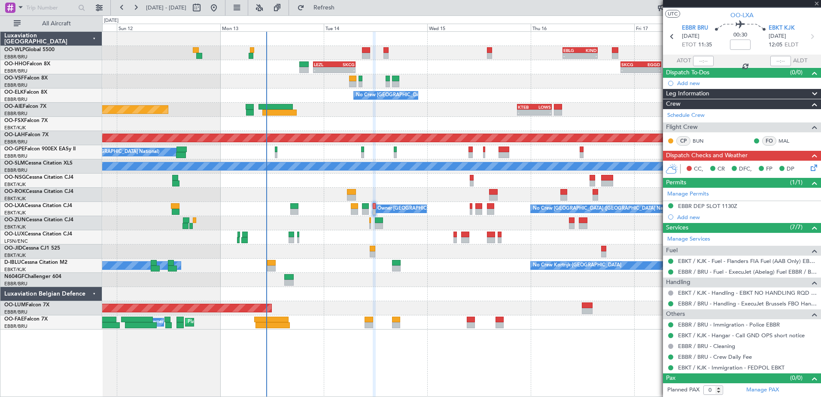
scroll to position [0, 0]
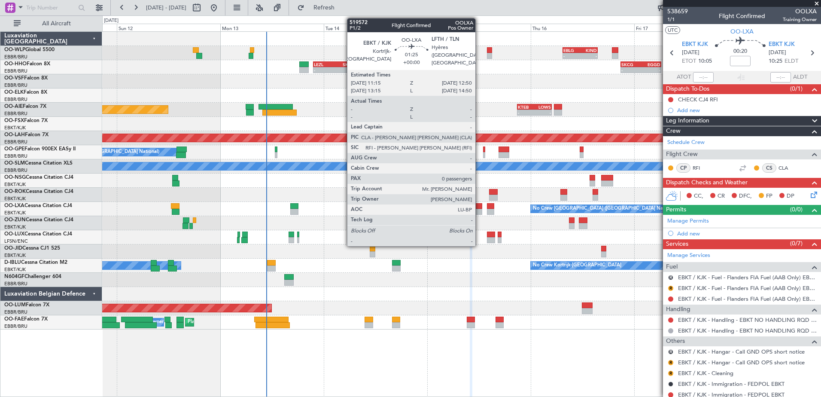
click at [479, 207] on div at bounding box center [479, 206] width 7 height 6
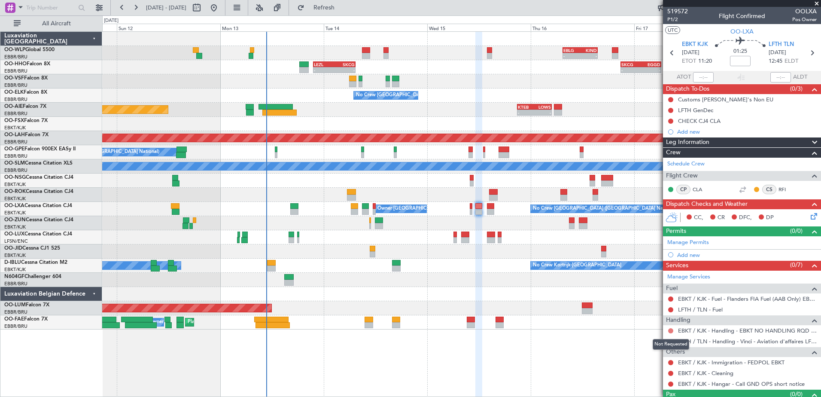
click at [671, 329] on button at bounding box center [670, 330] width 5 height 5
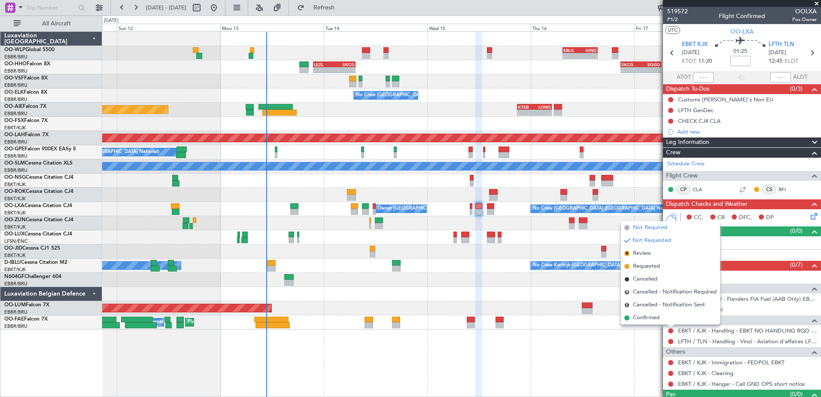
click at [647, 226] on span "Not Required" at bounding box center [650, 227] width 34 height 9
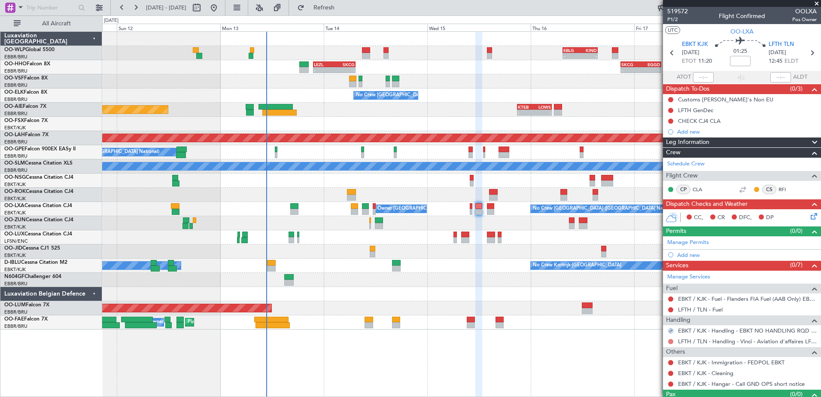
click at [671, 341] on button at bounding box center [670, 341] width 5 height 5
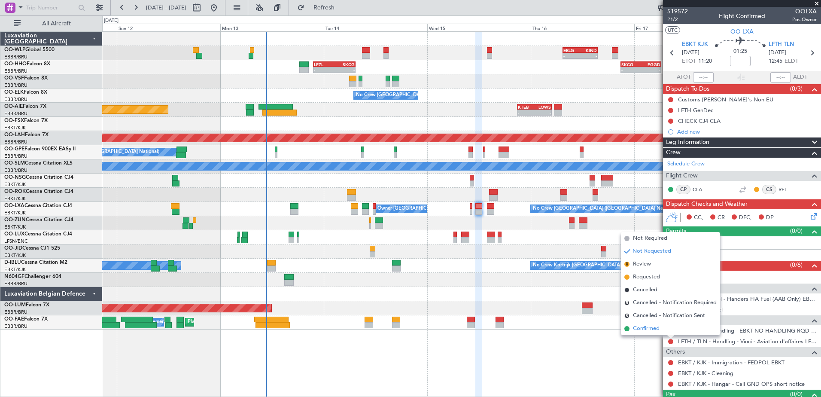
click at [640, 331] on span "Confirmed" at bounding box center [646, 328] width 27 height 9
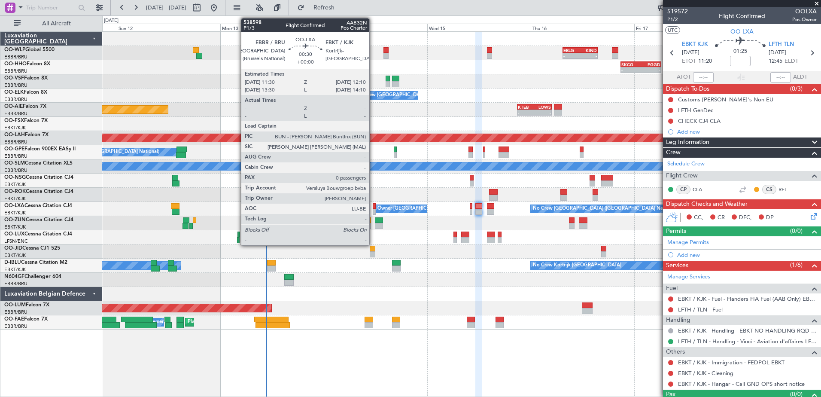
click at [373, 211] on div at bounding box center [374, 212] width 3 height 6
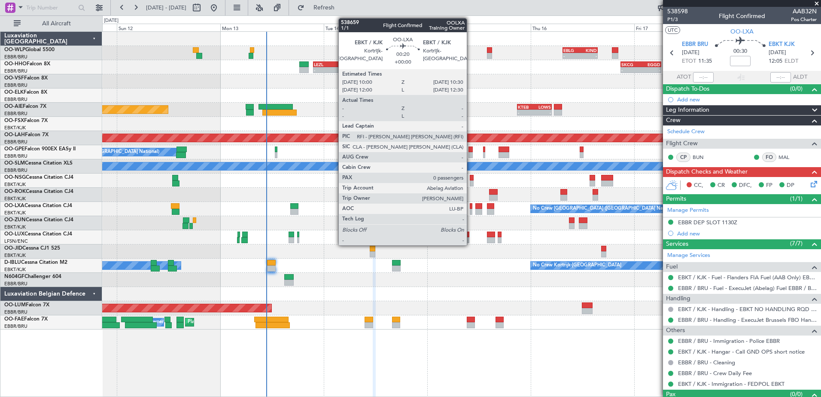
click at [471, 205] on div at bounding box center [471, 206] width 3 height 6
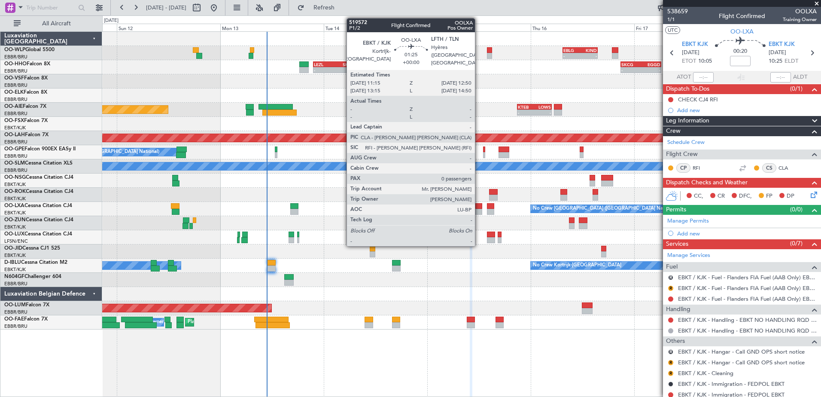
click at [479, 211] on div at bounding box center [479, 212] width 7 height 6
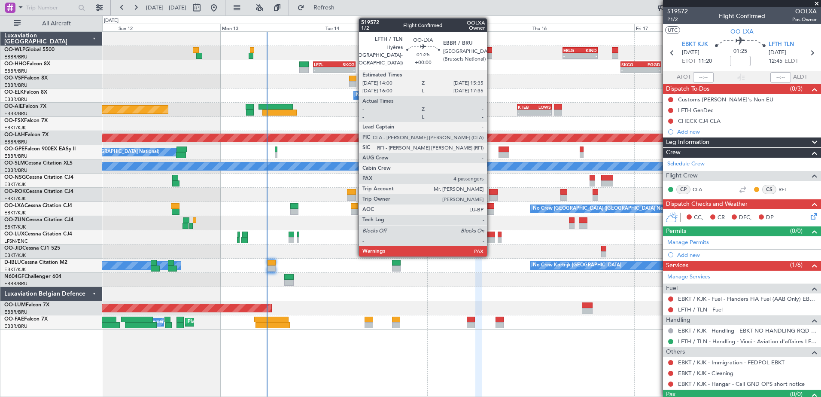
click at [491, 205] on div at bounding box center [490, 206] width 7 height 6
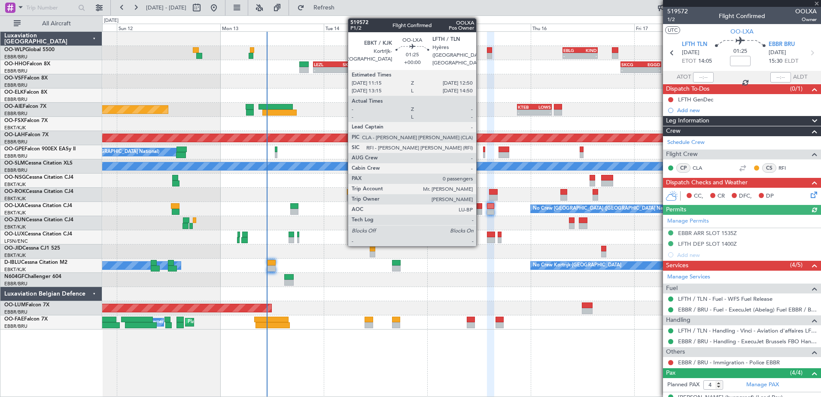
click at [480, 212] on div at bounding box center [479, 212] width 7 height 6
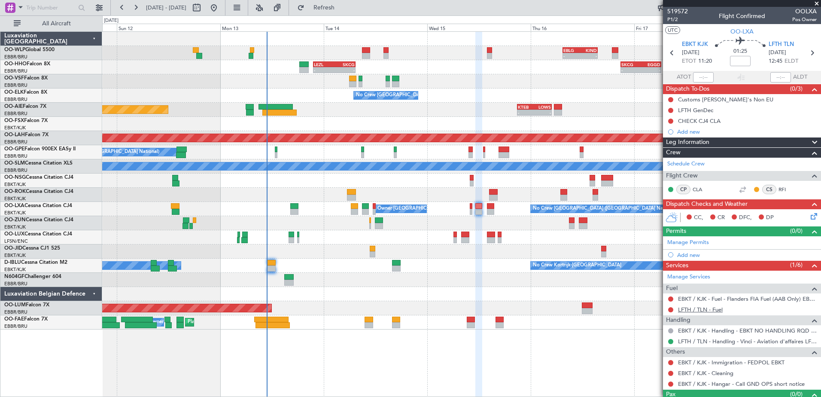
click at [704, 310] on link "LFTH / TLN - Fuel" at bounding box center [700, 309] width 45 height 7
click at [345, 13] on button "Refresh" at bounding box center [319, 8] width 52 height 14
click at [670, 311] on button at bounding box center [670, 309] width 5 height 5
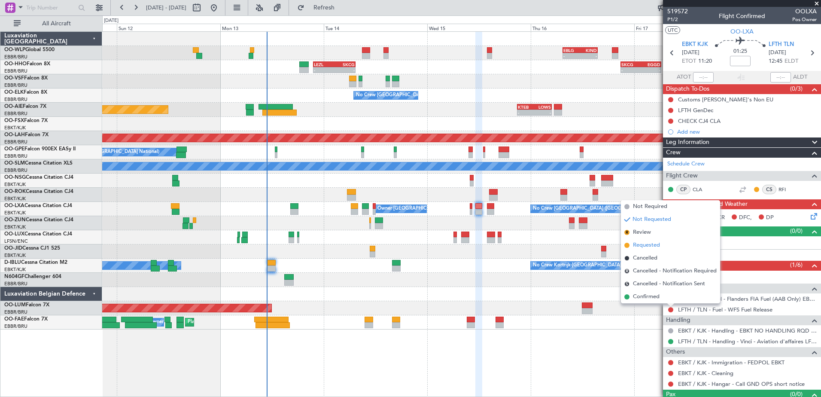
click at [653, 244] on span "Requested" at bounding box center [646, 245] width 27 height 9
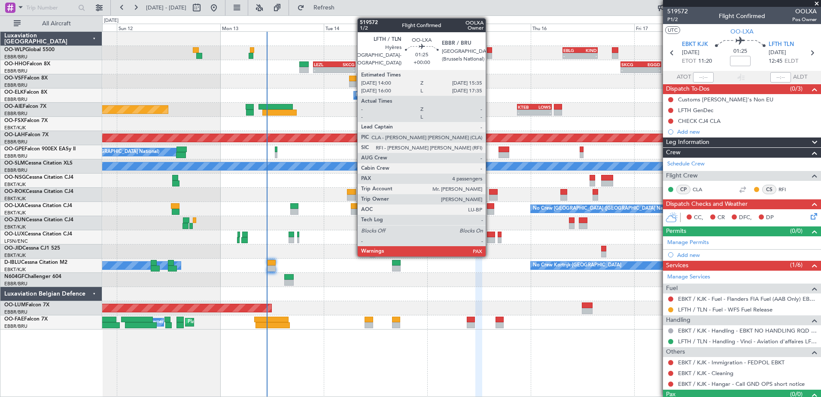
click at [490, 206] on div at bounding box center [490, 206] width 7 height 6
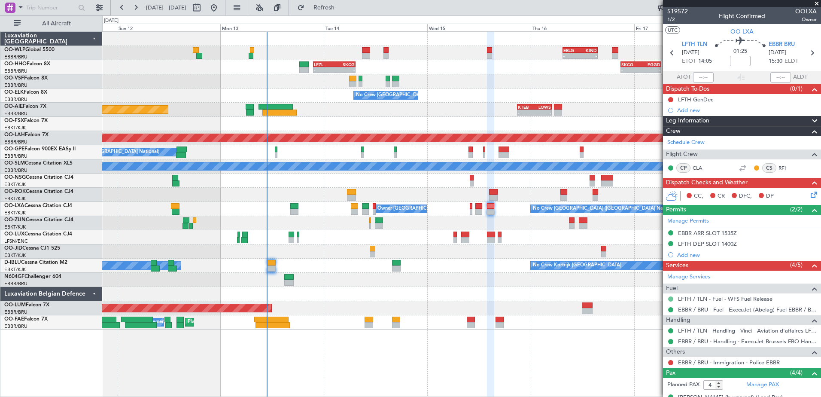
click at [673, 300] on button at bounding box center [670, 298] width 5 height 5
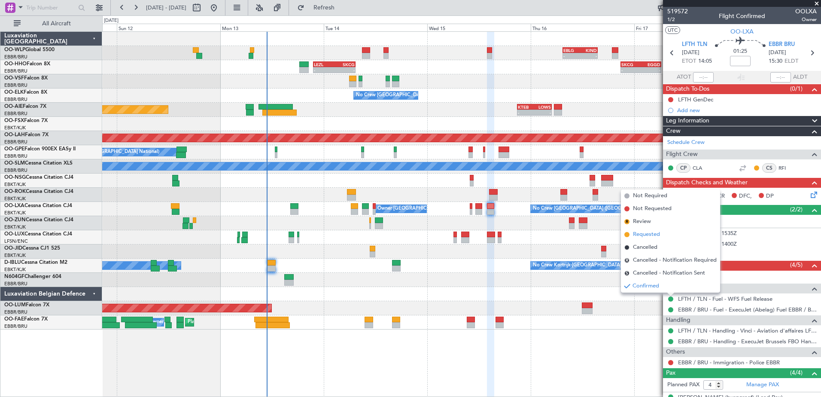
click at [641, 232] on span "Requested" at bounding box center [646, 234] width 27 height 9
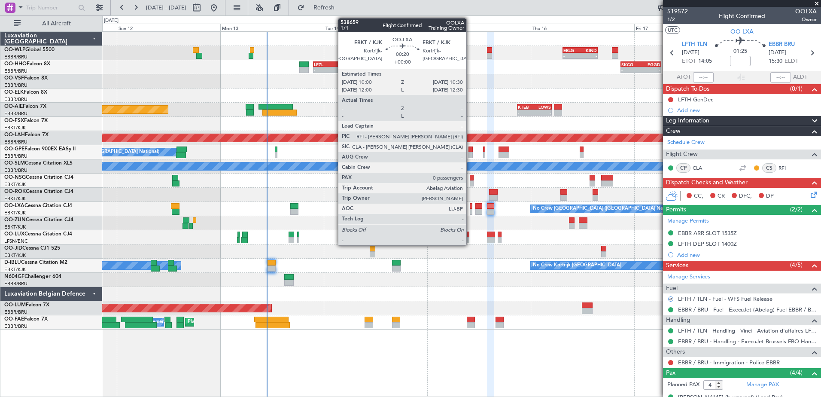
click at [470, 208] on div at bounding box center [471, 206] width 3 height 6
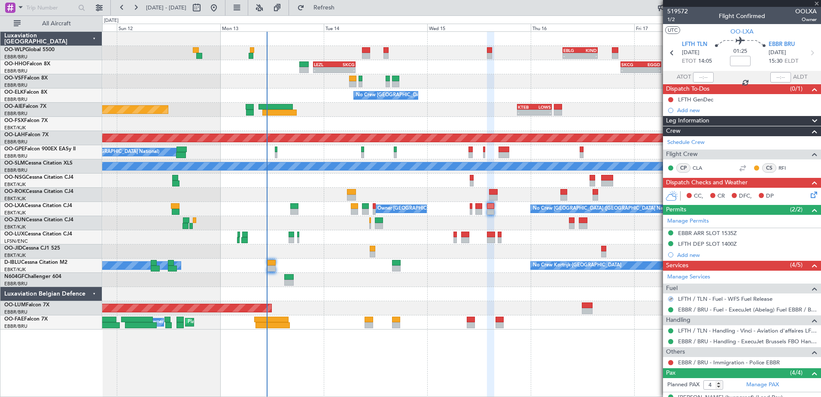
type input "0"
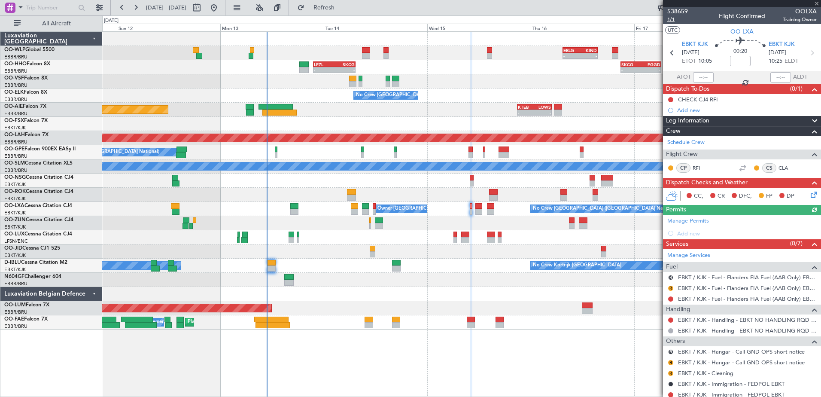
click at [670, 19] on span "1/1" at bounding box center [678, 19] width 21 height 7
click at [345, 2] on button "Refresh" at bounding box center [319, 8] width 52 height 14
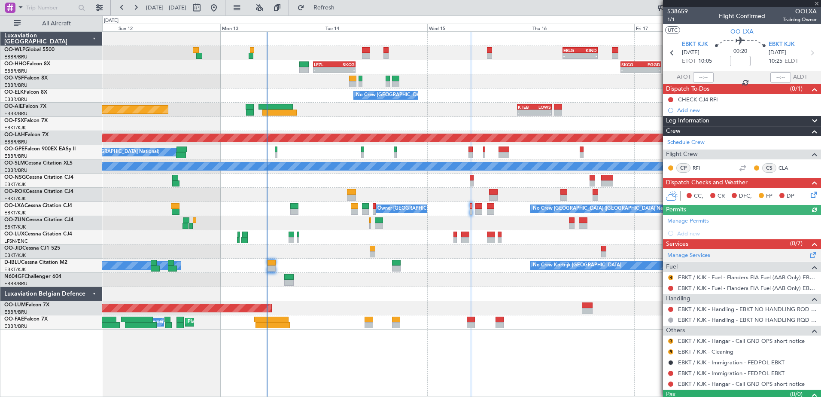
scroll to position [16, 0]
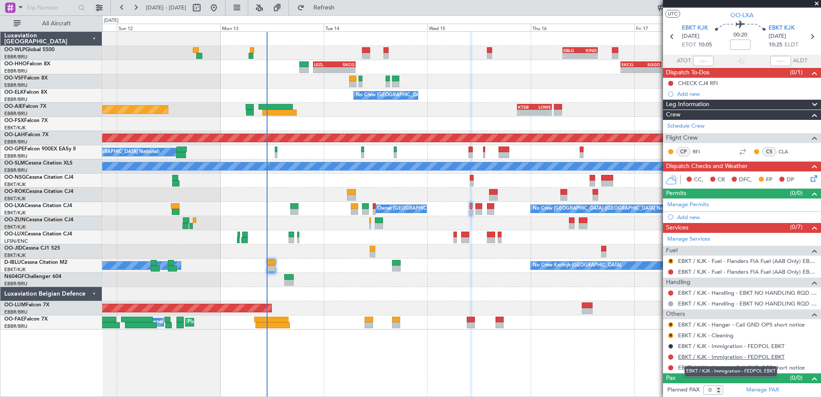
click at [692, 355] on link "EBKT / KJK - Immigration - FEDPOL EBKT" at bounding box center [731, 356] width 107 height 7
click at [691, 260] on link "EBKT / KJK - Fuel - Flanders FIA Fuel (AAB Only) EBKT / KJK" at bounding box center [747, 260] width 139 height 7
click at [345, 3] on button "Refresh" at bounding box center [319, 8] width 52 height 14
click at [672, 323] on button "R" at bounding box center [670, 324] width 5 height 5
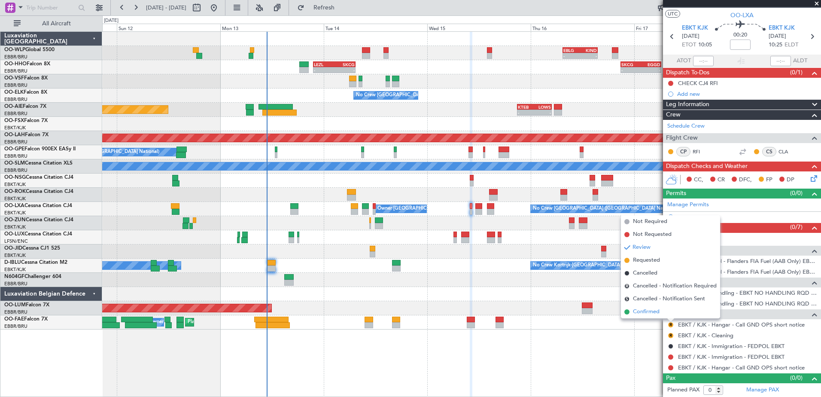
click at [656, 313] on span "Confirmed" at bounding box center [646, 312] width 27 height 9
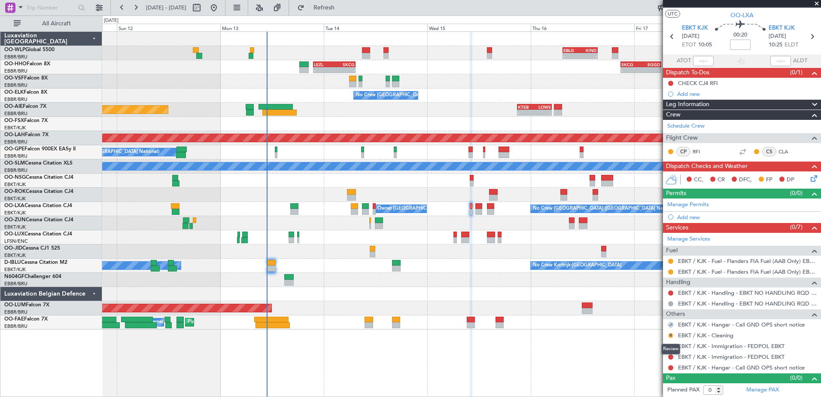
click at [671, 334] on button "R" at bounding box center [670, 335] width 5 height 5
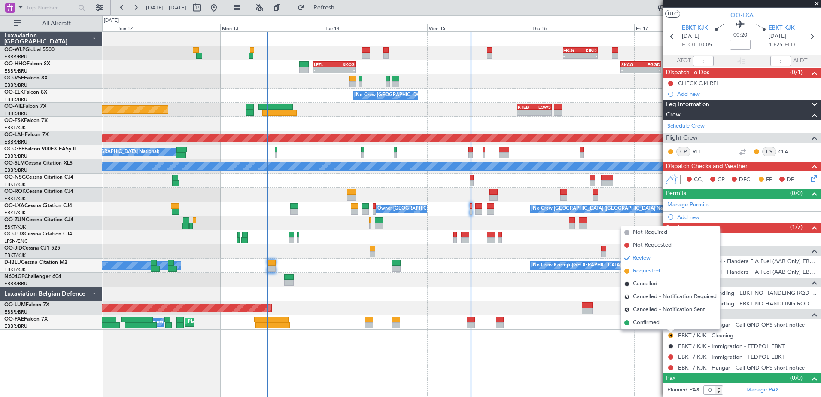
click at [651, 272] on span "Requested" at bounding box center [646, 271] width 27 height 9
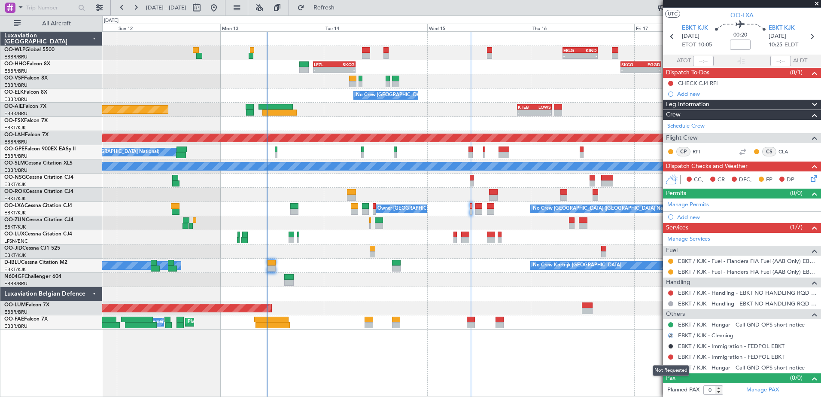
click at [671, 367] on div "Not Requested" at bounding box center [671, 370] width 37 height 11
click at [671, 365] on button at bounding box center [670, 367] width 5 height 5
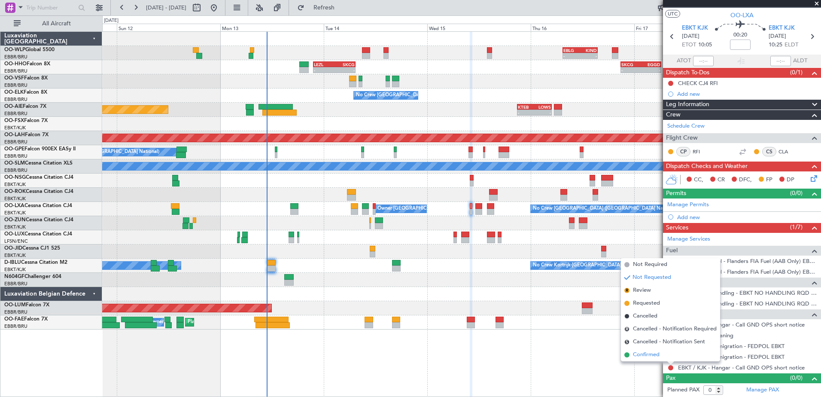
click at [641, 356] on span "Confirmed" at bounding box center [646, 355] width 27 height 9
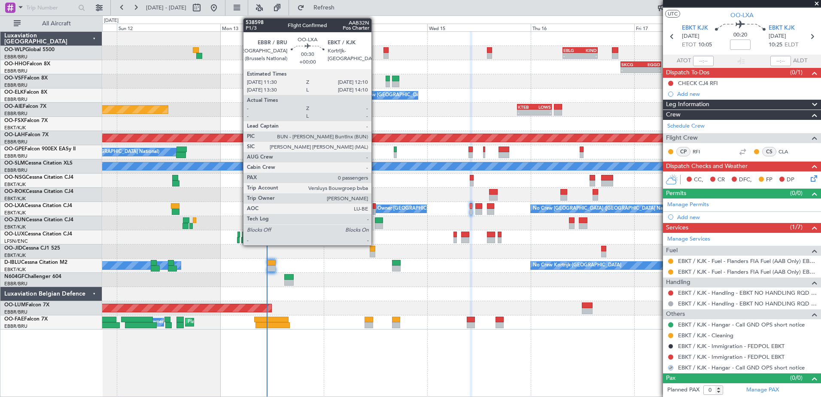
click at [375, 209] on div at bounding box center [374, 212] width 3 height 6
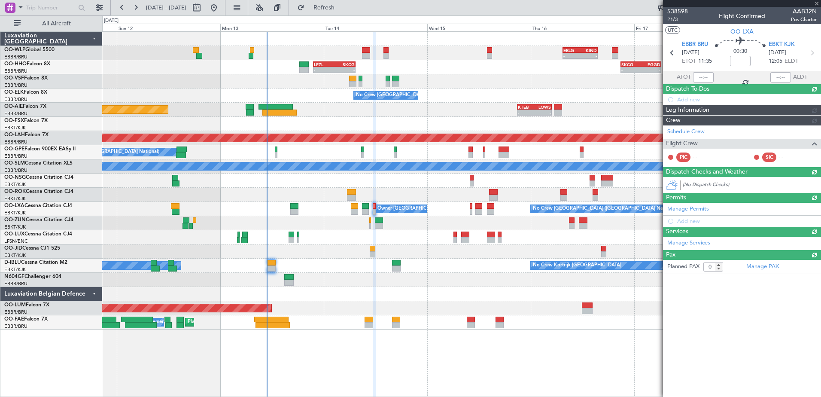
scroll to position [0, 0]
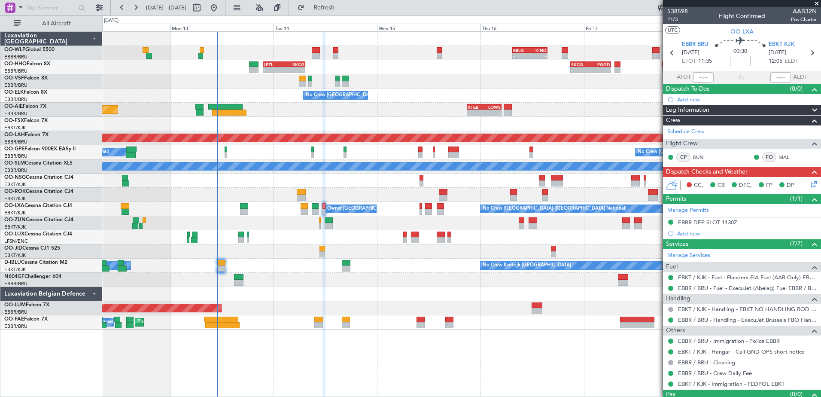
click at [366, 225] on div at bounding box center [461, 223] width 719 height 14
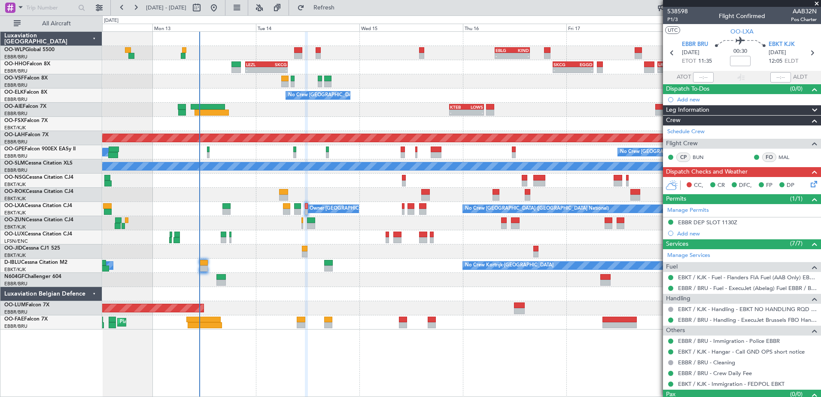
click at [389, 220] on div "- - EBLG 07:30 Z KIND 15:40 Z - - LEZL 21:40 Z SKCG 07:25 Z - - SKCG 21:00 Z EG…" at bounding box center [461, 181] width 719 height 298
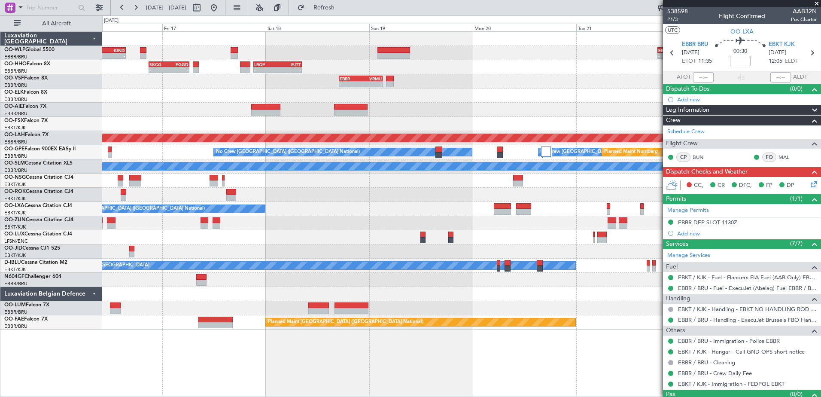
click at [156, 99] on div "No Crew [GEOGRAPHIC_DATA] ([GEOGRAPHIC_DATA] National)" at bounding box center [461, 95] width 719 height 14
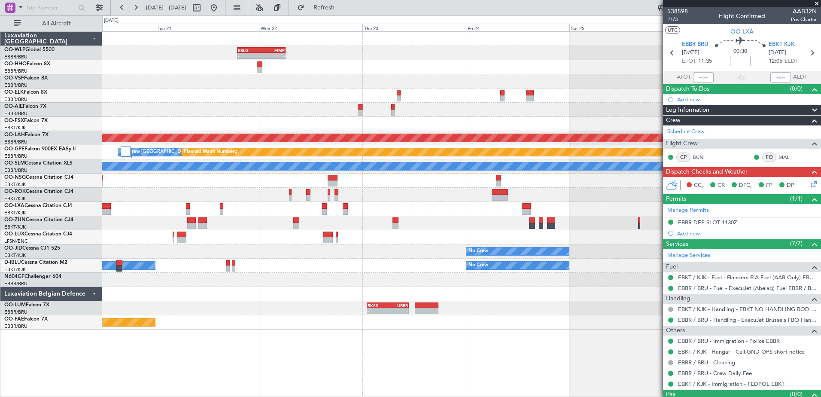
click at [70, 96] on div "- - EBLG 19:00 Z FIMP 06:10 Z - - FIMP 17:00 Z EBLG 05:10 Z - - RJFK 12:30 Z UB…" at bounding box center [410, 205] width 821 height 381
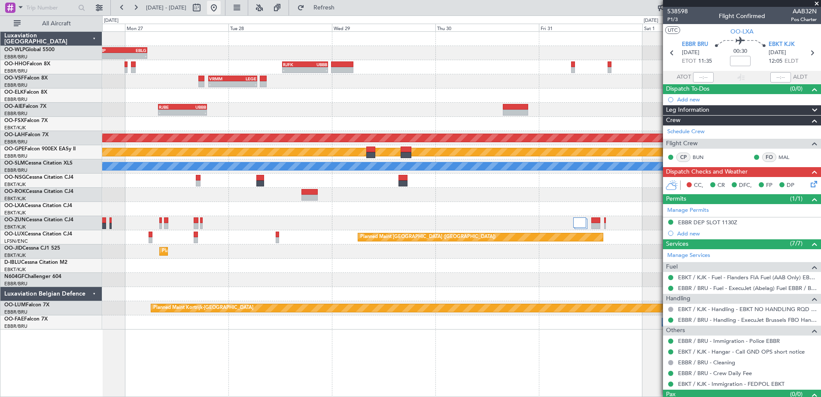
click at [221, 12] on button at bounding box center [214, 8] width 14 height 14
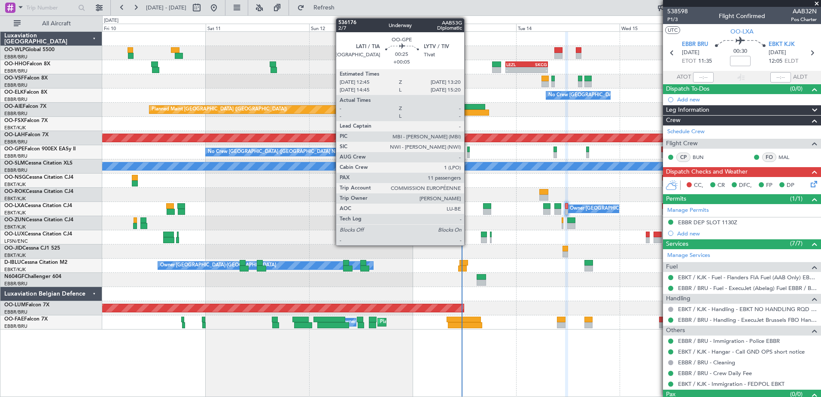
click at [468, 154] on div at bounding box center [468, 155] width 3 height 6
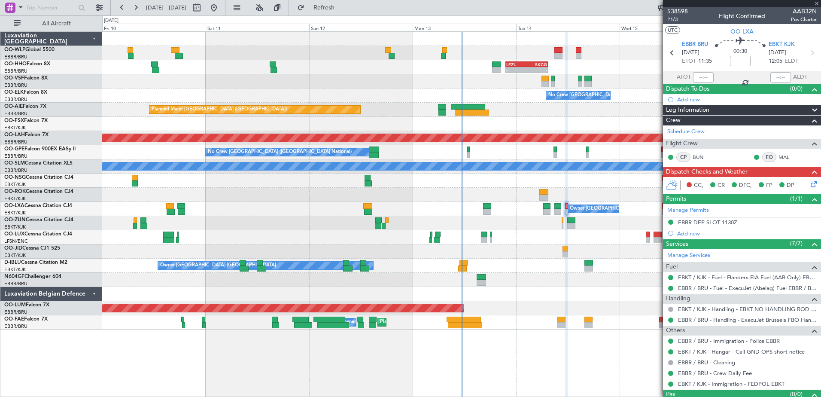
type input "+00:05"
type input "11"
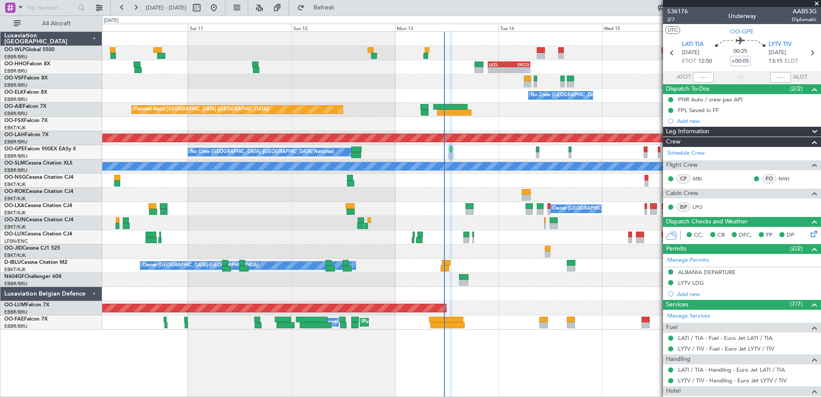
click at [473, 150] on div "No Crew [GEOGRAPHIC_DATA] ([GEOGRAPHIC_DATA] National) No Crew [GEOGRAPHIC_DATA…" at bounding box center [461, 152] width 719 height 14
click at [345, 12] on button "Refresh" at bounding box center [319, 8] width 52 height 14
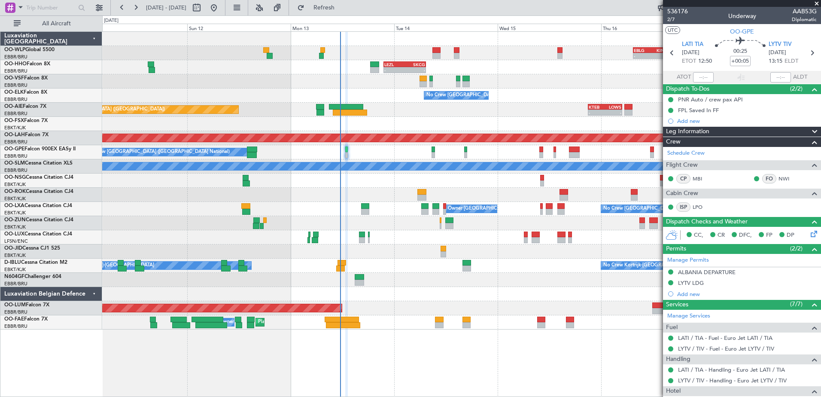
click at [356, 149] on div "No Crew [GEOGRAPHIC_DATA] ([GEOGRAPHIC_DATA] National) No Crew [GEOGRAPHIC_DATA…" at bounding box center [461, 152] width 719 height 14
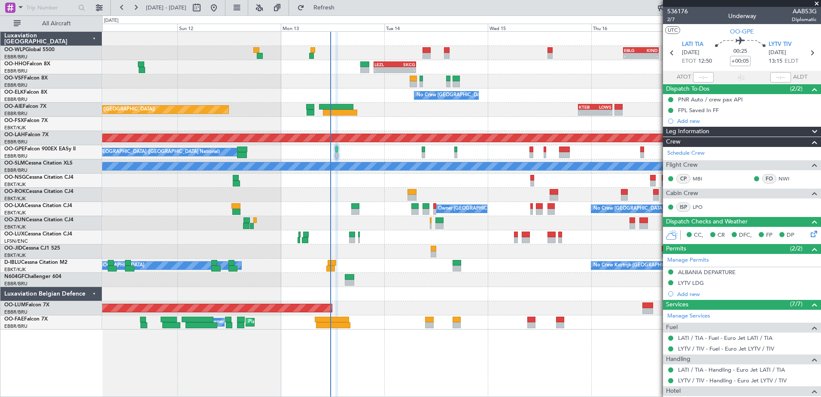
click at [347, 155] on div "No Crew [GEOGRAPHIC_DATA] ([GEOGRAPHIC_DATA] National) No Crew [GEOGRAPHIC_DATA…" at bounding box center [461, 152] width 719 height 14
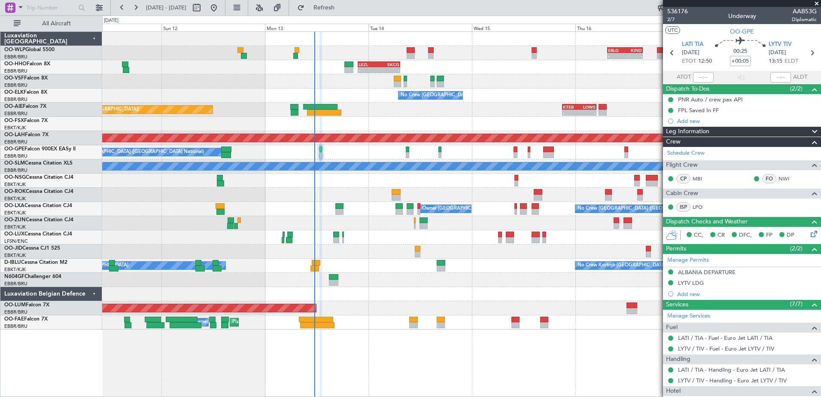
click at [337, 155] on div "No Crew [GEOGRAPHIC_DATA] ([GEOGRAPHIC_DATA] National) No Crew [GEOGRAPHIC_DATA…" at bounding box center [461, 152] width 719 height 14
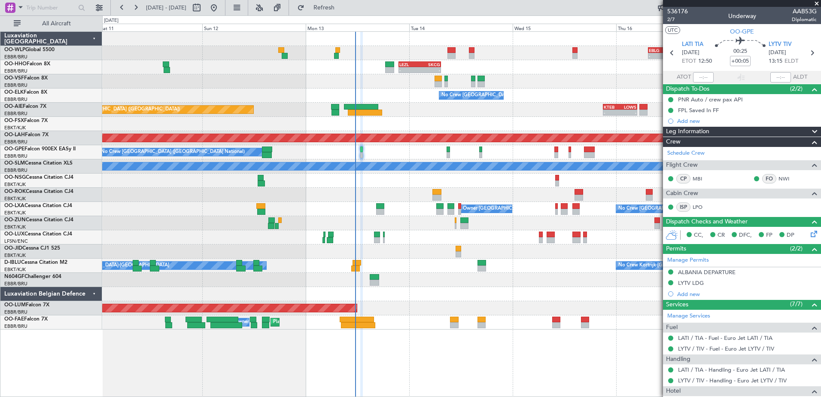
click at [388, 152] on div "No Crew [GEOGRAPHIC_DATA] ([GEOGRAPHIC_DATA] National) No Crew [GEOGRAPHIC_DATA…" at bounding box center [461, 152] width 719 height 14
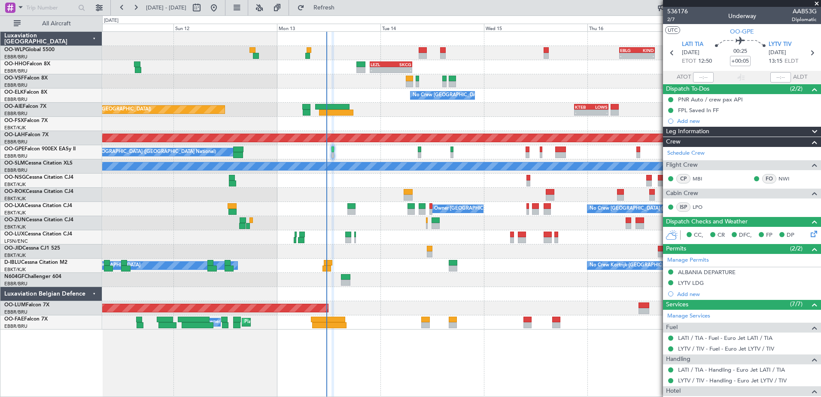
click at [354, 152] on div "No Crew [GEOGRAPHIC_DATA] ([GEOGRAPHIC_DATA] National) No Crew [GEOGRAPHIC_DATA…" at bounding box center [461, 152] width 719 height 14
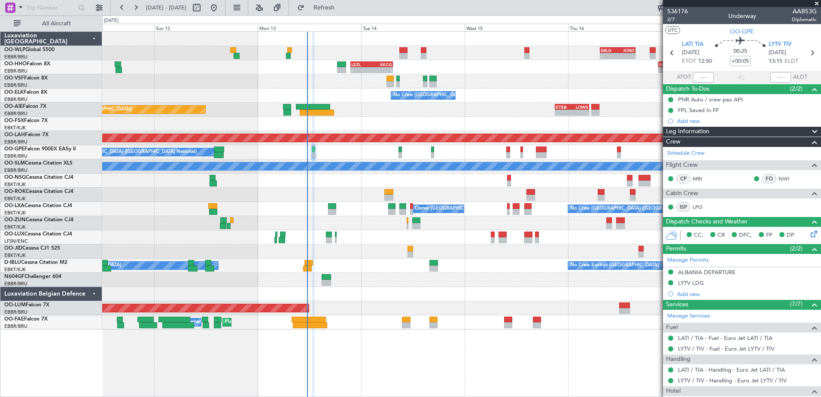
click at [337, 151] on div "No Crew [GEOGRAPHIC_DATA] ([GEOGRAPHIC_DATA] National) No Crew [GEOGRAPHIC_DATA…" at bounding box center [461, 152] width 719 height 14
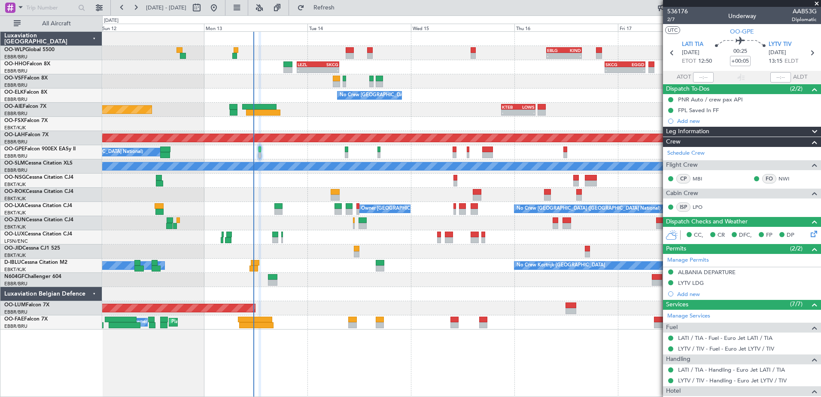
click at [324, 184] on div at bounding box center [461, 181] width 719 height 14
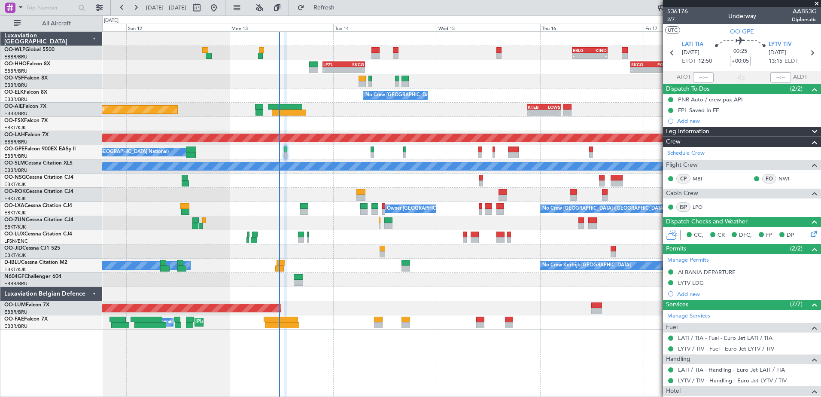
click at [300, 180] on div at bounding box center [461, 181] width 719 height 14
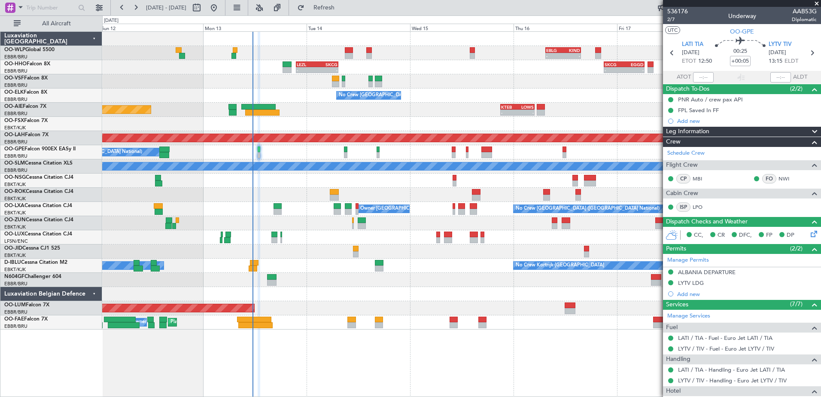
click at [279, 153] on div "No Crew [GEOGRAPHIC_DATA] ([GEOGRAPHIC_DATA] National) No Crew [GEOGRAPHIC_DATA…" at bounding box center [461, 152] width 719 height 14
click at [675, 20] on span "2/7" at bounding box center [678, 19] width 21 height 7
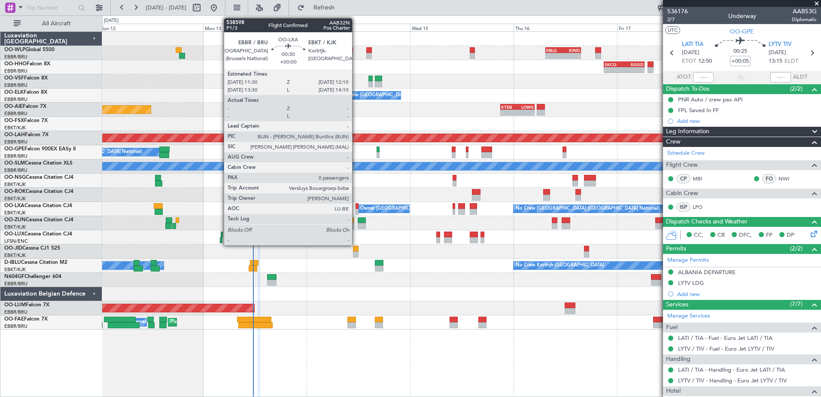
click at [356, 207] on div at bounding box center [357, 206] width 3 height 6
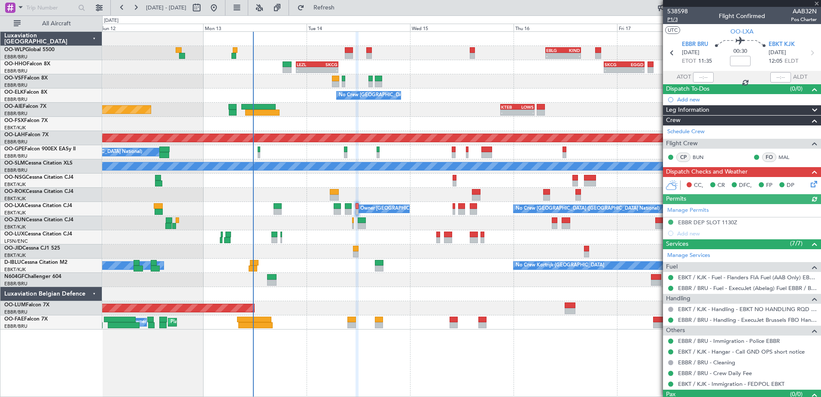
click at [676, 18] on span "P1/3" at bounding box center [678, 19] width 21 height 7
click at [809, 184] on icon at bounding box center [812, 182] width 7 height 7
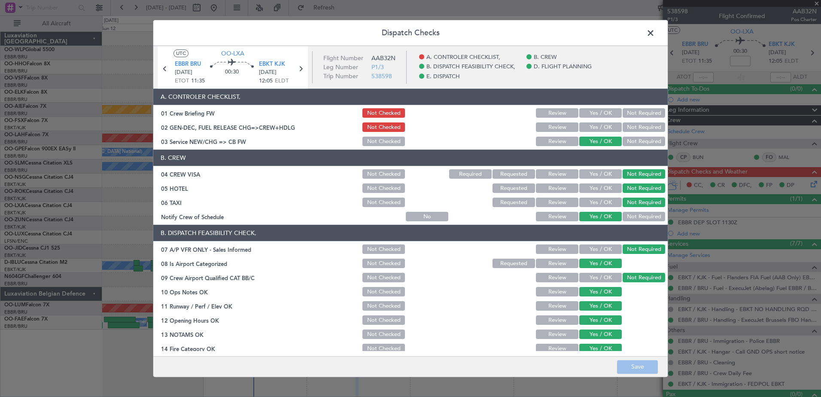
click at [608, 128] on button "Yes / OK" at bounding box center [601, 127] width 43 height 9
click at [598, 111] on button "Yes / OK" at bounding box center [601, 113] width 43 height 9
click at [648, 371] on button "Save" at bounding box center [637, 367] width 41 height 14
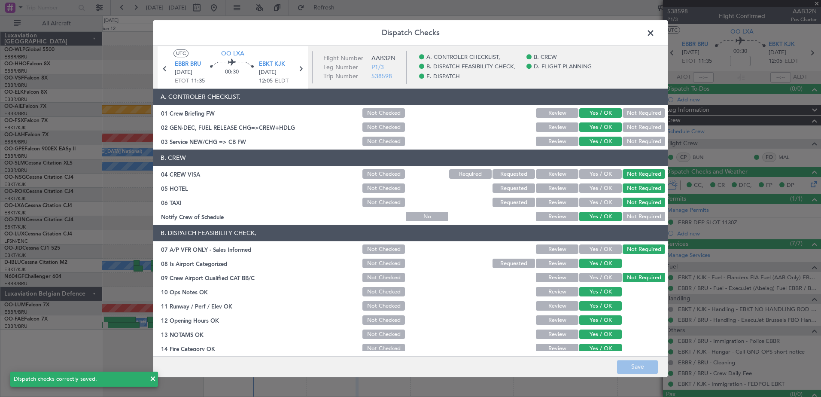
click at [655, 31] on span at bounding box center [655, 35] width 0 height 17
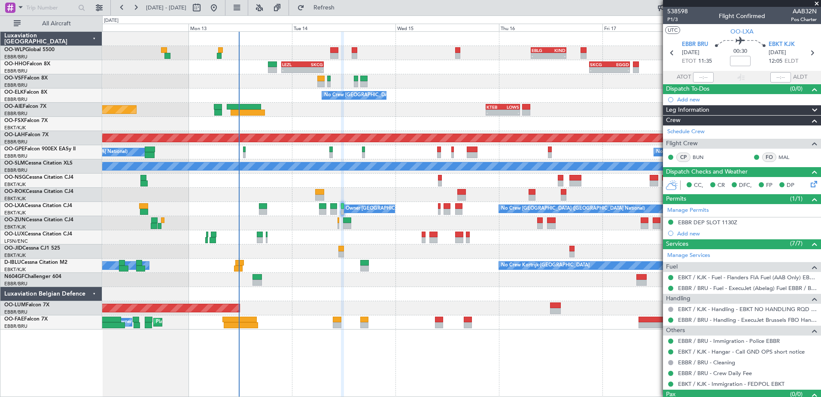
click at [400, 268] on div "No Crew Kortrijk-[GEOGRAPHIC_DATA] Owner [GEOGRAPHIC_DATA]-[GEOGRAPHIC_DATA]" at bounding box center [461, 266] width 719 height 14
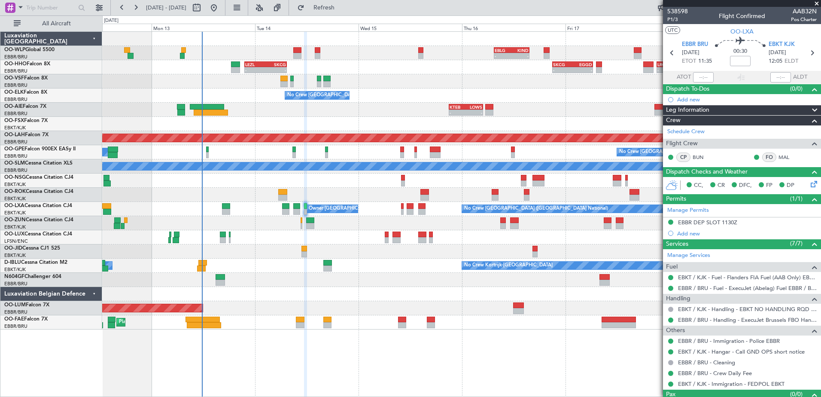
click at [355, 292] on div "- - EBLG 07:30 Z KIND 15:40 Z - - LEZL 21:40 Z SKCG 07:25 Z - - SKCG 21:00 Z EG…" at bounding box center [461, 181] width 719 height 298
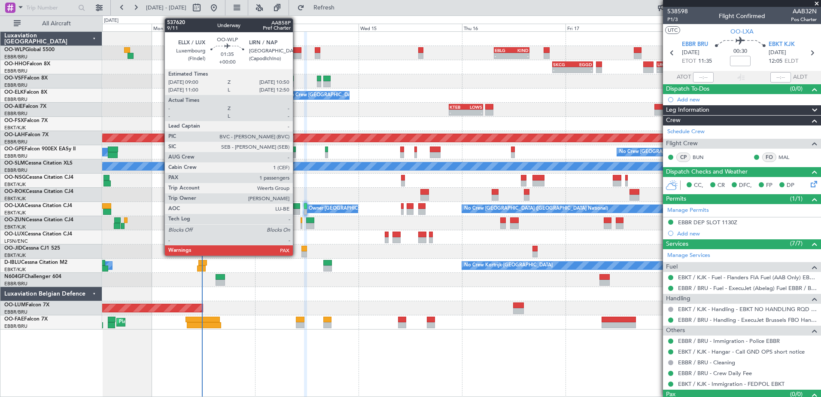
click at [297, 55] on div at bounding box center [297, 56] width 8 height 6
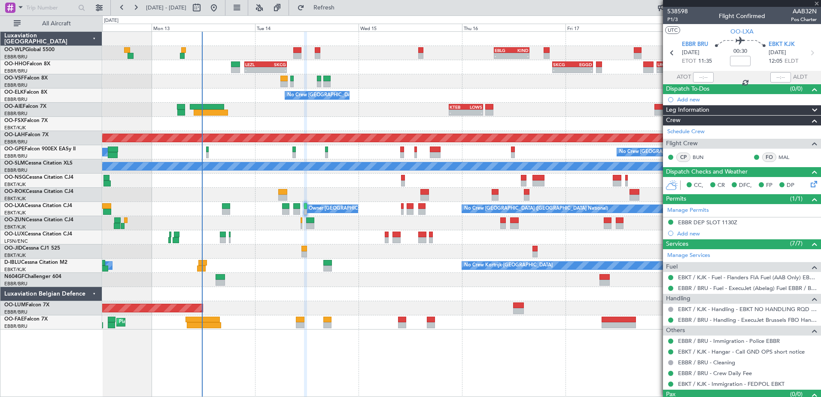
type input "2"
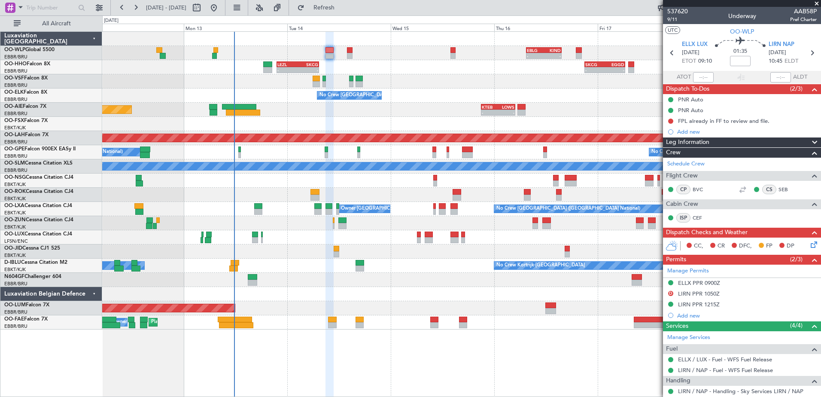
click at [355, 250] on div at bounding box center [461, 251] width 719 height 14
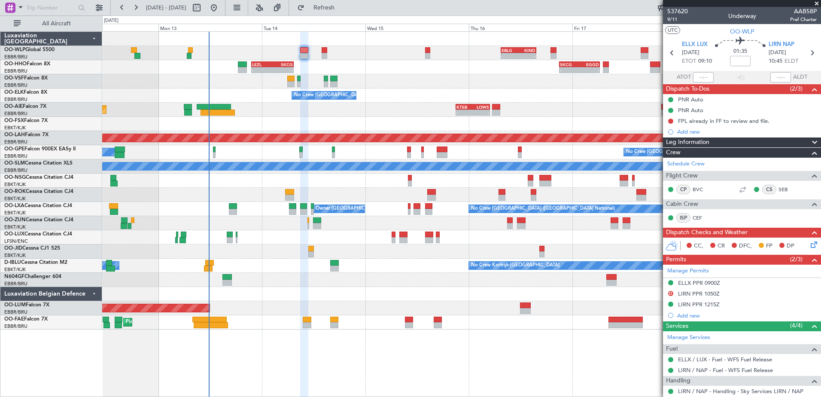
click at [329, 117] on div at bounding box center [461, 124] width 719 height 14
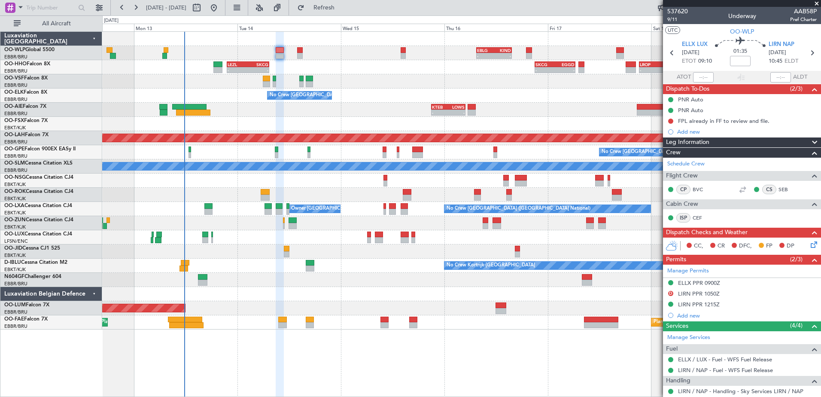
click at [220, 189] on div at bounding box center [461, 195] width 719 height 14
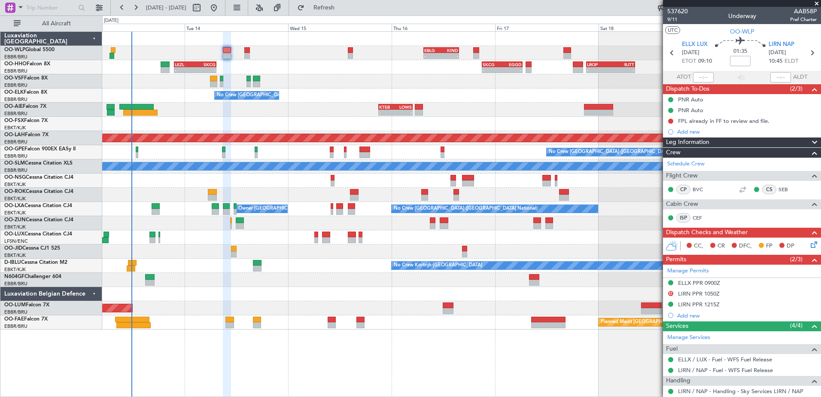
click at [265, 128] on div at bounding box center [461, 124] width 719 height 14
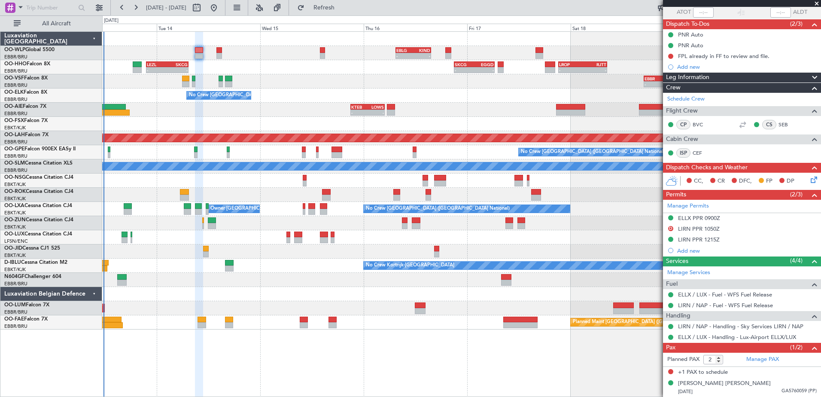
click at [197, 78] on div "- - EBBR 17:05 Z VRMU 03:10 Z" at bounding box center [461, 81] width 719 height 14
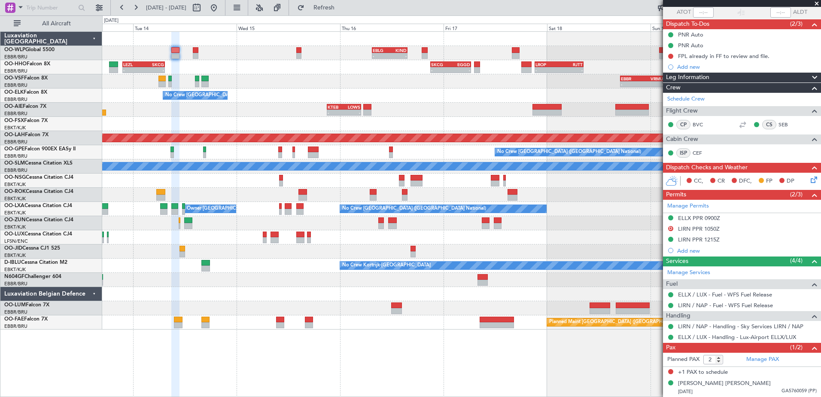
click at [232, 125] on div at bounding box center [461, 124] width 719 height 14
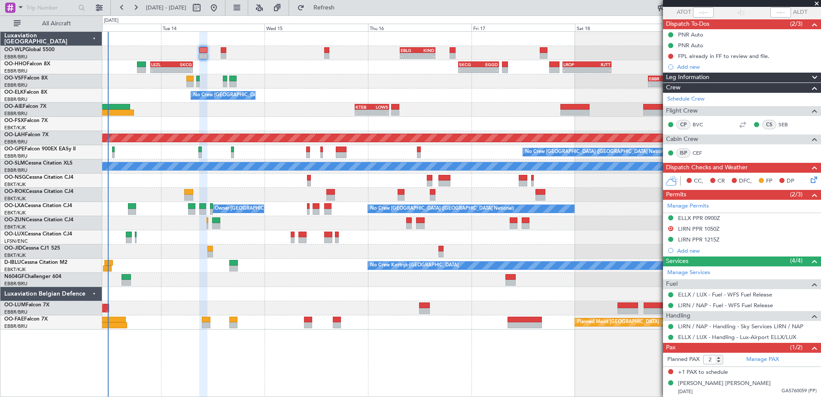
click at [235, 184] on div at bounding box center [461, 181] width 719 height 14
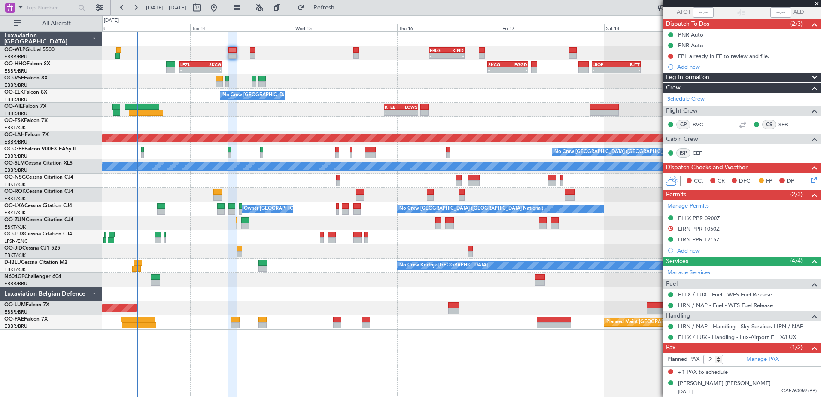
click at [150, 156] on div "No Crew [GEOGRAPHIC_DATA] ([GEOGRAPHIC_DATA] National) No Crew [GEOGRAPHIC_DATA…" at bounding box center [461, 152] width 719 height 14
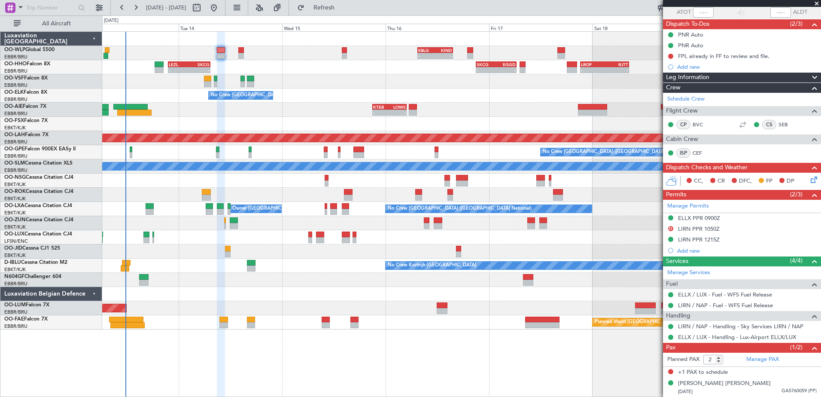
click at [237, 154] on div "No Crew [GEOGRAPHIC_DATA] ([GEOGRAPHIC_DATA] National) No Crew [GEOGRAPHIC_DATA…" at bounding box center [461, 152] width 719 height 14
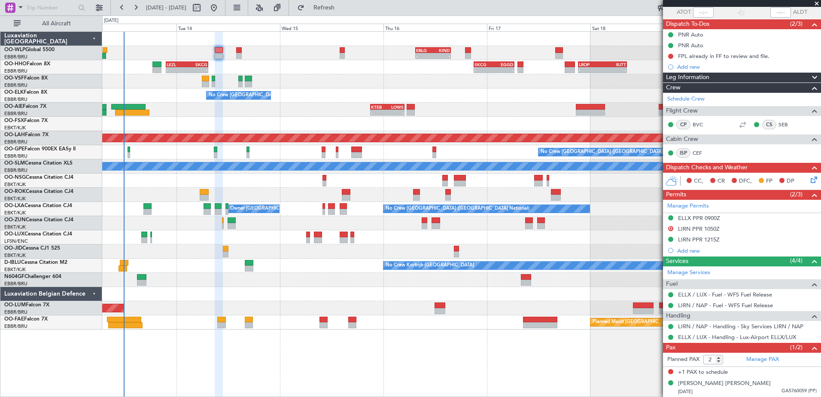
click at [278, 188] on div "- - EBLG 07:30 Z KIND 15:40 Z - - EBLG 19:00 Z FIMP 06:10 Z - - LEZL 21:40 Z SK…" at bounding box center [461, 181] width 719 height 298
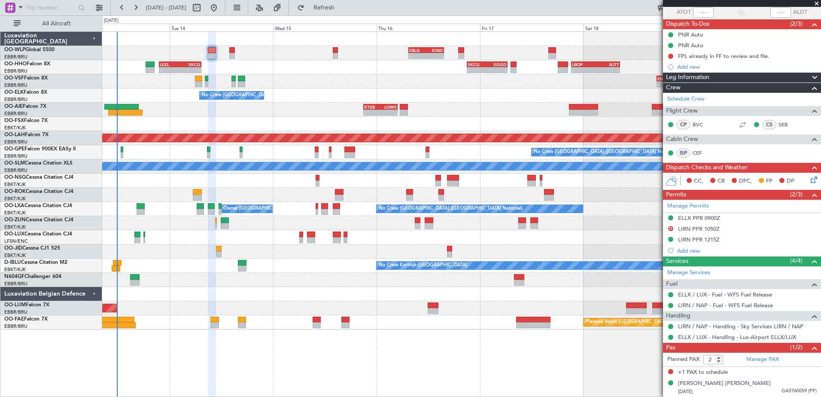
click at [229, 191] on div at bounding box center [461, 195] width 719 height 14
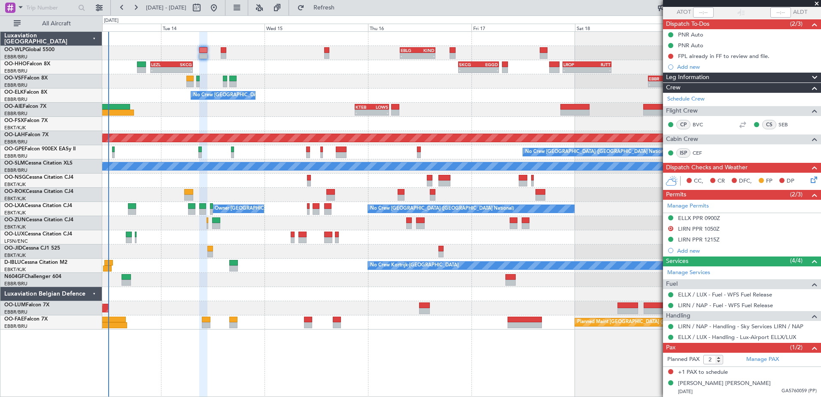
click at [246, 228] on div at bounding box center [461, 223] width 719 height 14
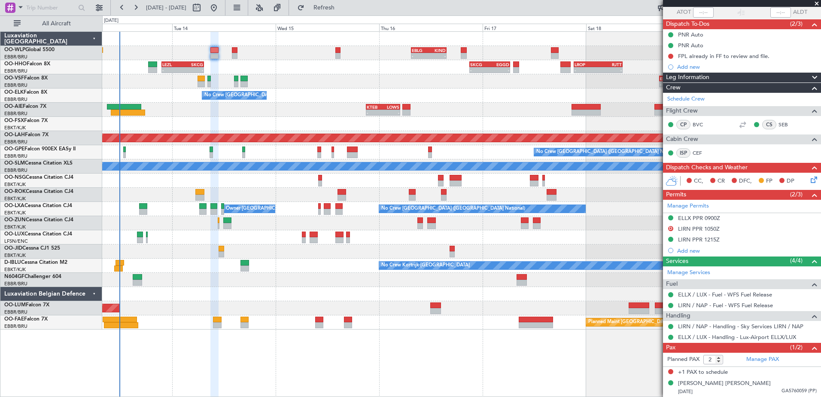
click at [277, 214] on div "- - EBLG 07:30 Z KIND 15:40 Z - - EBLG 19:00 Z FIMP 06:10 Z - - LEZL 21:40 Z SK…" at bounding box center [461, 181] width 719 height 298
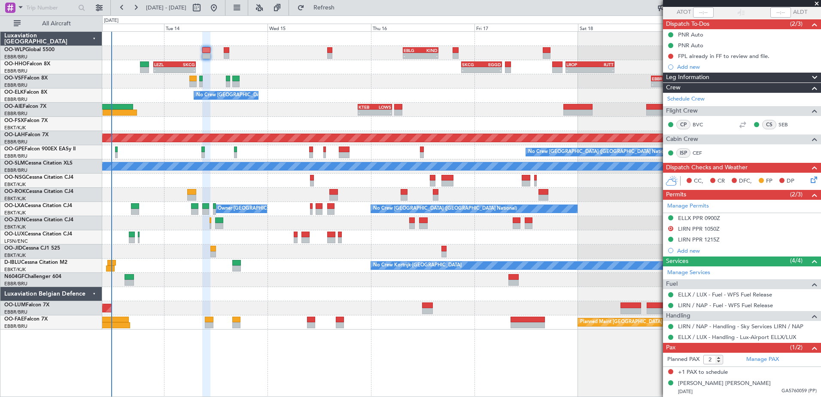
click at [246, 249] on div at bounding box center [461, 251] width 719 height 14
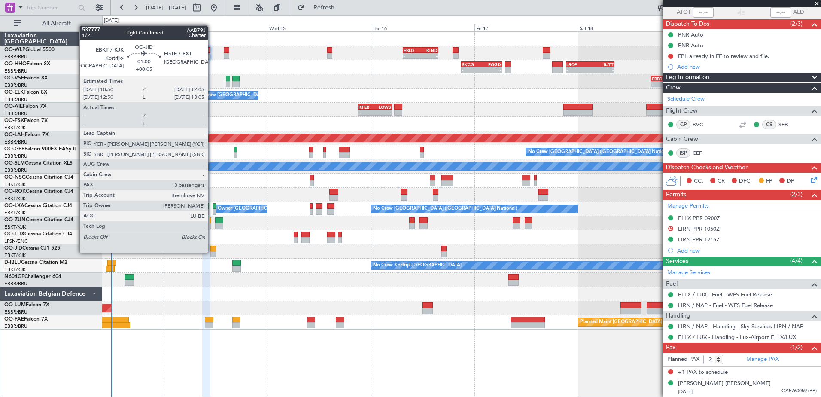
click at [212, 252] on div at bounding box center [214, 254] width 6 height 6
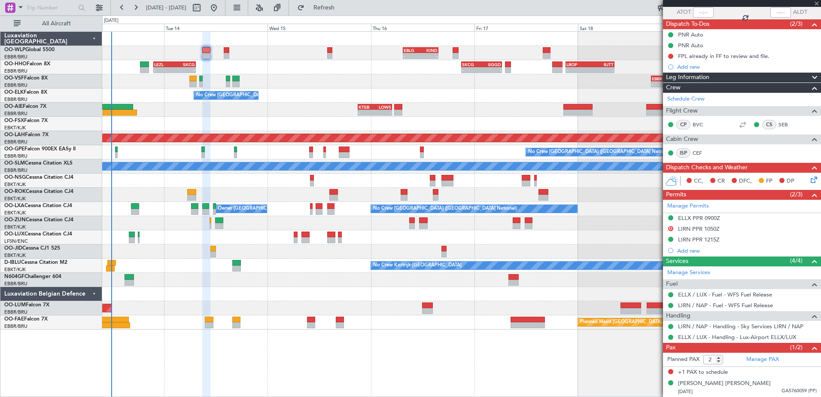
type input "+00:05"
type input "3"
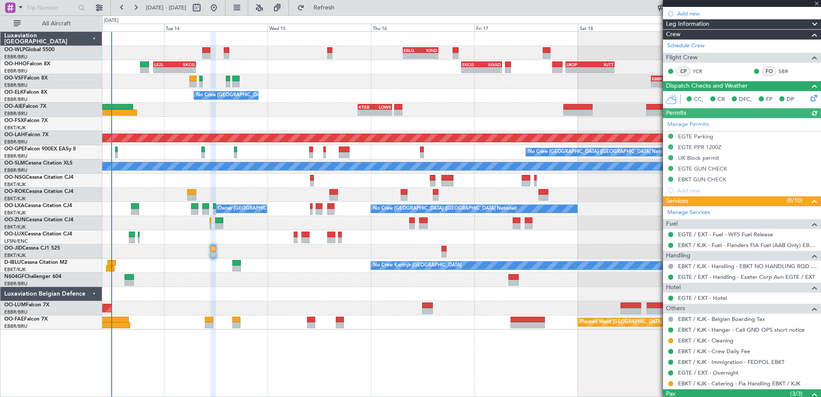
scroll to position [203, 0]
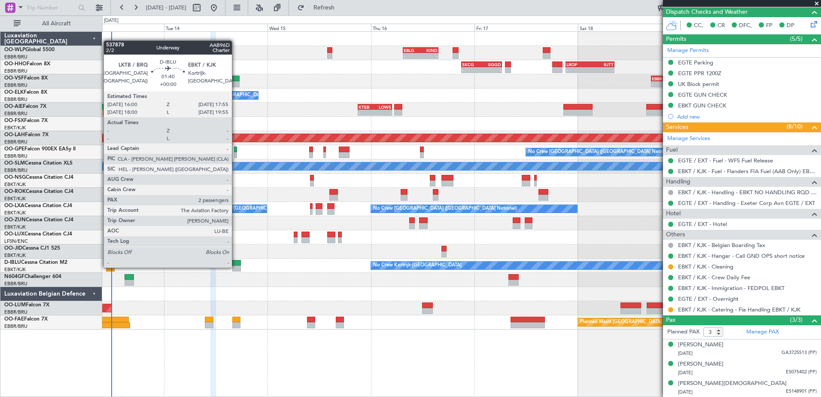
click at [236, 267] on div at bounding box center [236, 268] width 9 height 6
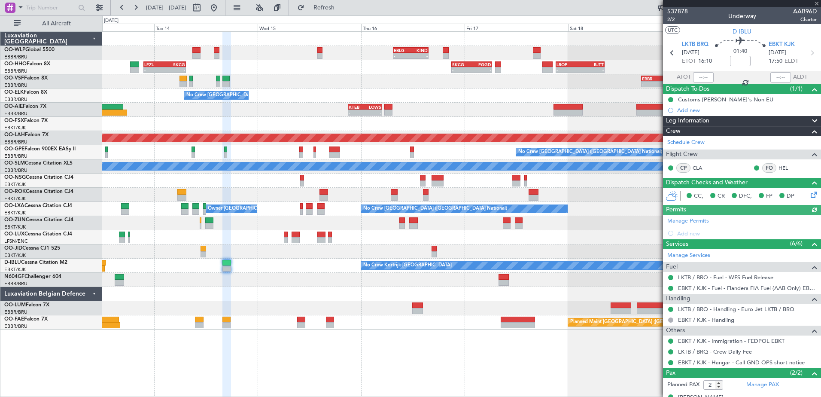
scroll to position [34, 0]
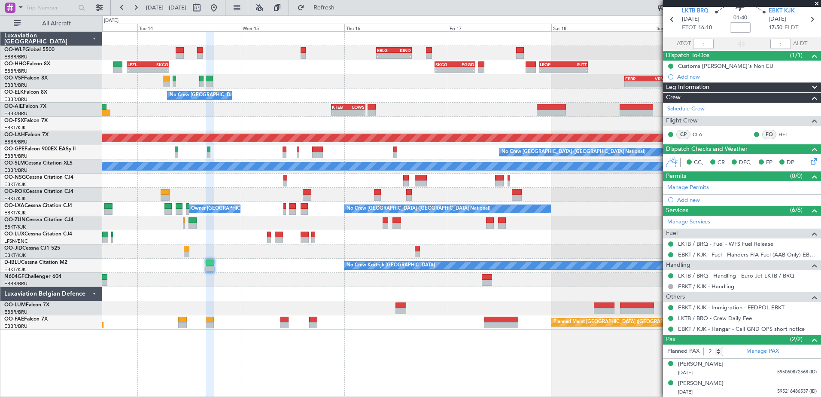
click at [244, 292] on div at bounding box center [461, 294] width 719 height 14
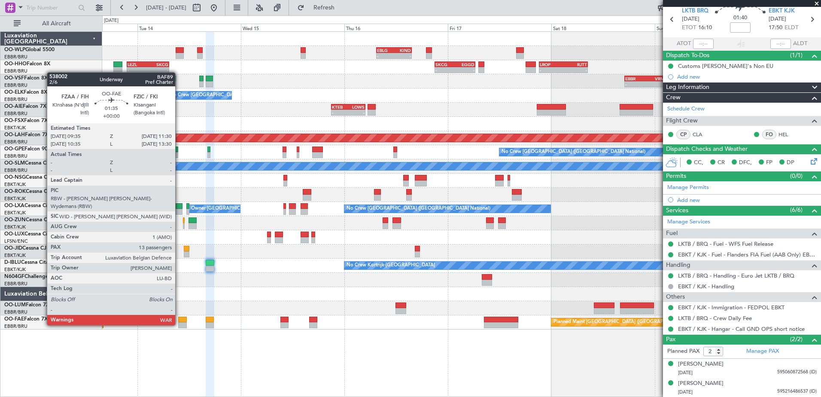
click at [179, 324] on div at bounding box center [182, 325] width 9 height 6
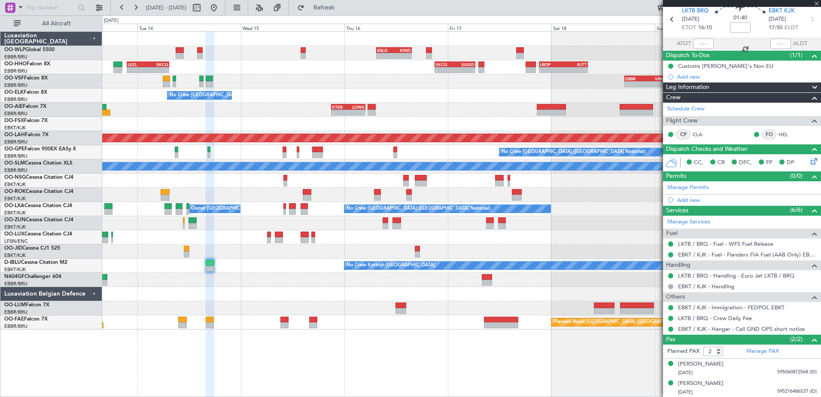
type input "13"
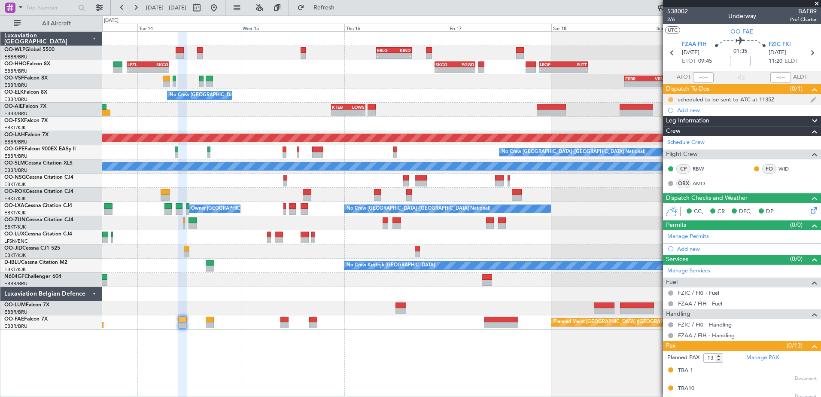
click at [670, 101] on button at bounding box center [670, 99] width 5 height 5
click at [668, 137] on span "Completed" at bounding box center [674, 137] width 28 height 9
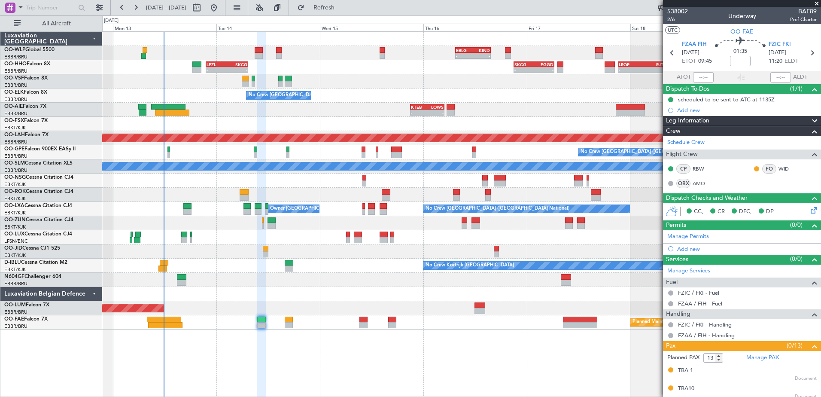
click at [217, 297] on div at bounding box center [461, 294] width 719 height 14
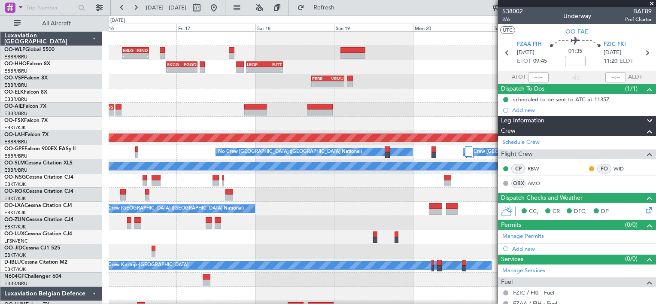
click at [172, 133] on div "- - EBLG 07:30 Z KIND 15:40 Z - - EBLG 19:00 Z FIMP 06:10 Z - - SKCG 21:00 Z EG…" at bounding box center [382, 181] width 547 height 298
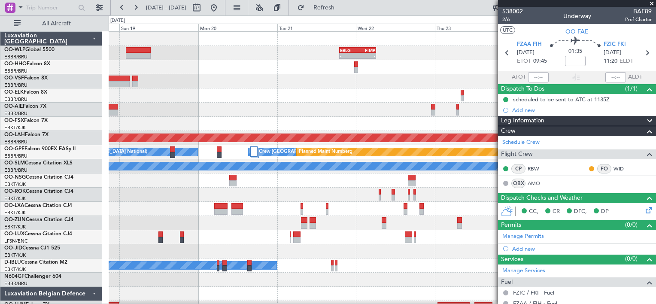
click at [221, 84] on div at bounding box center [382, 81] width 547 height 14
